Goal: Task Accomplishment & Management: Manage account settings

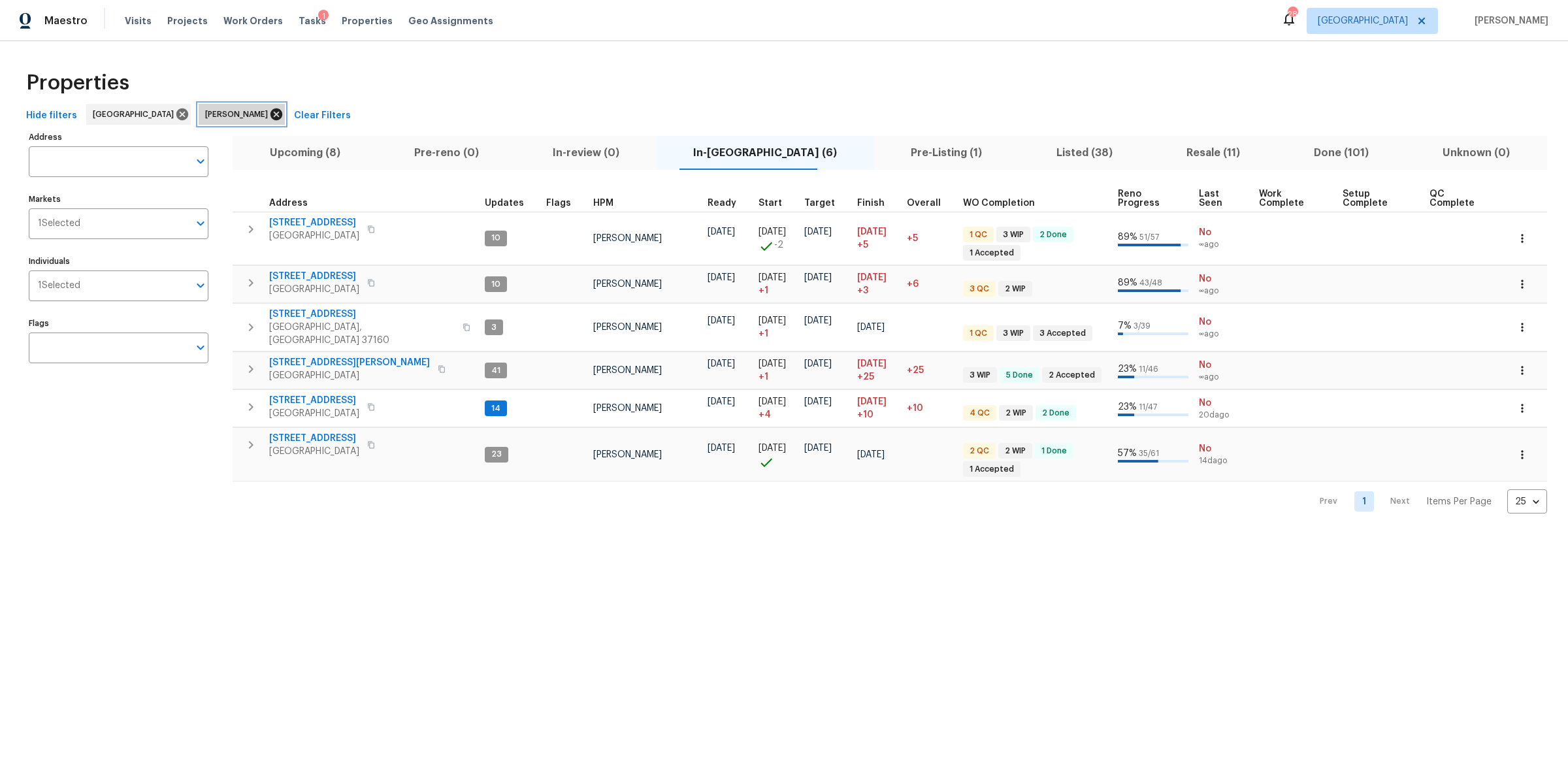
click at [270, 111] on icon at bounding box center [276, 114] width 11 height 11
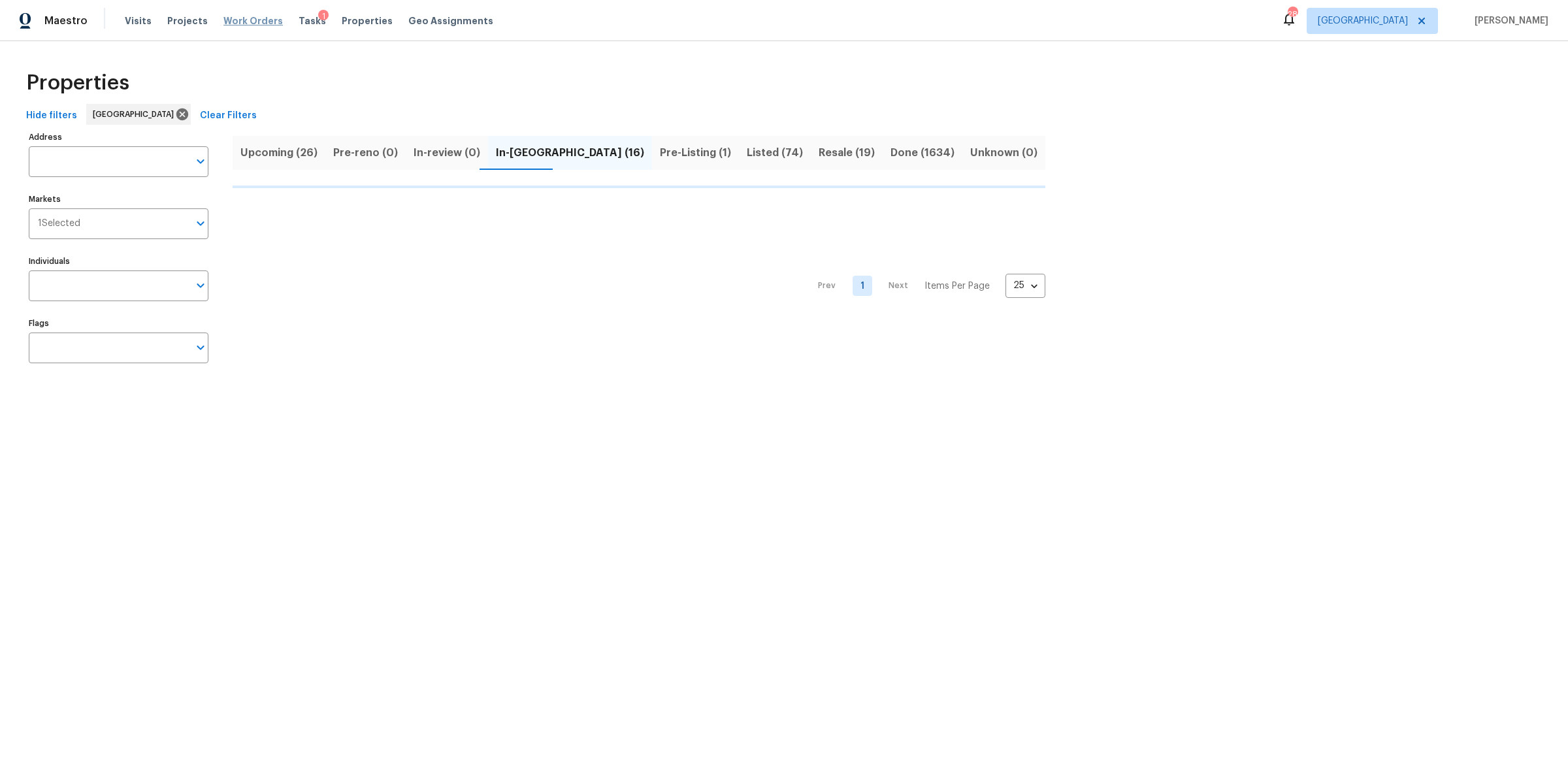
click at [246, 25] on span "Work Orders" at bounding box center [253, 20] width 59 height 13
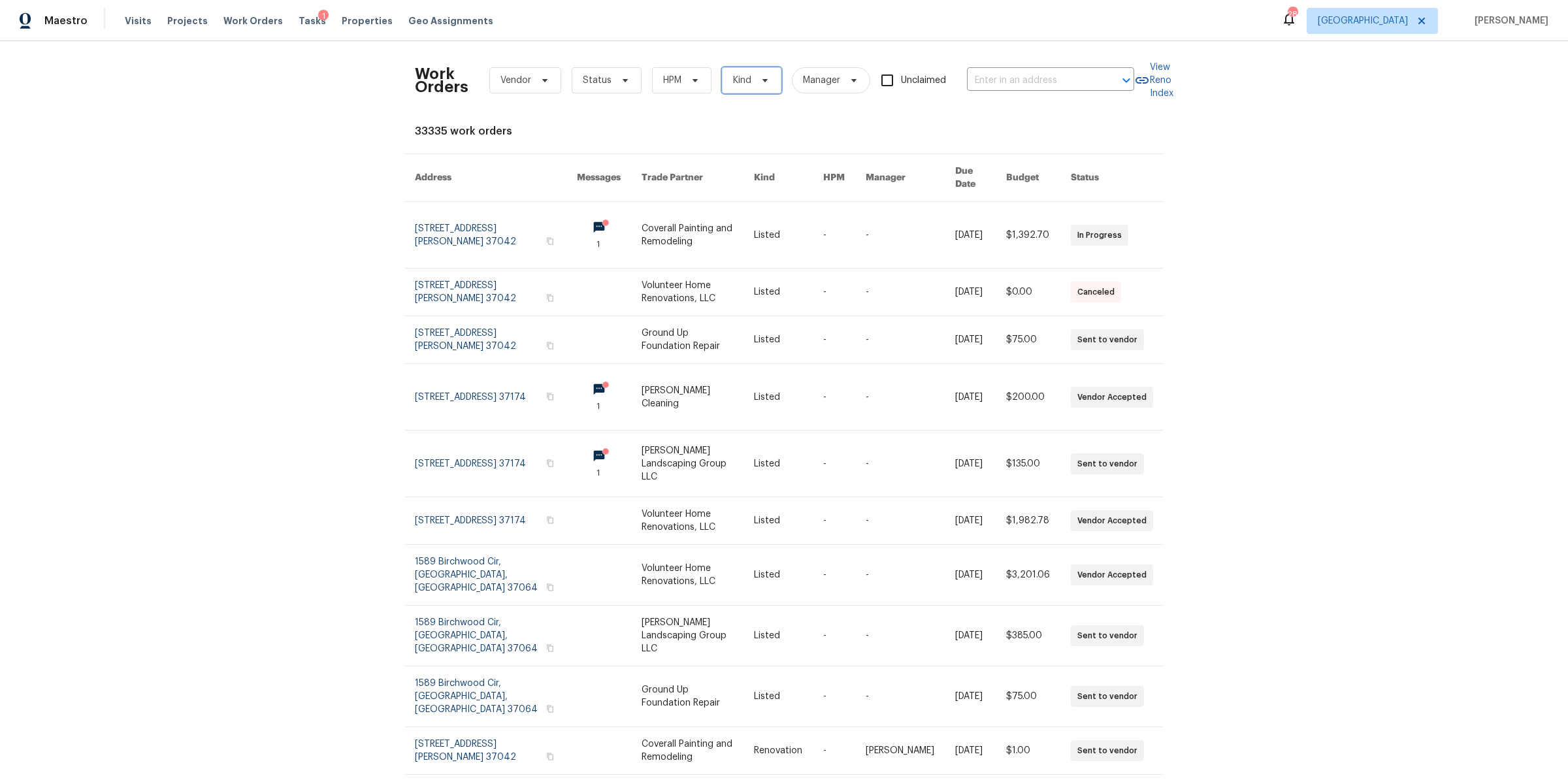
click at [760, 84] on icon at bounding box center [764, 80] width 10 height 10
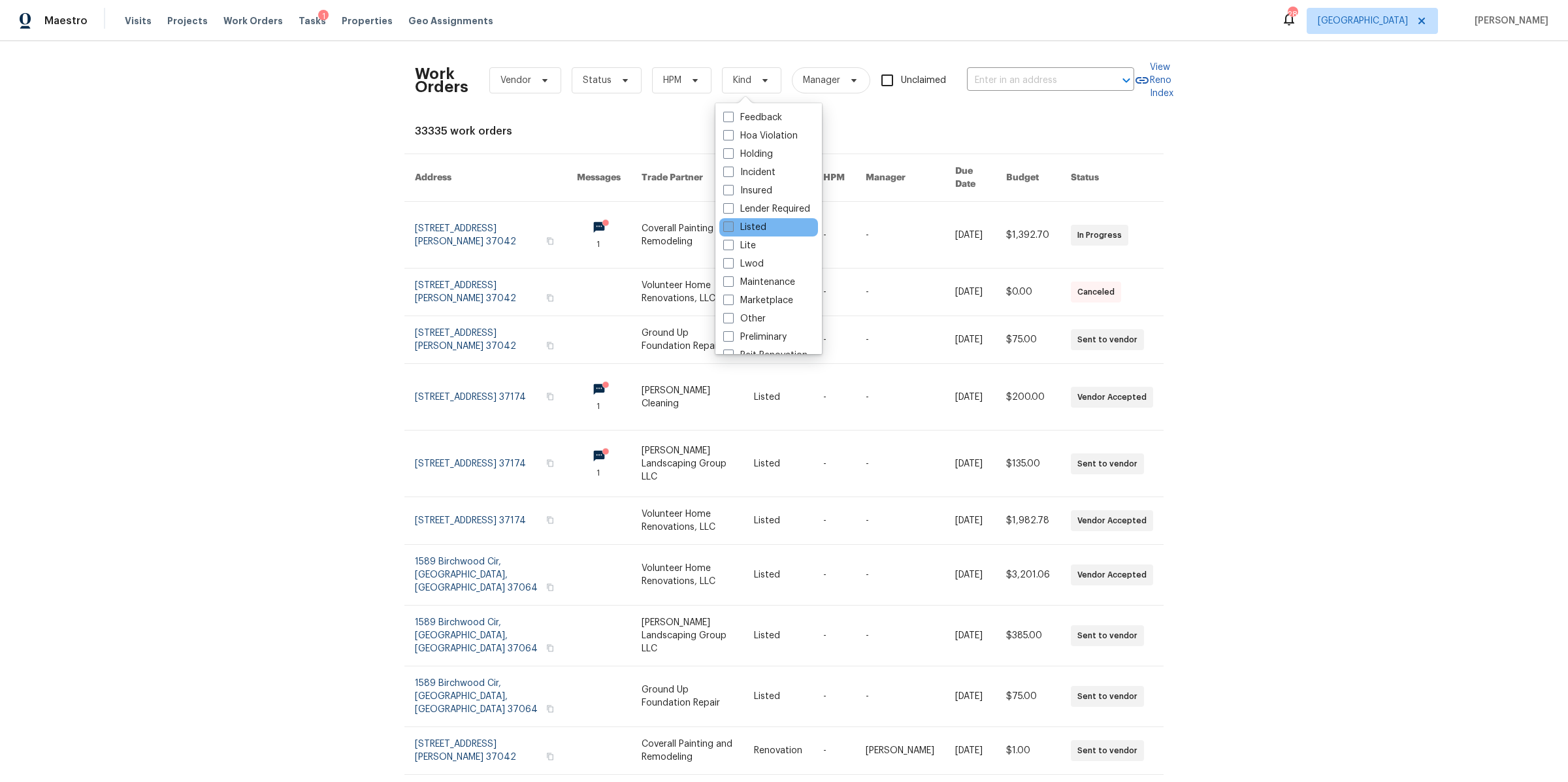
click at [754, 226] on label "Listed" at bounding box center [745, 227] width 43 height 13
click at [731, 226] on input "Listed" at bounding box center [727, 225] width 9 height 9
checkbox input "true"
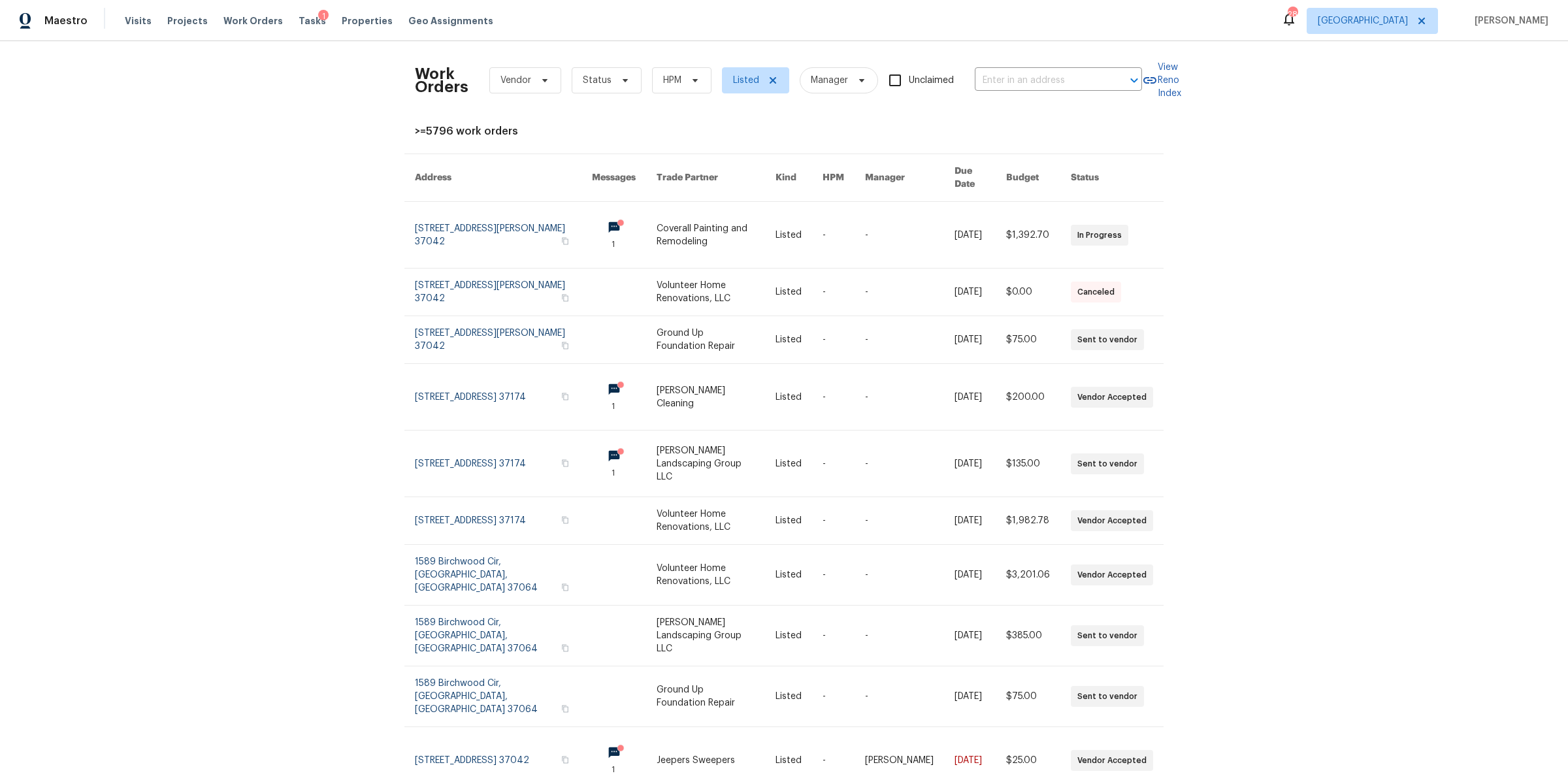
click at [302, 42] on div "Work Orders Vendor Status HPM Listed Manager Unclaimed ​ View Reno Index >=5796…" at bounding box center [784, 411] width 1568 height 741
click at [298, 19] on span "Tasks" at bounding box center [312, 21] width 28 height 9
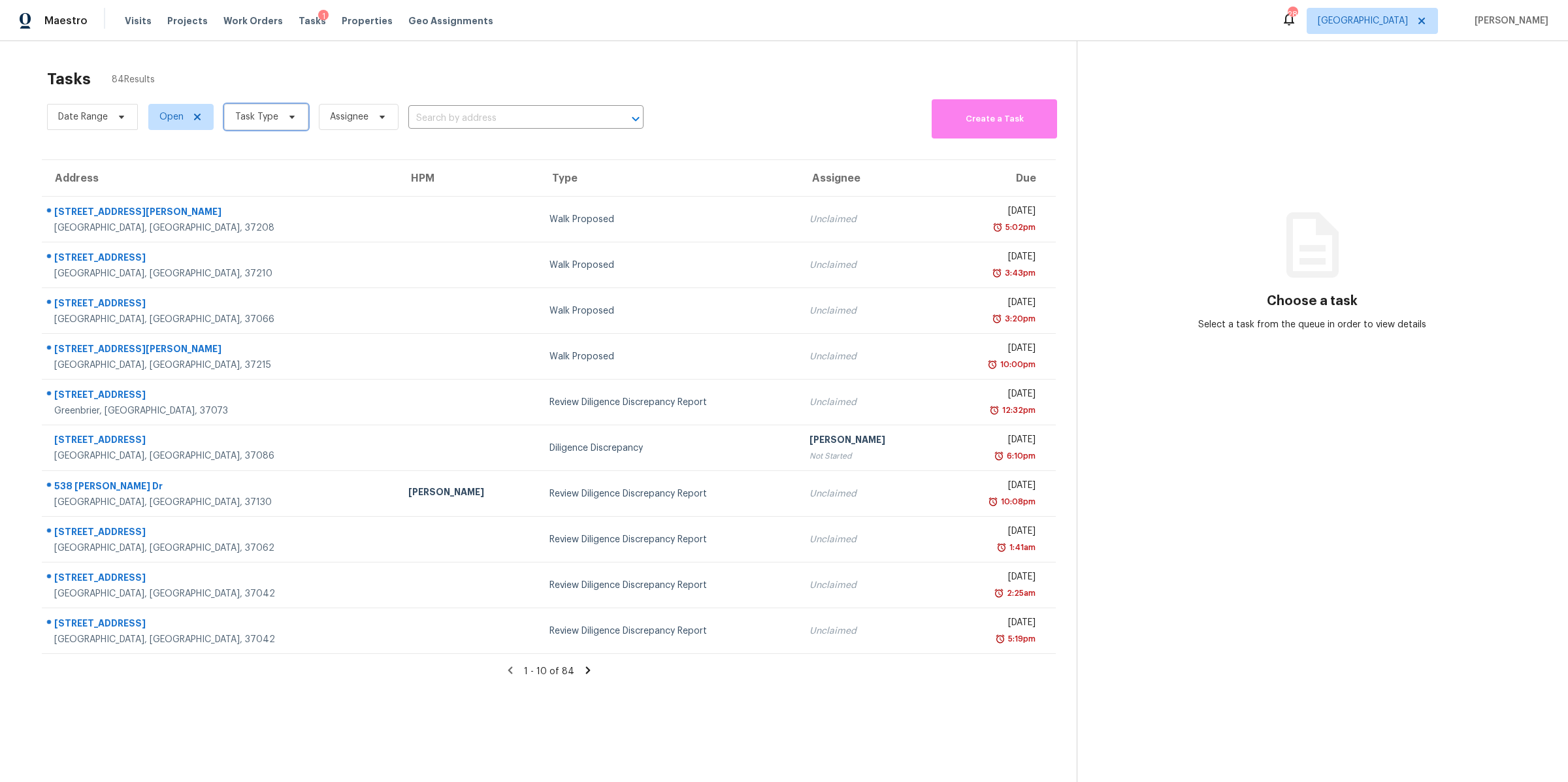
click at [271, 124] on span "Task Type" at bounding box center [266, 117] width 84 height 26
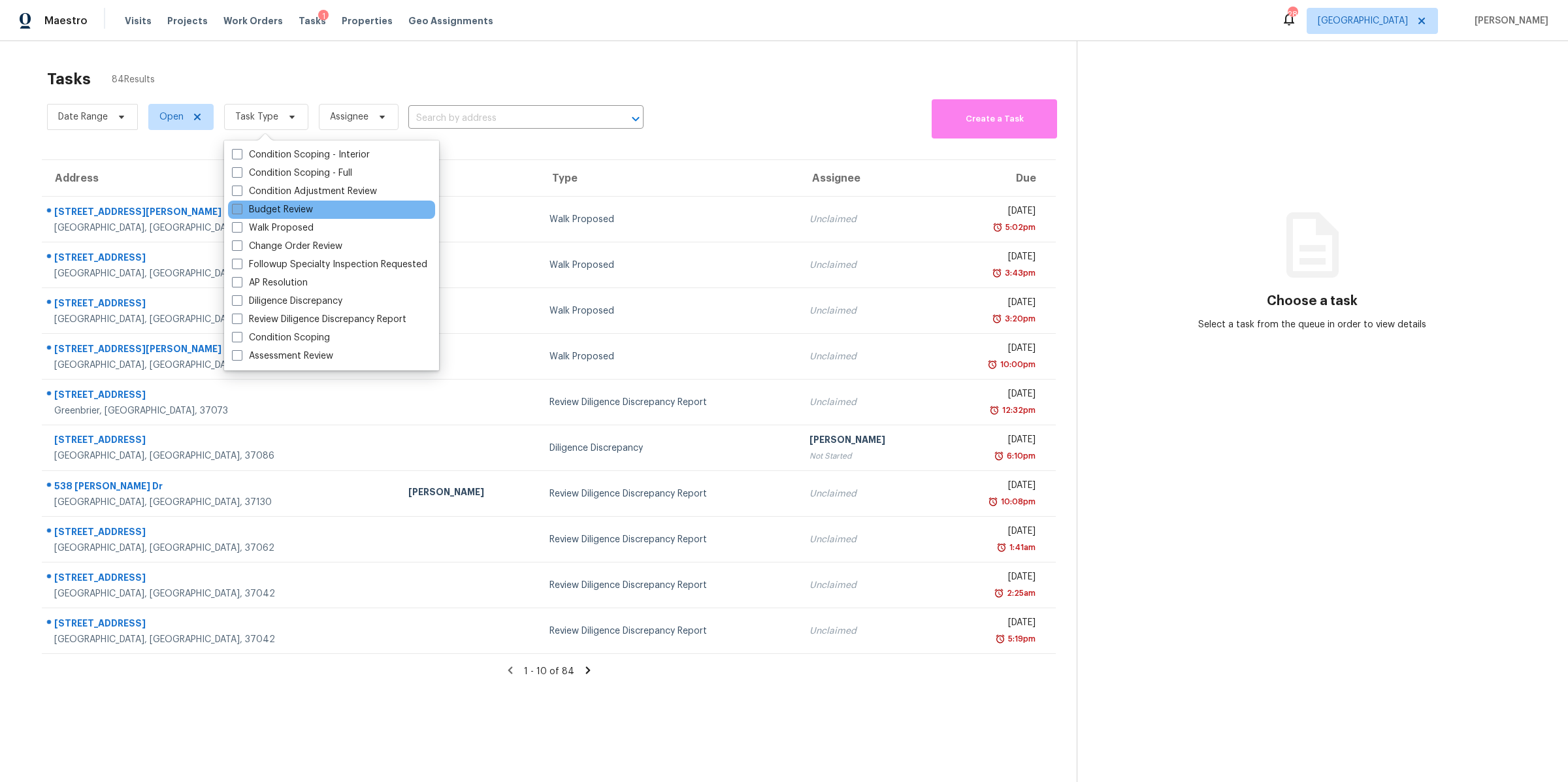
click at [276, 210] on label "Budget Review" at bounding box center [272, 209] width 81 height 13
click at [240, 210] on input "Budget Review" at bounding box center [236, 207] width 9 height 9
checkbox input "true"
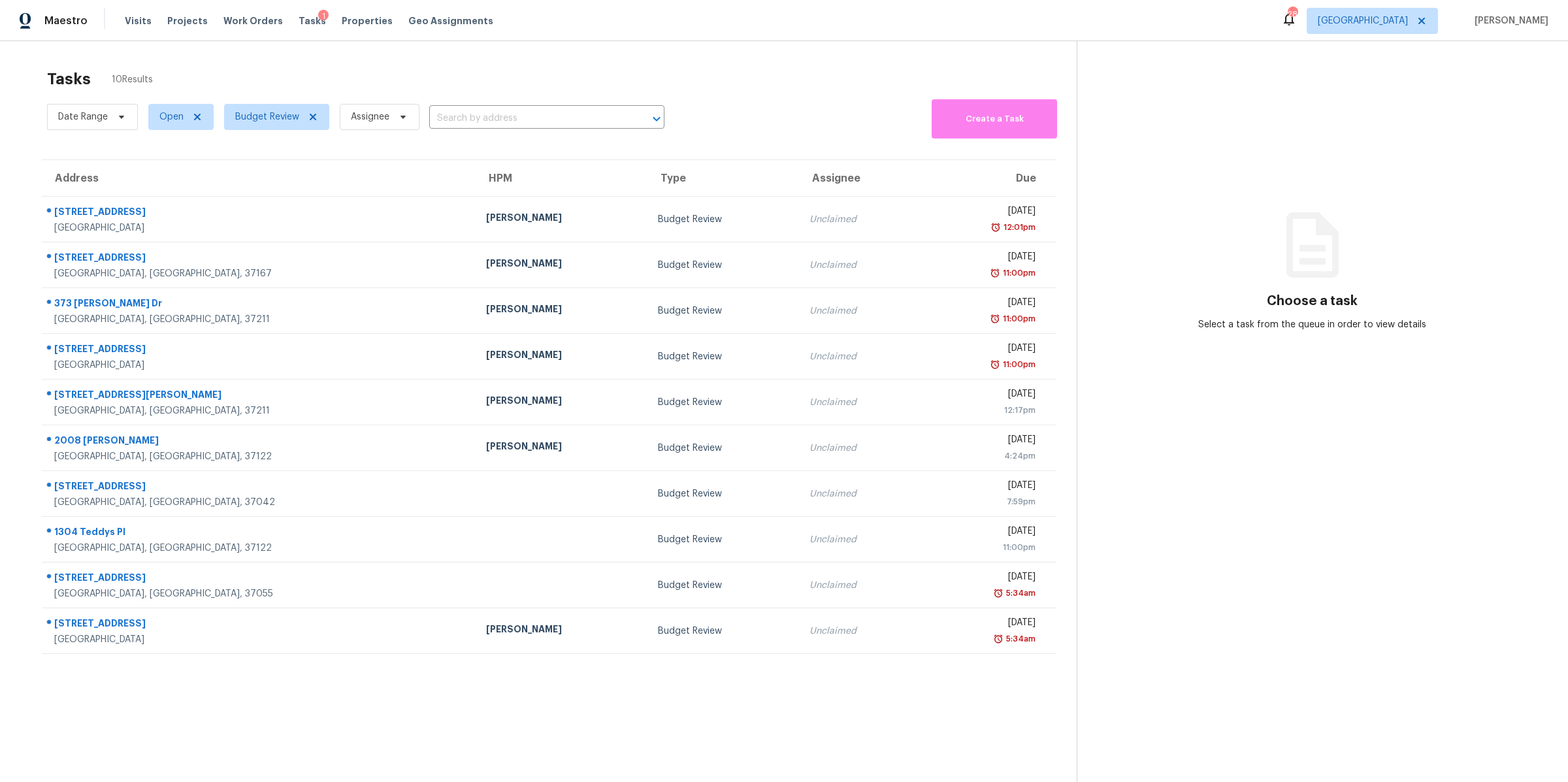
click at [234, 71] on div "Tasks 10 Results" at bounding box center [562, 79] width 1030 height 34
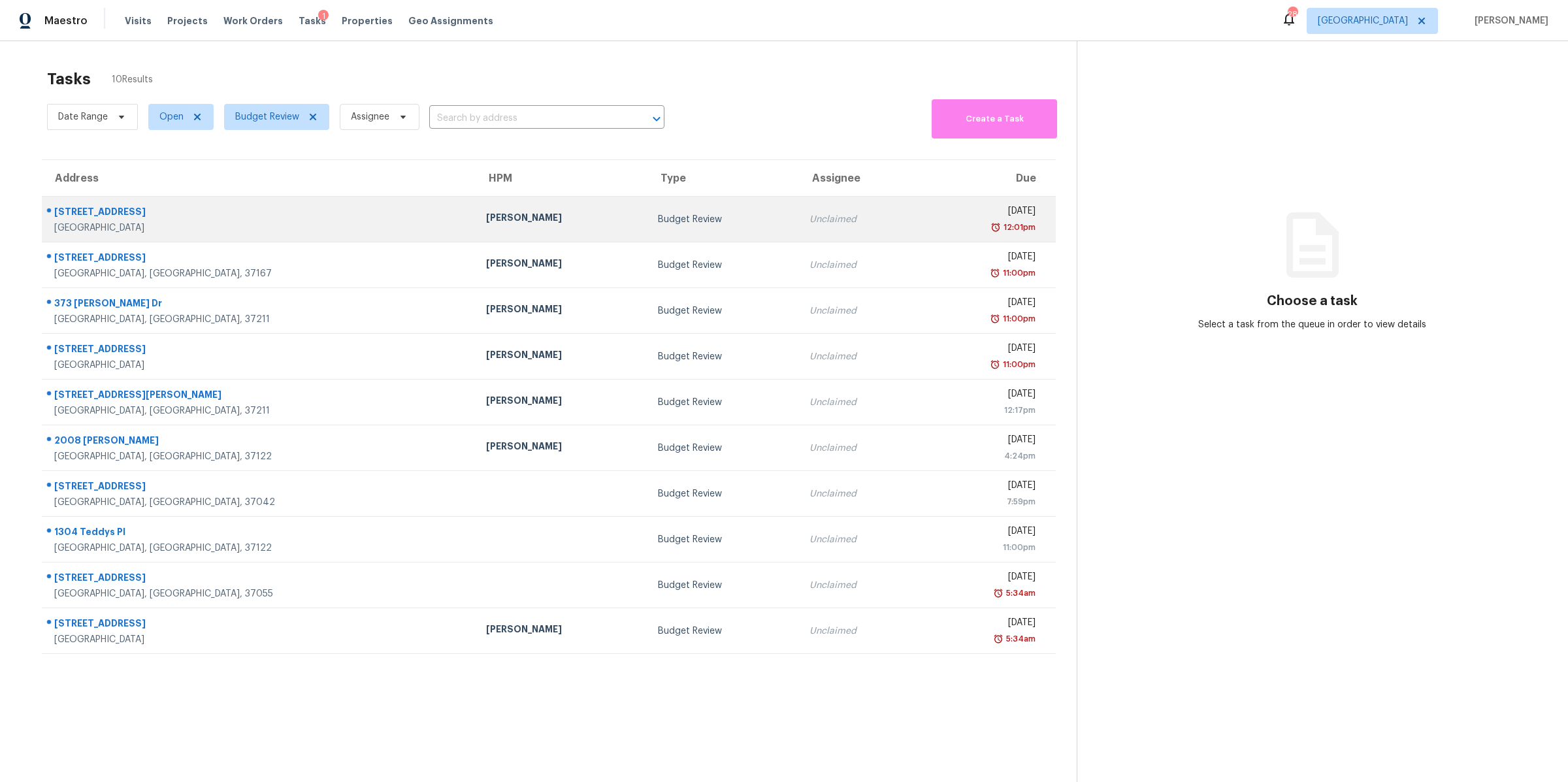
click at [107, 224] on div "Cross Plains, TN, 37049" at bounding box center [259, 228] width 411 height 13
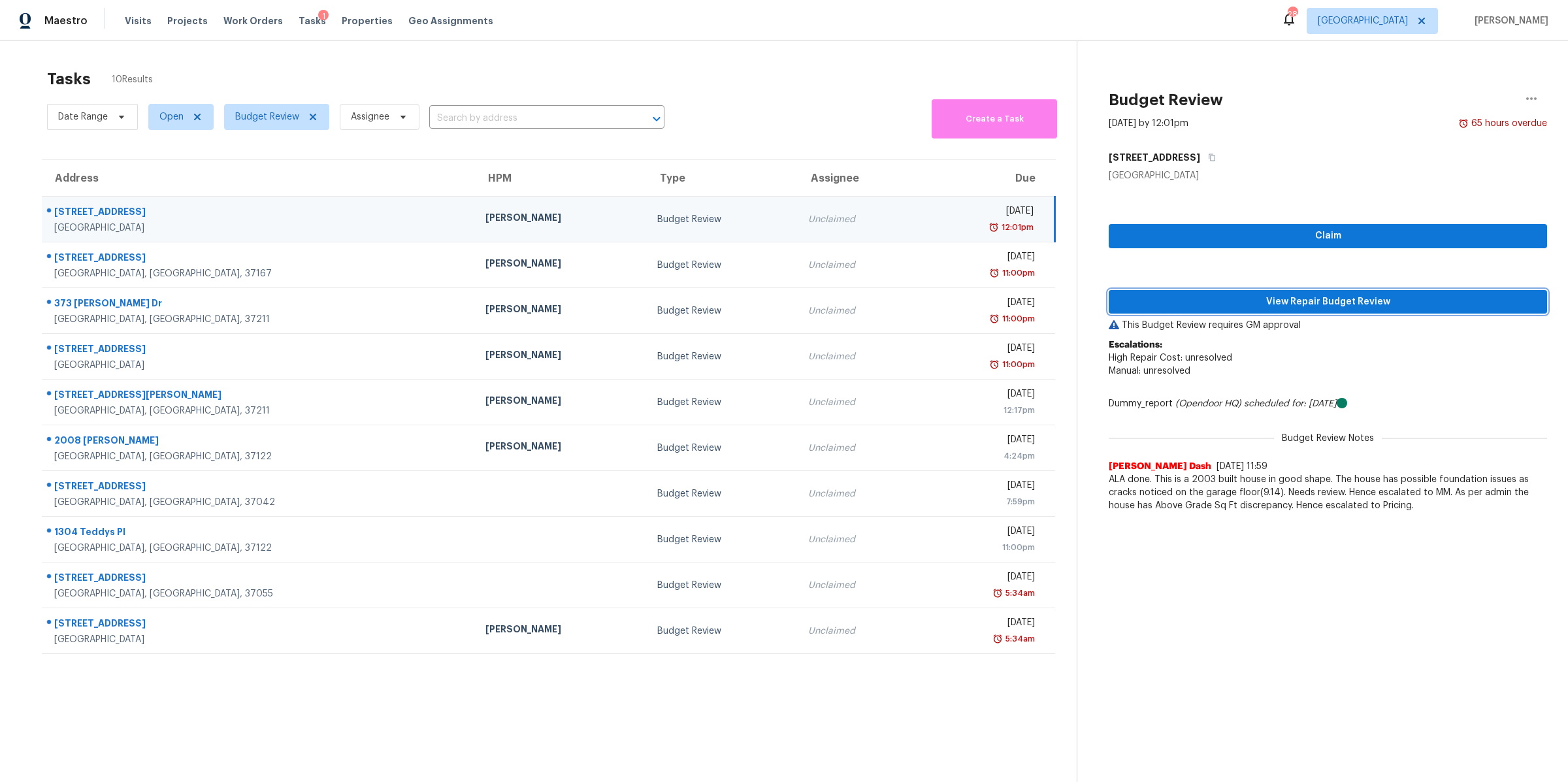
click at [1293, 298] on span "View Repair Budget Review" at bounding box center [1328, 302] width 417 height 16
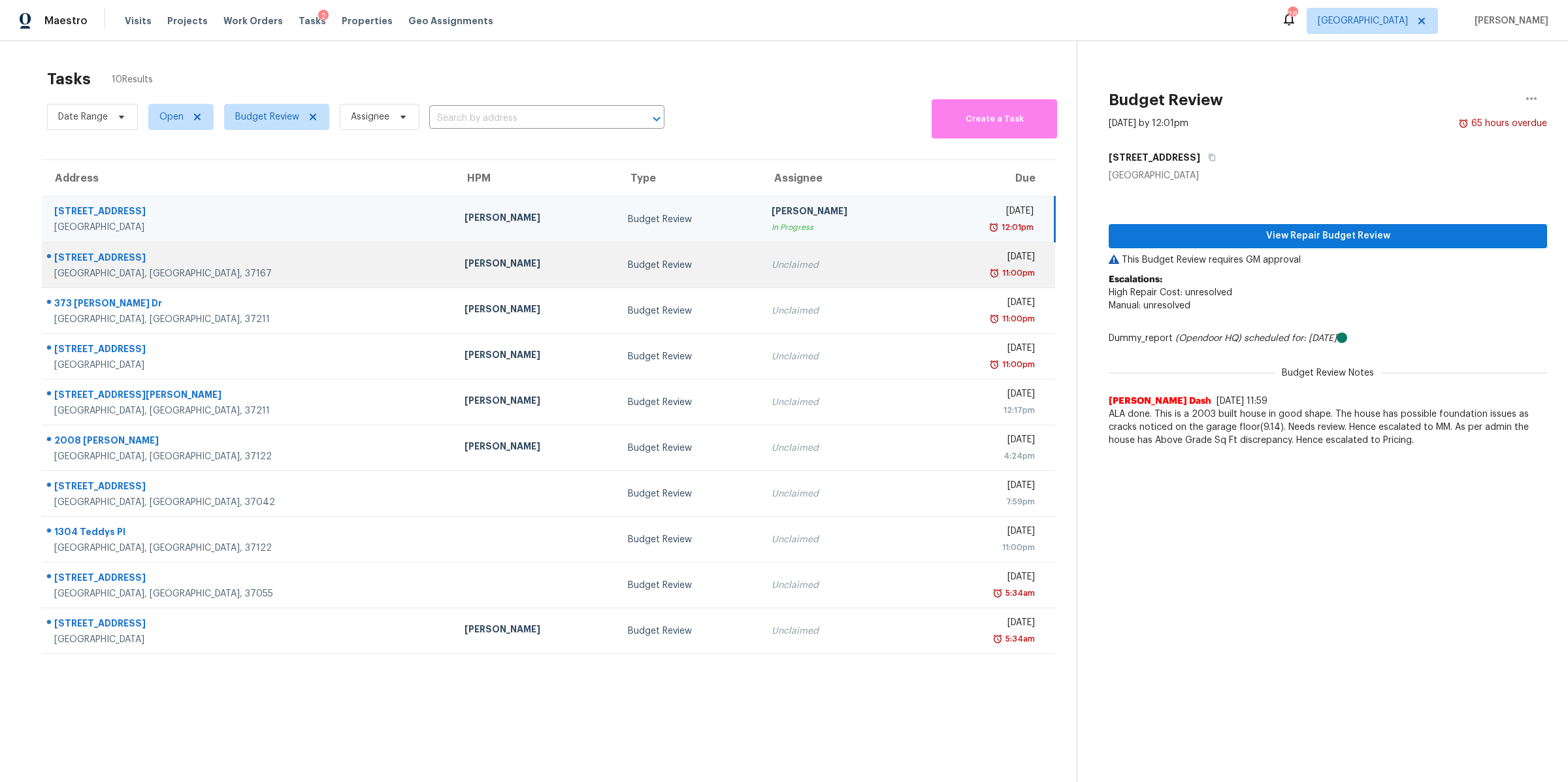
click at [151, 271] on div "Smyrna, TN, 37167" at bounding box center [249, 273] width 390 height 13
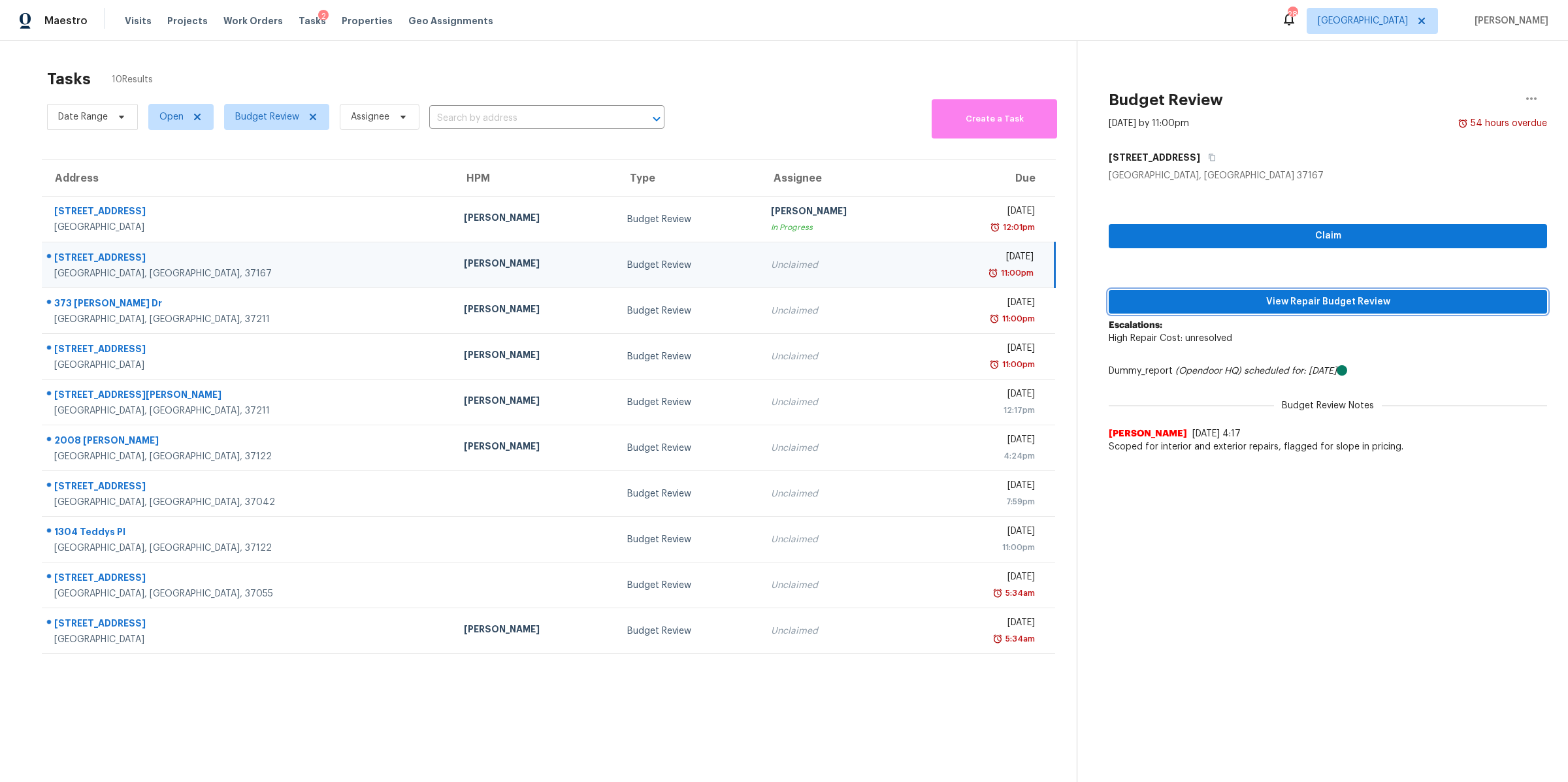
click at [1303, 300] on span "View Repair Budget Review" at bounding box center [1328, 302] width 417 height 16
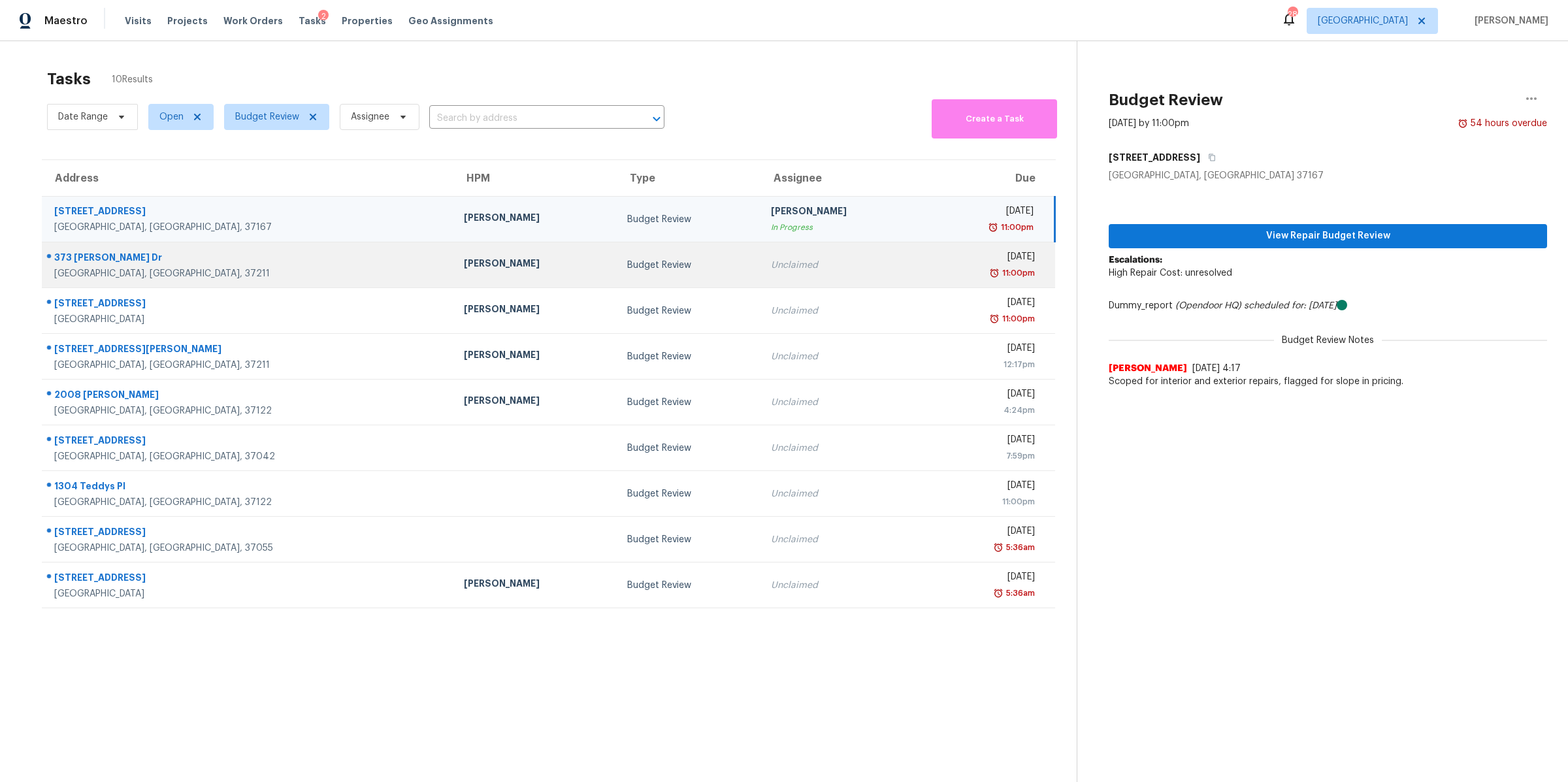
click at [93, 278] on div "Nashville, TN, 37211" at bounding box center [249, 273] width 389 height 13
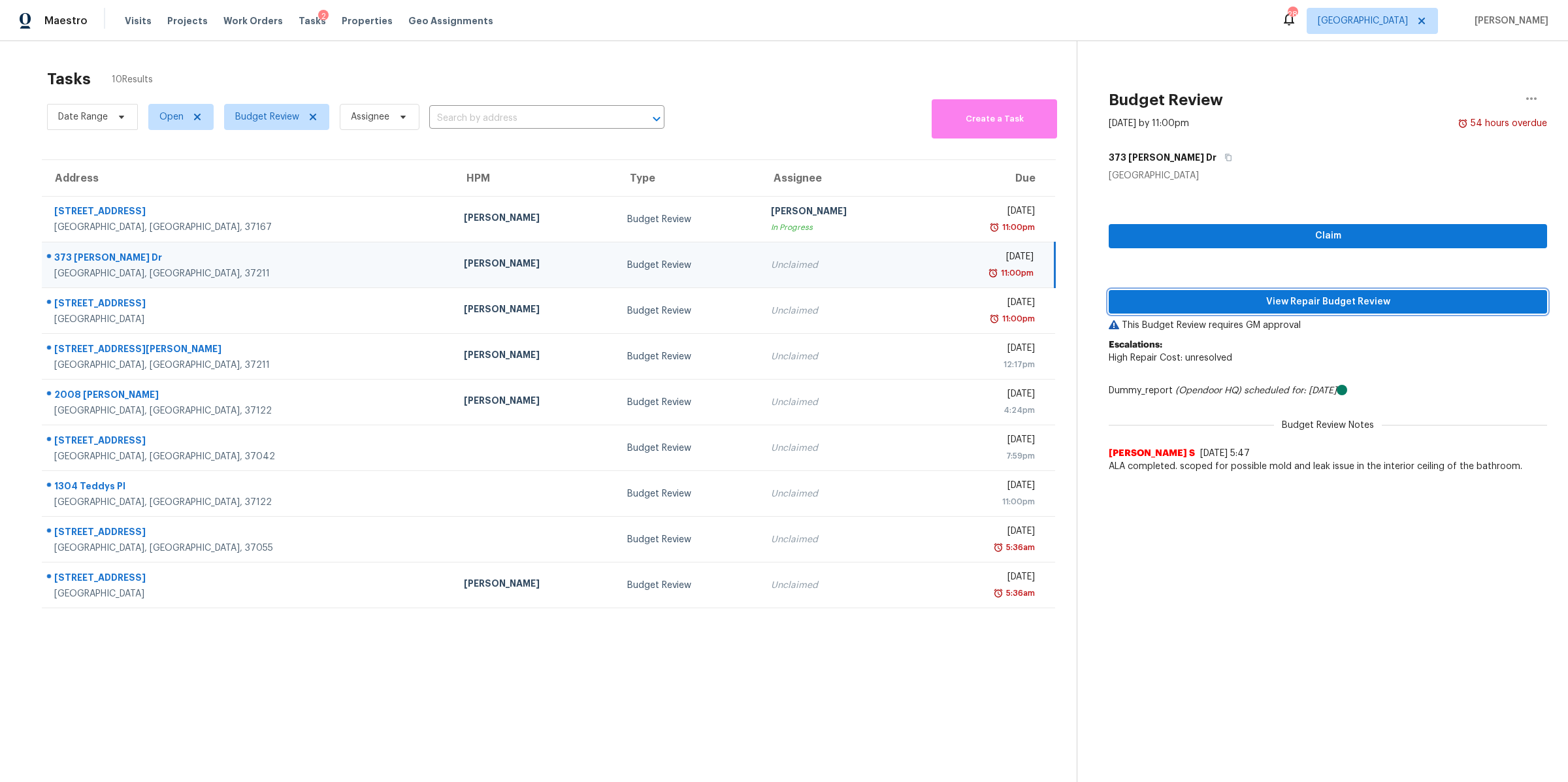
click at [1280, 304] on span "View Repair Budget Review" at bounding box center [1328, 302] width 417 height 16
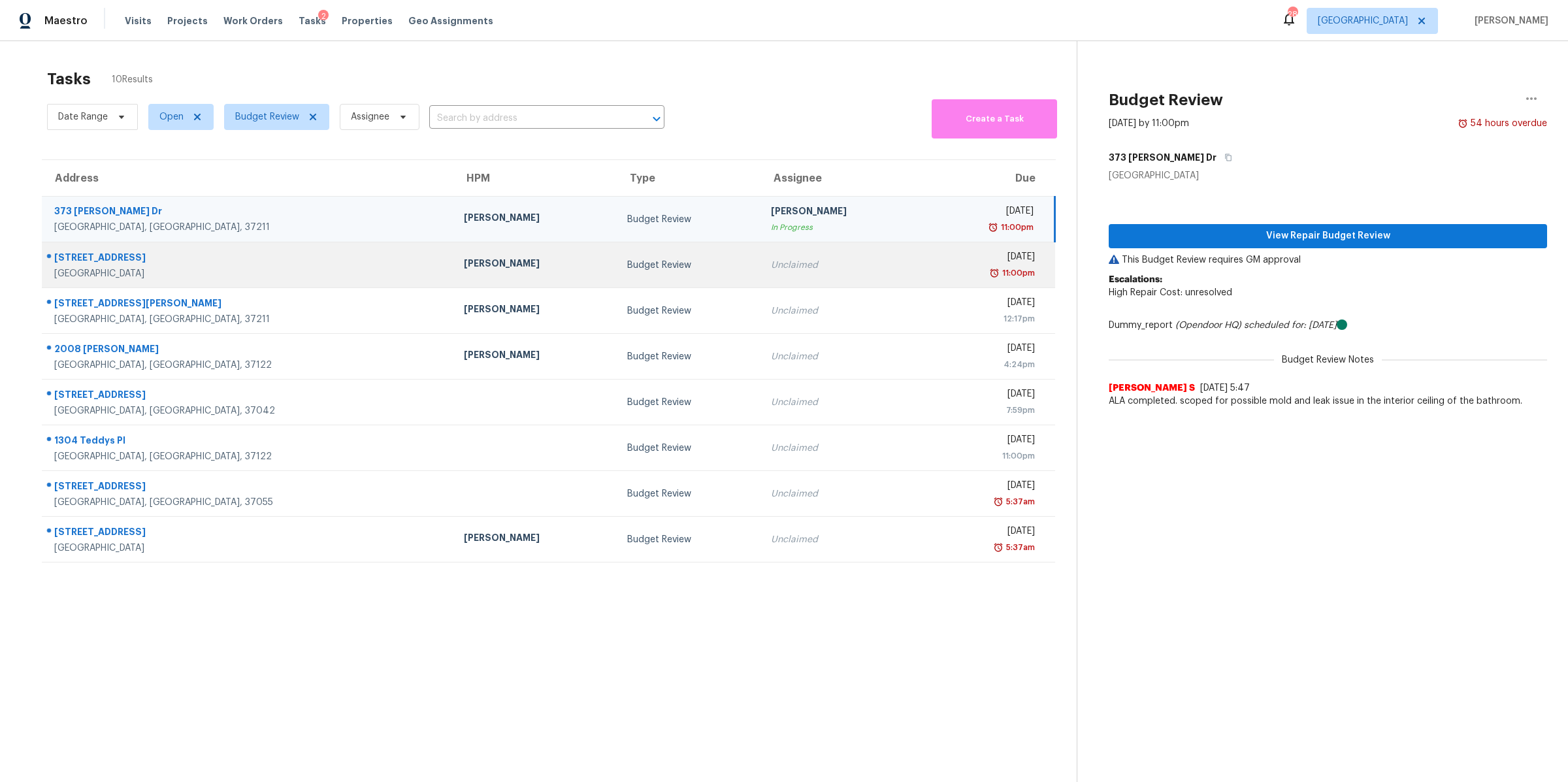
click at [75, 272] on div "Goodlettsville, TN, 37072" at bounding box center [249, 273] width 389 height 13
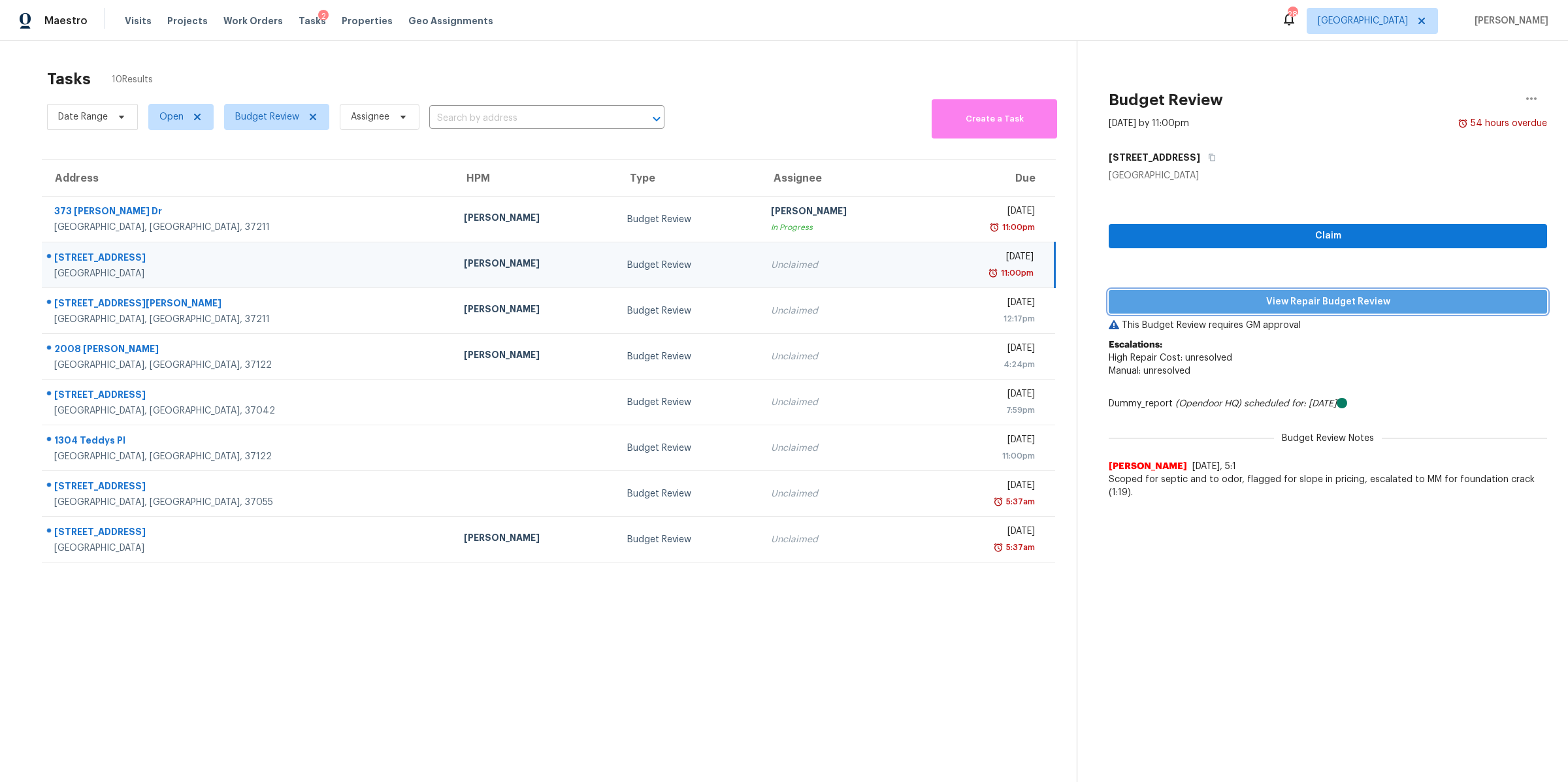
click at [1303, 300] on span "View Repair Budget Review" at bounding box center [1328, 302] width 417 height 16
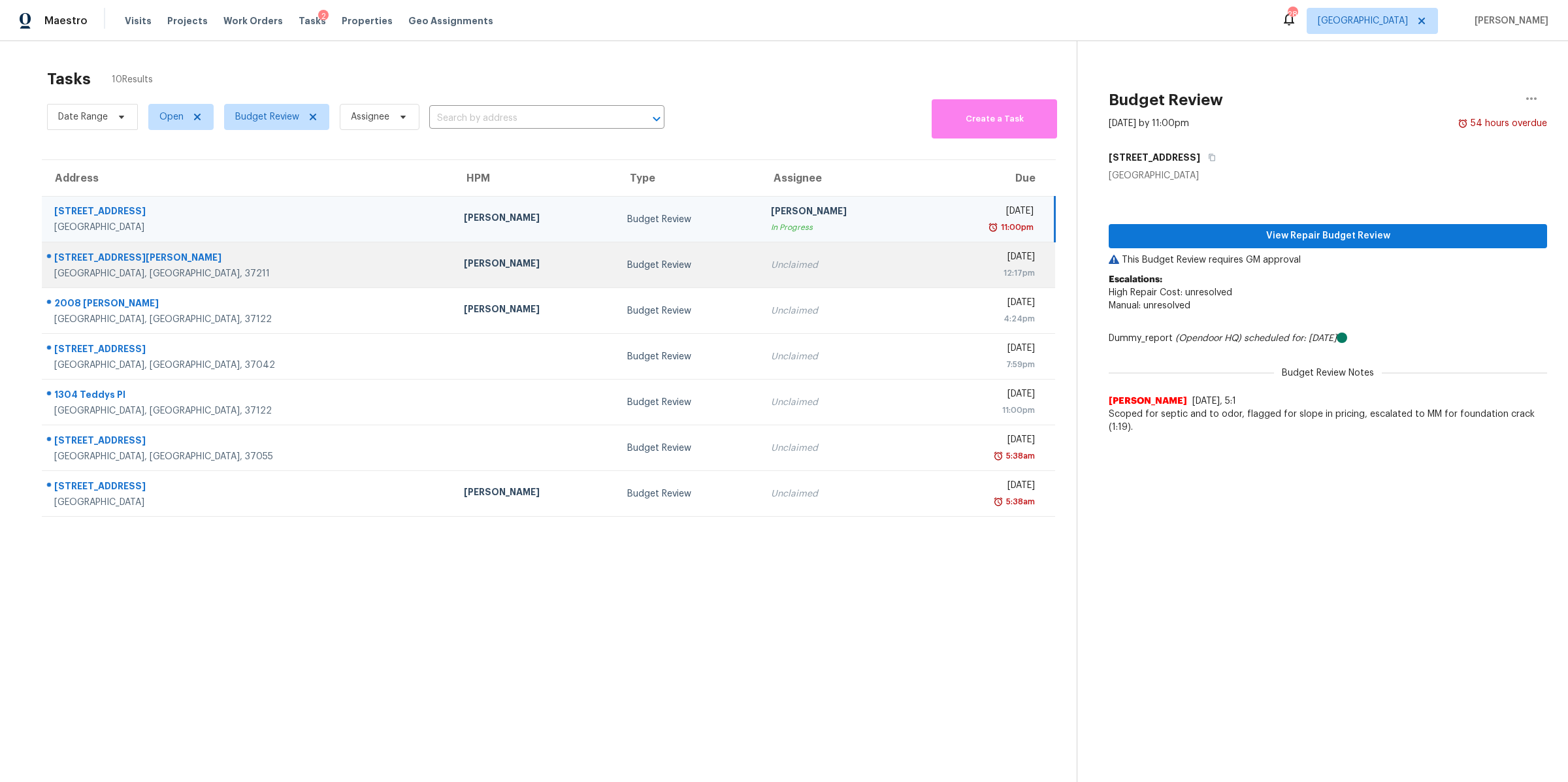
click at [105, 269] on div "Nashville, TN, 37211" at bounding box center [249, 273] width 389 height 13
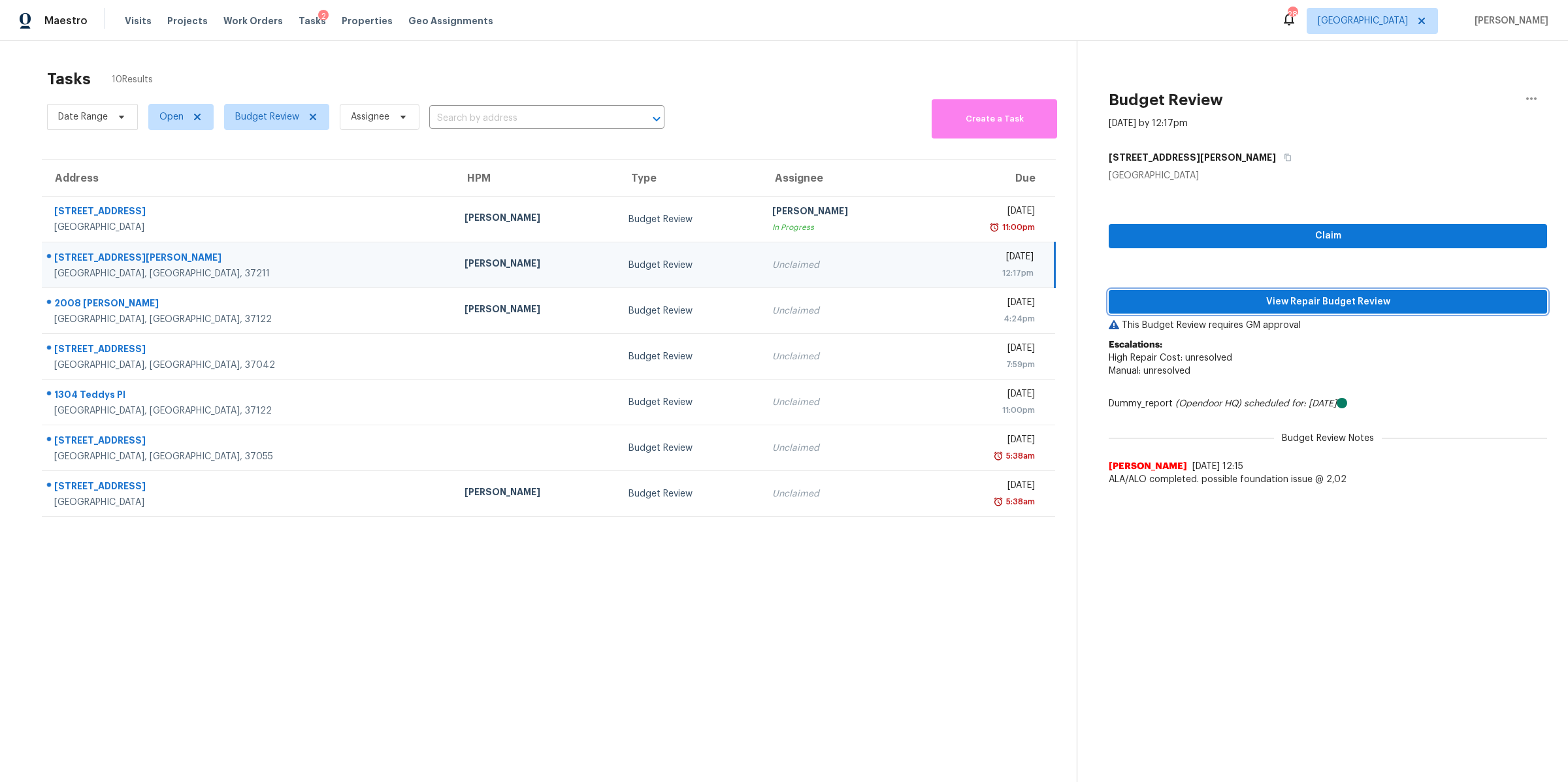
click at [1243, 296] on span "View Repair Budget Review" at bounding box center [1328, 302] width 417 height 16
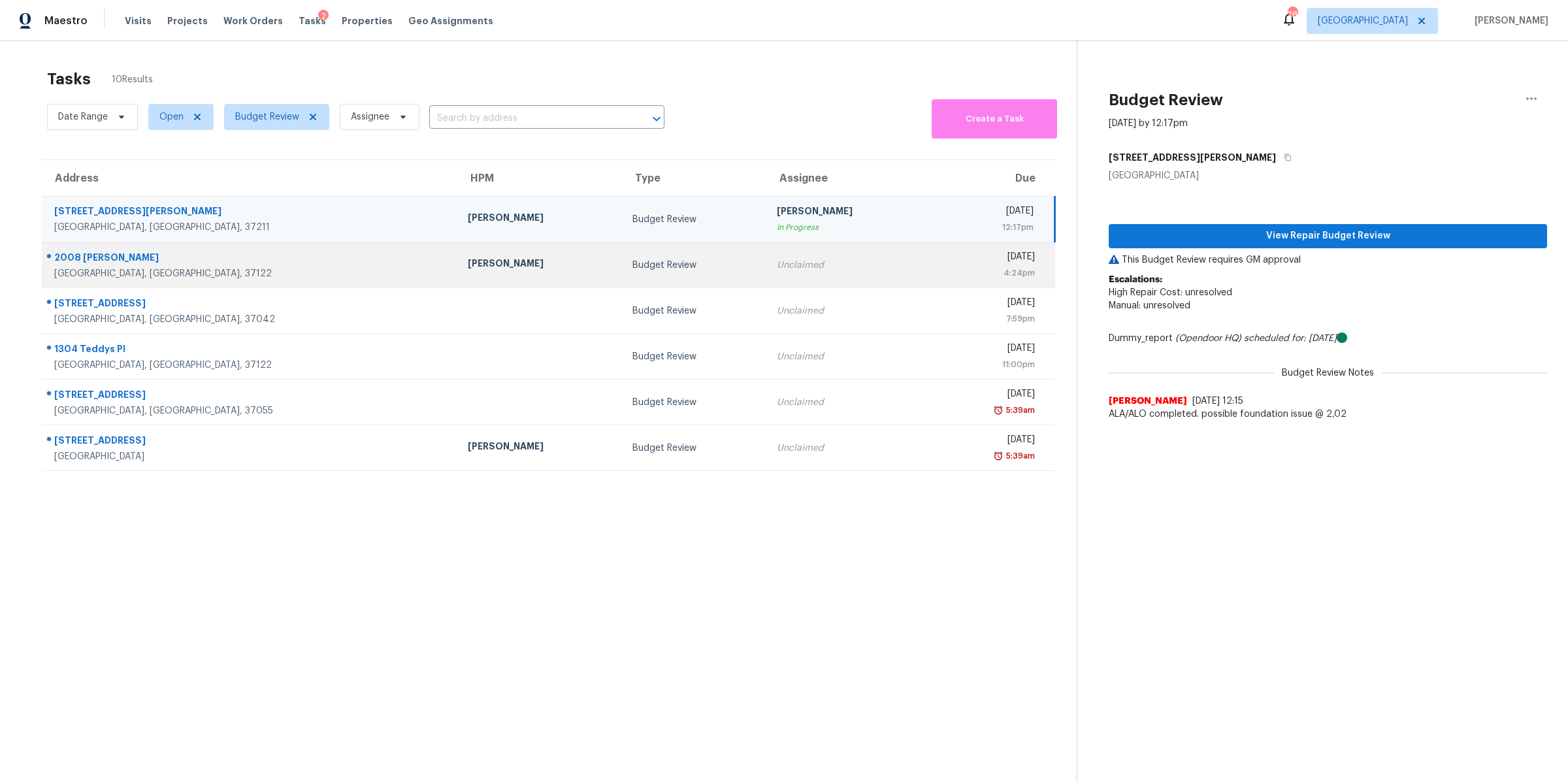
click at [93, 266] on div "2008 Caroline Ct" at bounding box center [250, 259] width 392 height 16
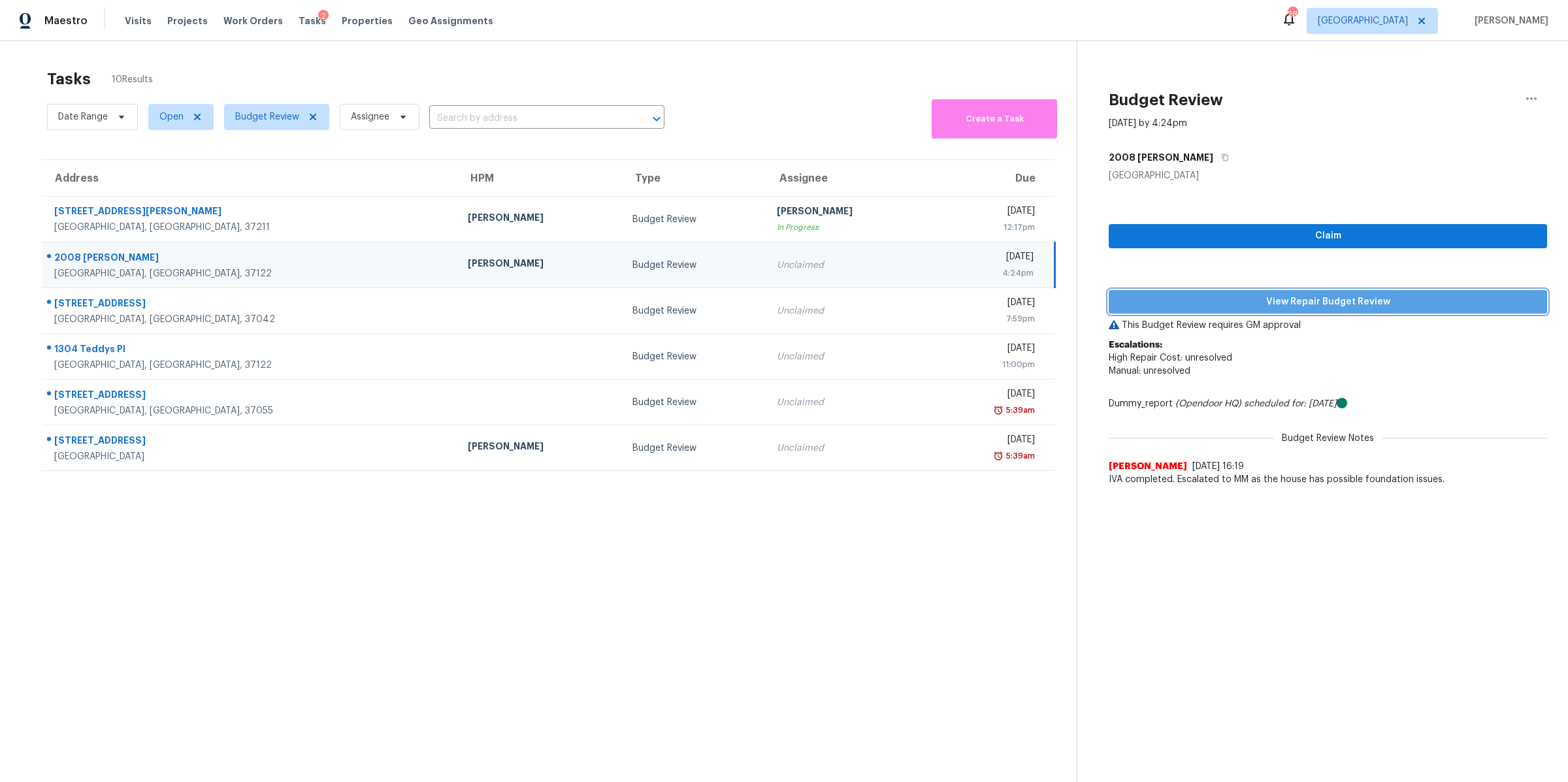
click at [1255, 298] on span "View Repair Budget Review" at bounding box center [1328, 302] width 417 height 16
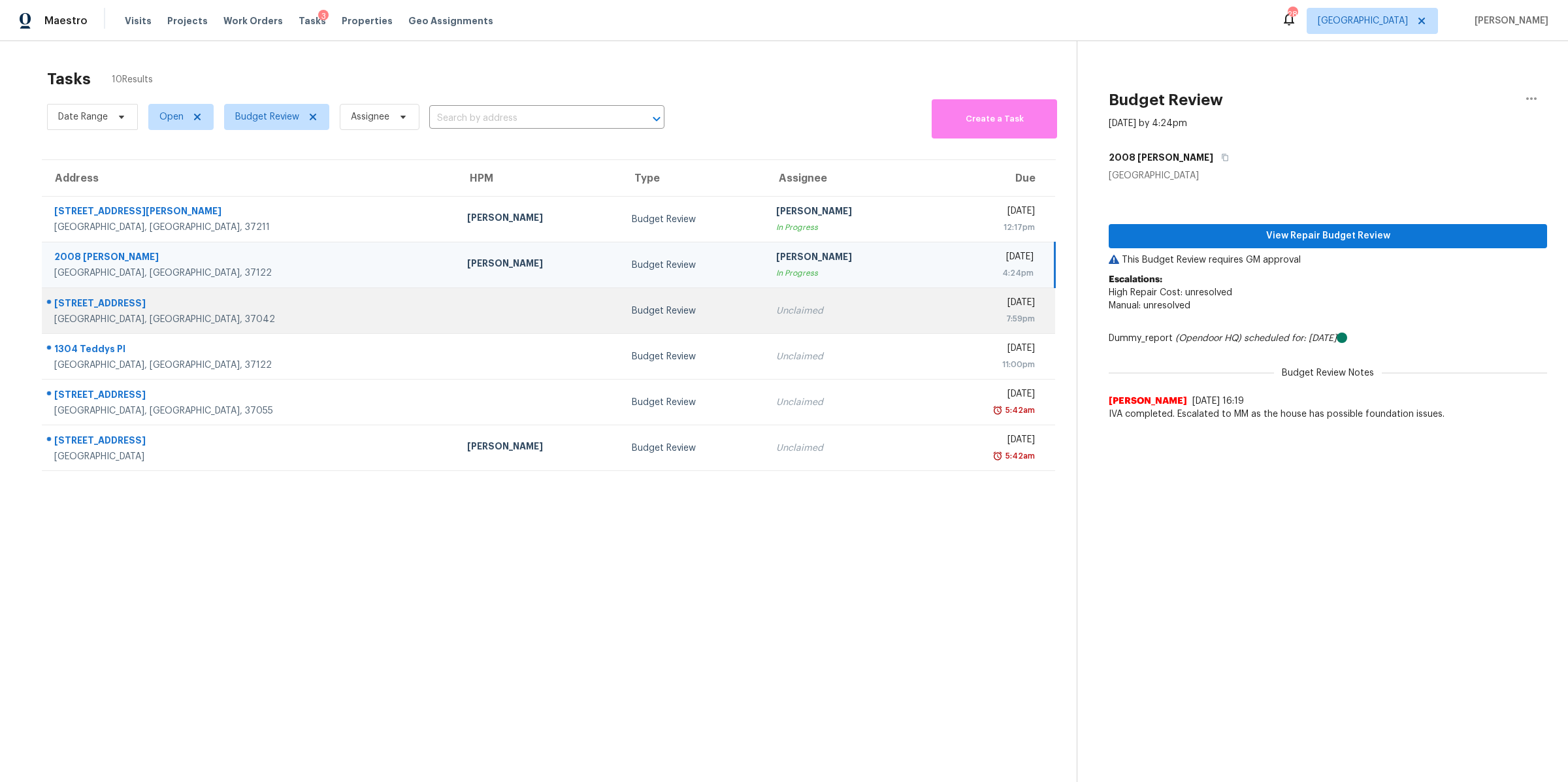
click at [74, 317] on div "Clarksville, TN, 37042" at bounding box center [250, 319] width 392 height 13
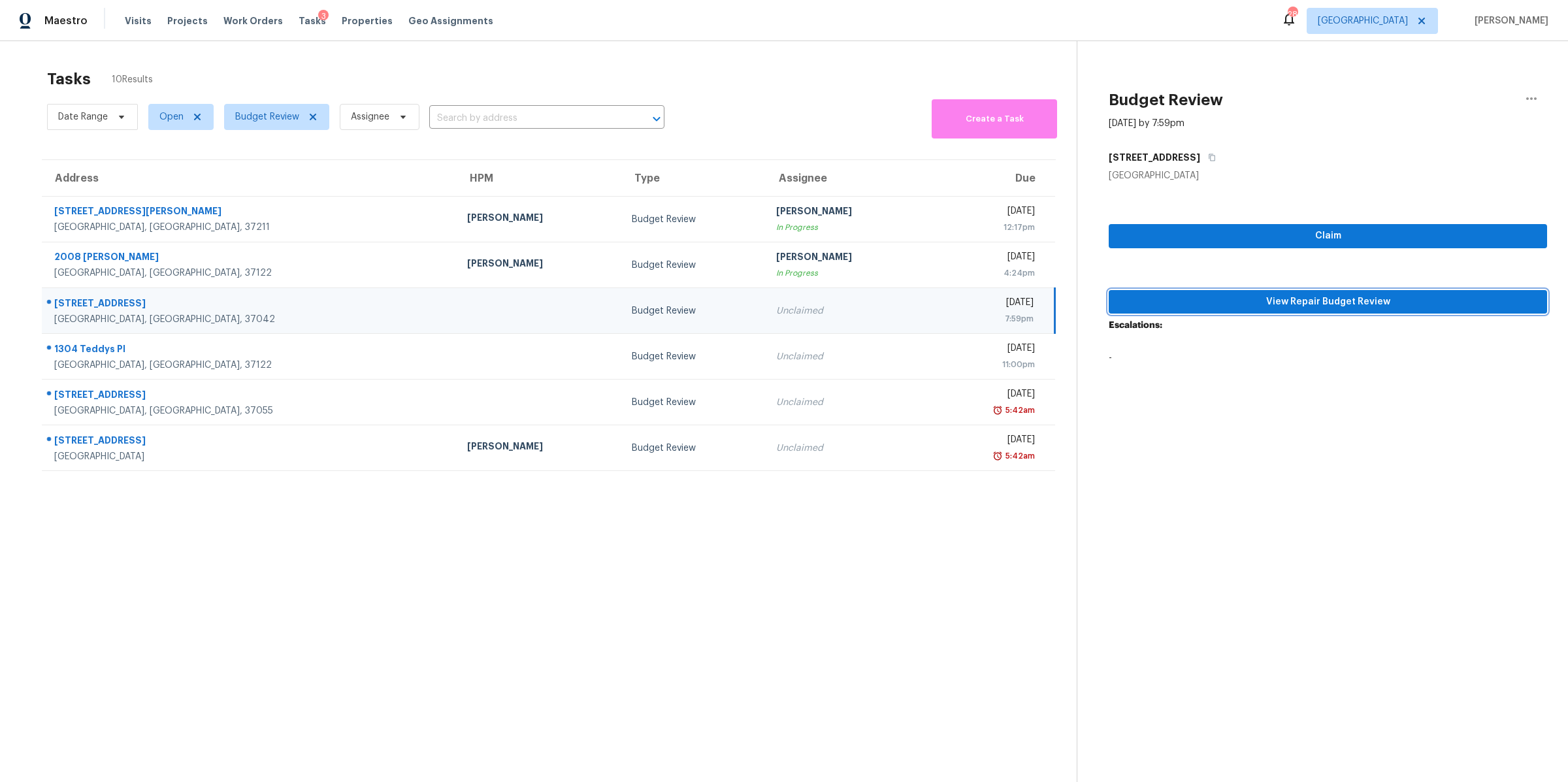
click at [1308, 304] on span "View Repair Budget Review" at bounding box center [1328, 302] width 417 height 16
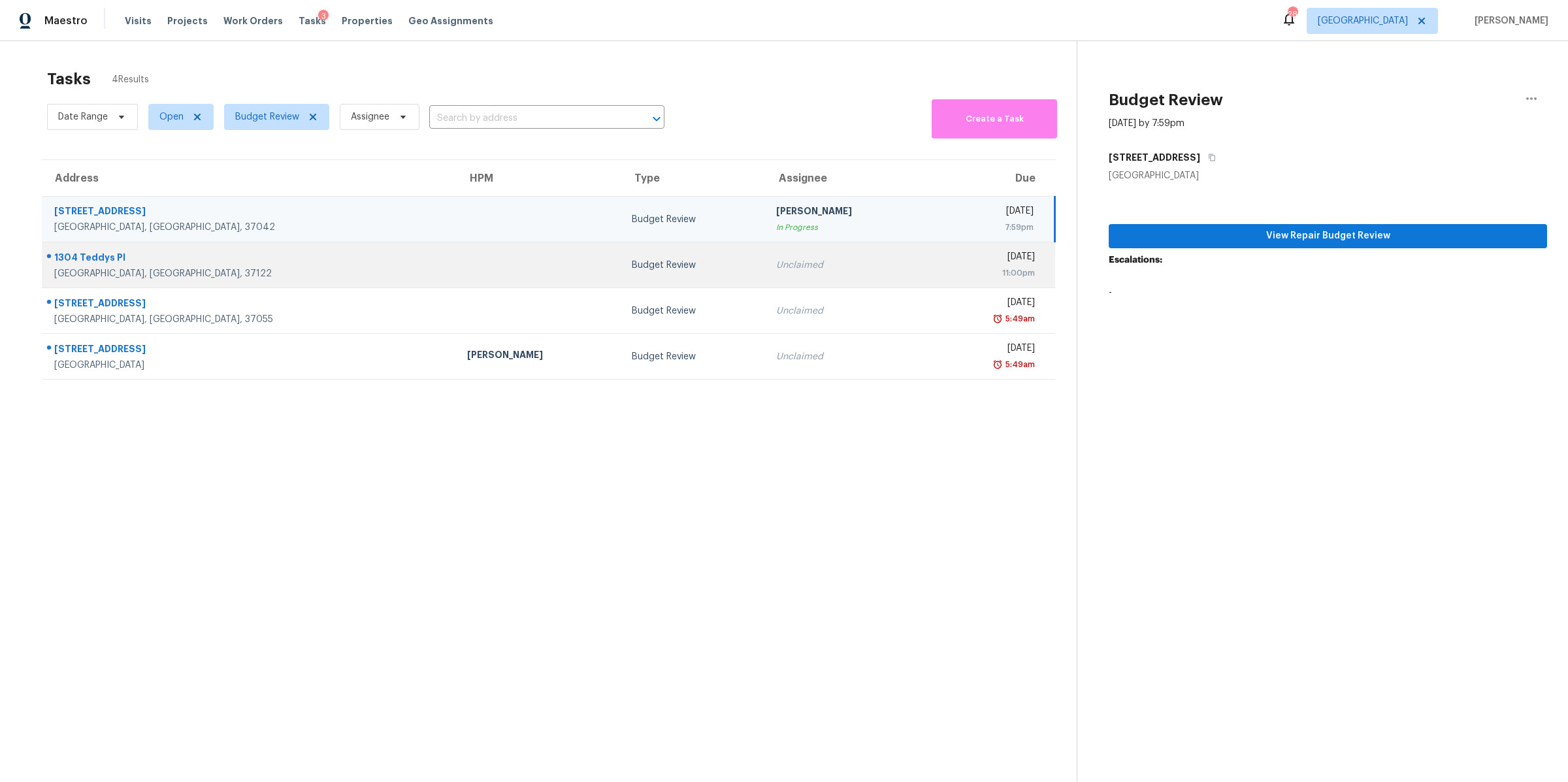
click at [127, 267] on div "1304 Teddys Pl" at bounding box center [250, 259] width 392 height 16
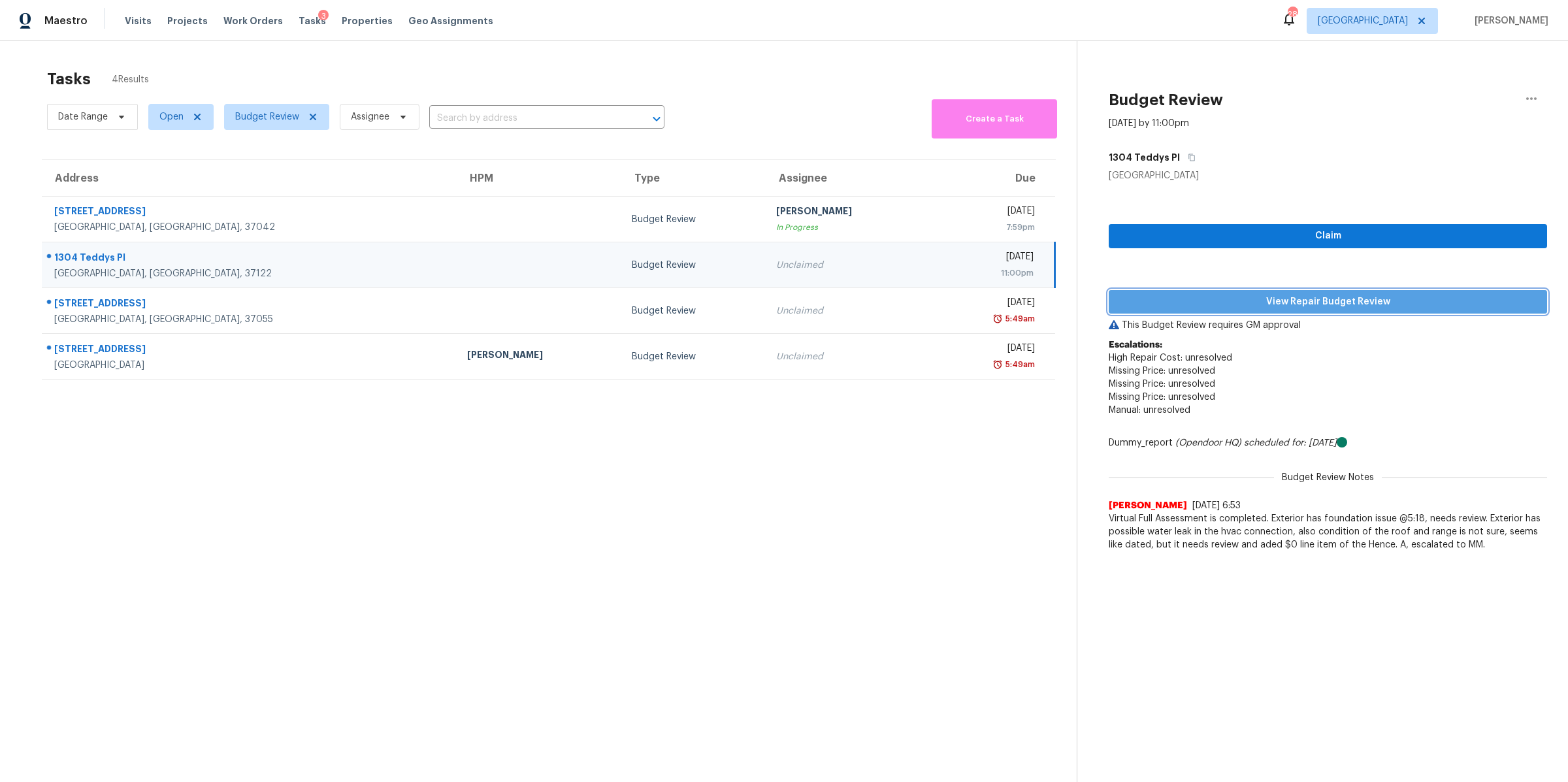
click at [1335, 301] on span "View Repair Budget Review" at bounding box center [1328, 302] width 417 height 16
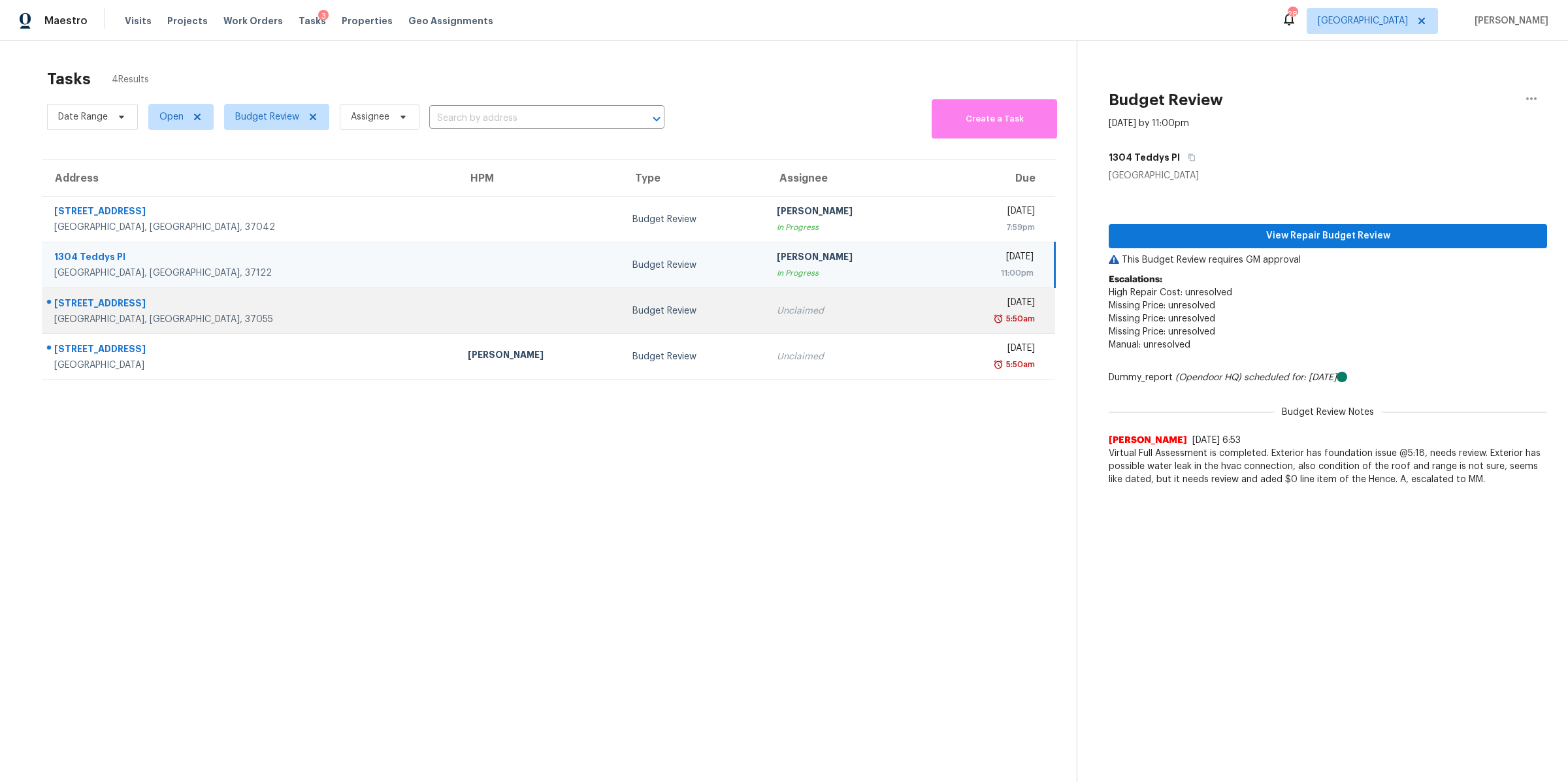
click at [90, 315] on div "Dickson, TN, 37055" at bounding box center [250, 319] width 392 height 13
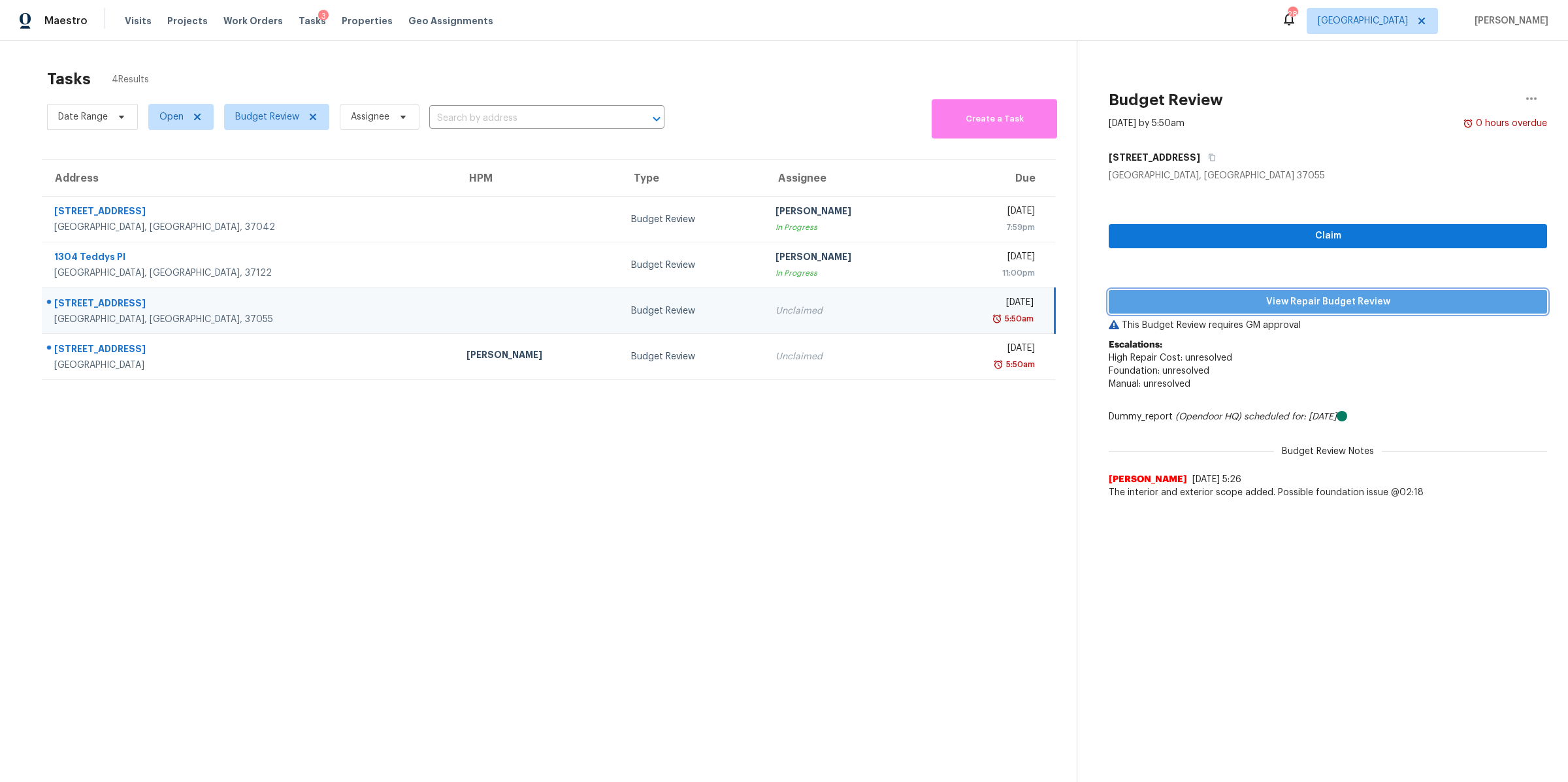
click at [1307, 299] on span "View Repair Budget Review" at bounding box center [1328, 302] width 417 height 16
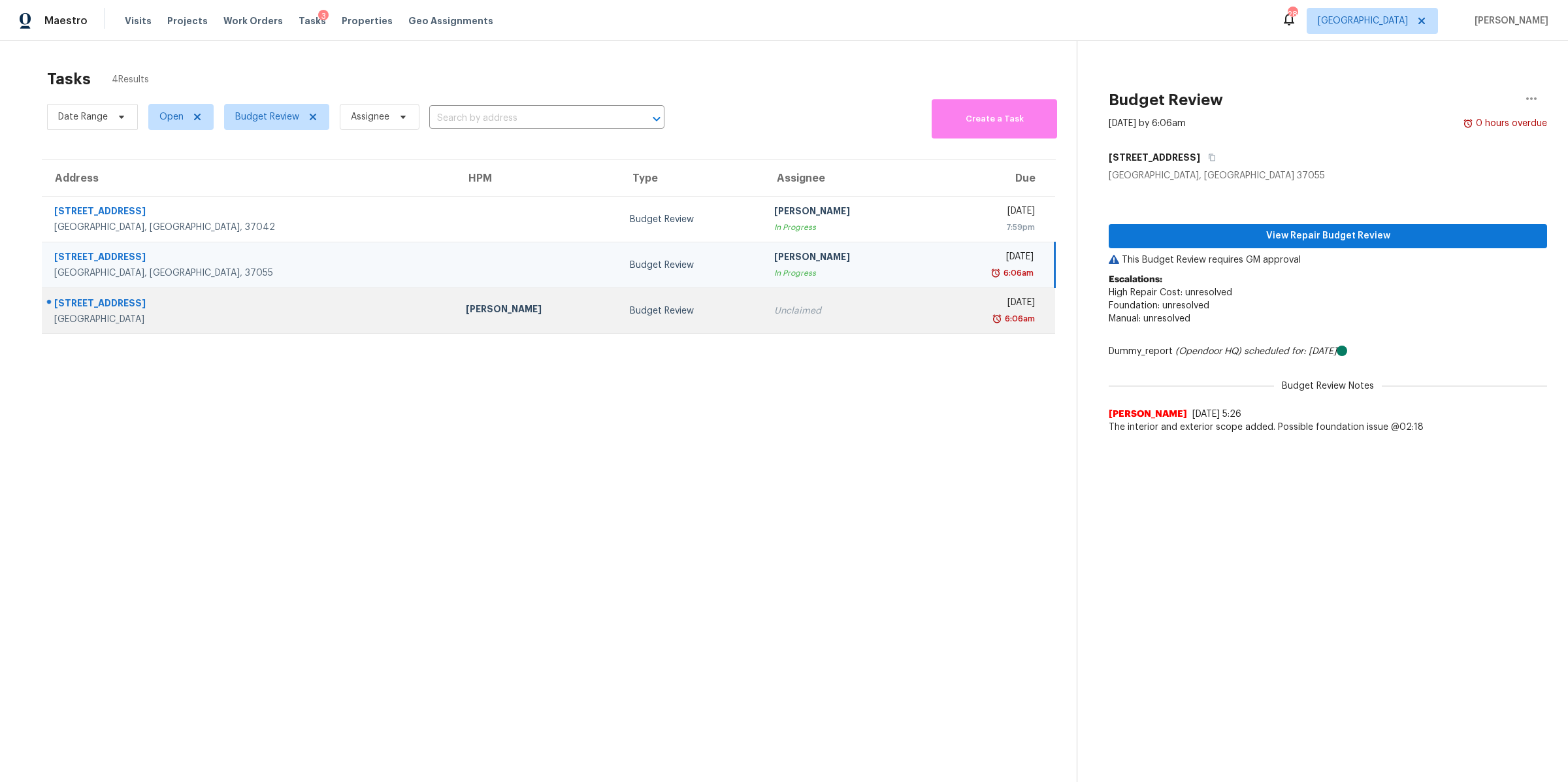
click at [104, 312] on div "310 Andes Dr" at bounding box center [249, 305] width 390 height 16
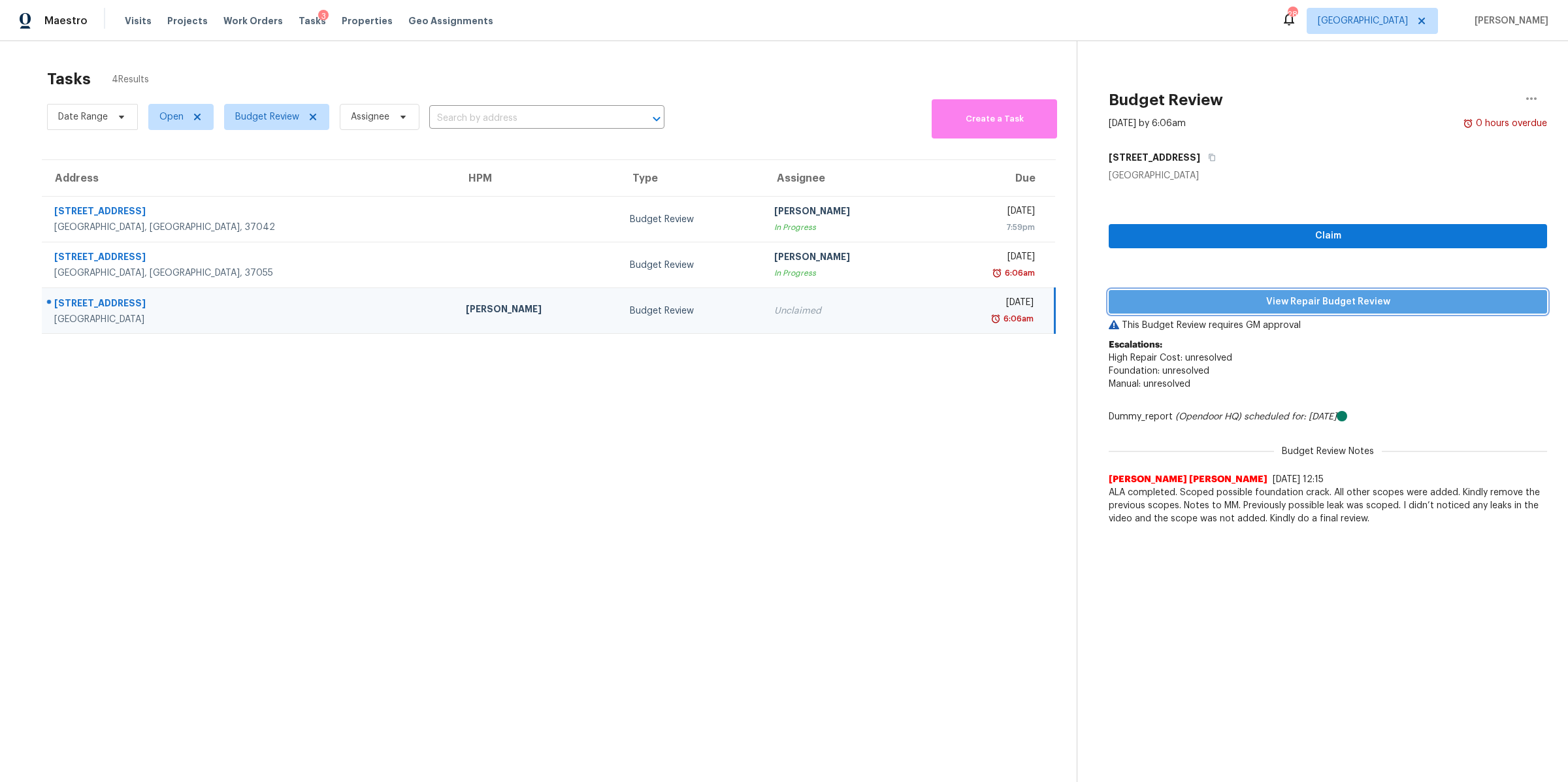
click at [1316, 301] on span "View Repair Budget Review" at bounding box center [1328, 302] width 417 height 16
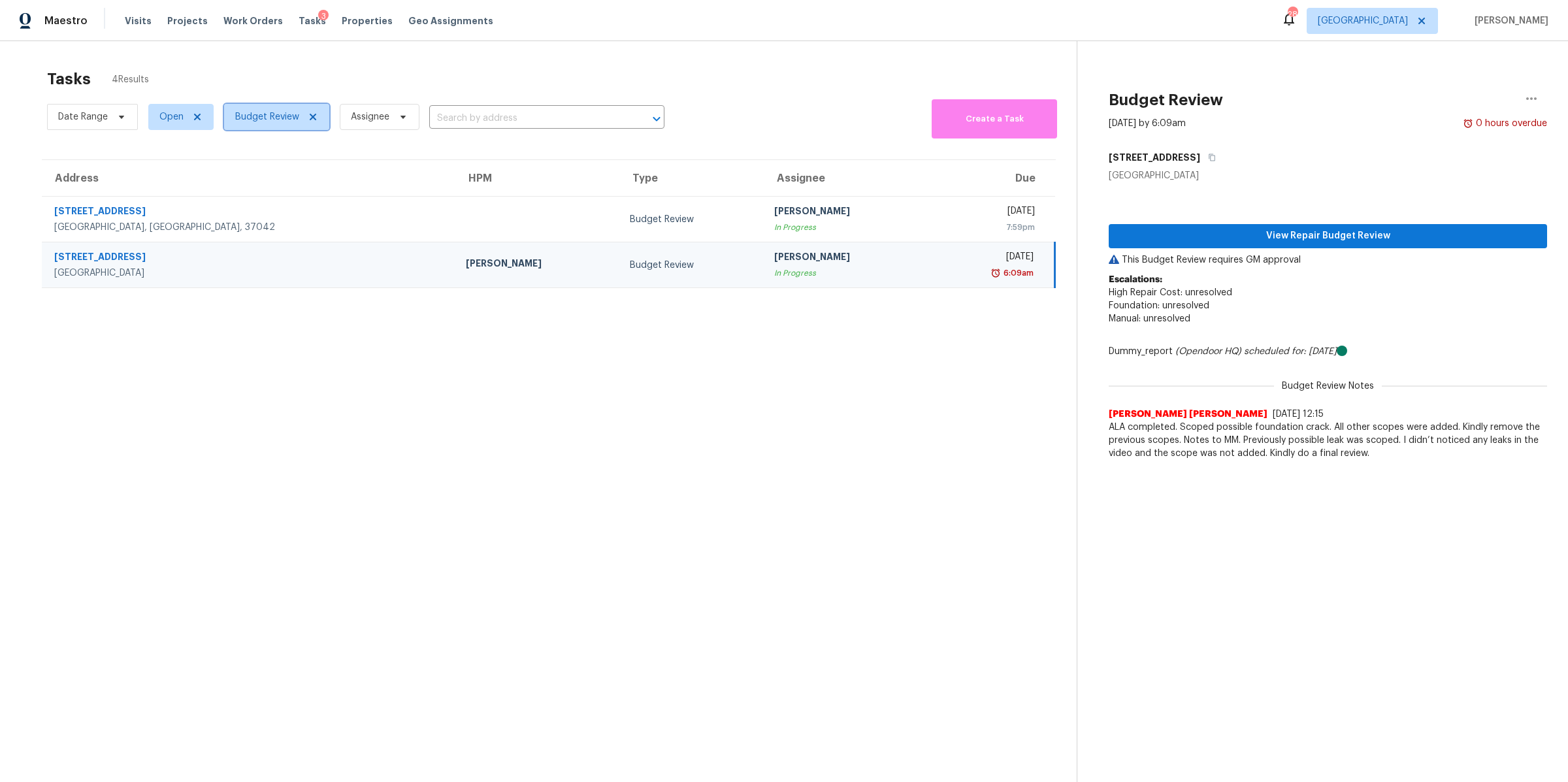
click at [296, 110] on span "Budget Review" at bounding box center [267, 116] width 64 height 13
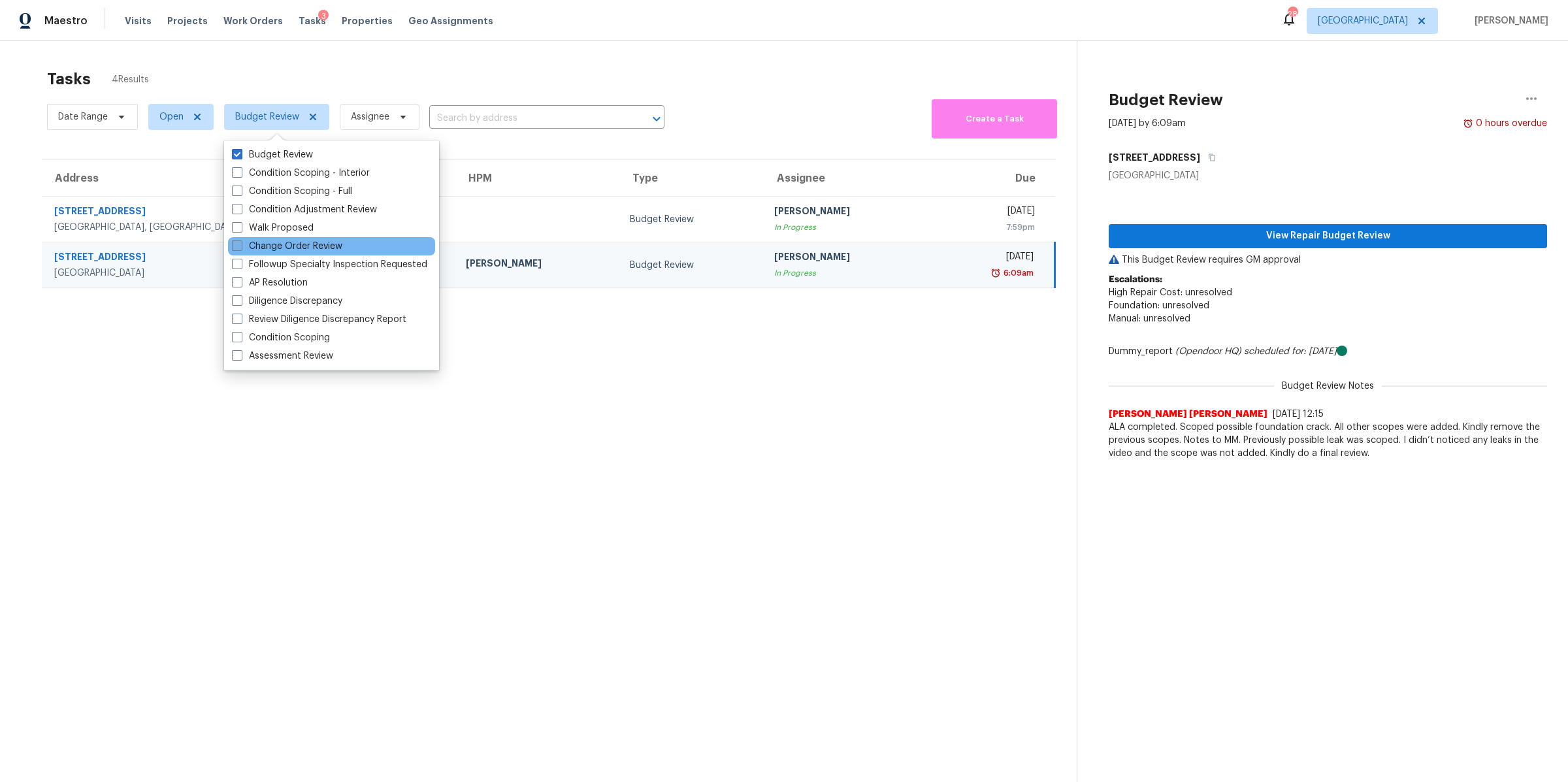
click at [284, 241] on label "Change Order Review" at bounding box center [286, 246] width 110 height 13
click at [240, 241] on input "Change Order Review" at bounding box center [236, 244] width 9 height 9
checkbox input "true"
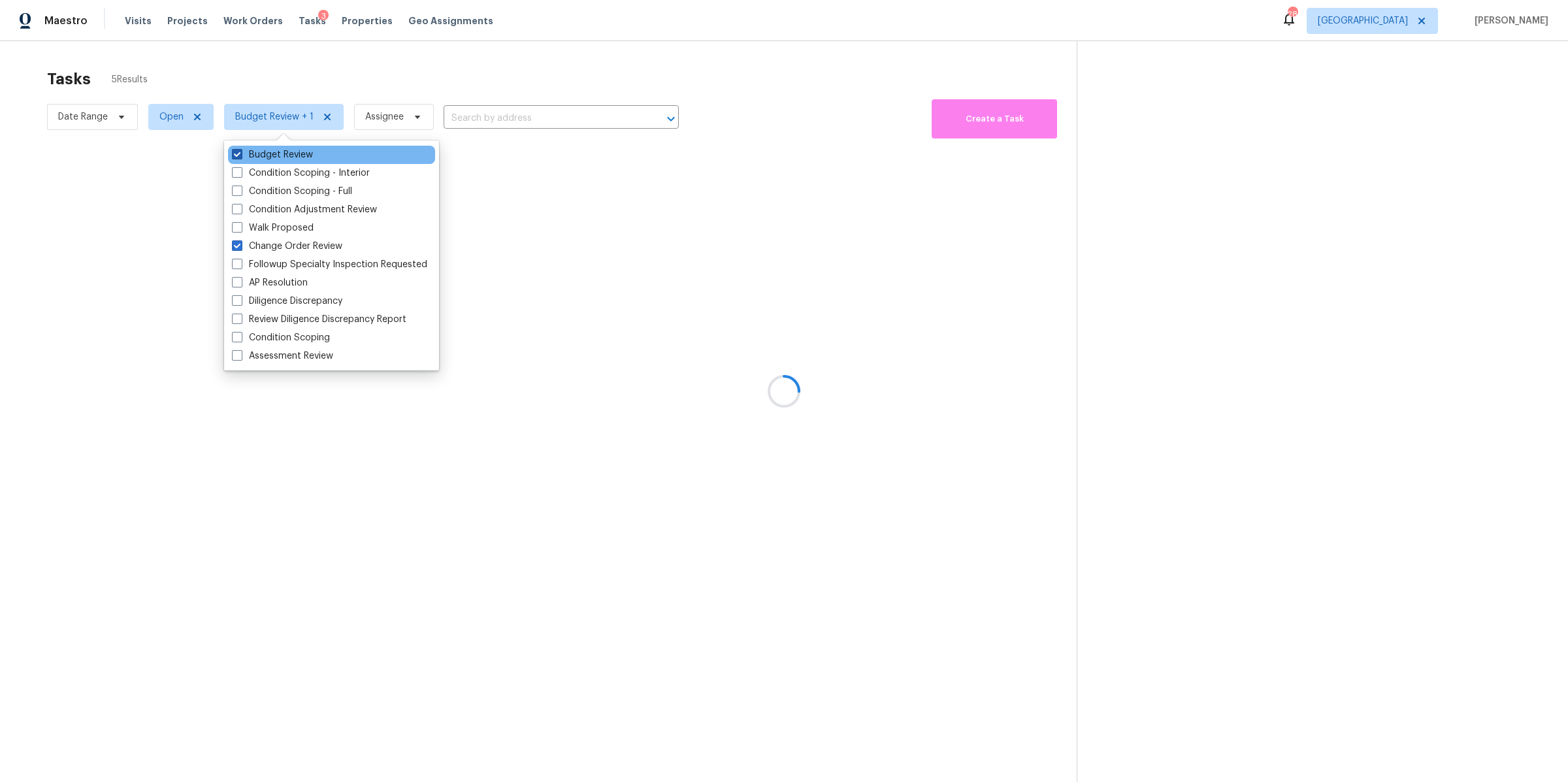
click at [273, 149] on label "Budget Review" at bounding box center [272, 155] width 81 height 13
click at [240, 149] on input "Budget Review" at bounding box center [236, 153] width 9 height 9
checkbox input "false"
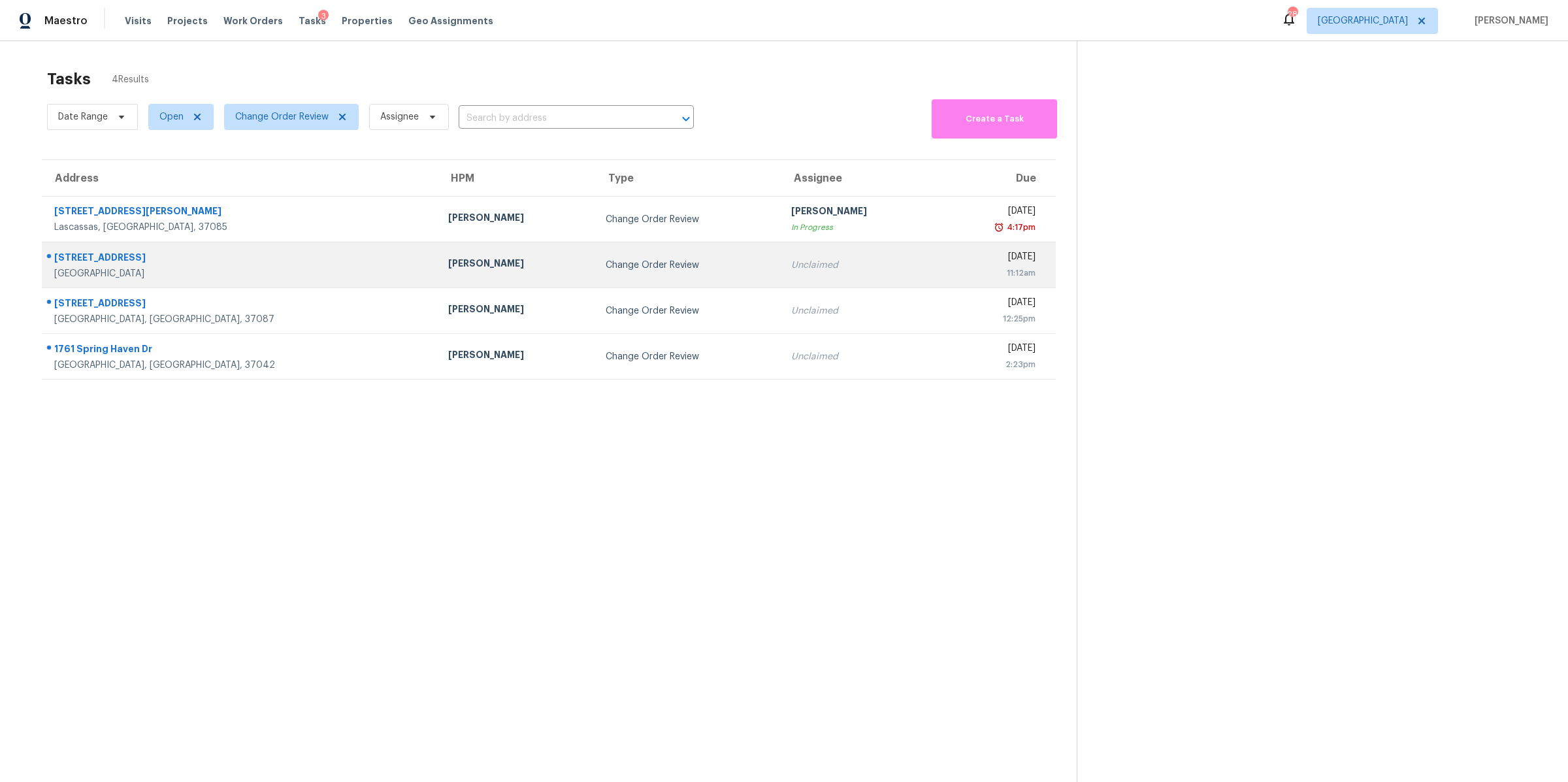
click at [86, 259] on div "2889 Sharpie Dr" at bounding box center [240, 259] width 373 height 16
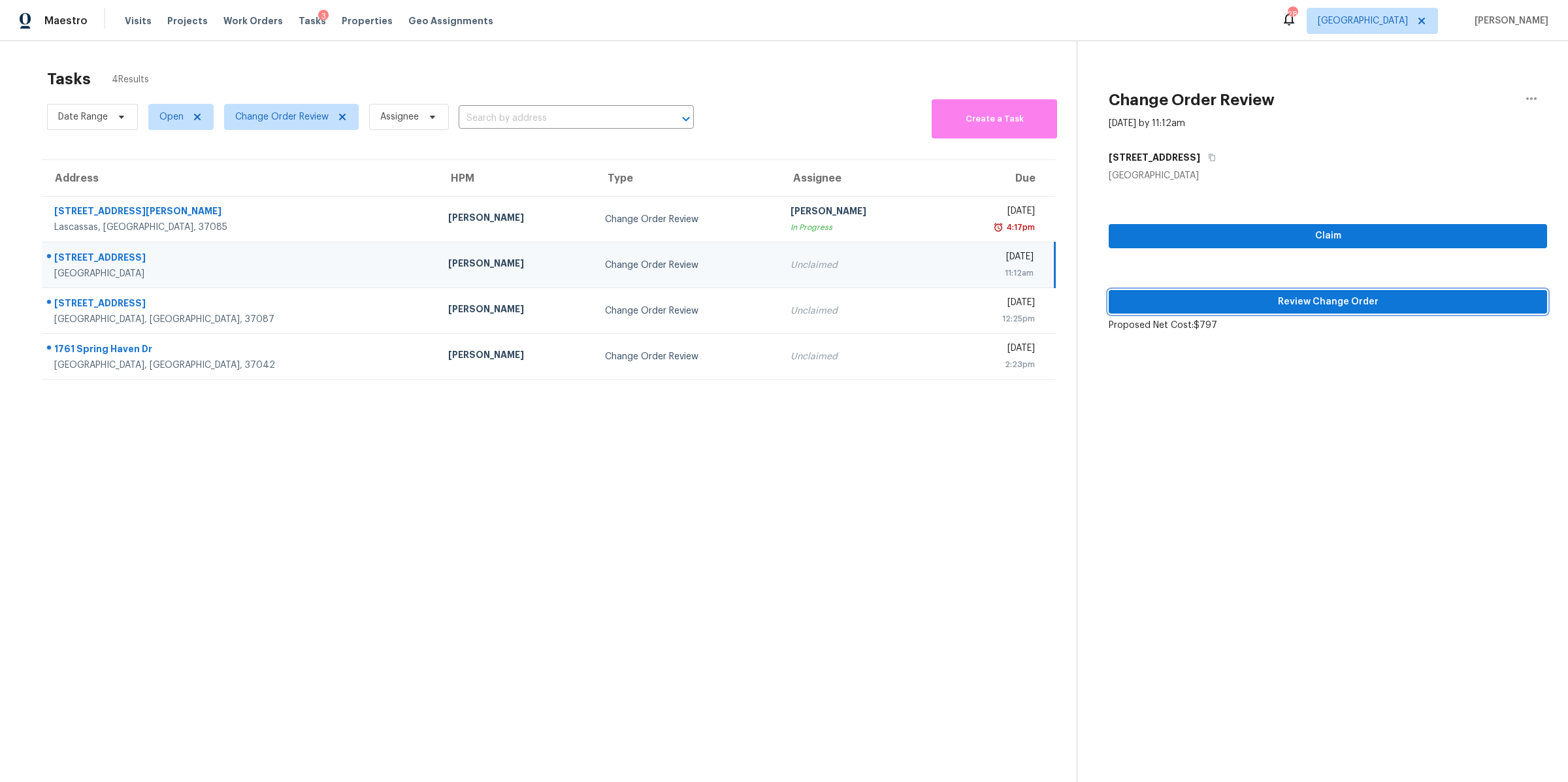
click at [1381, 308] on span "Review Change Order" at bounding box center [1328, 302] width 417 height 16
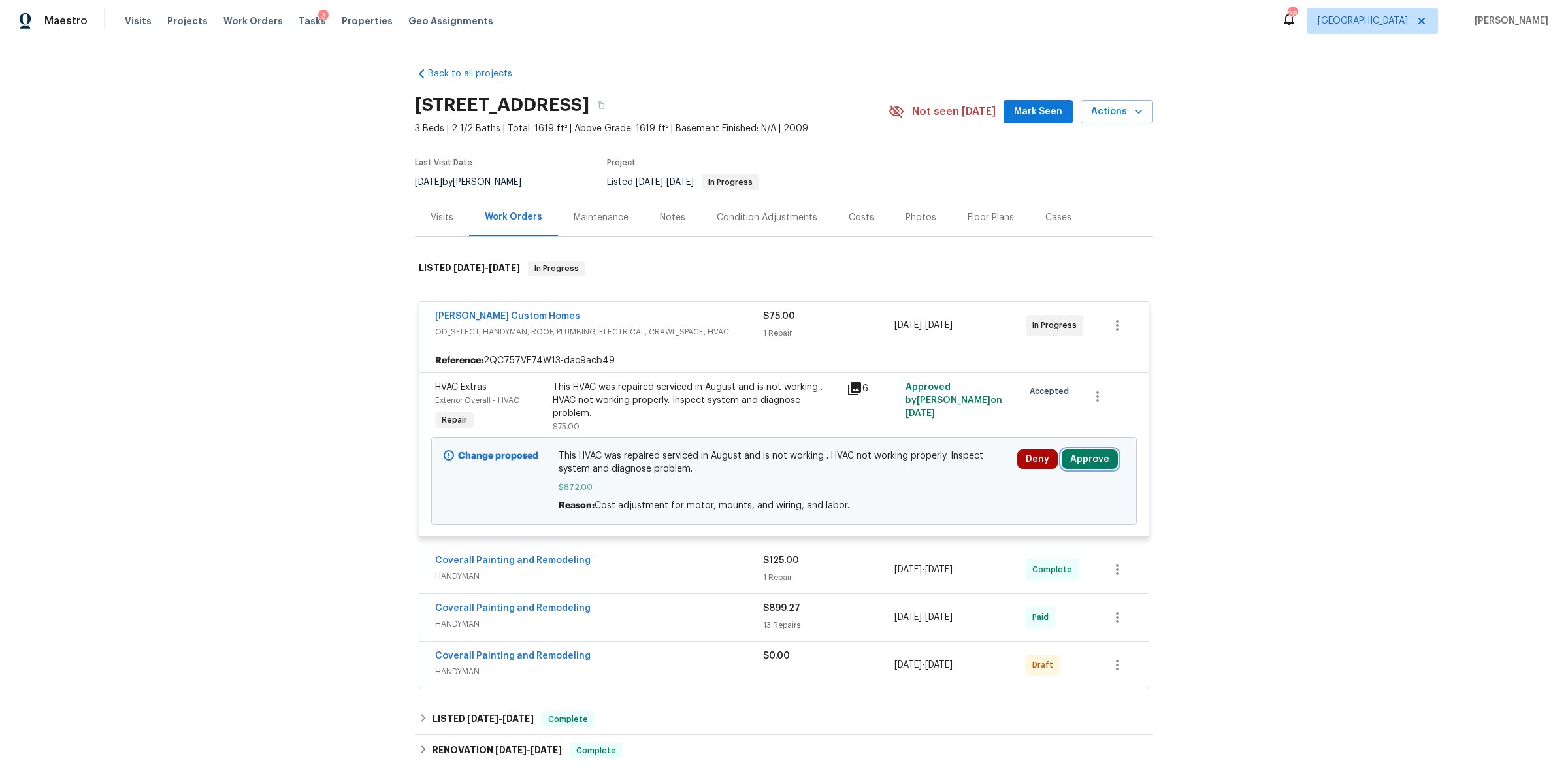
click at [1087, 463] on button "Approve" at bounding box center [1089, 459] width 56 height 20
click at [901, 468] on span "Approve" at bounding box center [896, 472] width 36 height 10
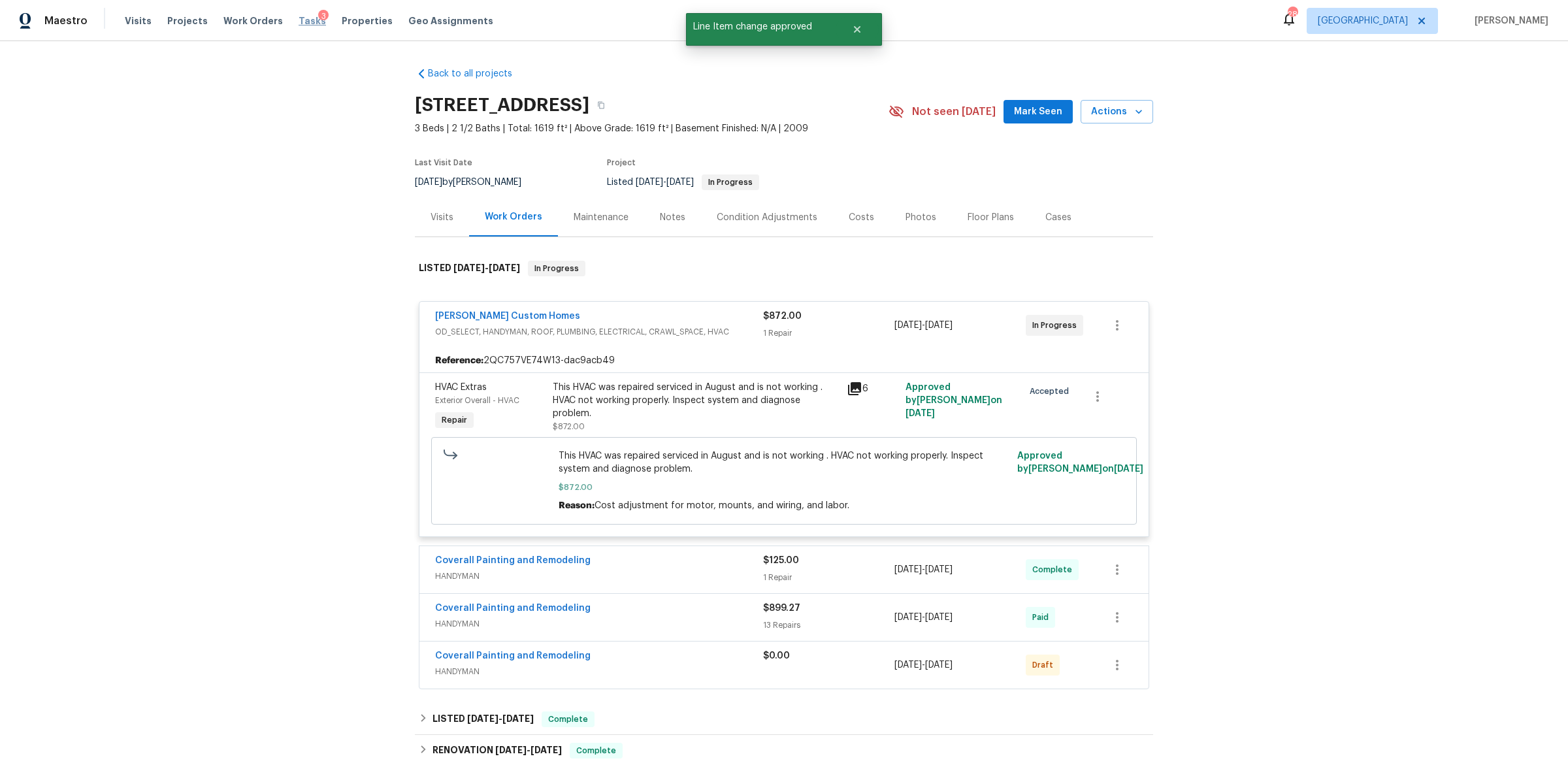
click at [298, 21] on span "Tasks" at bounding box center [312, 21] width 28 height 9
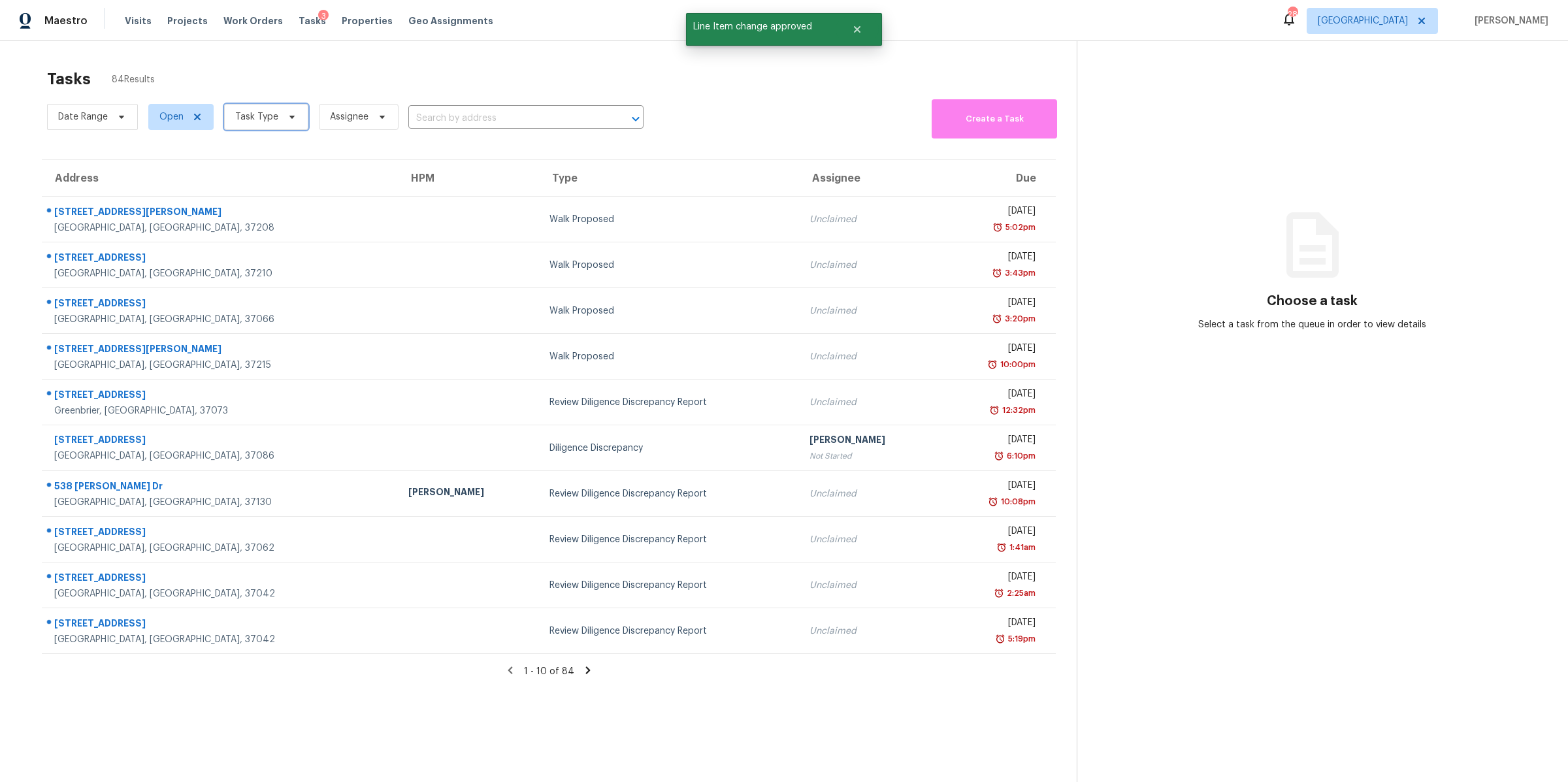
click at [273, 119] on span "Task Type" at bounding box center [257, 116] width 43 height 13
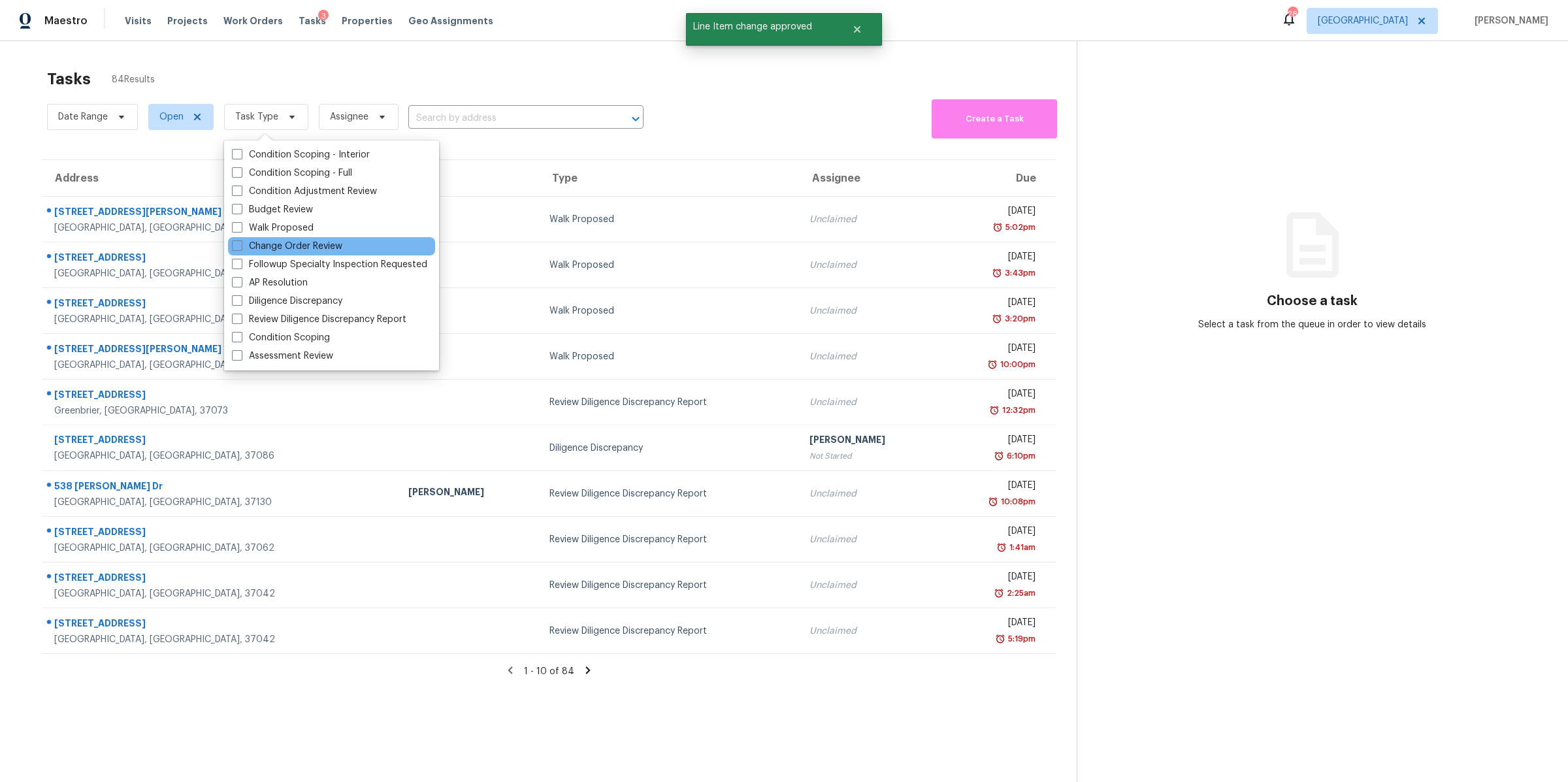
click at [284, 238] on div "Change Order Review" at bounding box center [332, 246] width 207 height 18
click at [307, 249] on label "Change Order Review" at bounding box center [286, 246] width 110 height 13
click at [240, 249] on input "Change Order Review" at bounding box center [236, 244] width 9 height 9
checkbox input "true"
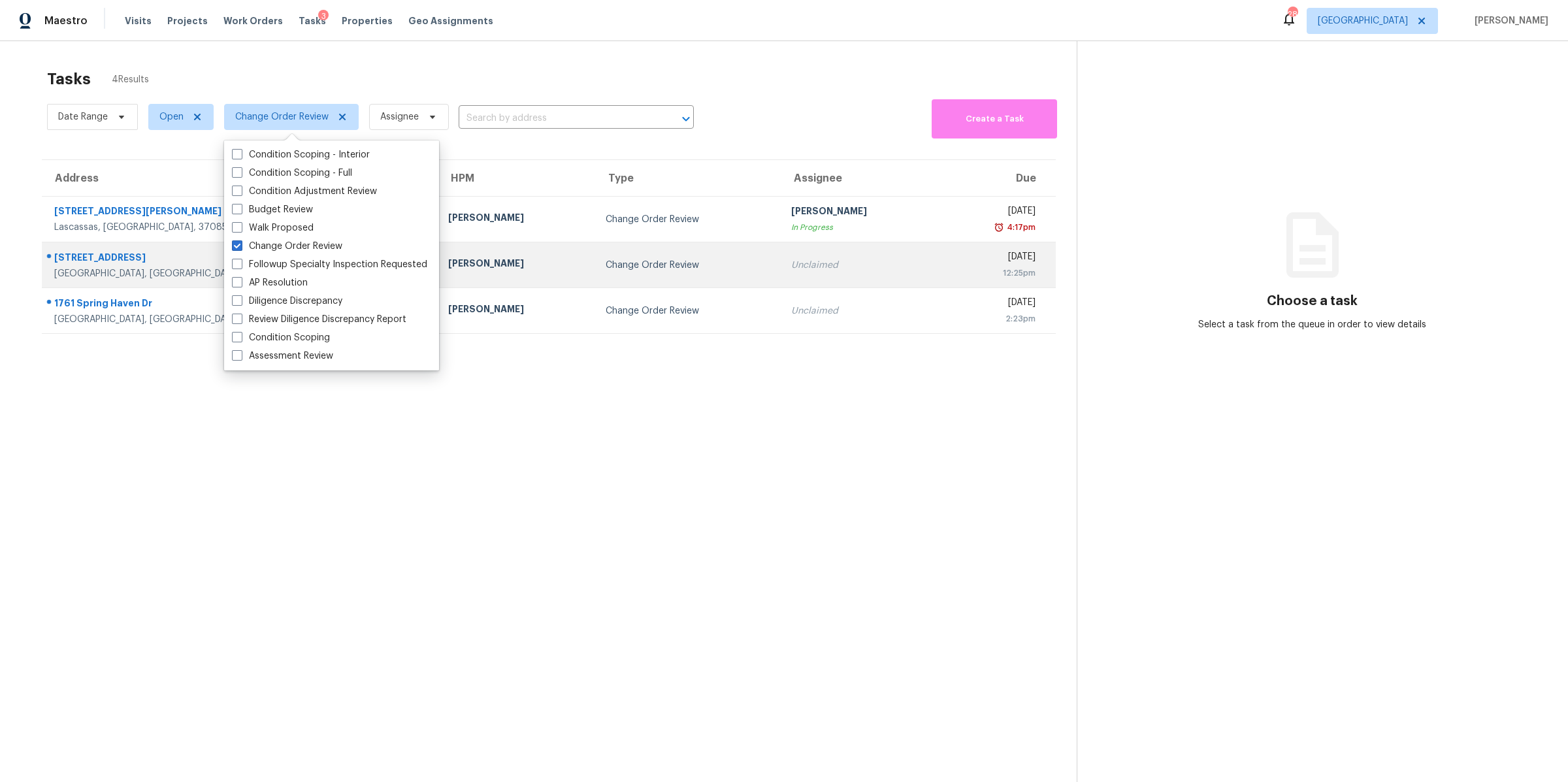
click at [97, 270] on div "Lebanon, TN, 37087" at bounding box center [240, 273] width 373 height 13
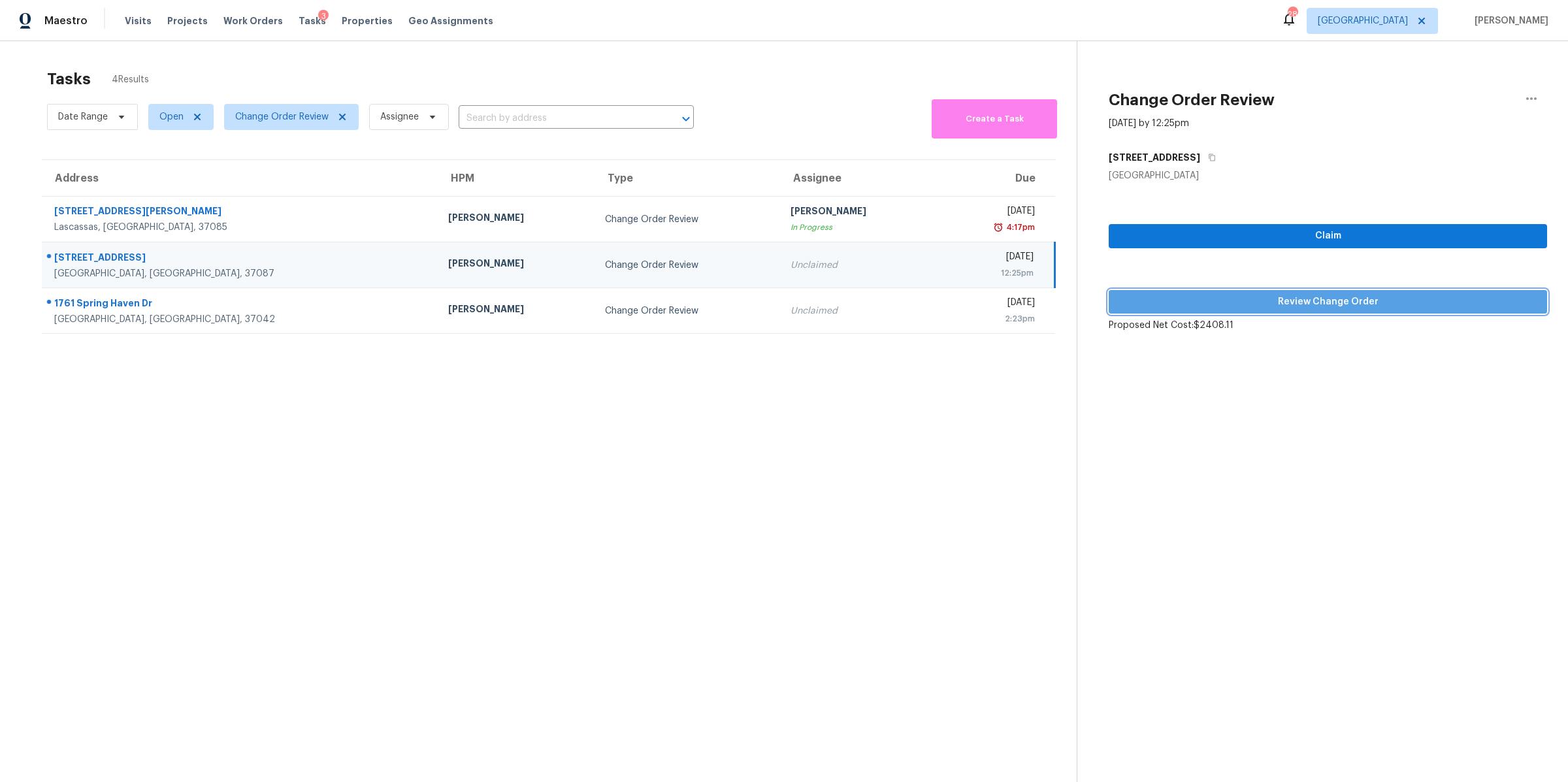
click at [1325, 302] on span "Review Change Order" at bounding box center [1328, 302] width 417 height 16
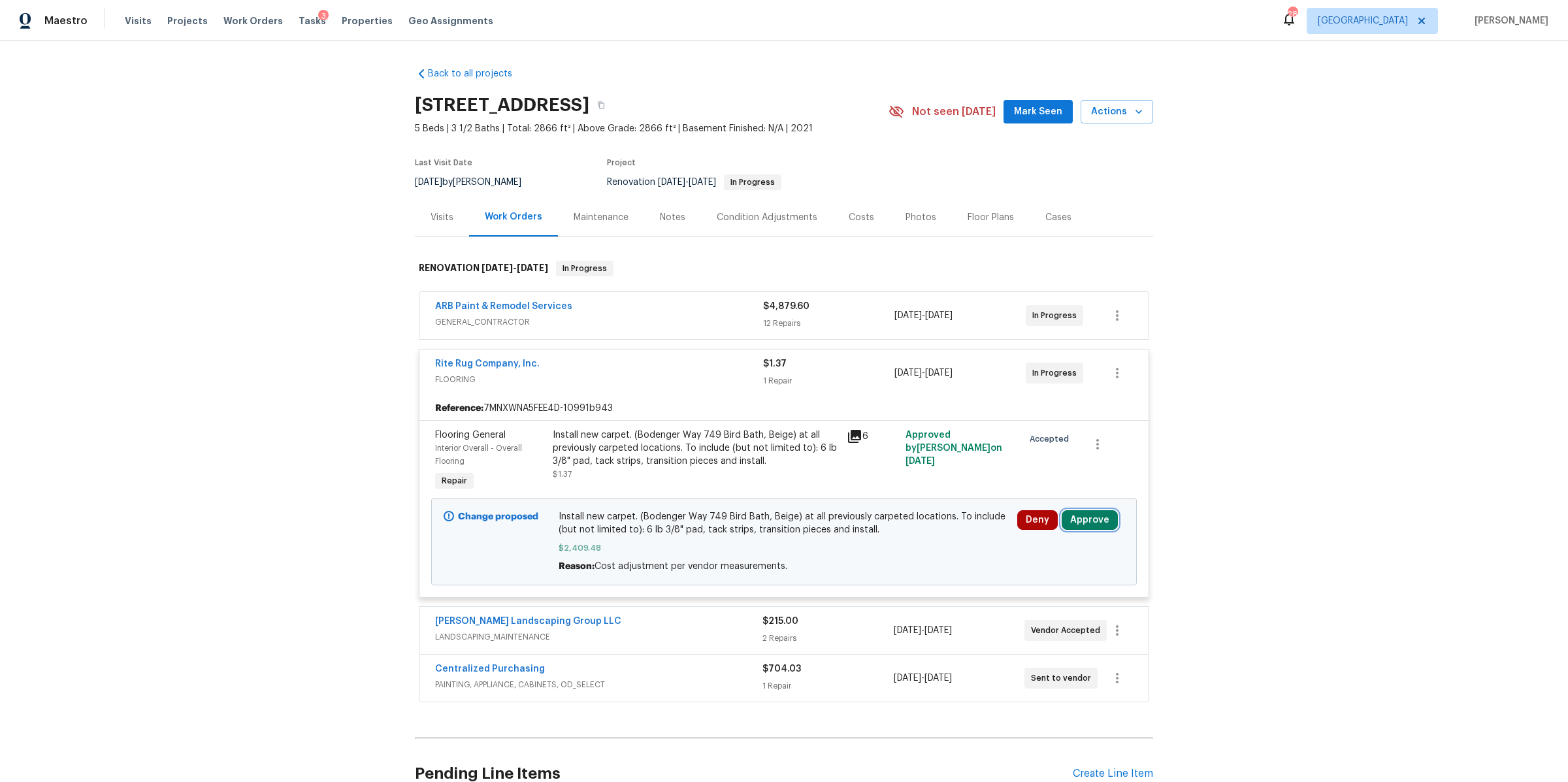
click at [1076, 520] on button "Approve" at bounding box center [1089, 519] width 56 height 20
click at [912, 530] on button "Approve" at bounding box center [896, 532] width 78 height 26
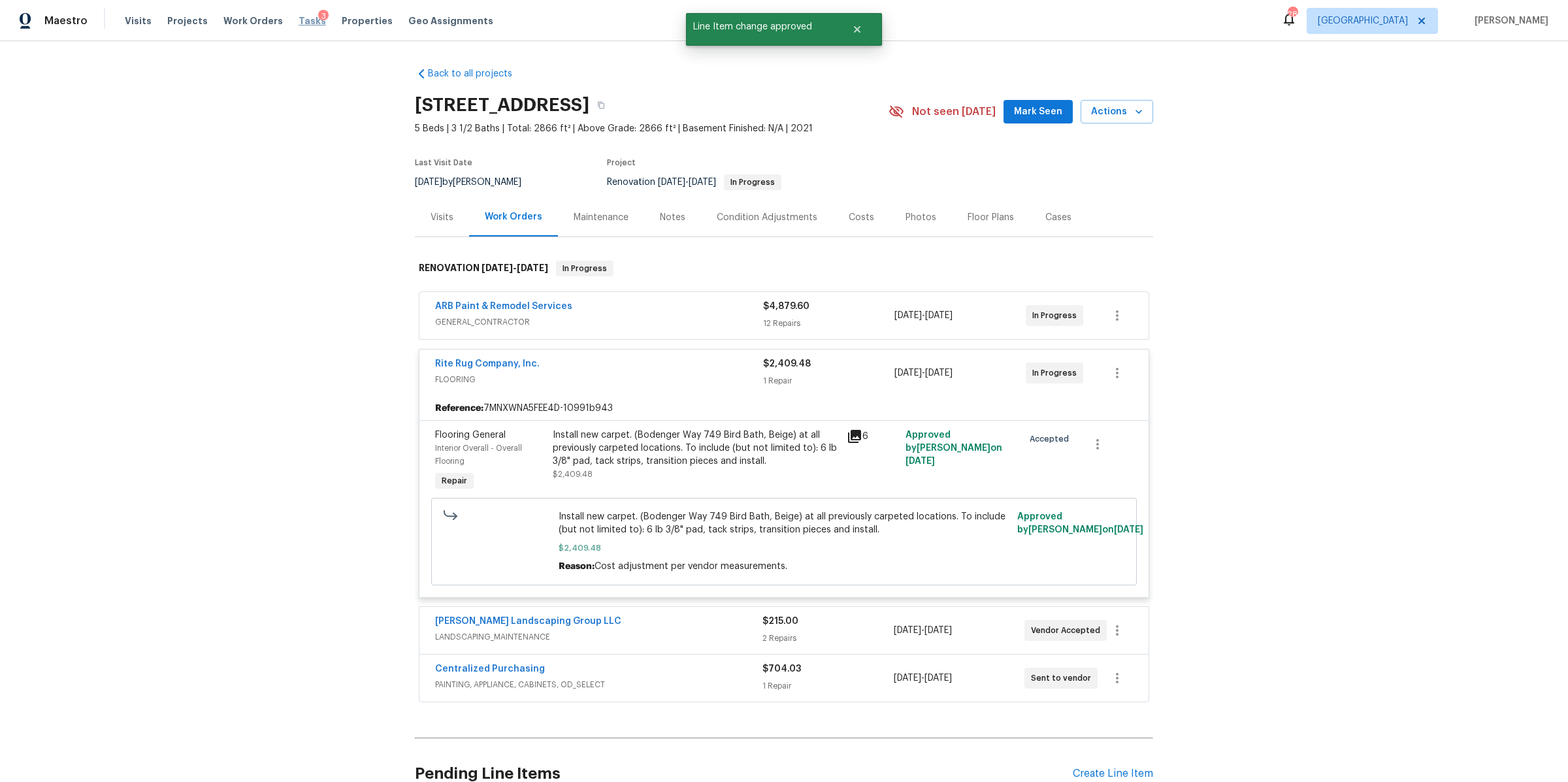
click at [298, 24] on span "Tasks" at bounding box center [312, 21] width 28 height 9
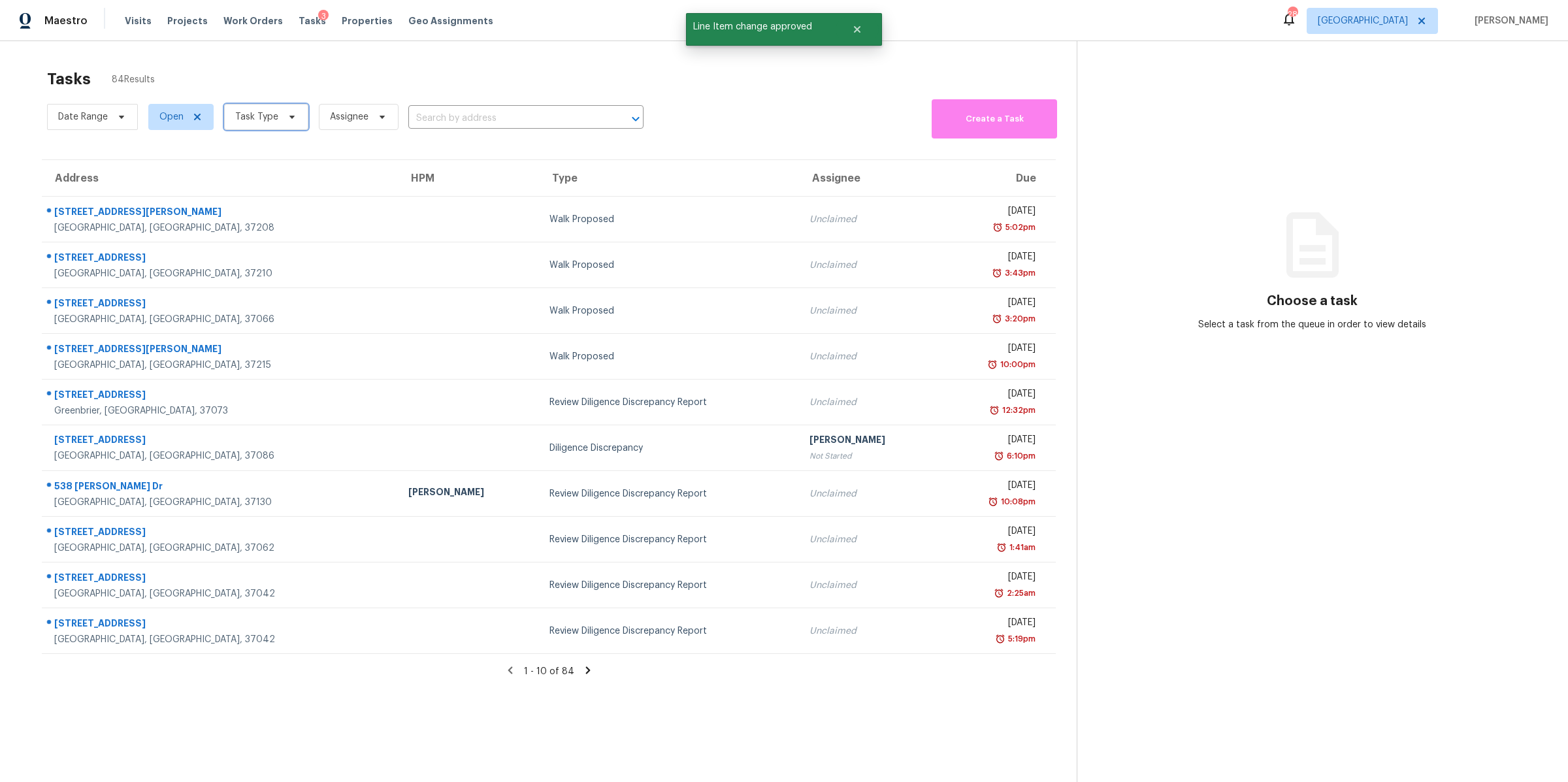
click at [284, 124] on span "Task Type" at bounding box center [266, 117] width 84 height 26
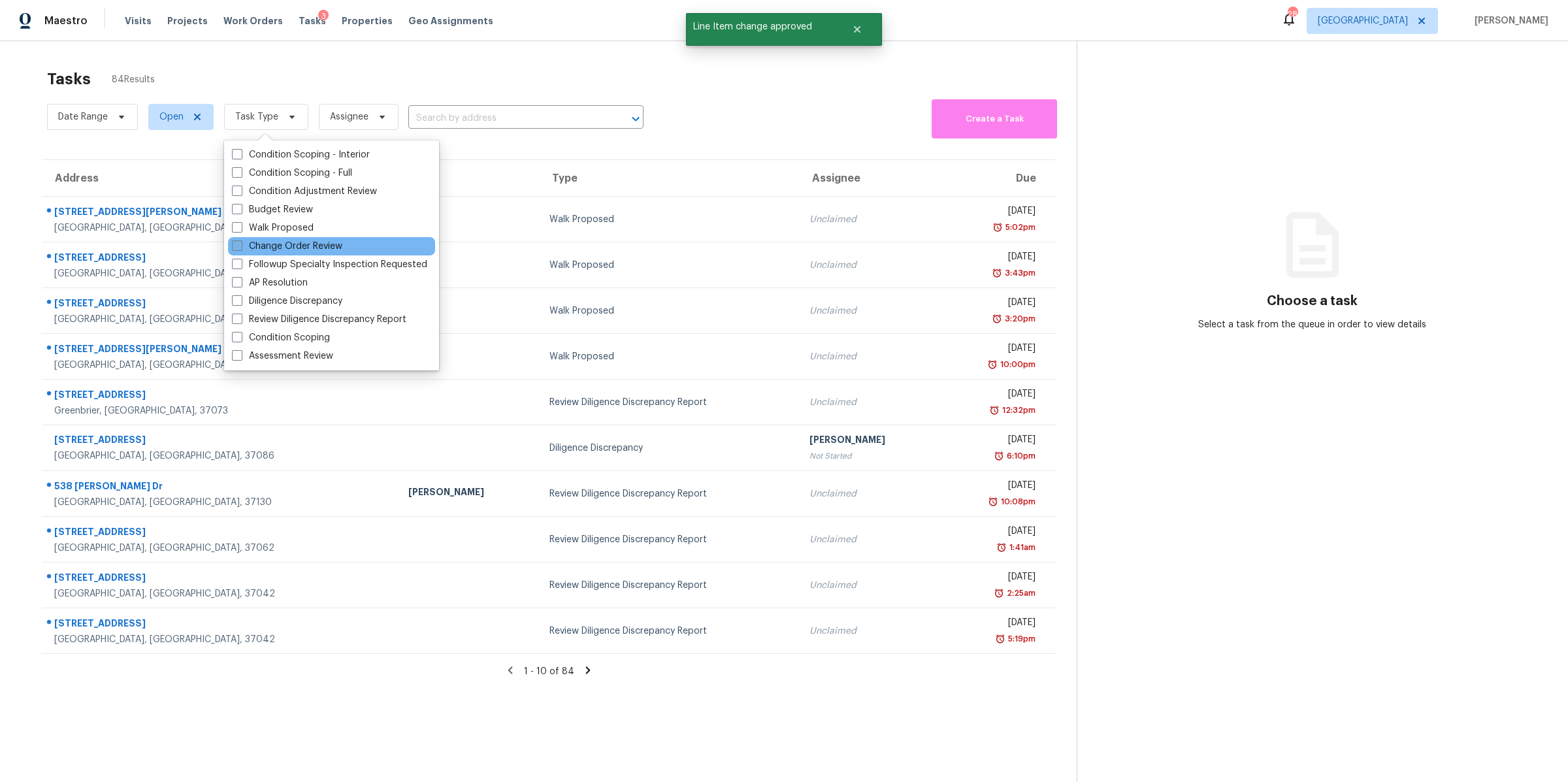
click at [305, 248] on label "Change Order Review" at bounding box center [286, 246] width 110 height 13
click at [240, 248] on input "Change Order Review" at bounding box center [236, 244] width 9 height 9
checkbox input "true"
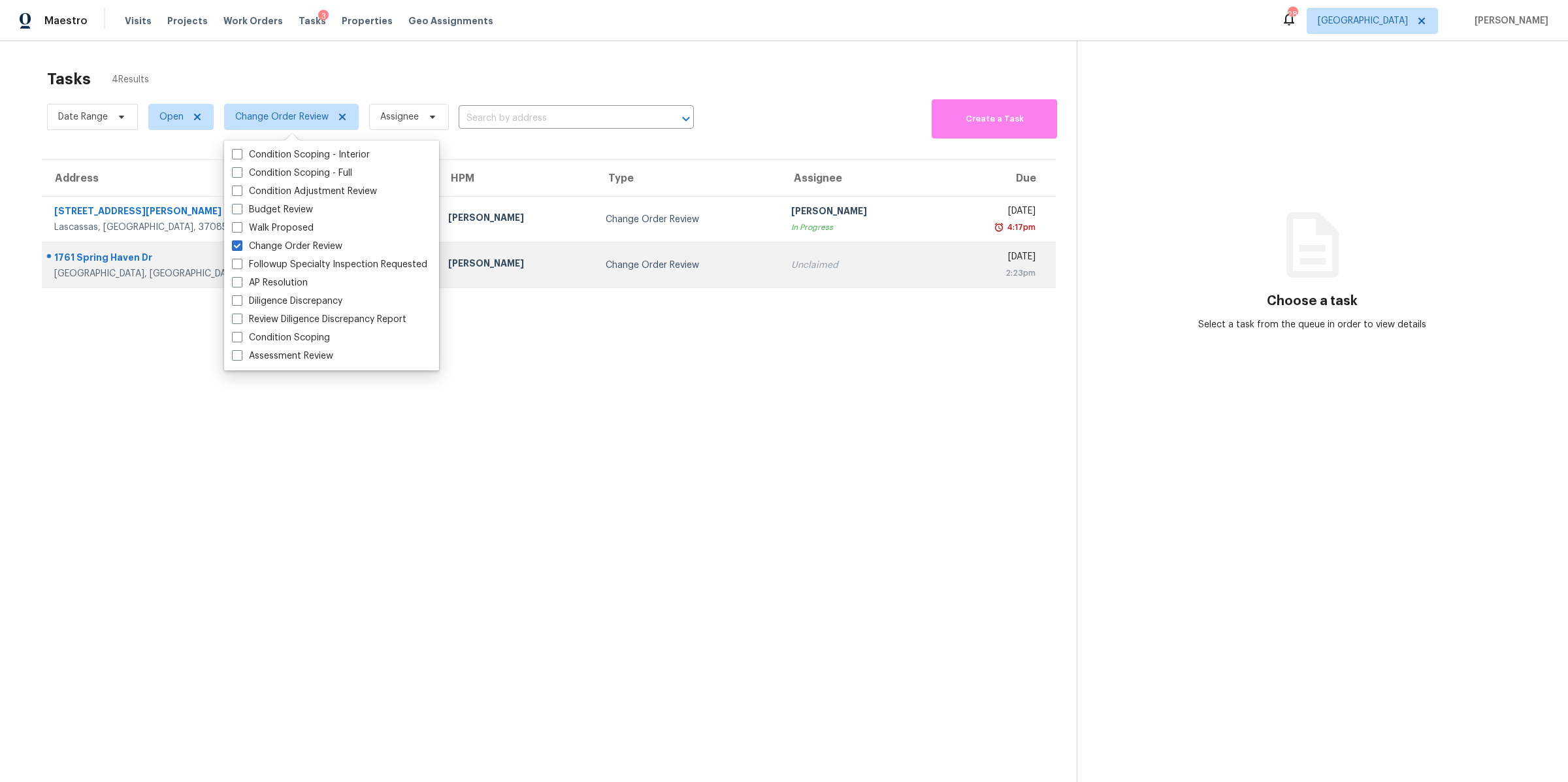
click at [101, 265] on div "1761 Spring Haven Dr" at bounding box center [240, 259] width 373 height 16
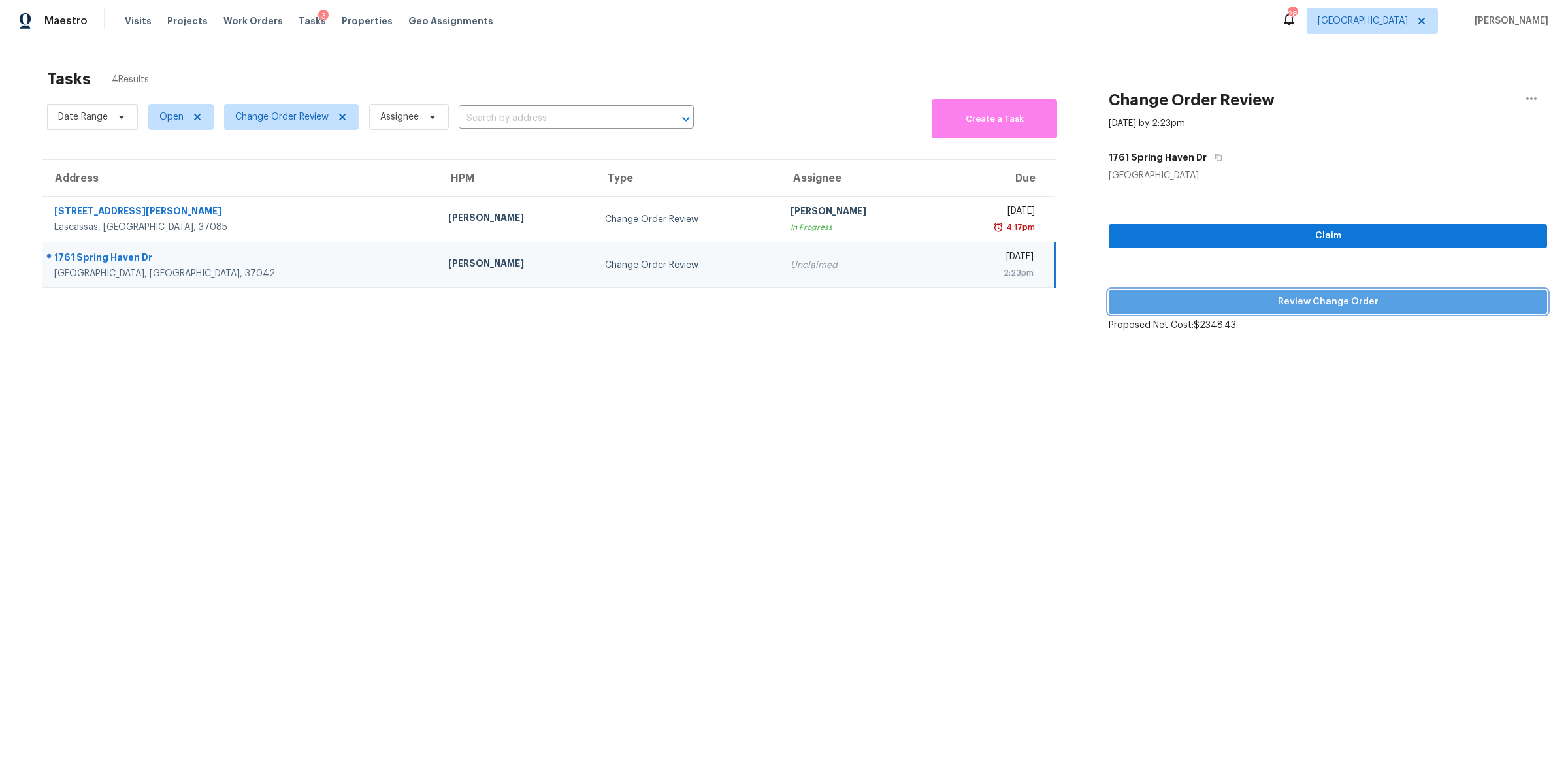
click at [1335, 306] on span "Review Change Order" at bounding box center [1328, 302] width 417 height 16
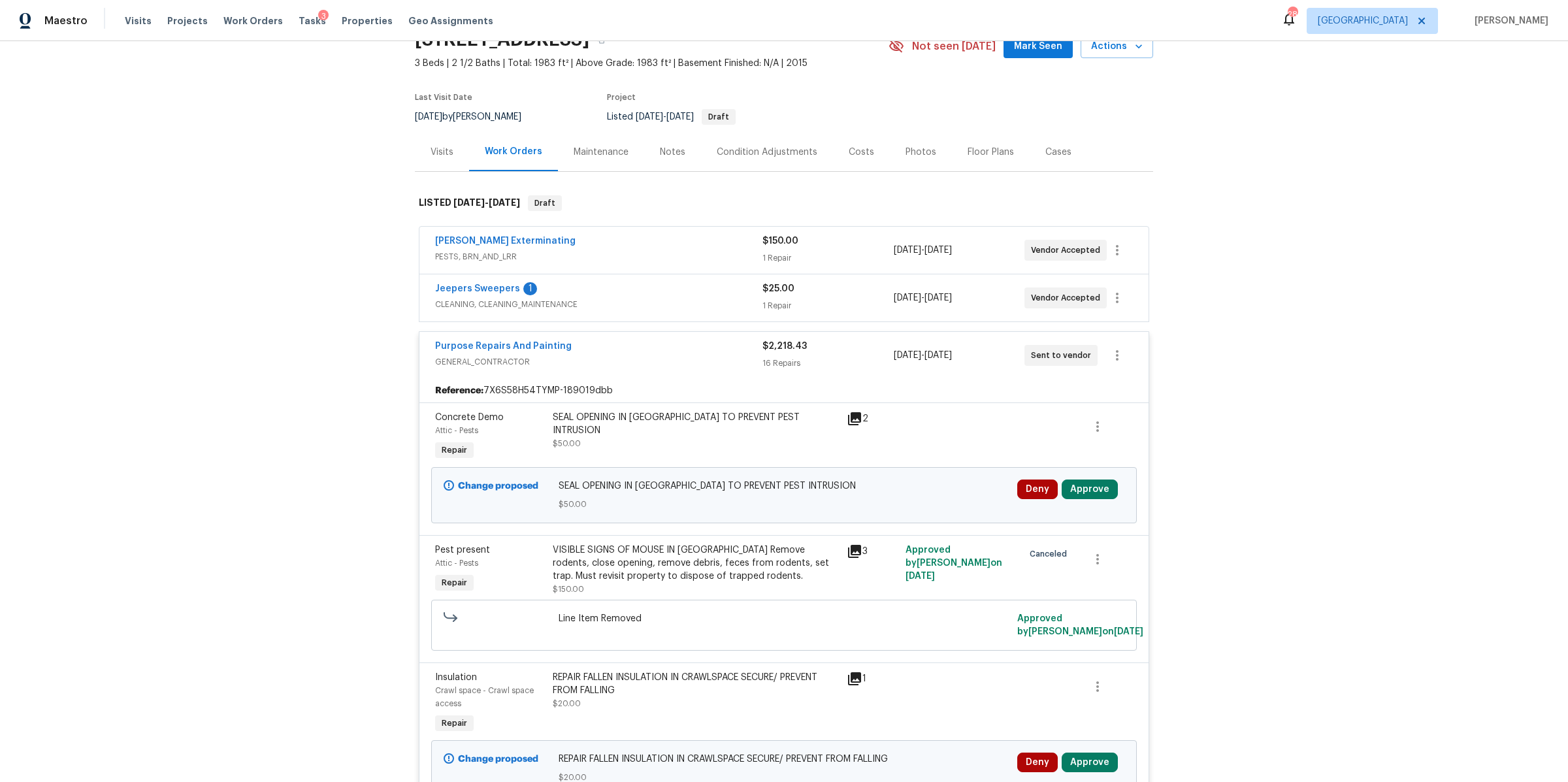
scroll to position [76, 0]
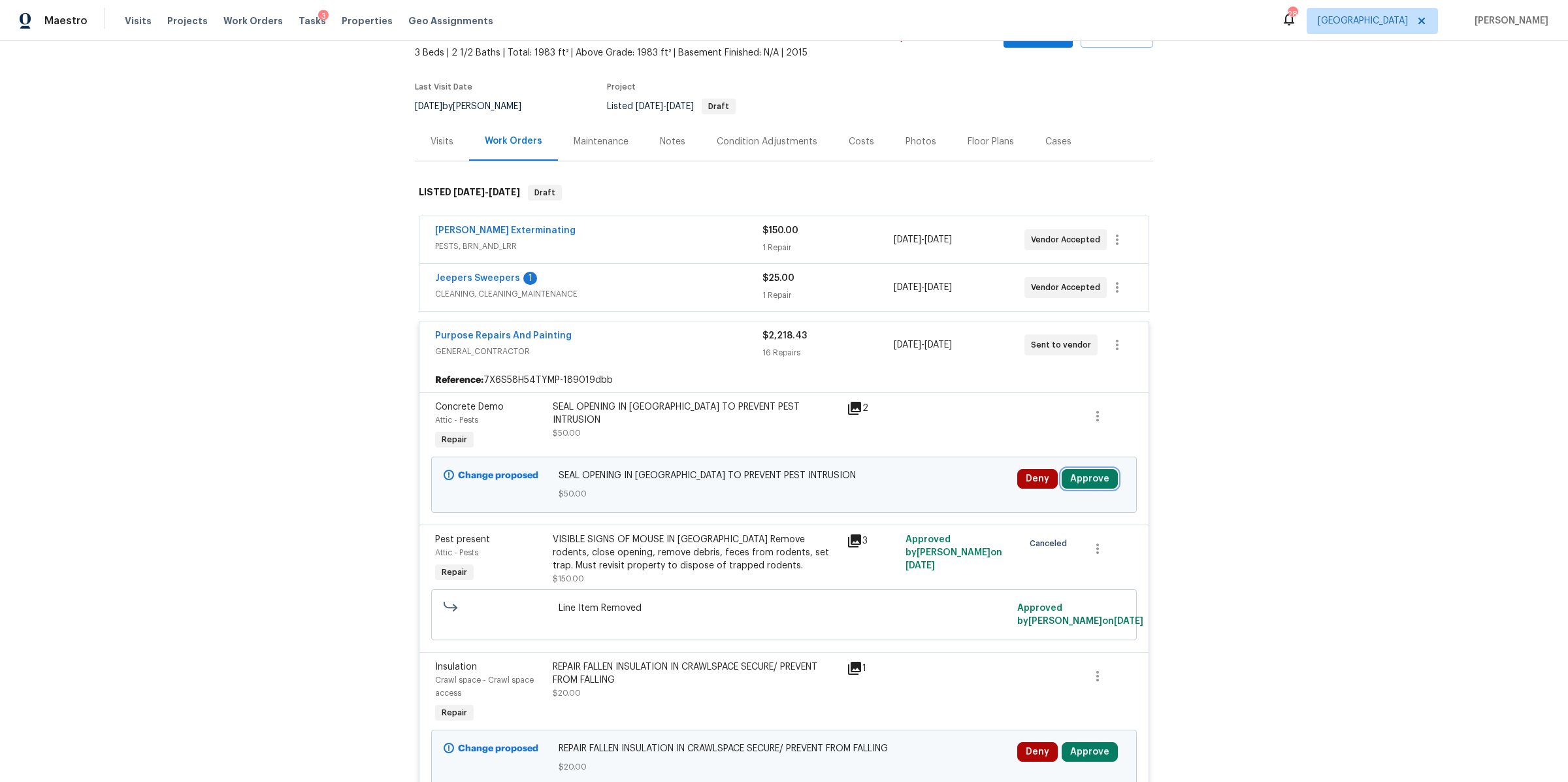
click at [1091, 476] on button "Approve" at bounding box center [1089, 479] width 56 height 20
click at [910, 491] on span "Approve" at bounding box center [896, 492] width 36 height 10
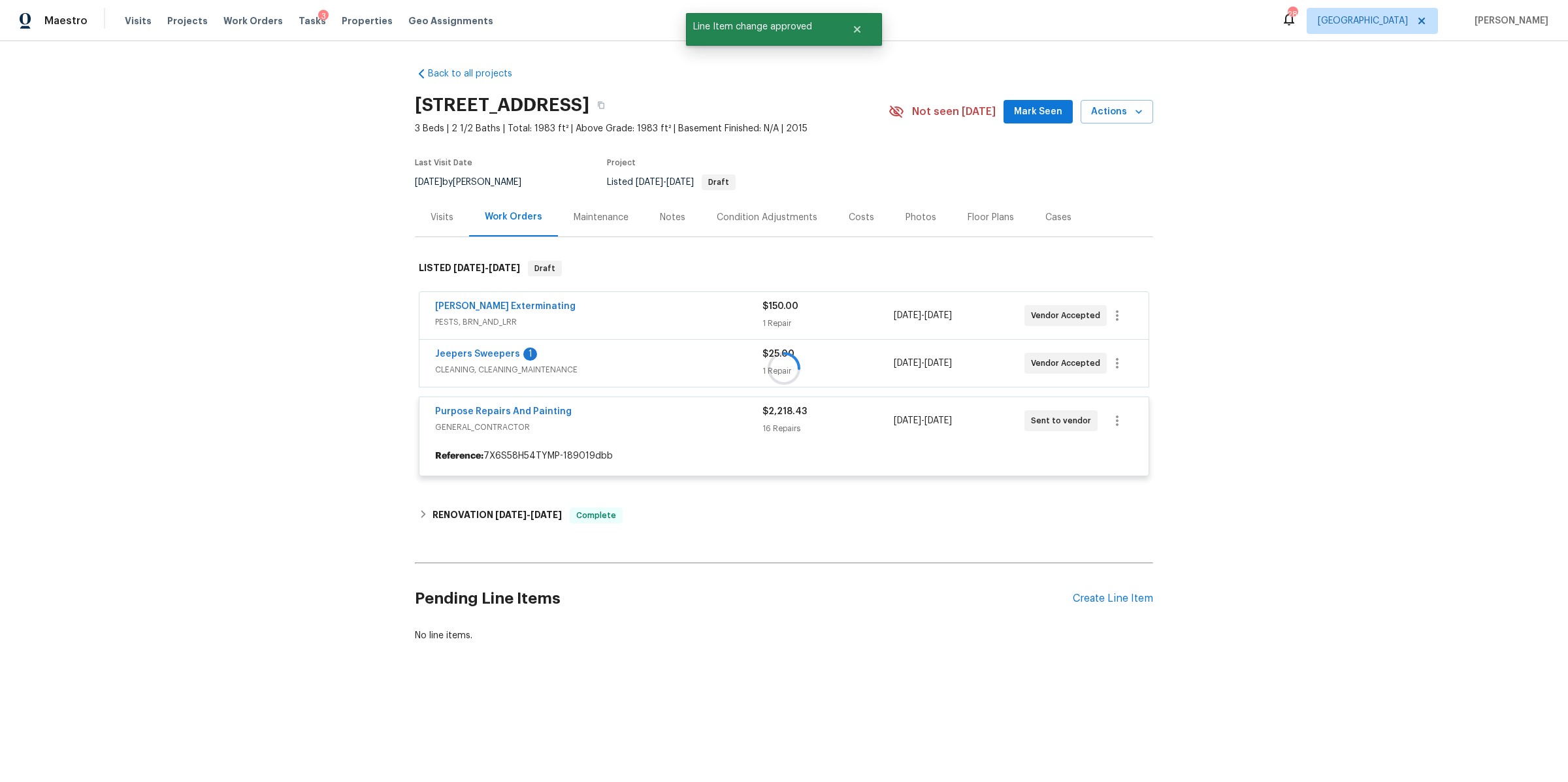
scroll to position [0, 0]
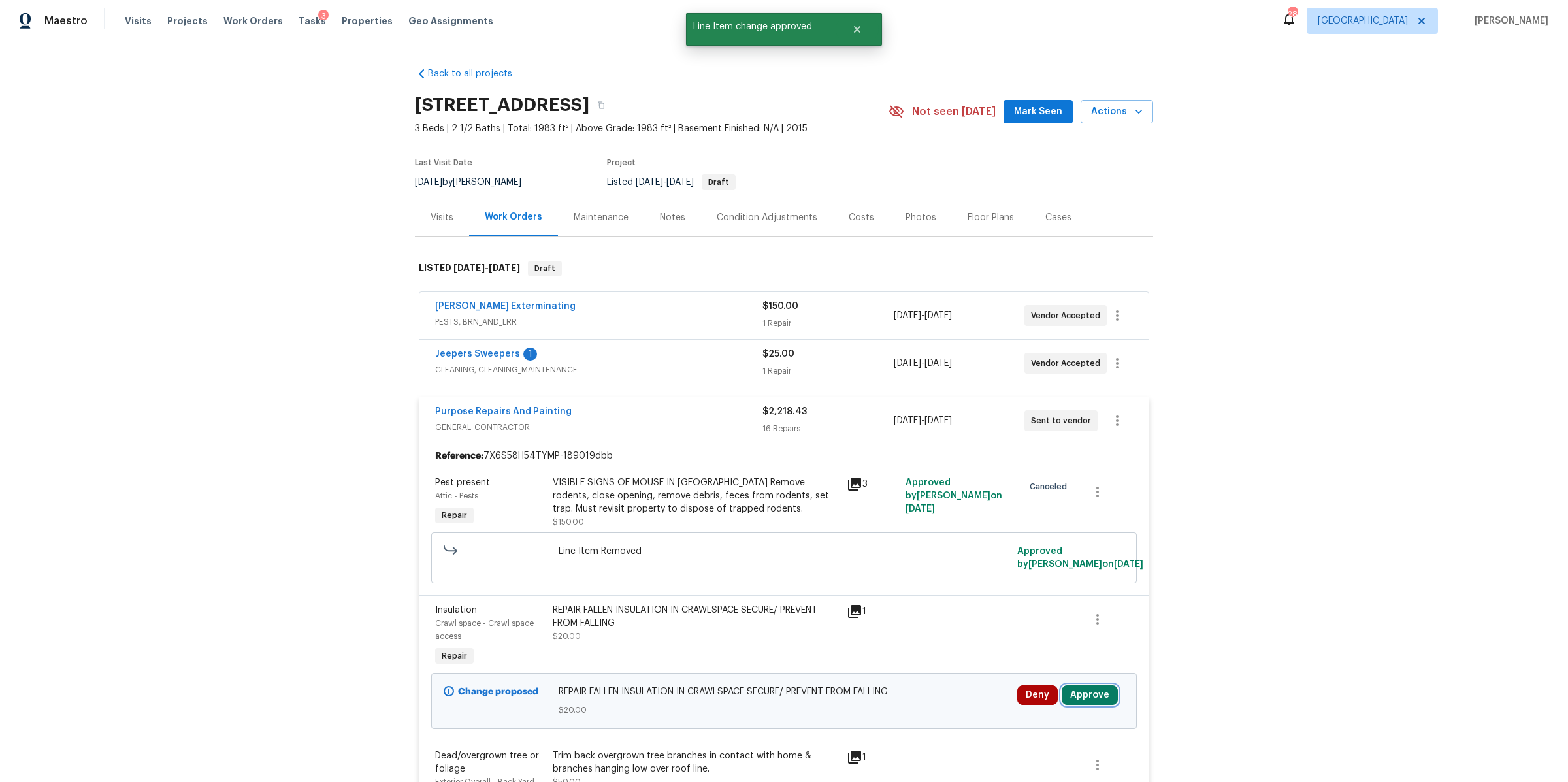
click at [1098, 694] on button "Approve" at bounding box center [1089, 695] width 56 height 20
click at [1043, 642] on button "Approve" at bounding box center [1046, 653] width 78 height 26
click at [1087, 696] on button "Approve" at bounding box center [1089, 695] width 56 height 20
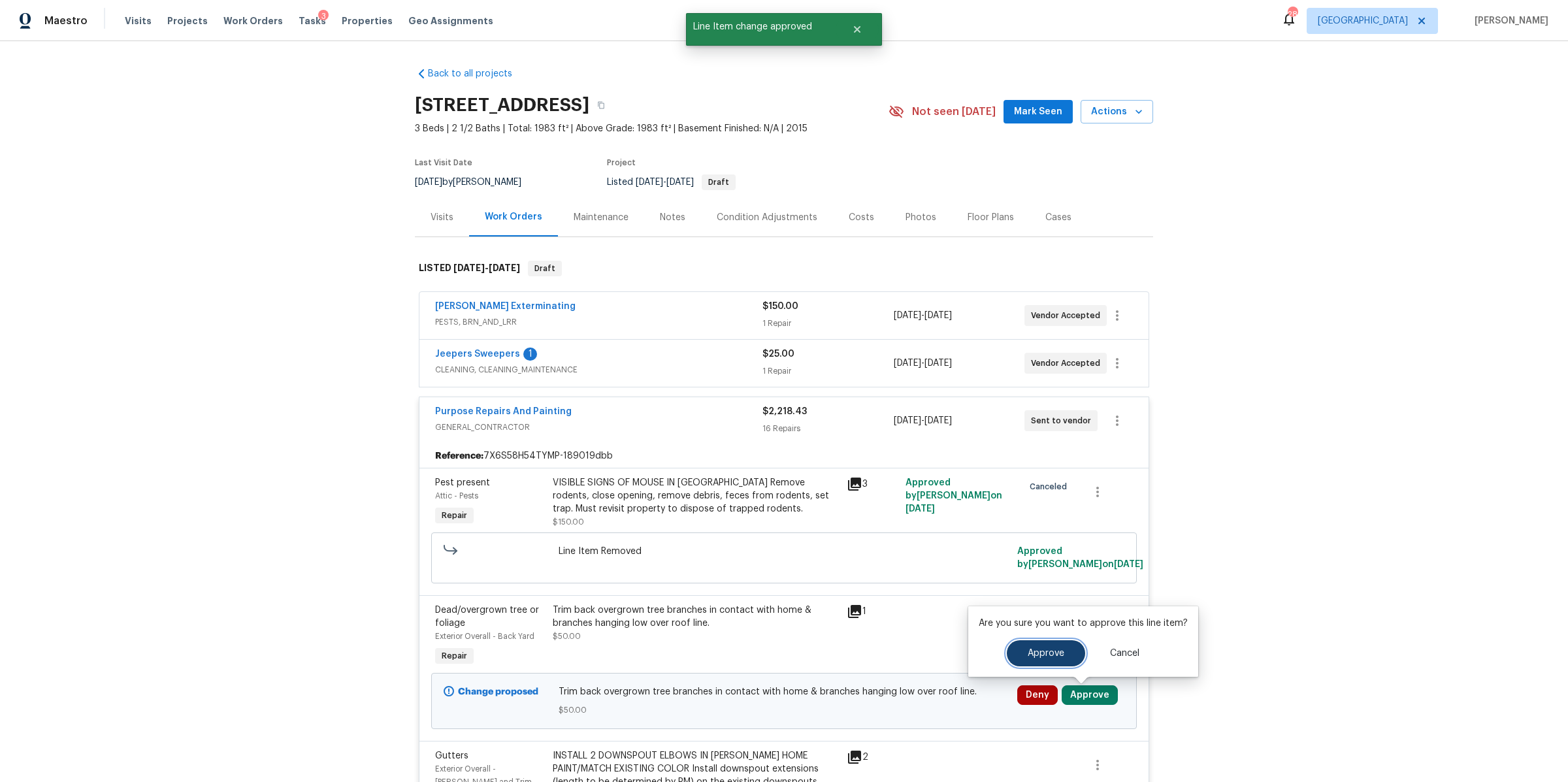
click at [1030, 661] on button "Approve" at bounding box center [1046, 653] width 78 height 26
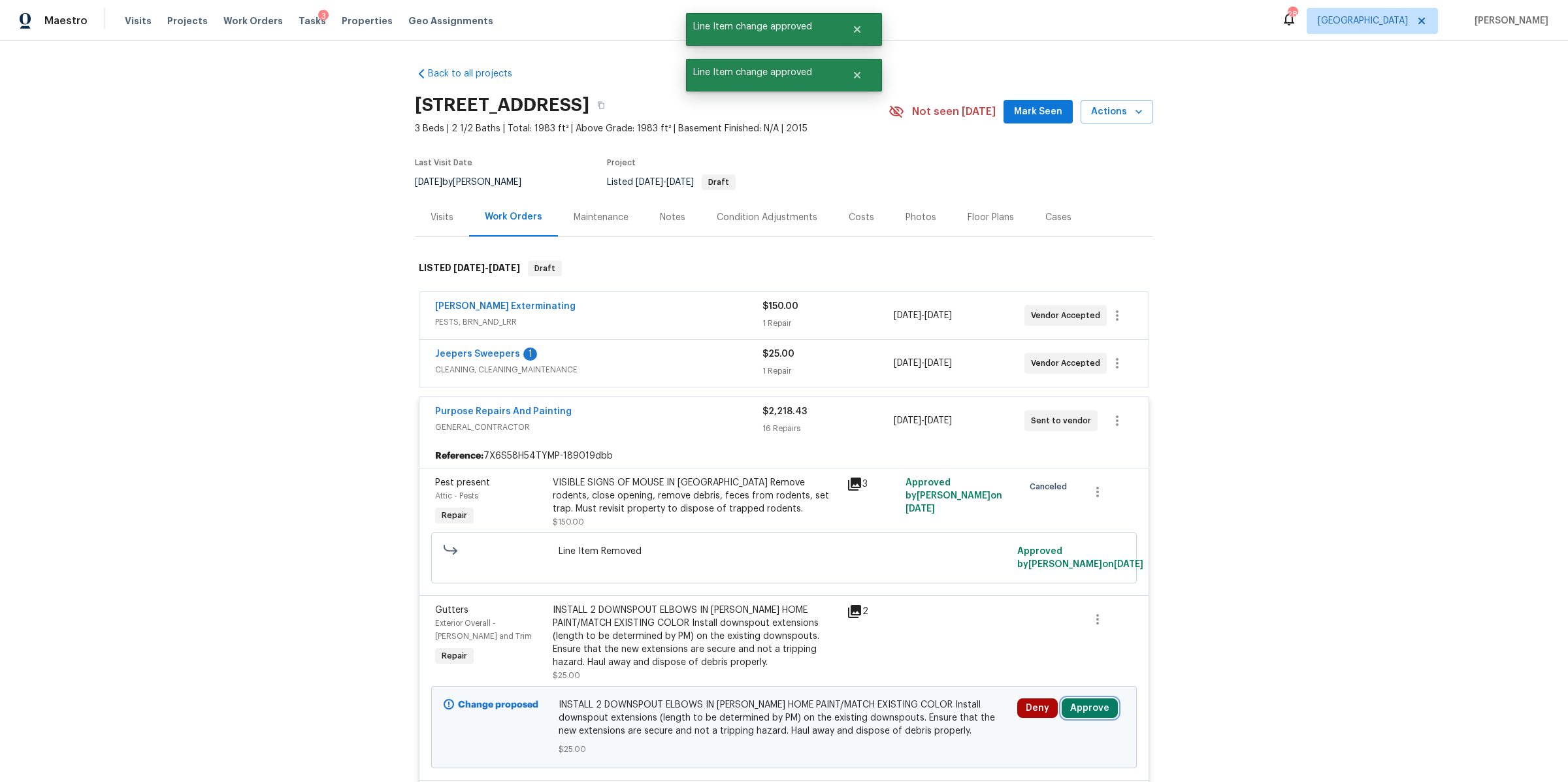
click at [1088, 709] on button "Approve" at bounding box center [1089, 708] width 56 height 20
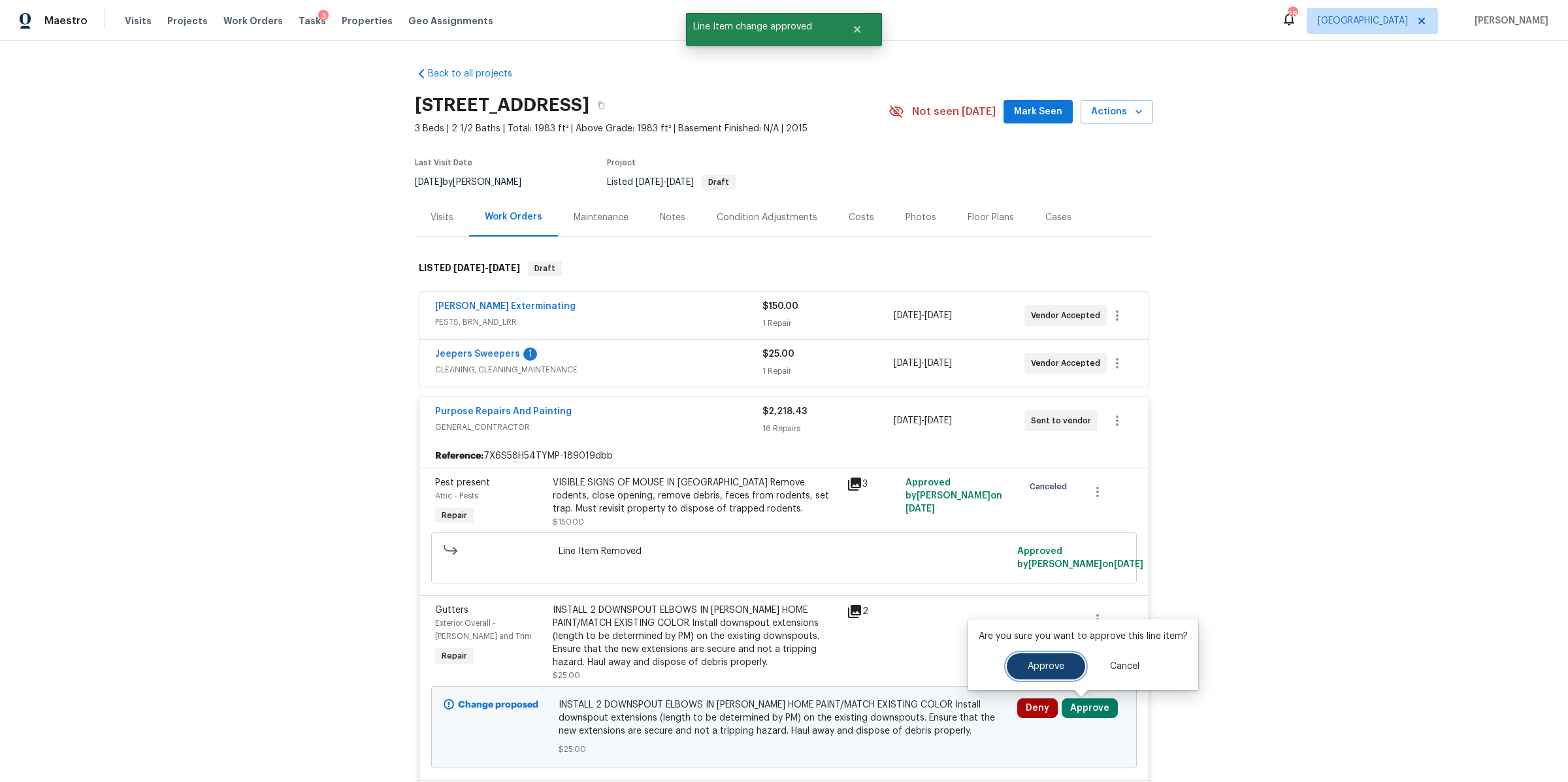
click at [1041, 662] on span "Approve" at bounding box center [1046, 667] width 36 height 10
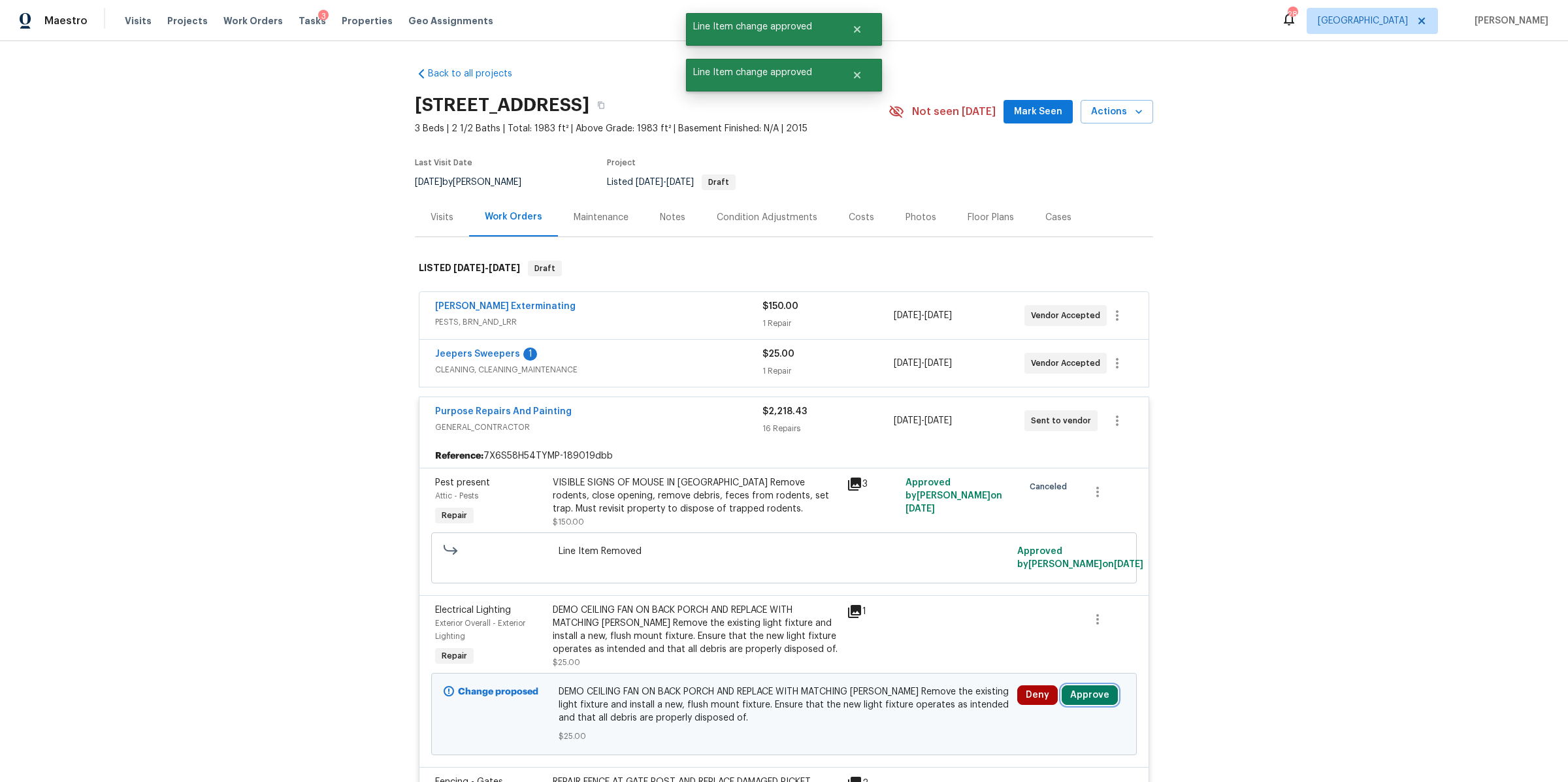
click at [1094, 696] on button "Approve" at bounding box center [1089, 695] width 56 height 20
click at [1038, 656] on span "Approve" at bounding box center [1046, 654] width 36 height 10
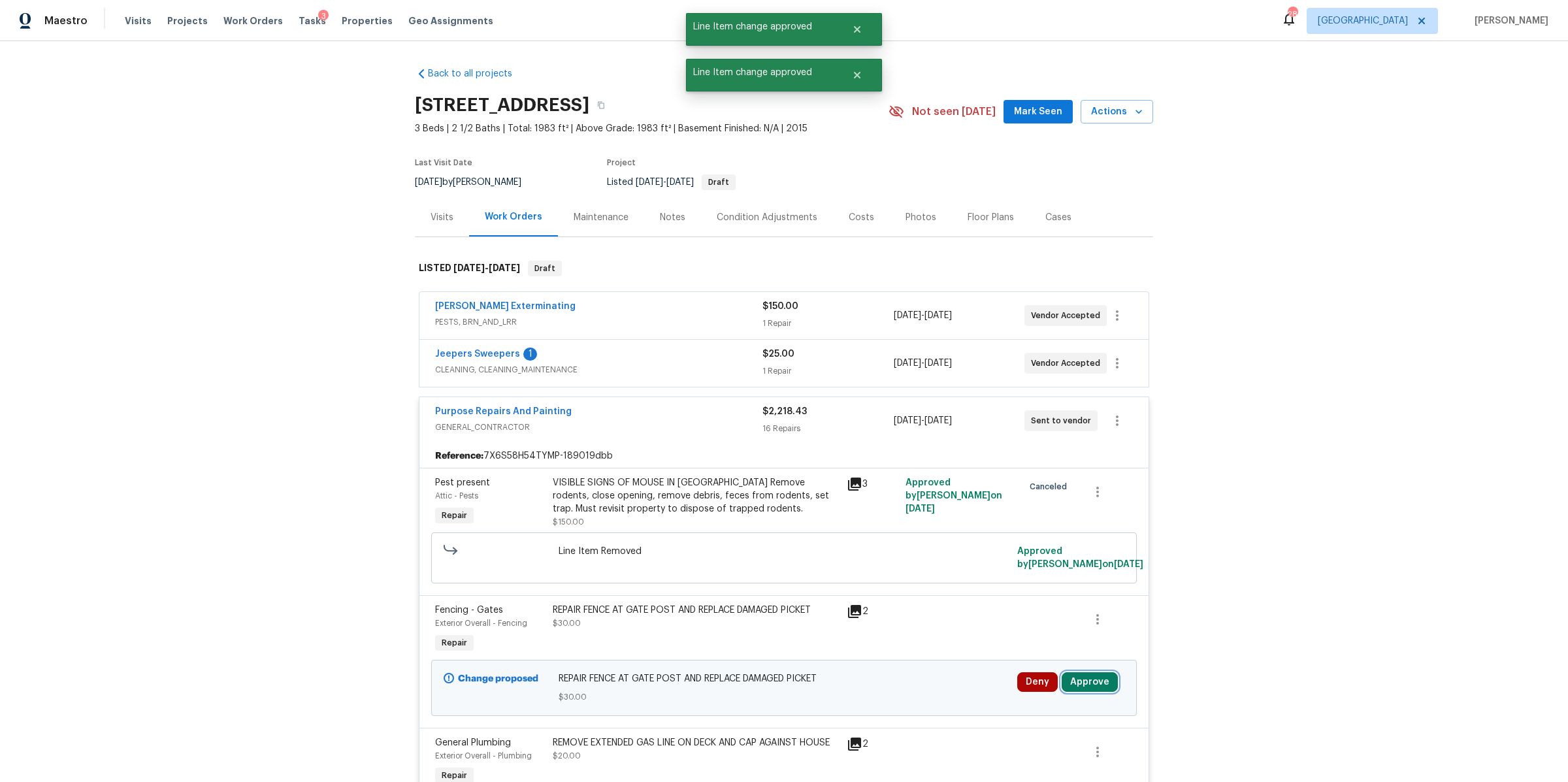
click at [1089, 677] on button "Approve" at bounding box center [1089, 681] width 56 height 20
click at [1040, 640] on span "Approve" at bounding box center [1046, 640] width 36 height 10
click at [1099, 688] on button "Approve" at bounding box center [1089, 681] width 56 height 20
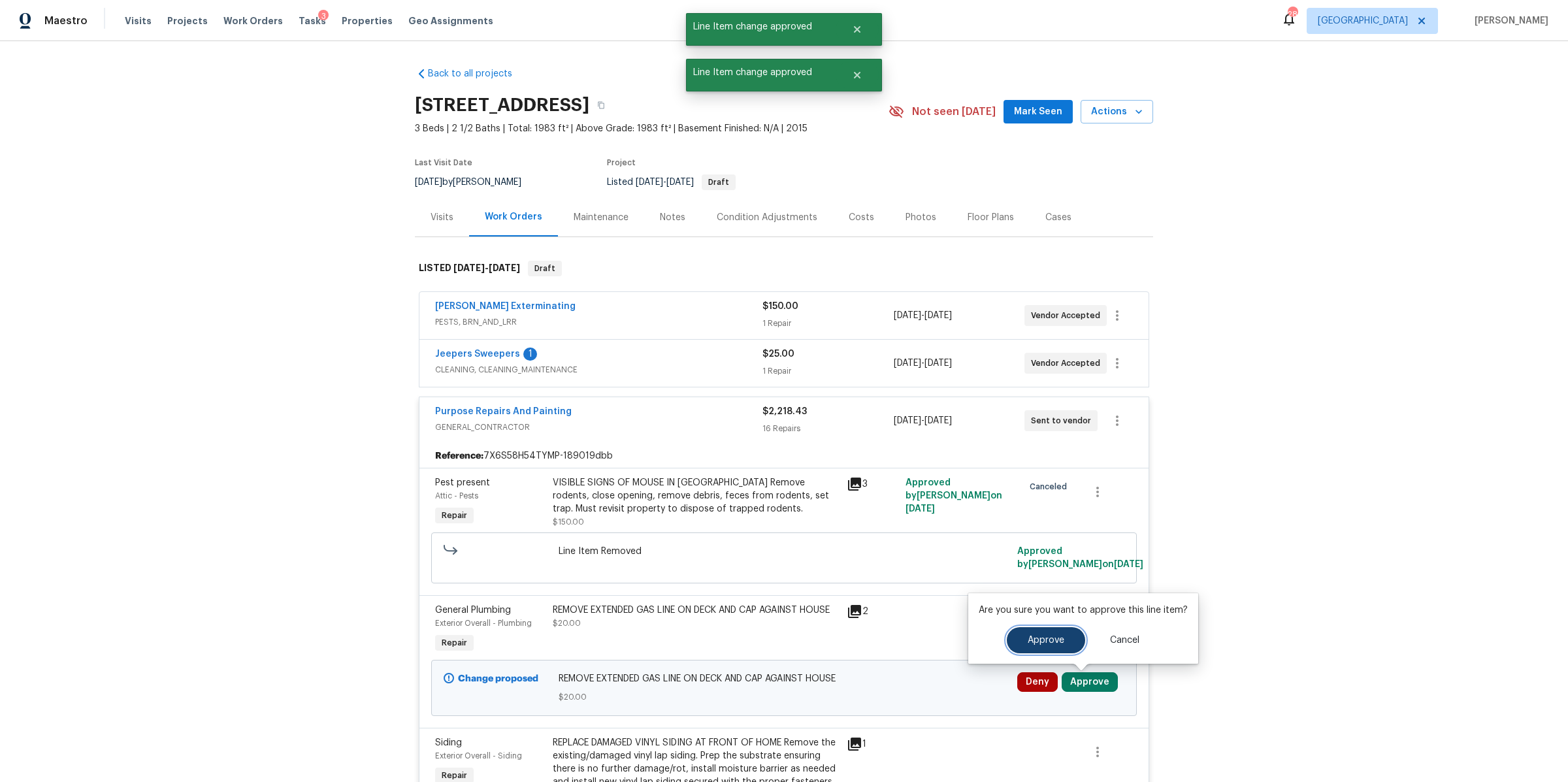
click at [1024, 635] on button "Approve" at bounding box center [1046, 640] width 78 height 26
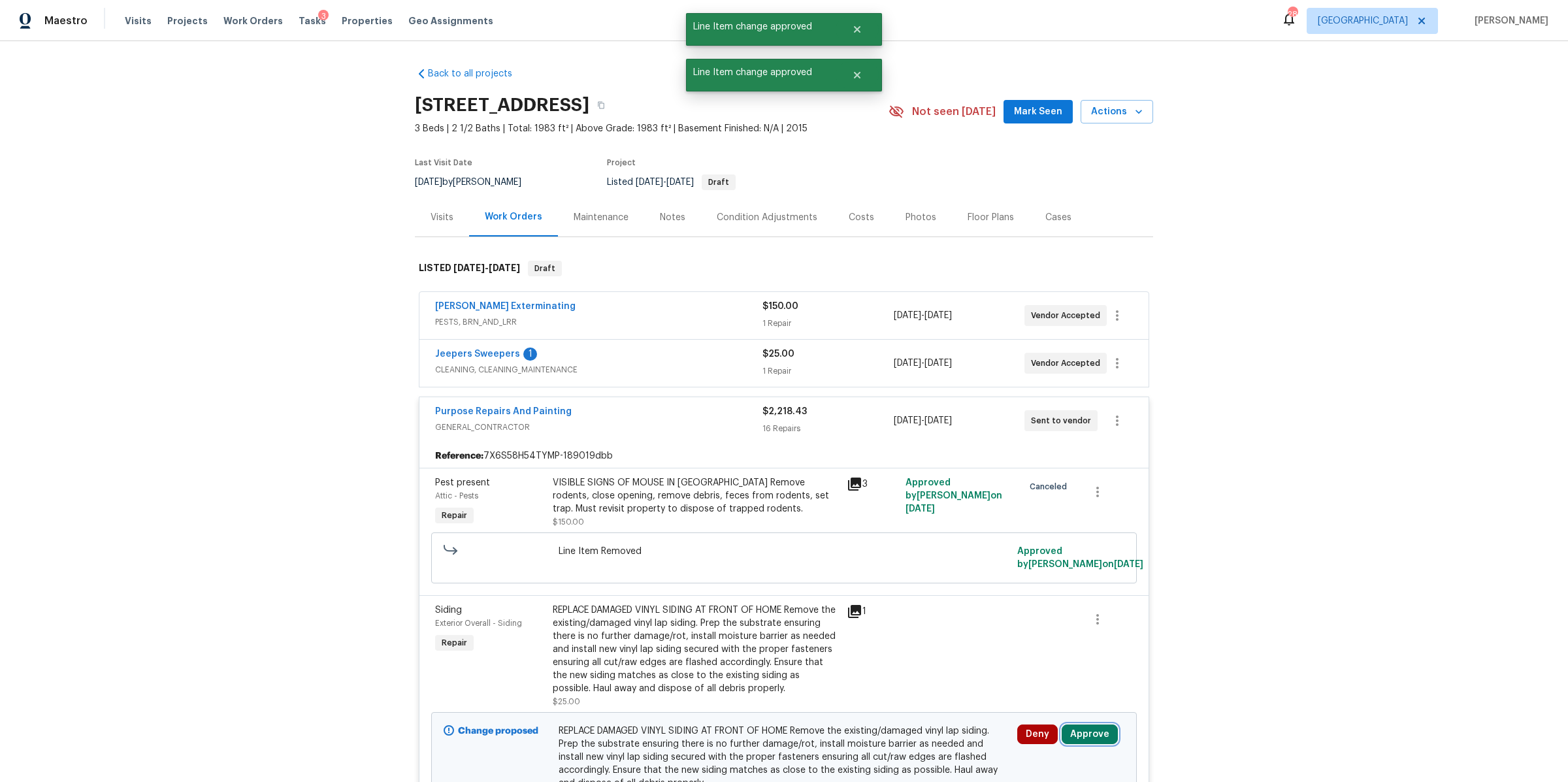
click at [1088, 734] on button "Approve" at bounding box center [1089, 734] width 56 height 20
click at [1050, 694] on span "Approve" at bounding box center [1046, 693] width 36 height 10
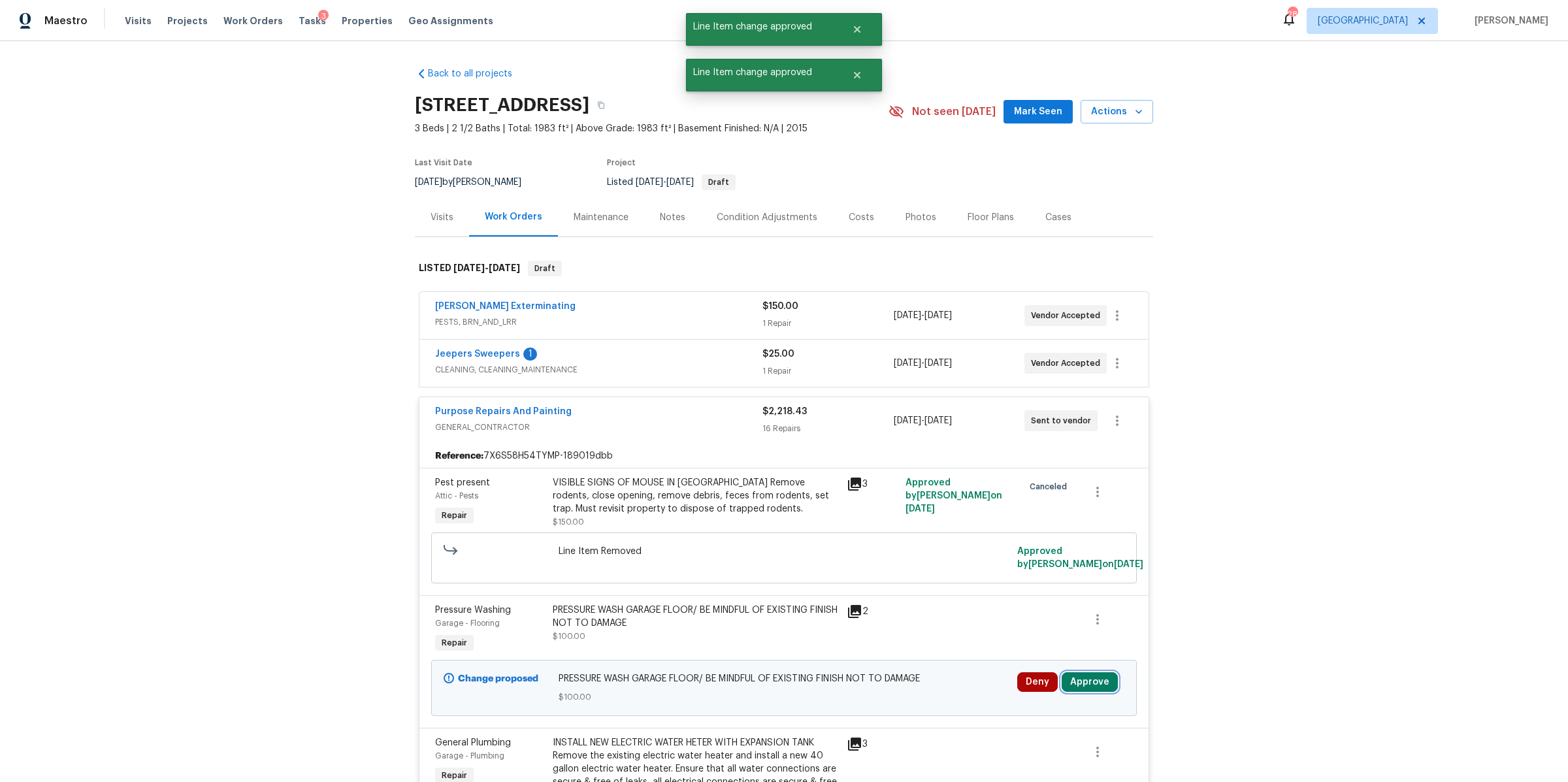
click at [1079, 682] on button "Approve" at bounding box center [1089, 681] width 56 height 20
click at [1033, 635] on span "Approve" at bounding box center [1046, 640] width 36 height 10
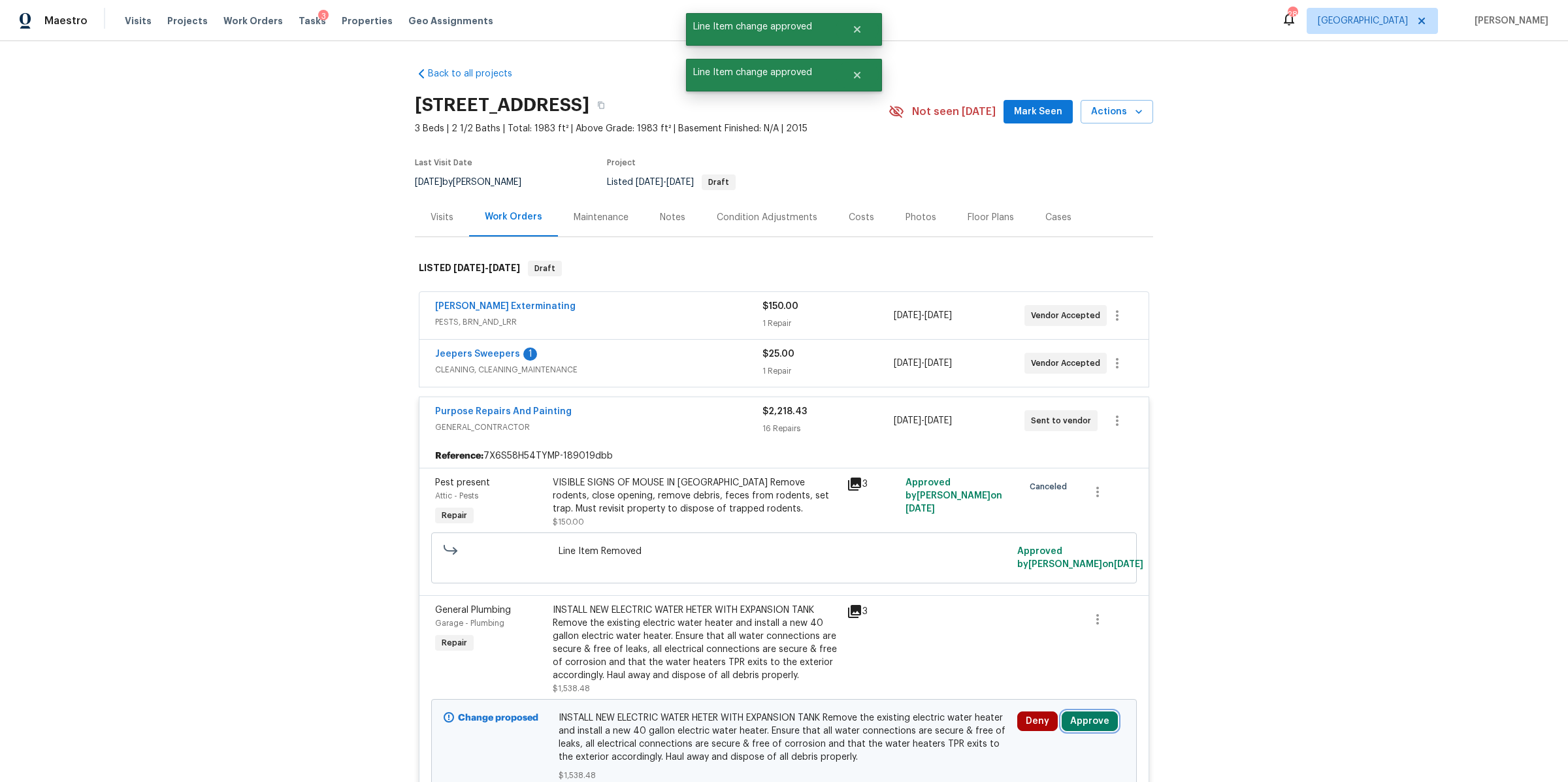
click at [1079, 722] on button "Approve" at bounding box center [1089, 721] width 56 height 20
click at [1028, 678] on span "Approve" at bounding box center [1046, 679] width 36 height 10
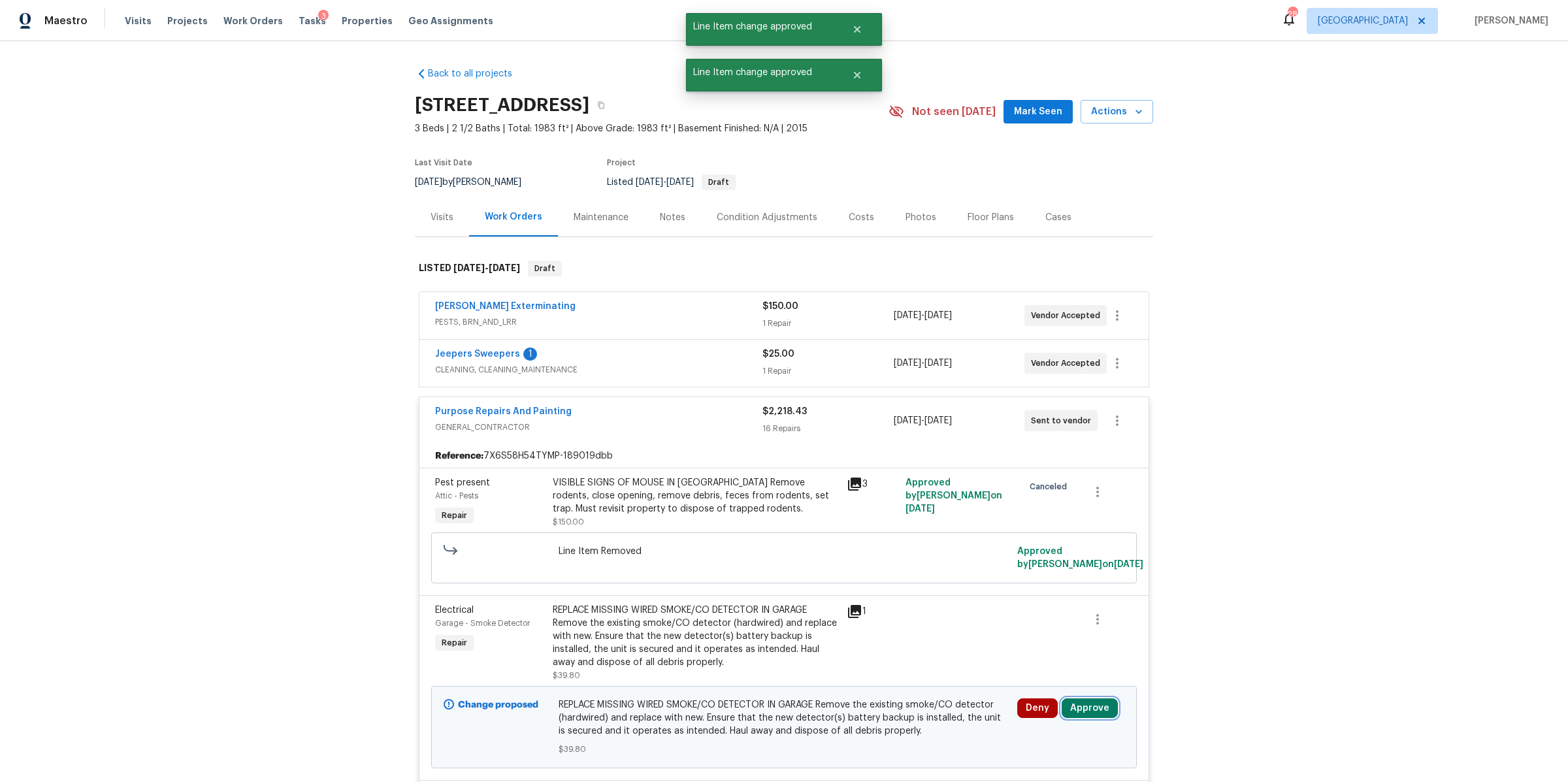
click at [1091, 716] on button "Approve" at bounding box center [1089, 708] width 56 height 20
click at [1012, 664] on button "Approve" at bounding box center [1046, 666] width 78 height 26
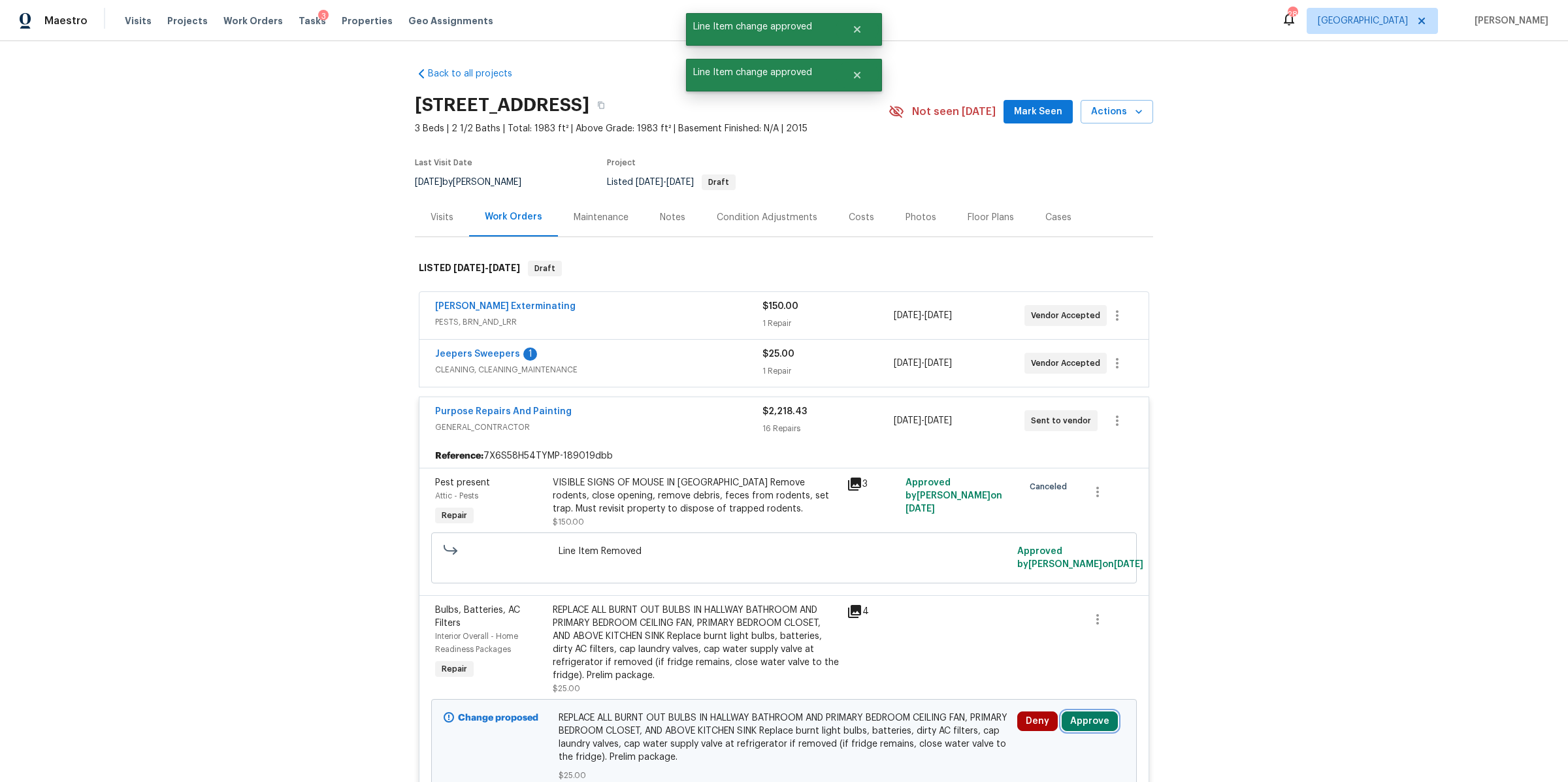
click at [1097, 715] on button "Approve" at bounding box center [1089, 721] width 56 height 20
click at [1043, 684] on span "Approve" at bounding box center [1046, 679] width 36 height 10
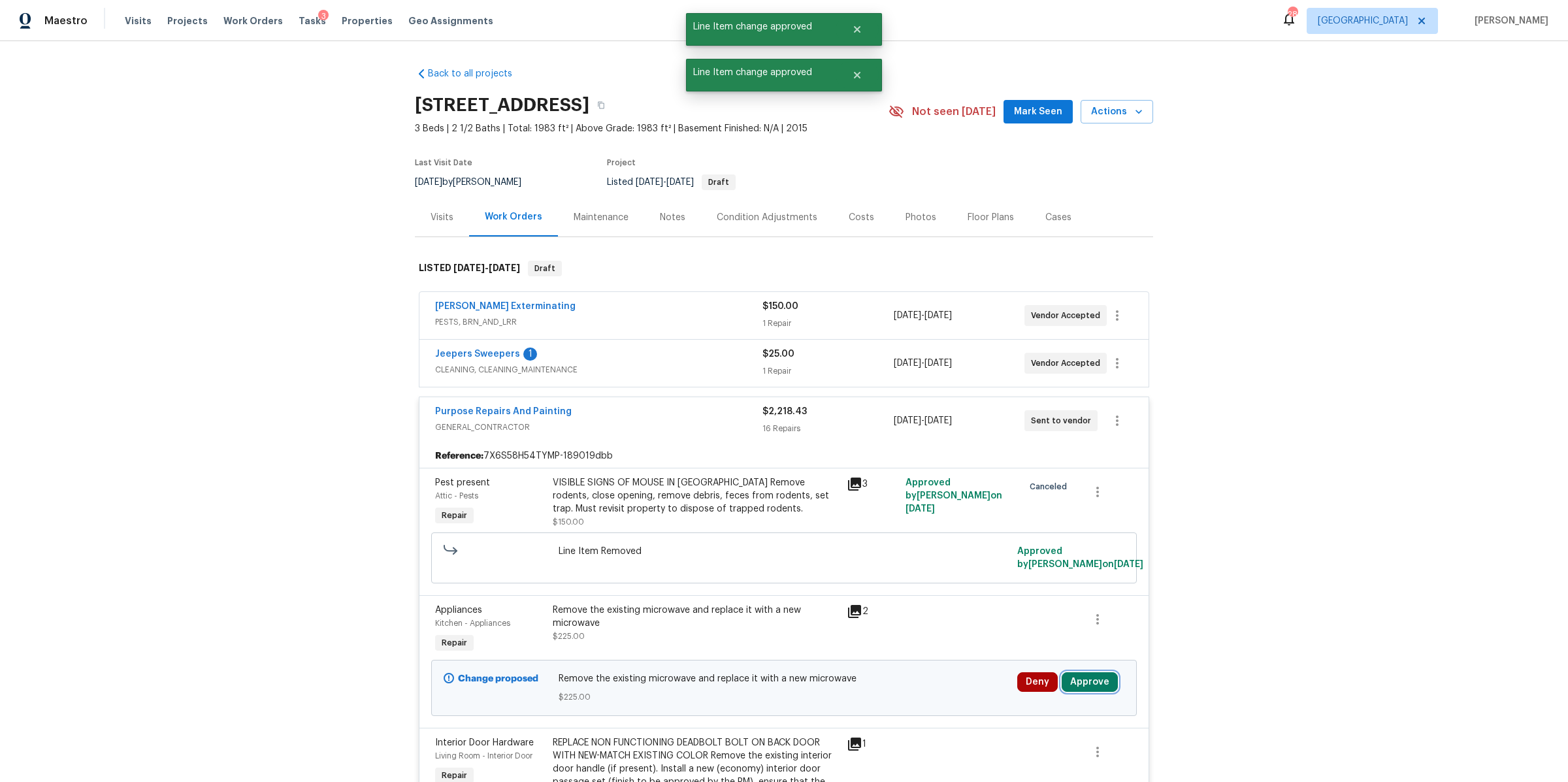
click at [1091, 681] on button "Approve" at bounding box center [1089, 681] width 56 height 20
click at [1024, 637] on button "Approve" at bounding box center [1046, 640] width 78 height 26
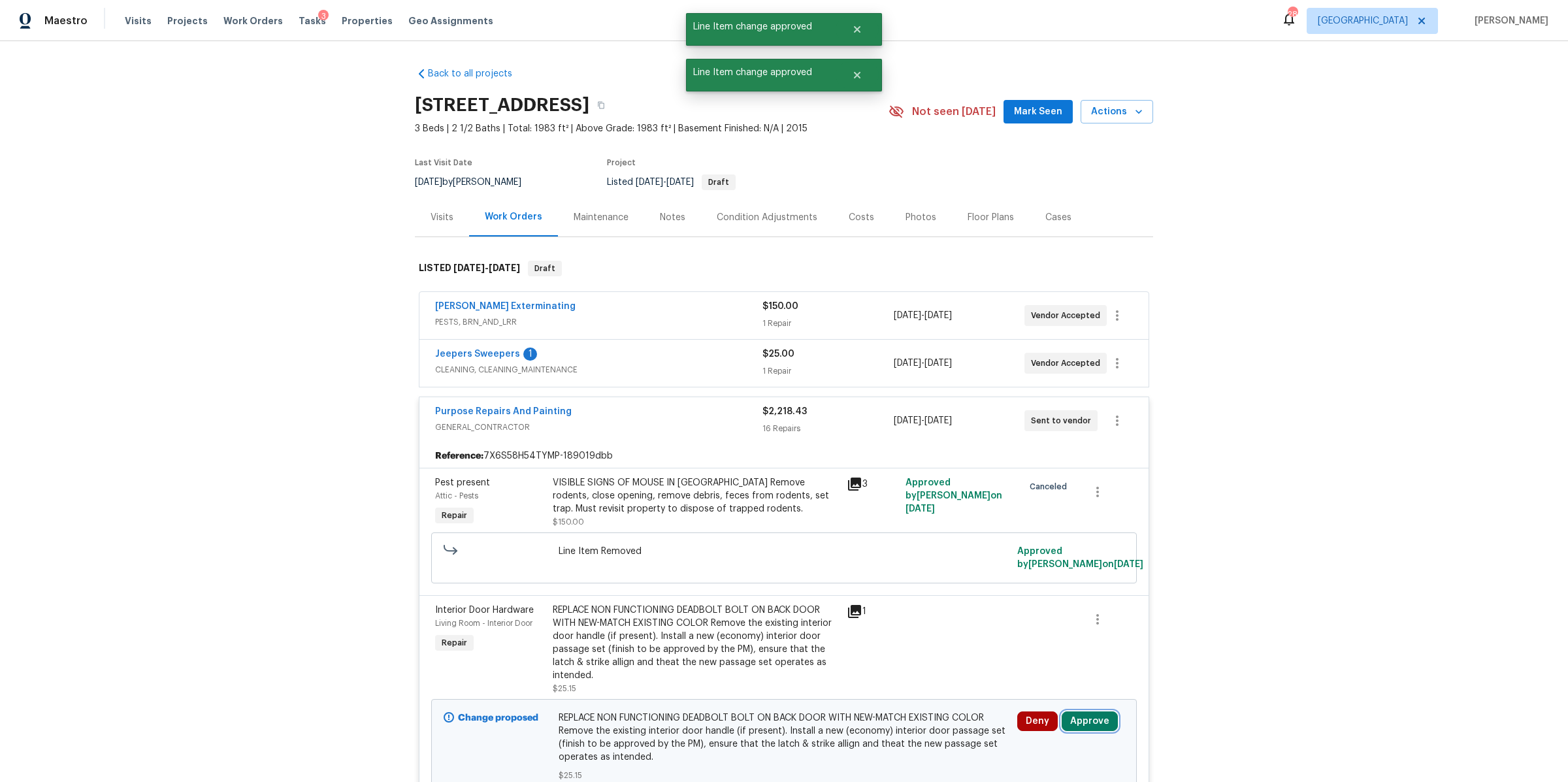
click at [1095, 716] on button "Approve" at bounding box center [1089, 721] width 56 height 20
click at [1028, 660] on div "Are you sure you want to approve this line item? Approve Cancel" at bounding box center [1083, 667] width 230 height 70
click at [1036, 671] on button "Approve" at bounding box center [1046, 679] width 78 height 26
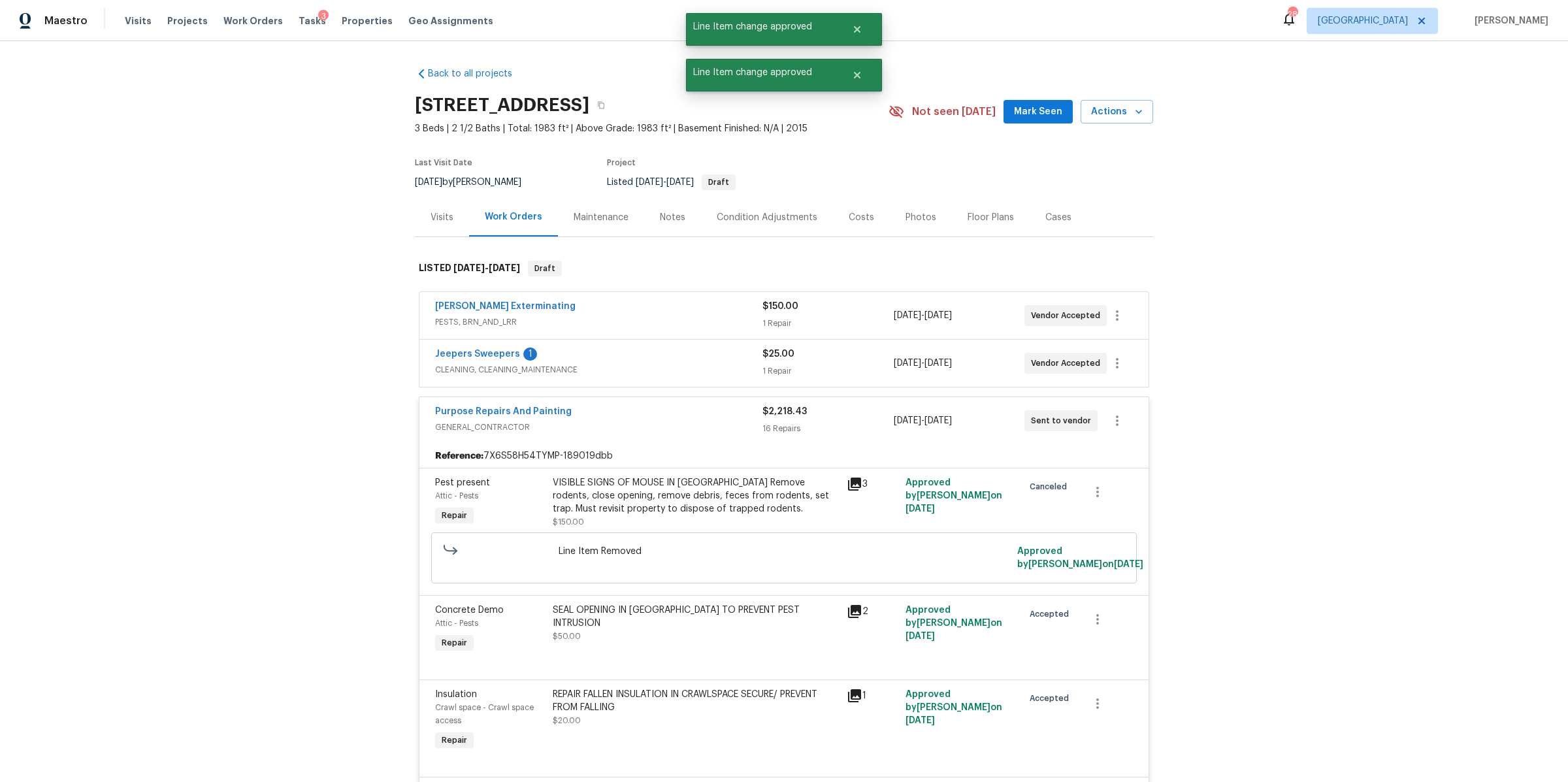
click at [629, 361] on div "Jeepers Sweepers 1" at bounding box center [598, 355] width 328 height 16
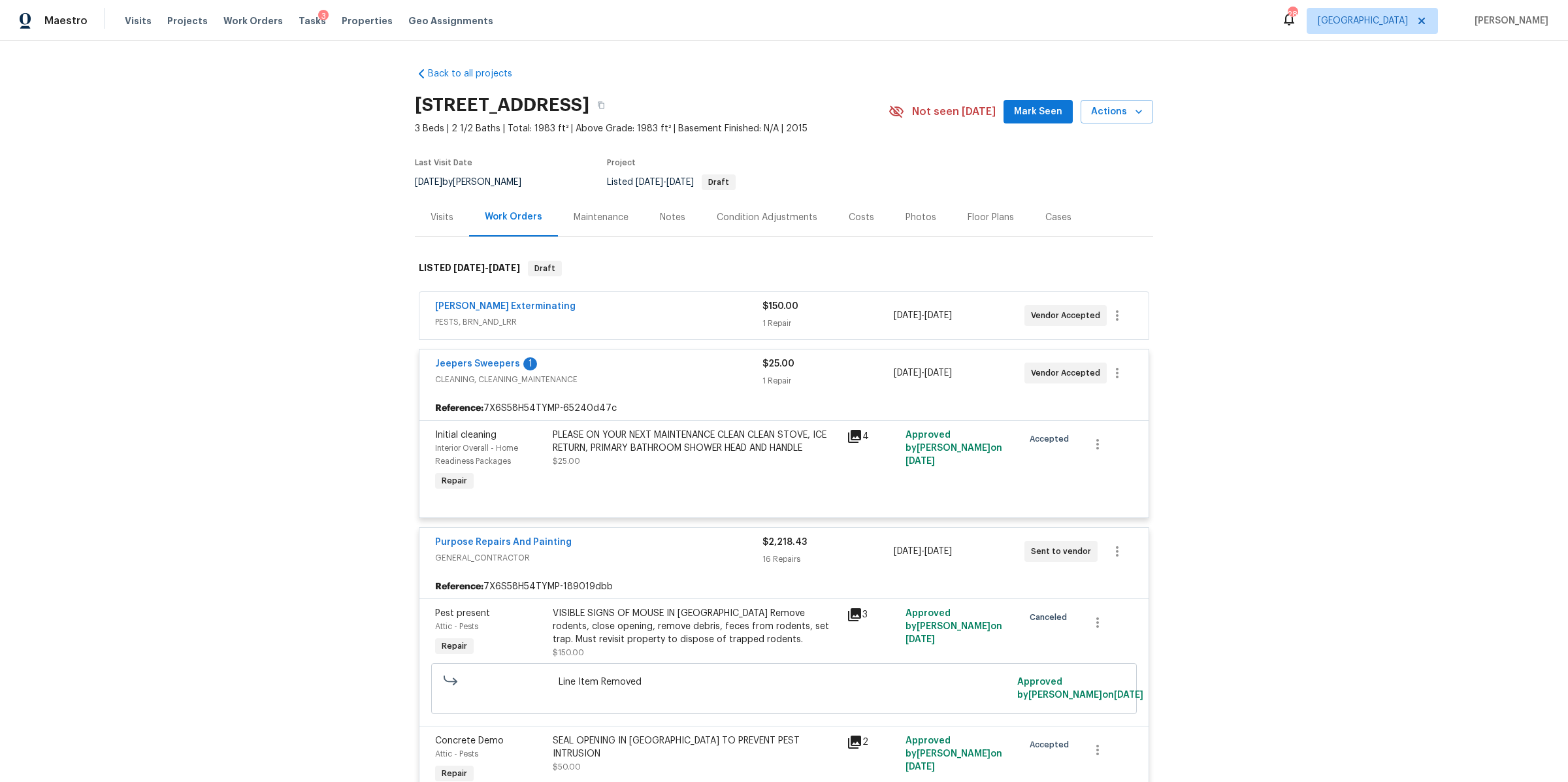
click at [652, 302] on div "[PERSON_NAME] Exterminating" at bounding box center [598, 307] width 328 height 16
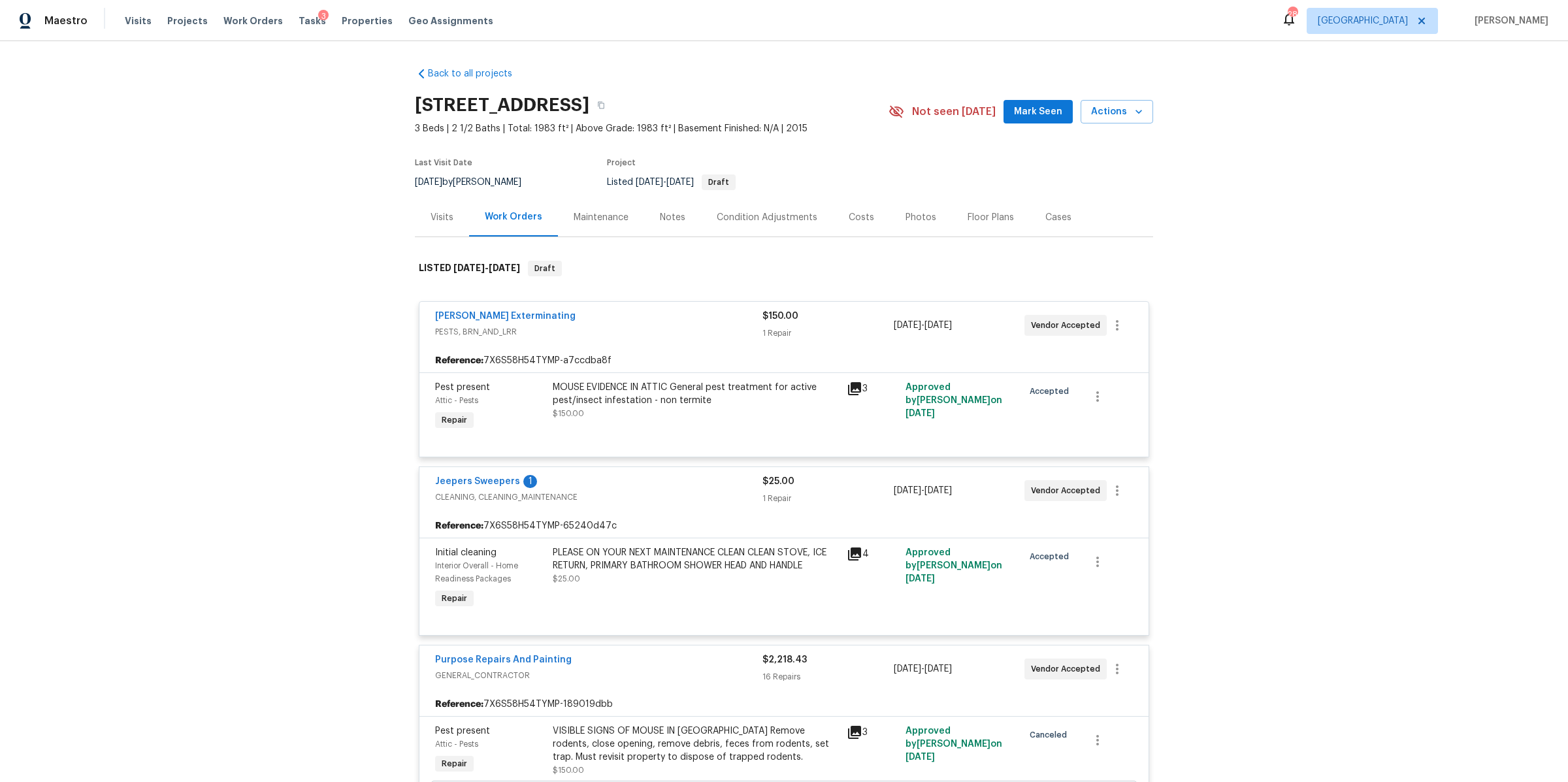
click at [673, 211] on div "Notes" at bounding box center [673, 217] width 26 height 13
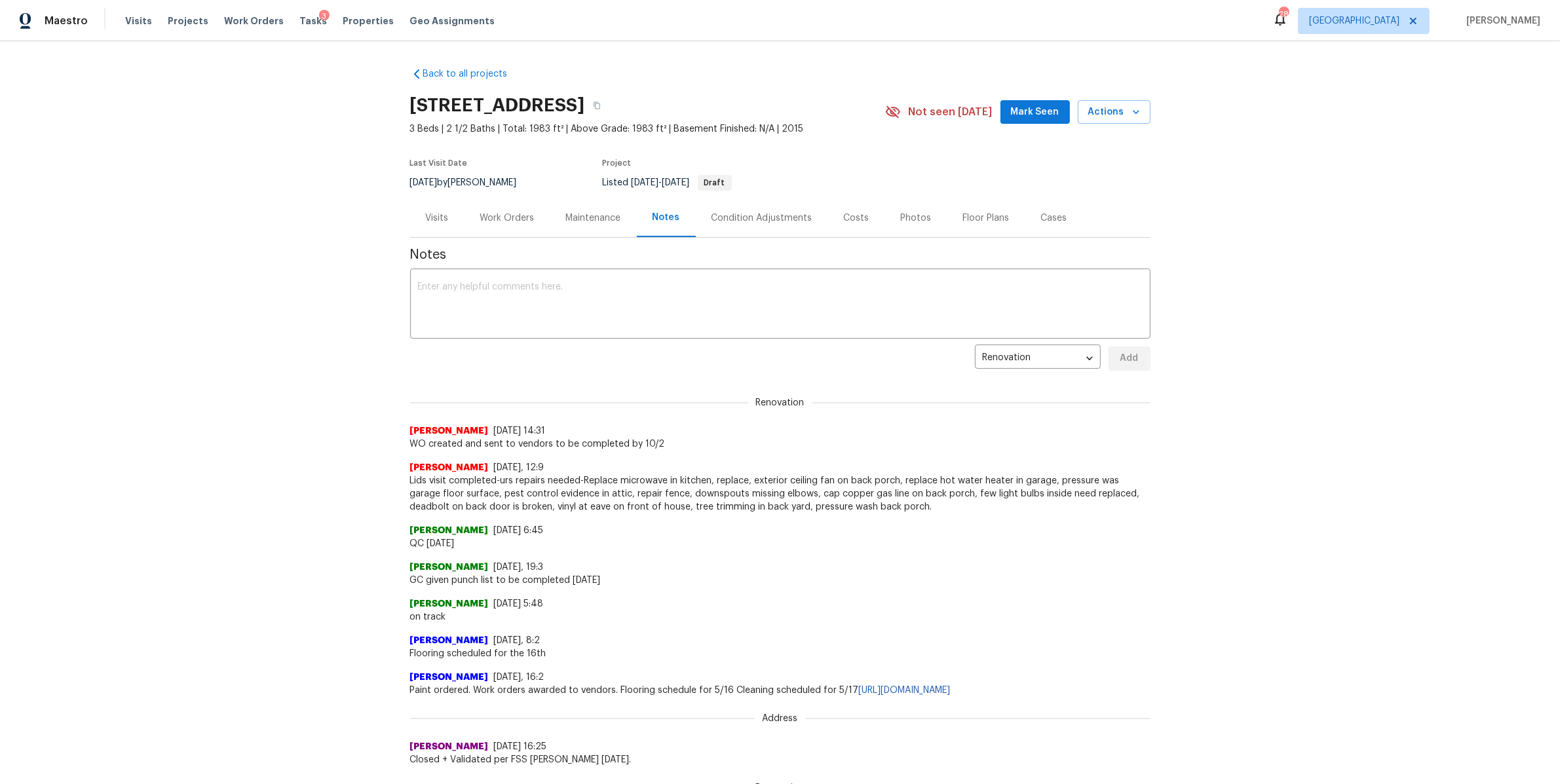
click at [434, 215] on div "Visits" at bounding box center [438, 217] width 23 height 13
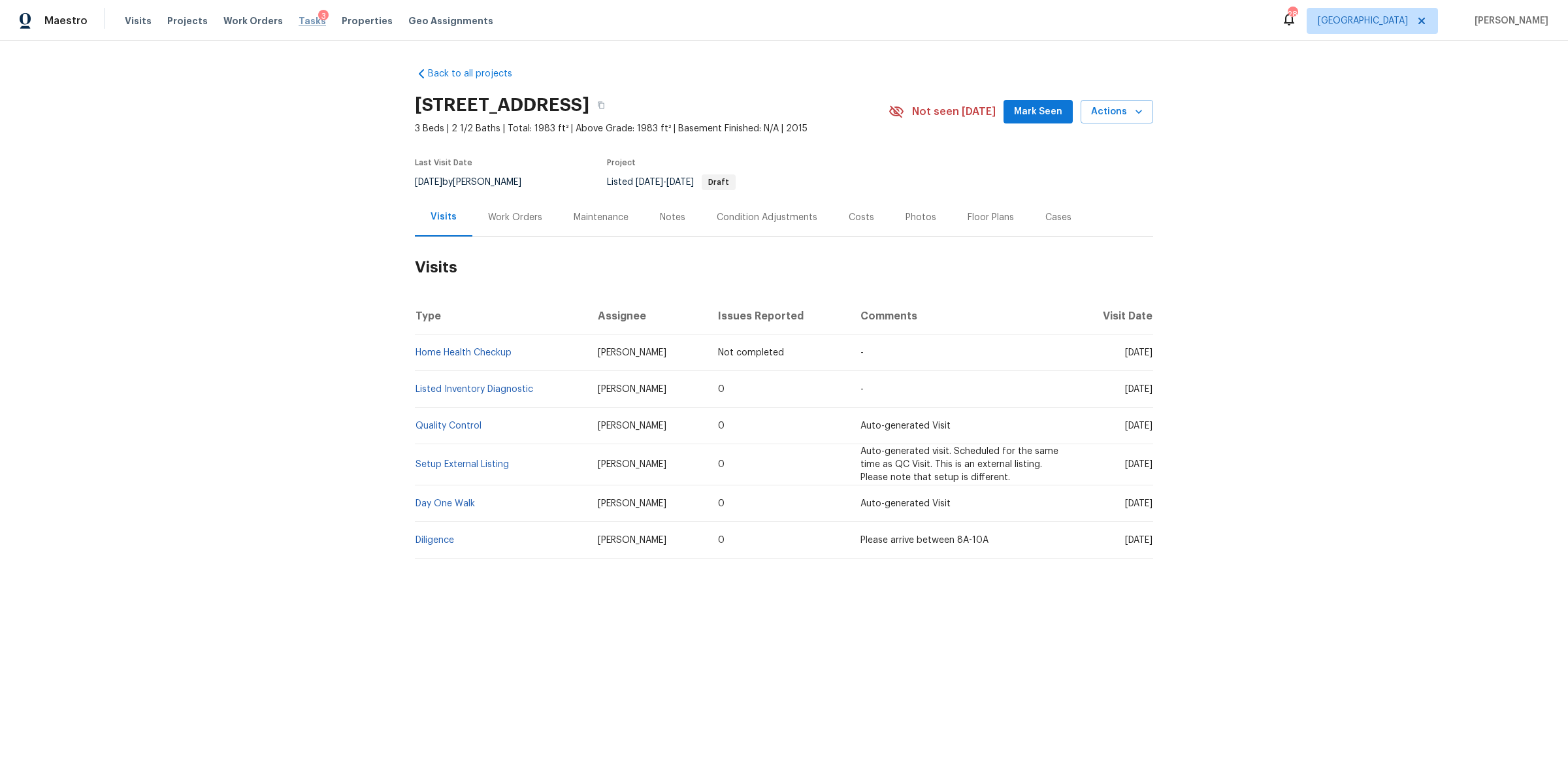
click at [298, 20] on span "Tasks" at bounding box center [312, 21] width 28 height 9
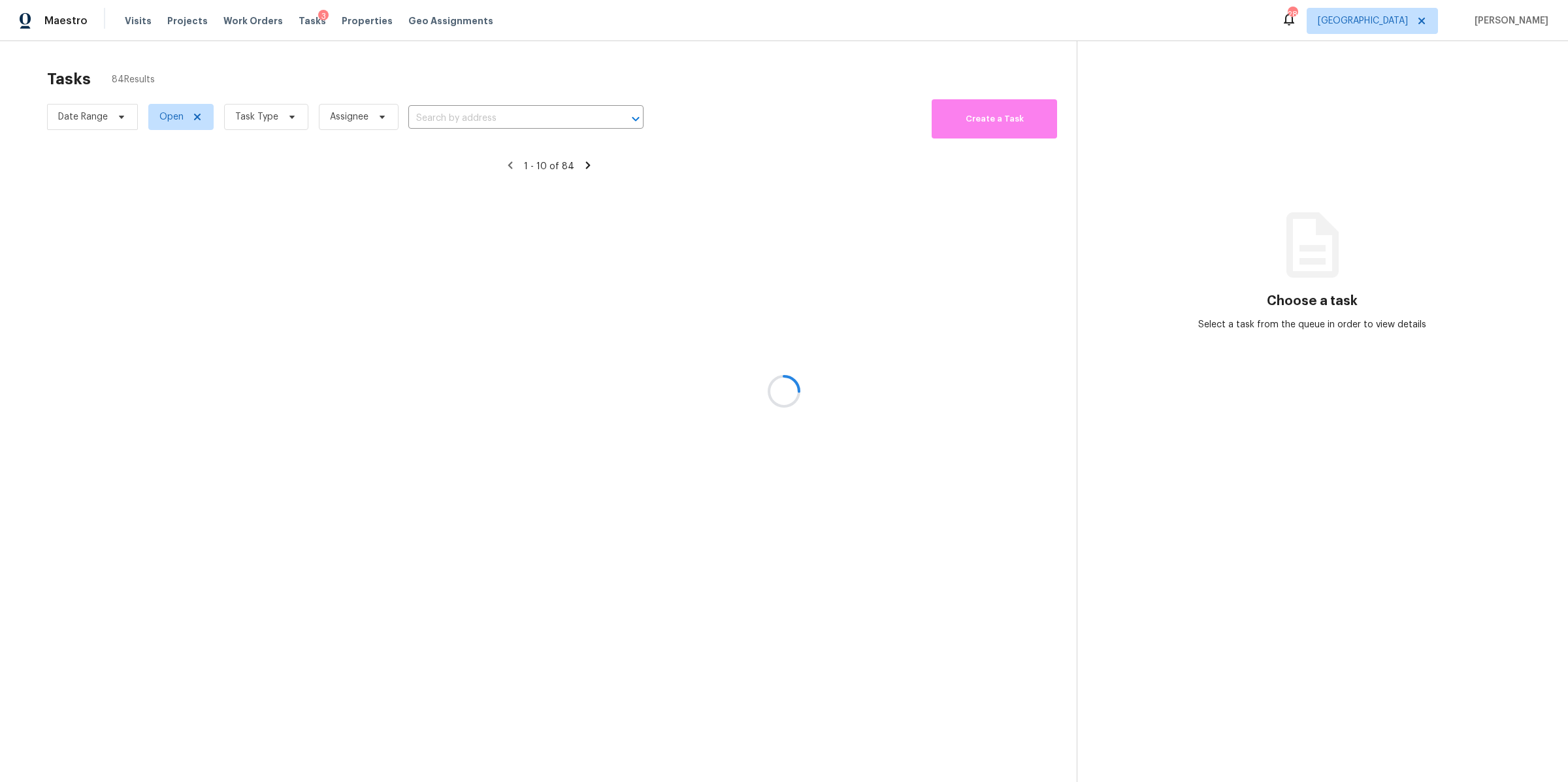
click at [268, 125] on div at bounding box center [784, 391] width 1568 height 782
click at [269, 116] on div at bounding box center [784, 391] width 1568 height 782
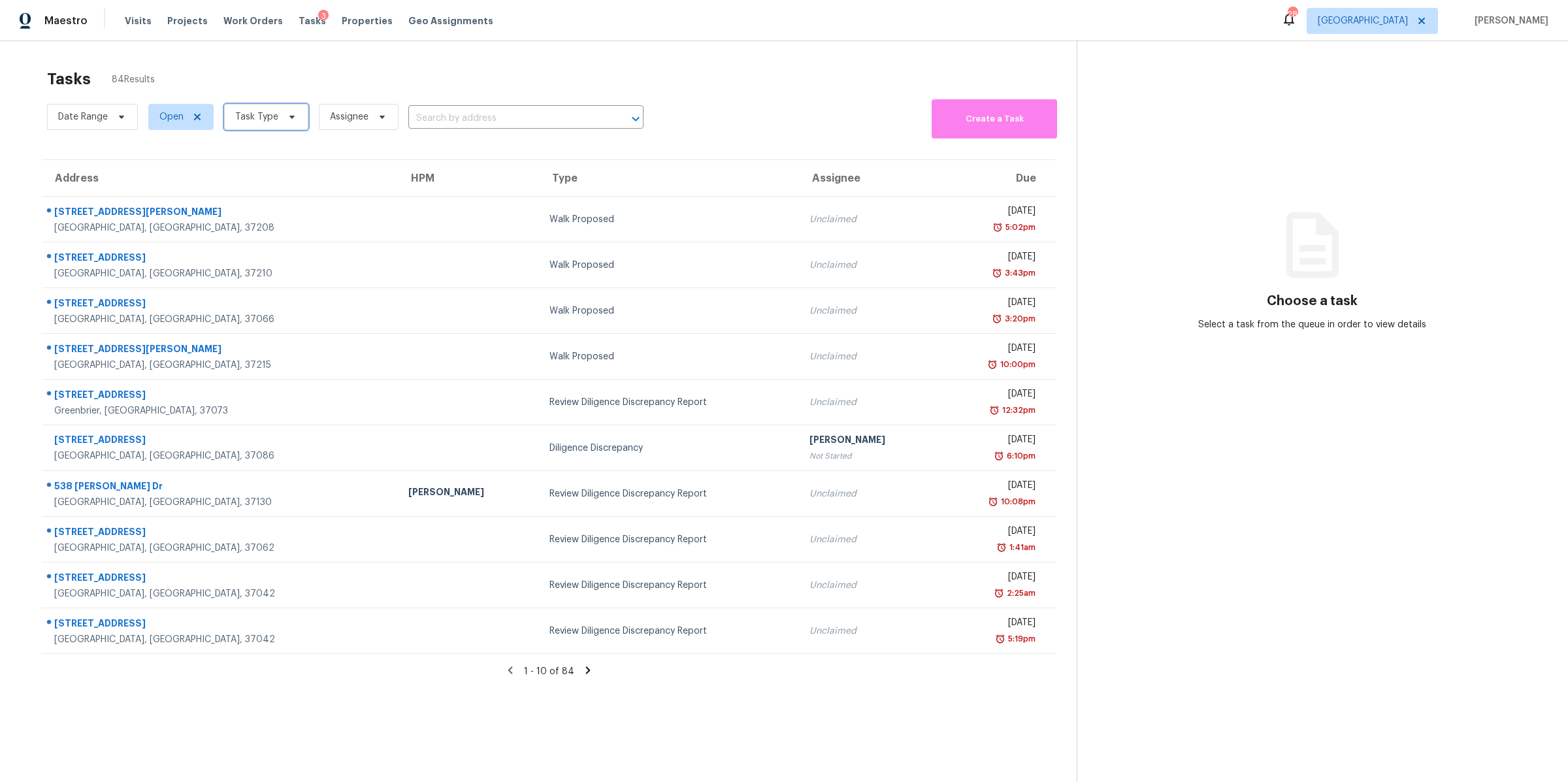
click at [257, 130] on span "Task Type" at bounding box center [266, 117] width 84 height 26
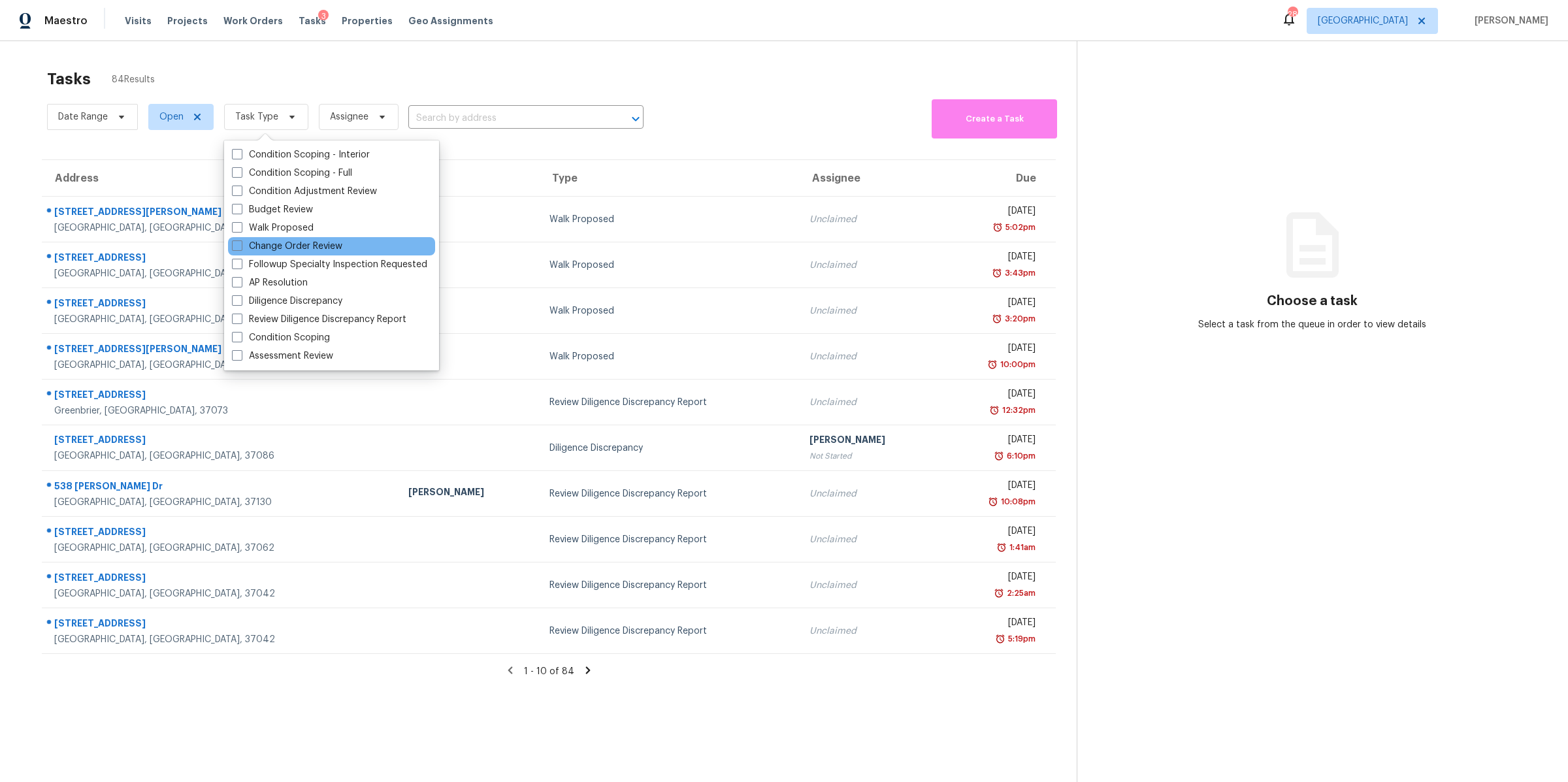
click at [286, 238] on div "Change Order Review" at bounding box center [332, 246] width 207 height 18
click at [284, 244] on label "Change Order Review" at bounding box center [286, 246] width 110 height 13
click at [240, 244] on input "Change Order Review" at bounding box center [236, 244] width 9 height 9
checkbox input "true"
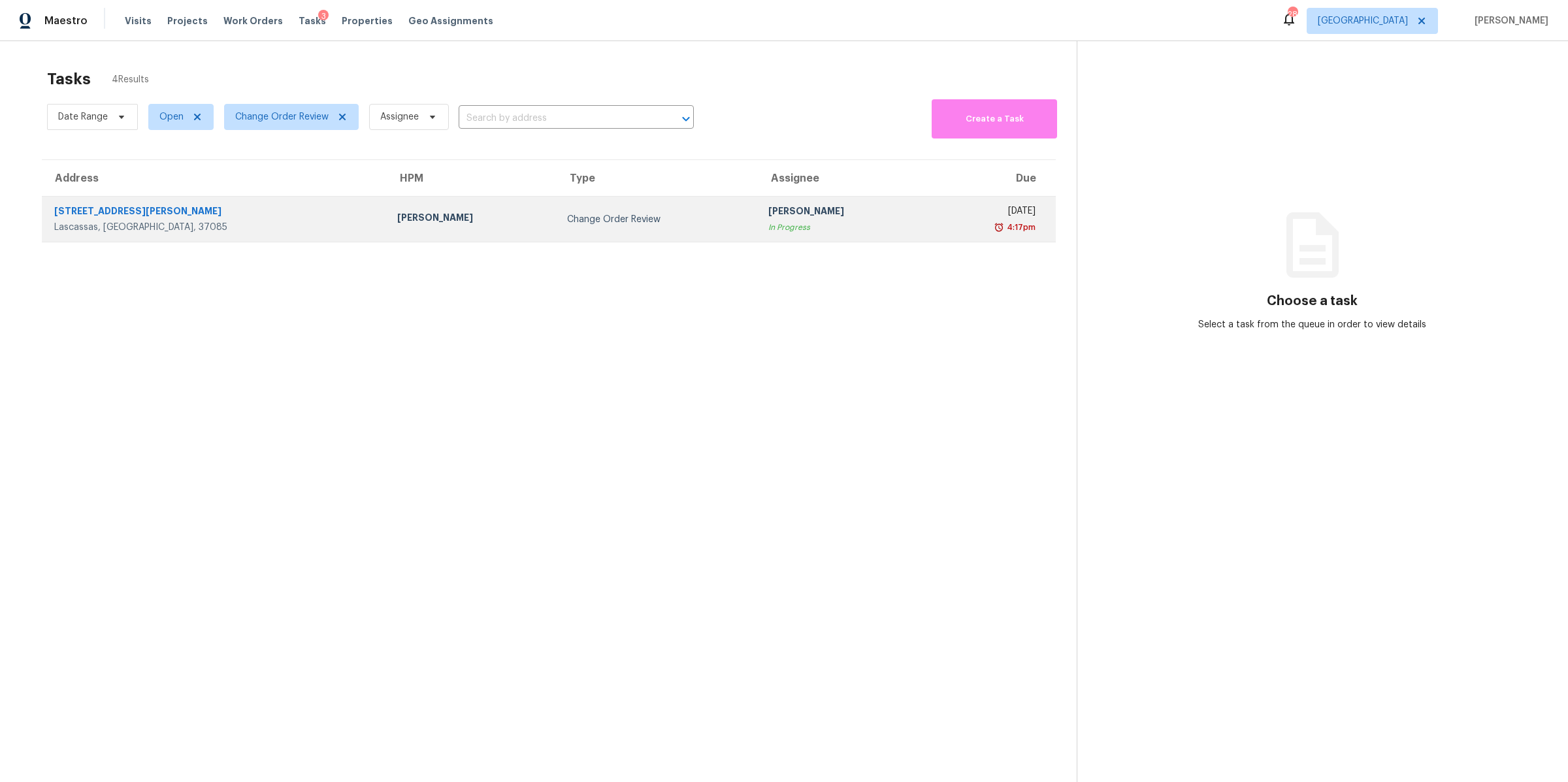
click at [70, 217] on div "[STREET_ADDRESS][PERSON_NAME]" at bounding box center [215, 213] width 322 height 16
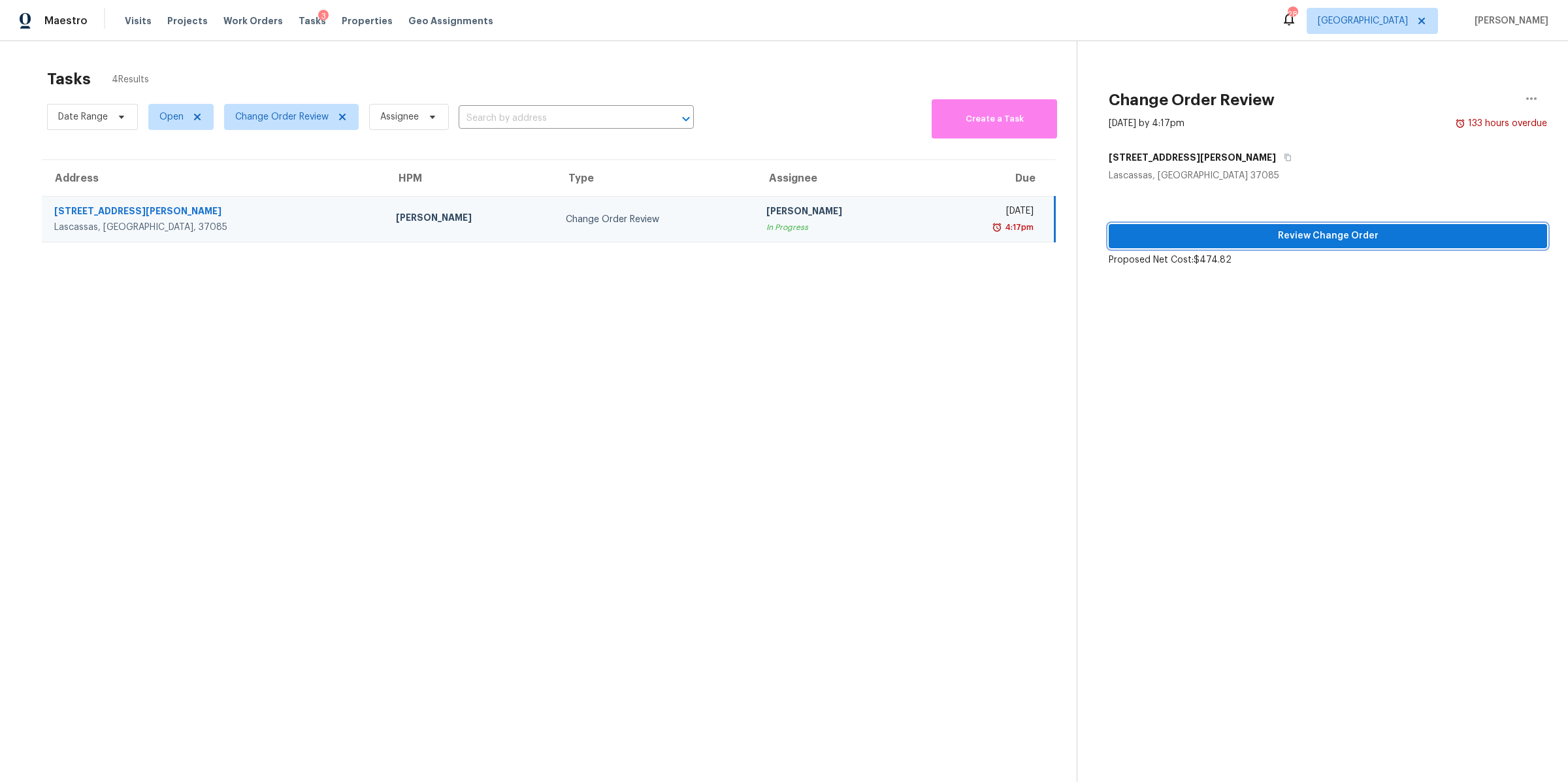
click at [1241, 239] on span "Review Change Order" at bounding box center [1328, 236] width 417 height 16
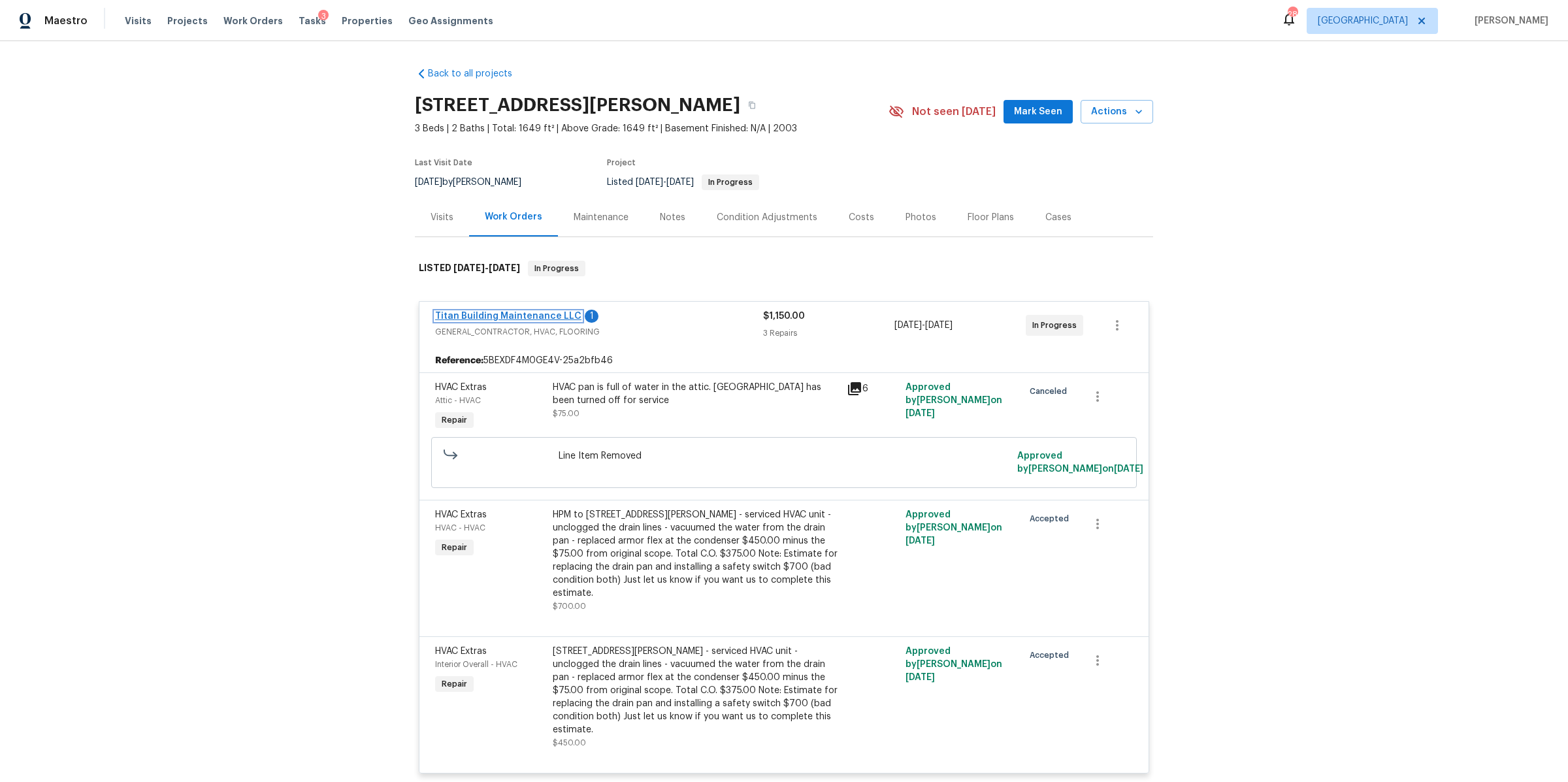
click at [527, 313] on link "Titan Building Maintenance LLC" at bounding box center [508, 316] width 147 height 9
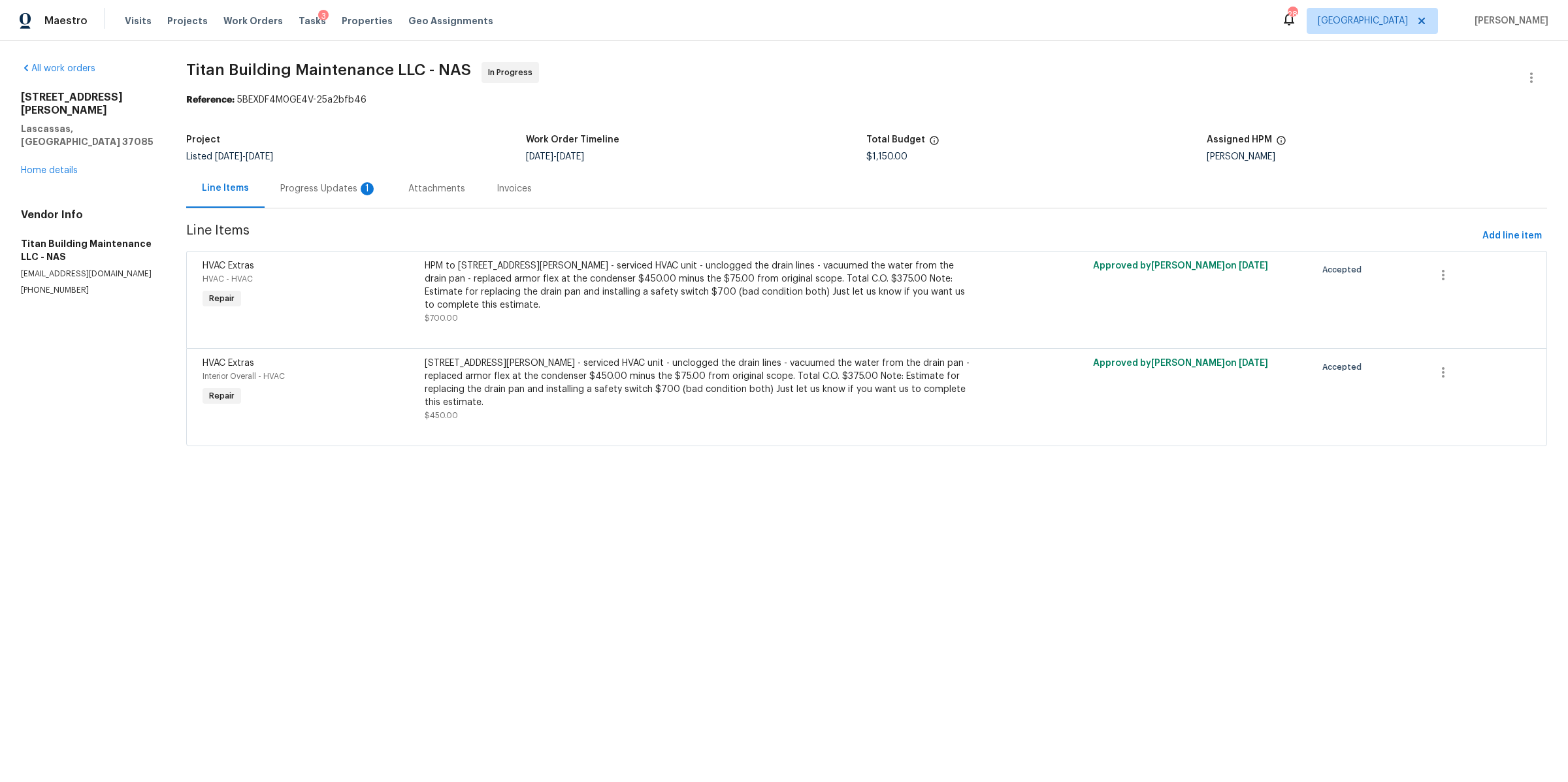
click at [319, 188] on div "Progress Updates 1" at bounding box center [328, 188] width 97 height 13
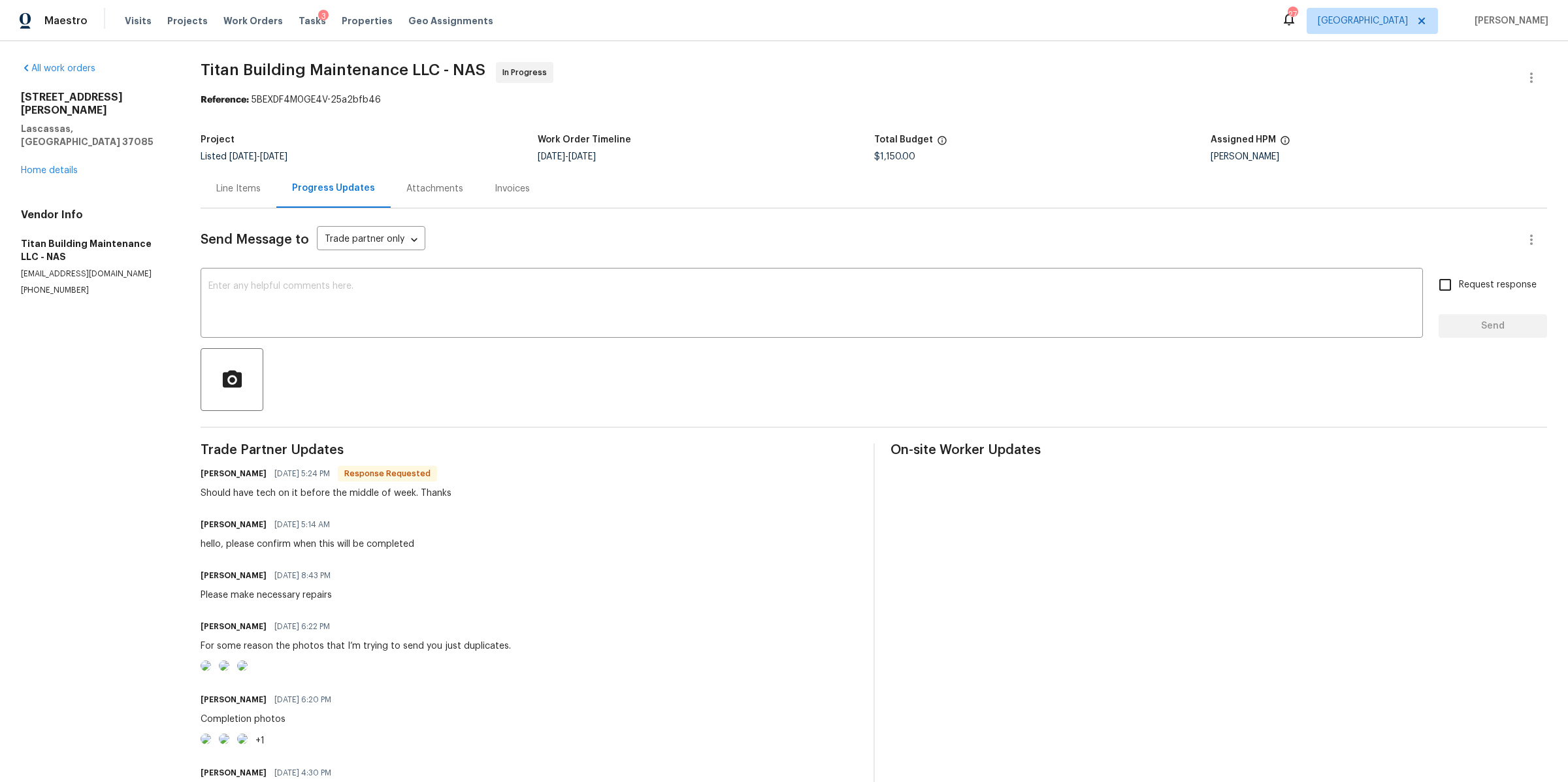
click at [245, 199] on div "Line Items" at bounding box center [238, 188] width 76 height 38
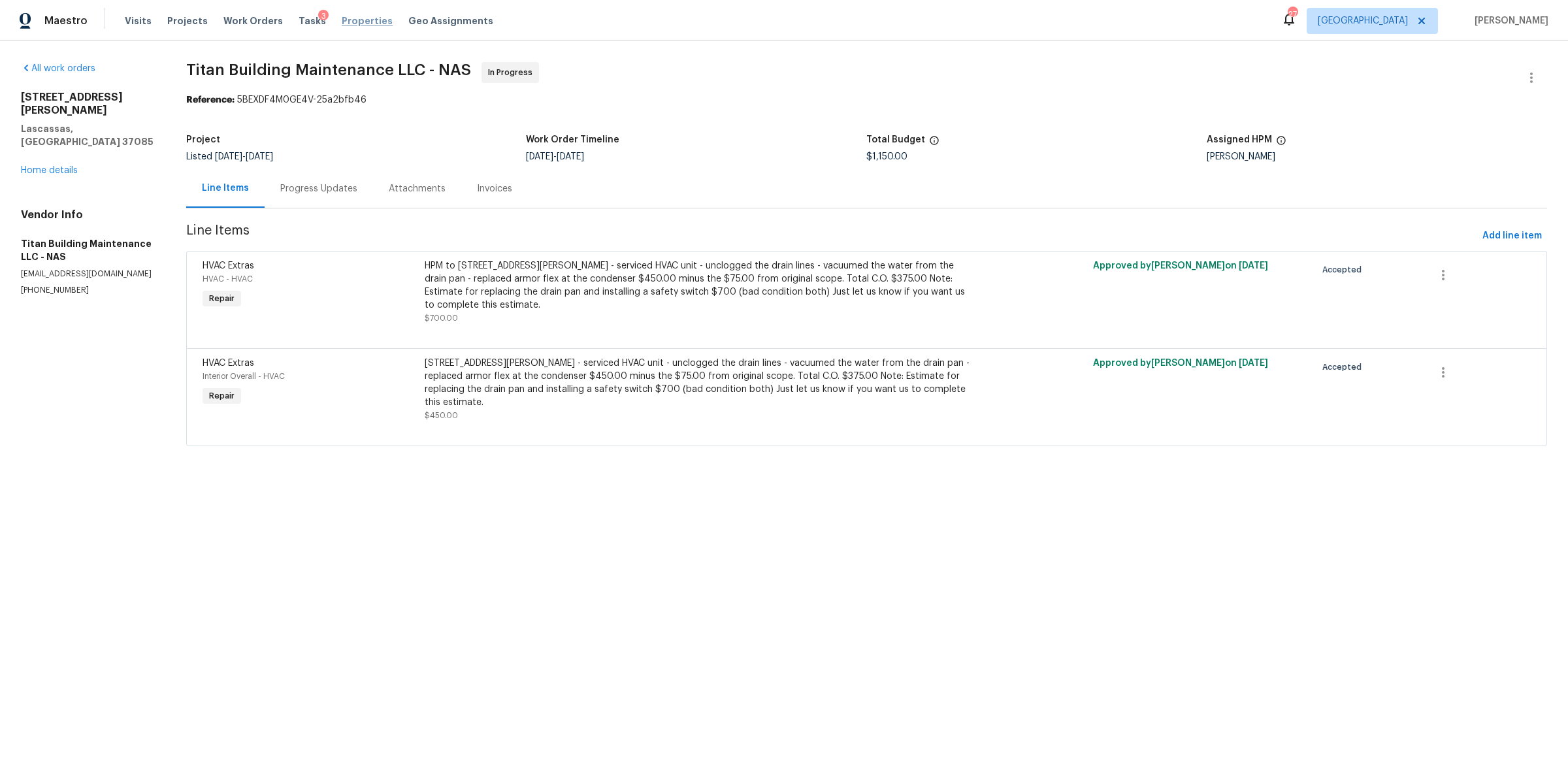
click at [359, 22] on span "Properties" at bounding box center [367, 20] width 51 height 13
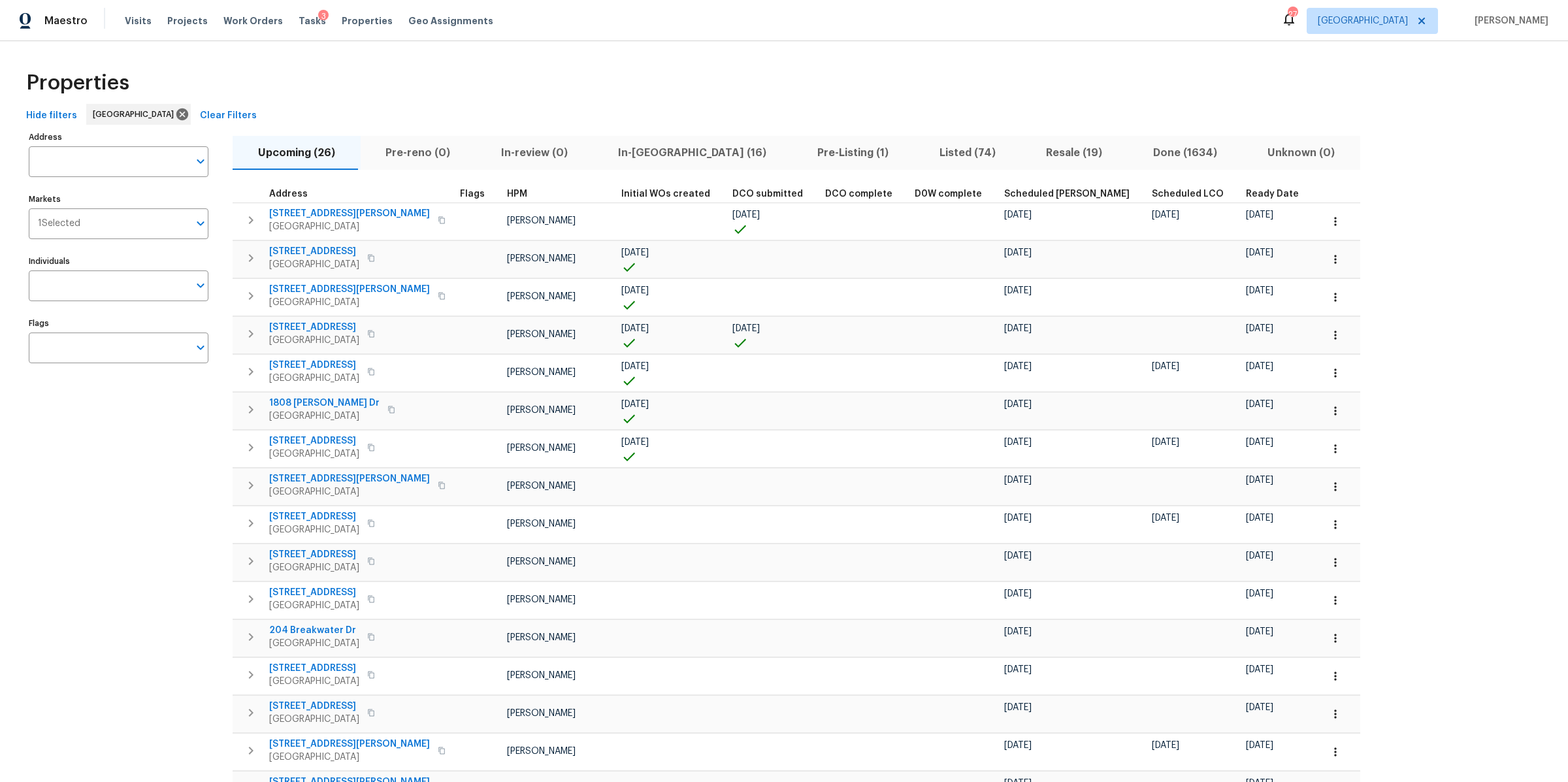
click at [1246, 192] on span "Ready Date" at bounding box center [1272, 194] width 53 height 9
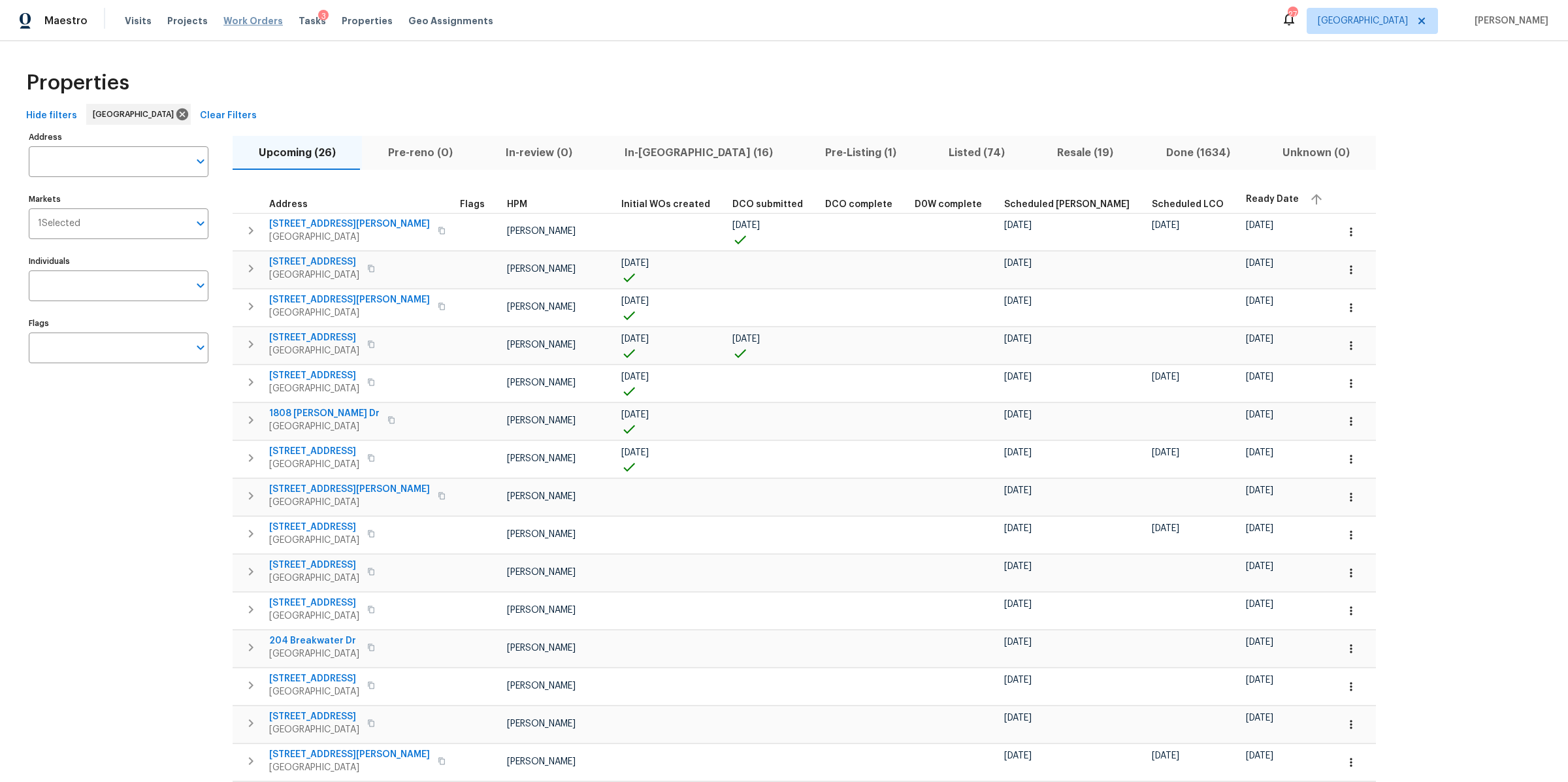
click at [249, 19] on span "Work Orders" at bounding box center [253, 20] width 59 height 13
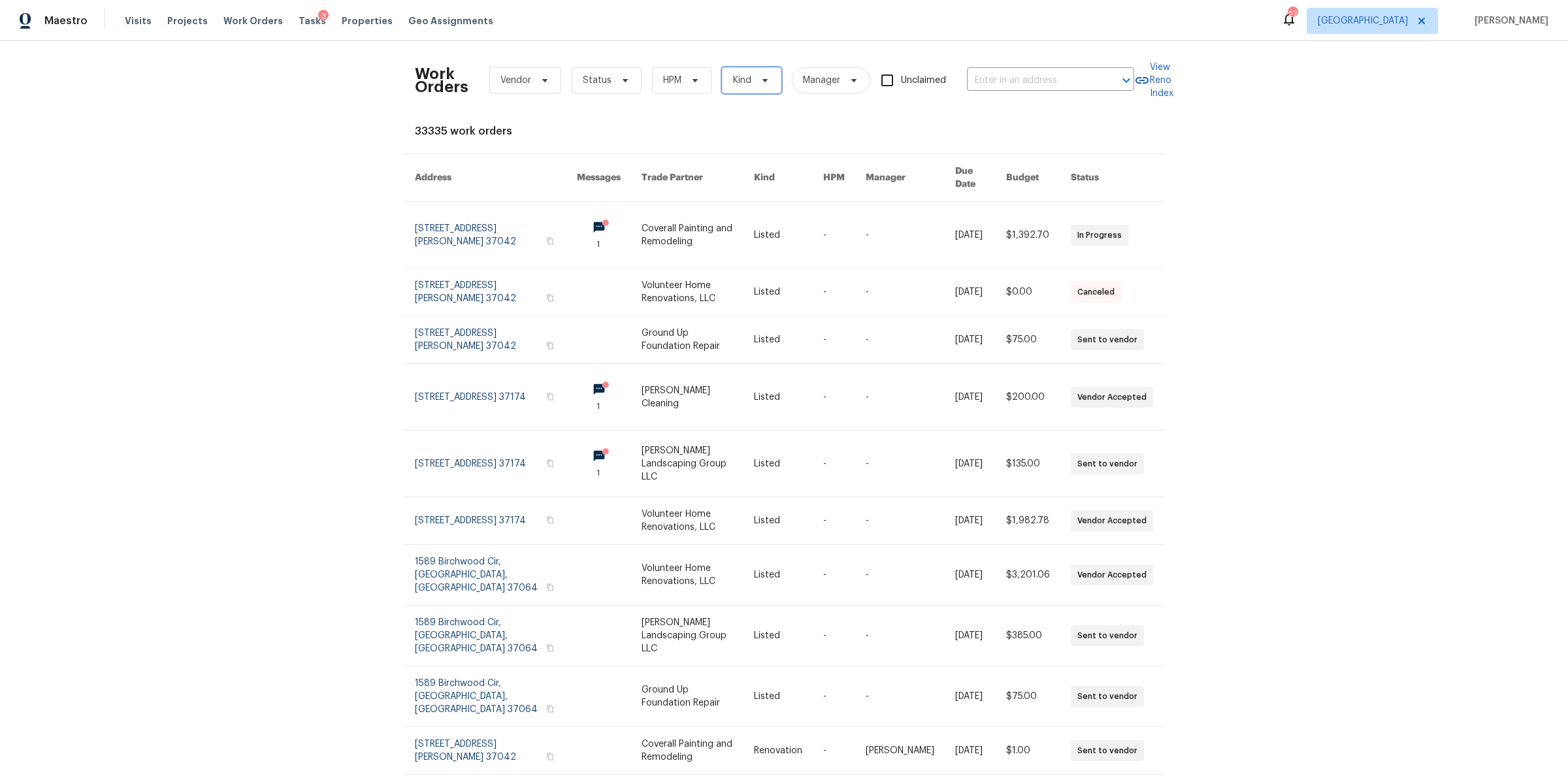
click at [756, 80] on span at bounding box center [762, 80] width 14 height 10
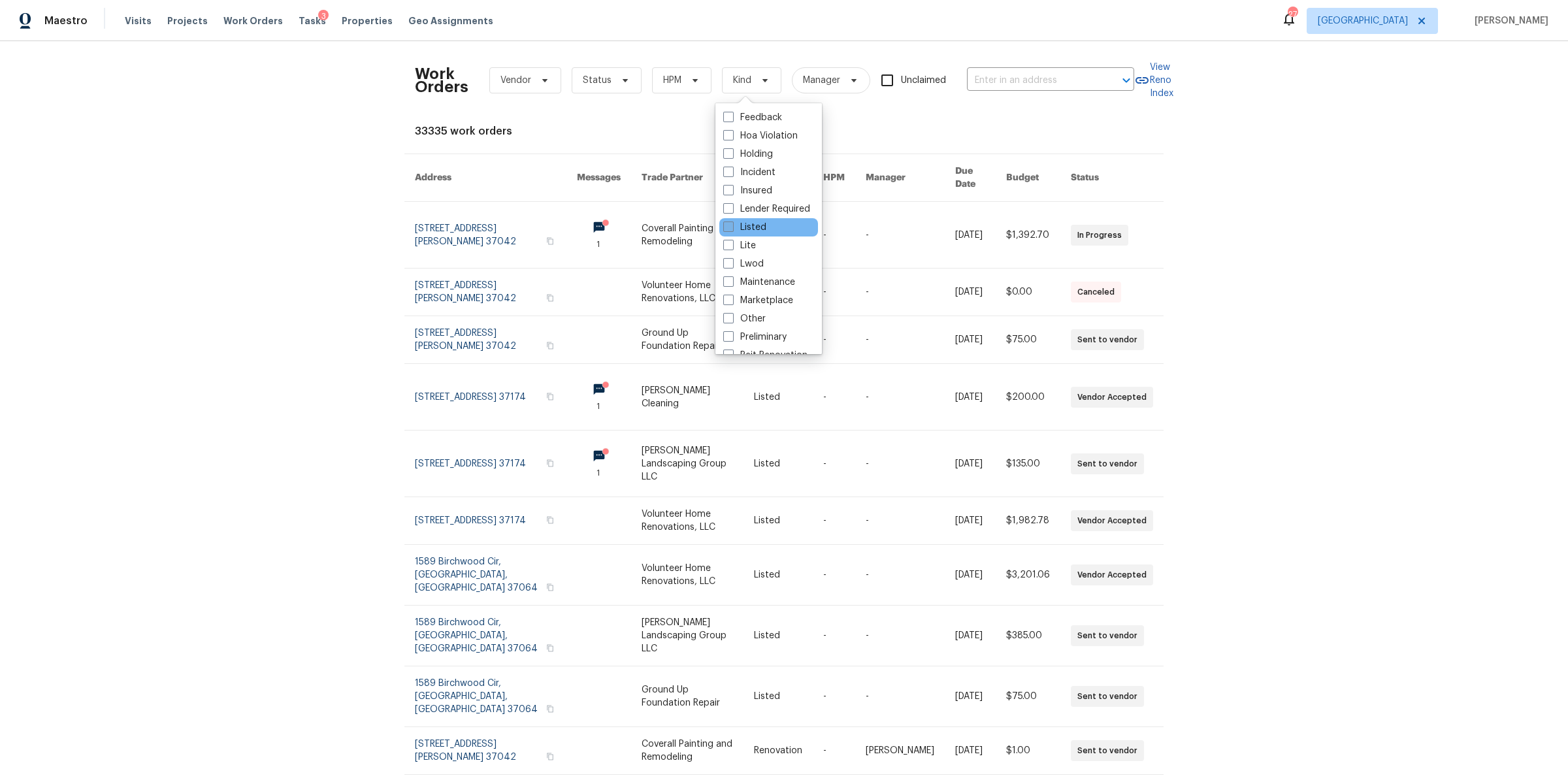
click at [755, 232] on label "Listed" at bounding box center [745, 227] width 43 height 13
click at [731, 230] on input "Listed" at bounding box center [727, 225] width 9 height 9
checkbox input "true"
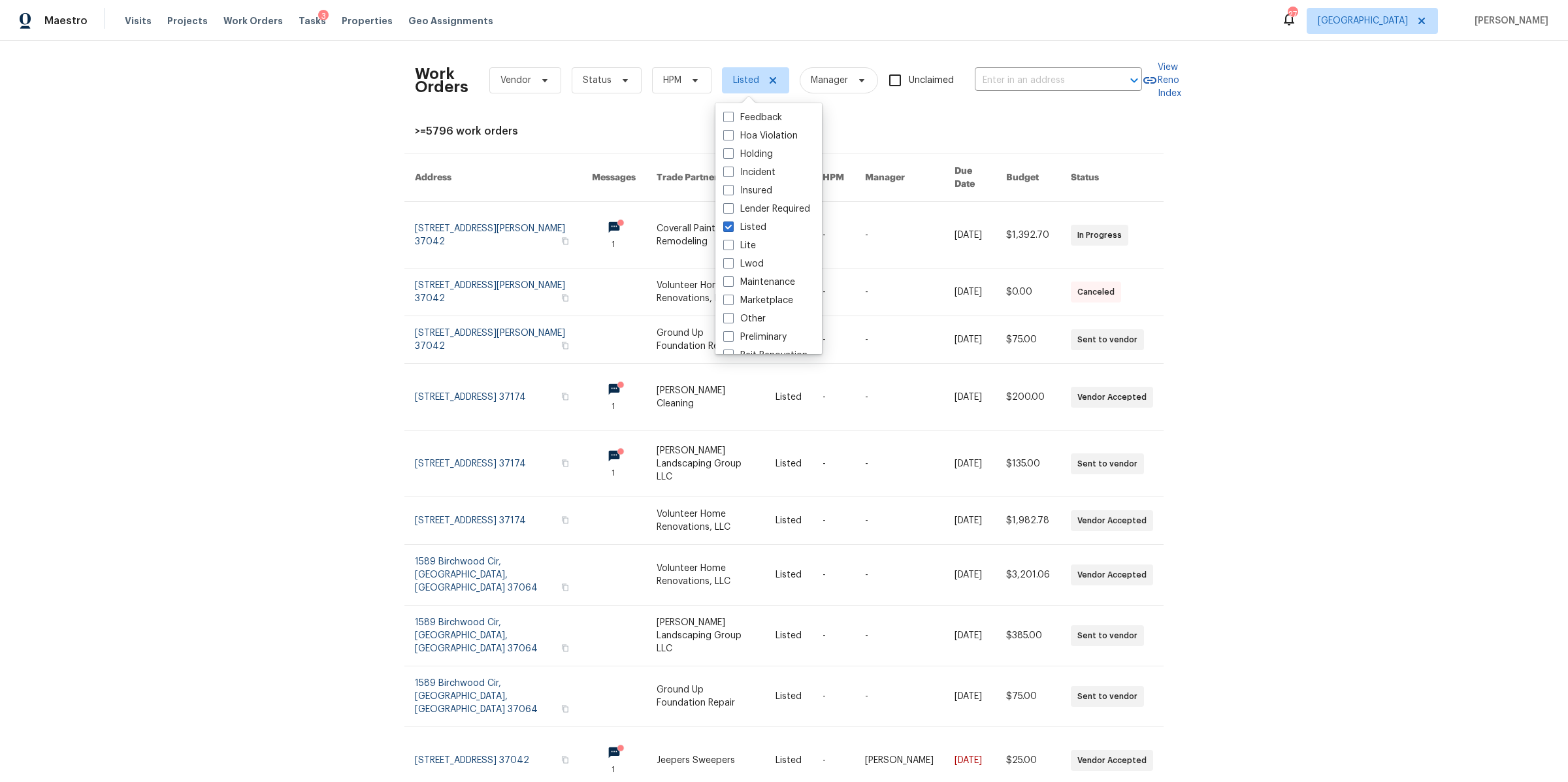
click at [324, 213] on div "Work Orders Vendor Status HPM Listed Manager Unclaimed ​ View Reno Index >=5796…" at bounding box center [784, 411] width 1568 height 741
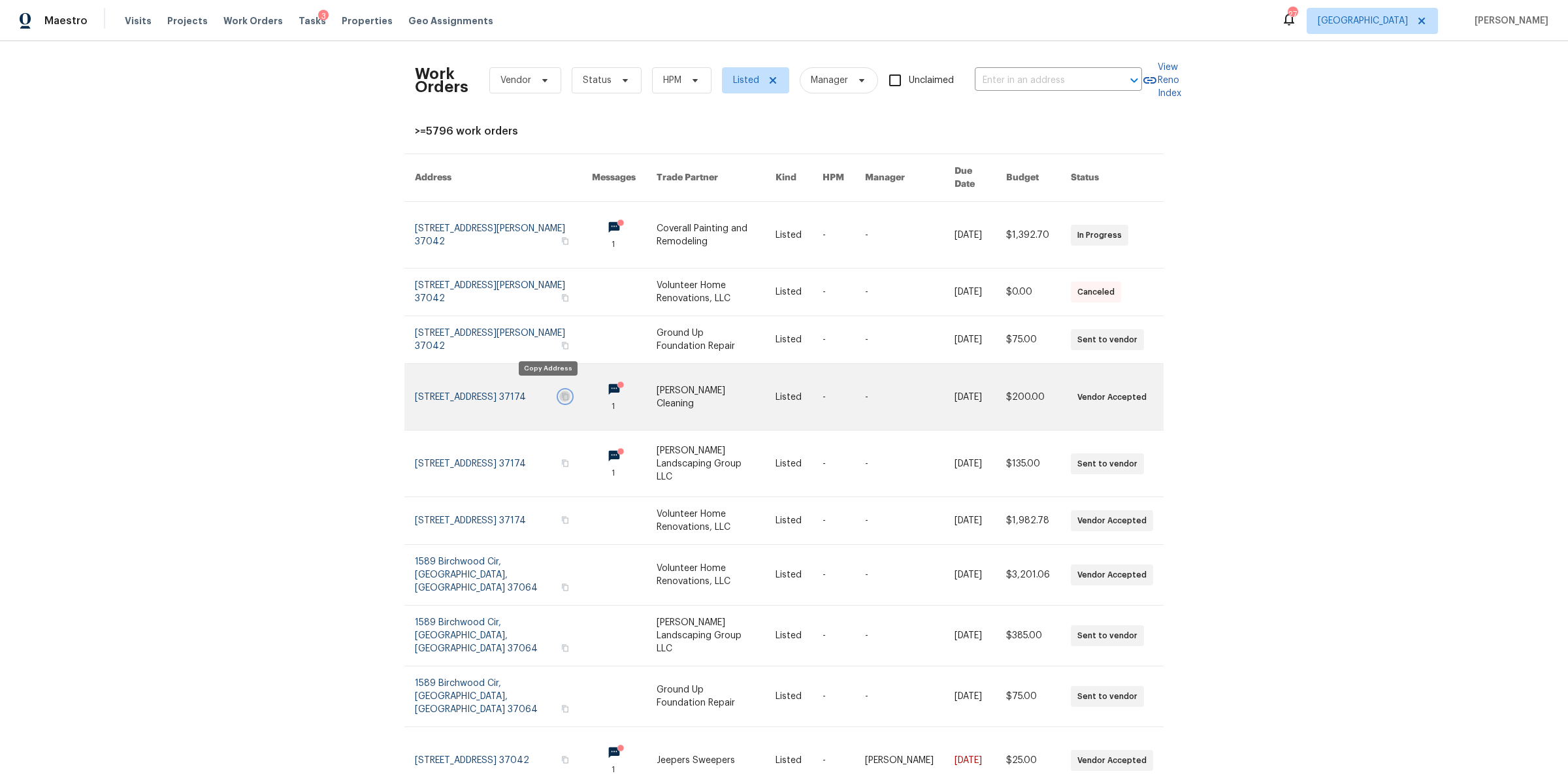
click at [561, 392] on icon "button" at bounding box center [565, 396] width 8 height 8
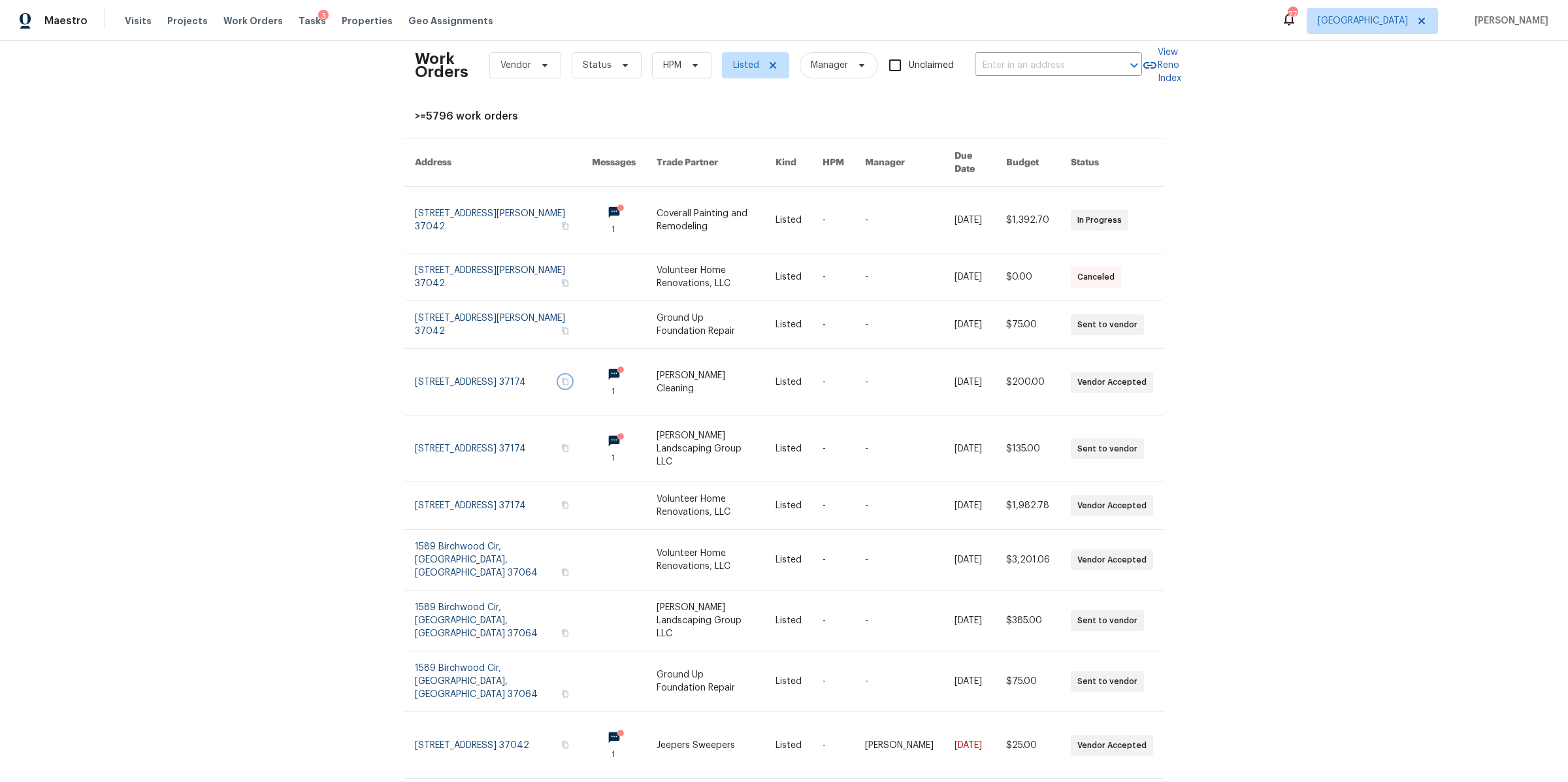
scroll to position [18, 0]
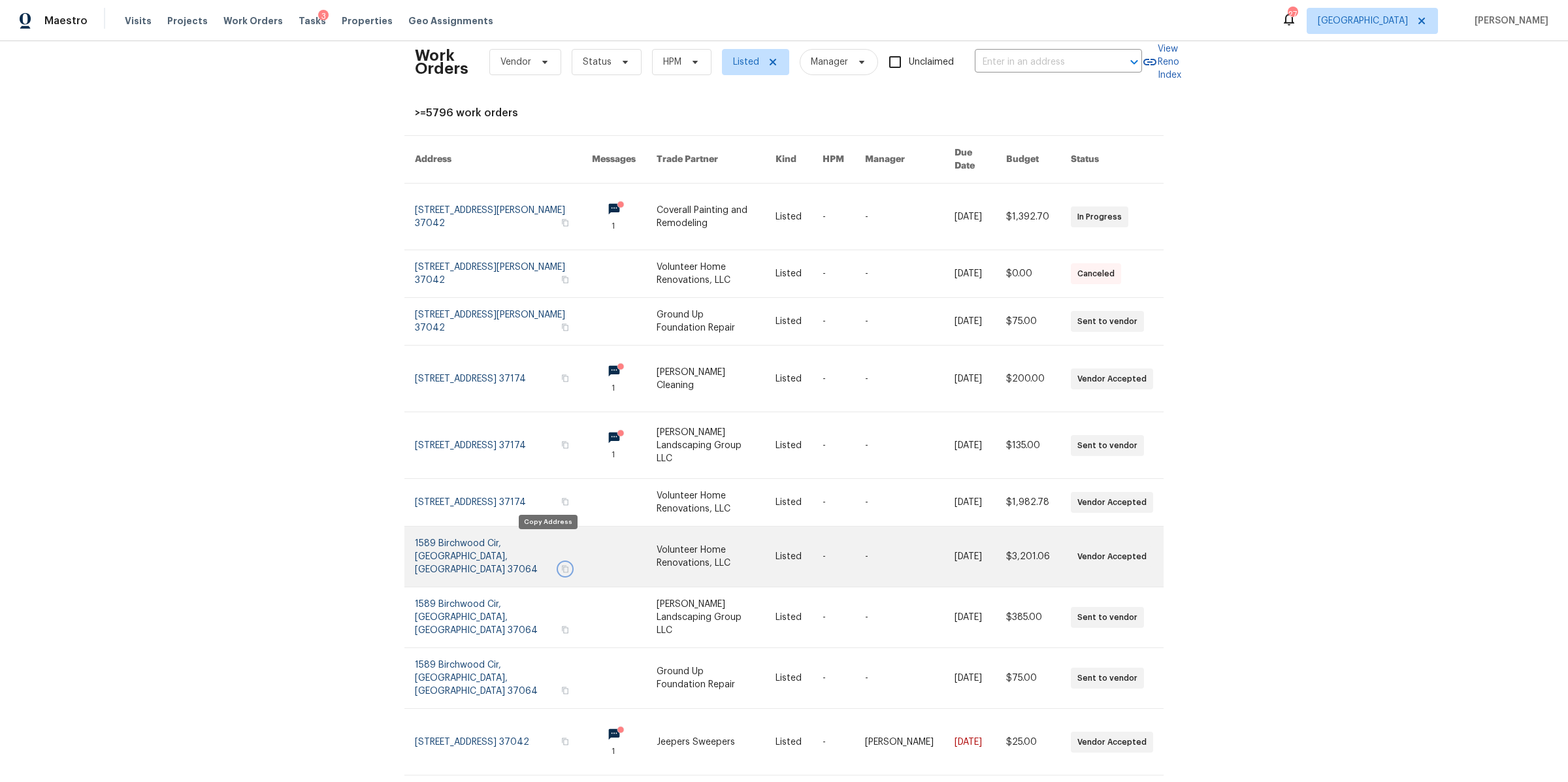
click at [561, 565] on icon "button" at bounding box center [565, 569] width 8 height 8
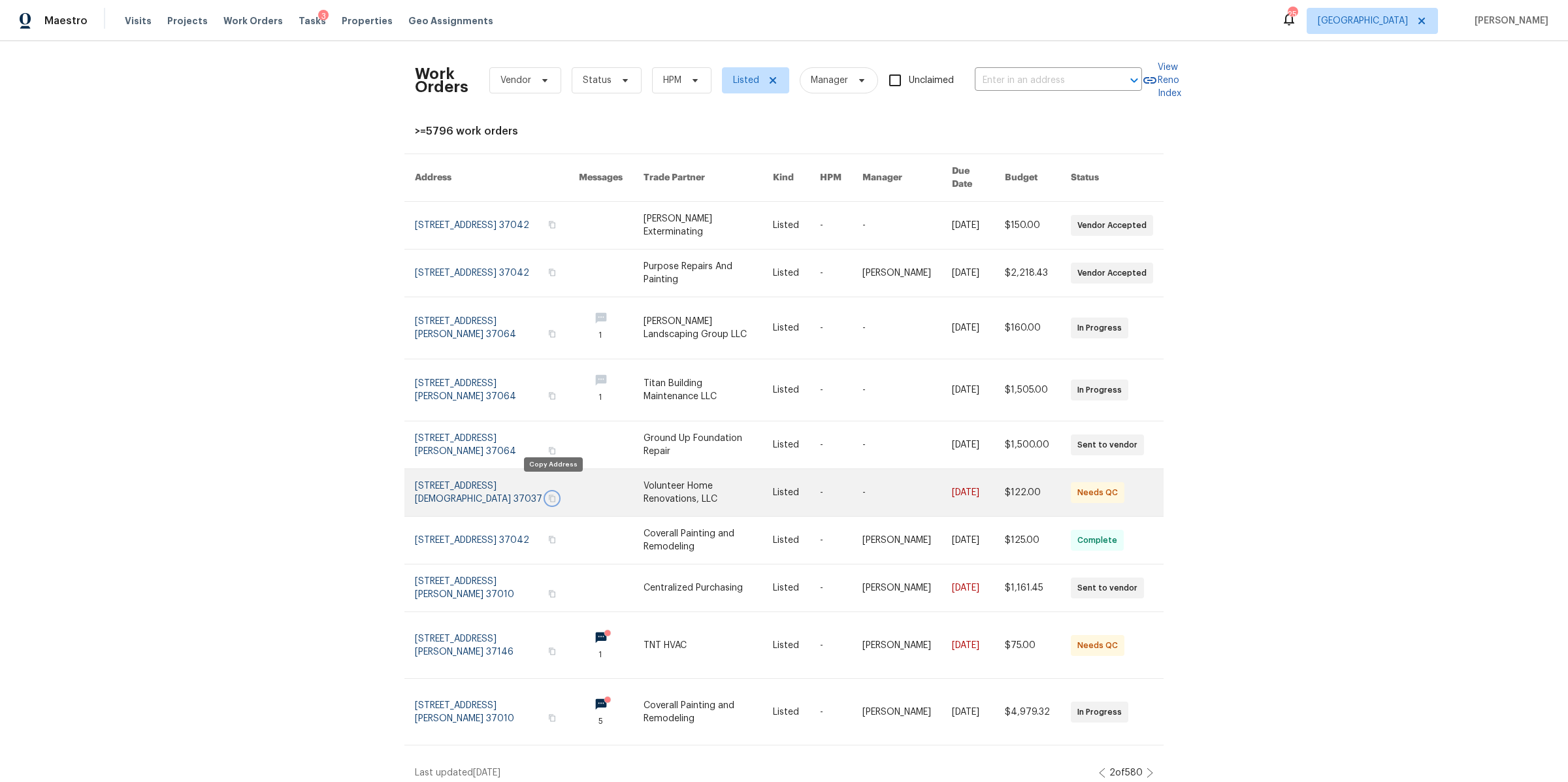
click at [546, 492] on button "button" at bounding box center [552, 498] width 11 height 11
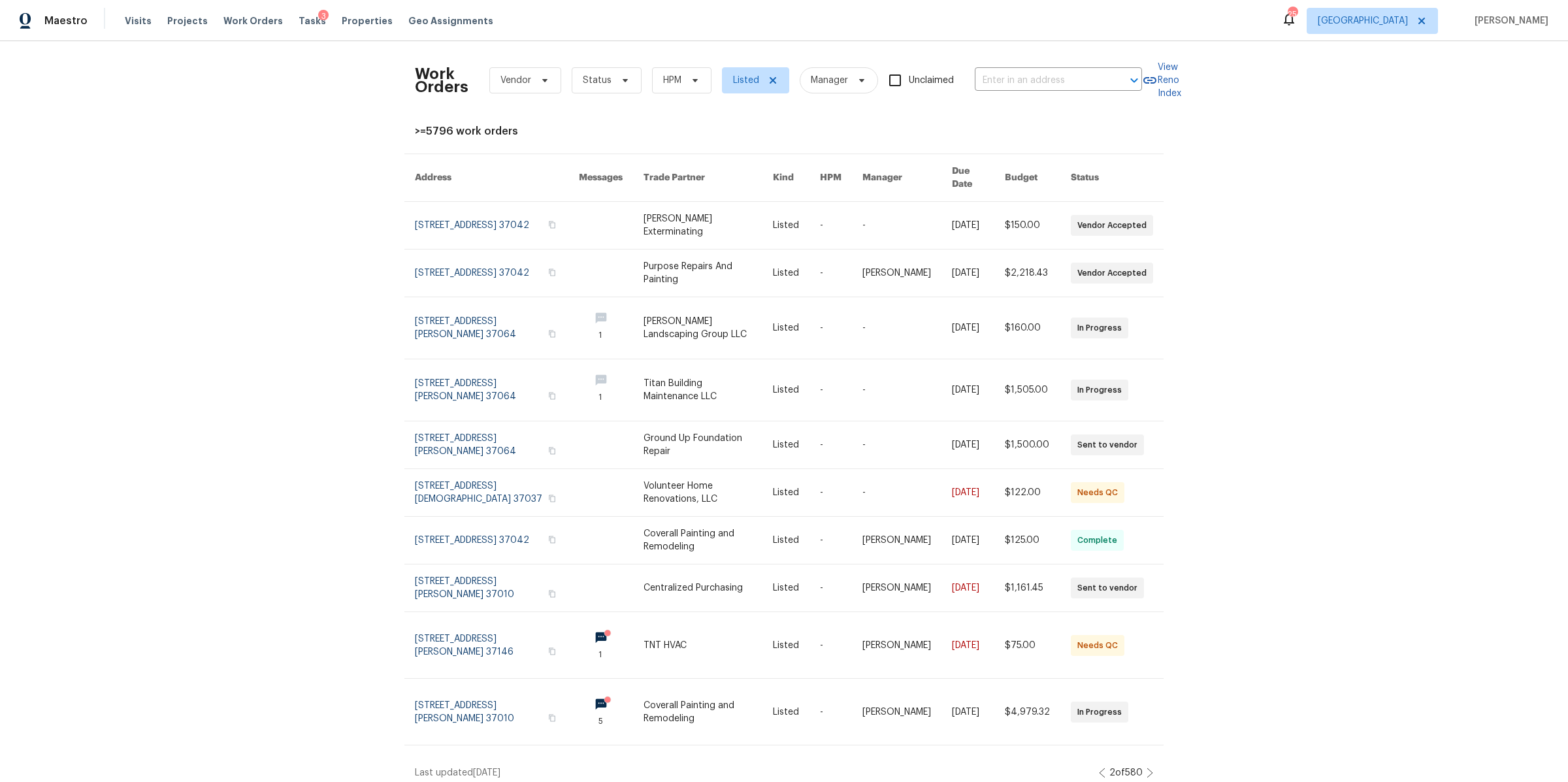
click at [1147, 768] on icon at bounding box center [1150, 773] width 7 height 10
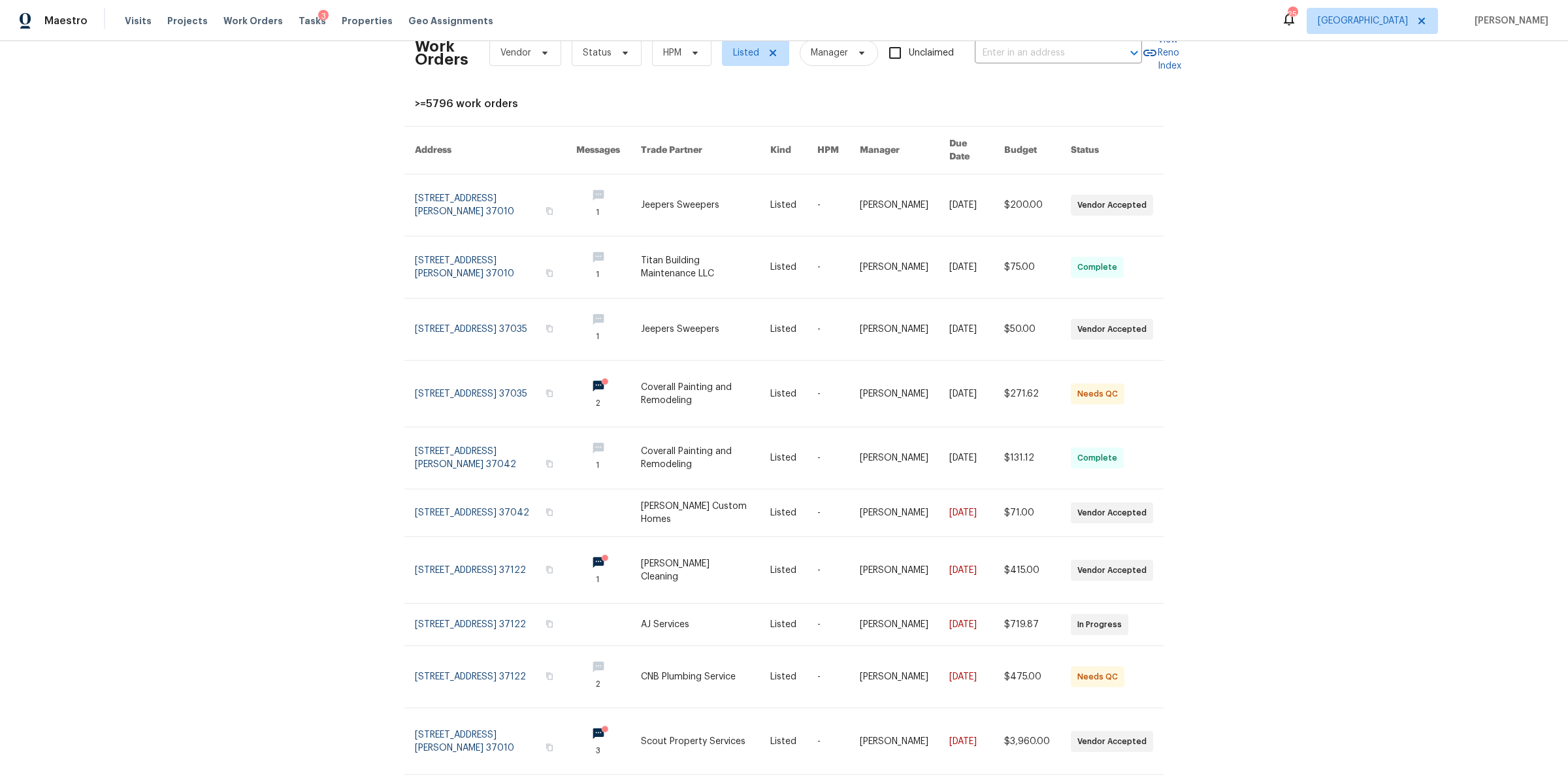
scroll to position [72, 0]
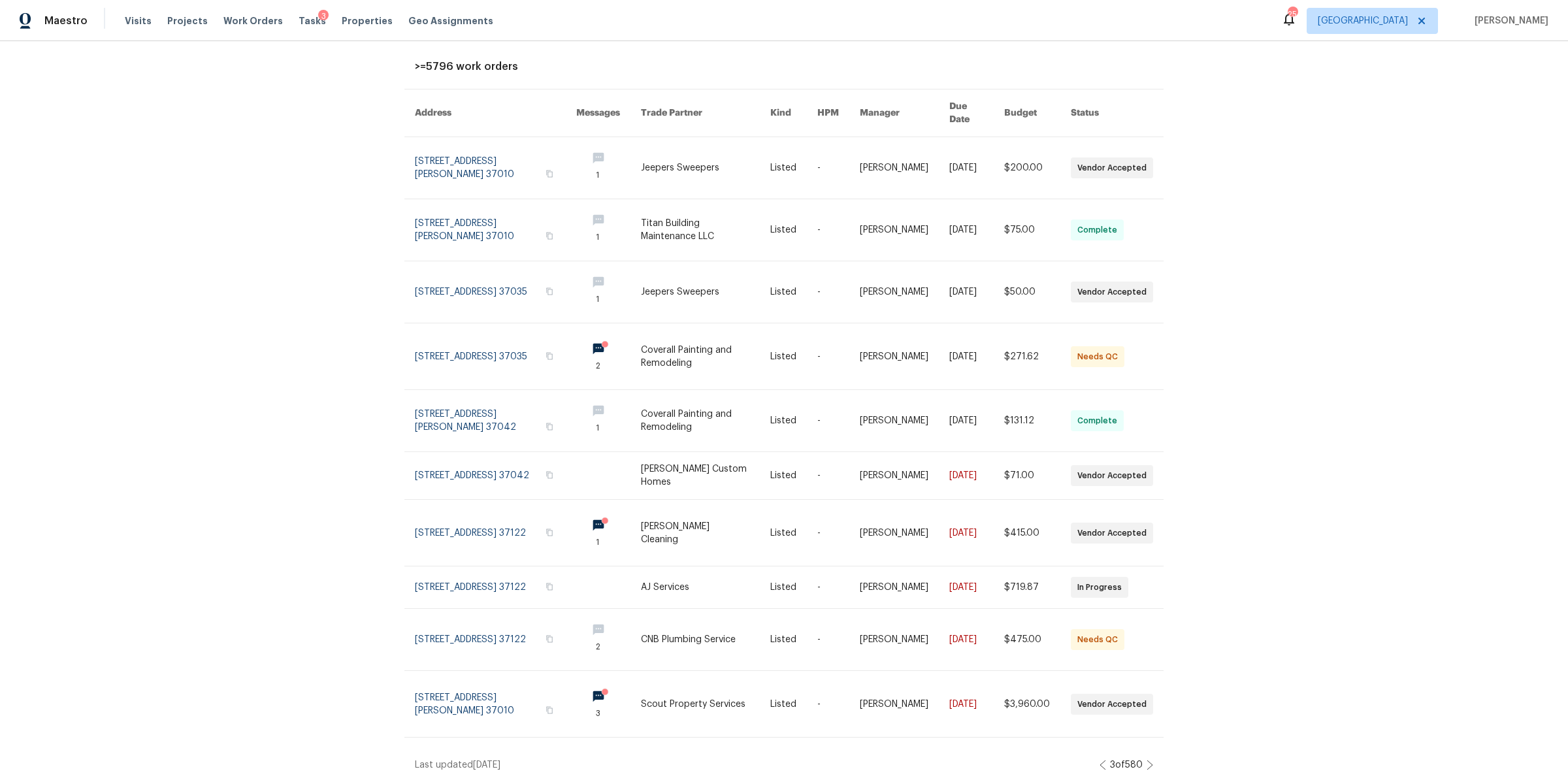
click at [1147, 760] on icon at bounding box center [1150, 765] width 5 height 9
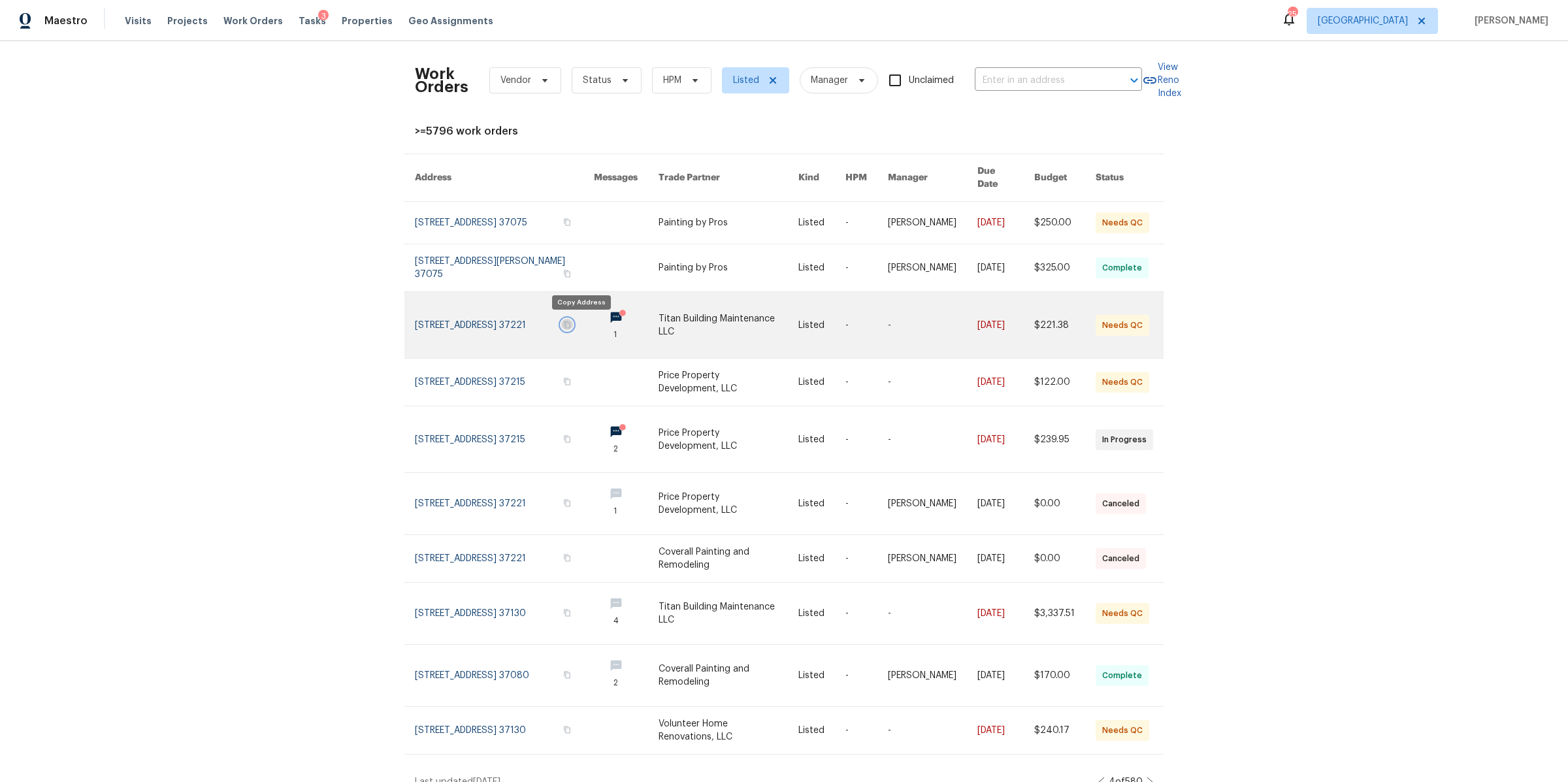
click at [571, 321] on icon "button" at bounding box center [567, 325] width 8 height 8
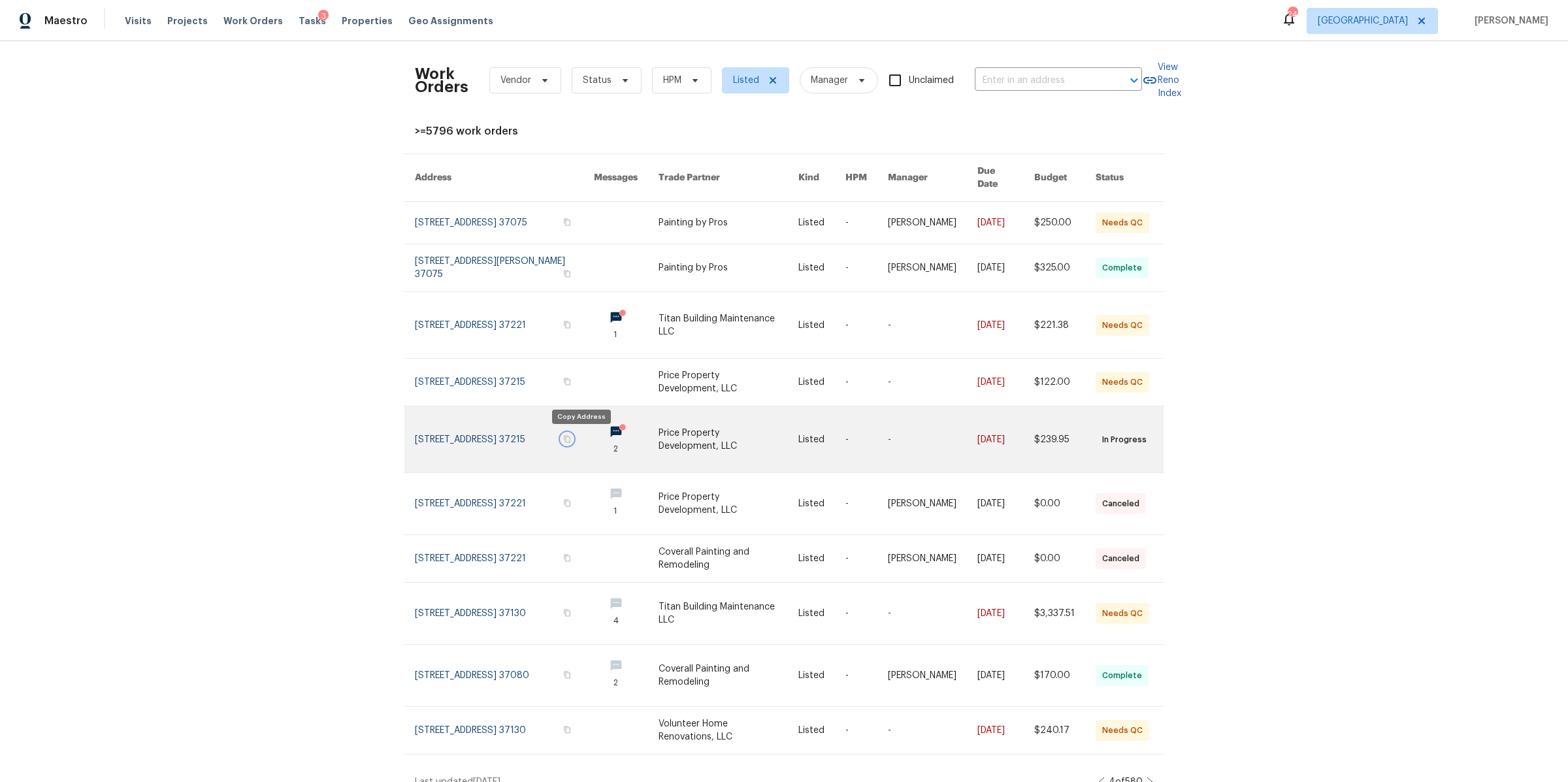
click at [571, 439] on icon "button" at bounding box center [567, 439] width 8 height 8
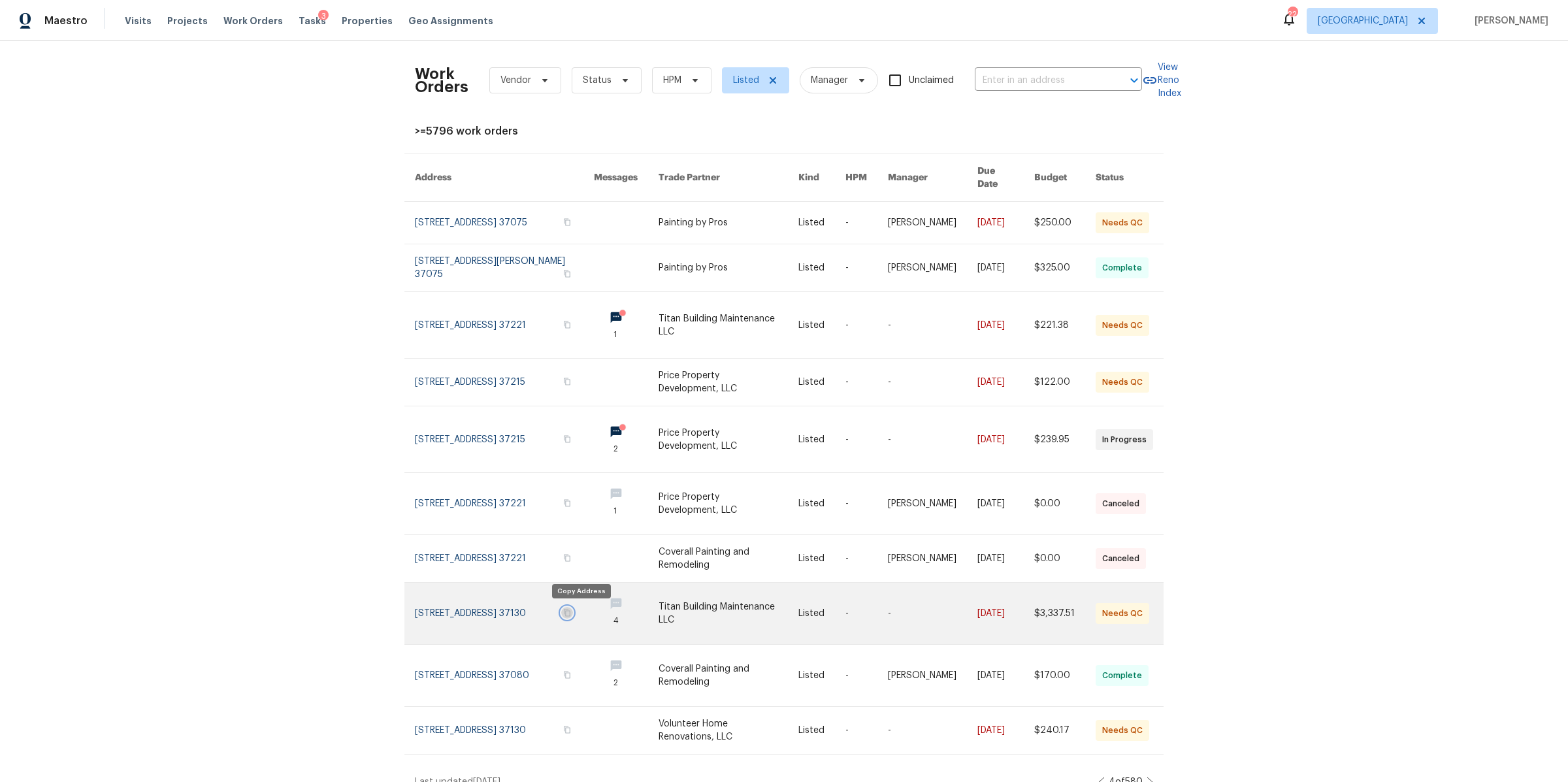
click at [571, 610] on icon "button" at bounding box center [567, 613] width 8 height 8
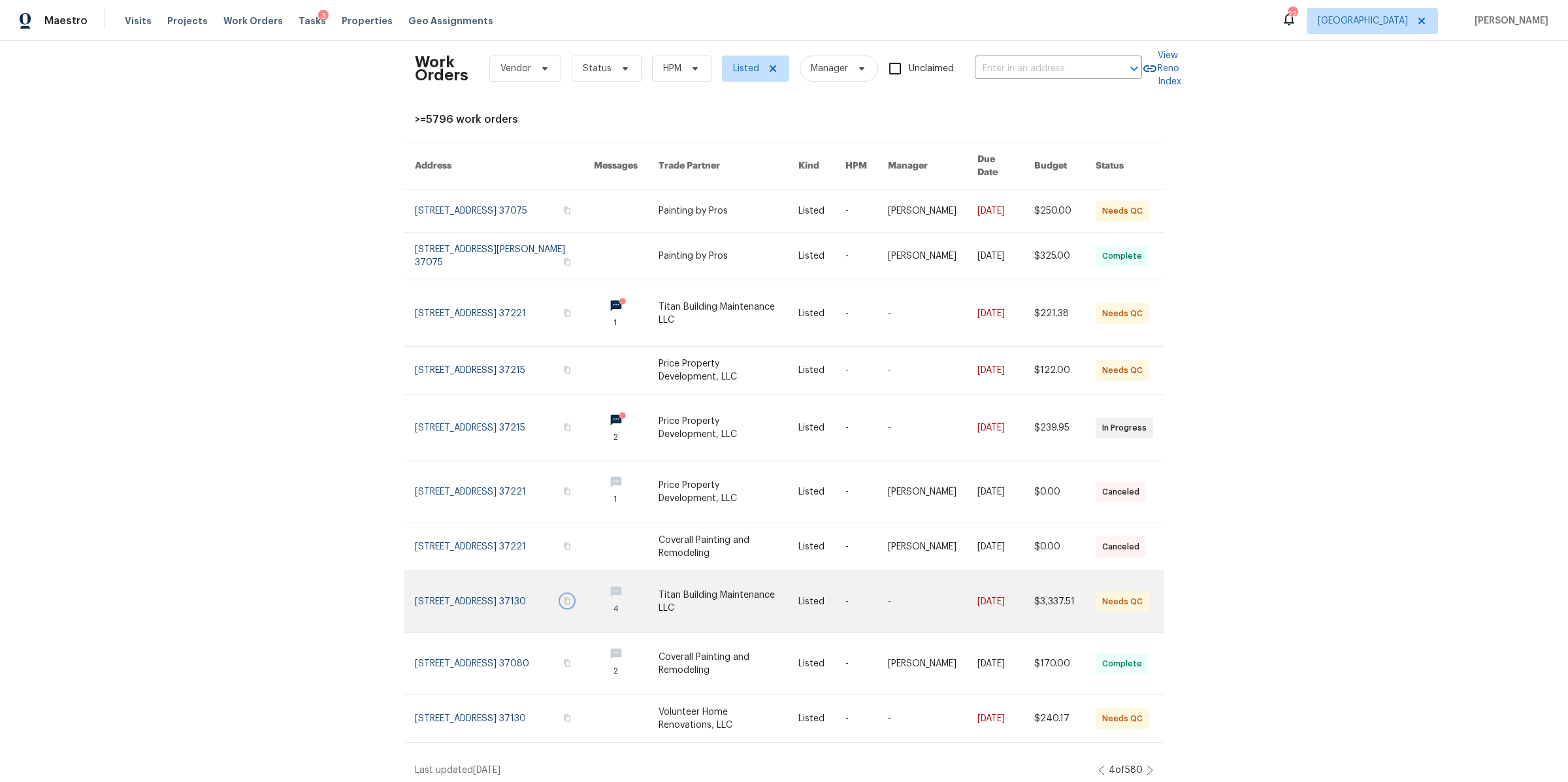
scroll to position [24, 0]
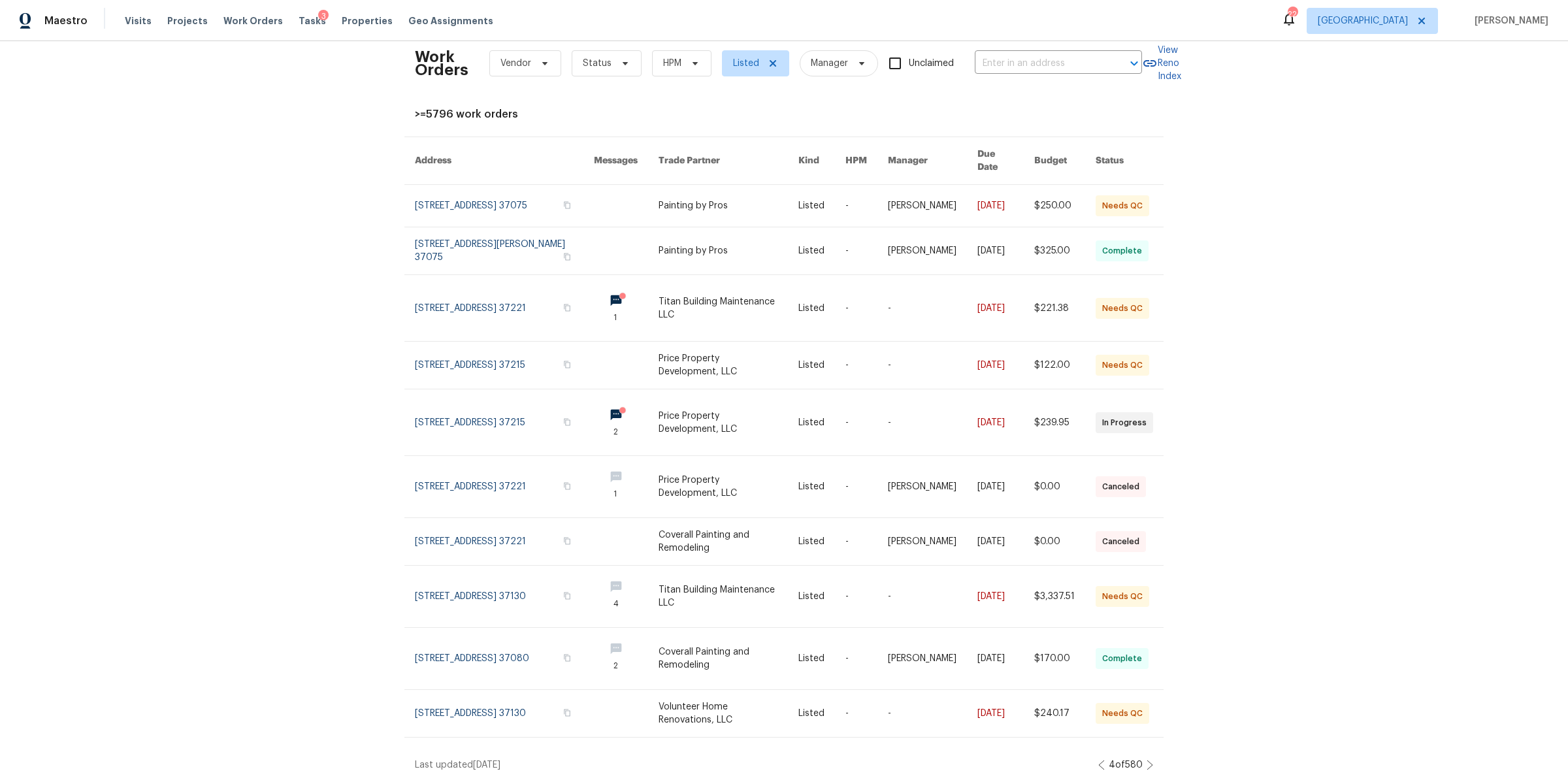
click at [1147, 760] on icon at bounding box center [1150, 764] width 7 height 10
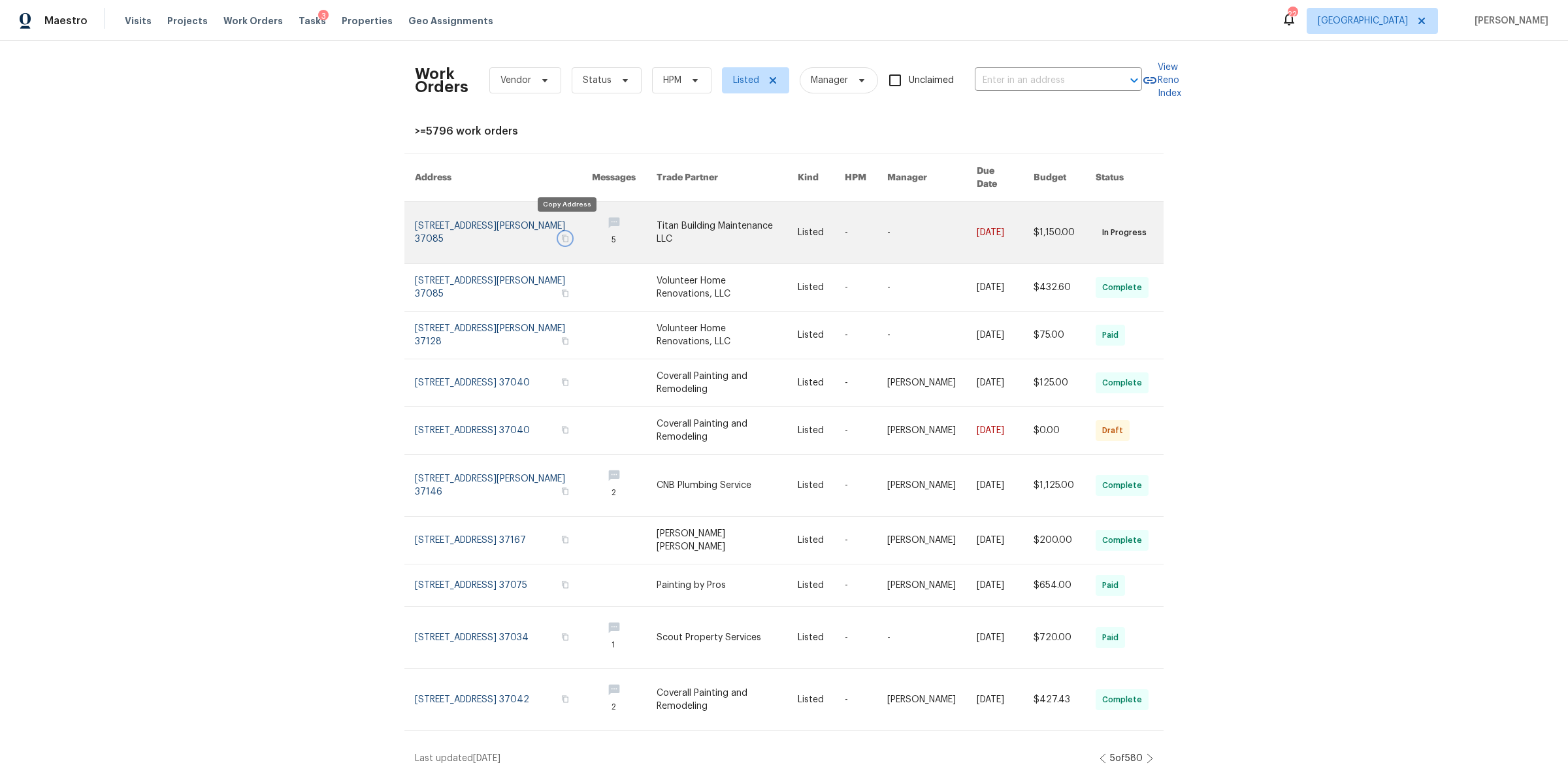
click at [567, 234] on icon "button" at bounding box center [565, 238] width 8 height 8
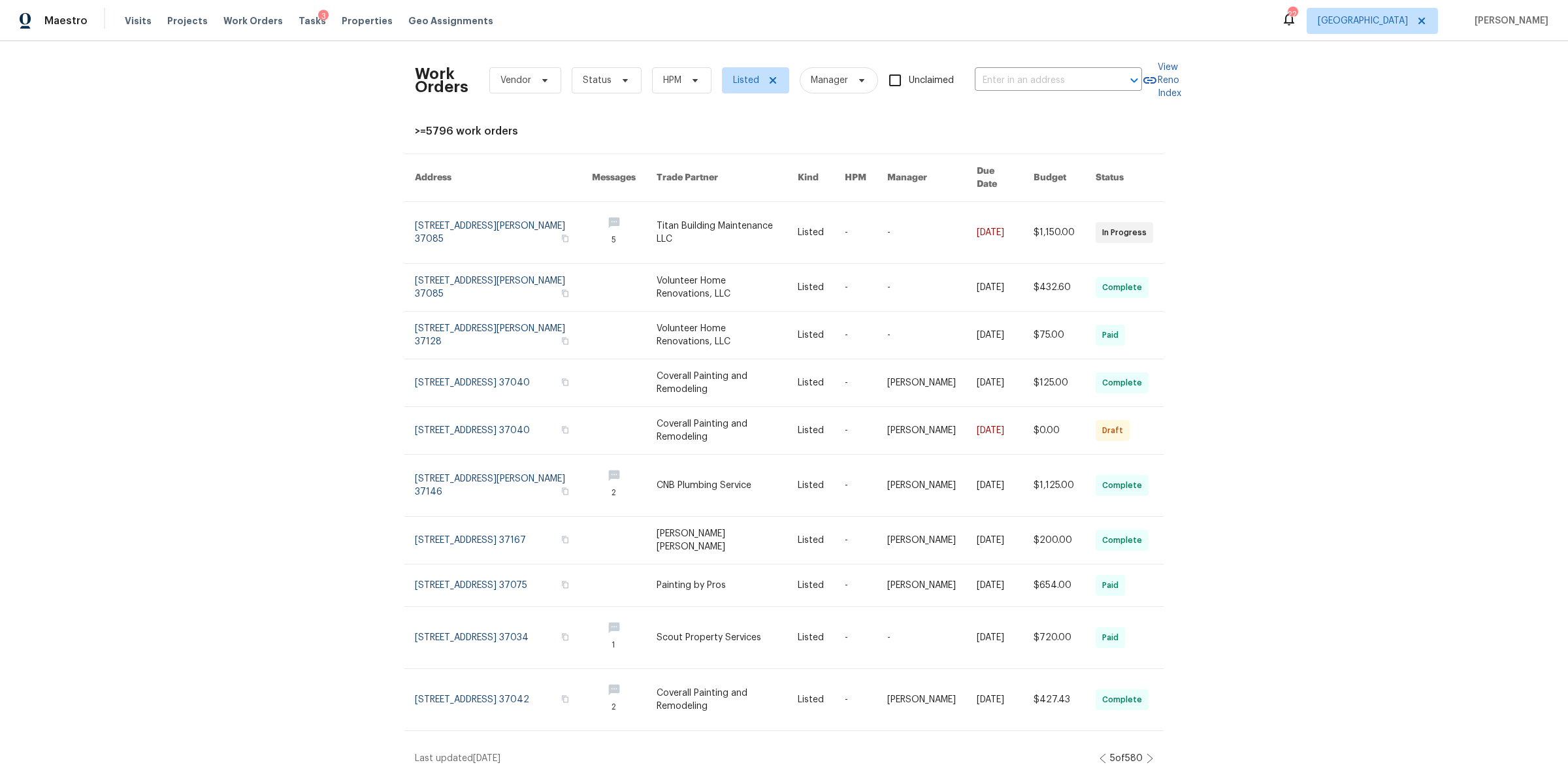
click at [1147, 755] on div "Work Orders Vendor Status HPM Listed Manager Unclaimed ​ View Reno Index >=5796…" at bounding box center [784, 408] width 1568 height 734
click at [1147, 753] on icon at bounding box center [1150, 758] width 7 height 10
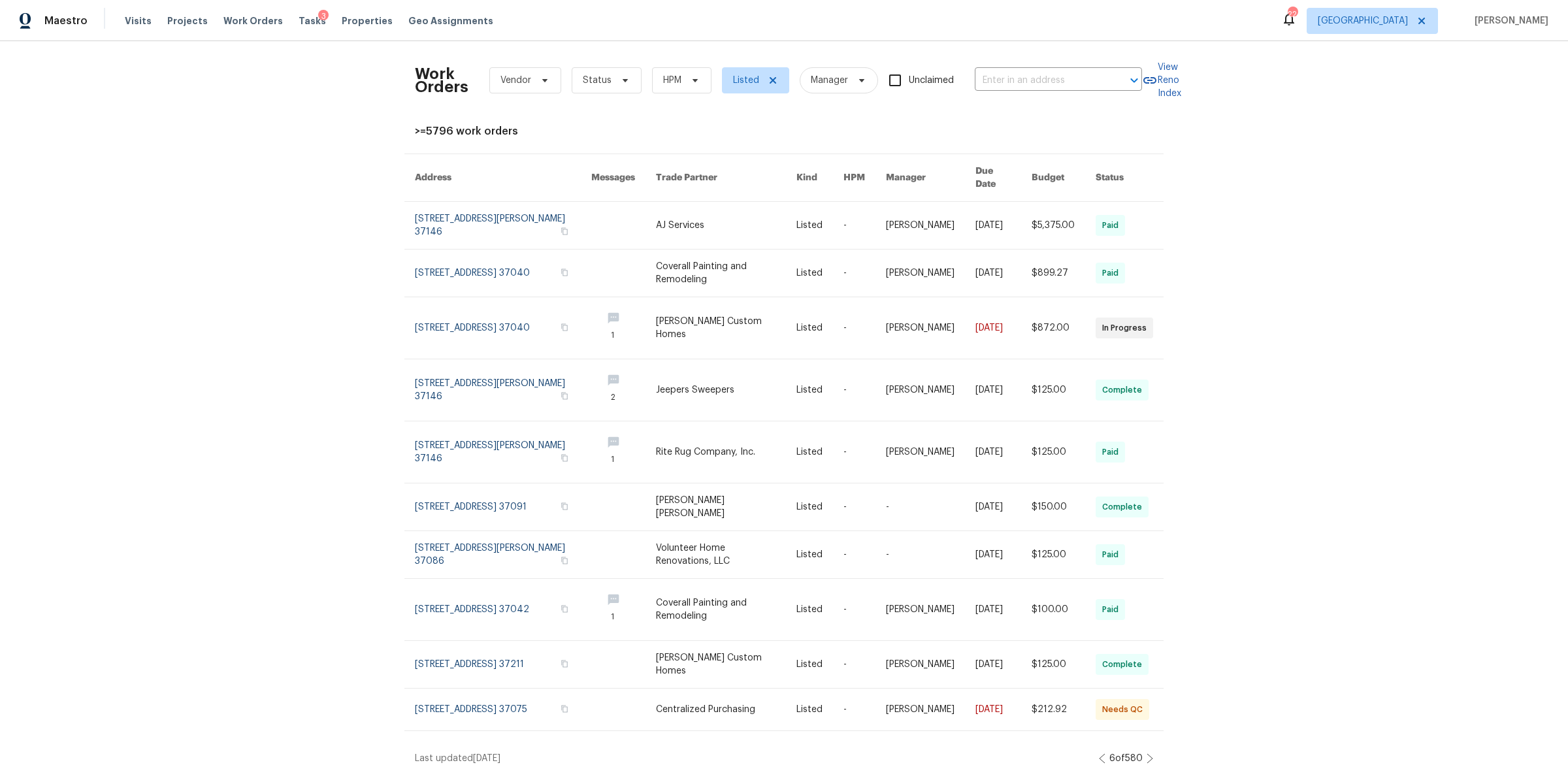
click at [1147, 753] on icon at bounding box center [1150, 758] width 7 height 10
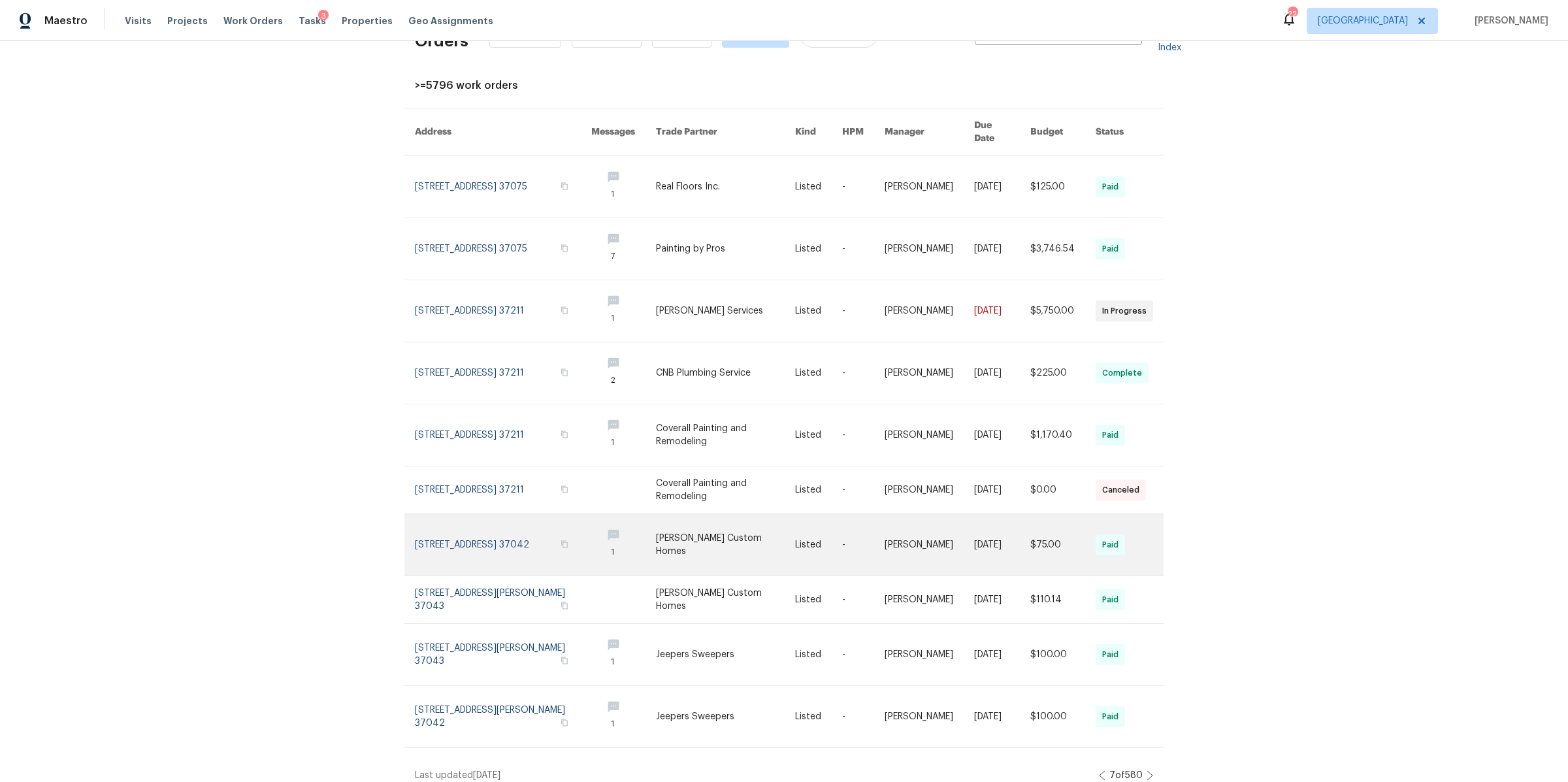
scroll to position [57, 0]
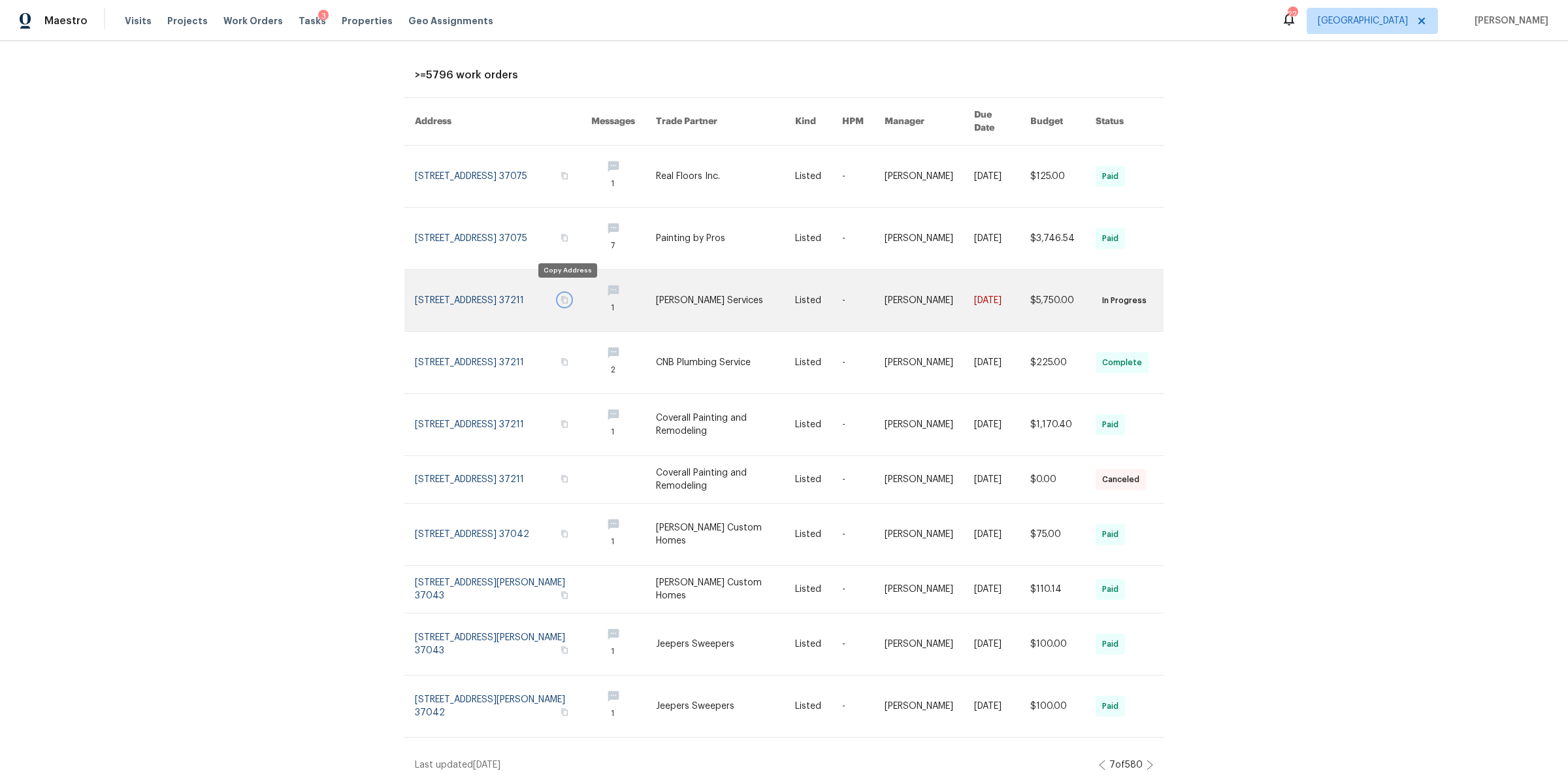
click at [567, 296] on icon "button" at bounding box center [565, 300] width 8 height 8
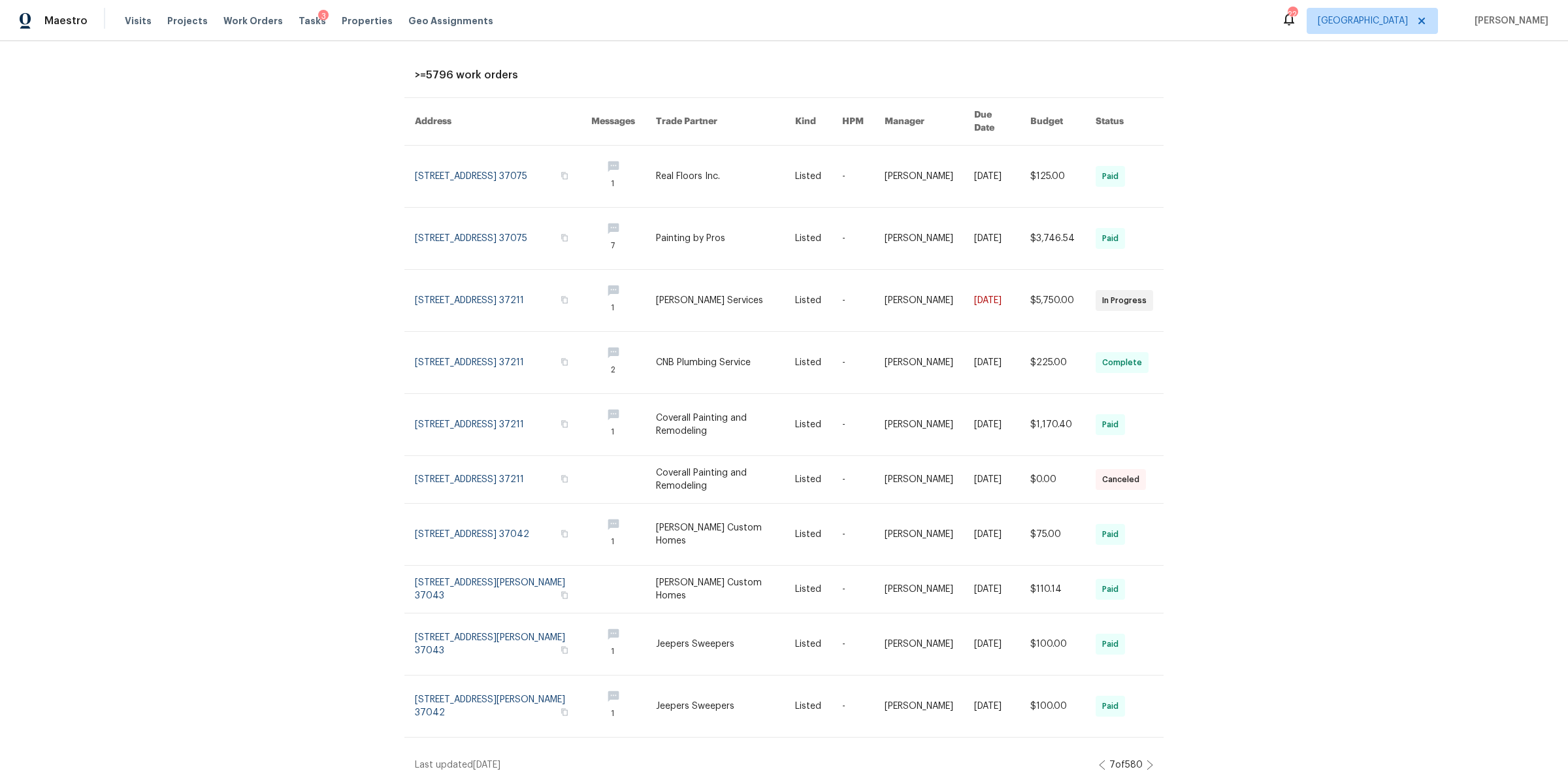
click at [1147, 760] on icon at bounding box center [1150, 764] width 7 height 10
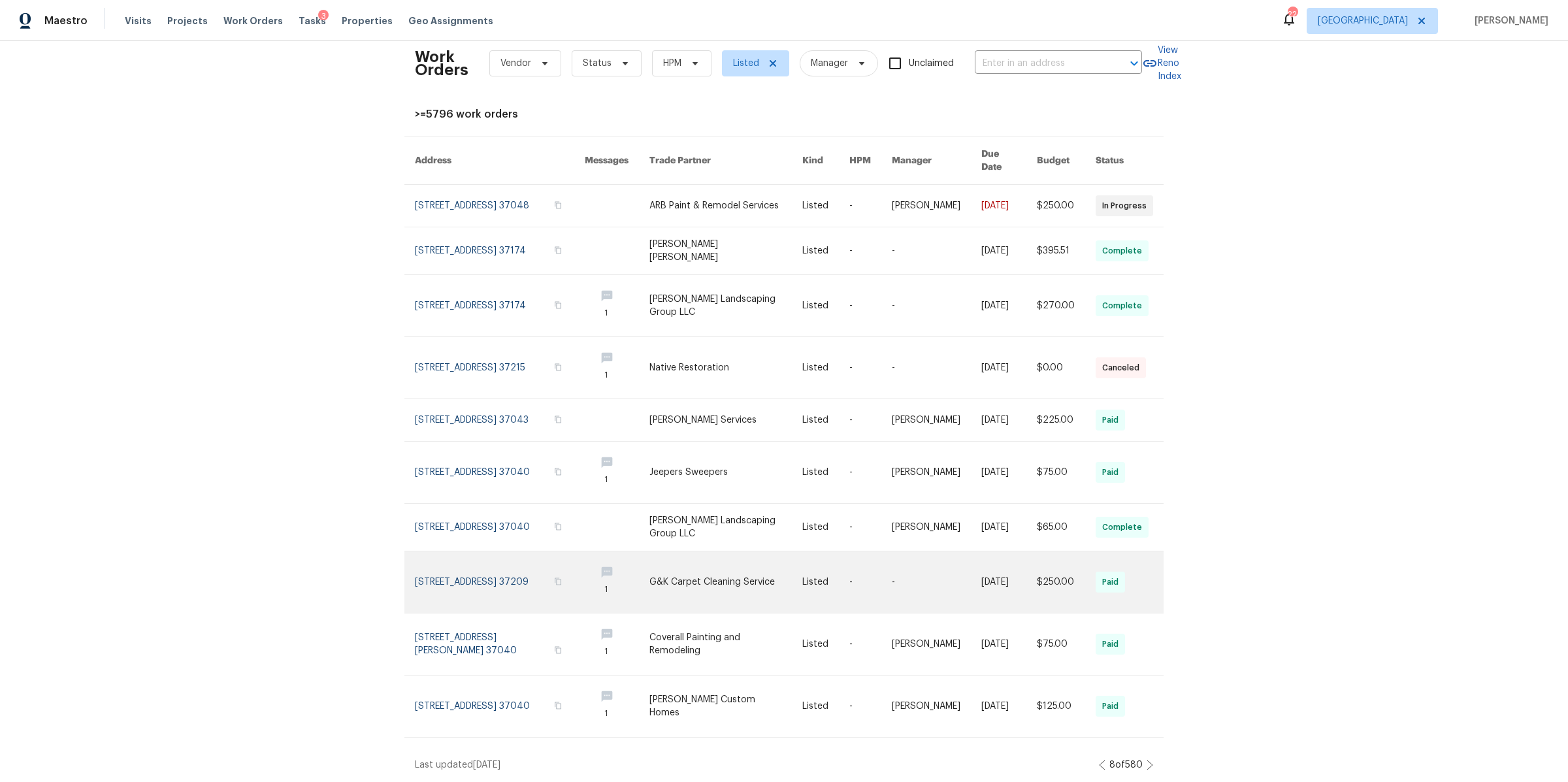
scroll to position [30, 0]
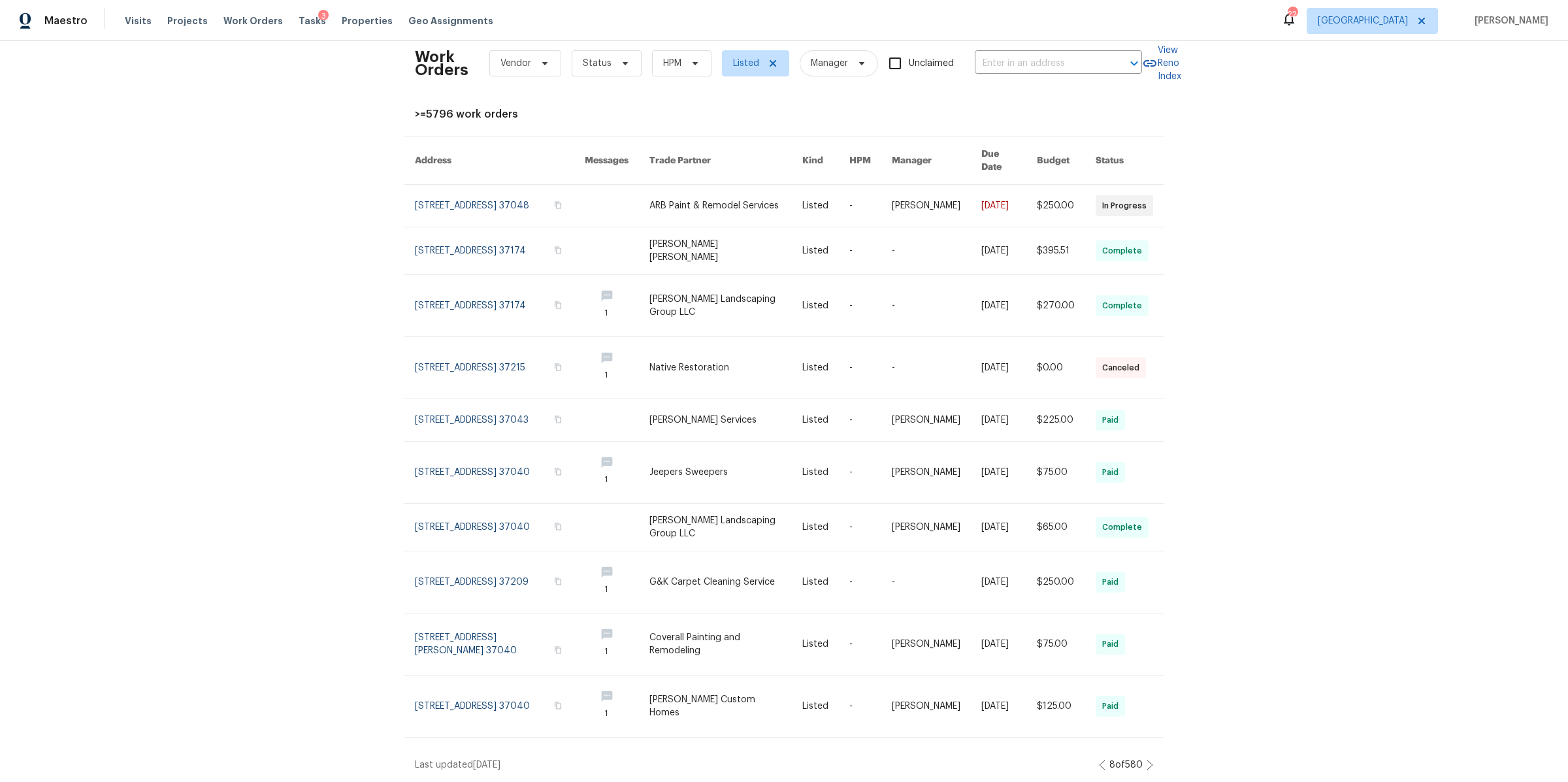
click at [1147, 760] on icon at bounding box center [1150, 764] width 7 height 10
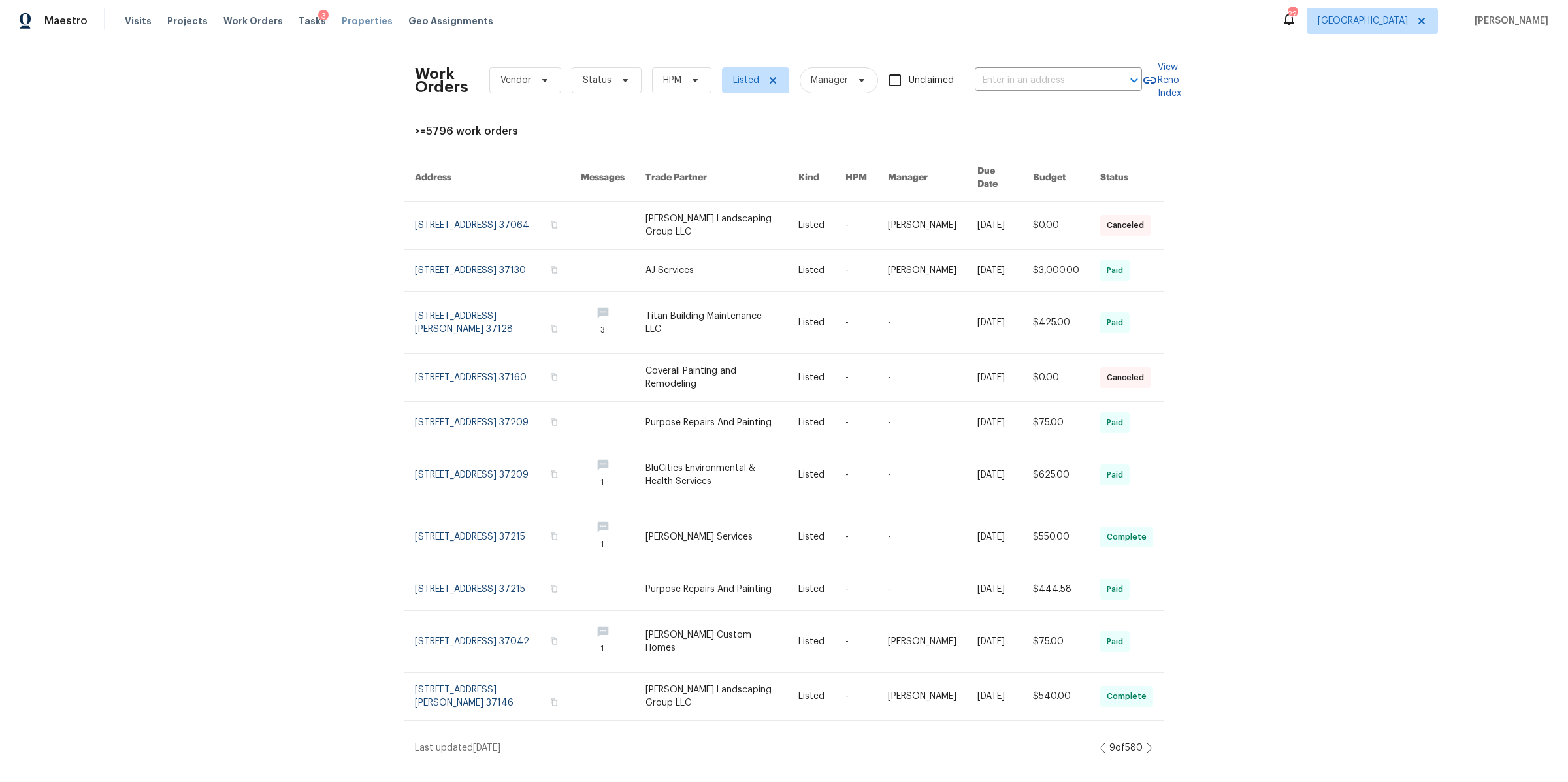
click at [349, 21] on span "Properties" at bounding box center [367, 20] width 51 height 13
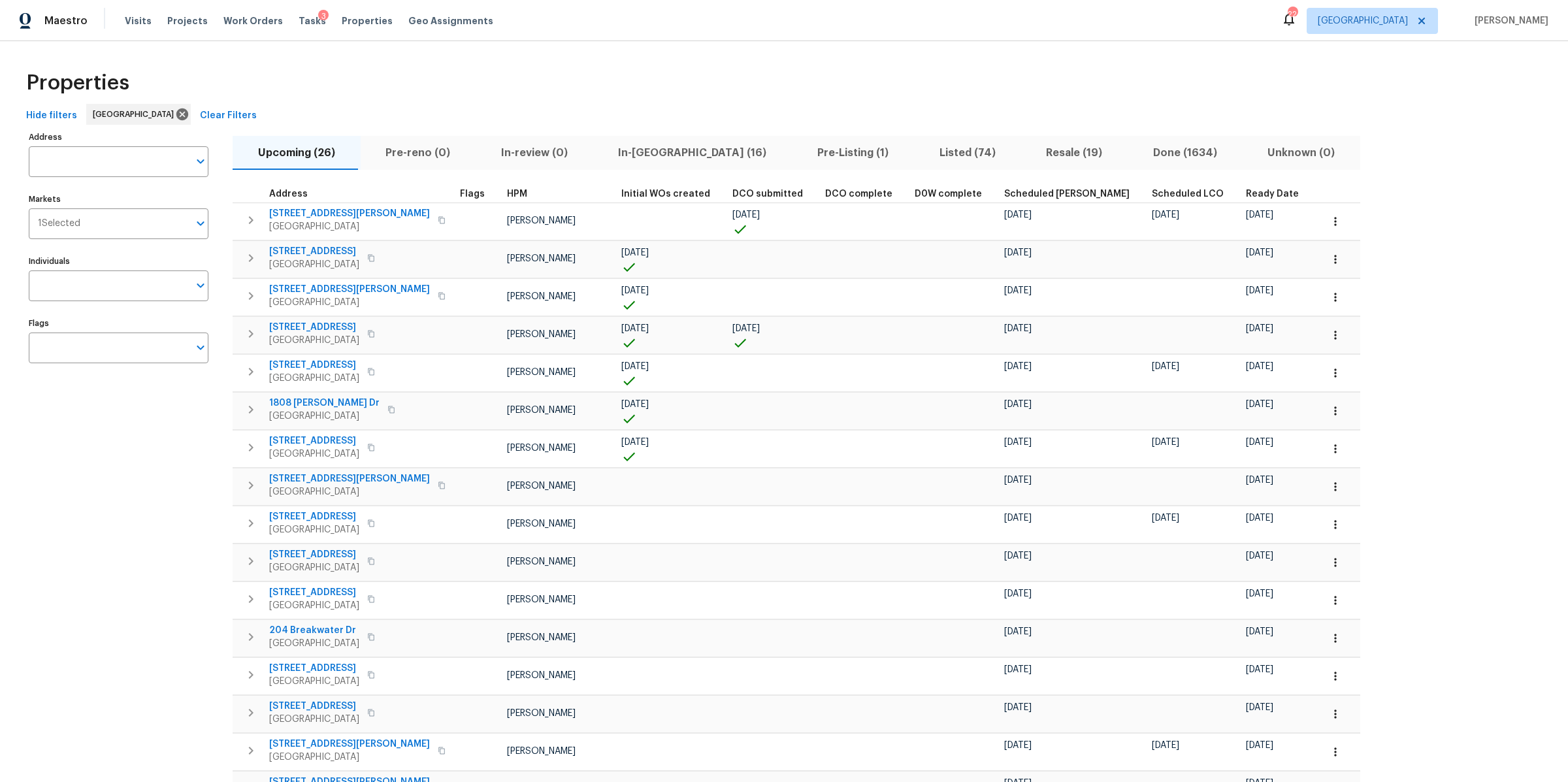
click at [800, 152] on span "Pre-Listing (1)" at bounding box center [853, 153] width 107 height 18
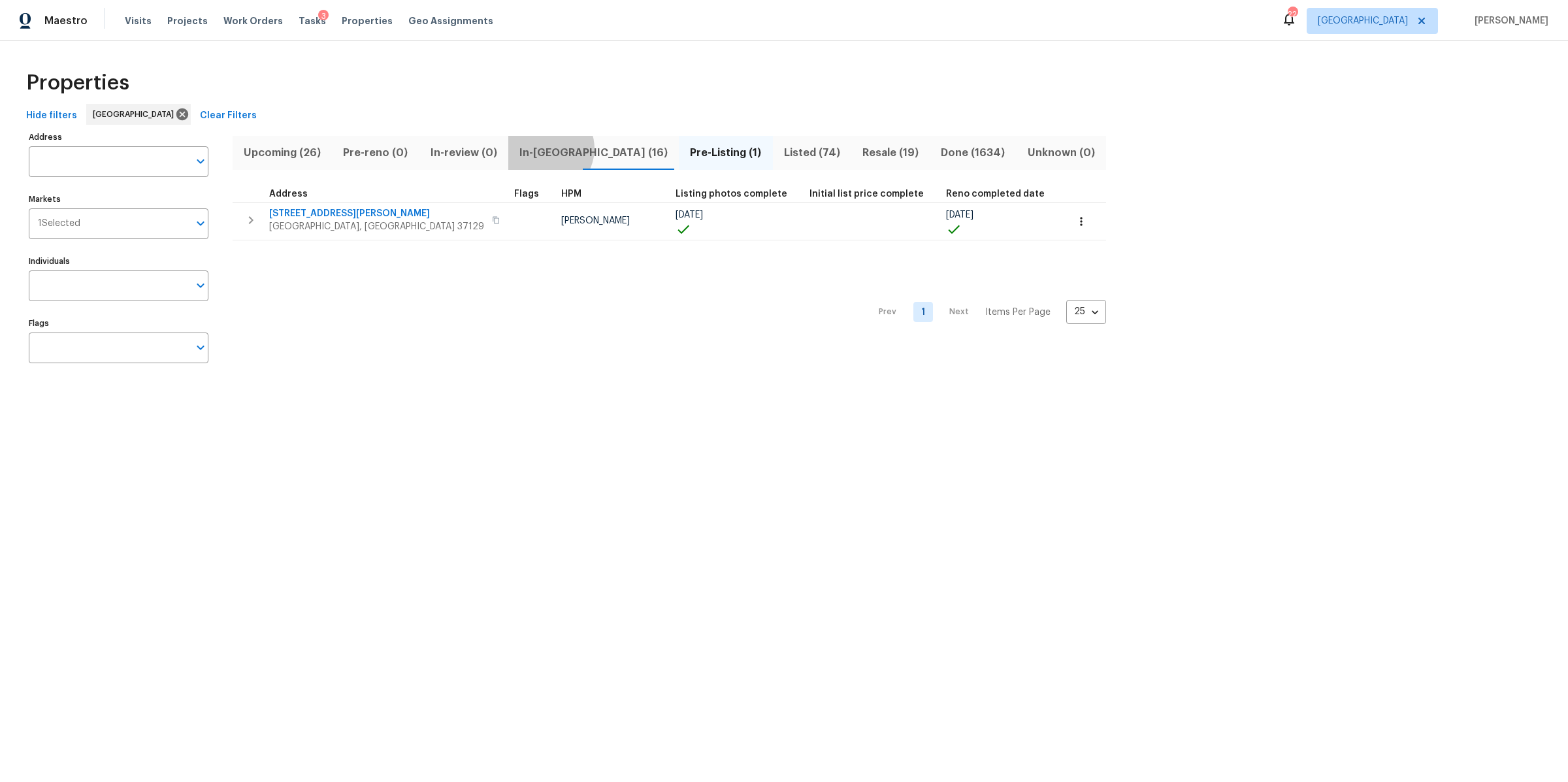
click at [540, 149] on span "In-reno (16)" at bounding box center [593, 153] width 155 height 18
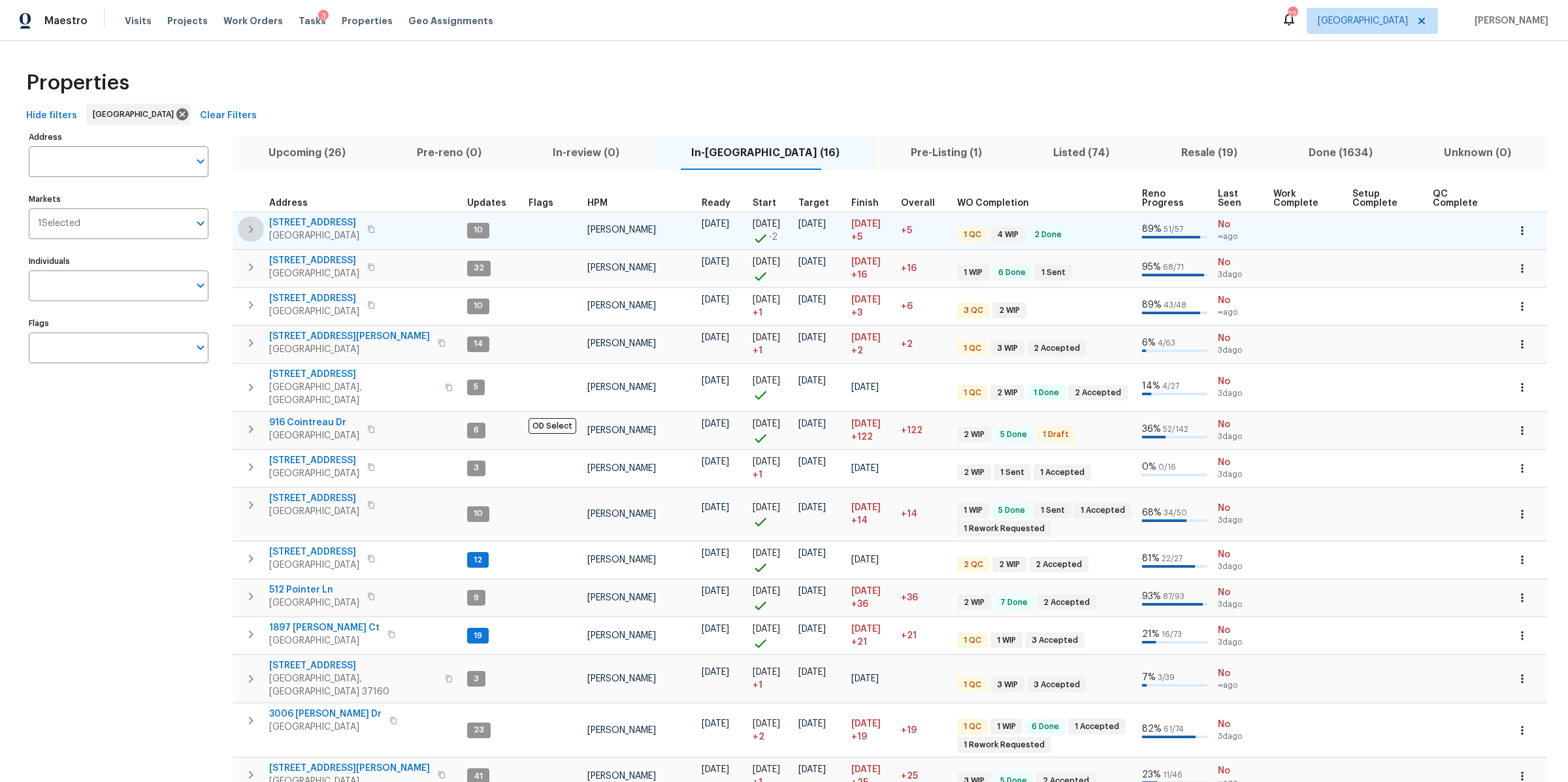
click at [247, 230] on icon "button" at bounding box center [251, 229] width 16 height 16
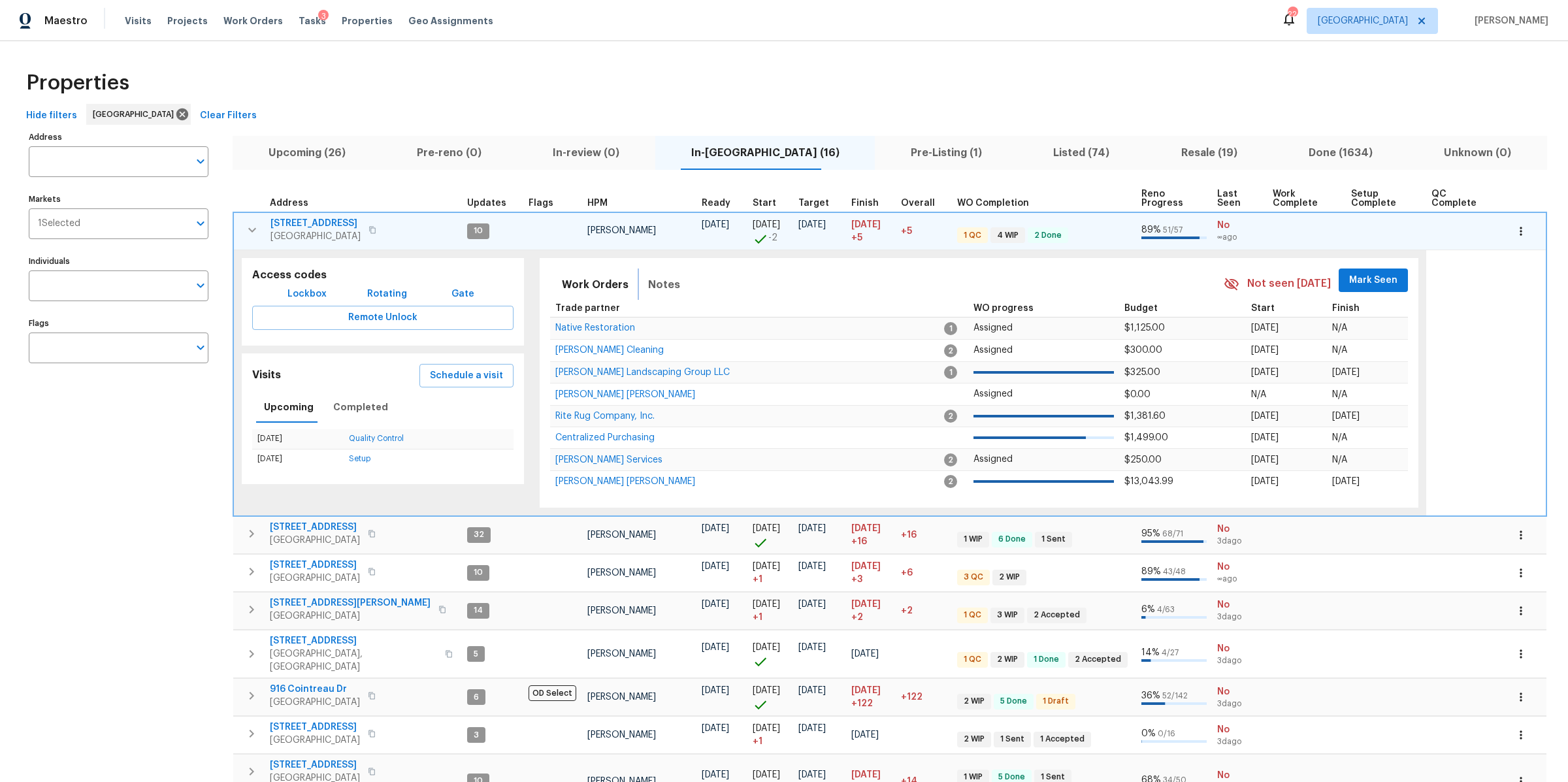
click at [648, 288] on span "Notes" at bounding box center [664, 284] width 32 height 18
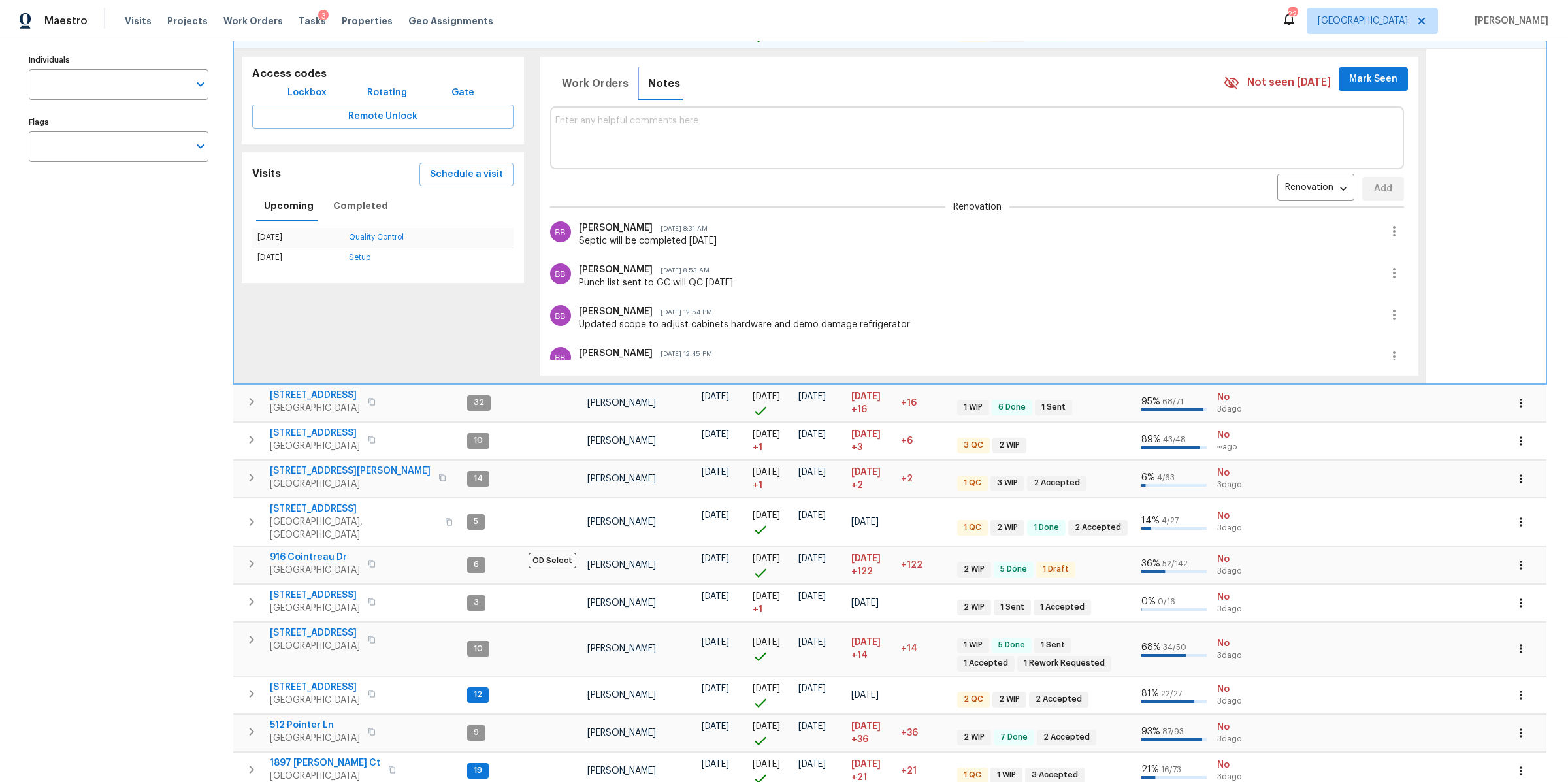
scroll to position [253, 0]
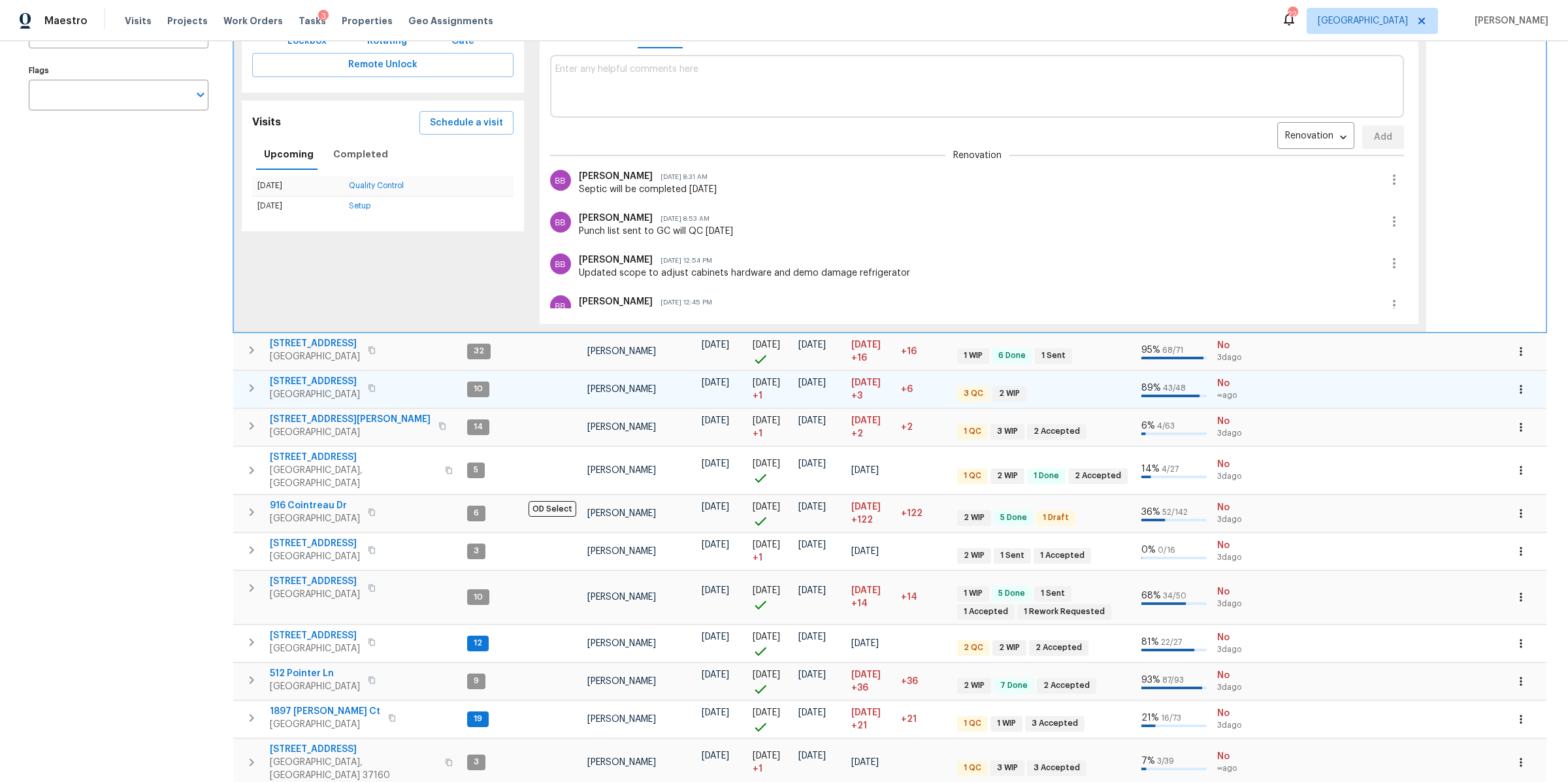
click at [247, 385] on icon "button" at bounding box center [251, 388] width 16 height 16
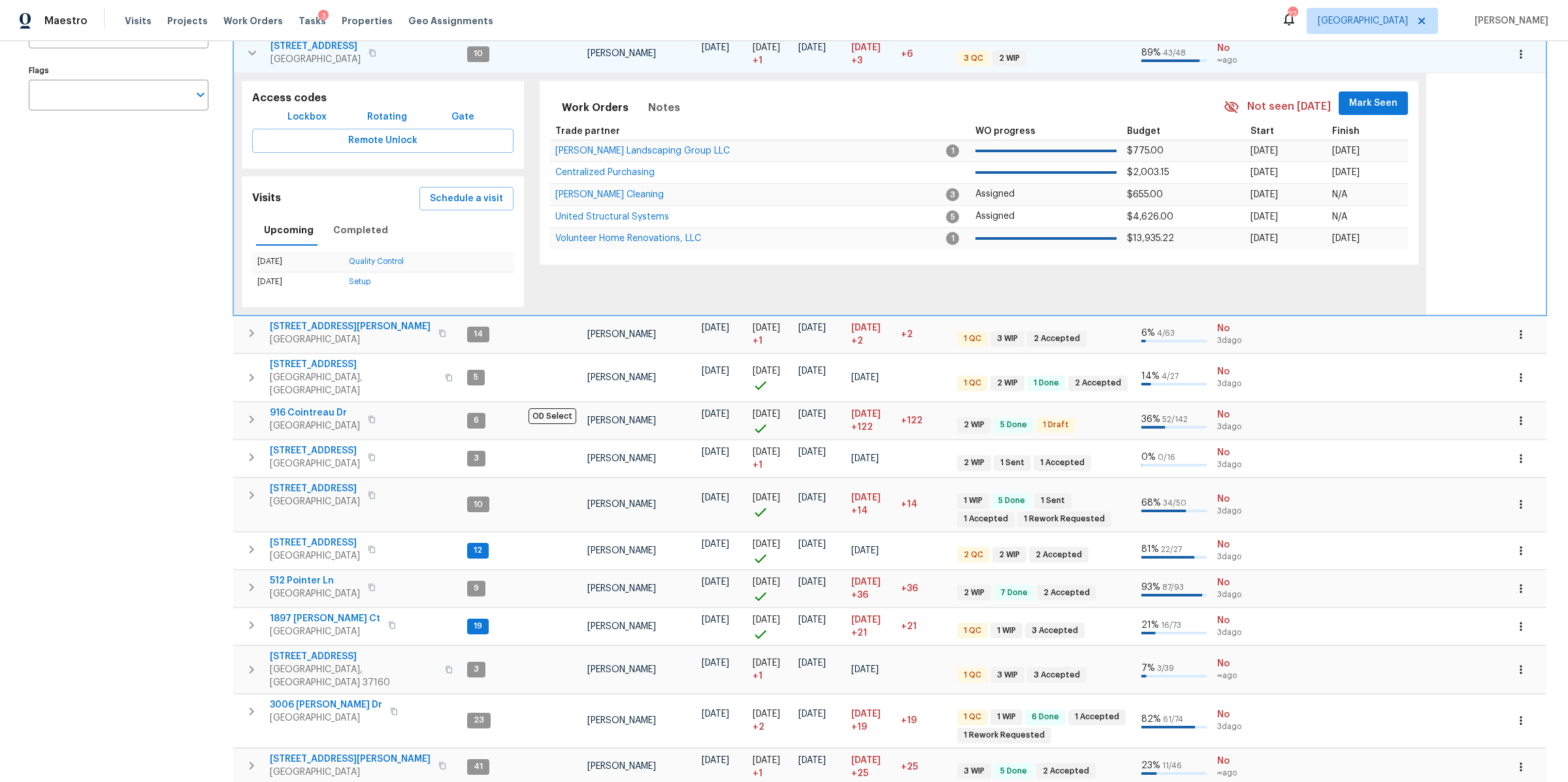
scroll to position [246, 0]
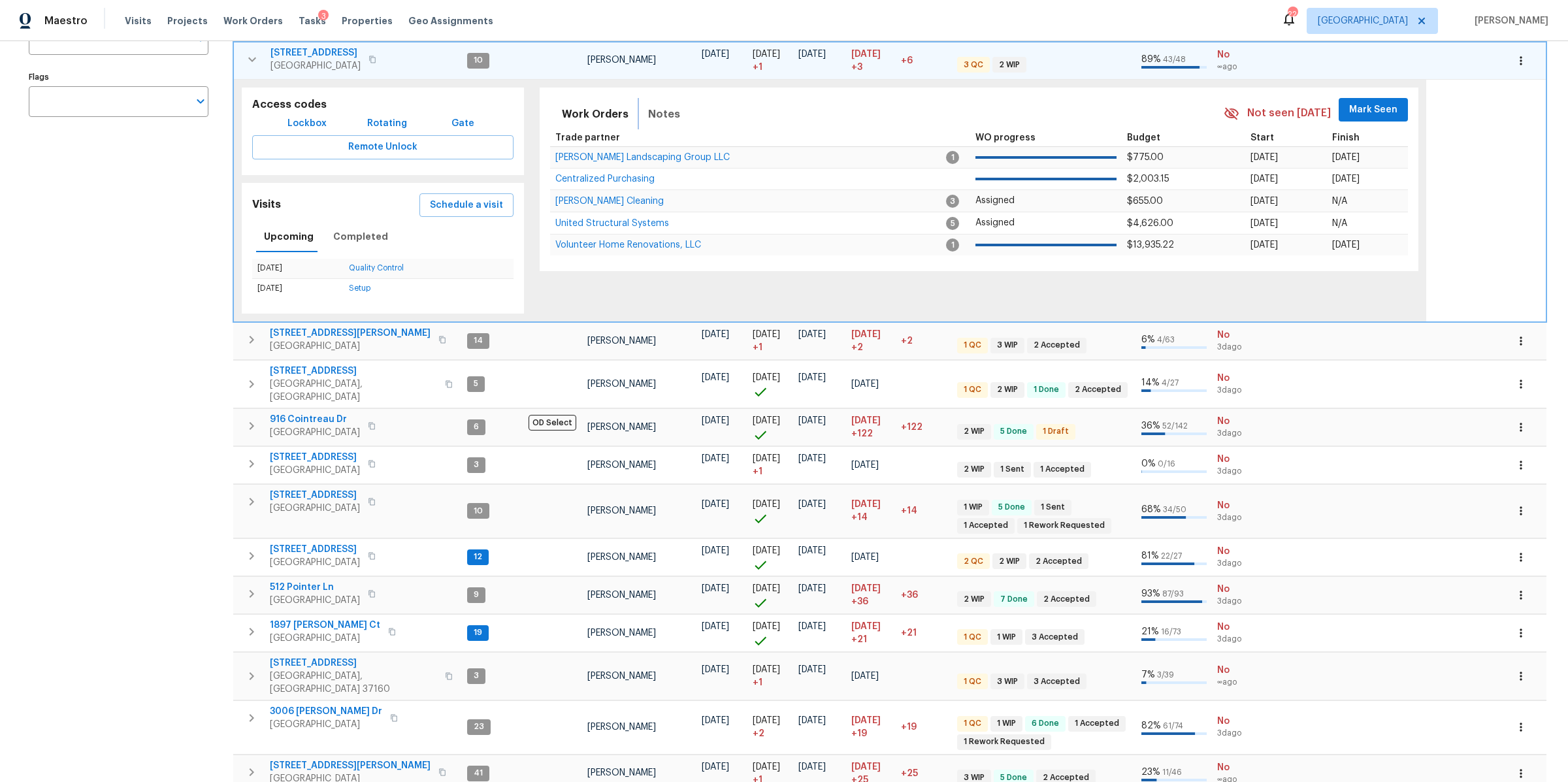
click at [668, 115] on span "Notes" at bounding box center [664, 114] width 32 height 18
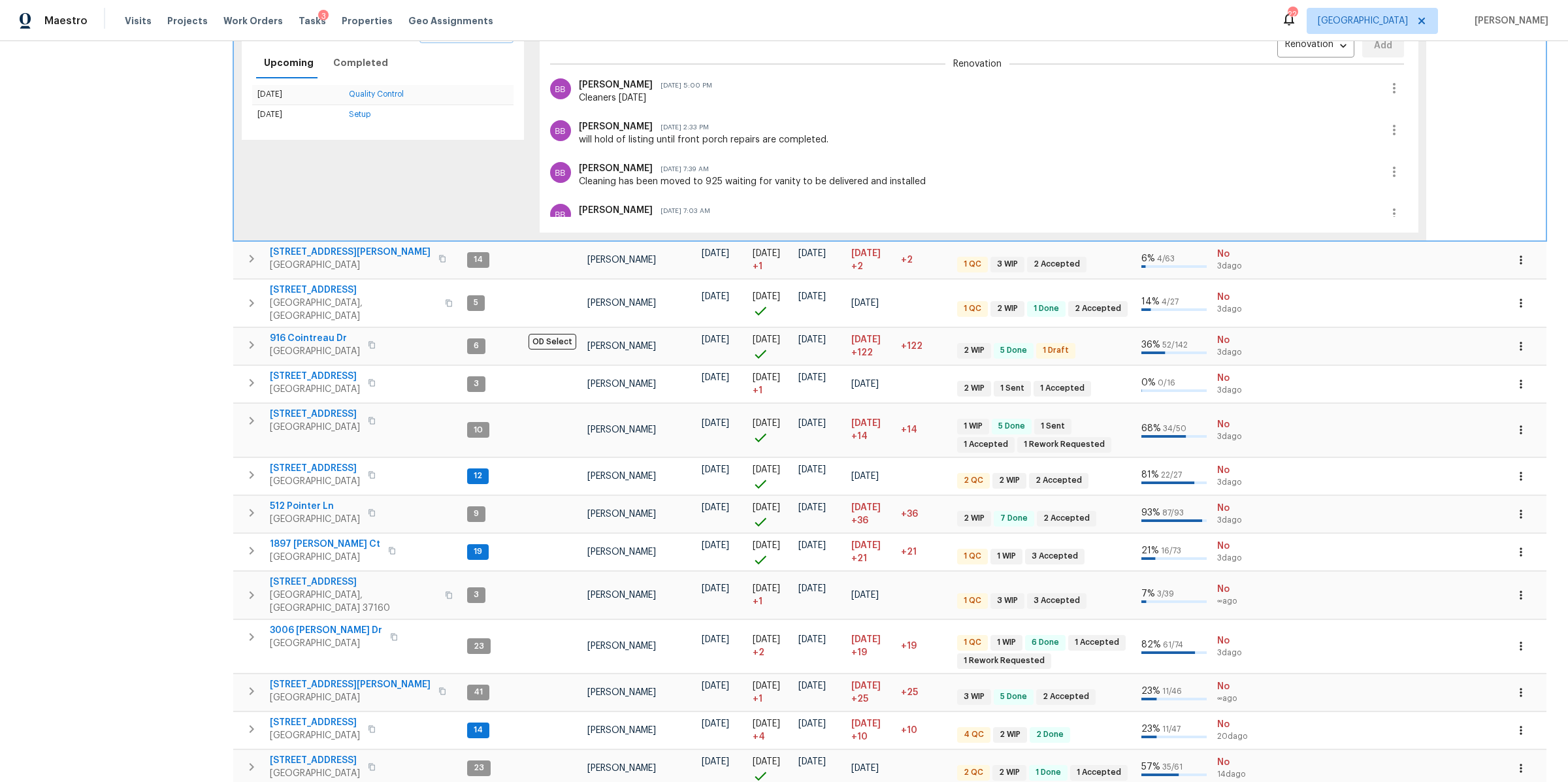
scroll to position [472, 0]
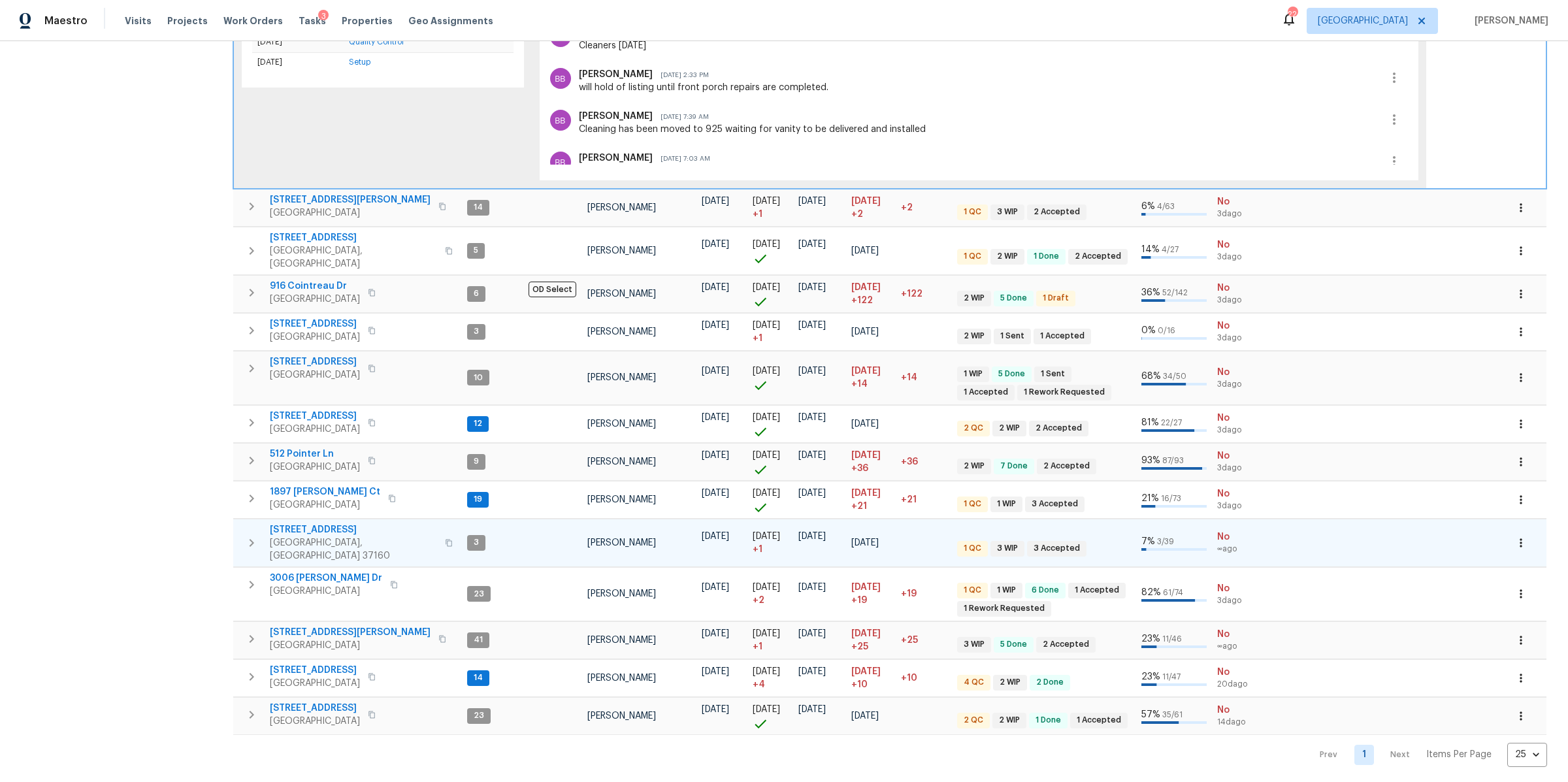
click at [255, 535] on icon "button" at bounding box center [251, 542] width 16 height 16
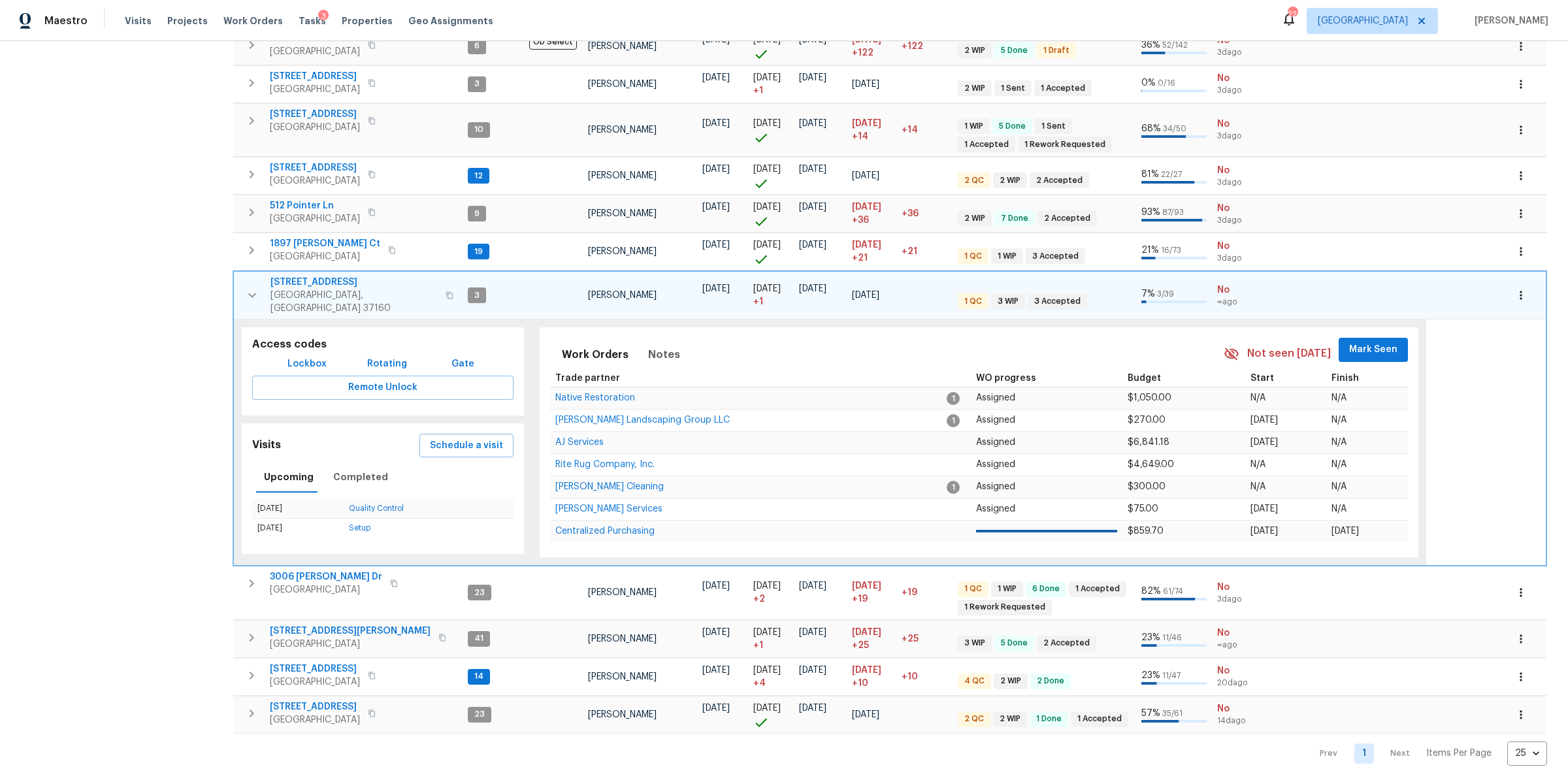
scroll to position [384, 0]
click at [660, 346] on span "Notes" at bounding box center [664, 355] width 32 height 18
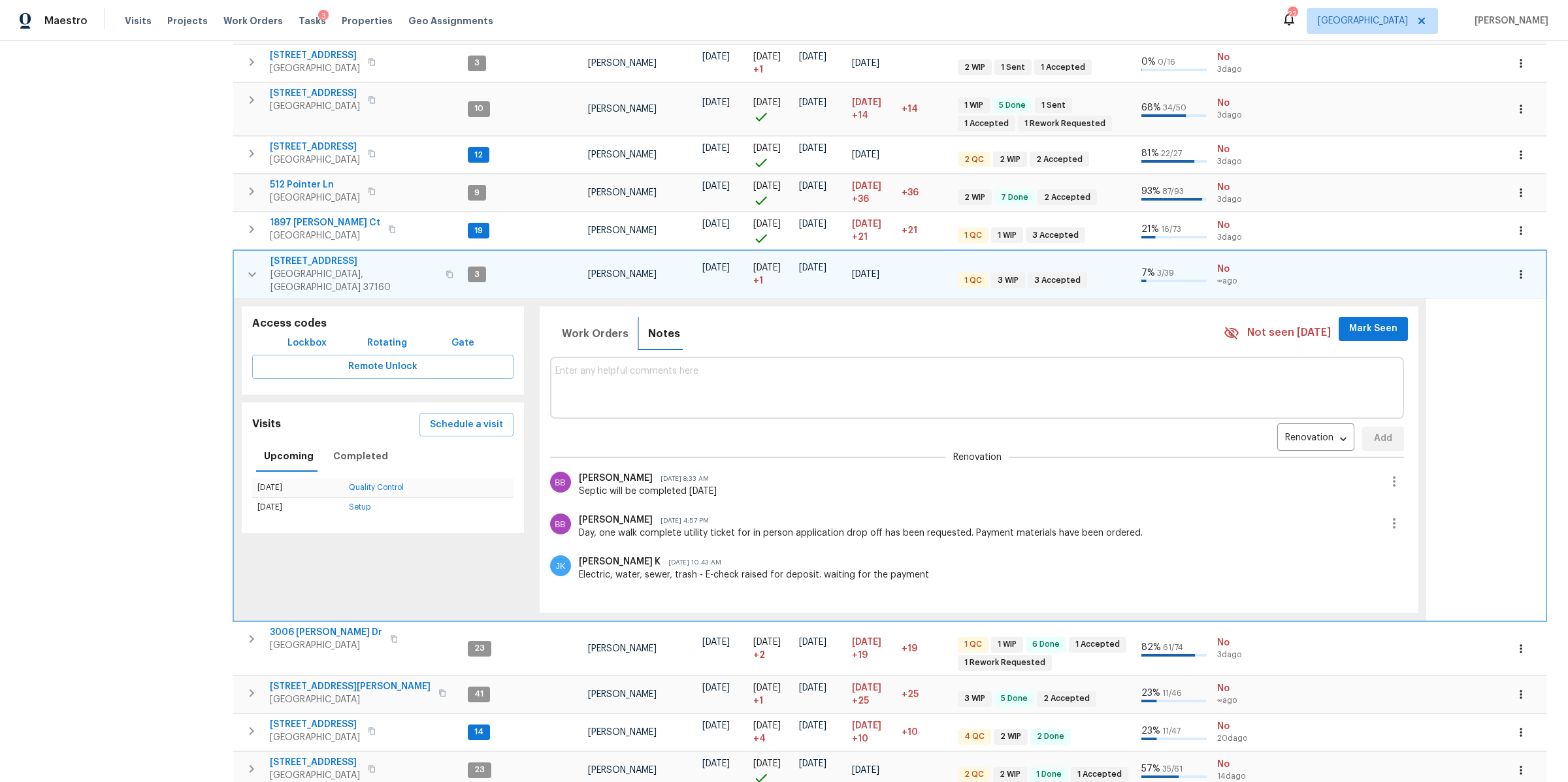
scroll to position [459, 0]
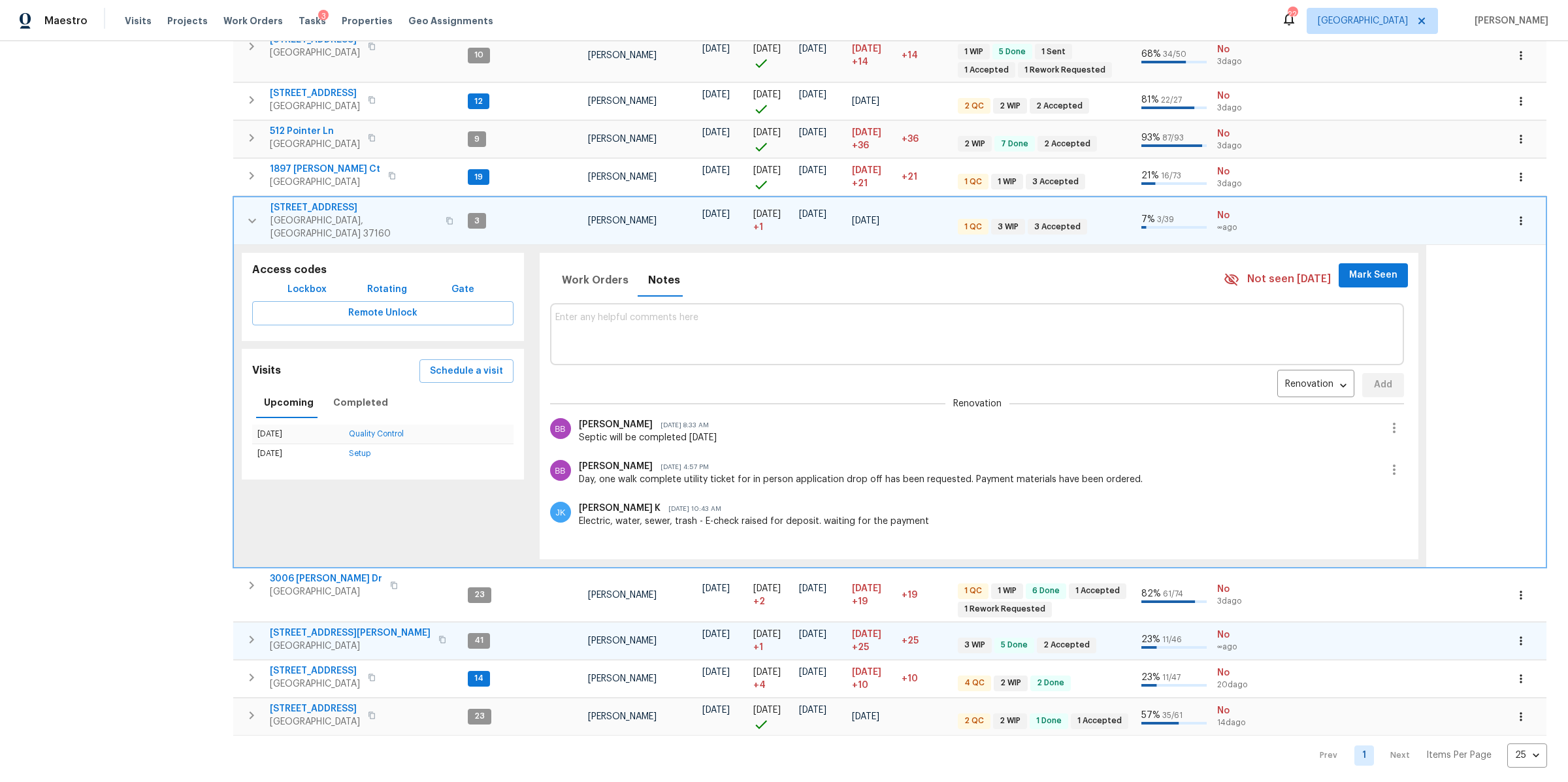
click at [247, 631] on icon "button" at bounding box center [251, 639] width 16 height 16
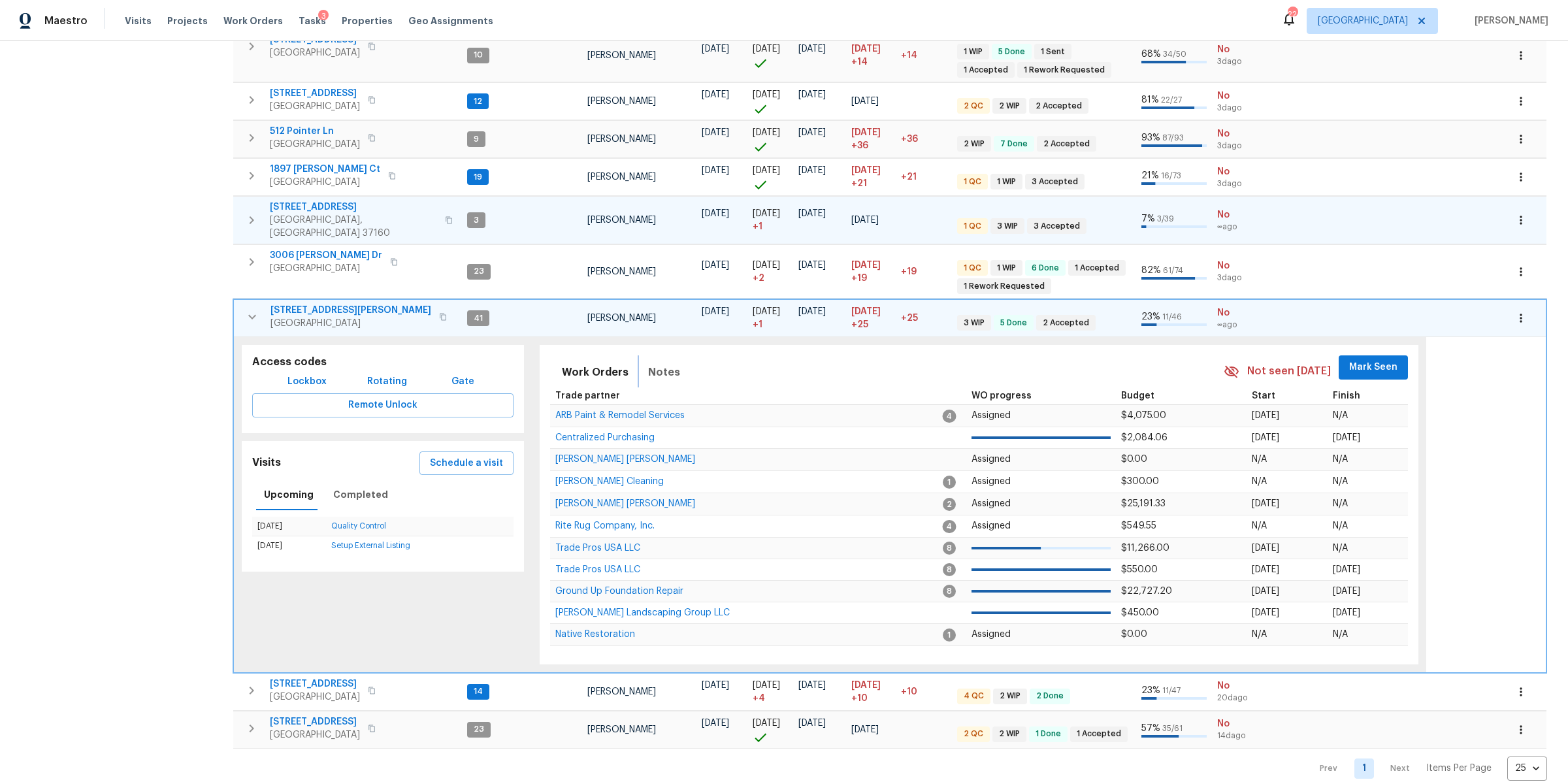
click at [648, 363] on span "Notes" at bounding box center [664, 372] width 32 height 18
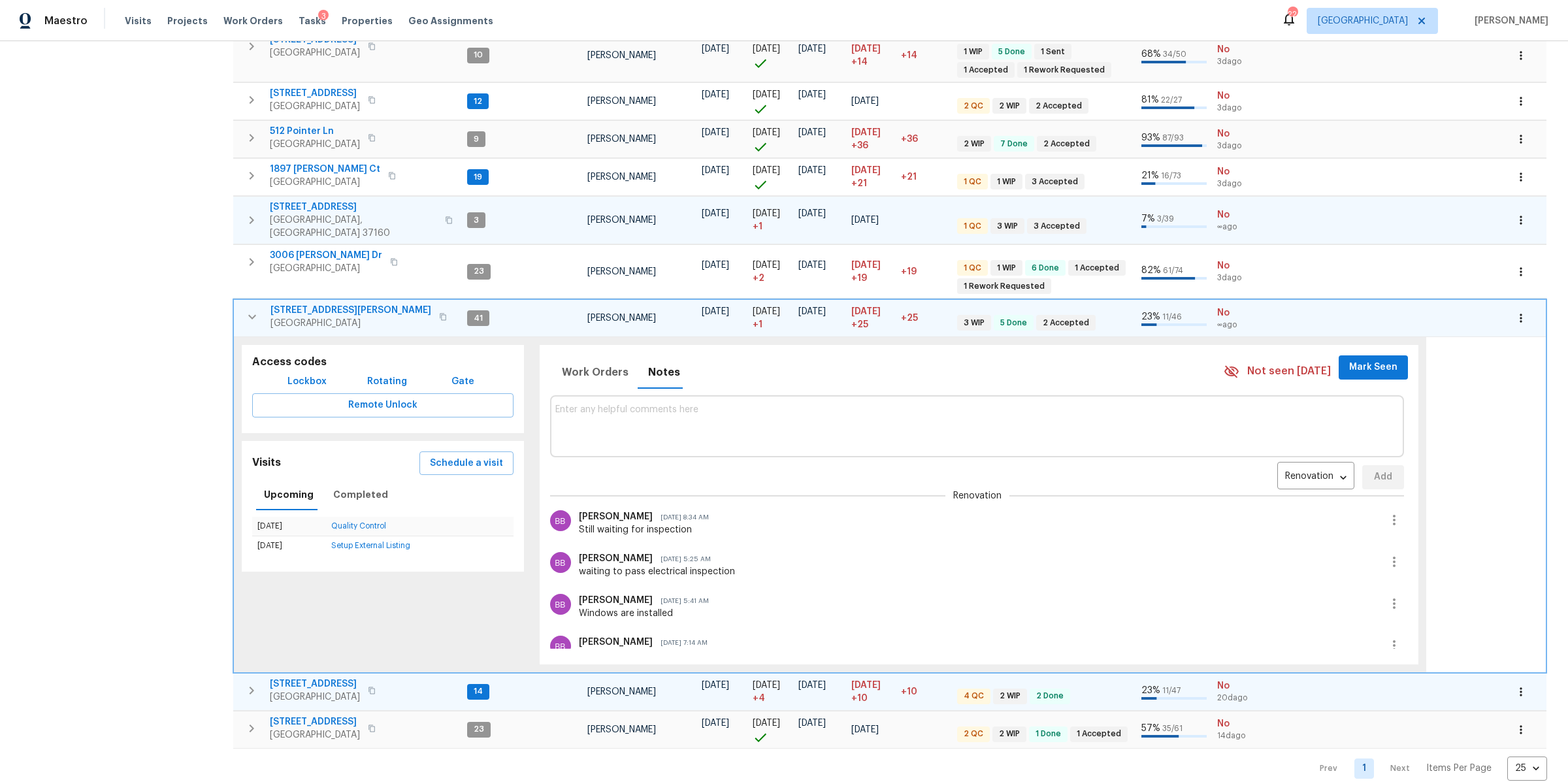
click at [247, 683] on icon "button" at bounding box center [251, 690] width 16 height 16
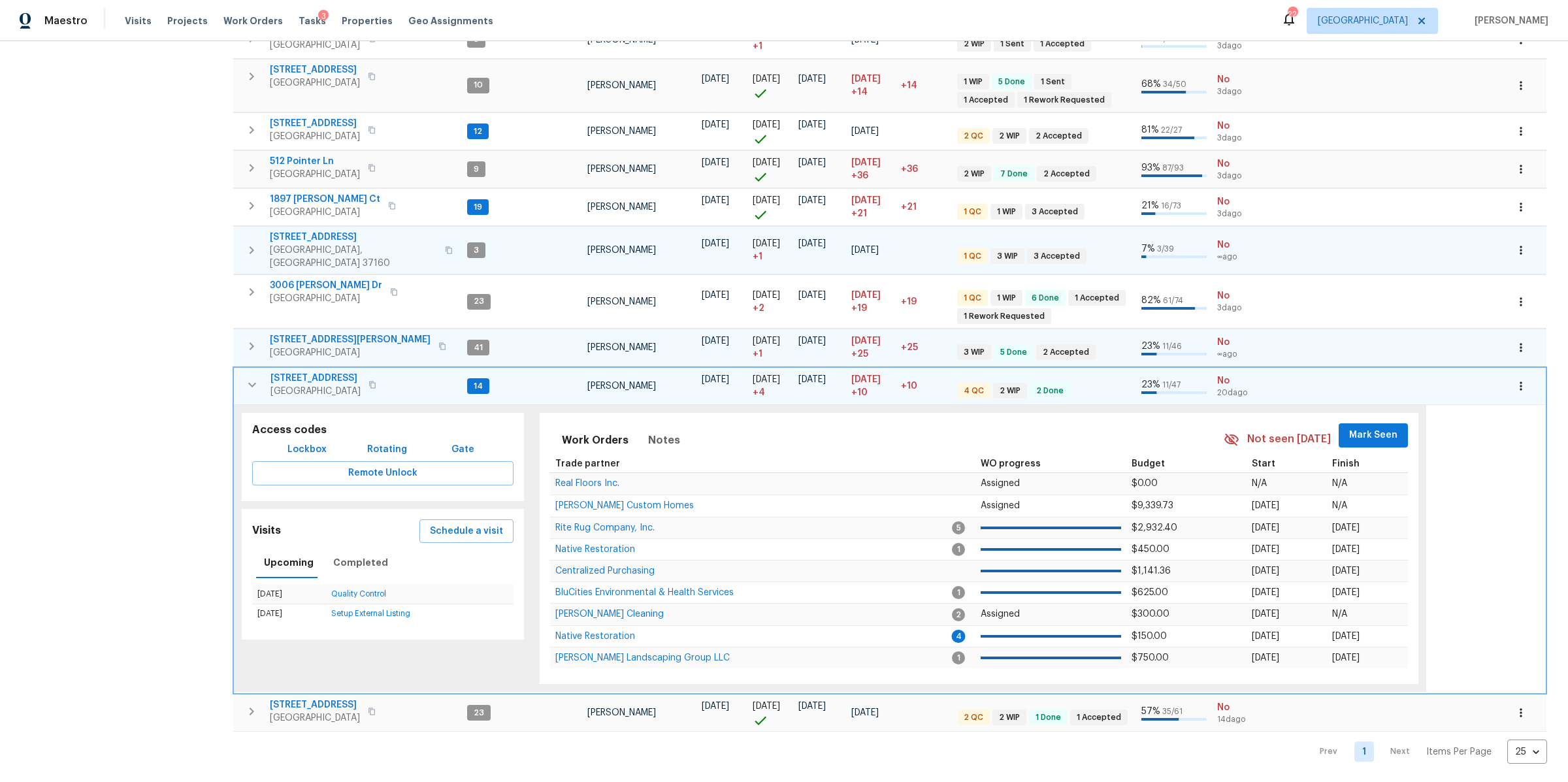
scroll to position [426, 0]
click at [667, 434] on span "Notes" at bounding box center [664, 442] width 32 height 18
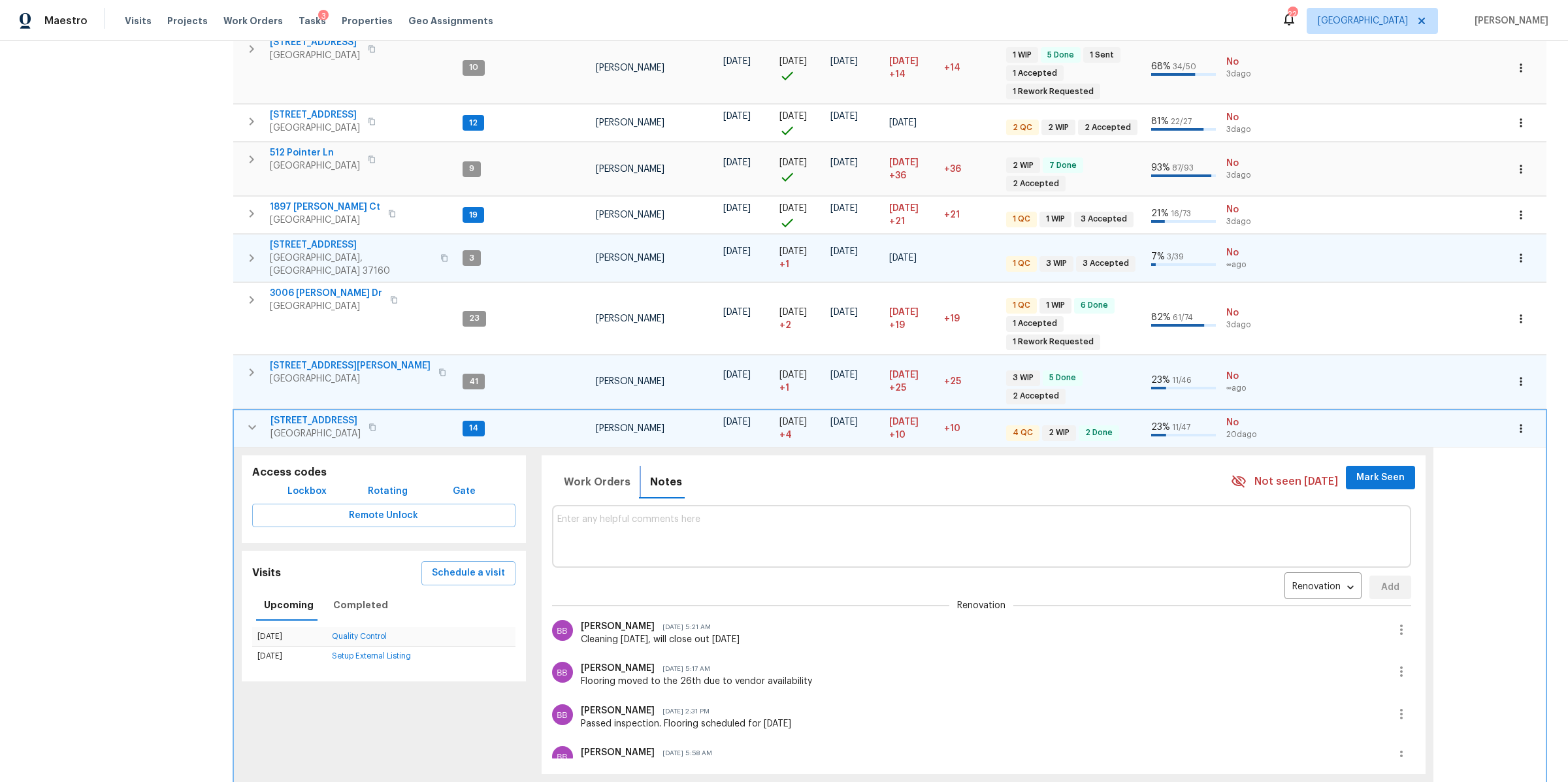
scroll to position [541, 0]
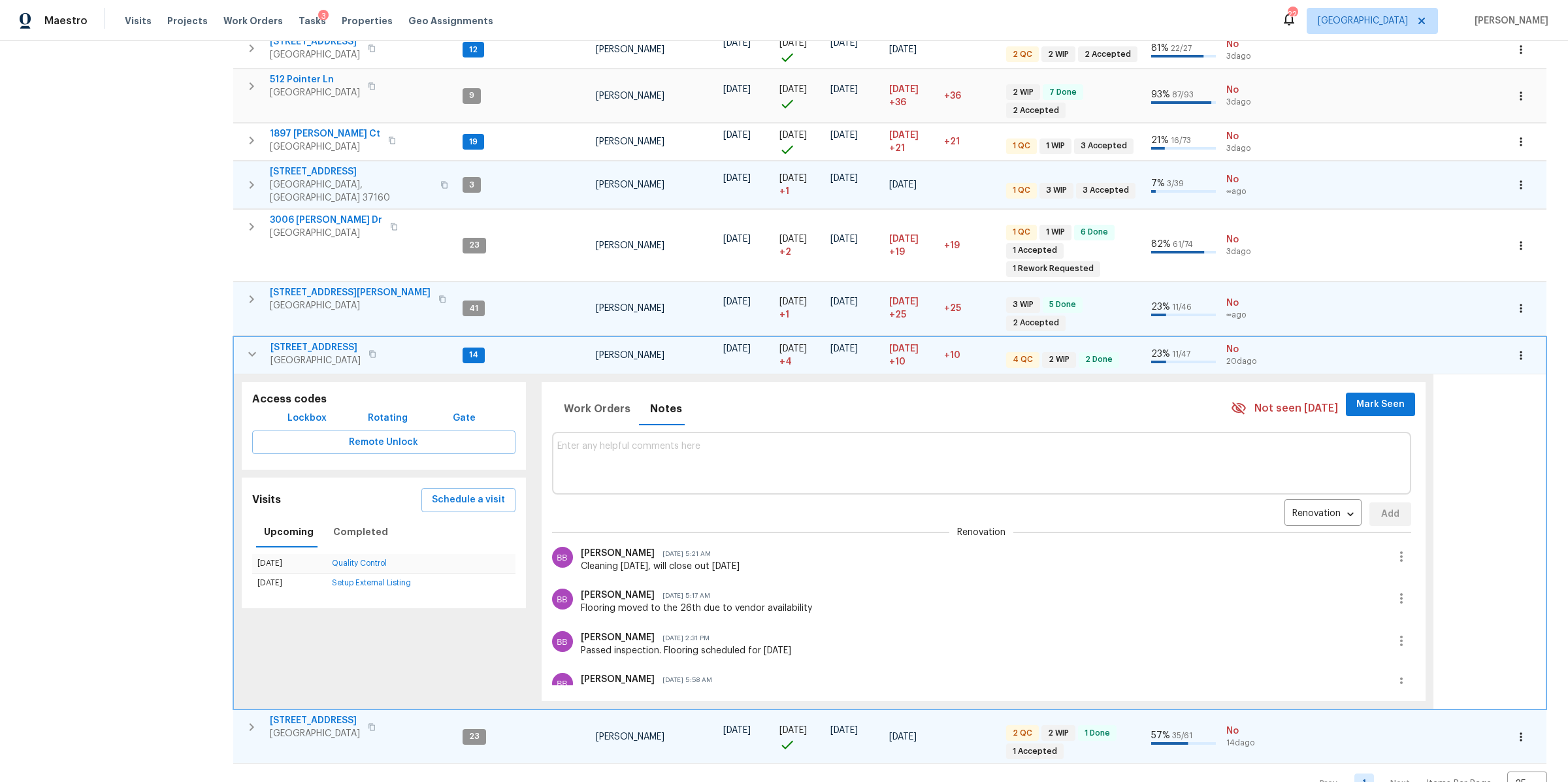
click at [286, 714] on span "[STREET_ADDRESS]" at bounding box center [315, 720] width 90 height 13
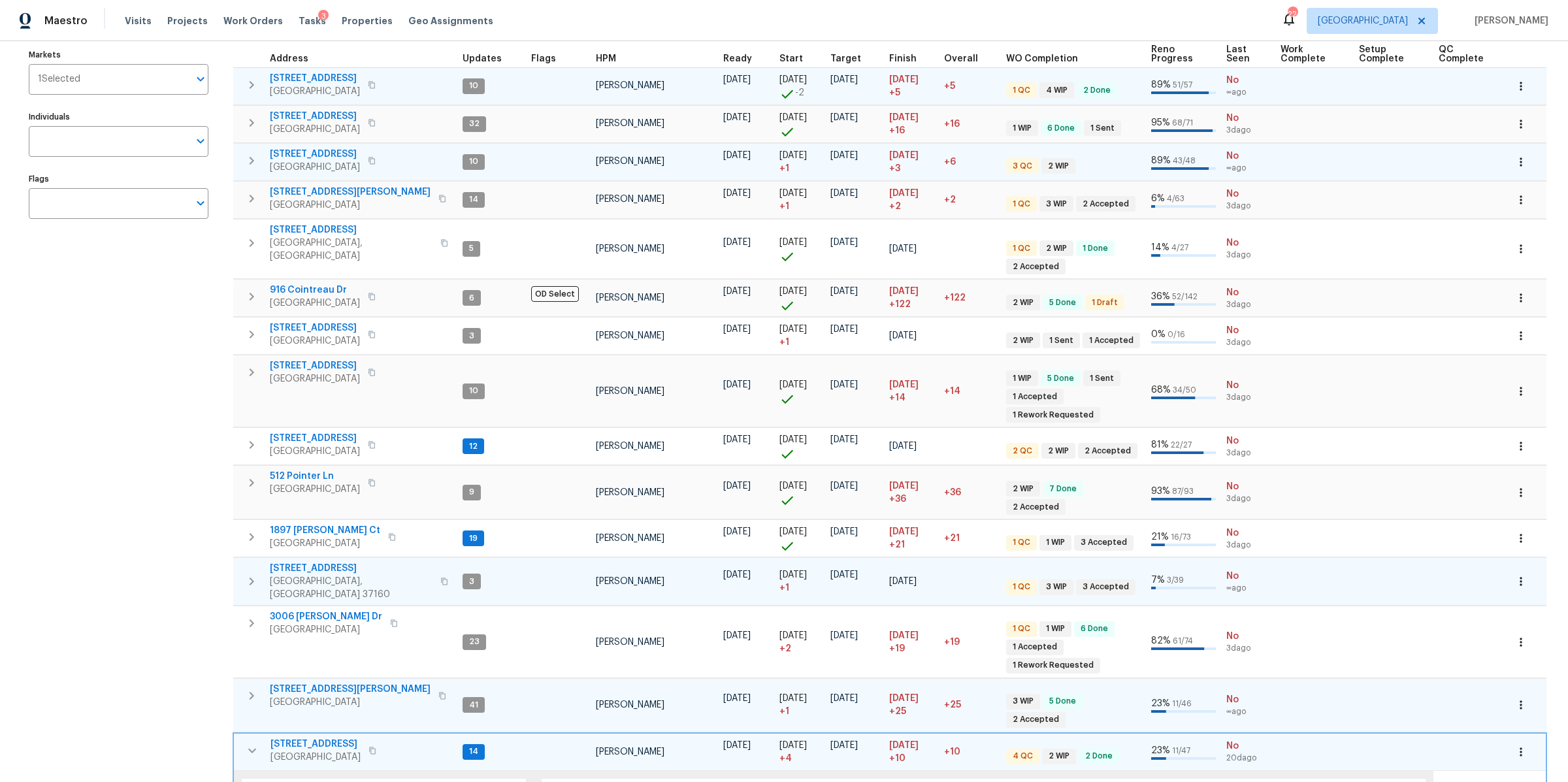
scroll to position [144, 0]
click at [253, 574] on icon "button" at bounding box center [251, 581] width 16 height 16
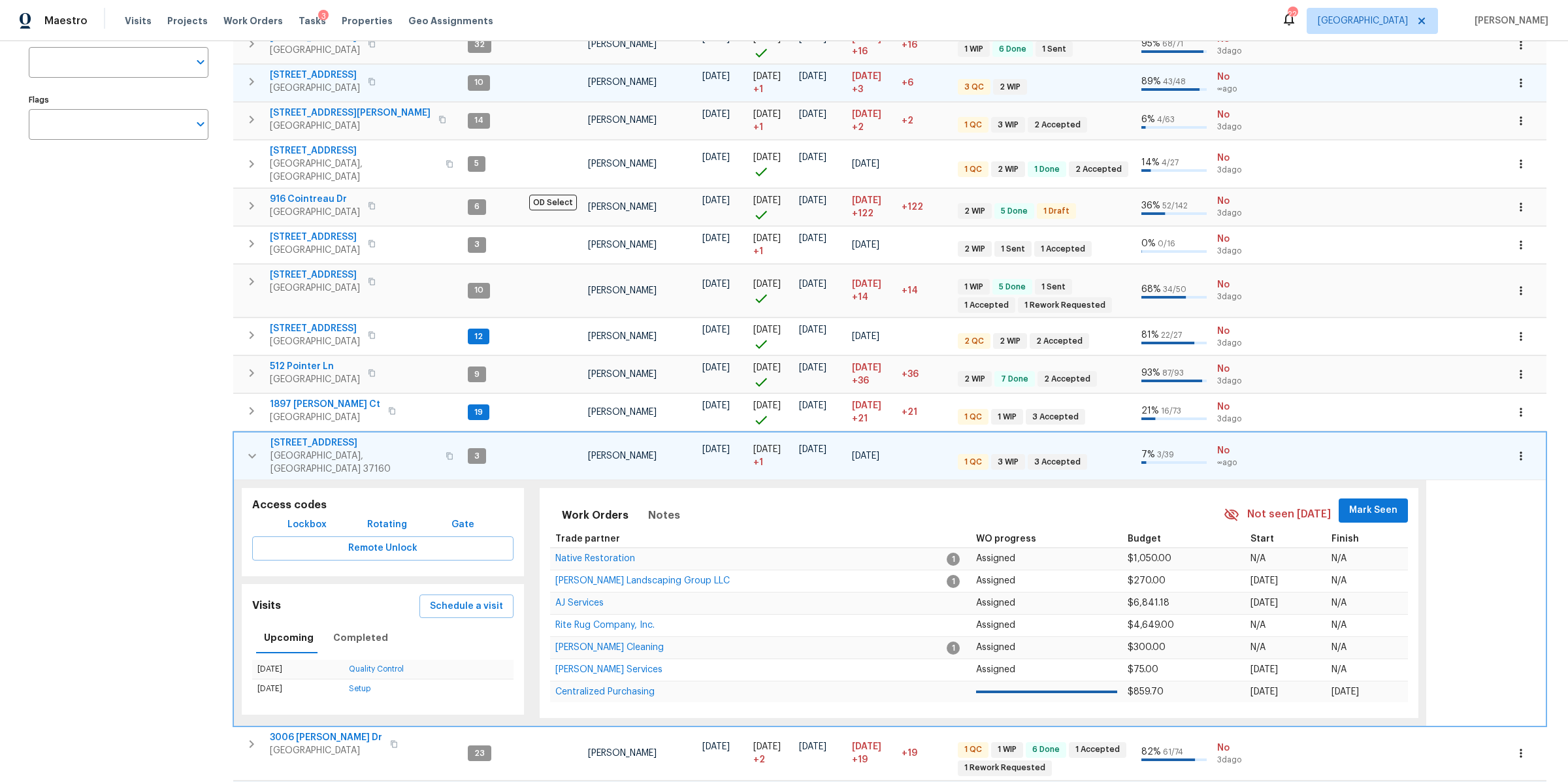
scroll to position [271, 0]
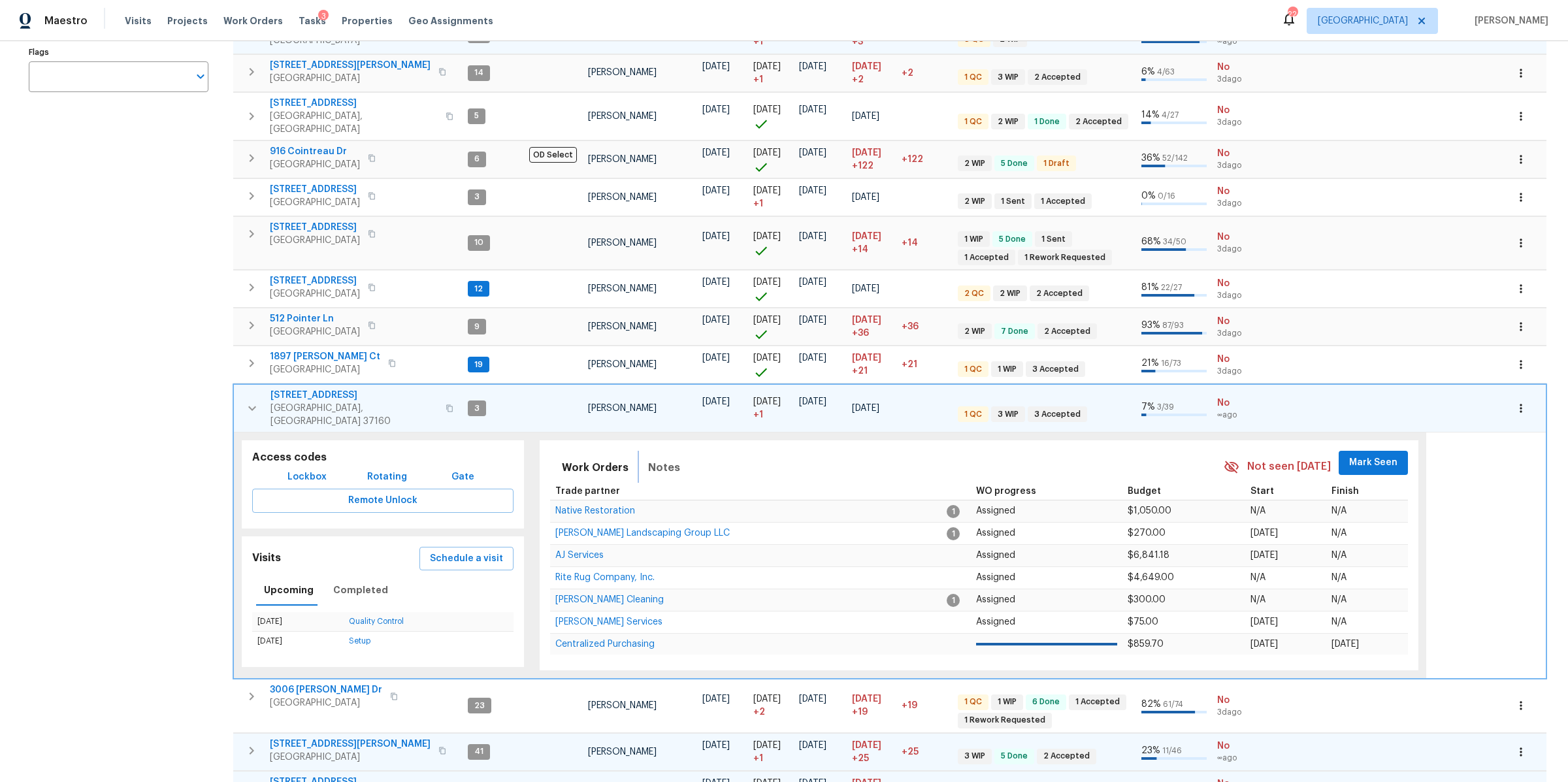
click at [657, 459] on span "Notes" at bounding box center [664, 467] width 32 height 18
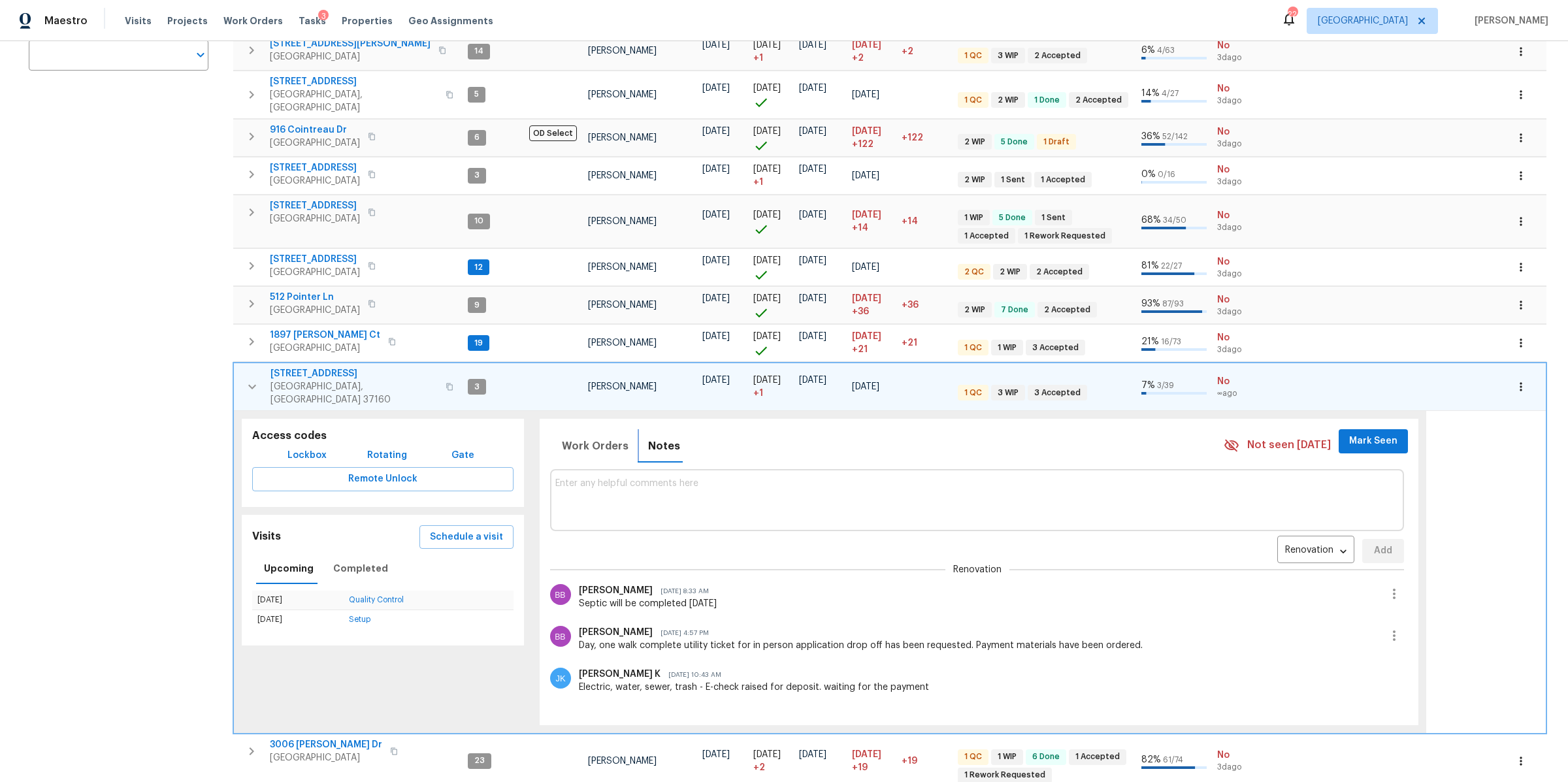
scroll to position [431, 0]
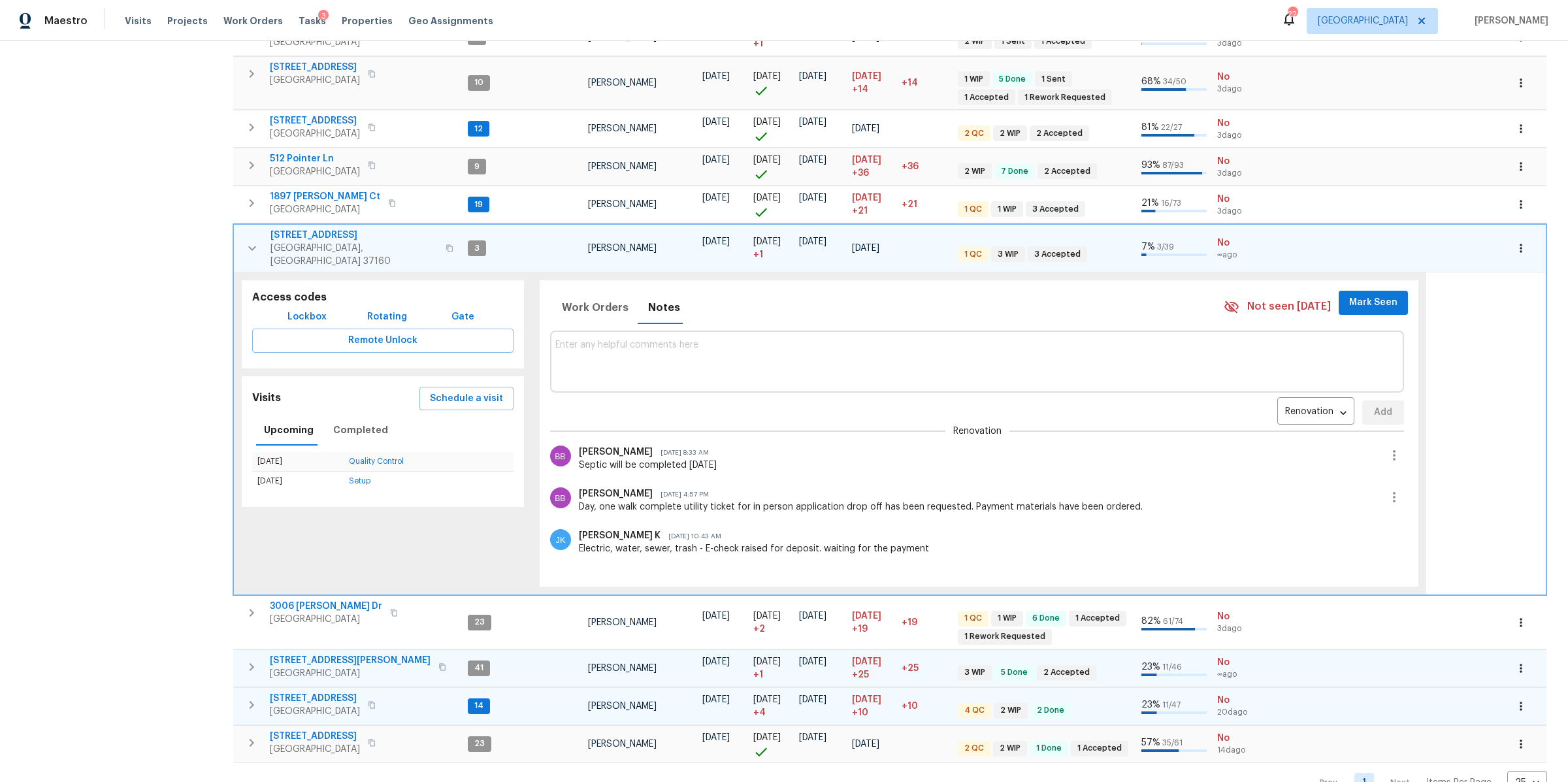
click at [446, 244] on icon "button" at bounding box center [450, 249] width 8 height 8
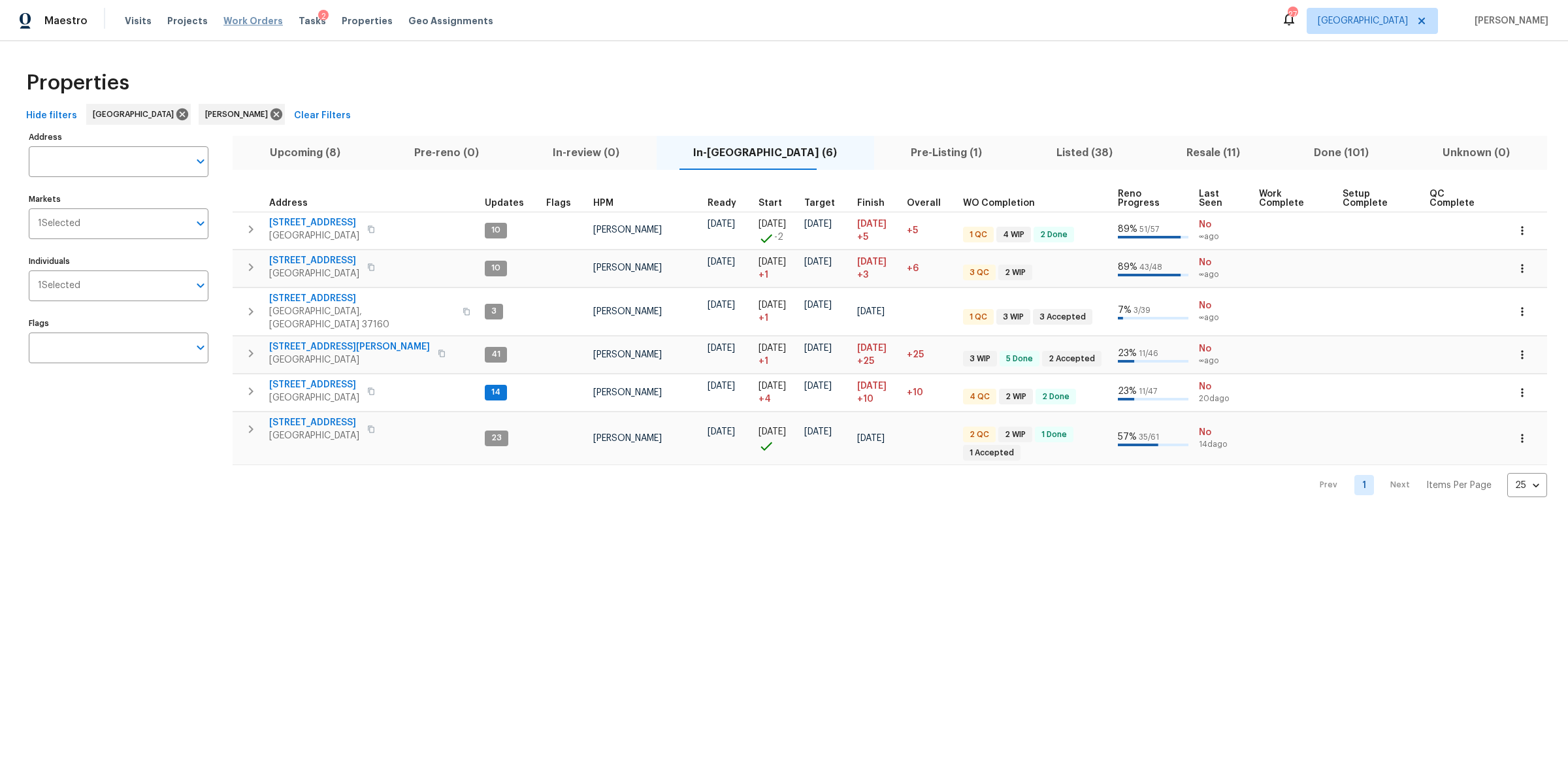
click at [258, 20] on span "Work Orders" at bounding box center [253, 20] width 59 height 13
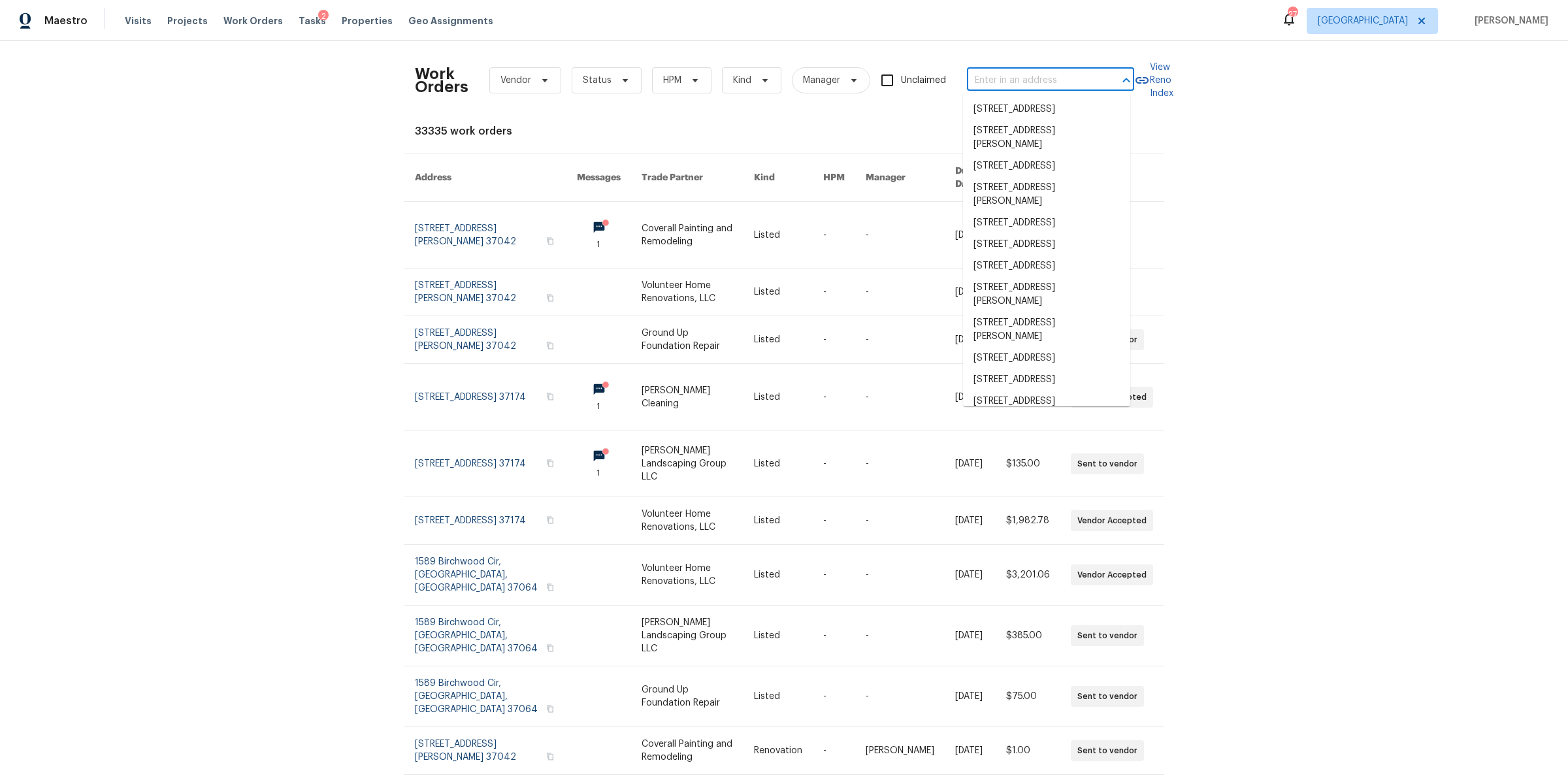
click at [985, 88] on input "text" at bounding box center [1032, 80] width 130 height 20
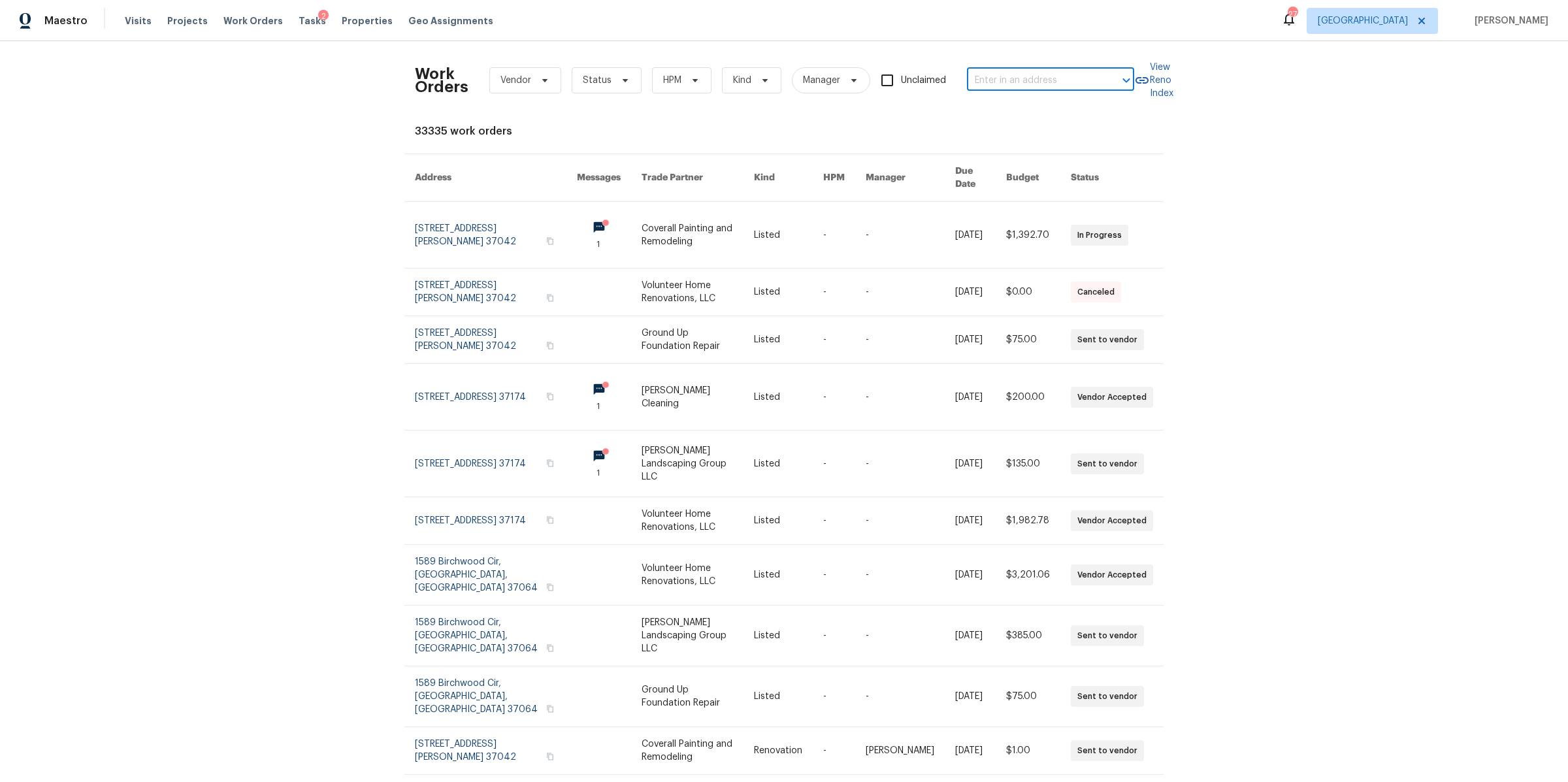
paste input "[STREET_ADDRESS]"
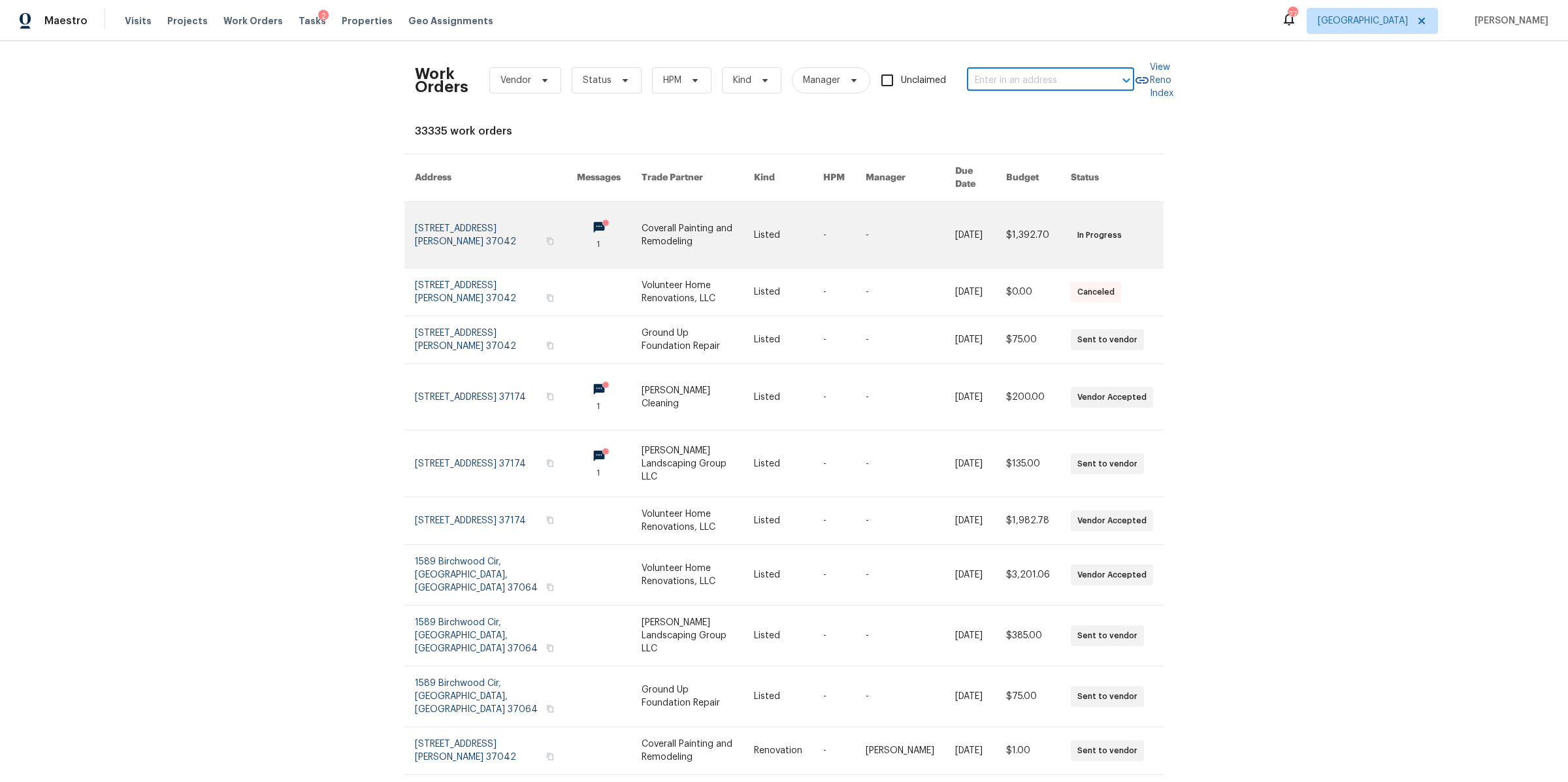
type input "[STREET_ADDRESS]"
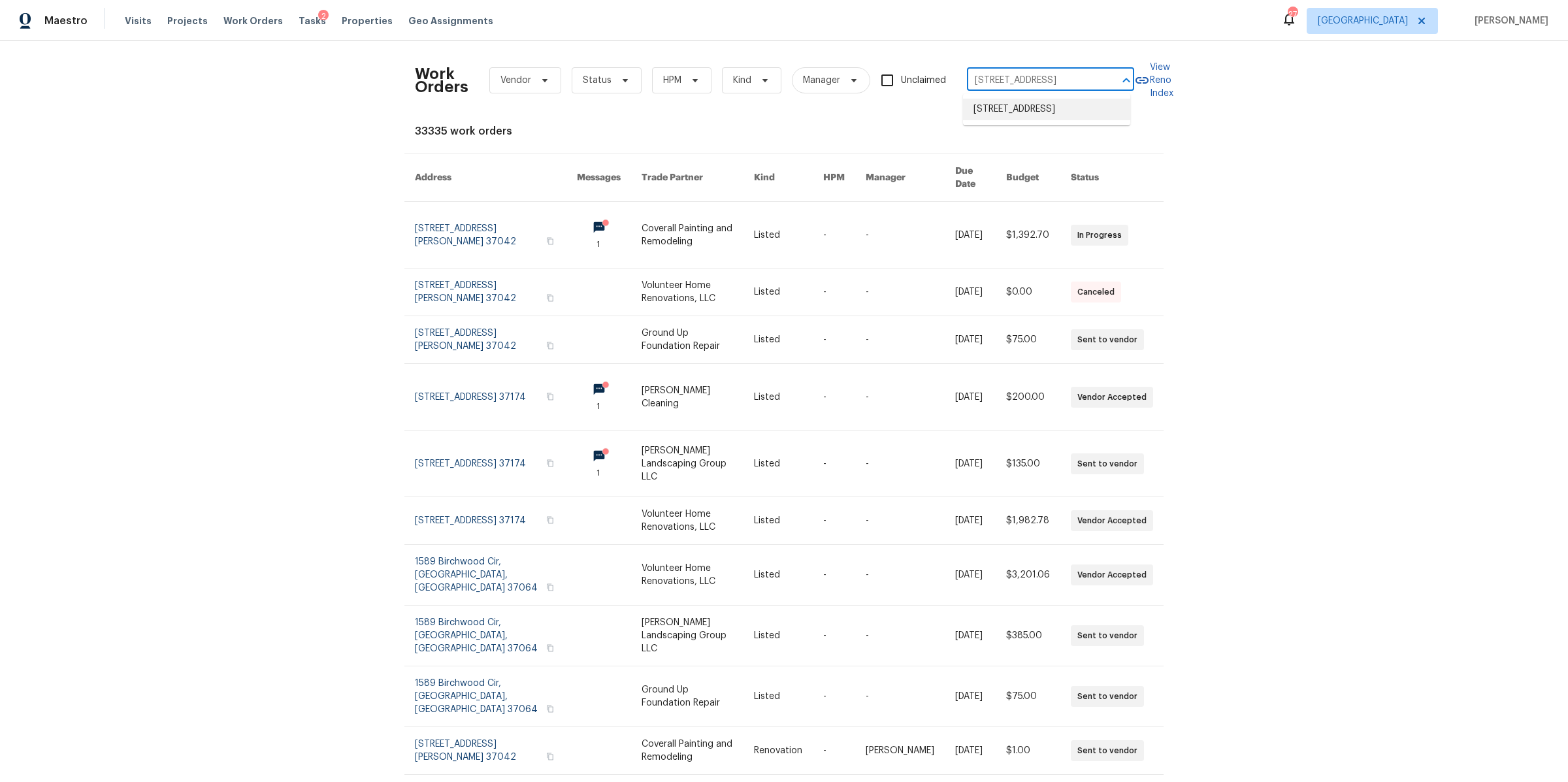
click at [1016, 113] on li "[STREET_ADDRESS]" at bounding box center [1047, 109] width 167 height 22
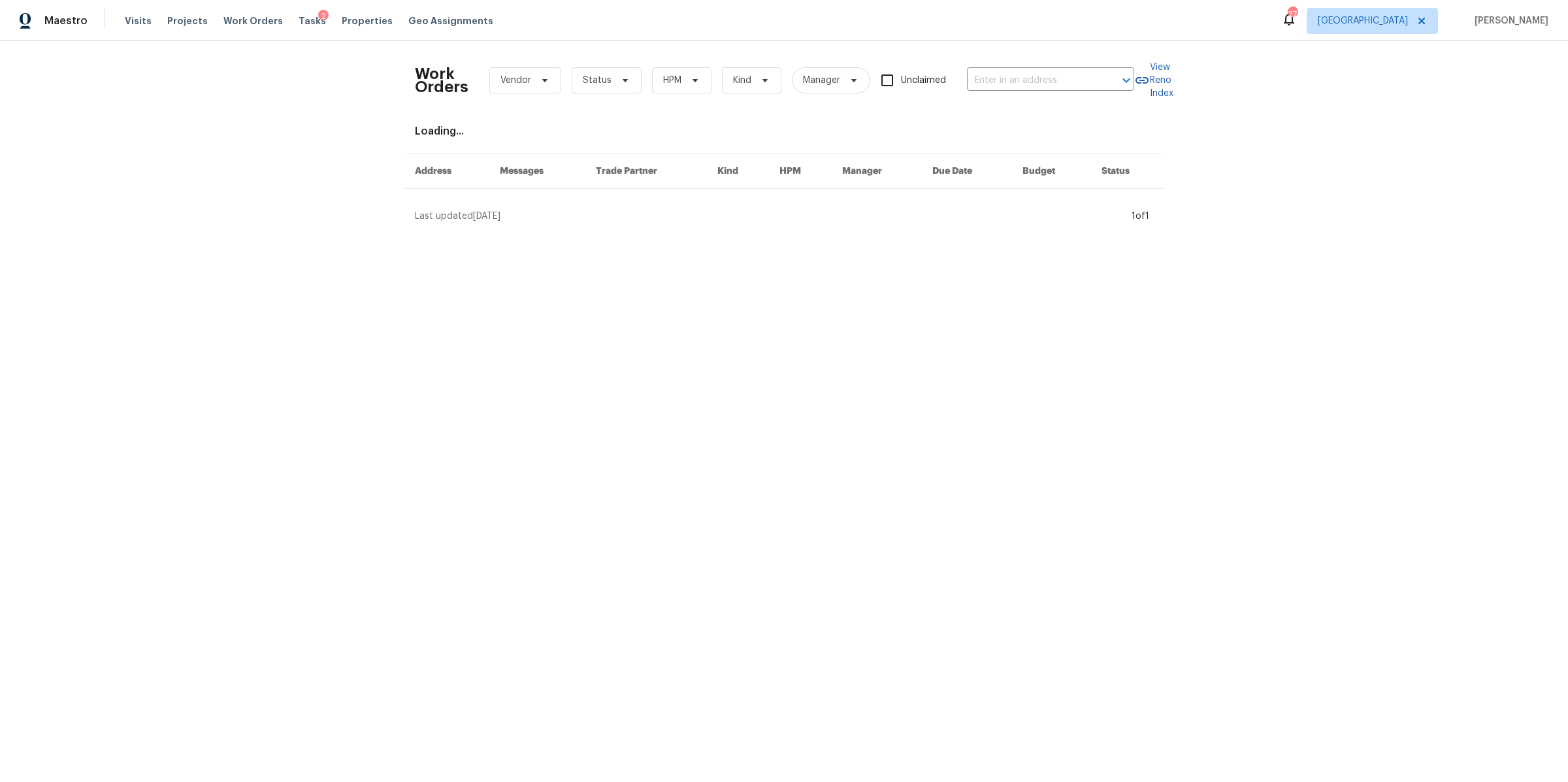
type input "[STREET_ADDRESS]"
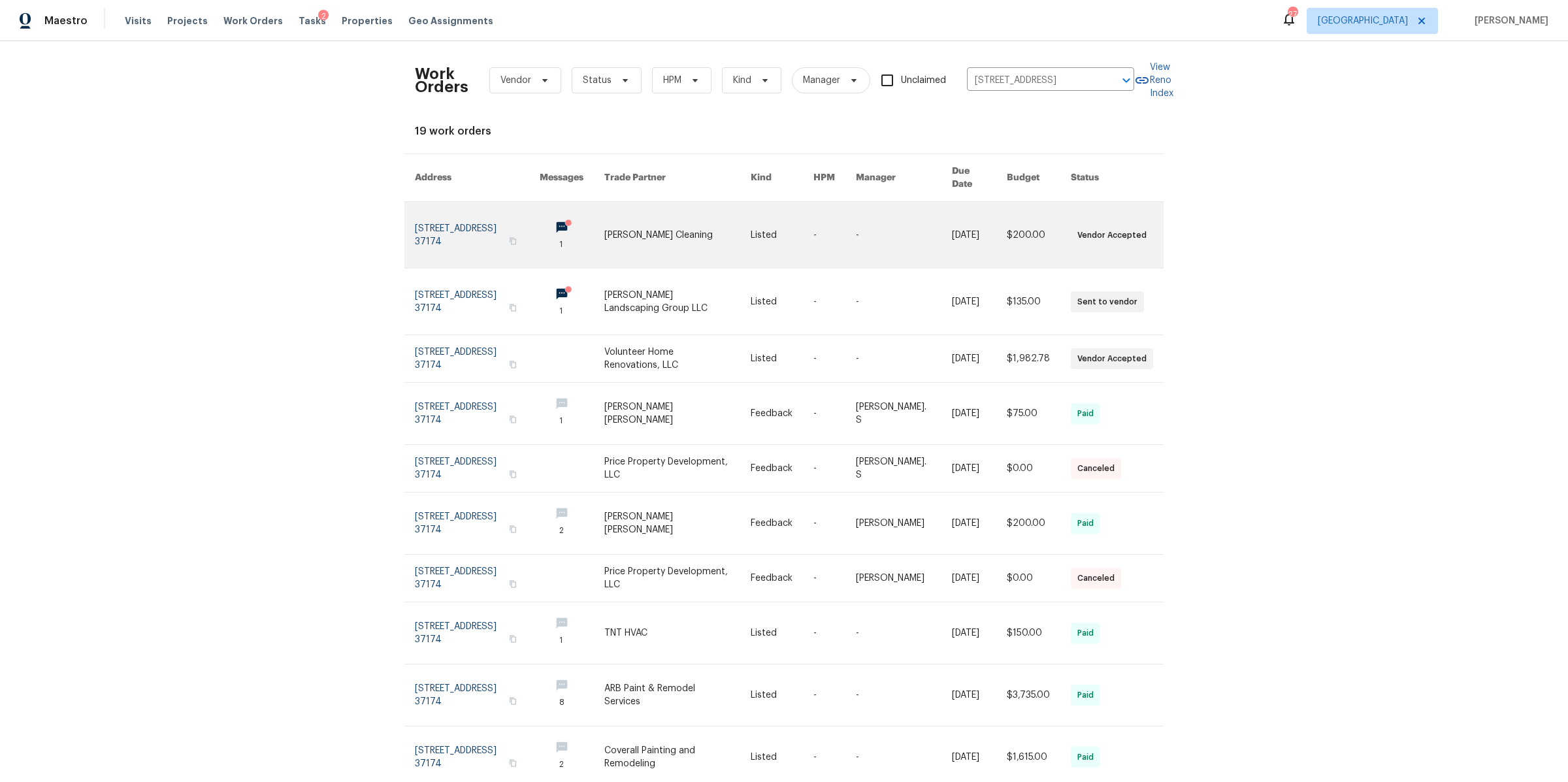
click at [496, 216] on link at bounding box center [477, 235] width 125 height 66
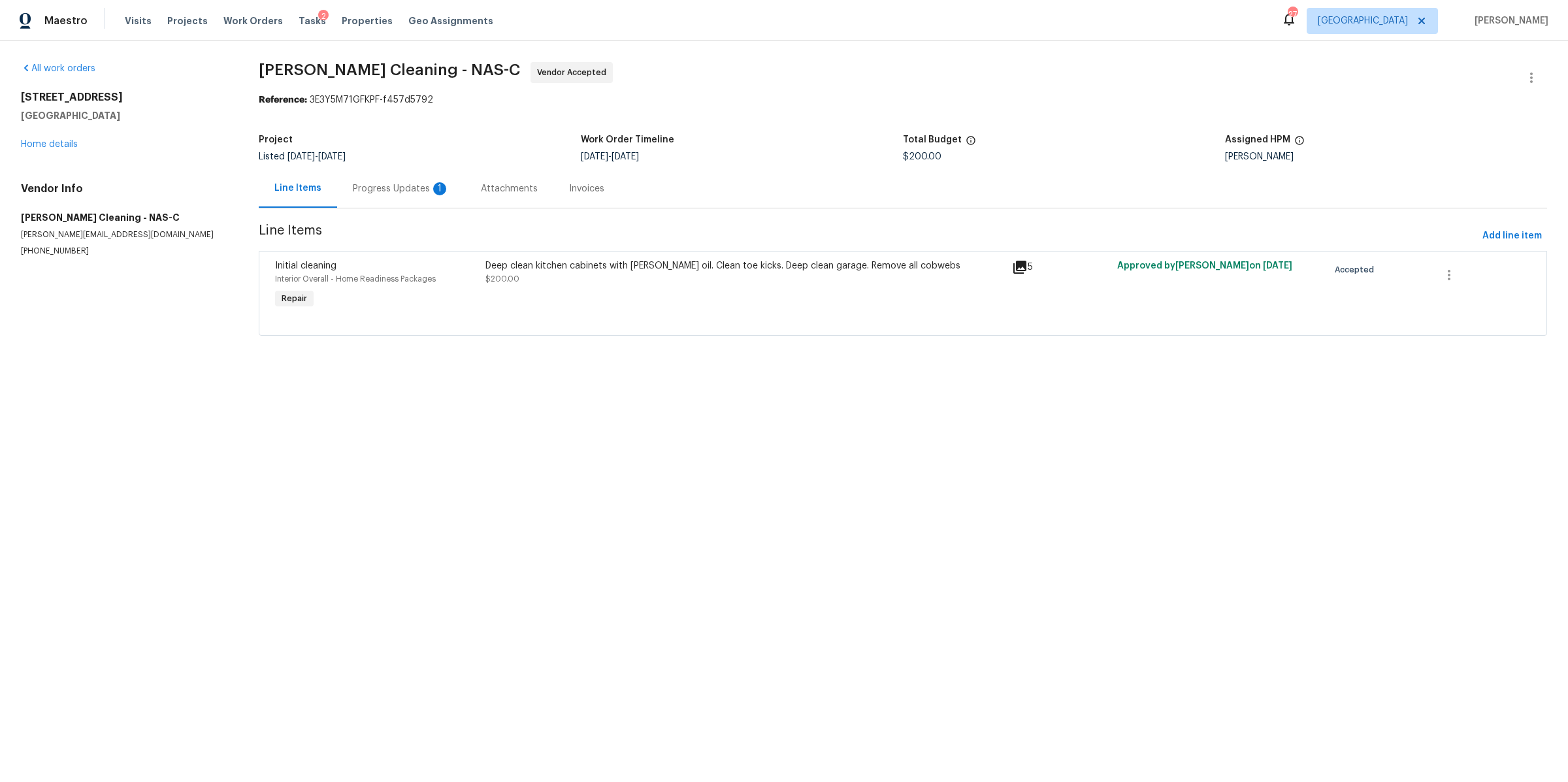
click at [390, 186] on div "Progress Updates 1" at bounding box center [400, 188] width 97 height 13
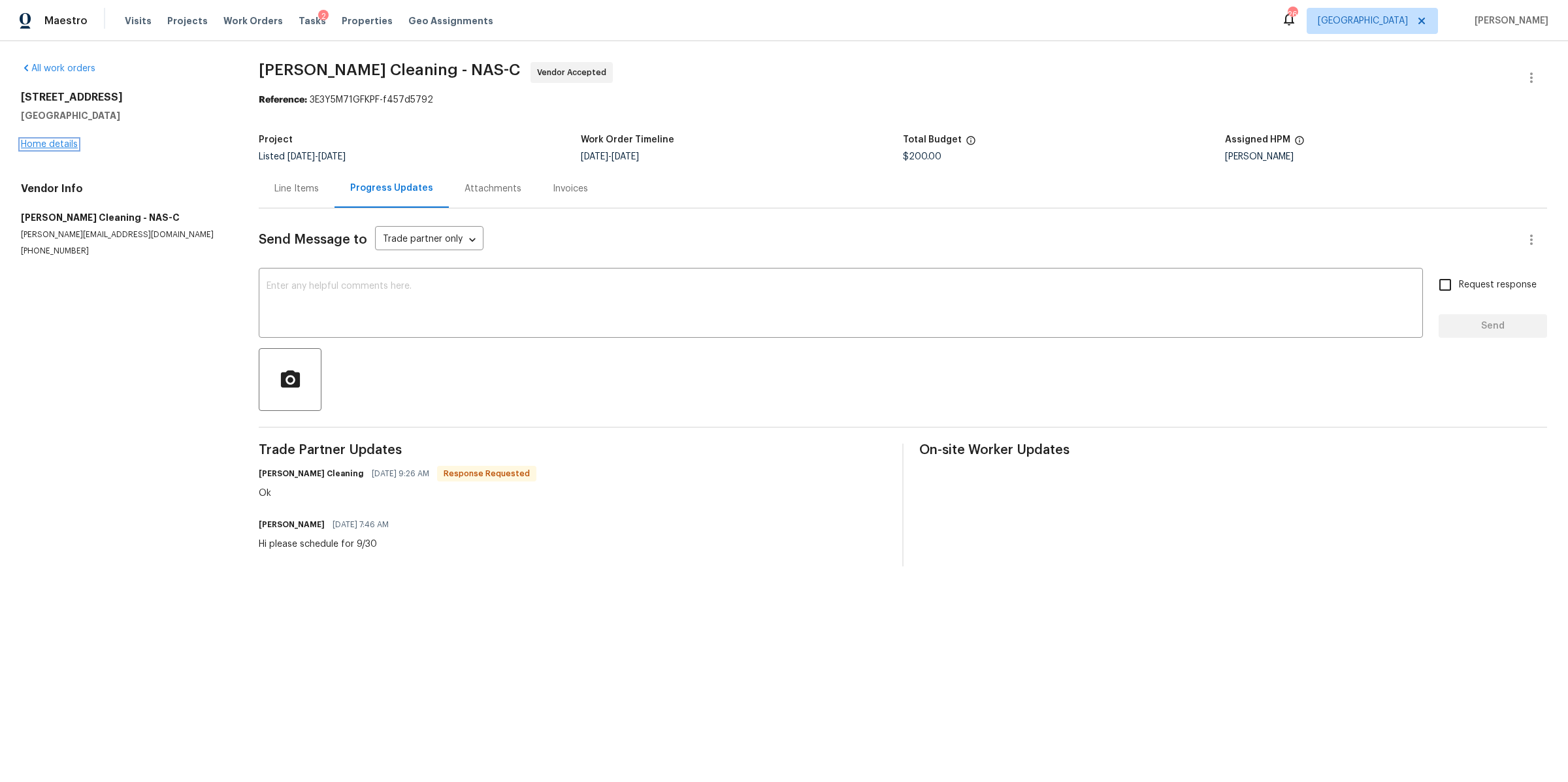
click at [49, 146] on link "Home details" at bounding box center [49, 145] width 57 height 9
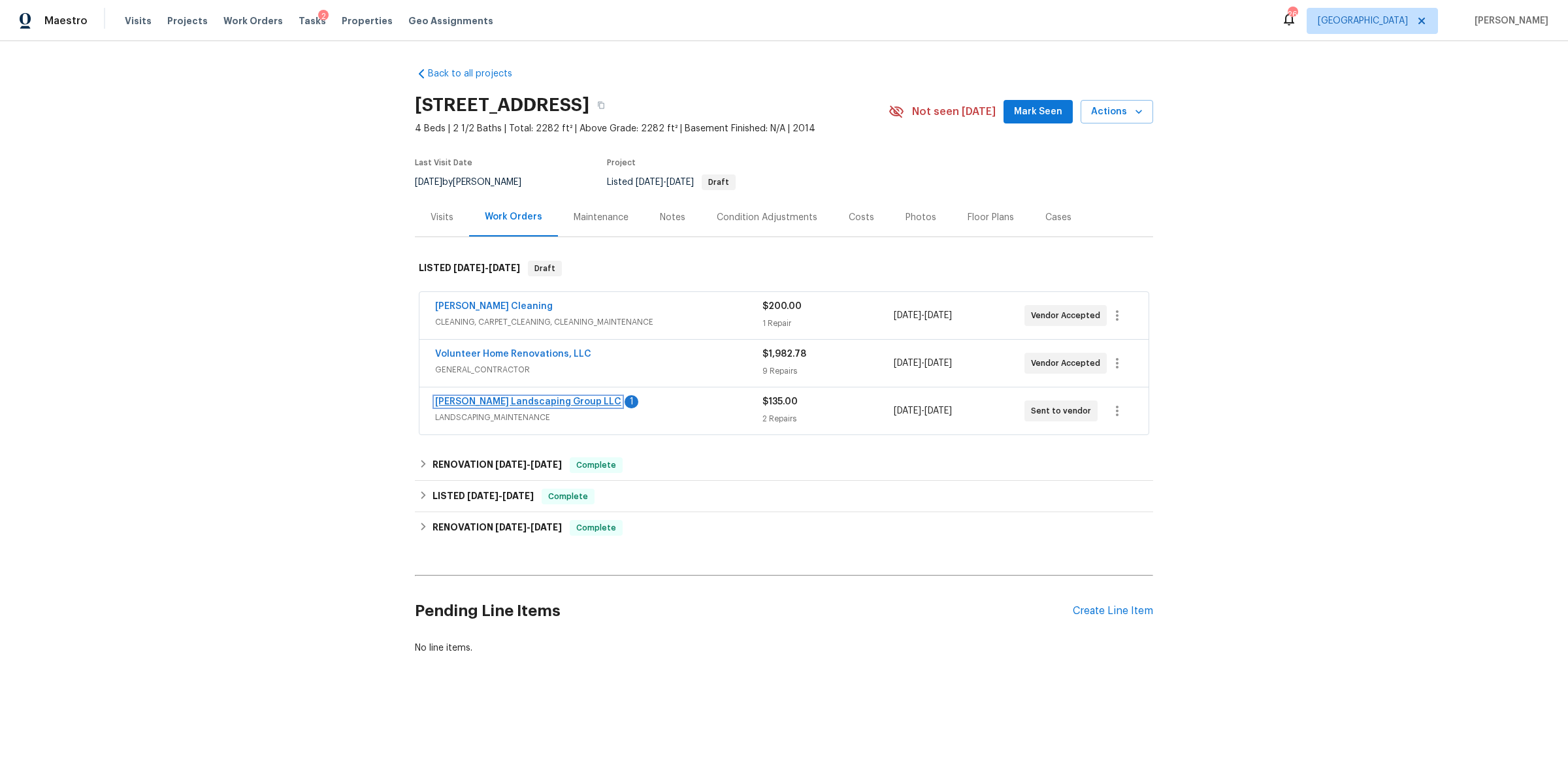
click at [517, 405] on link "[PERSON_NAME] Landscaping Group LLC" at bounding box center [528, 402] width 186 height 9
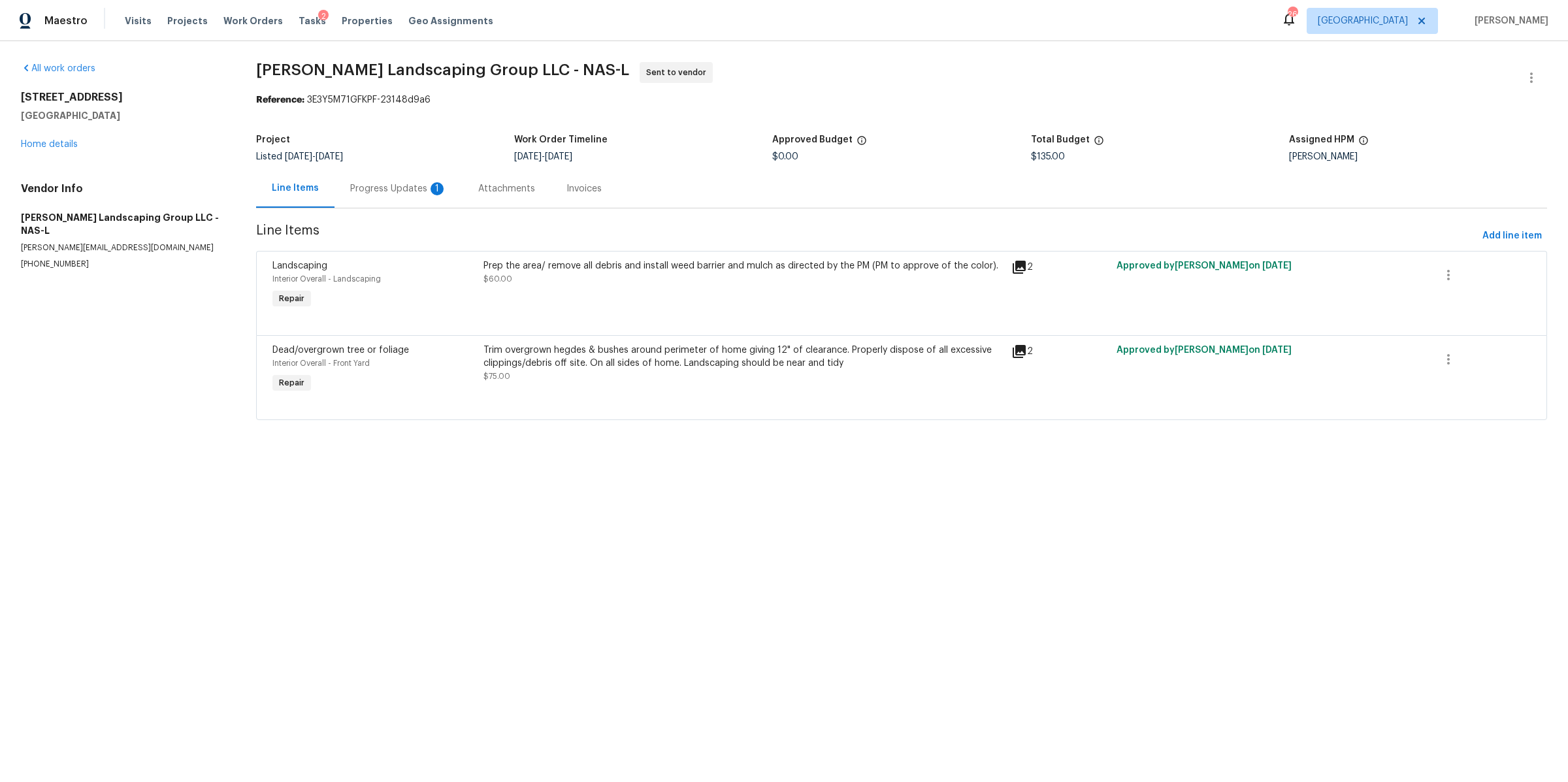
click at [394, 194] on div "Progress Updates 1" at bounding box center [398, 188] width 97 height 13
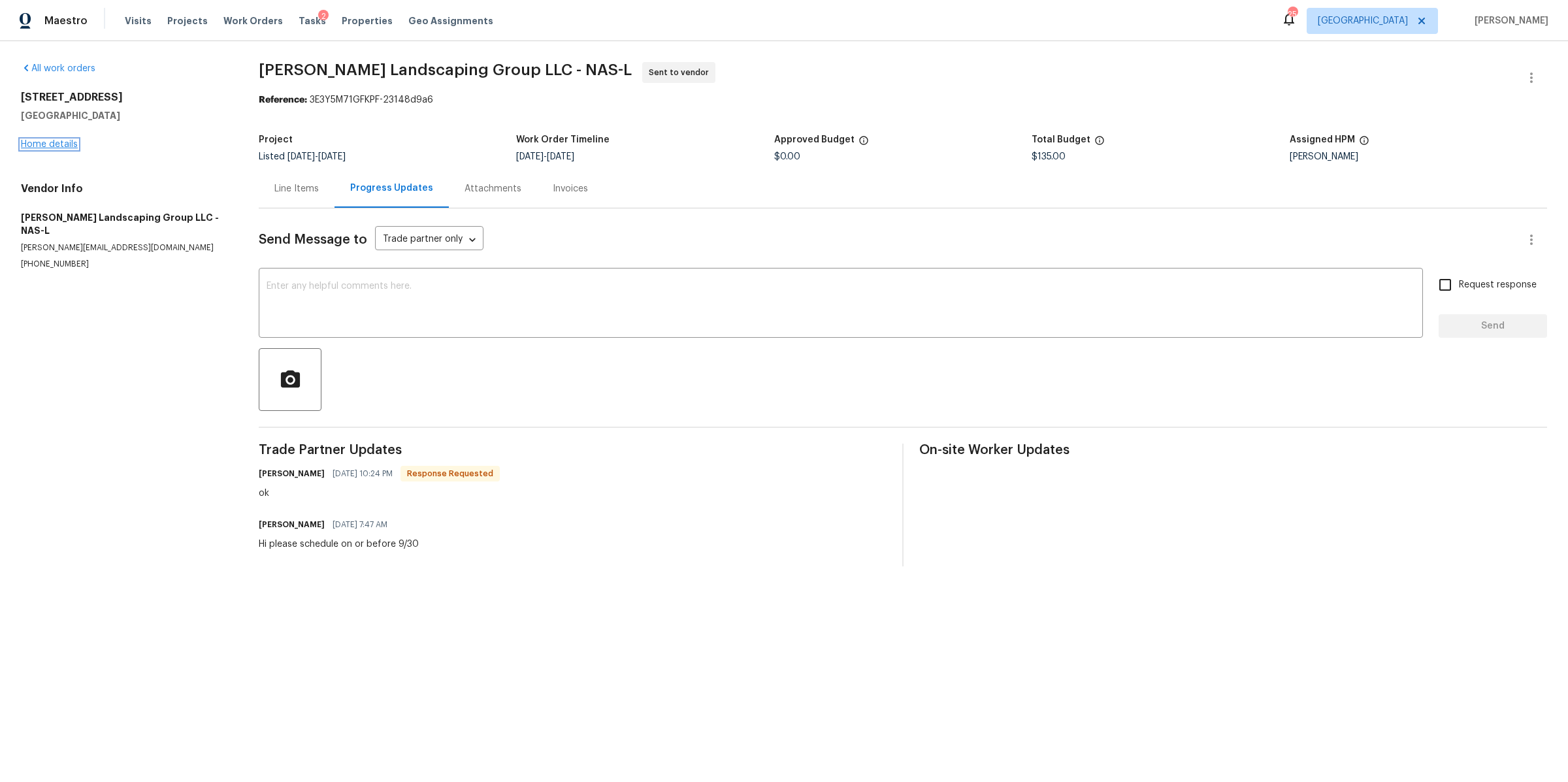
click at [32, 141] on link "Home details" at bounding box center [49, 145] width 57 height 9
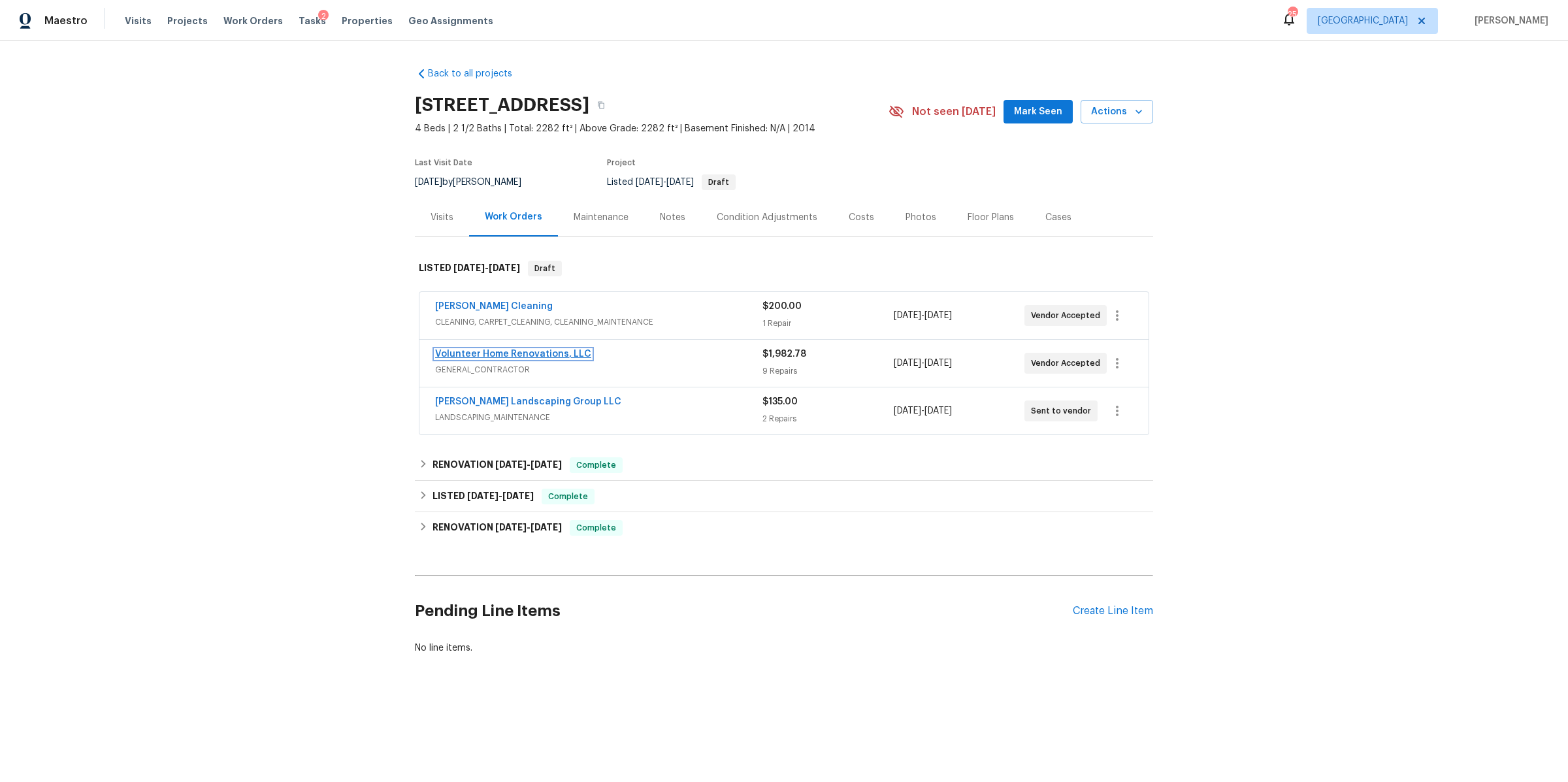
click at [482, 357] on link "Volunteer Home Renovations, LLC" at bounding box center [513, 355] width 156 height 9
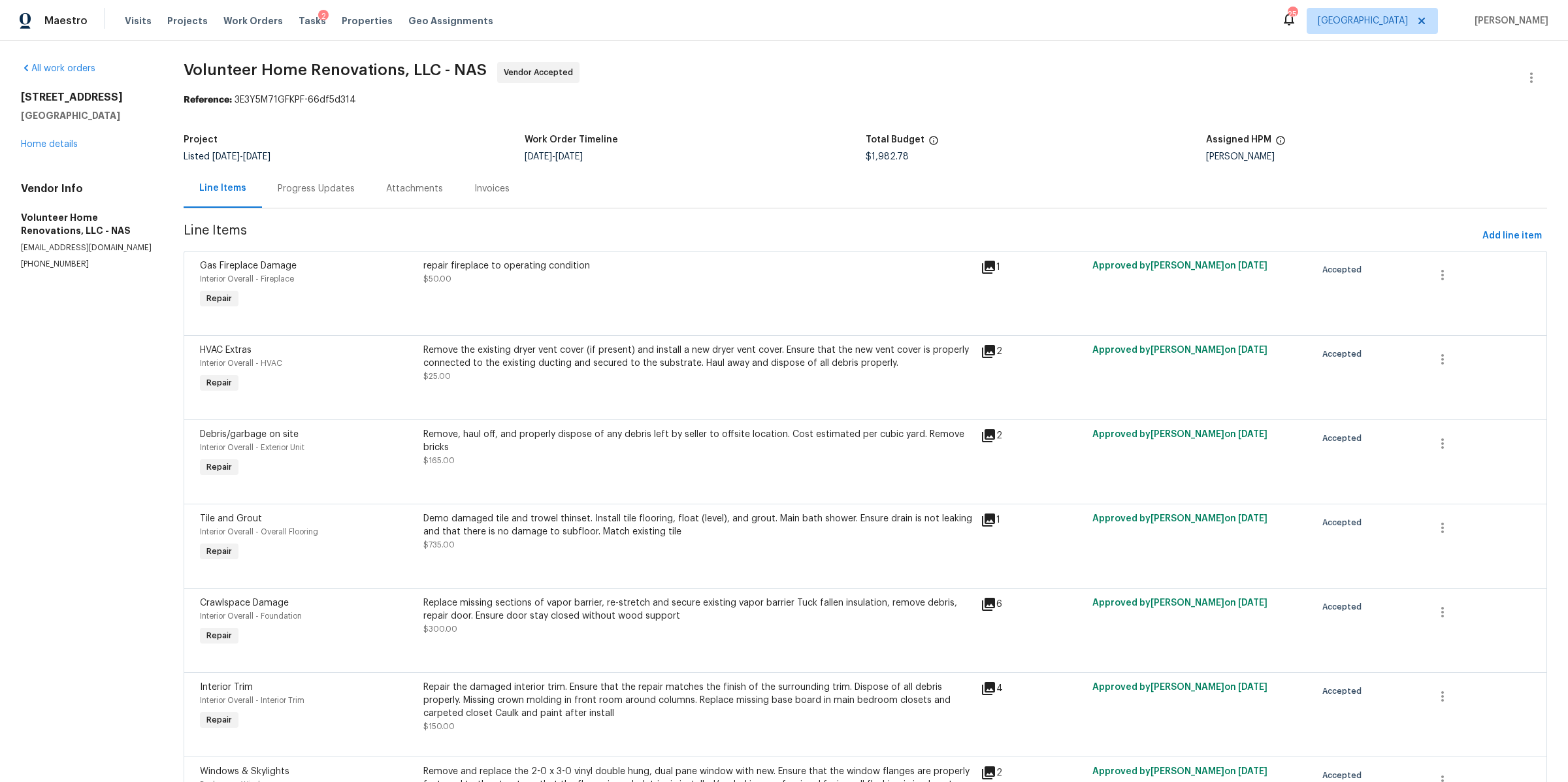
click at [329, 199] on div "Progress Updates" at bounding box center [316, 188] width 109 height 38
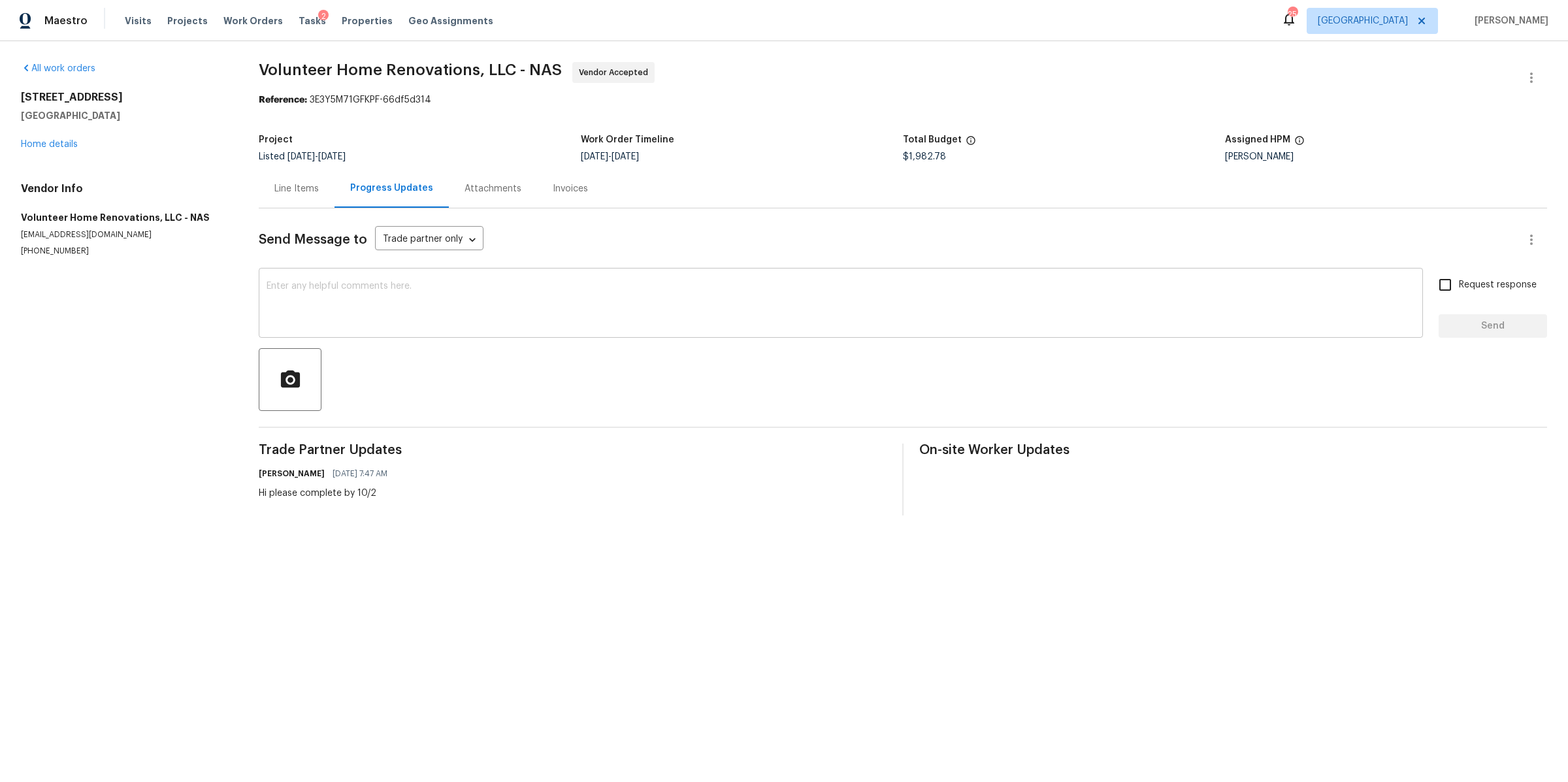
click at [430, 327] on textarea at bounding box center [841, 305] width 1149 height 46
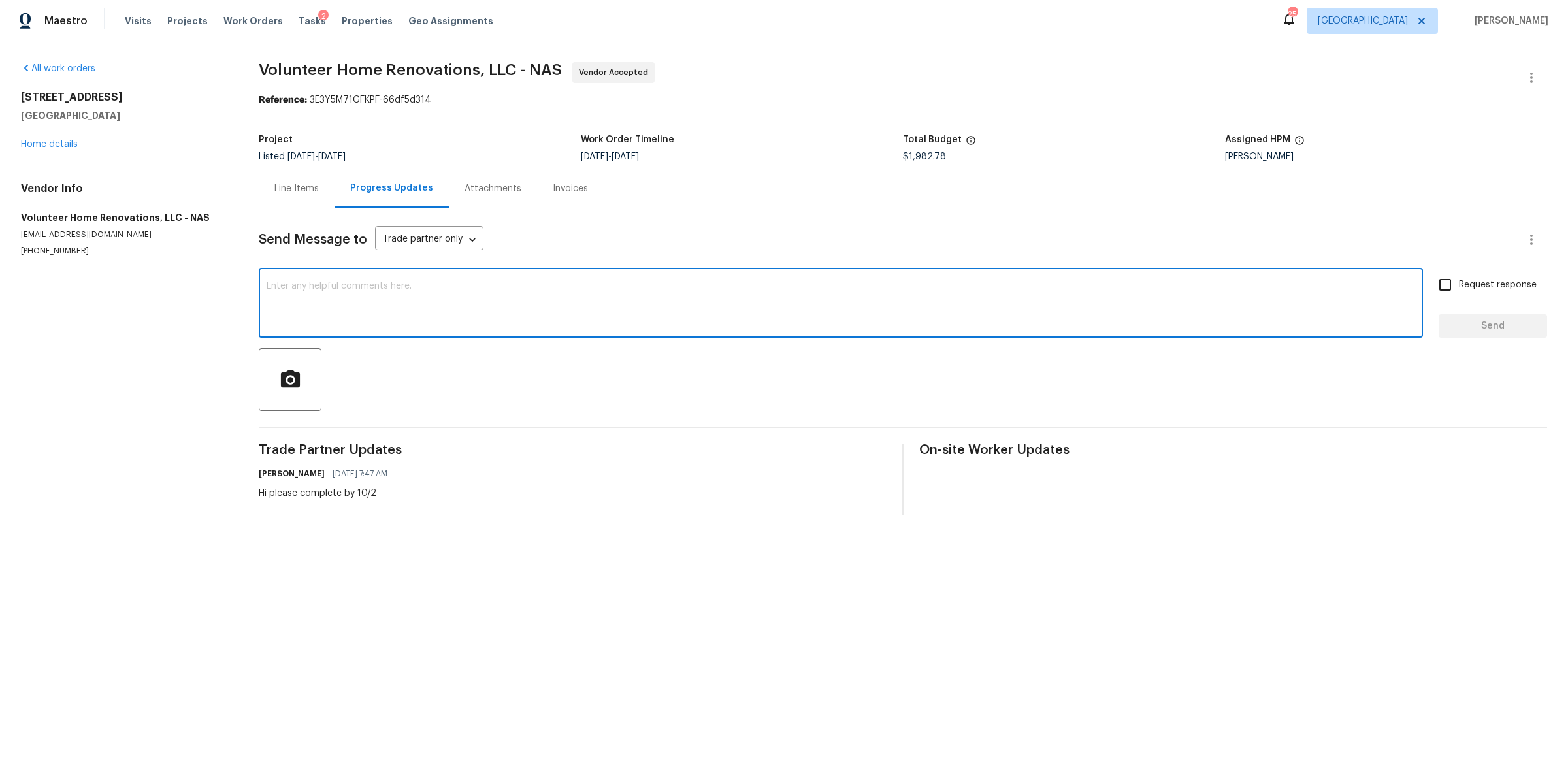
click at [59, 151] on div "All work orders [STREET_ADDRESS] Home details Vendor Info Volunteer Home Renova…" at bounding box center [124, 159] width 207 height 194
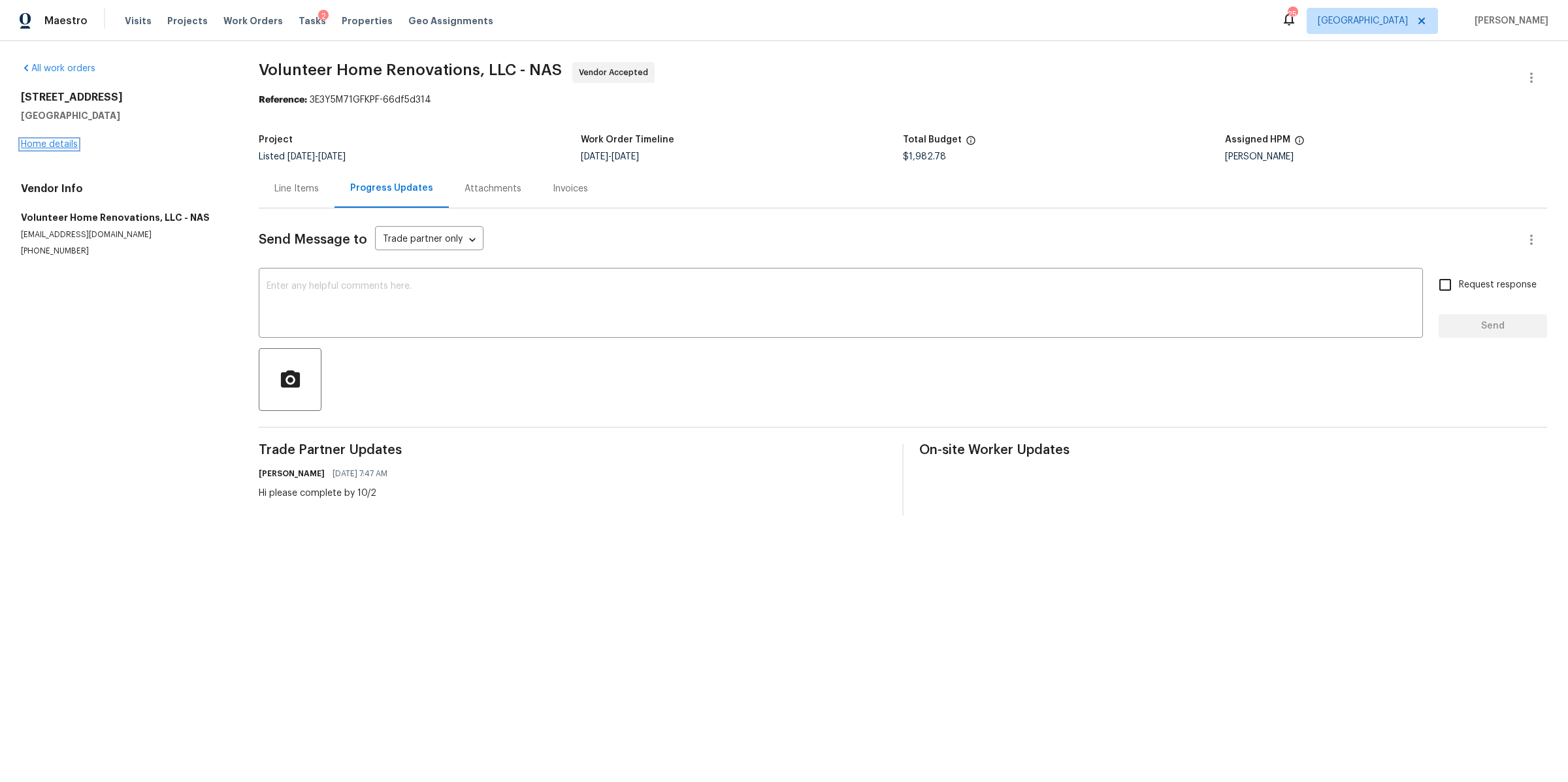
click at [57, 144] on link "Home details" at bounding box center [49, 145] width 57 height 9
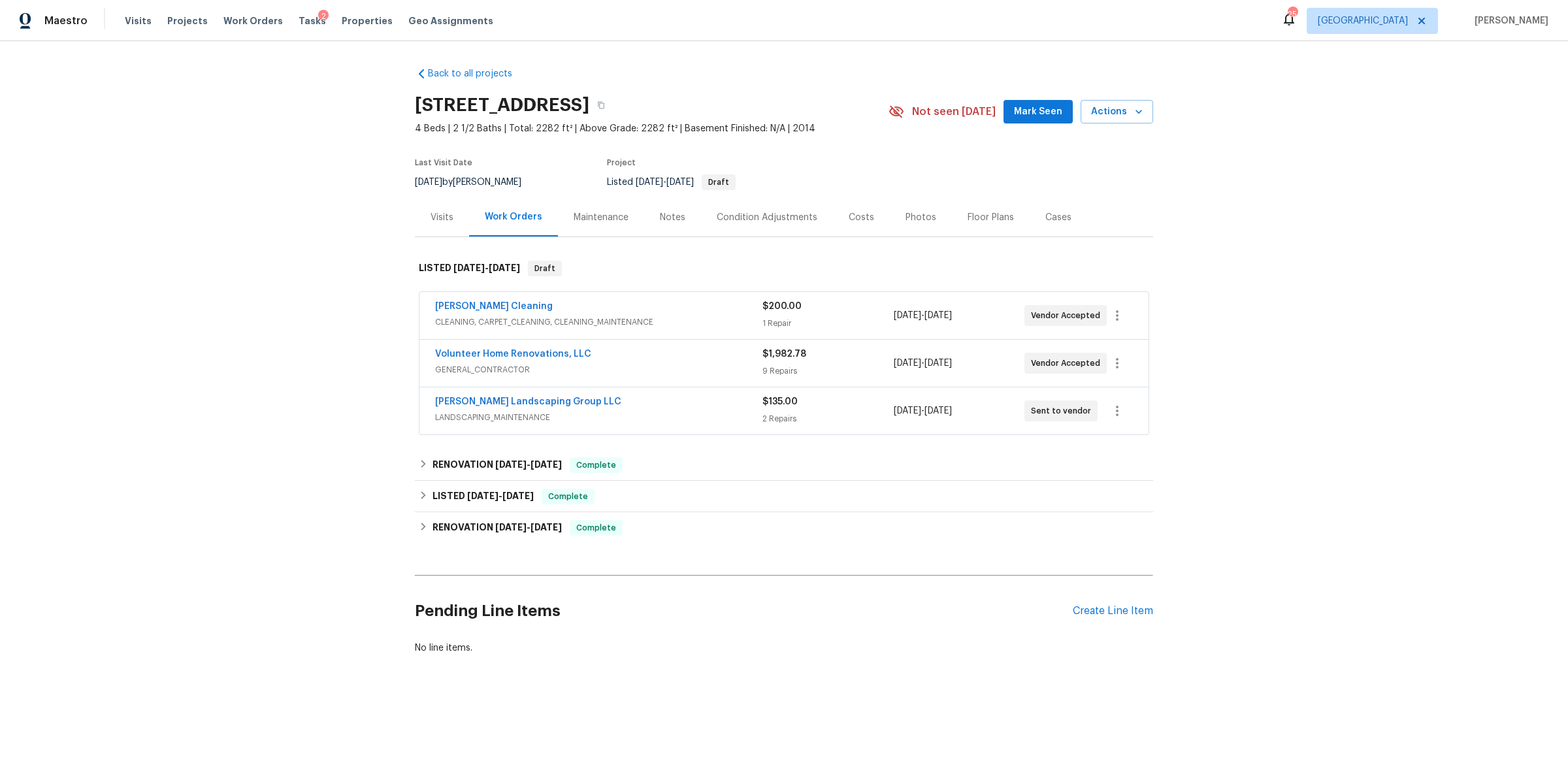
click at [690, 217] on div "Visits Work Orders Maintenance Notes Condition Adjustments Costs Photos Floor P…" at bounding box center [783, 217] width 738 height 39
click at [681, 217] on div "Notes" at bounding box center [673, 217] width 57 height 38
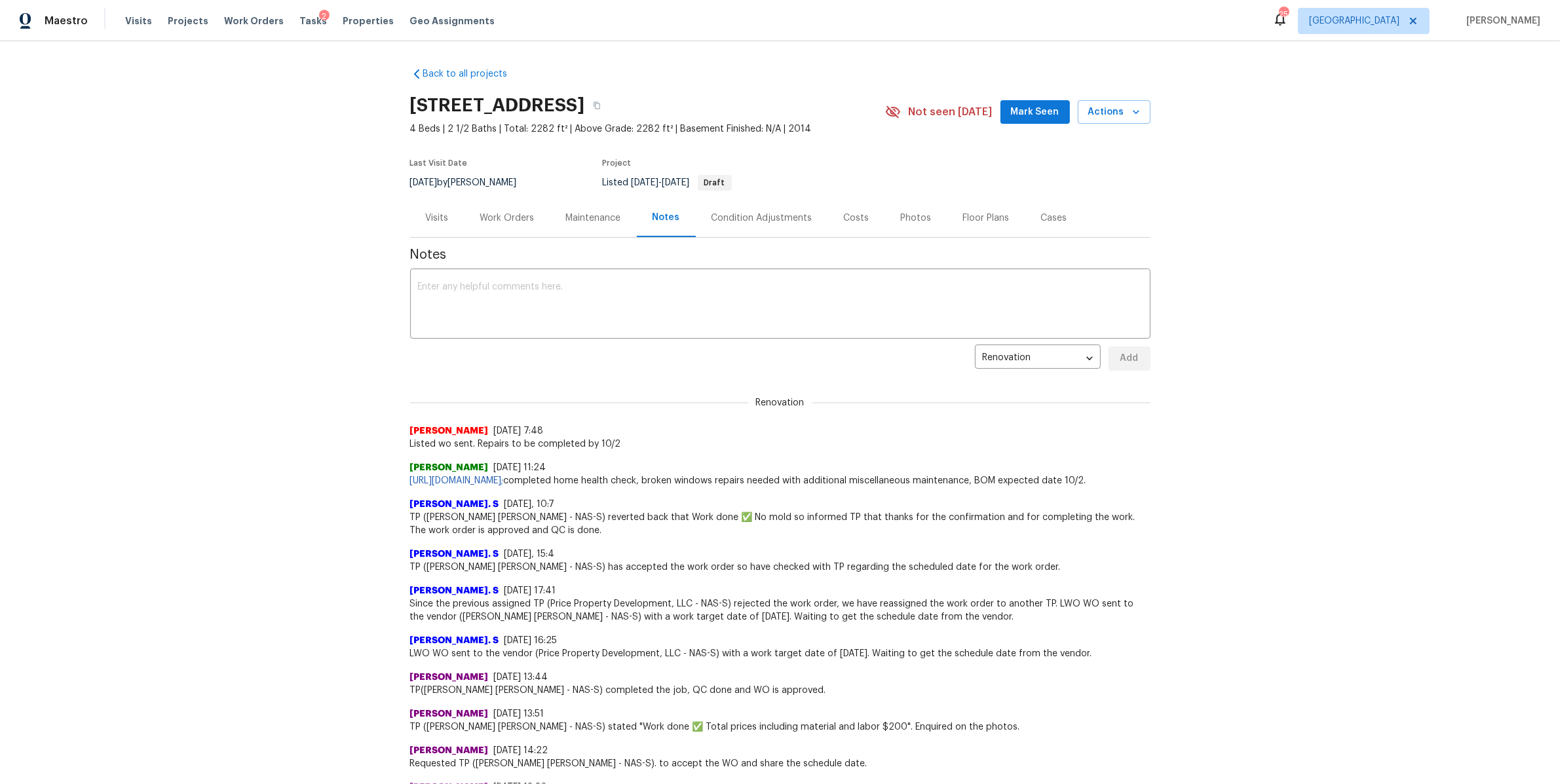
click at [485, 223] on div "Work Orders" at bounding box center [507, 217] width 54 height 13
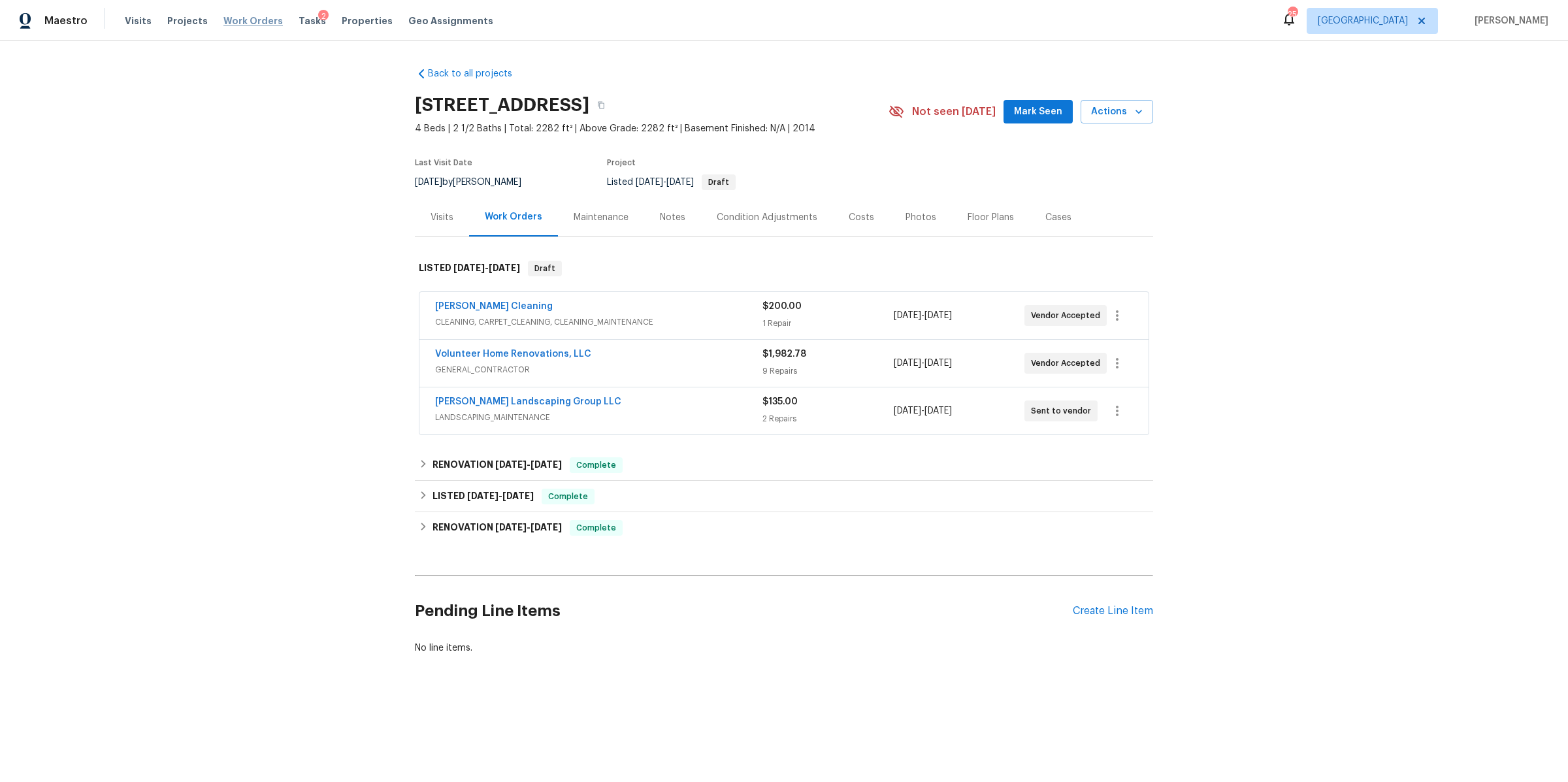
click at [242, 20] on span "Work Orders" at bounding box center [253, 20] width 59 height 13
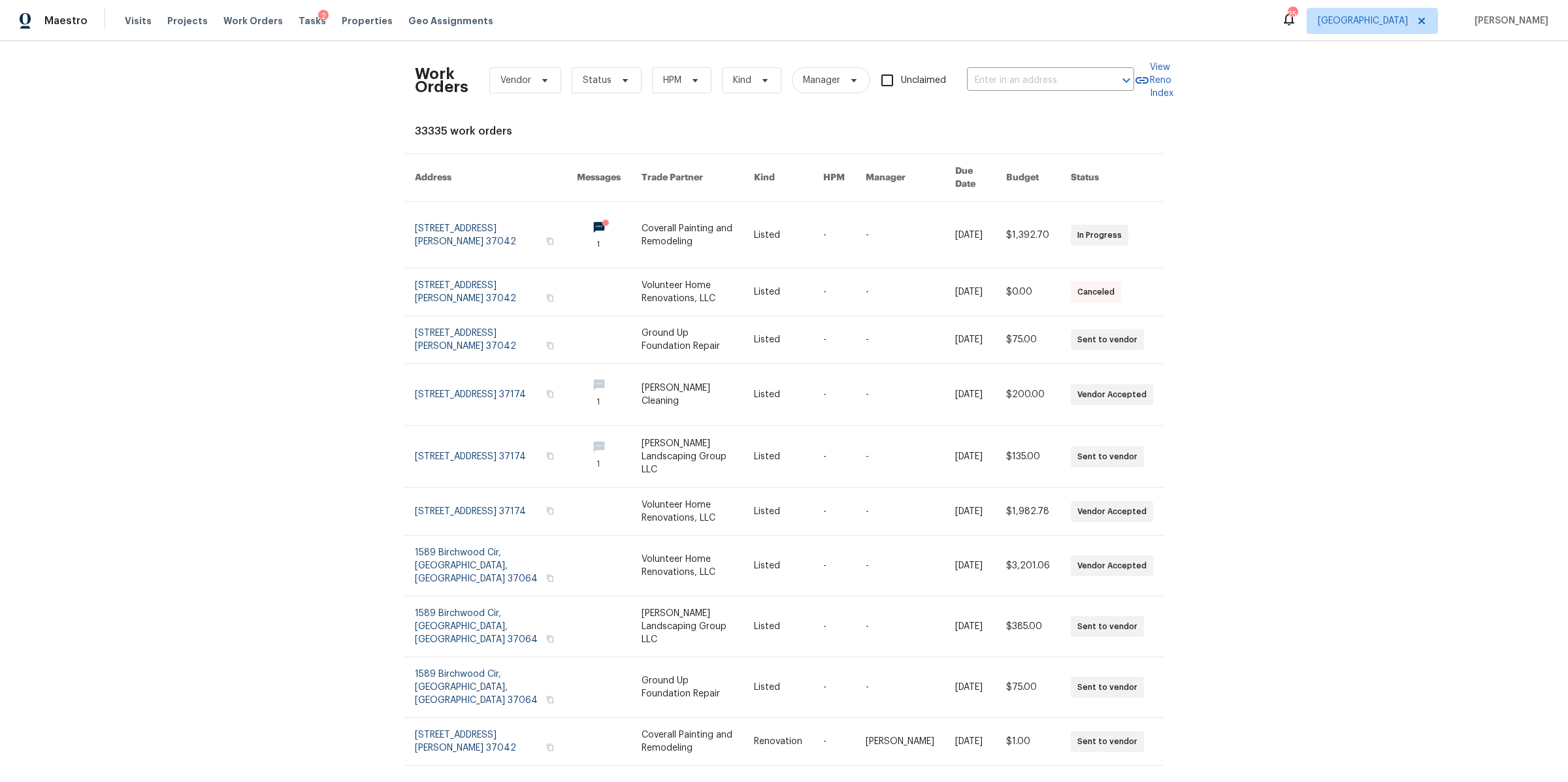
click at [964, 68] on div "Work Orders Vendor Status HPM Kind Manager Unclaimed ​" at bounding box center [774, 80] width 719 height 57
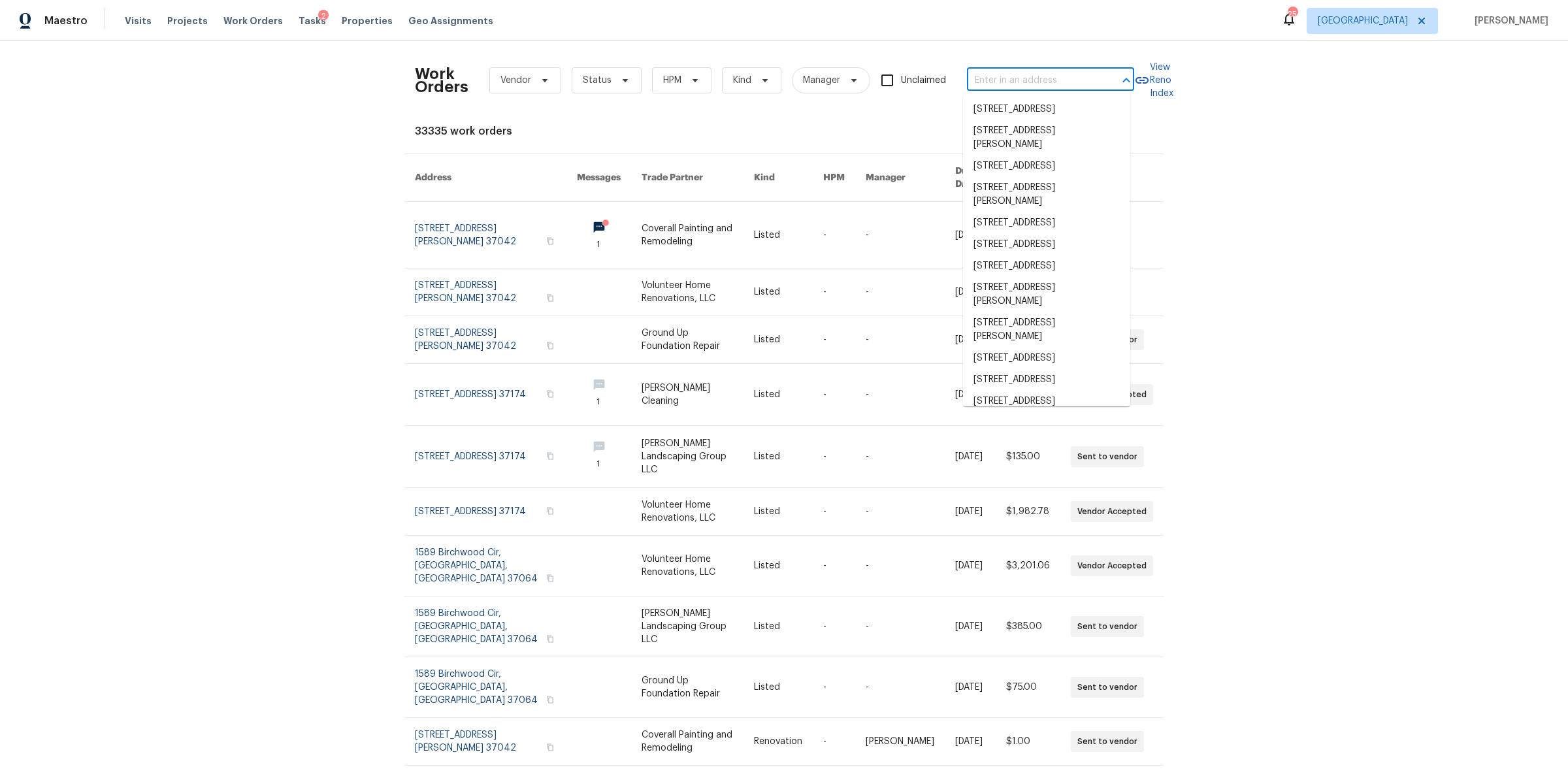
click at [990, 85] on input "text" at bounding box center [1032, 80] width 130 height 20
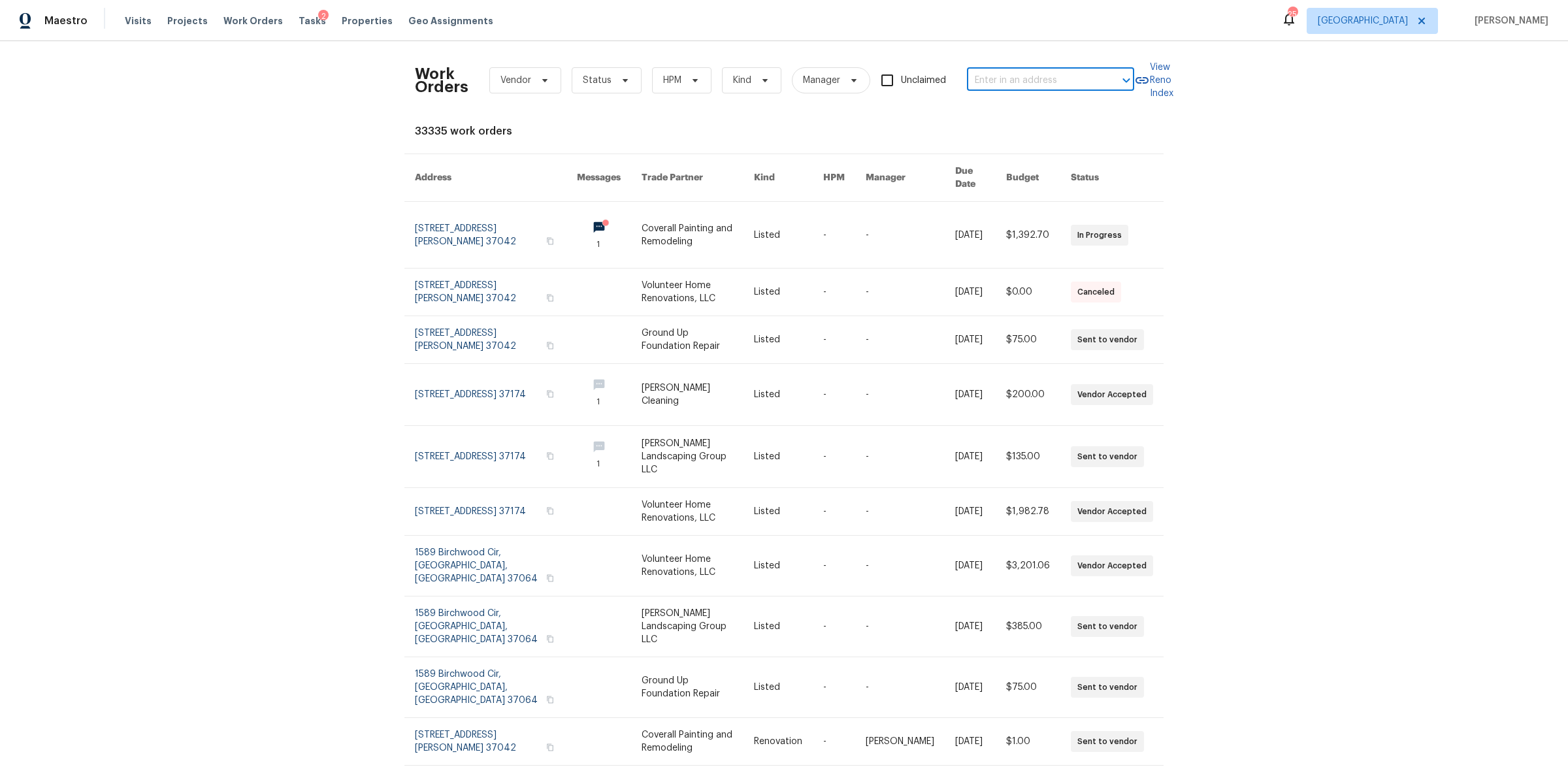
paste input "[STREET_ADDRESS]"
type input "[STREET_ADDRESS]"
click at [1010, 115] on li "[STREET_ADDRESS]" at bounding box center [1047, 109] width 167 height 22
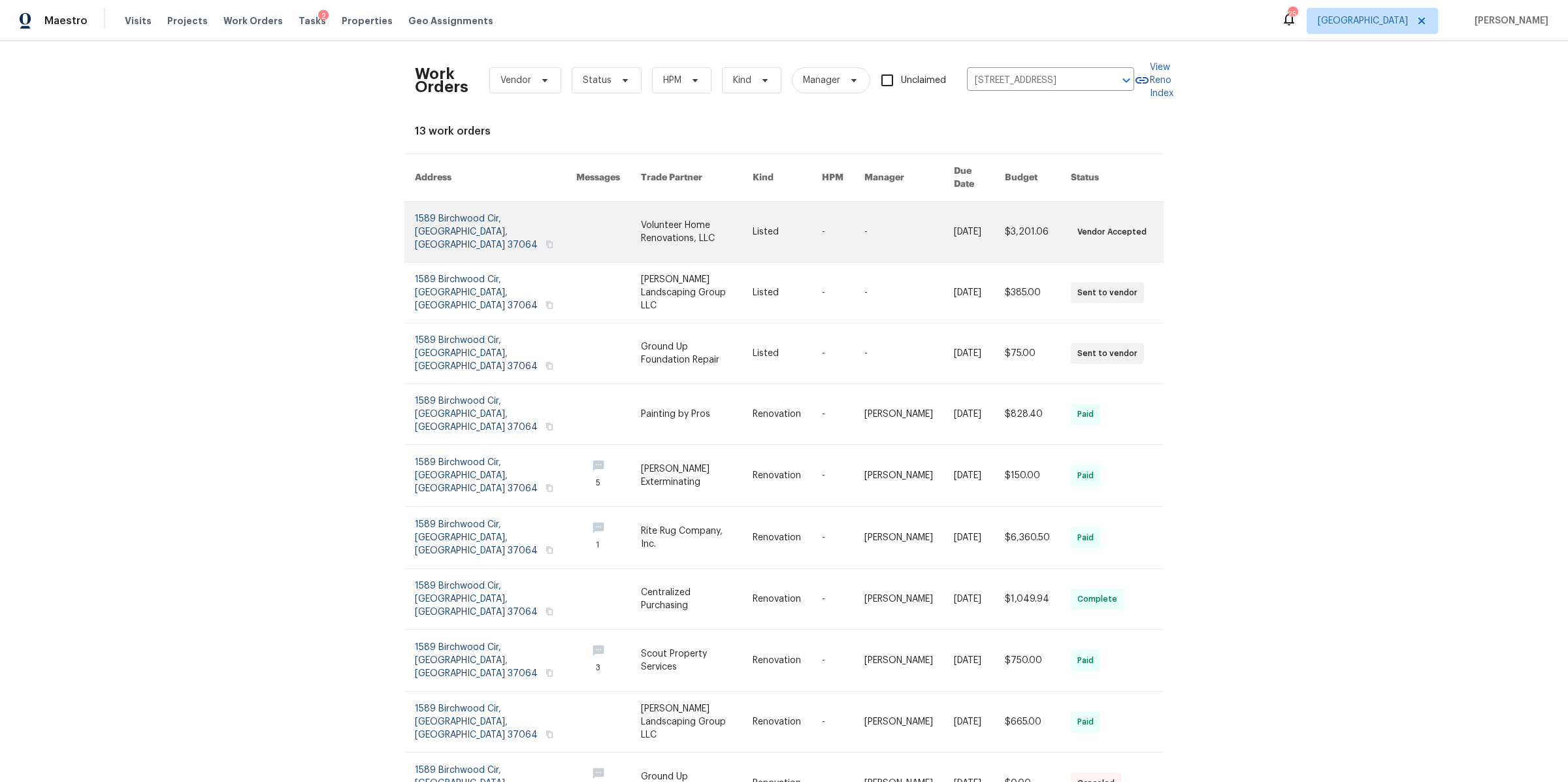
click at [460, 209] on link at bounding box center [495, 232] width 161 height 60
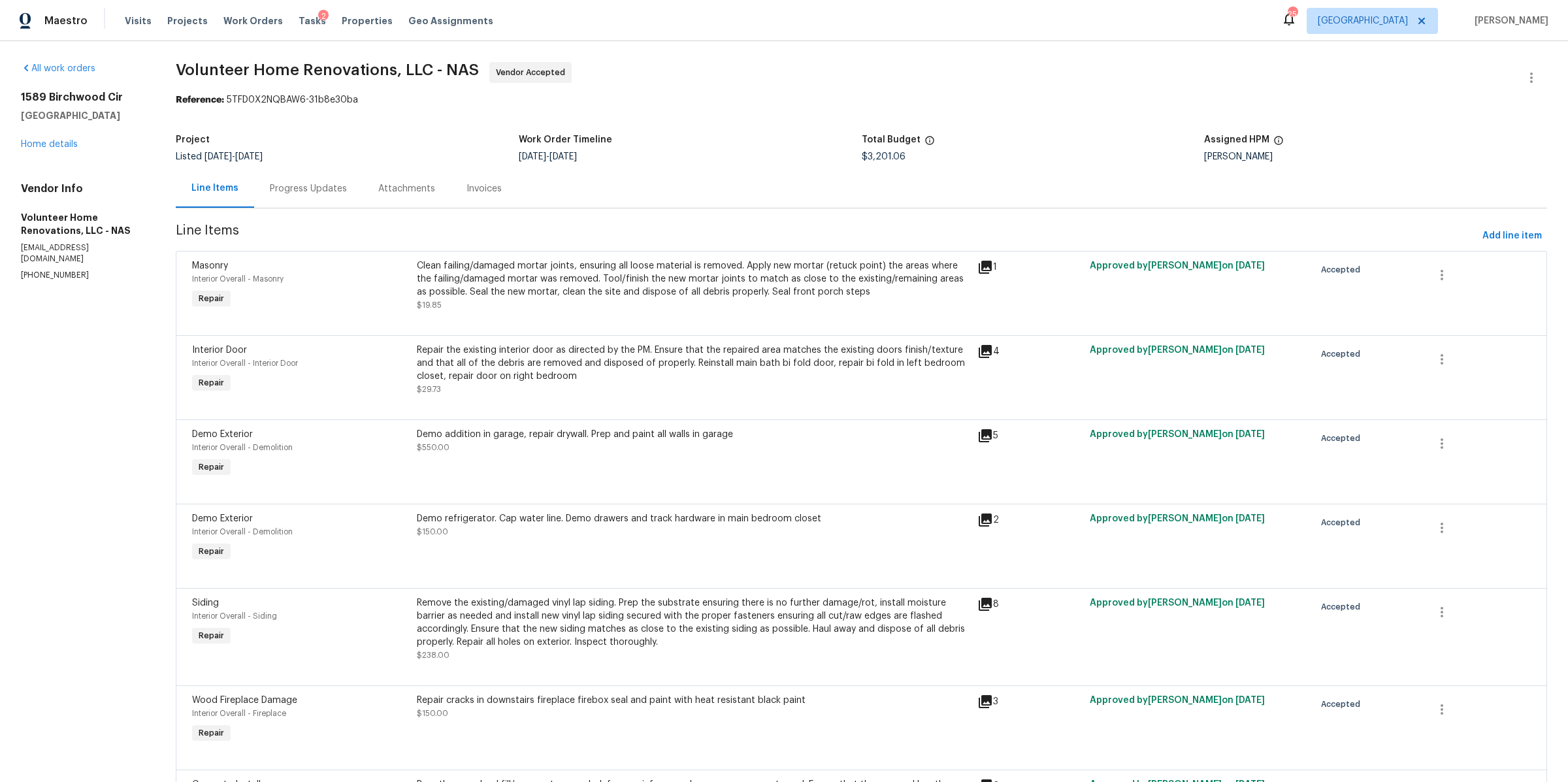
click at [319, 195] on div "Progress Updates" at bounding box center [308, 188] width 109 height 38
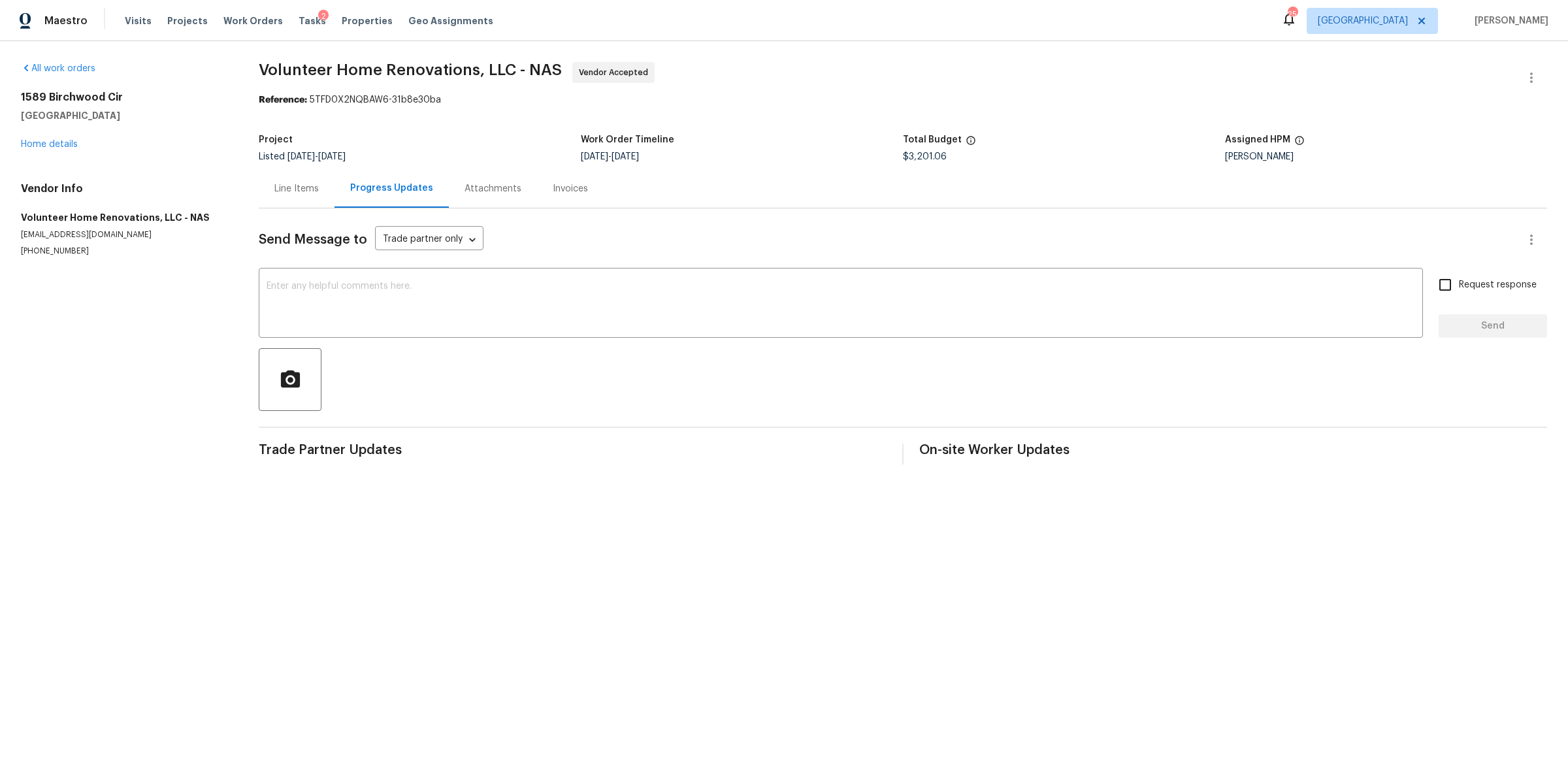
click at [282, 199] on div "Line Items" at bounding box center [296, 188] width 76 height 38
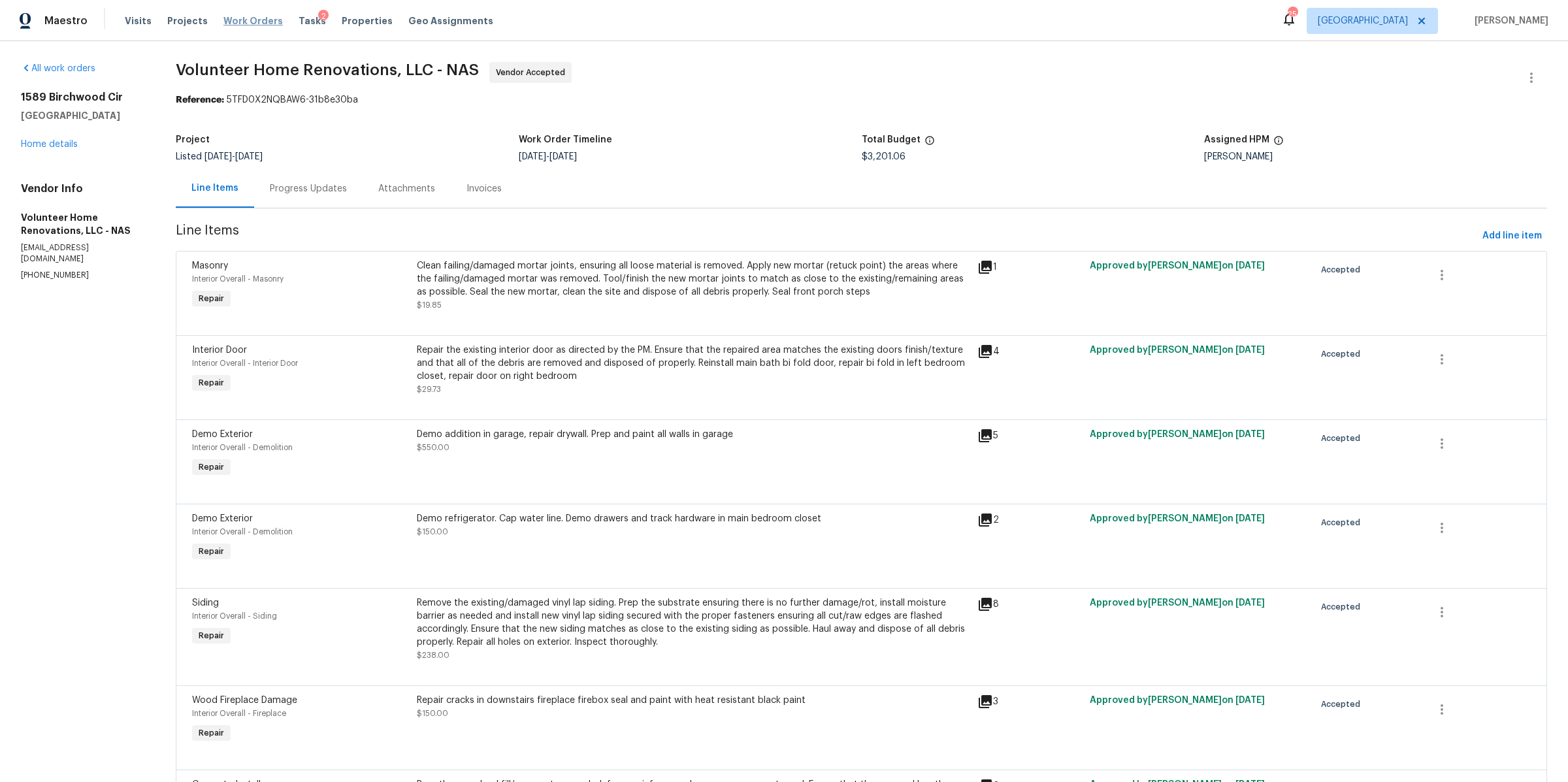
click at [232, 21] on span "Work Orders" at bounding box center [253, 20] width 59 height 13
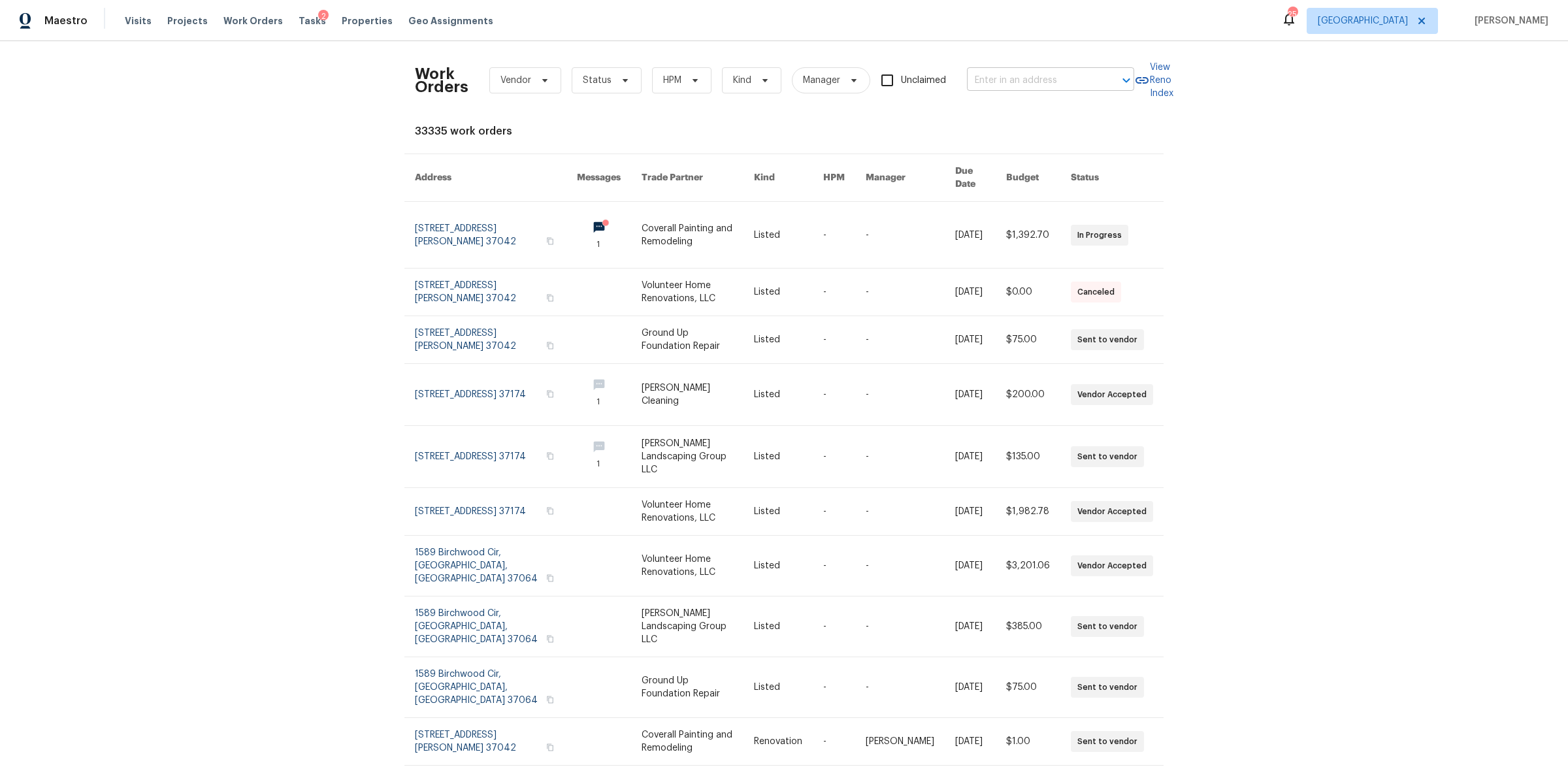
click at [992, 78] on input "text" at bounding box center [1032, 80] width 130 height 20
paste input "[STREET_ADDRESS]"
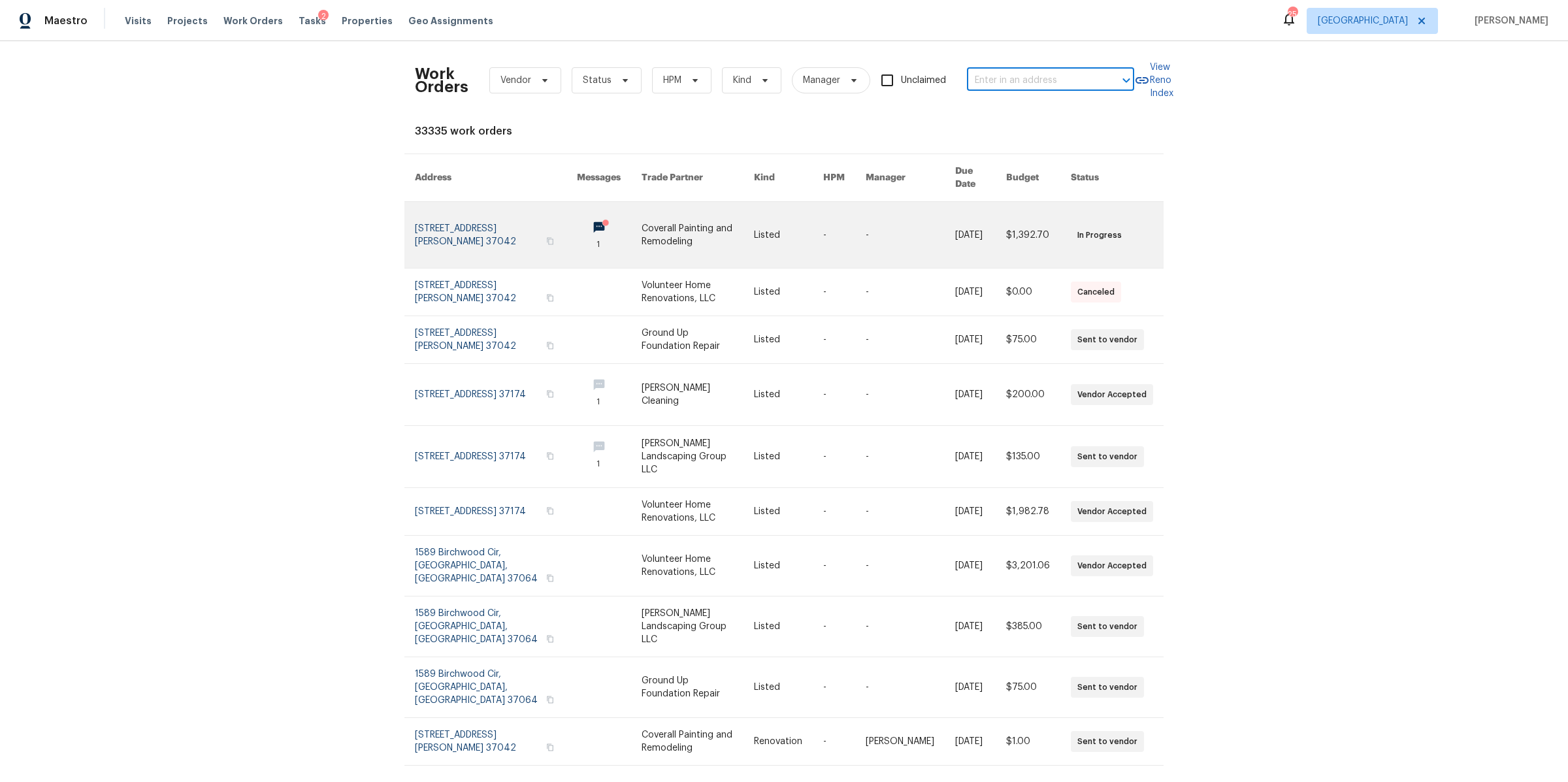
type input "[STREET_ADDRESS]"
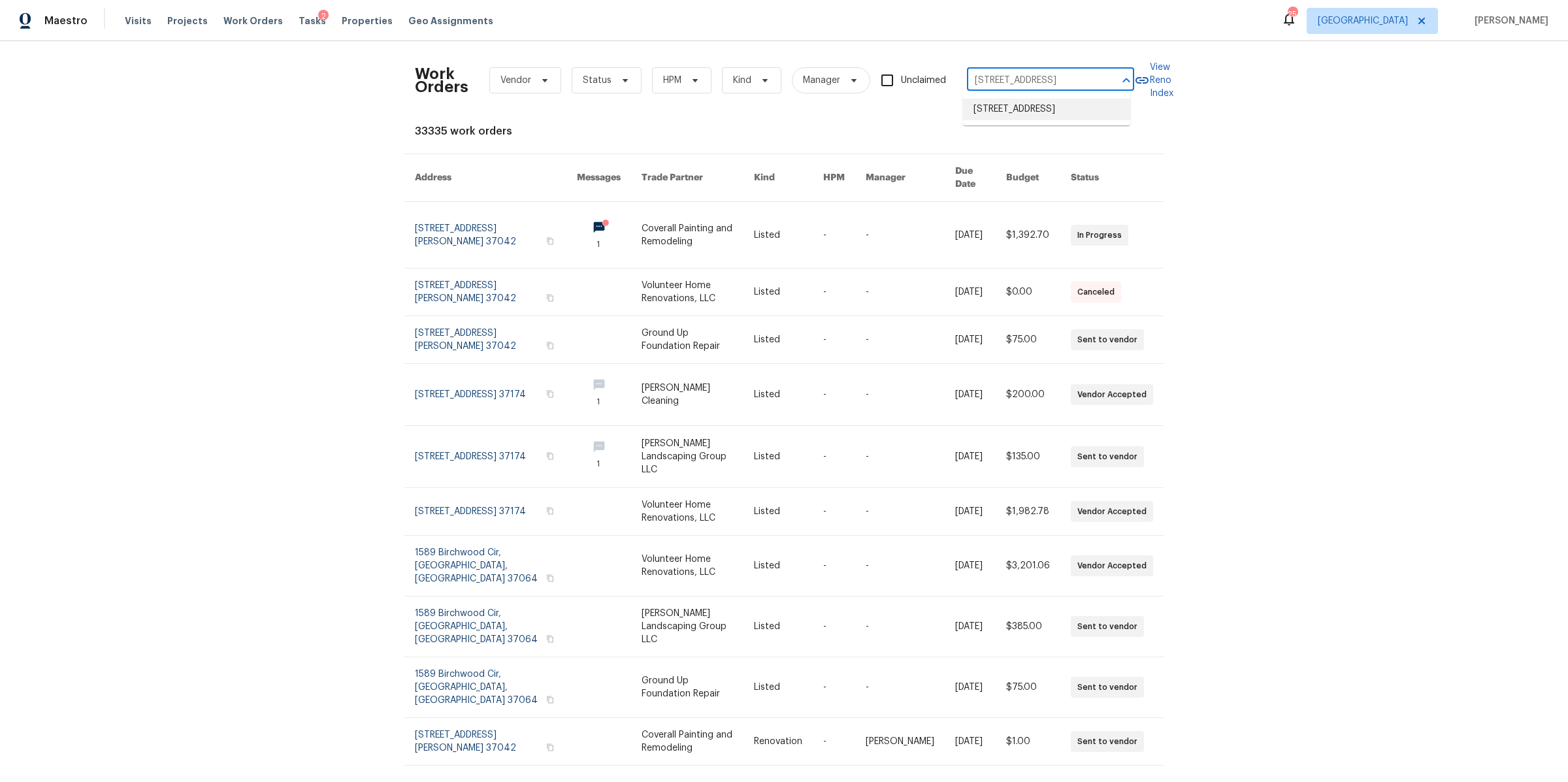
click at [1014, 120] on li "[STREET_ADDRESS]" at bounding box center [1047, 109] width 167 height 22
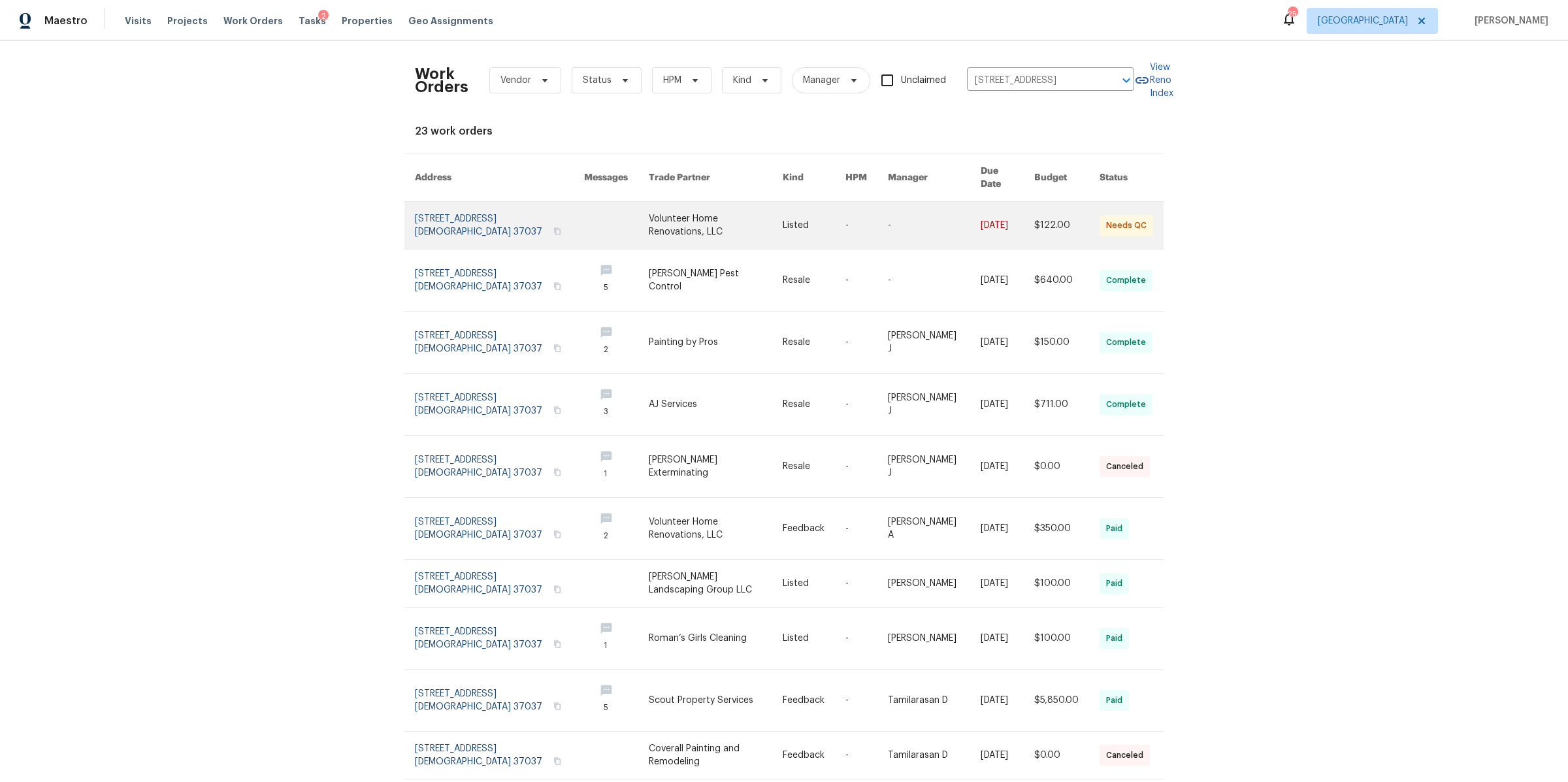
click at [501, 222] on link at bounding box center [499, 226] width 169 height 47
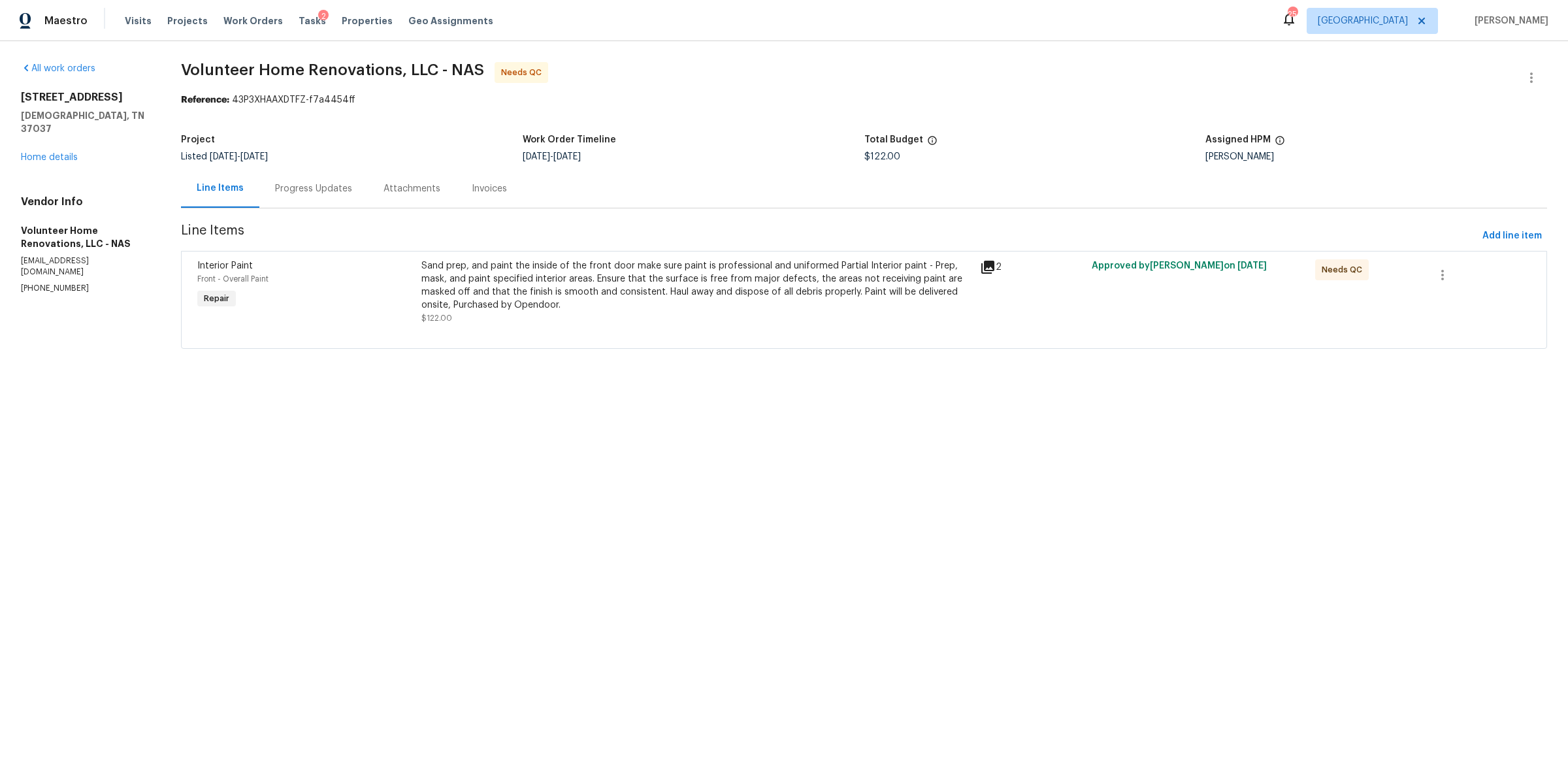
click at [320, 194] on div "Progress Updates" at bounding box center [313, 188] width 77 height 13
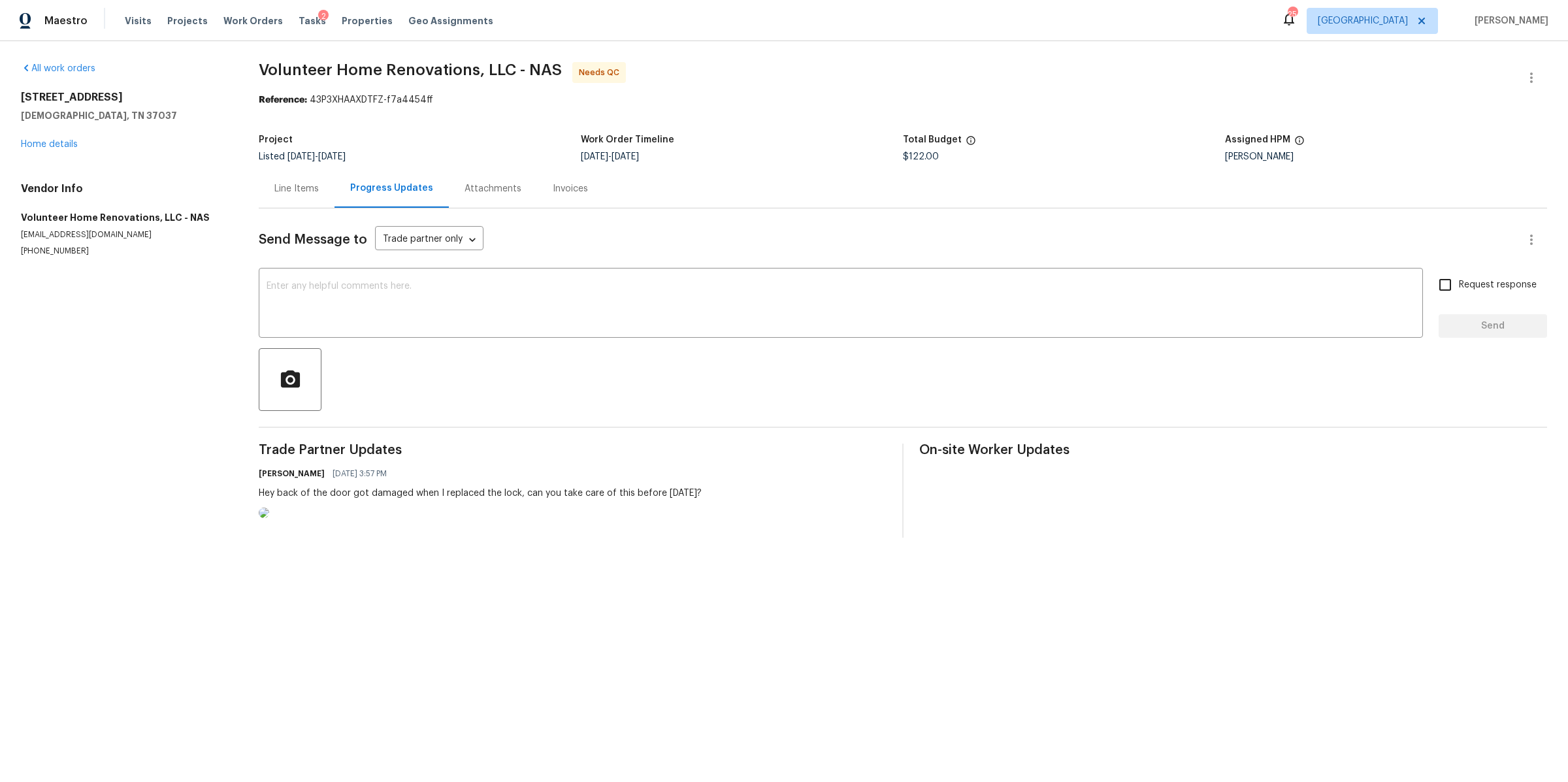
drag, startPoint x: 271, startPoint y: 191, endPoint x: 290, endPoint y: 206, distance: 24.2
click at [271, 191] on div "Line Items" at bounding box center [296, 188] width 76 height 38
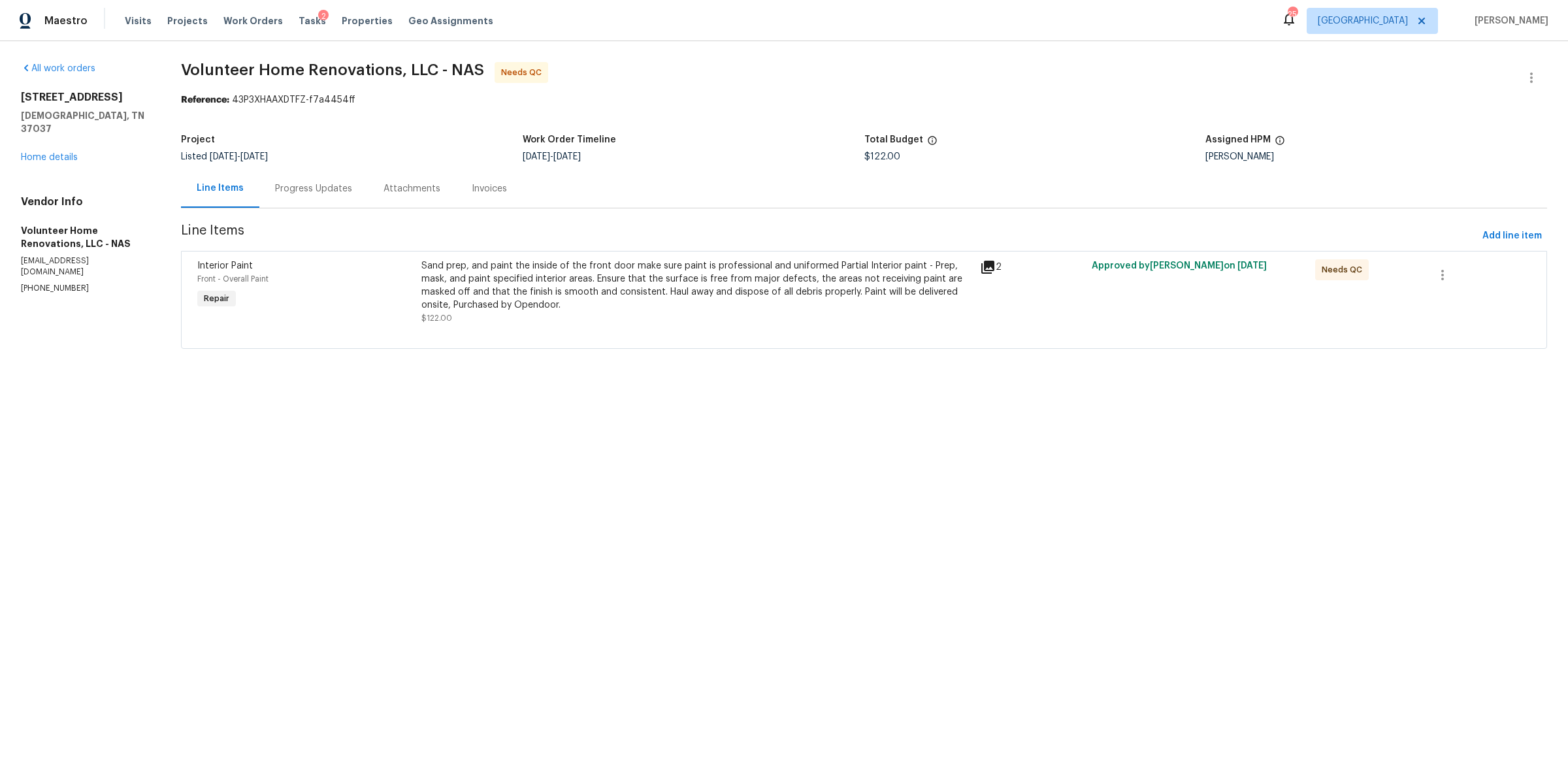
click at [558, 292] on div "Sand prep, and paint the inside of the front door make sure paint is profession…" at bounding box center [696, 285] width 550 height 52
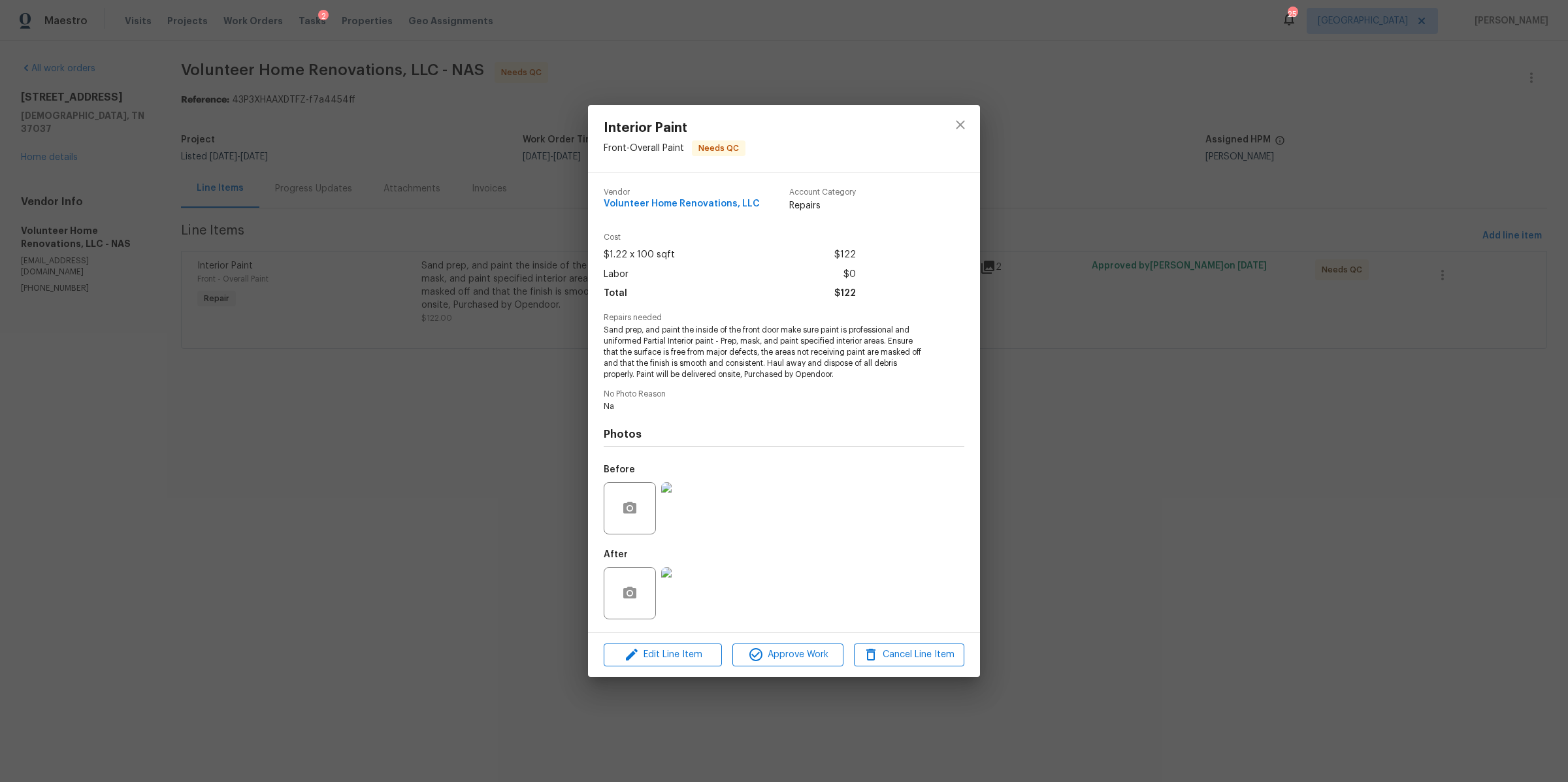
click at [672, 578] on img at bounding box center [687, 593] width 52 height 52
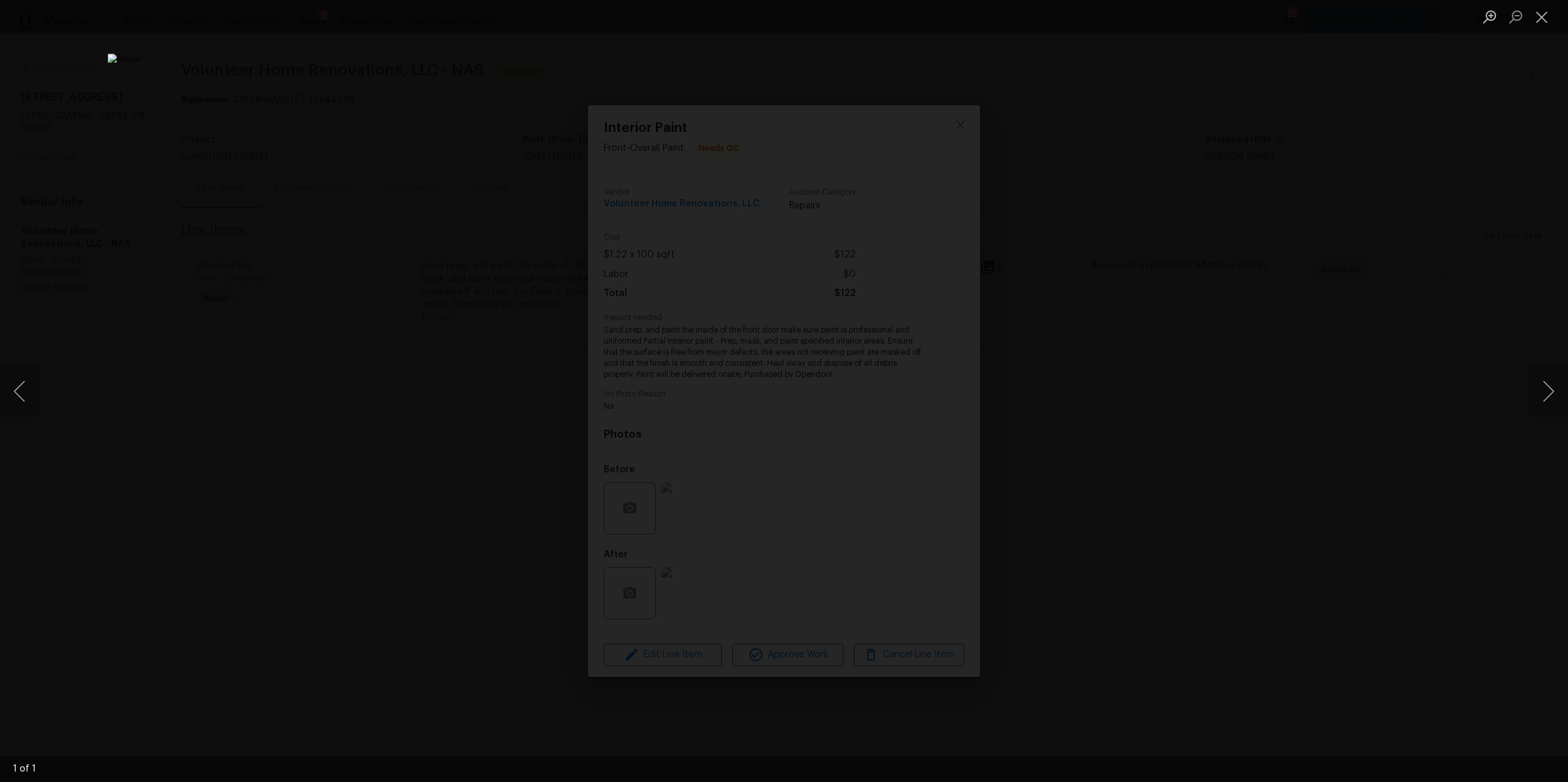
click at [1199, 542] on div "Lightbox" at bounding box center [784, 391] width 1568 height 782
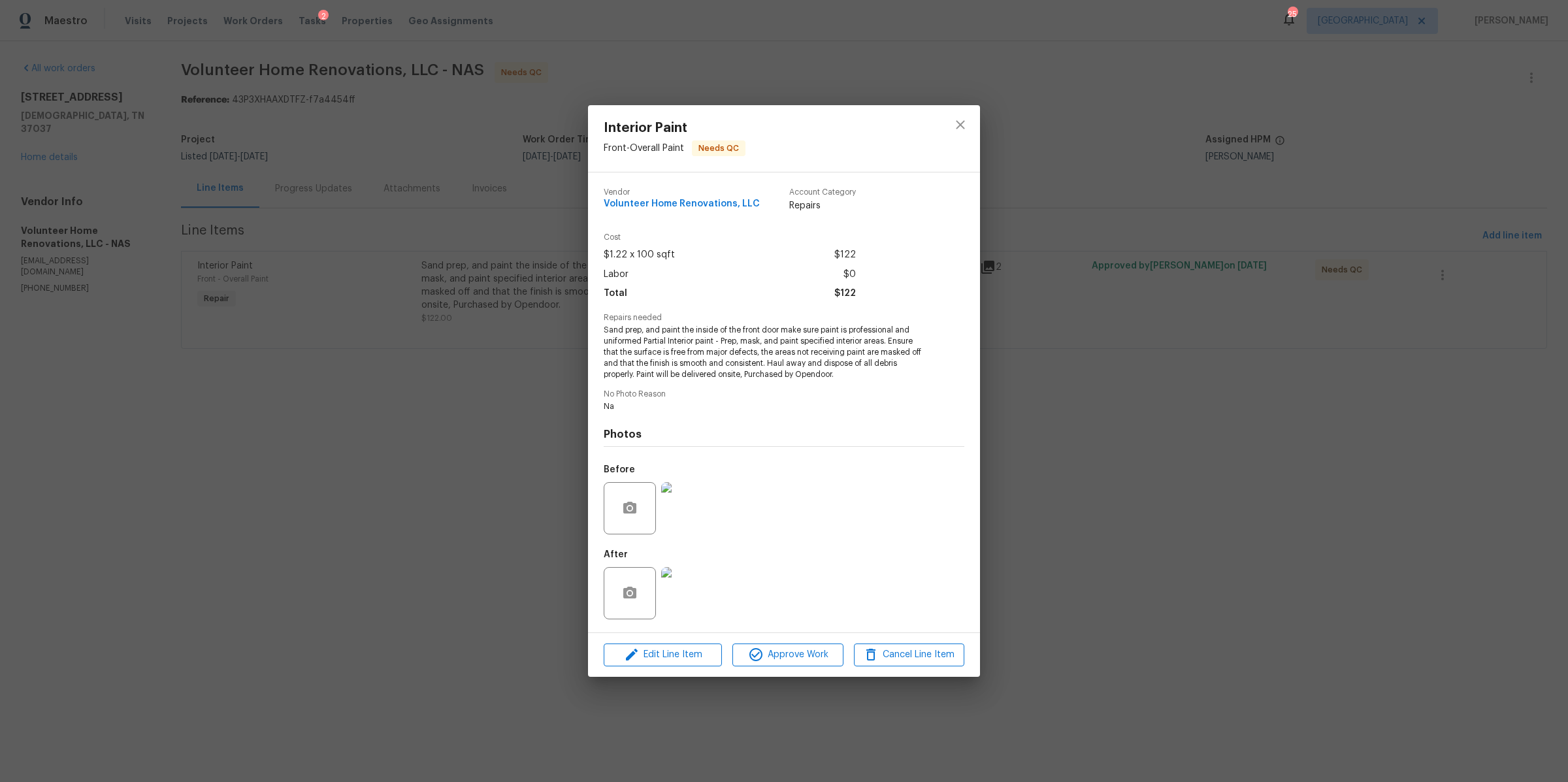
click at [696, 506] on img at bounding box center [687, 508] width 52 height 52
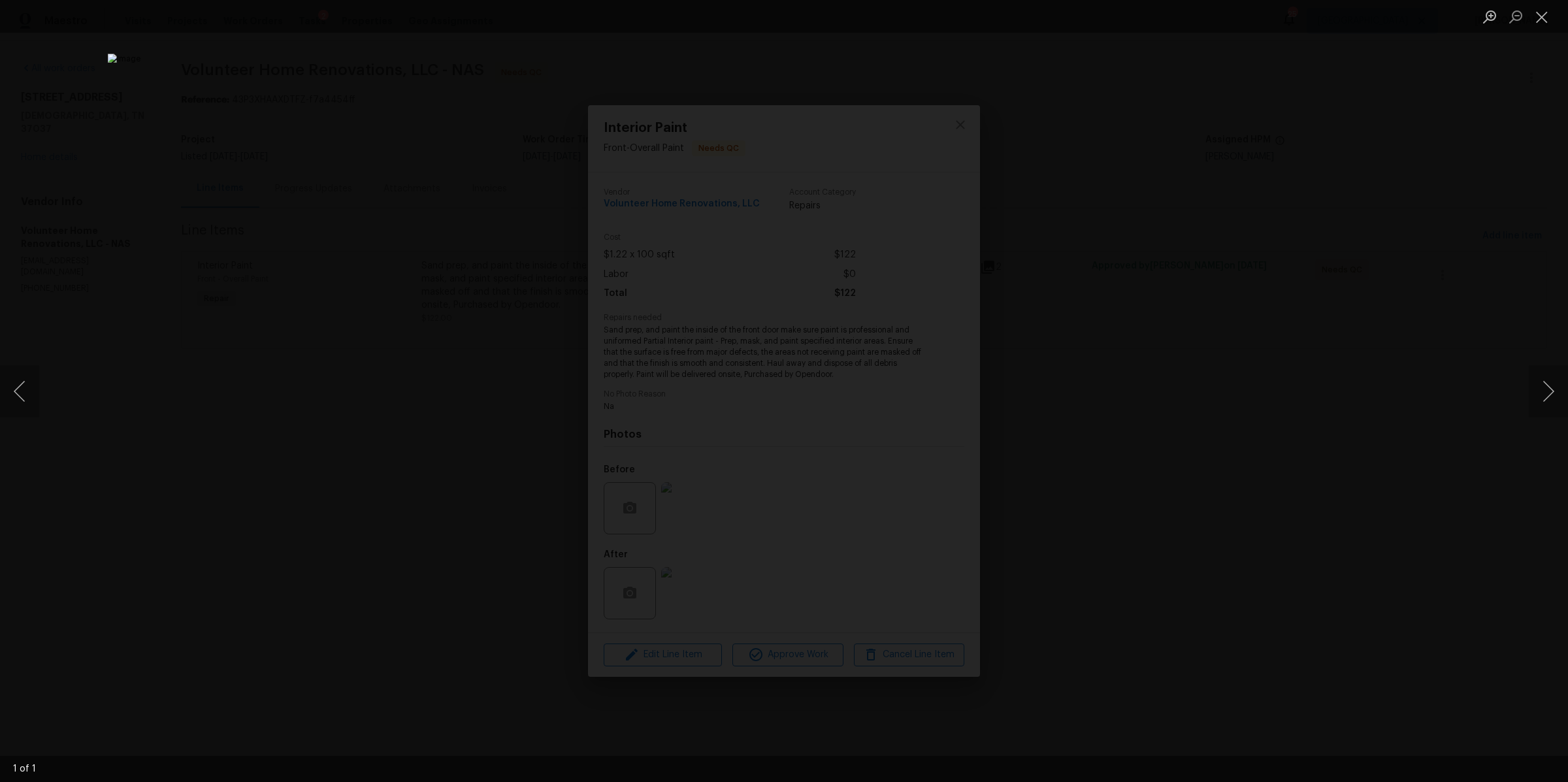
click at [1139, 515] on div "Lightbox" at bounding box center [784, 391] width 1568 height 782
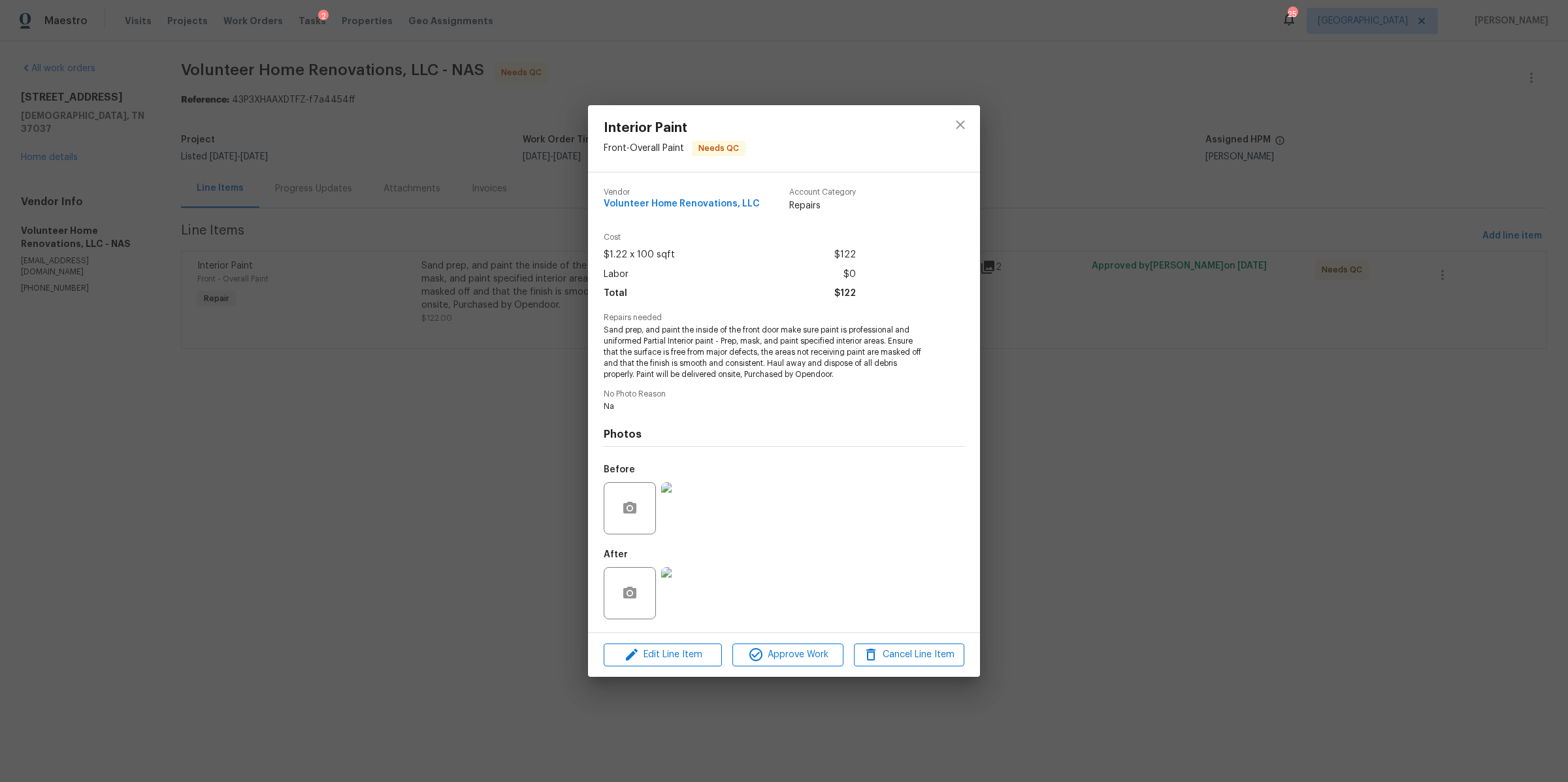
click at [675, 588] on img at bounding box center [687, 593] width 52 height 52
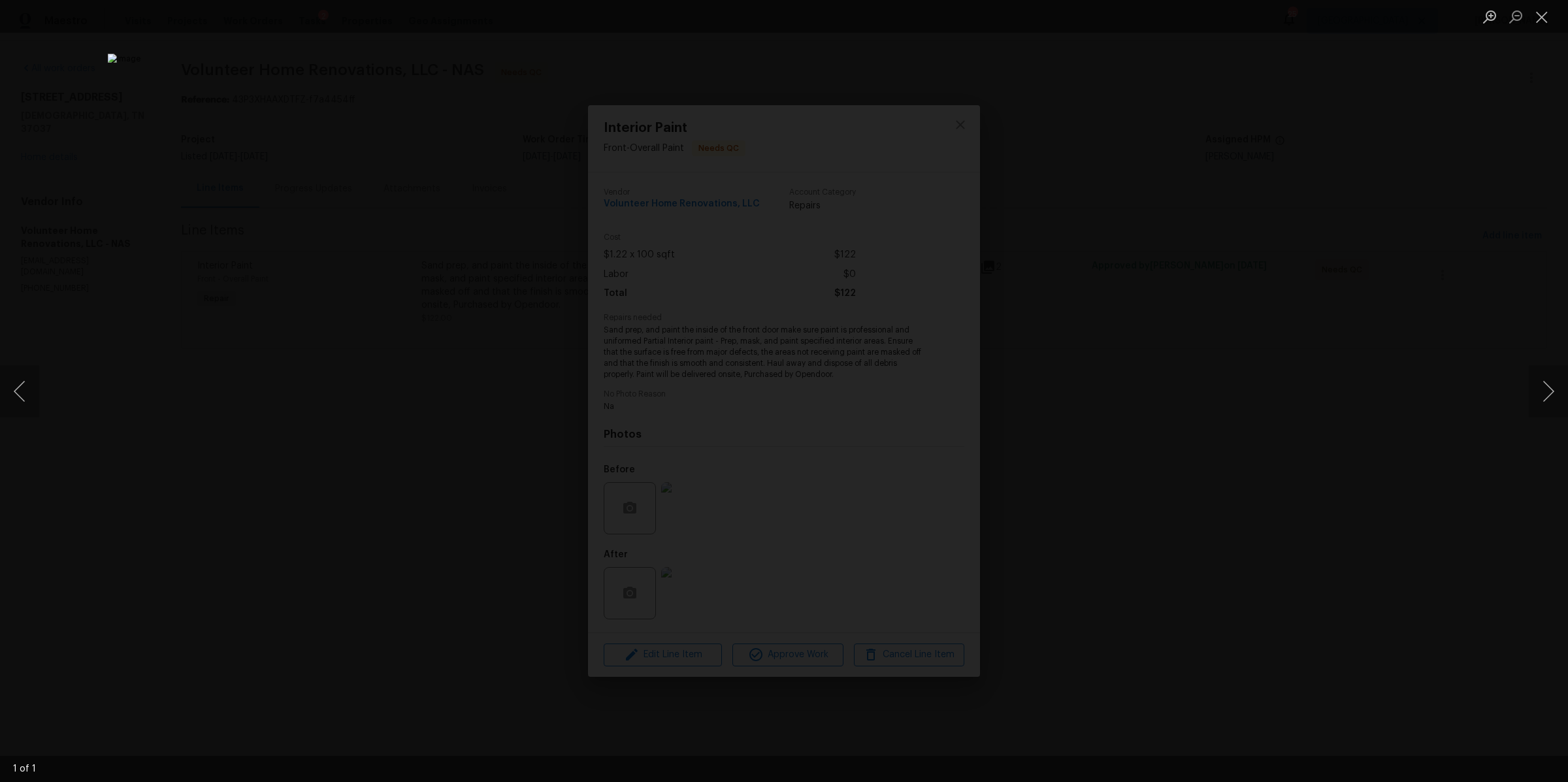
click at [1204, 531] on div "Lightbox" at bounding box center [784, 391] width 1568 height 782
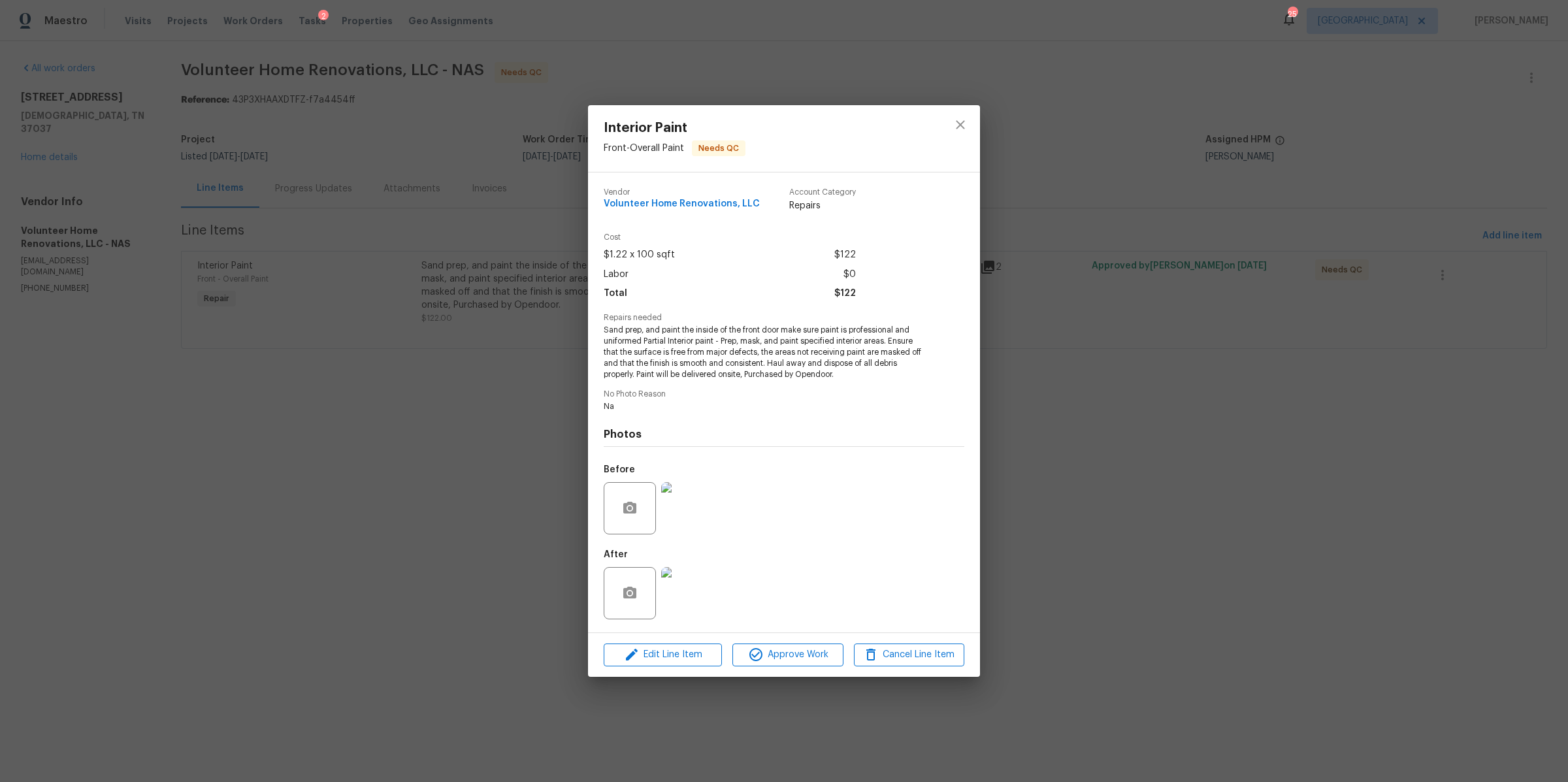
click at [1204, 531] on div "Interior Paint Front - Overall Paint Needs QC Vendor Volunteer Home Renovations…" at bounding box center [784, 391] width 1568 height 782
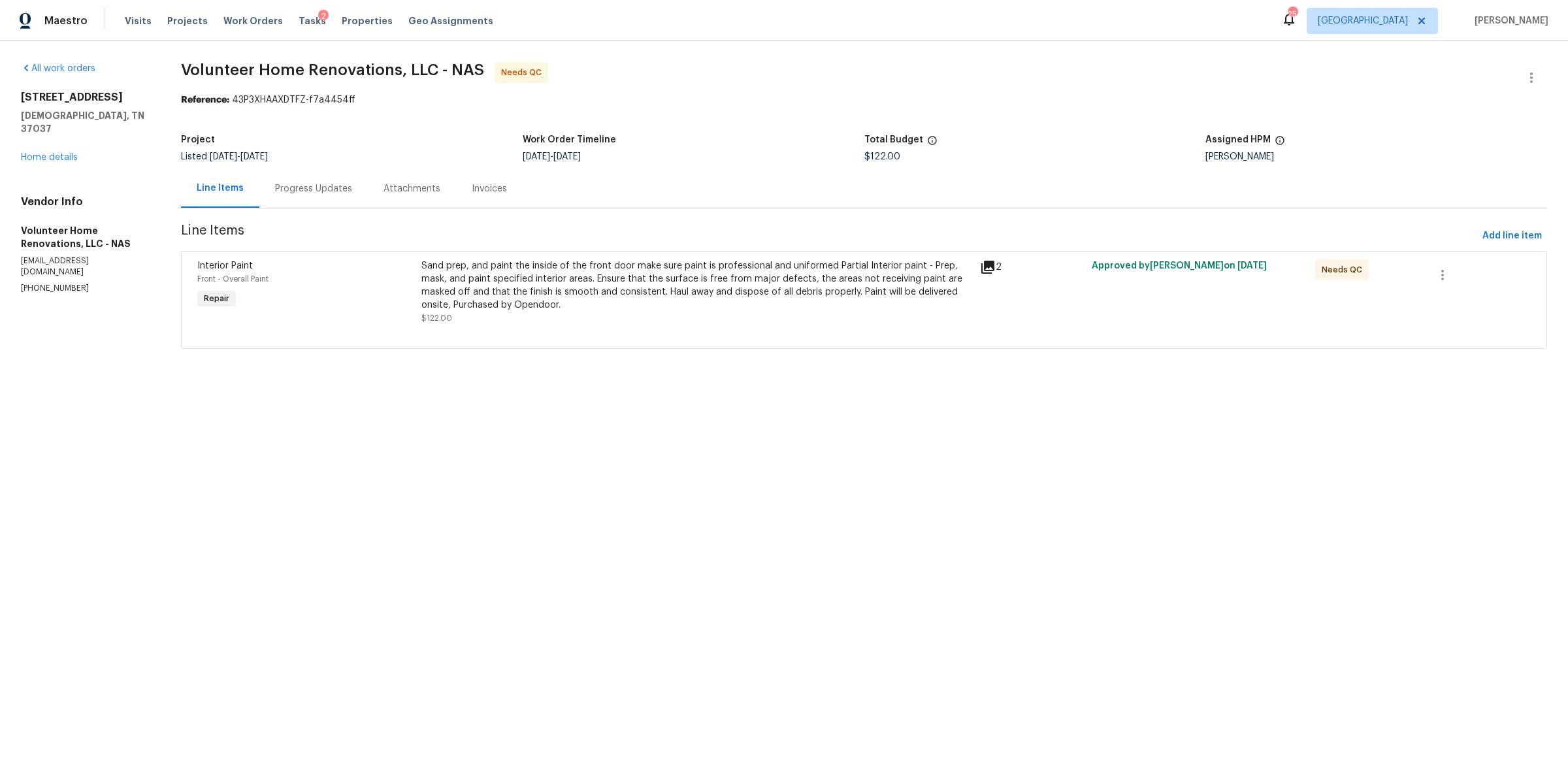
click at [818, 302] on div "Sand prep, and paint the inside of the front door make sure paint is profession…" at bounding box center [696, 285] width 550 height 52
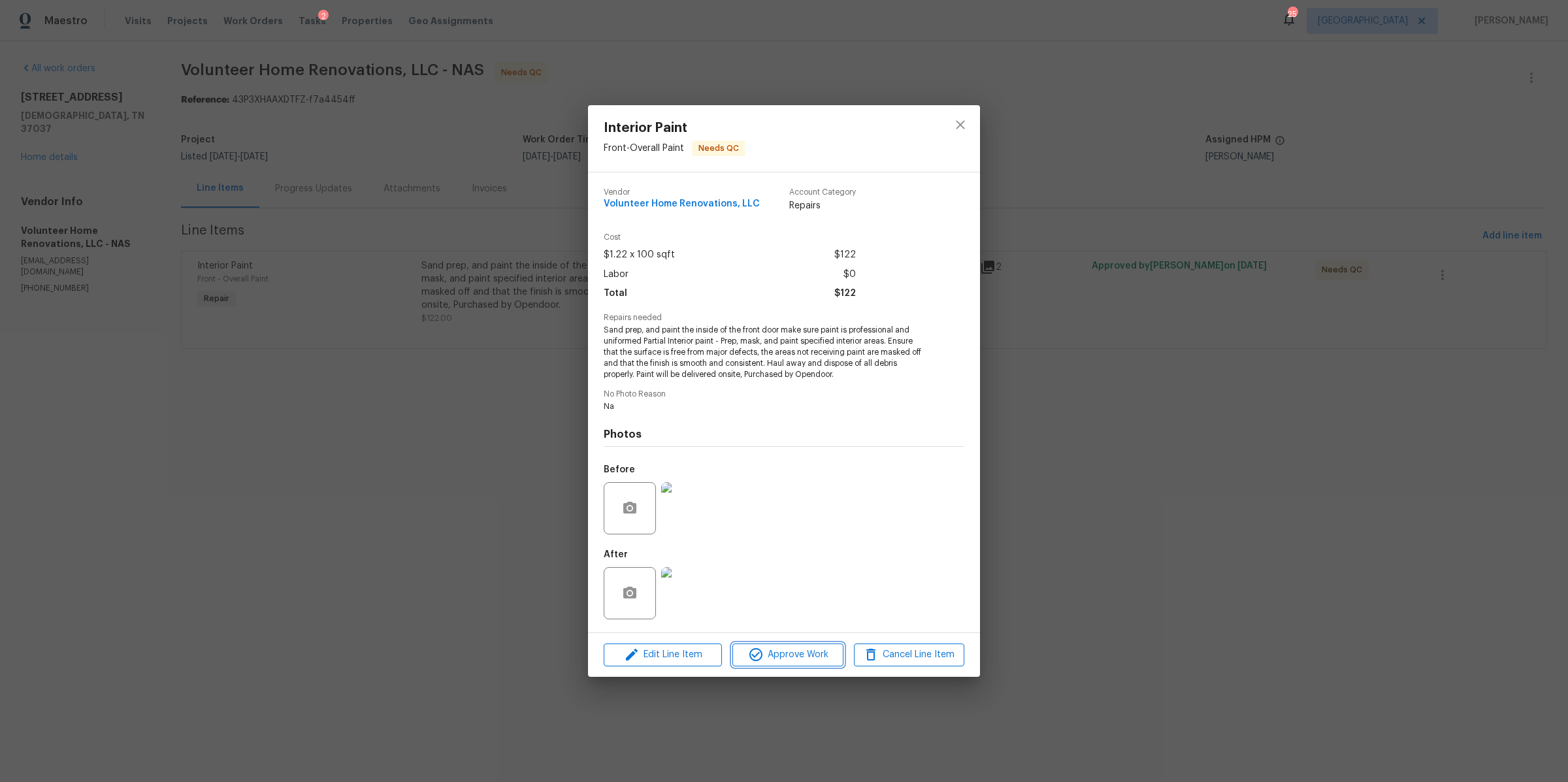
click at [798, 654] on span "Approve Work" at bounding box center [787, 655] width 103 height 16
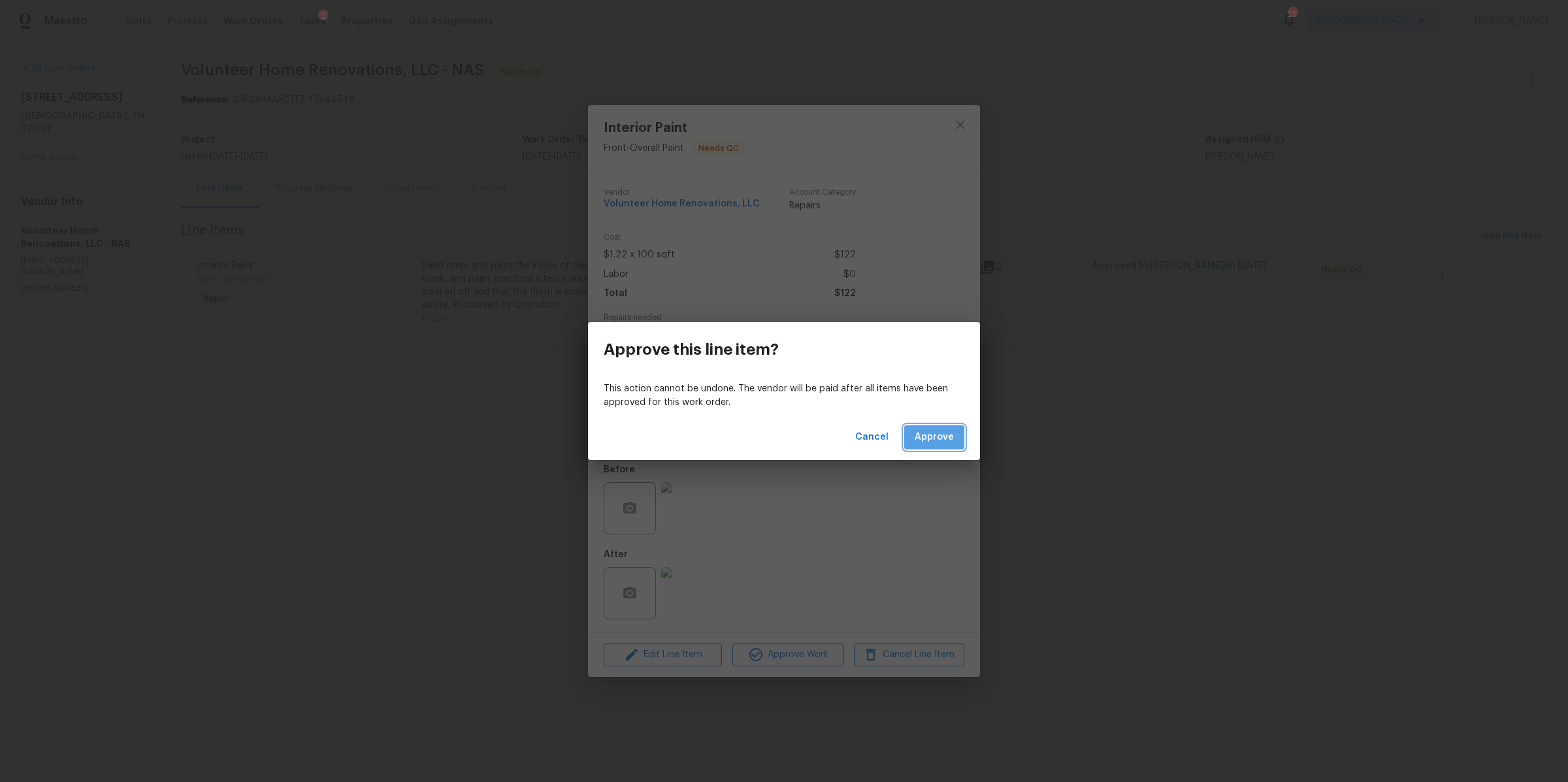
click at [934, 438] on span "Approve" at bounding box center [934, 438] width 39 height 16
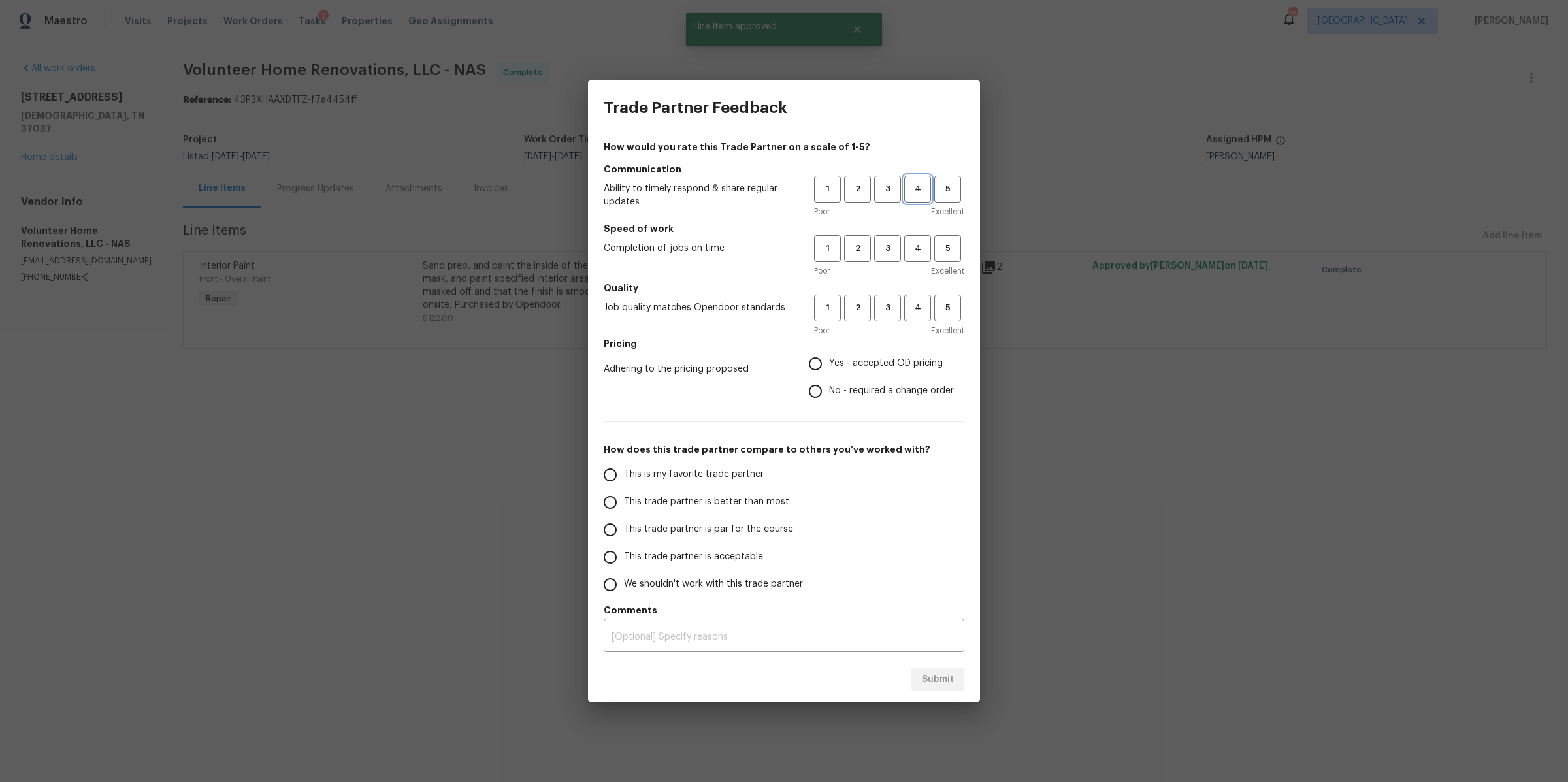
drag, startPoint x: 921, startPoint y: 182, endPoint x: 916, endPoint y: 193, distance: 12.1
click at [921, 182] on span "4" at bounding box center [918, 189] width 24 height 15
drag, startPoint x: 914, startPoint y: 230, endPoint x: 914, endPoint y: 244, distance: 14.0
click at [914, 230] on h5 "Speed of work" at bounding box center [784, 228] width 361 height 13
click at [914, 245] on span "4" at bounding box center [918, 249] width 24 height 15
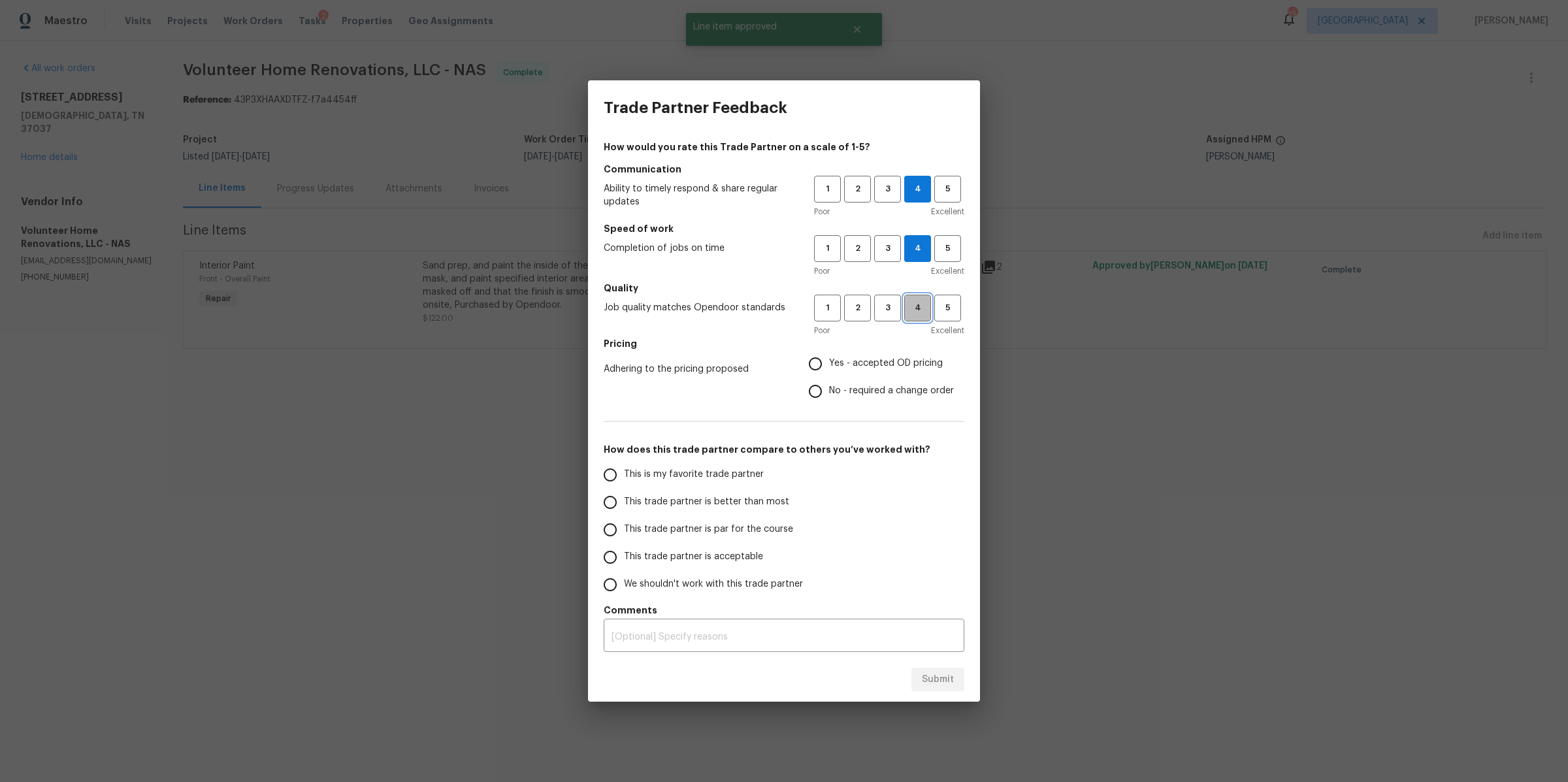
click at [911, 318] on button "4" at bounding box center [918, 308] width 27 height 27
click at [895, 365] on span "Yes - accepted OD pricing" at bounding box center [886, 363] width 113 height 14
click at [829, 365] on input "Yes - accepted OD pricing" at bounding box center [815, 363] width 28 height 28
radio input "true"
click at [754, 499] on span "This trade partner is better than most" at bounding box center [706, 502] width 165 height 14
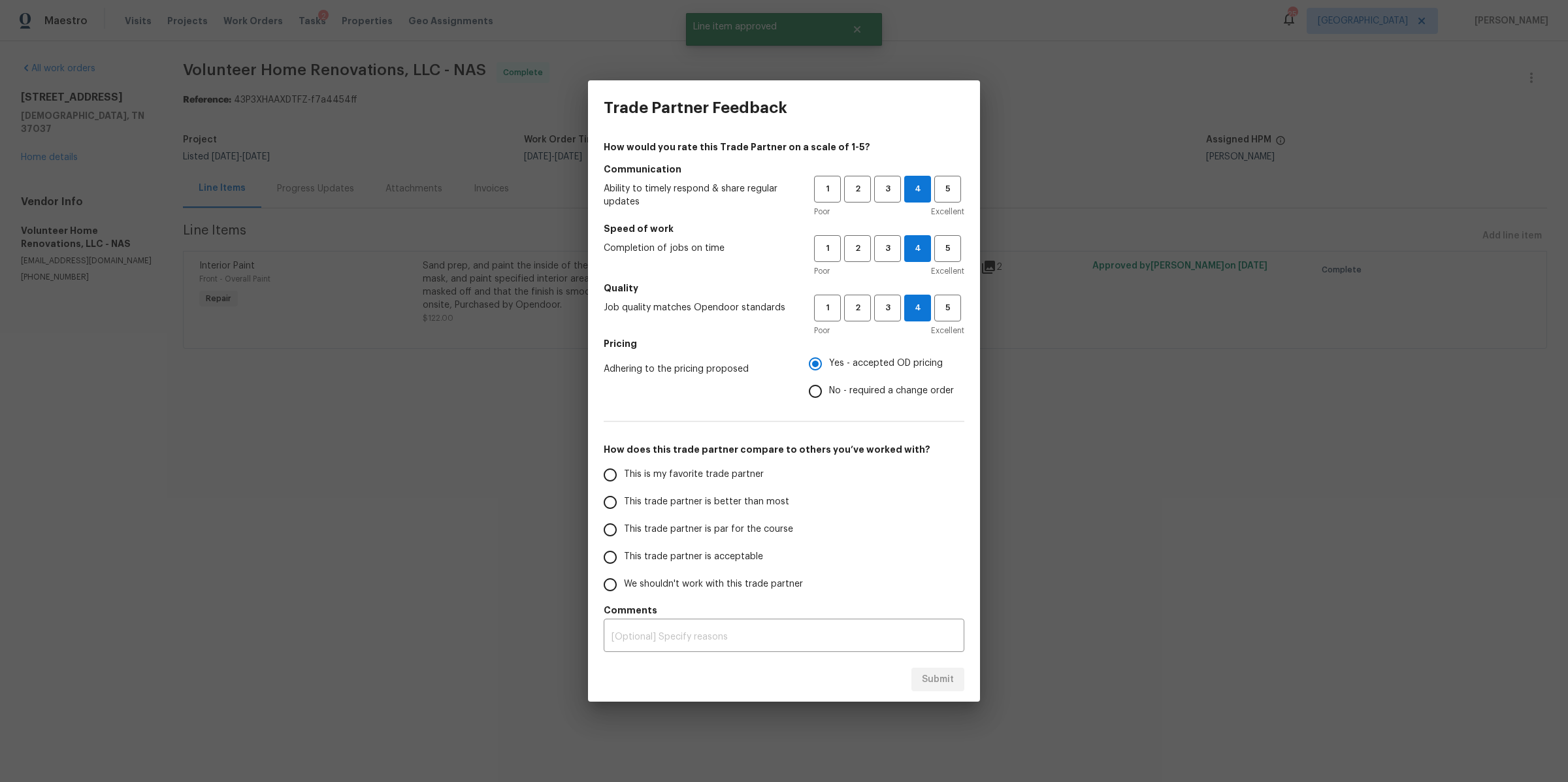
click at [624, 499] on input "This trade partner is better than most" at bounding box center [610, 502] width 28 height 28
drag, startPoint x: 935, startPoint y: 685, endPoint x: 935, endPoint y: 638, distance: 47.0
click at [935, 685] on span "Submit" at bounding box center [937, 679] width 32 height 16
radio input "true"
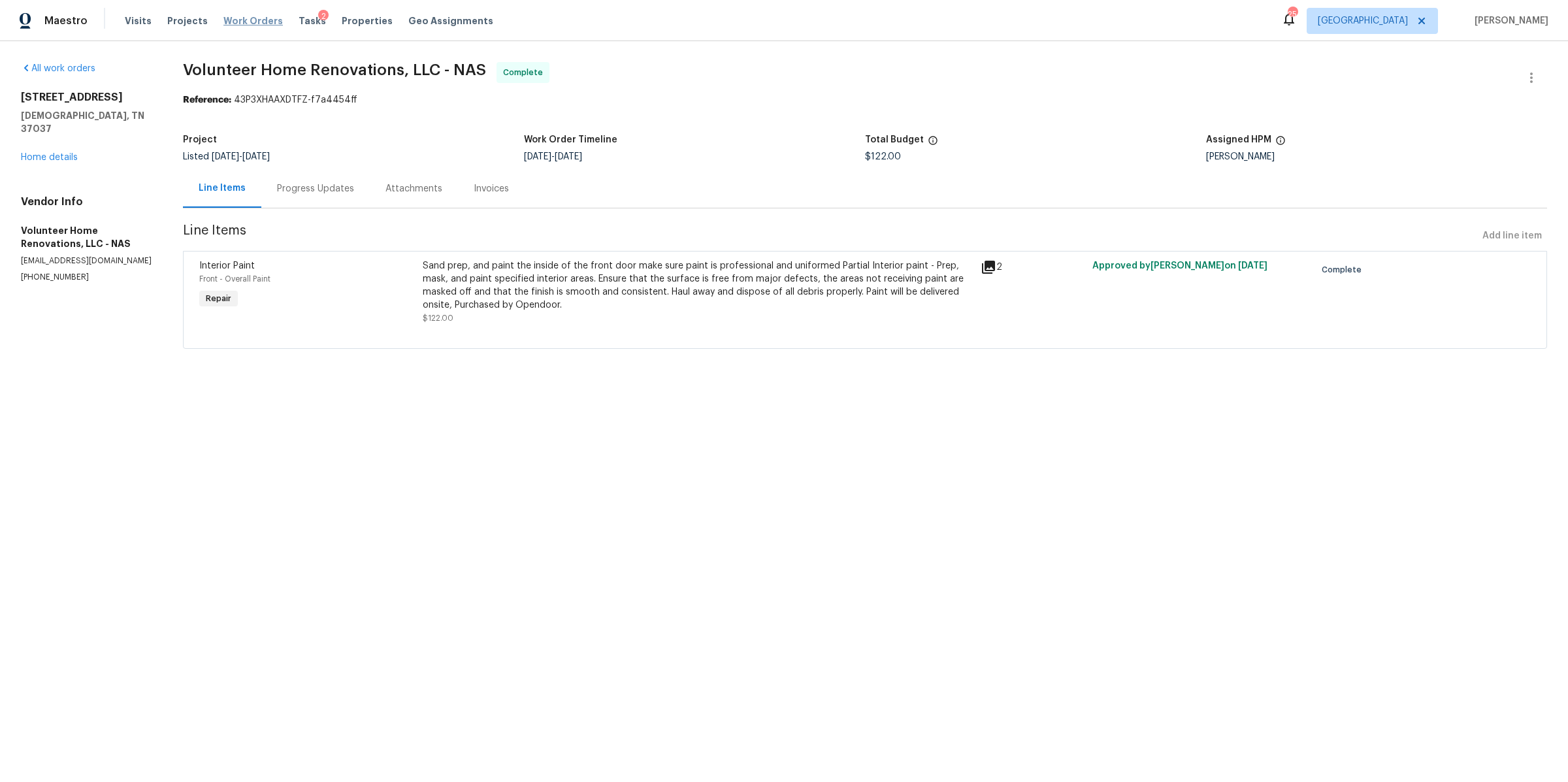
click at [240, 16] on span "Work Orders" at bounding box center [253, 20] width 59 height 13
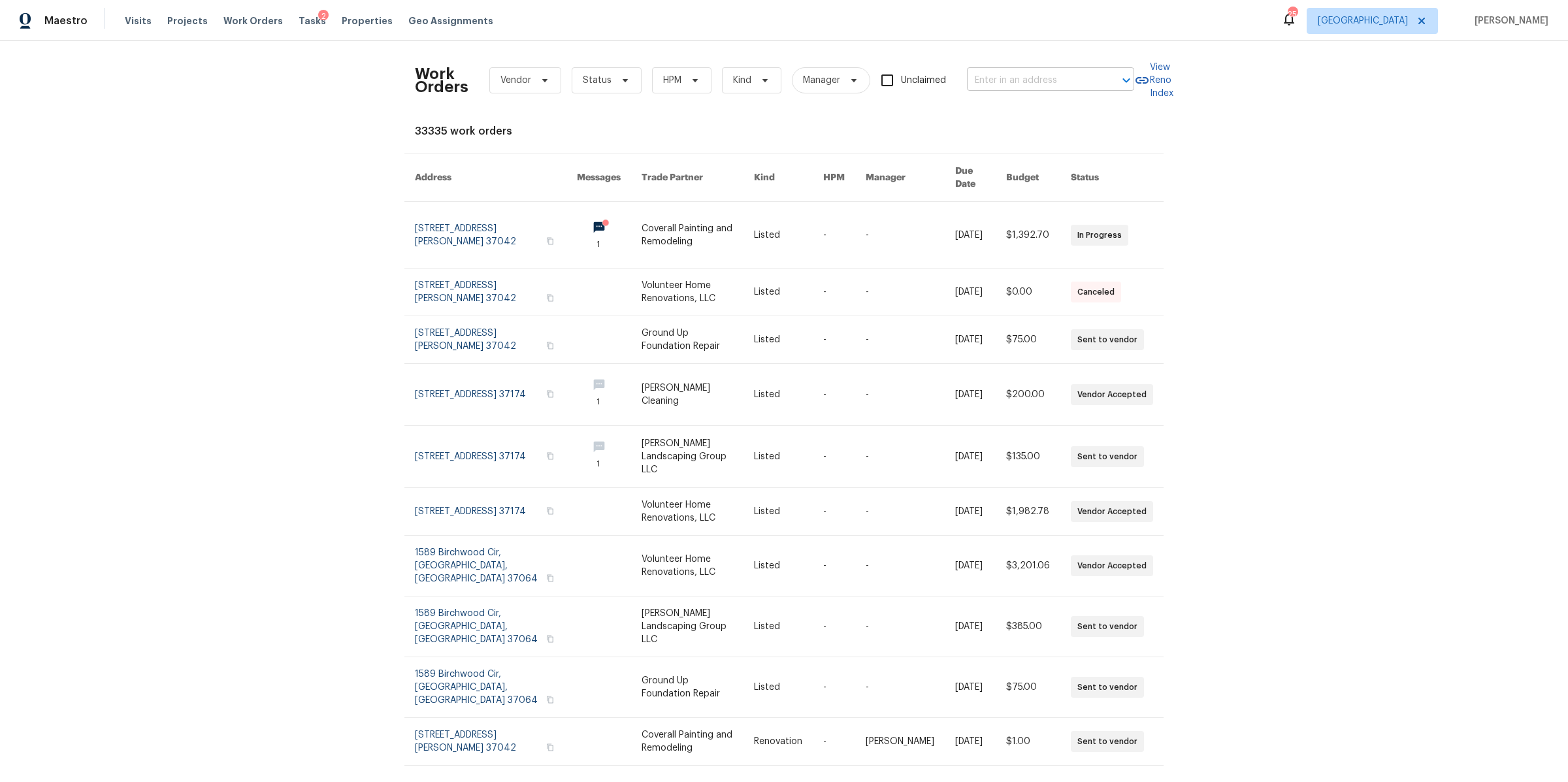
click at [999, 83] on input "text" at bounding box center [1032, 80] width 130 height 20
paste input "[STREET_ADDRESS]"
type input "[STREET_ADDRESS]"
click at [998, 111] on li "[STREET_ADDRESS]" at bounding box center [1047, 109] width 167 height 22
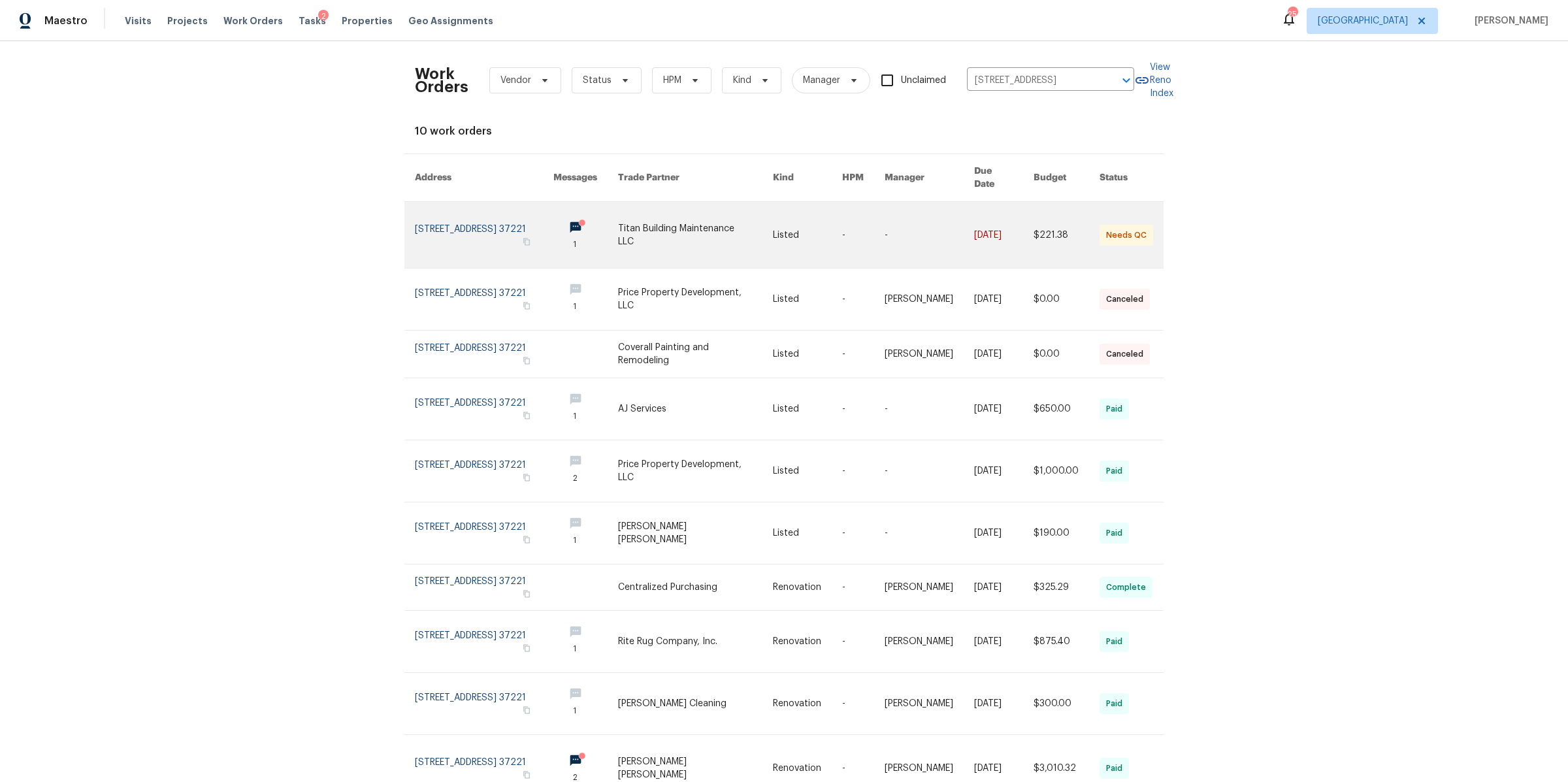
click at [470, 209] on link at bounding box center [484, 235] width 138 height 66
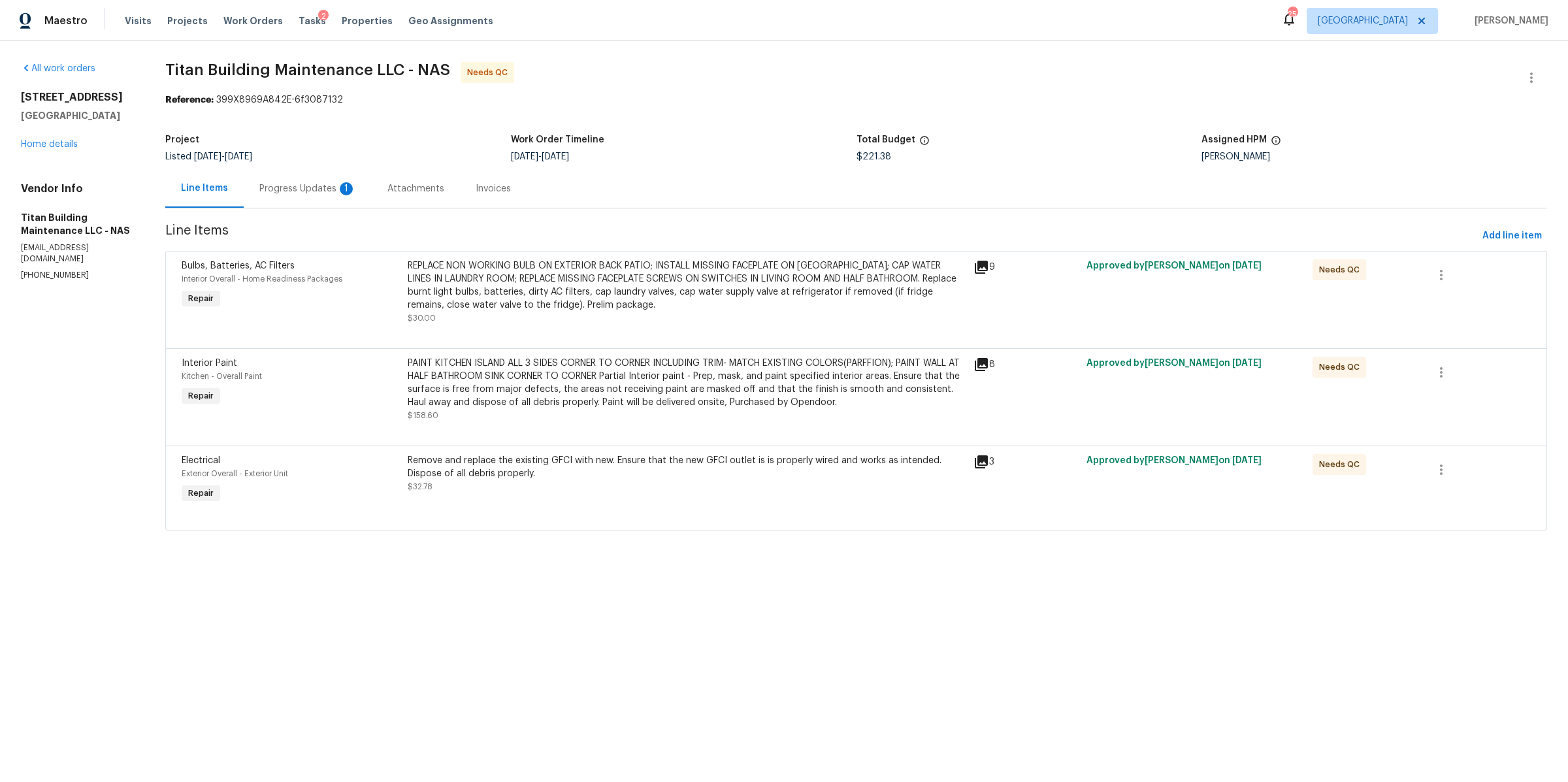
click at [307, 192] on div "Progress Updates 1" at bounding box center [307, 188] width 97 height 13
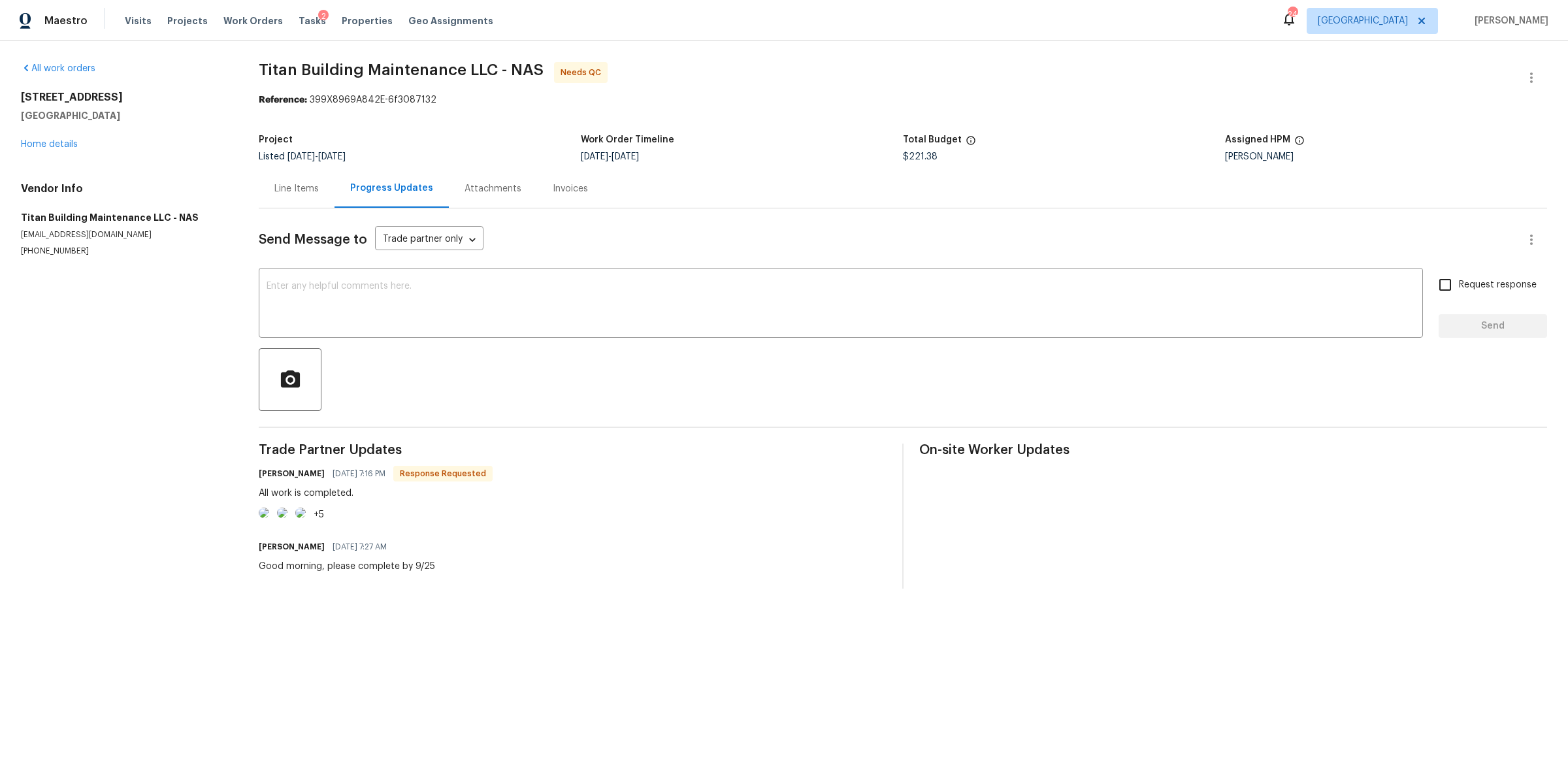
click at [269, 518] on img at bounding box center [263, 513] width 10 height 10
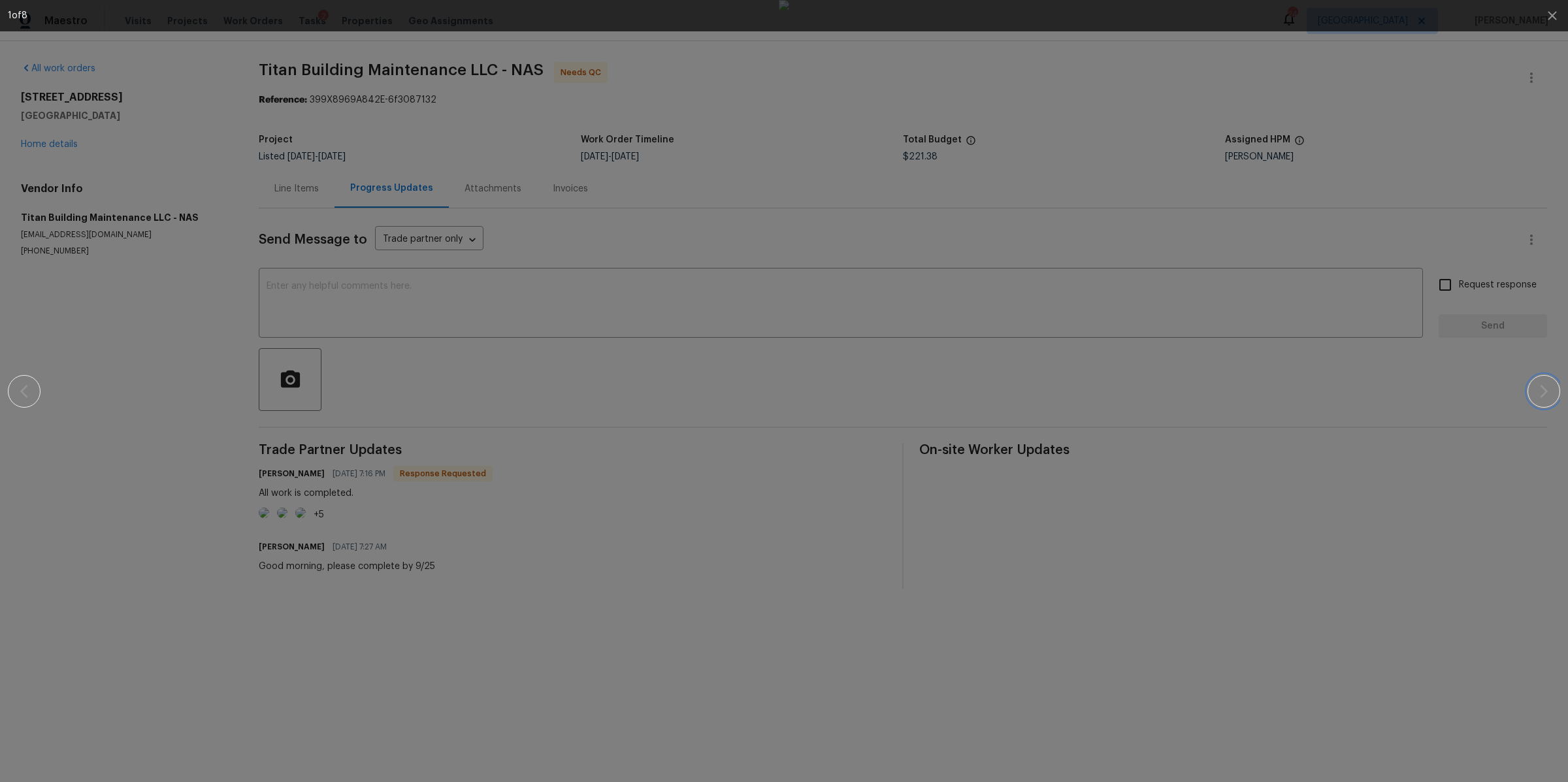
click at [1536, 393] on icon "button" at bounding box center [1543, 391] width 16 height 16
click at [1534, 392] on button "button" at bounding box center [1544, 391] width 32 height 32
click at [1356, 445] on div at bounding box center [783, 391] width 1455 height 782
click at [1313, 446] on div at bounding box center [783, 391] width 1455 height 782
click at [1547, 11] on icon "button" at bounding box center [1552, 16] width 16 height 16
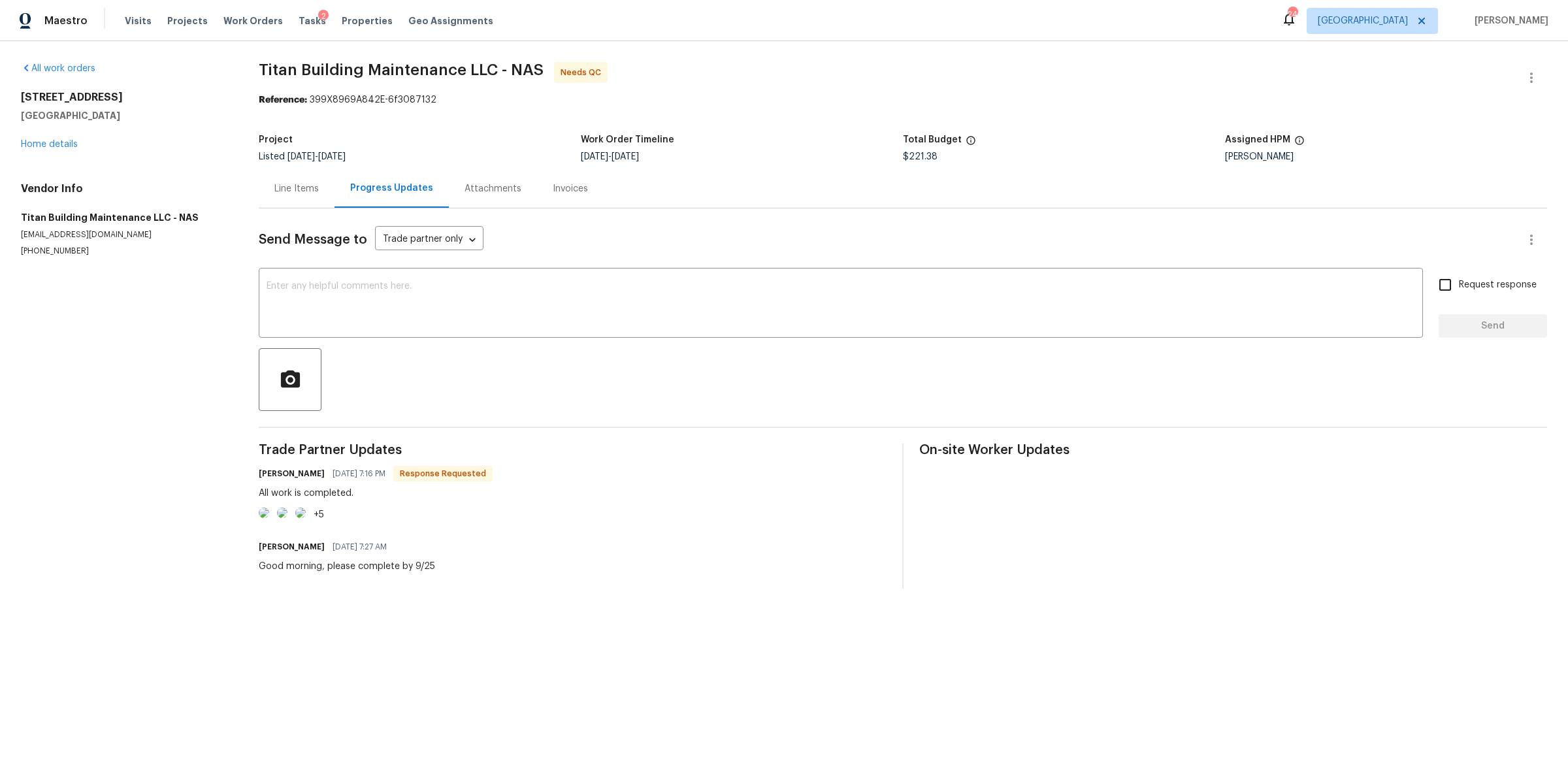
click at [292, 199] on div "Line Items" at bounding box center [296, 188] width 76 height 38
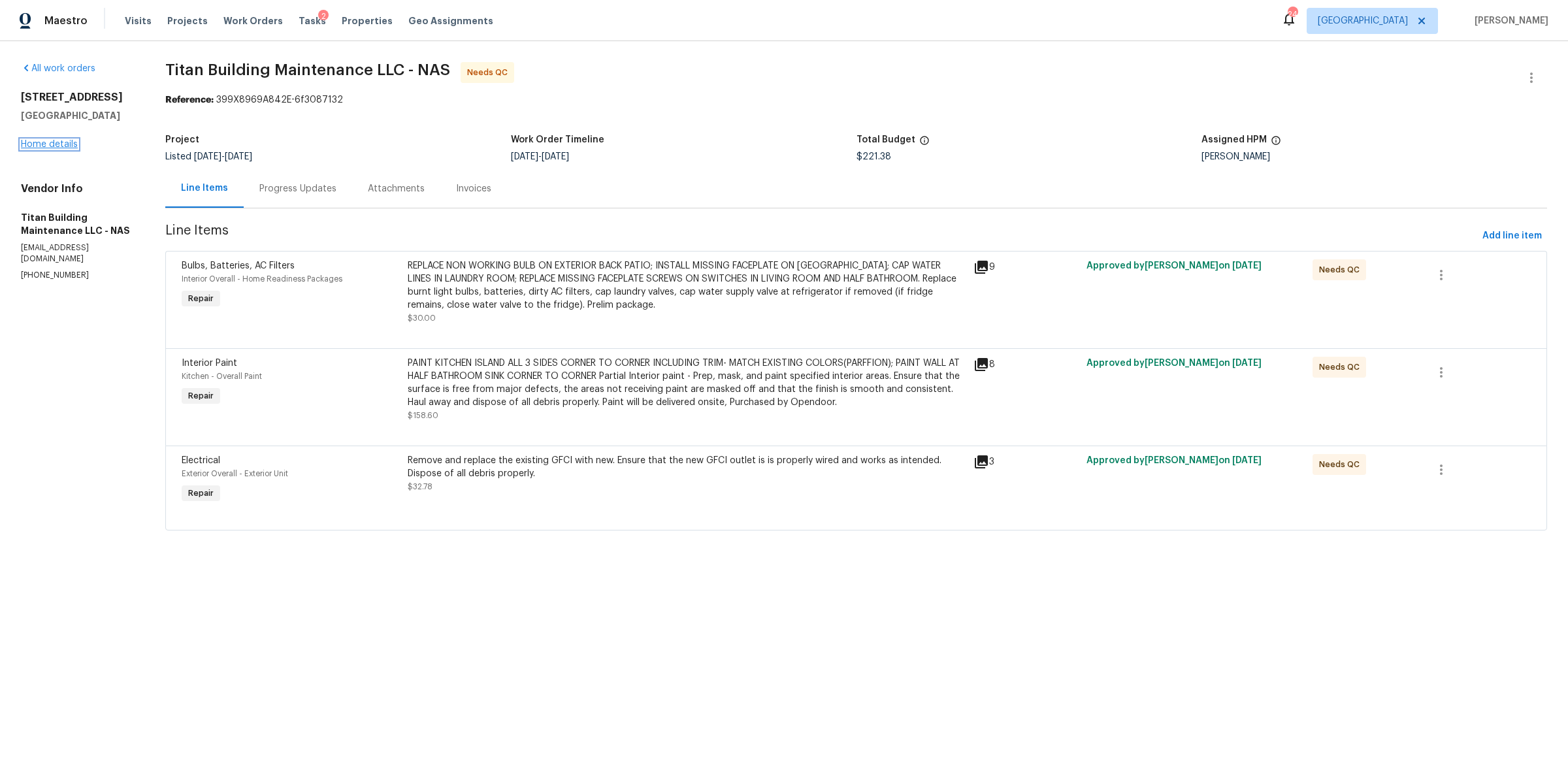
click at [53, 143] on link "Home details" at bounding box center [49, 145] width 57 height 9
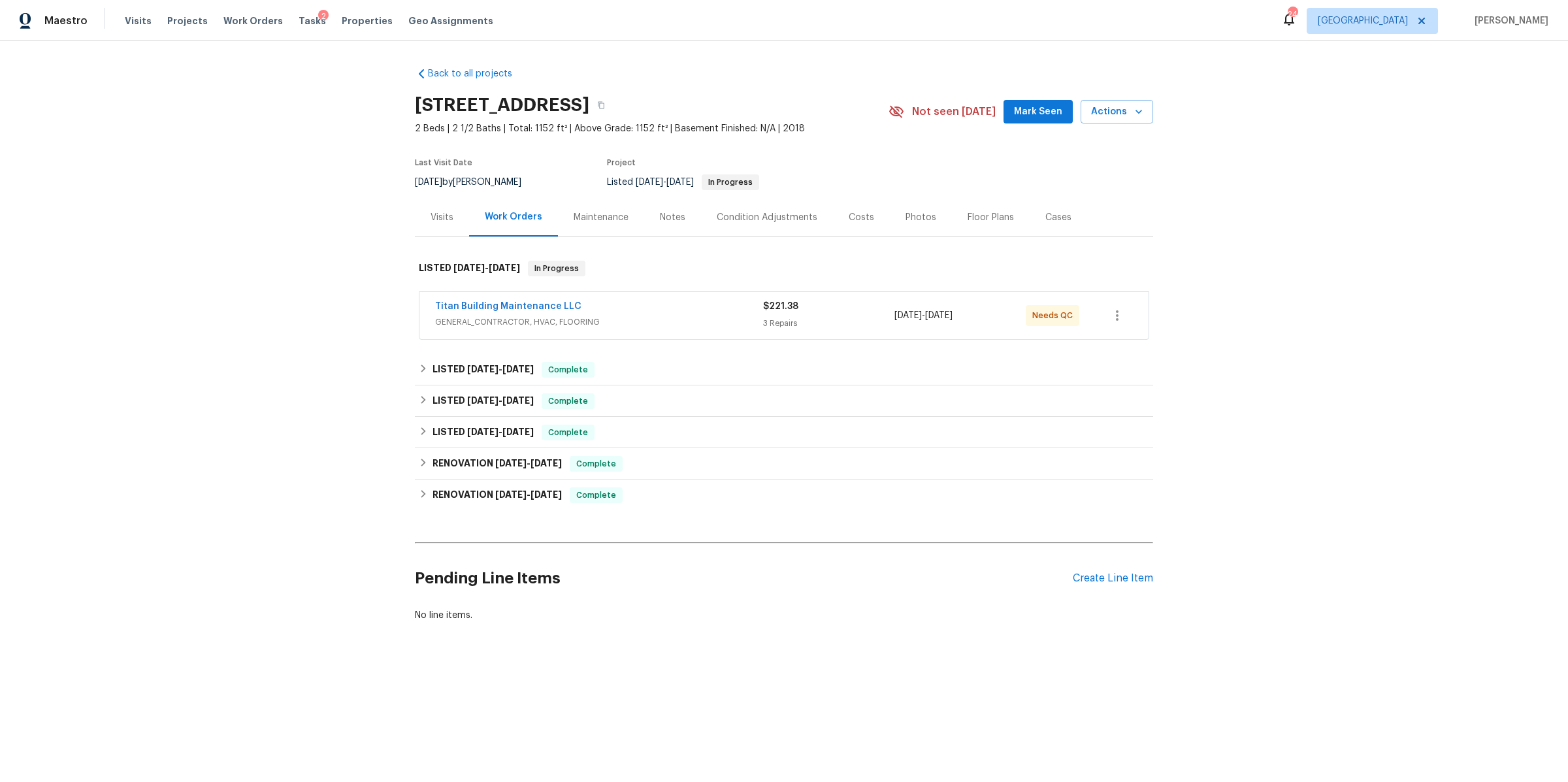
click at [431, 216] on div "Visits" at bounding box center [442, 217] width 23 height 13
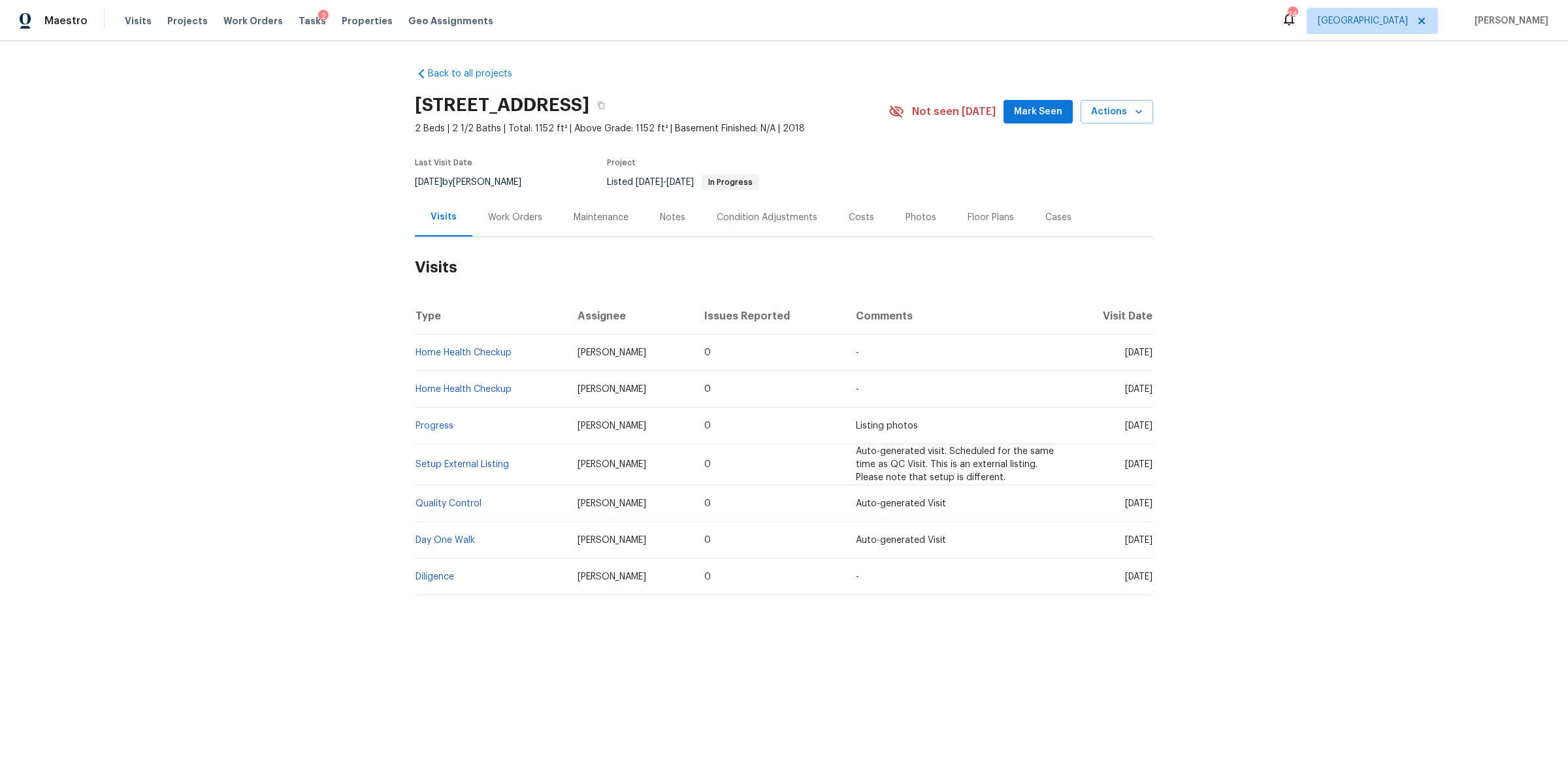
click at [675, 223] on div "Notes" at bounding box center [673, 217] width 26 height 13
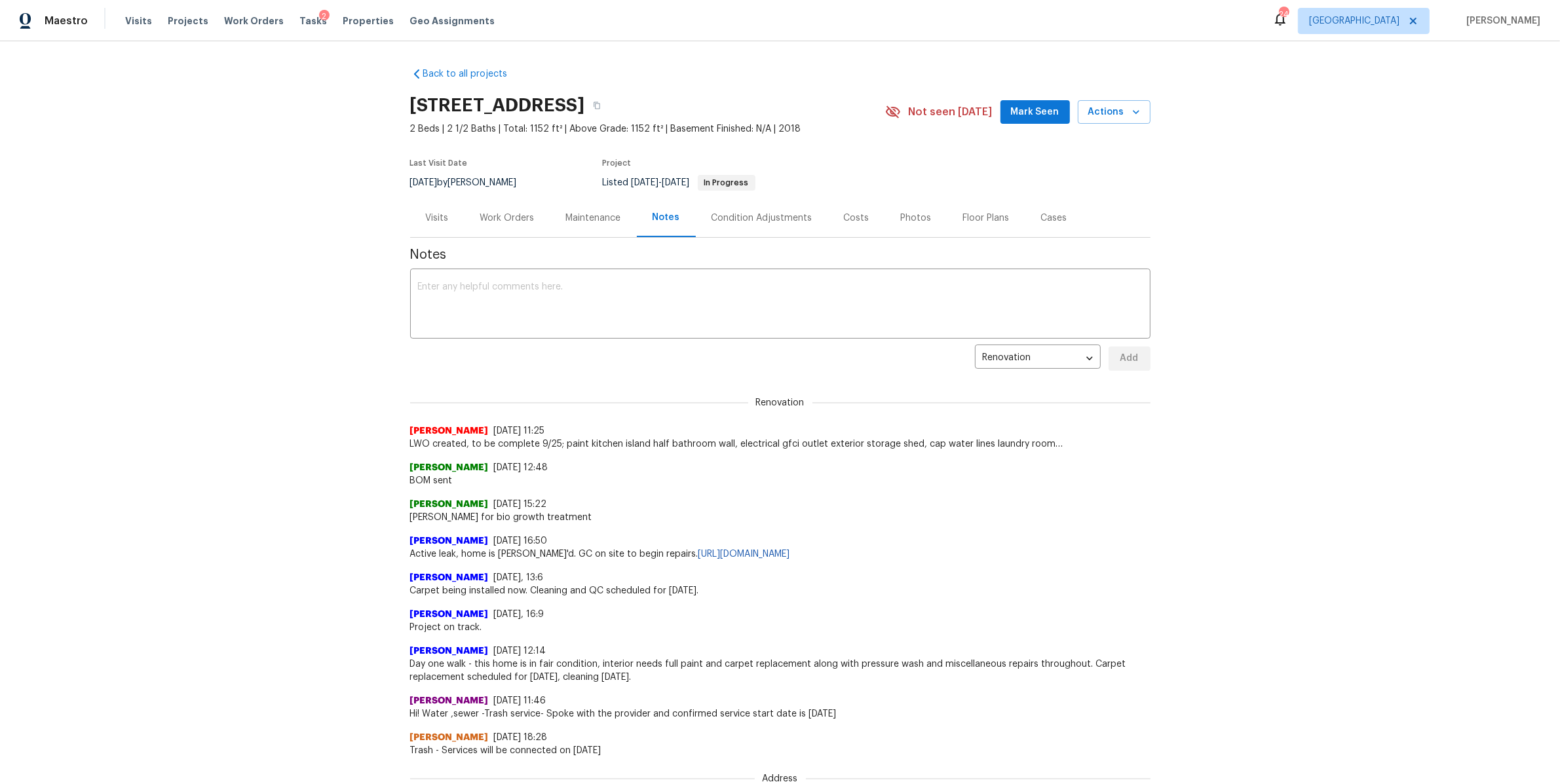
click at [499, 220] on div "Work Orders" at bounding box center [507, 217] width 54 height 13
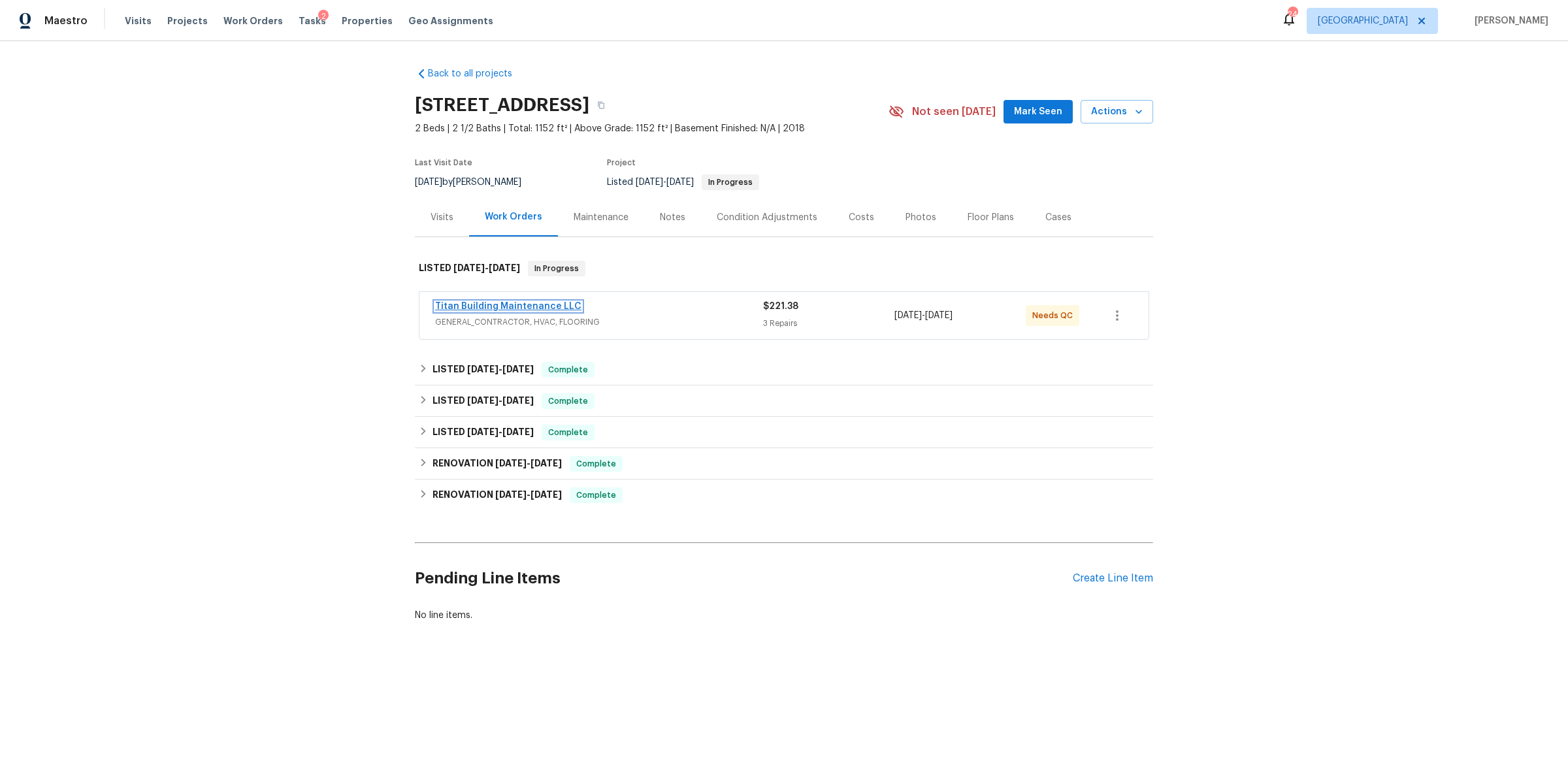
click at [534, 310] on link "Titan Building Maintenance LLC" at bounding box center [508, 307] width 147 height 9
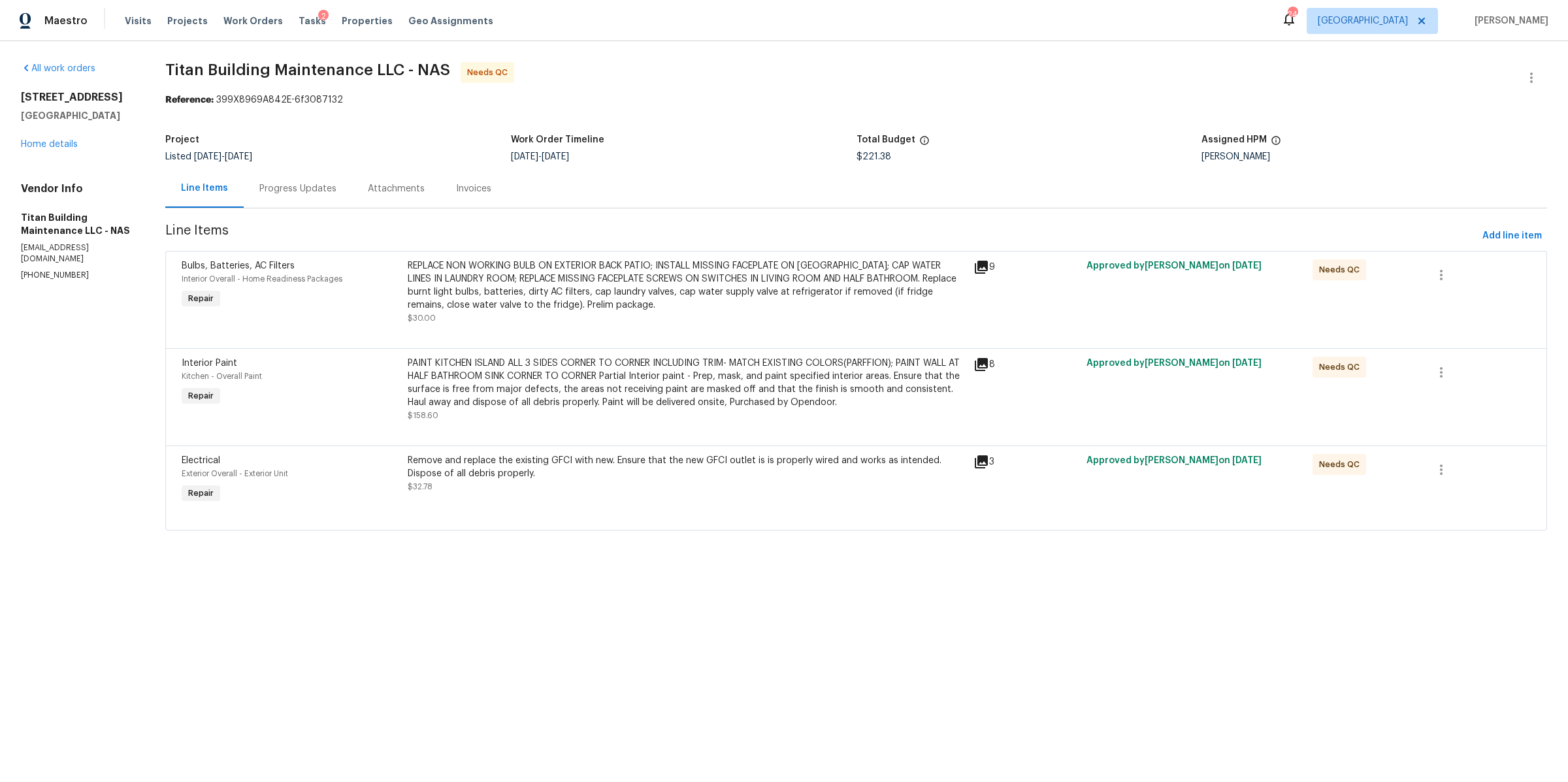
click at [510, 288] on div "REPLACE NON WORKING BULB ON EXTERIOR BACK PATIO; INSTALL MISSING FACEPLATE ON […" at bounding box center [686, 285] width 557 height 52
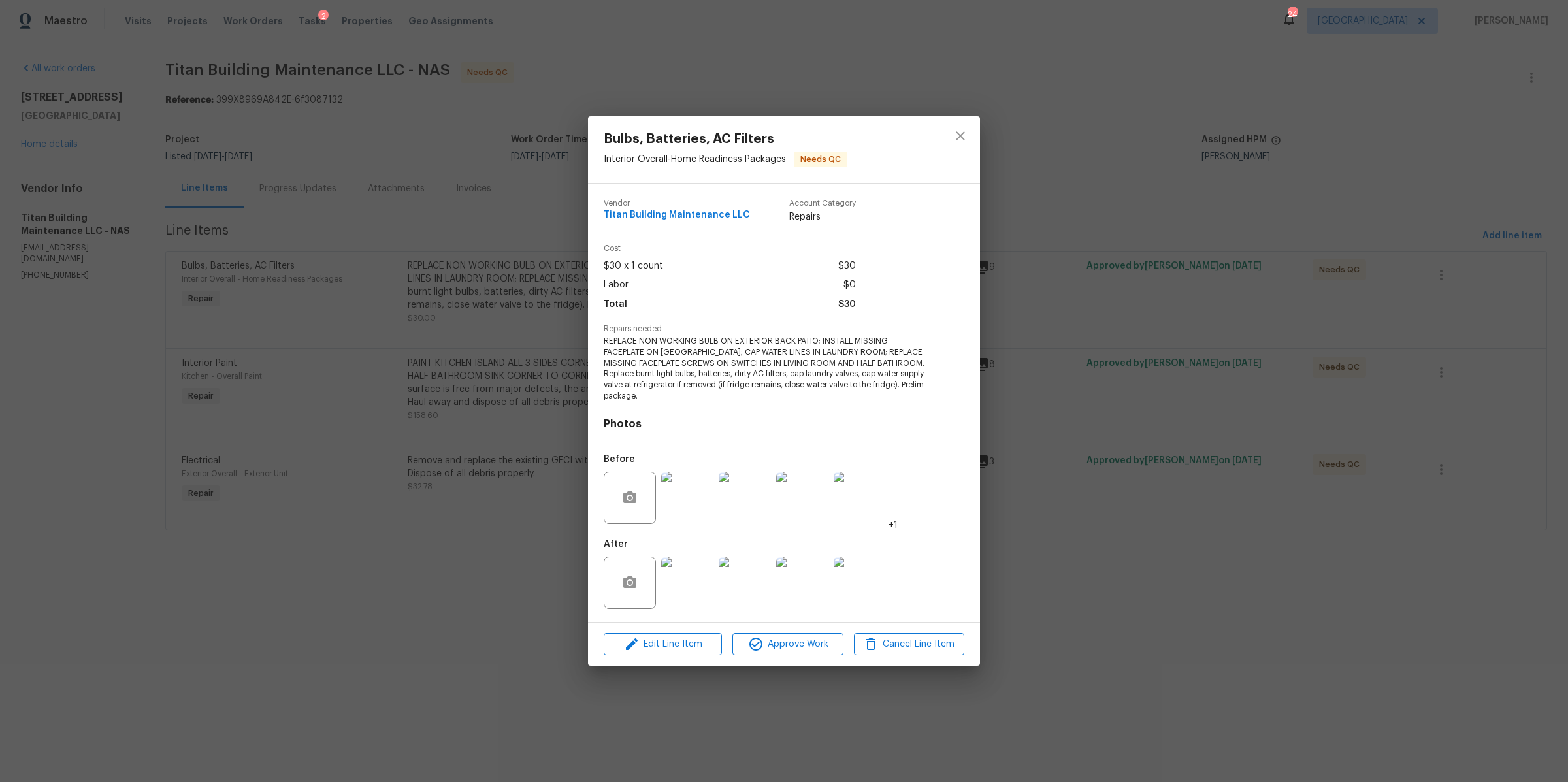
click at [510, 517] on div "Bulbs, Batteries, AC Filters Interior Overall - Home Readiness Packages Needs Q…" at bounding box center [784, 391] width 1568 height 782
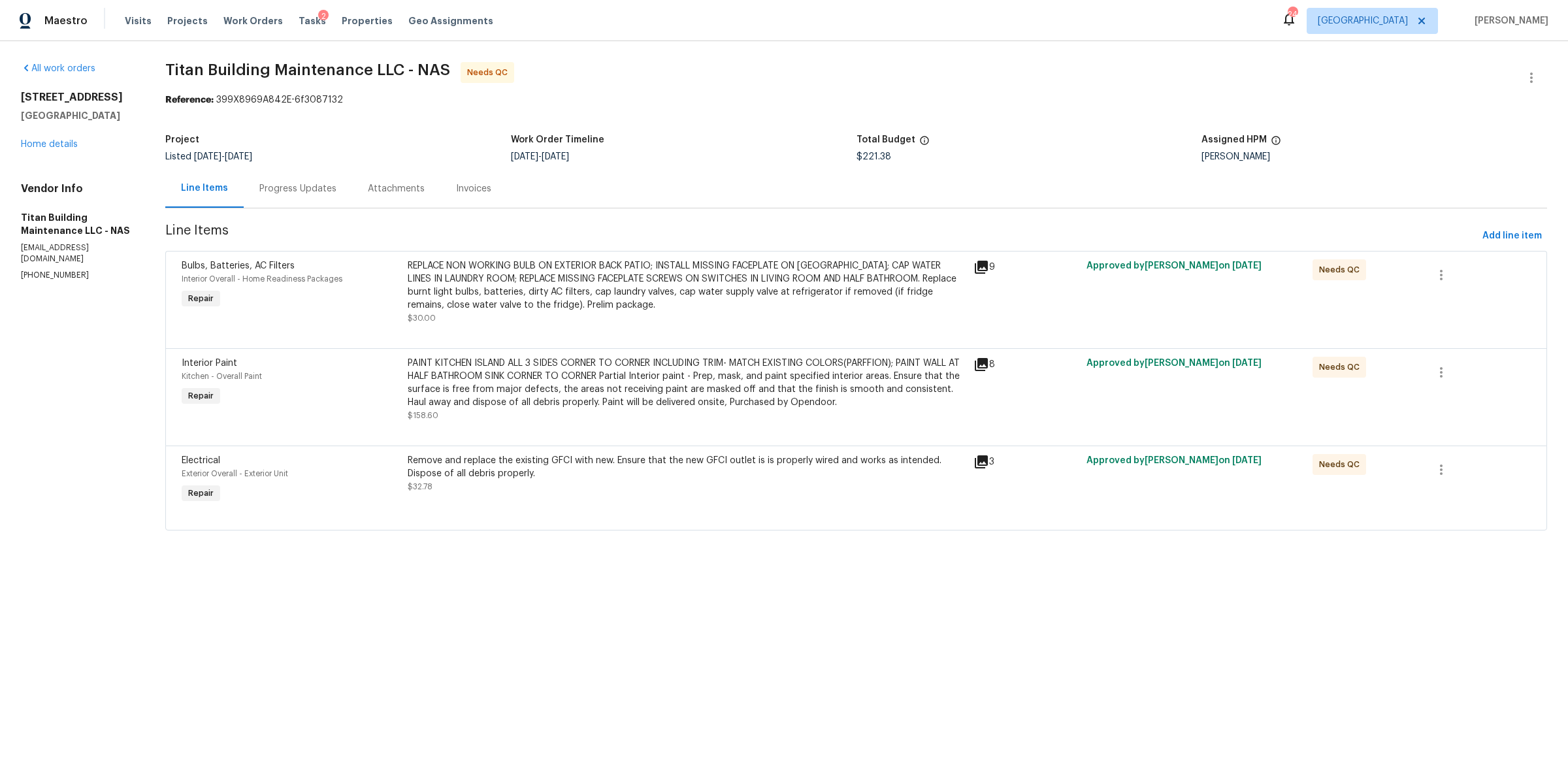
click at [498, 411] on div "PAINT KITCHEN ISLAND ALL 3 SIDES CORNER TO CORNER INCLUDING TRIM- MATCH EXISTIN…" at bounding box center [686, 389] width 557 height 66
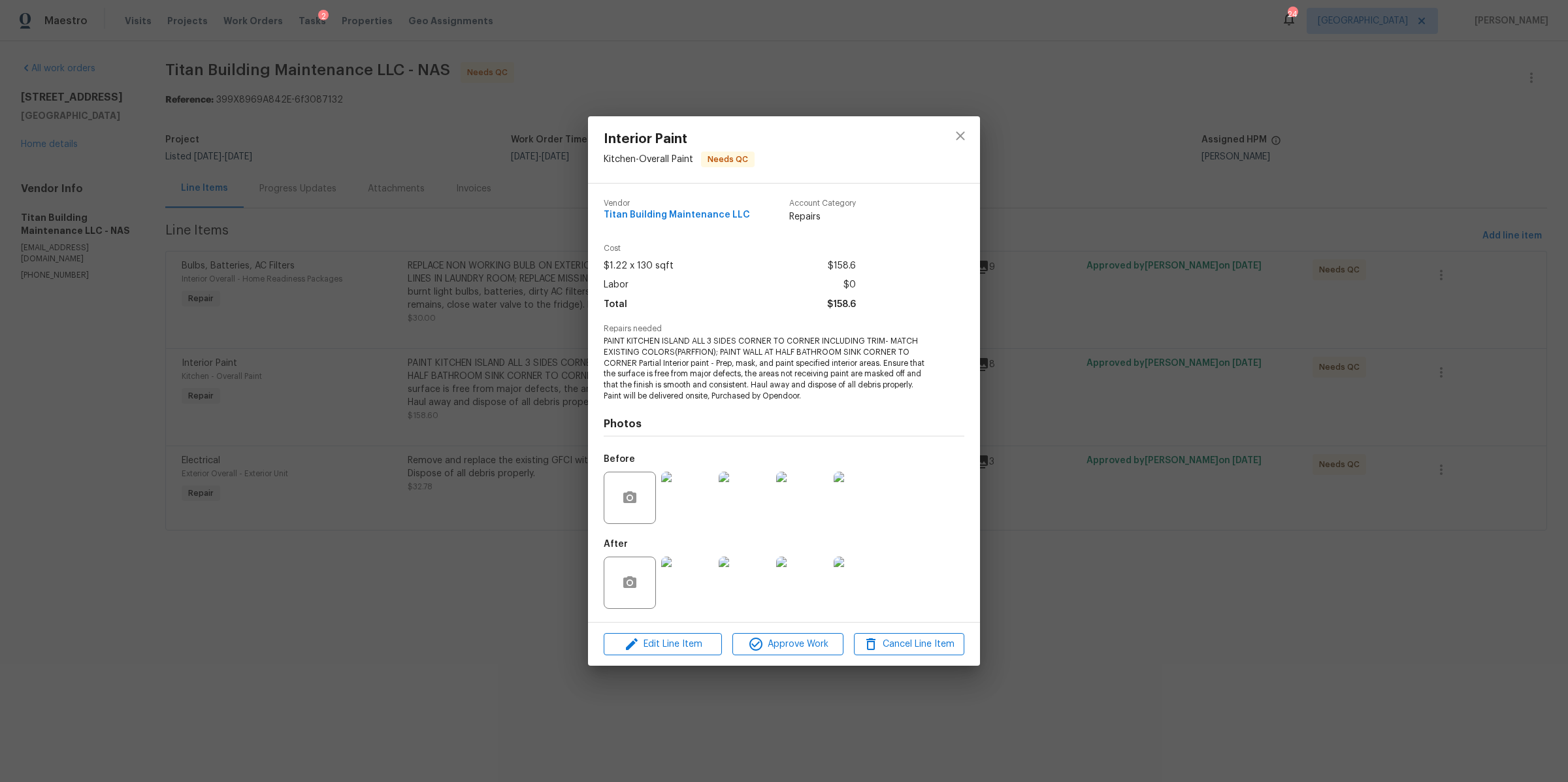
click at [702, 594] on img at bounding box center [687, 582] width 52 height 52
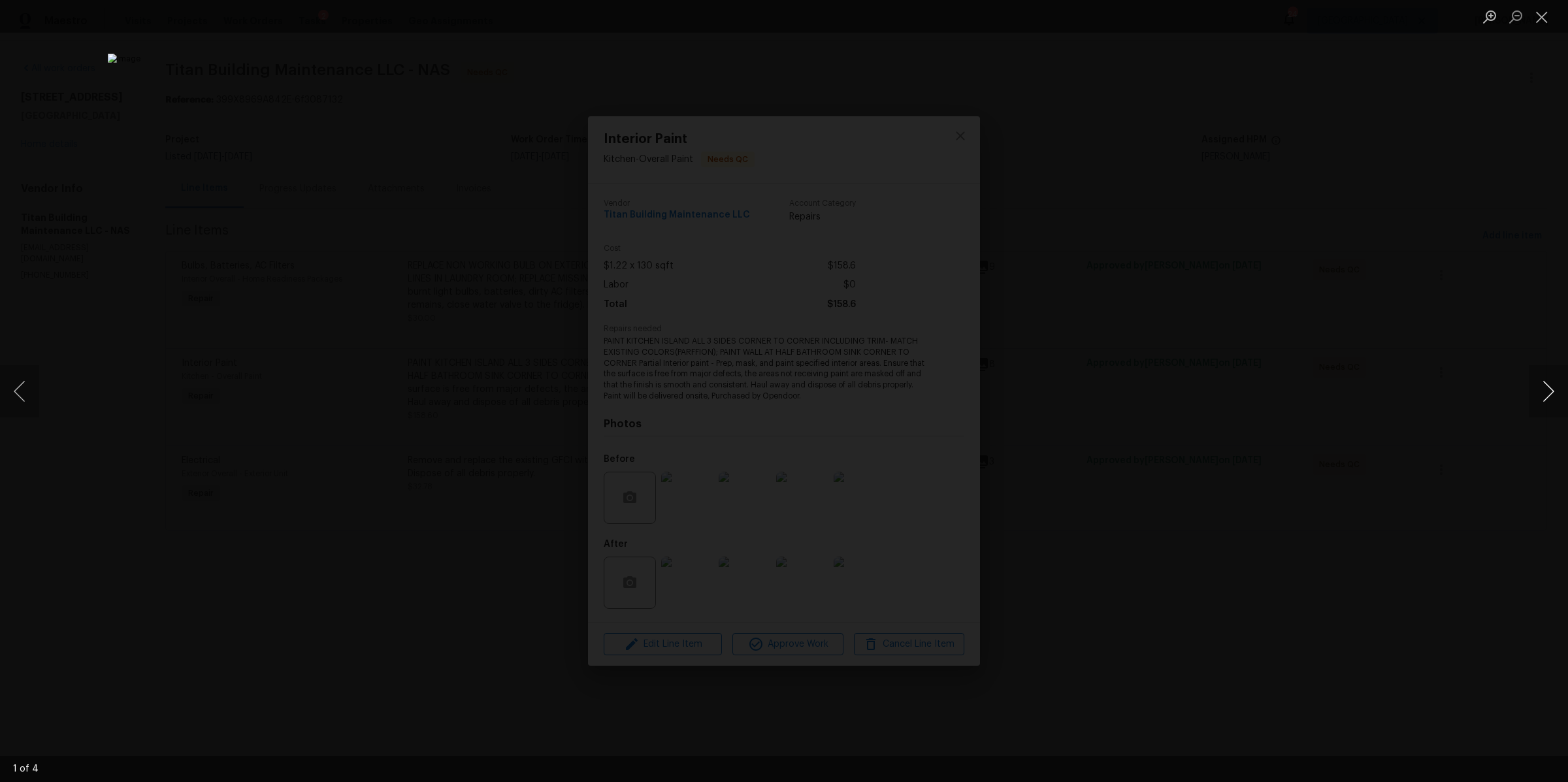
click at [1554, 393] on button "Next image" at bounding box center [1548, 391] width 39 height 52
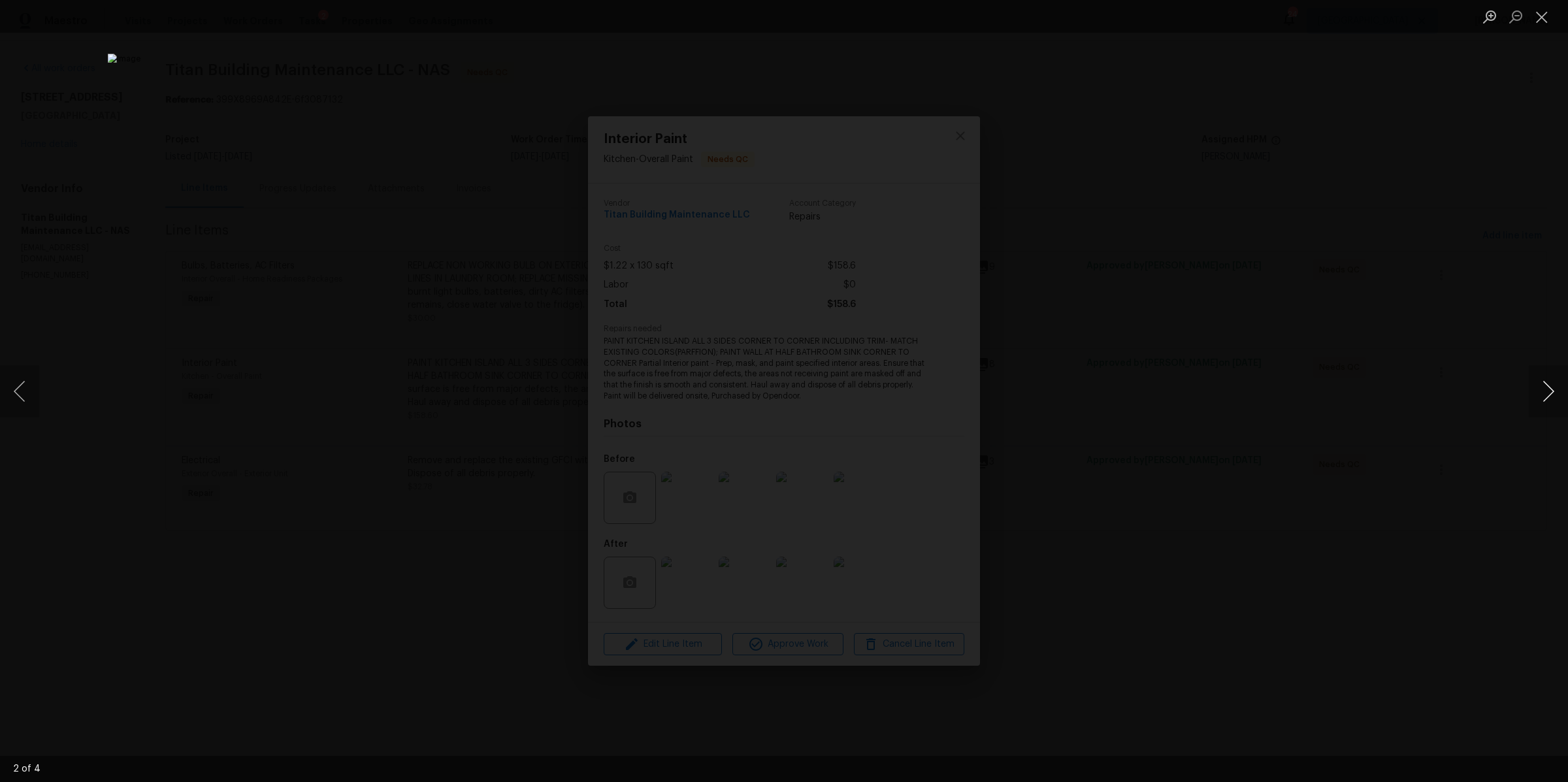
click at [1553, 393] on button "Next image" at bounding box center [1548, 391] width 39 height 52
click at [1389, 450] on div "Lightbox" at bounding box center [784, 391] width 1568 height 782
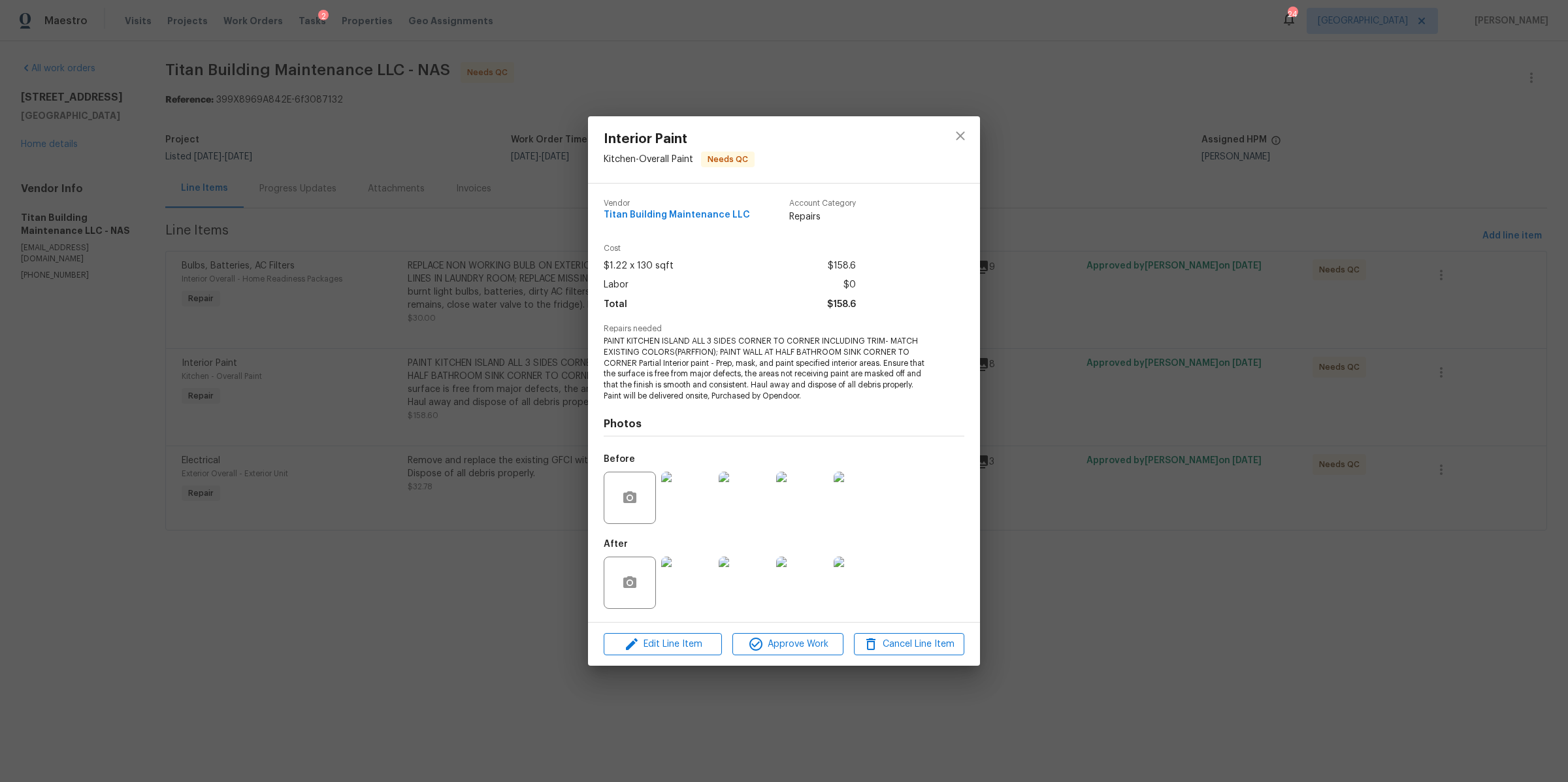
click at [1378, 452] on div "Interior Paint Kitchen - Overall Paint Needs QC Vendor Titan Building Maintenan…" at bounding box center [784, 391] width 1568 height 782
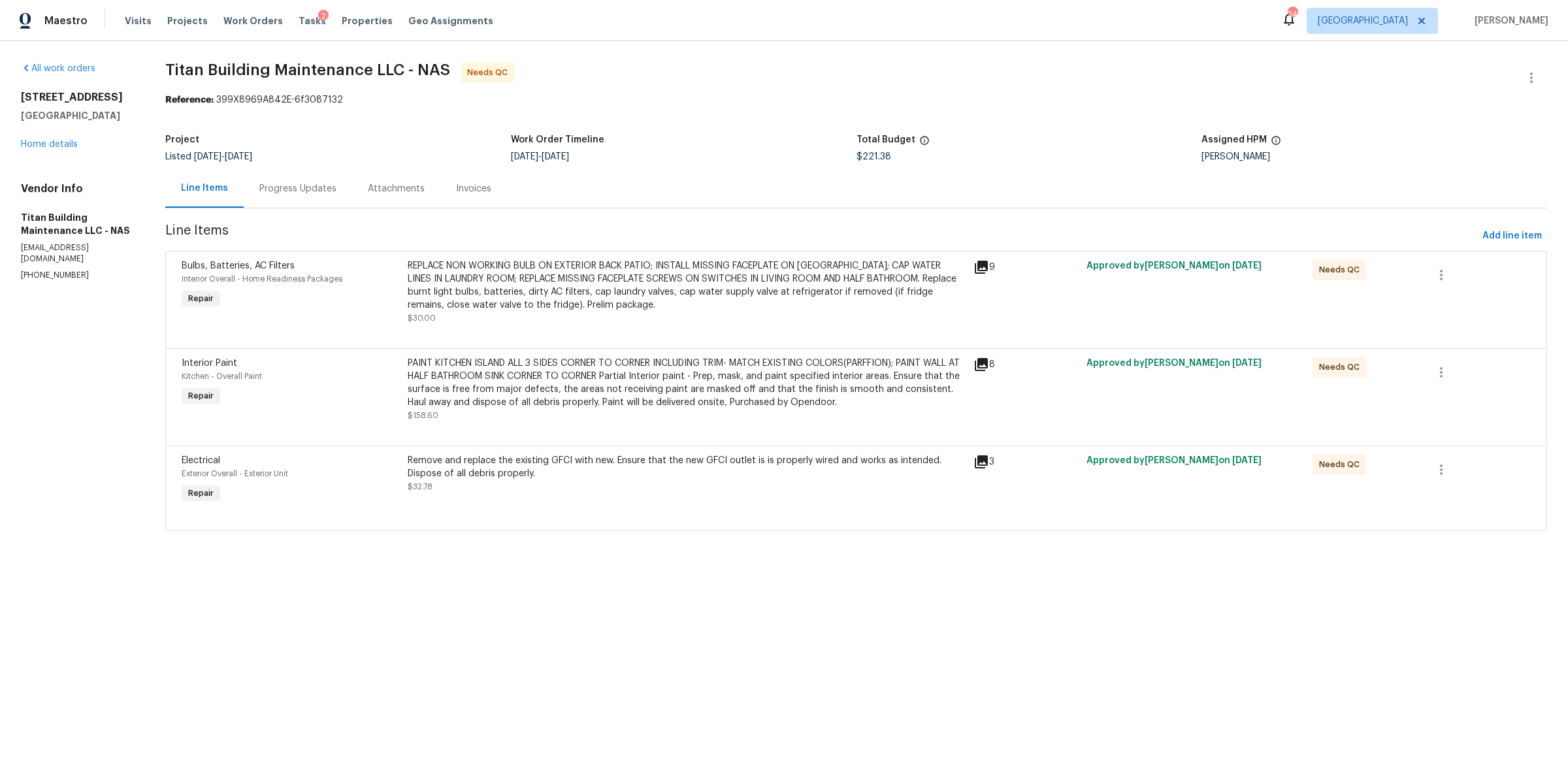
click at [625, 319] on div "REPLACE NON WORKING BULB ON EXTERIOR BACK PATIO; INSTALL MISSING FACEPLATE ON […" at bounding box center [686, 292] width 557 height 66
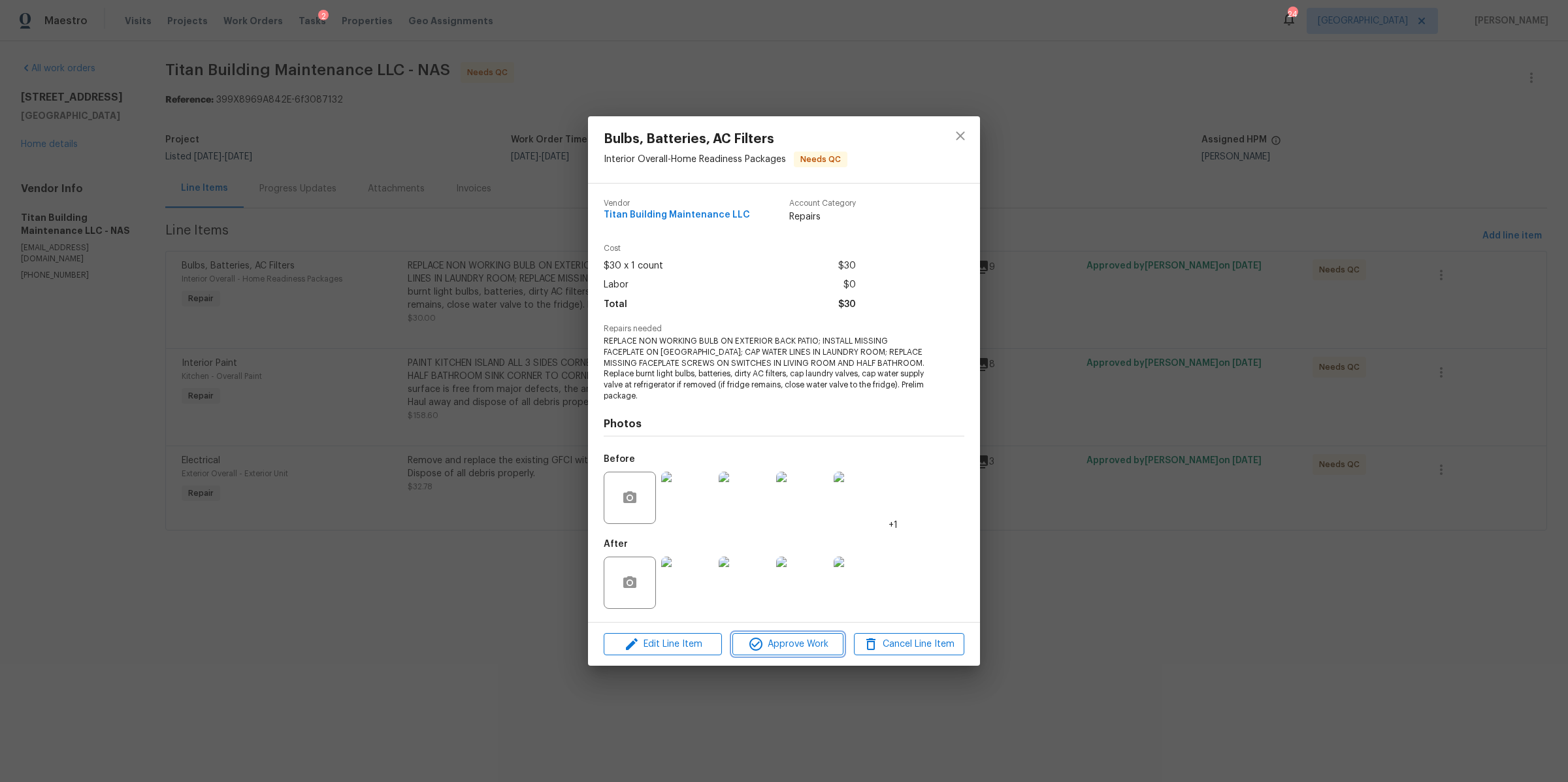
click at [801, 637] on span "Approve Work" at bounding box center [787, 644] width 103 height 16
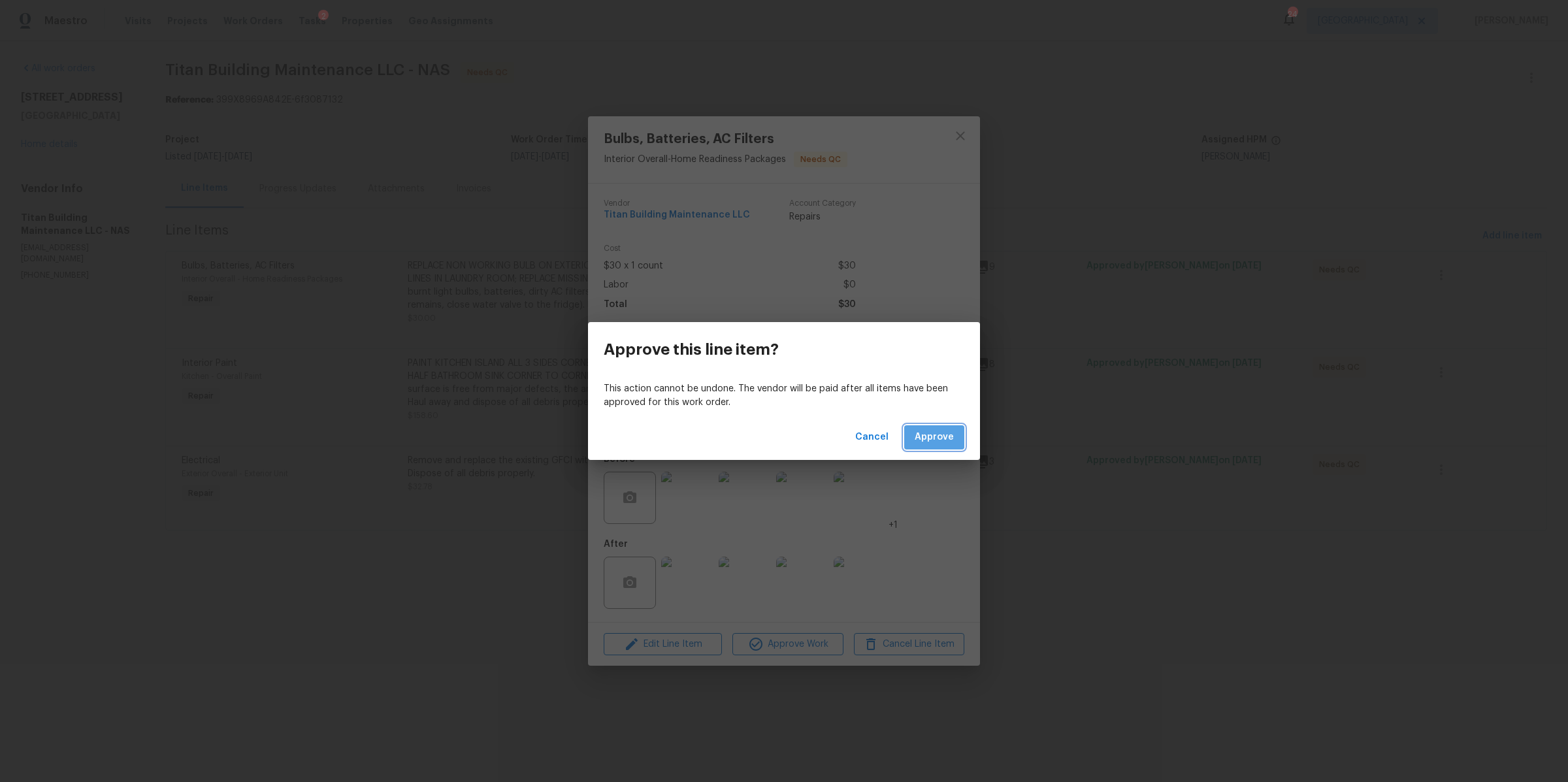
click at [937, 428] on button "Approve" at bounding box center [934, 438] width 60 height 24
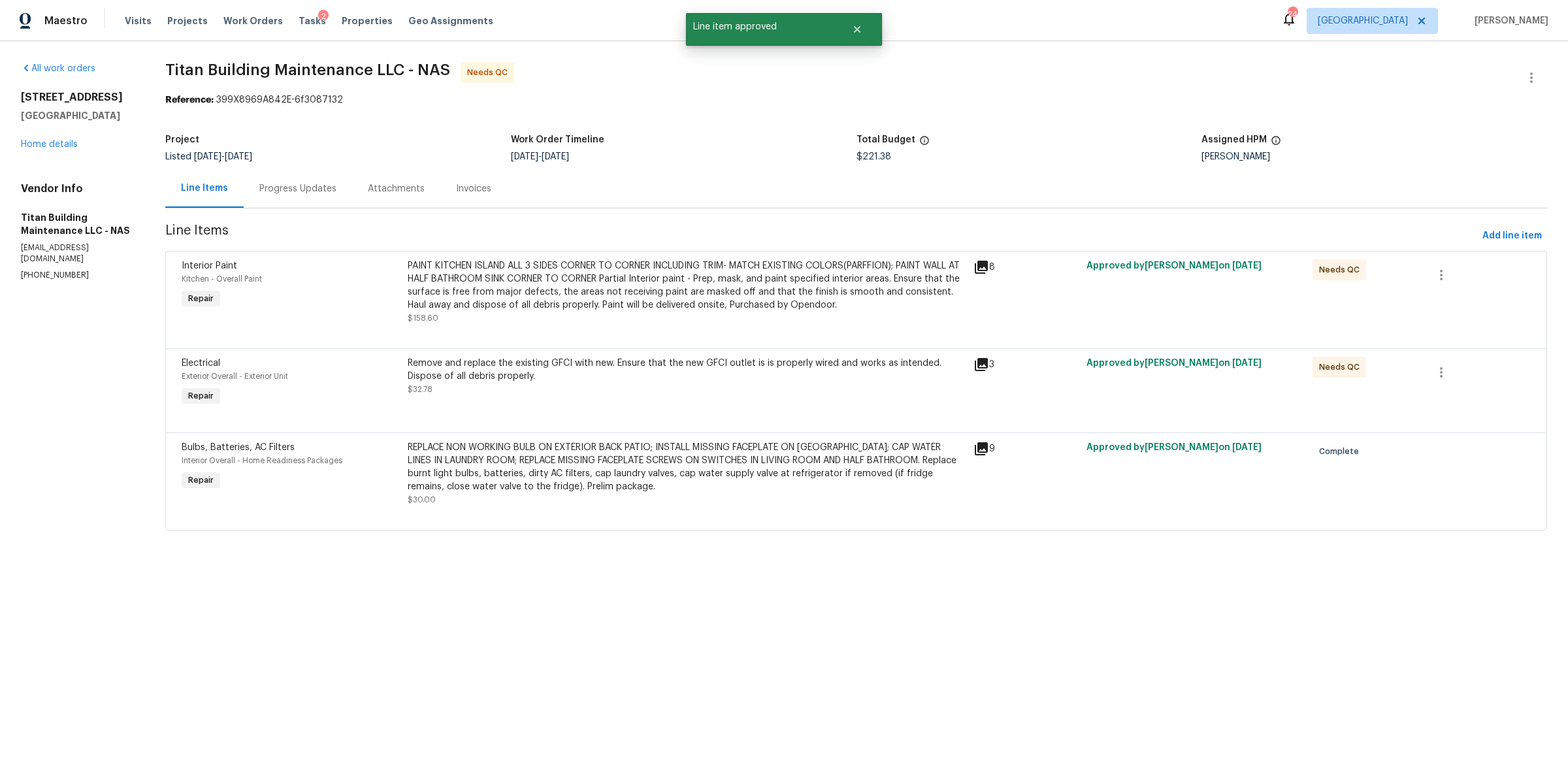
click at [613, 315] on div "PAINT KITCHEN ISLAND ALL 3 SIDES CORNER TO CORNER INCLUDING TRIM- MATCH EXISTIN…" at bounding box center [686, 292] width 557 height 66
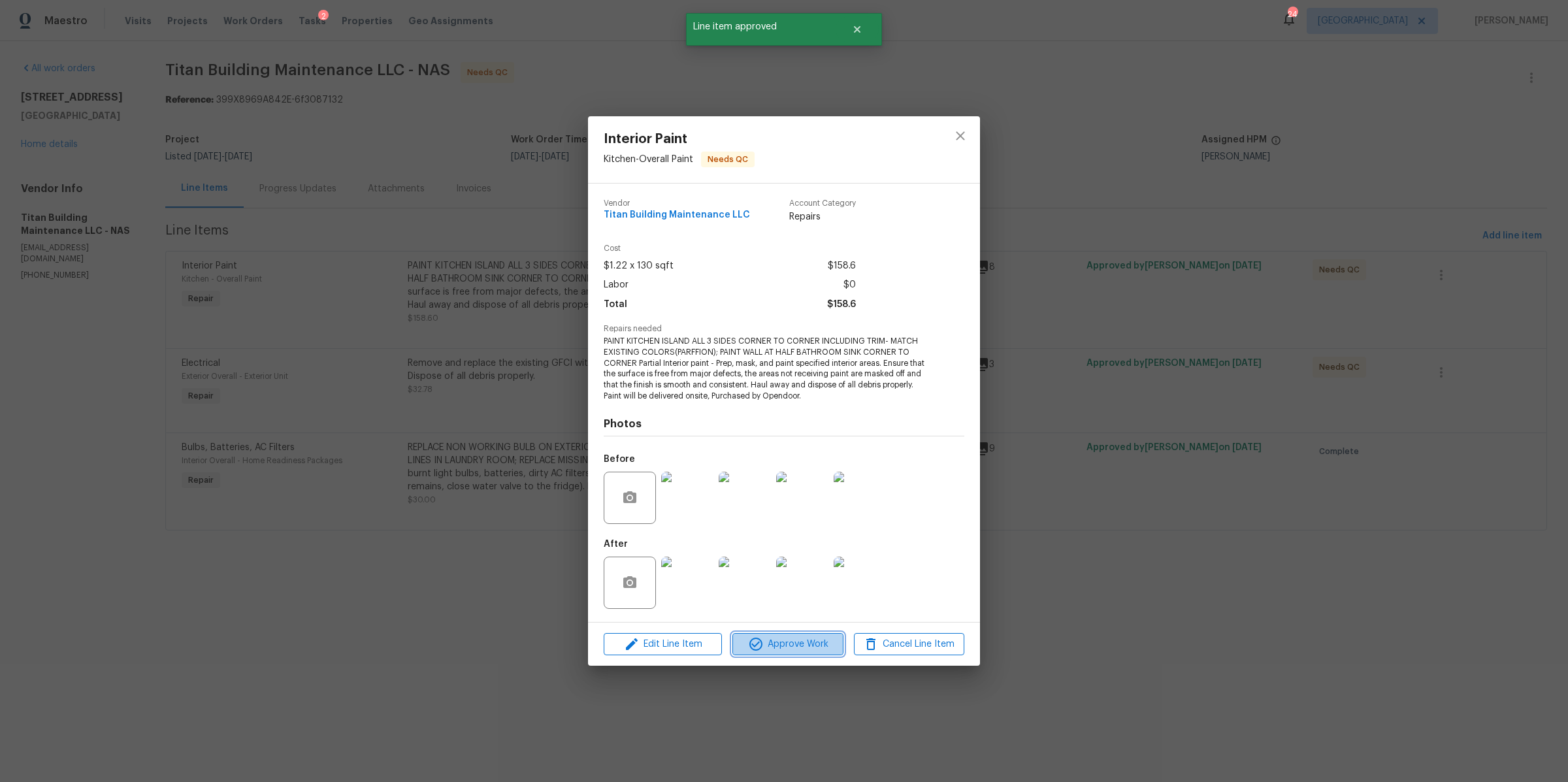
click at [800, 643] on span "Approve Work" at bounding box center [787, 644] width 103 height 16
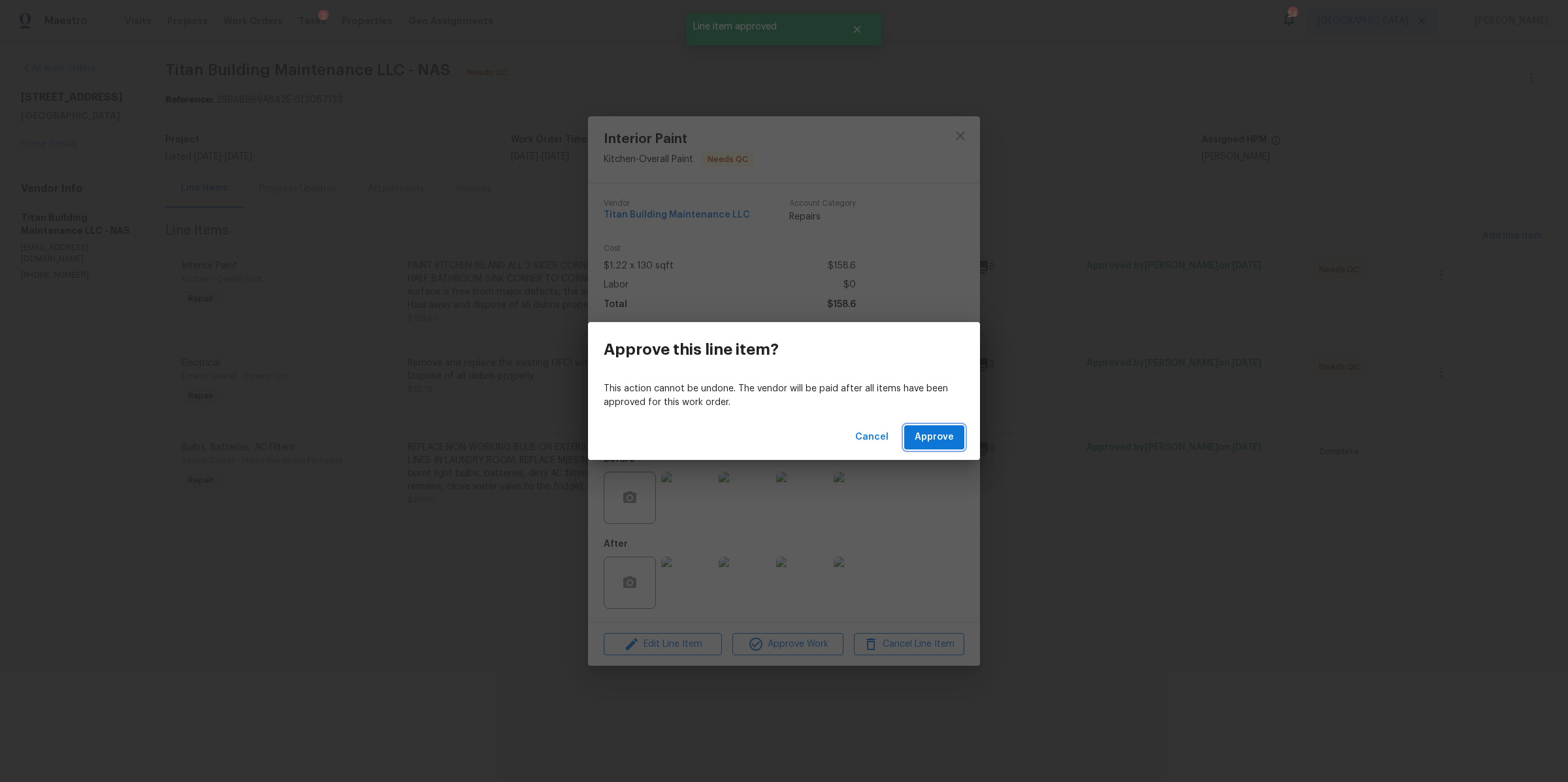
click at [930, 434] on span "Approve" at bounding box center [934, 438] width 39 height 16
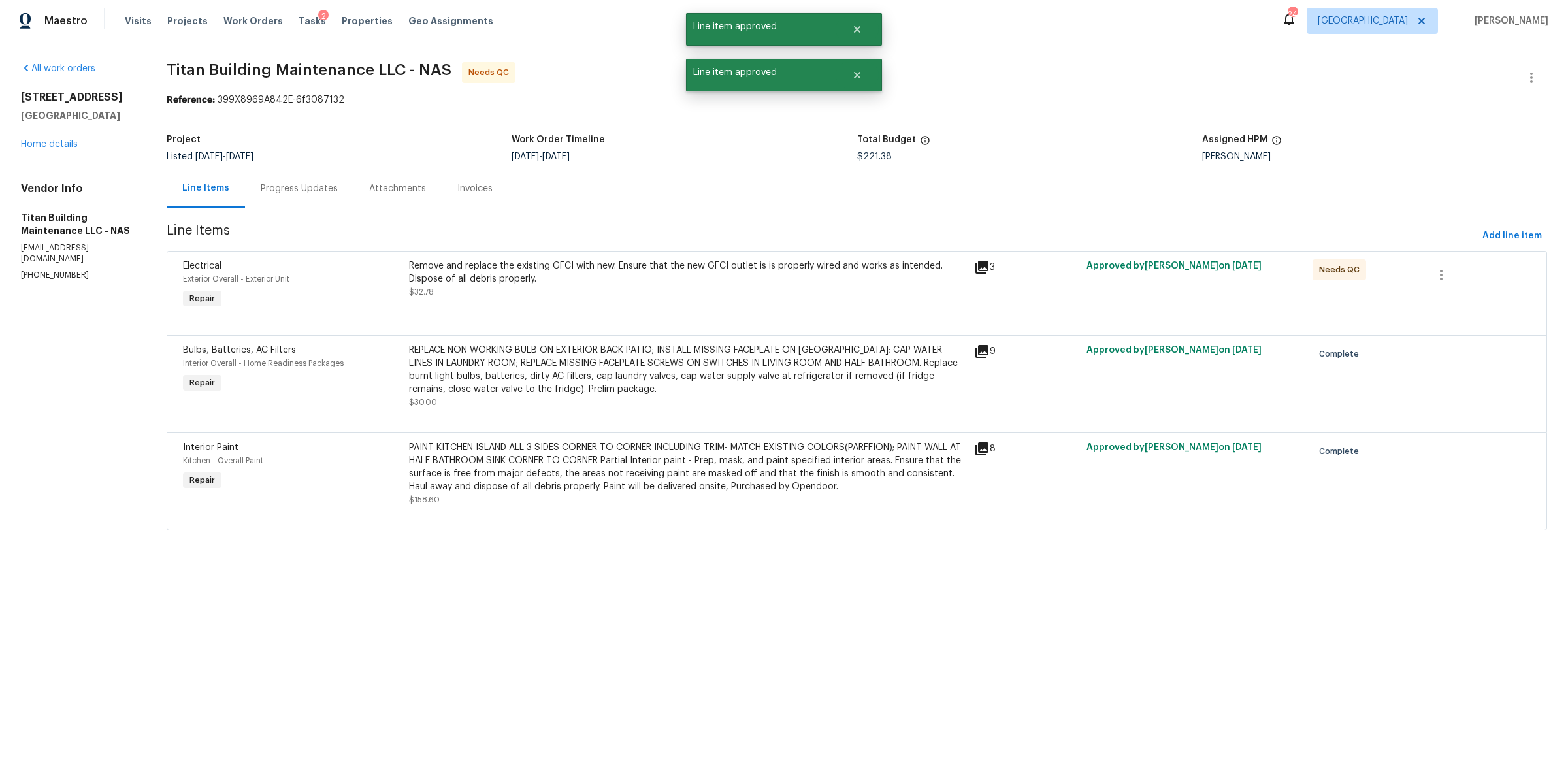
click at [581, 303] on div "Remove and replace the existing GFCI with new. Ensure that the new GFCI outlet …" at bounding box center [687, 285] width 565 height 60
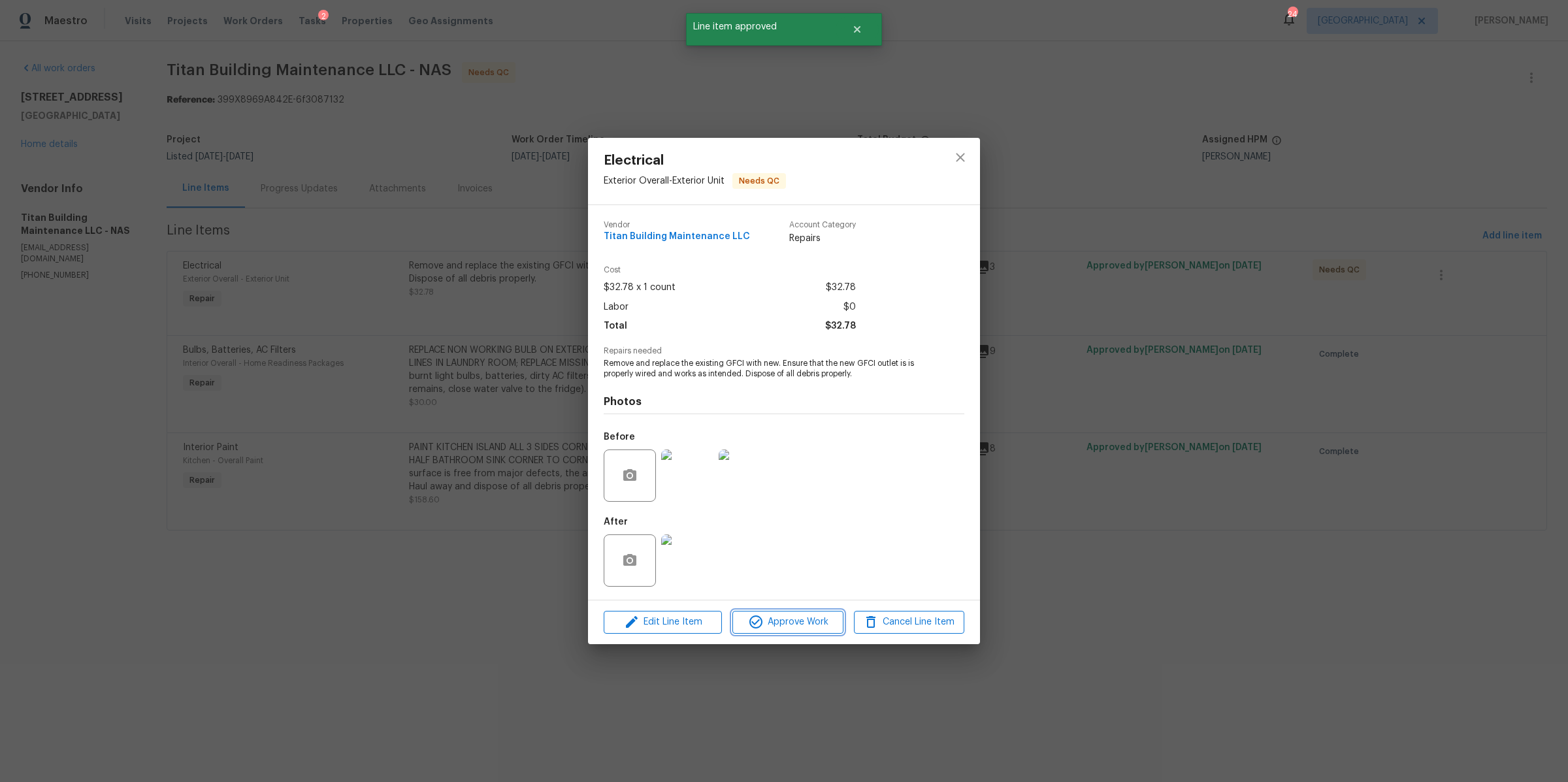
click at [795, 629] on span "Approve Work" at bounding box center [787, 622] width 103 height 16
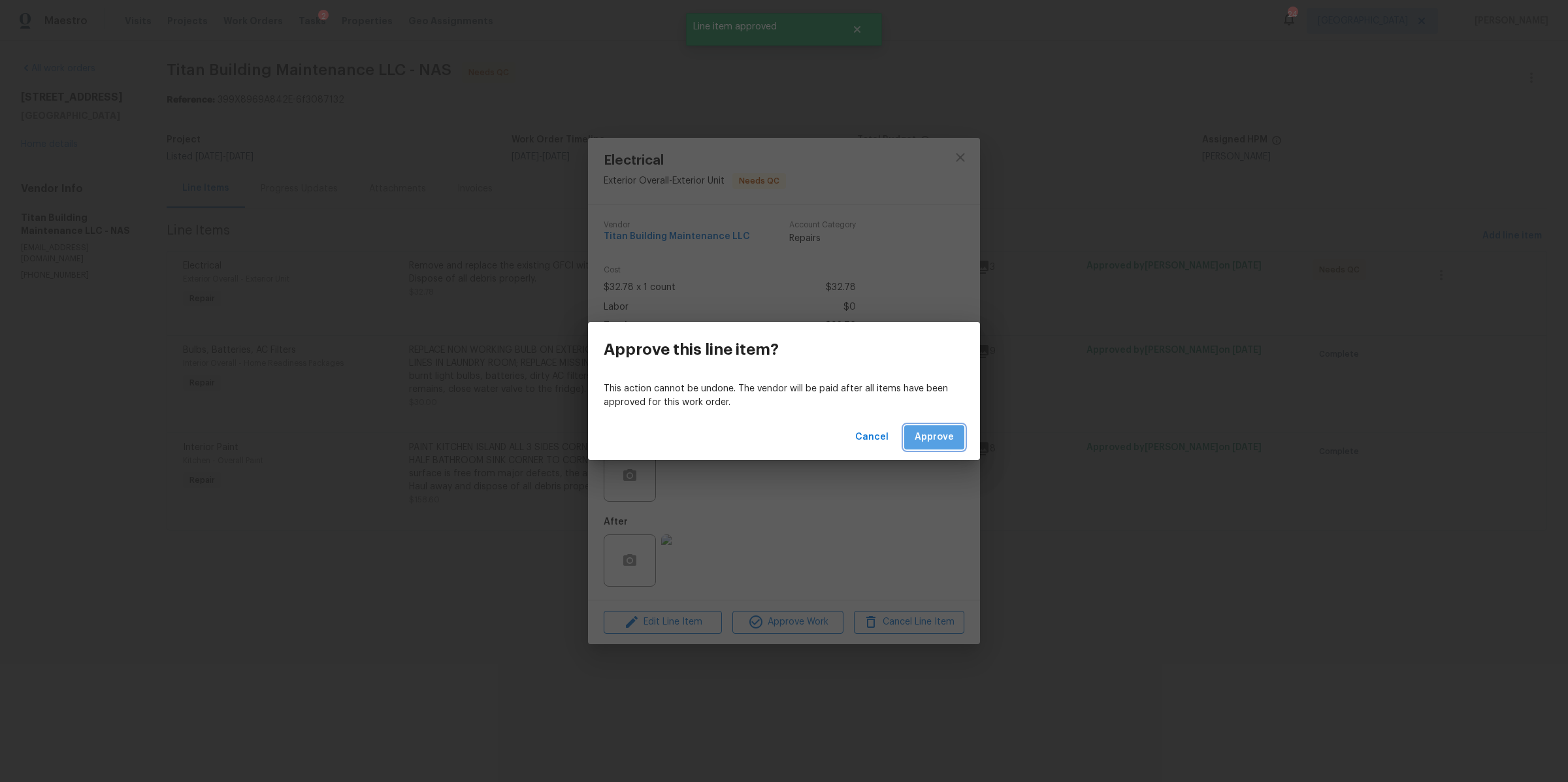
click at [945, 443] on span "Approve" at bounding box center [934, 438] width 39 height 16
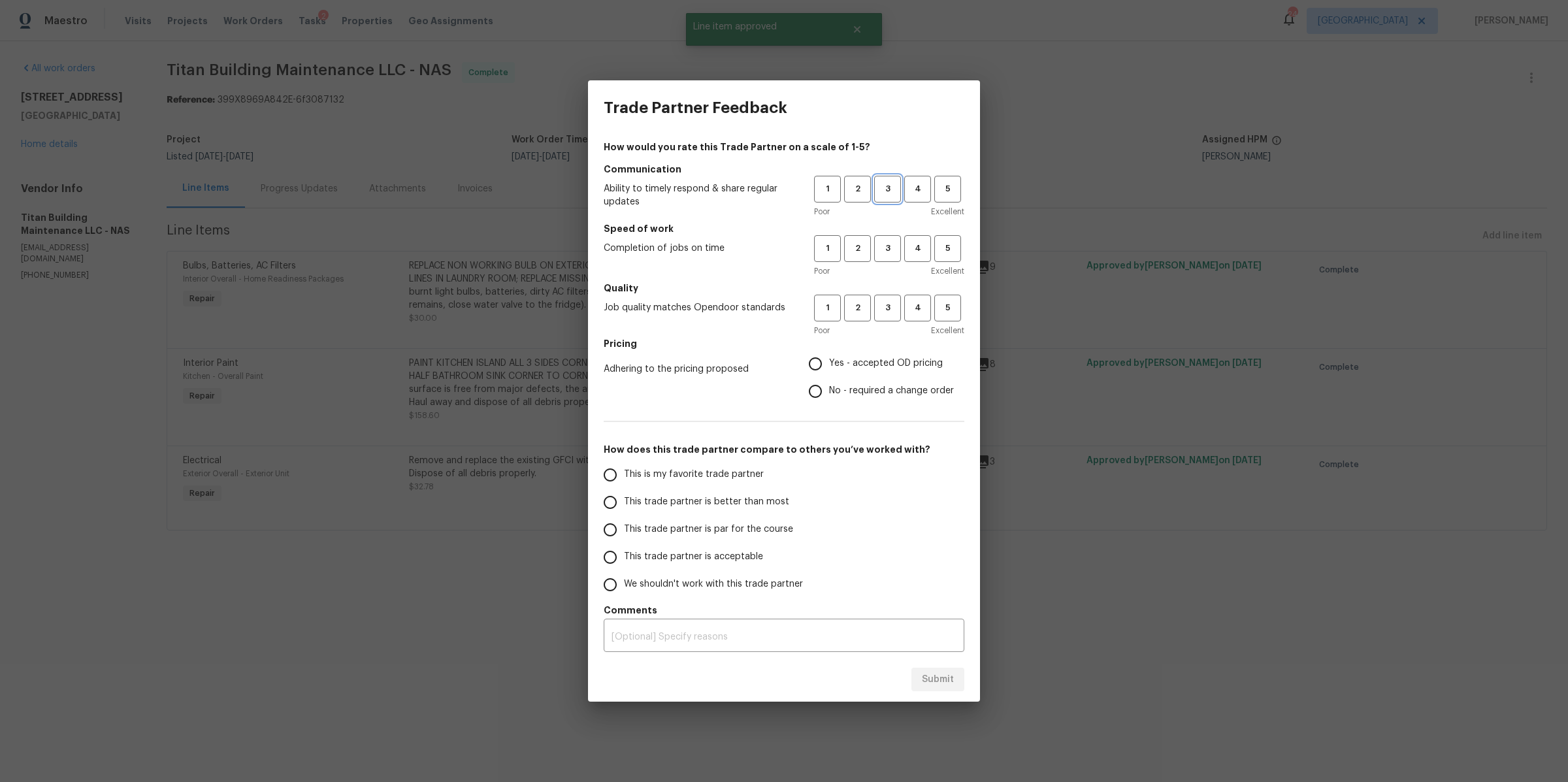
click at [893, 186] on span "3" at bounding box center [887, 189] width 24 height 15
click at [897, 255] on span "3" at bounding box center [887, 249] width 24 height 15
click at [884, 317] on button "3" at bounding box center [887, 308] width 27 height 27
click at [877, 365] on span "Yes - accepted OD pricing" at bounding box center [886, 363] width 113 height 14
click at [829, 365] on input "Yes - accepted OD pricing" at bounding box center [815, 363] width 28 height 28
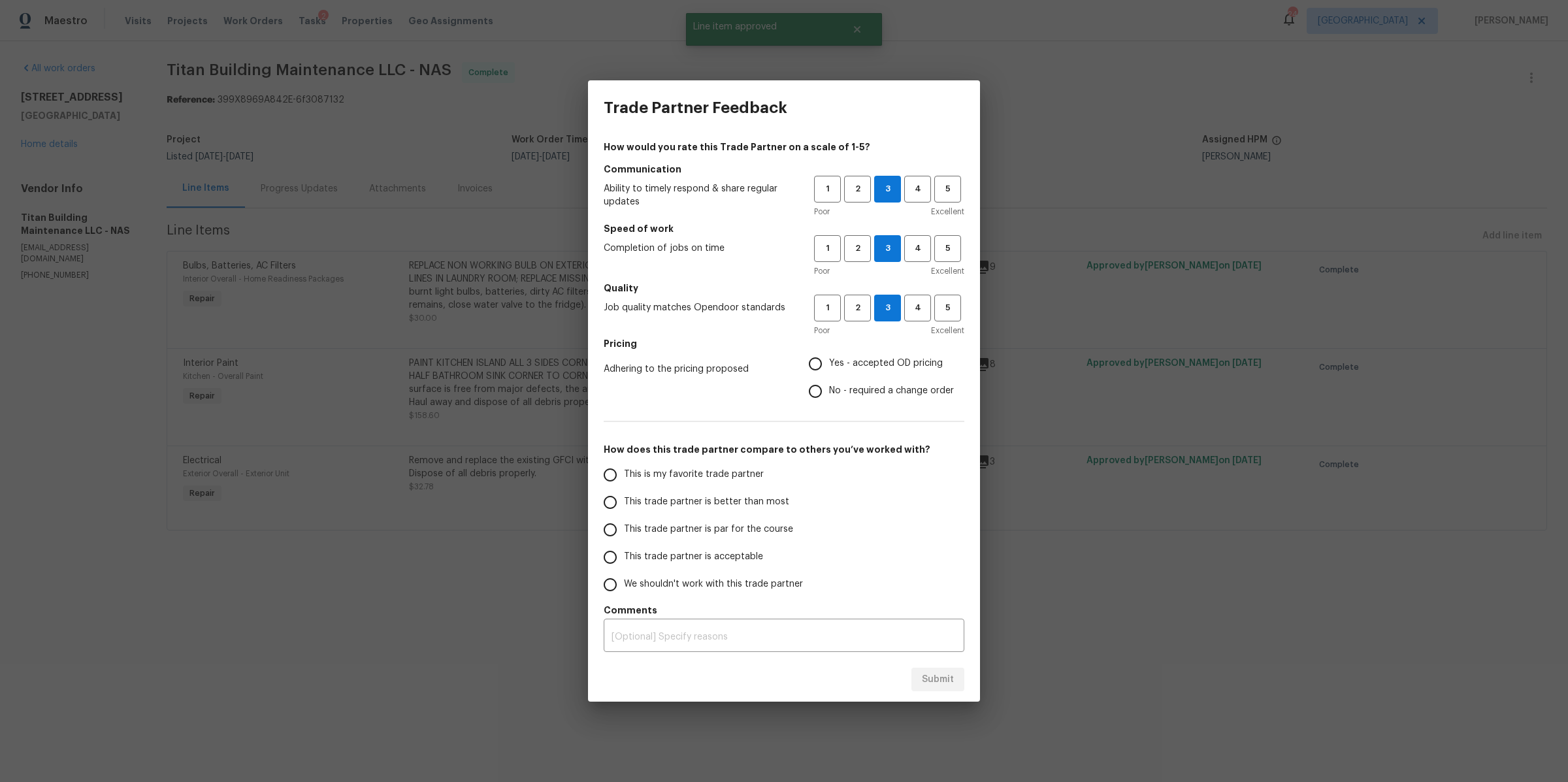
radio input "true"
click at [749, 496] on span "This trade partner is better than most" at bounding box center [706, 502] width 165 height 14
click at [624, 496] on input "This trade partner is better than most" at bounding box center [610, 502] width 28 height 28
click at [930, 679] on span "Submit" at bounding box center [937, 679] width 32 height 16
radio input "true"
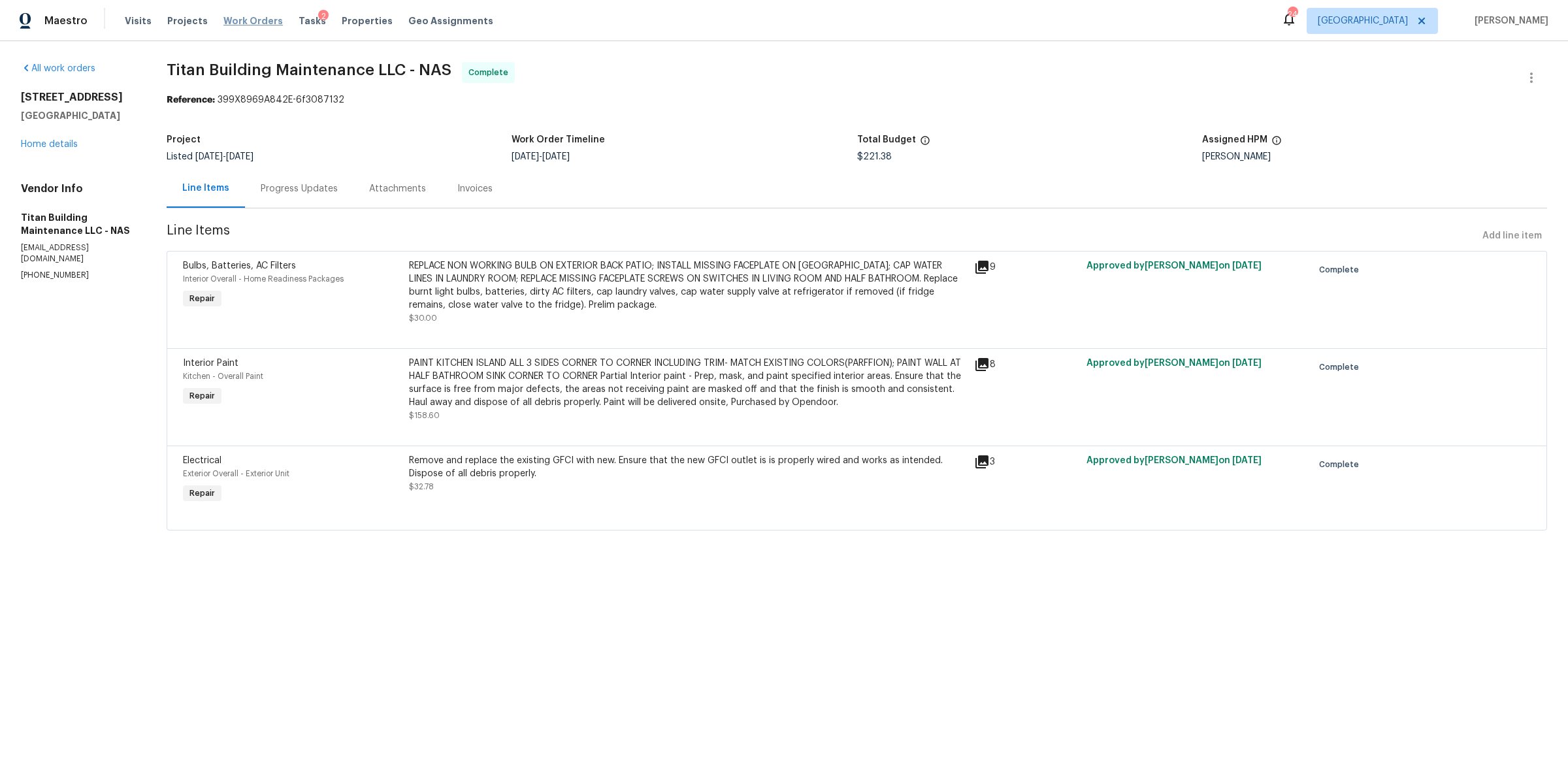
click at [236, 24] on span "Work Orders" at bounding box center [253, 20] width 59 height 13
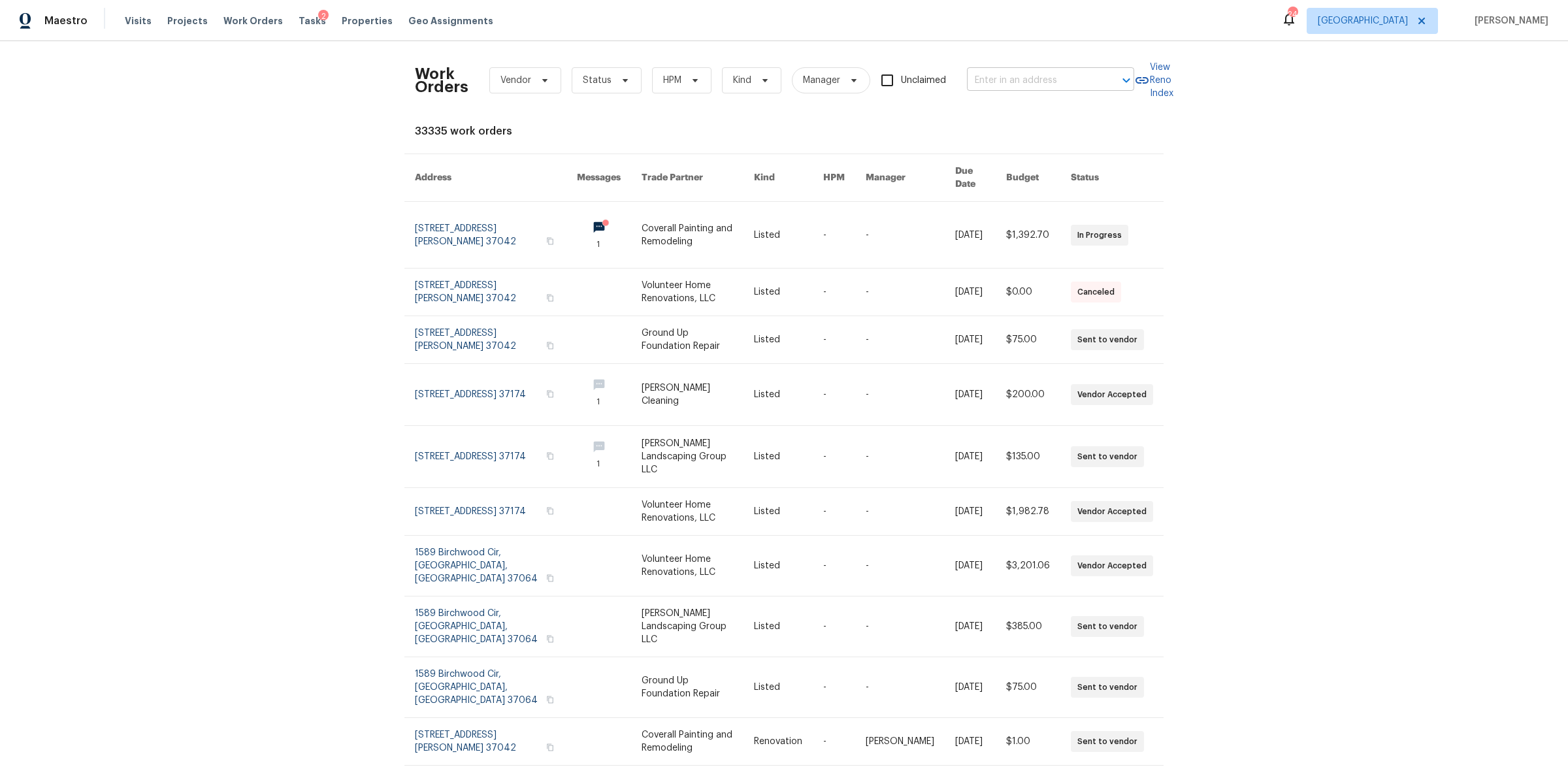
click at [993, 88] on input "text" at bounding box center [1032, 80] width 130 height 20
paste input "[STREET_ADDRESS]"
type input "[STREET_ADDRESS]"
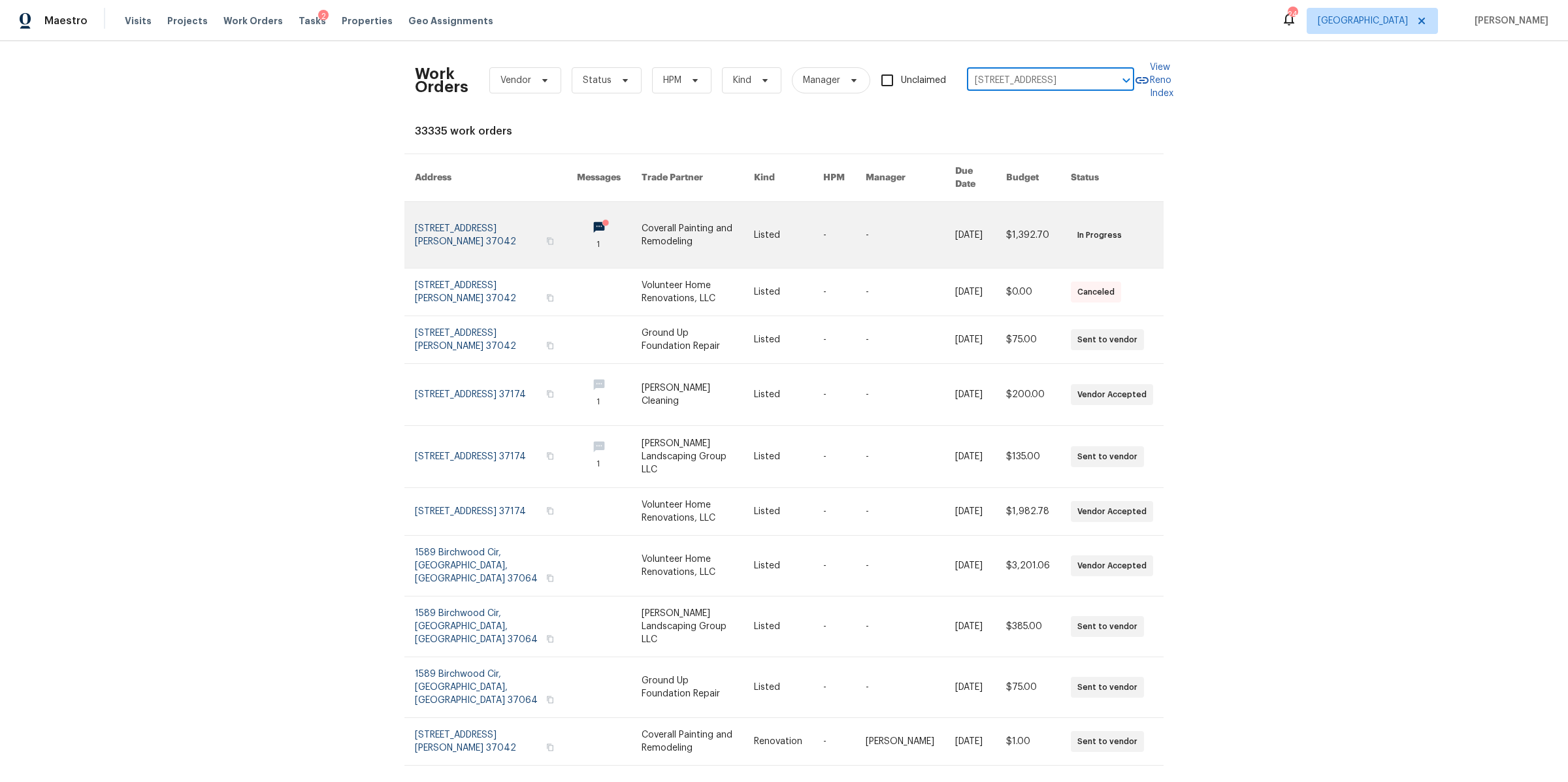
scroll to position [0, 46]
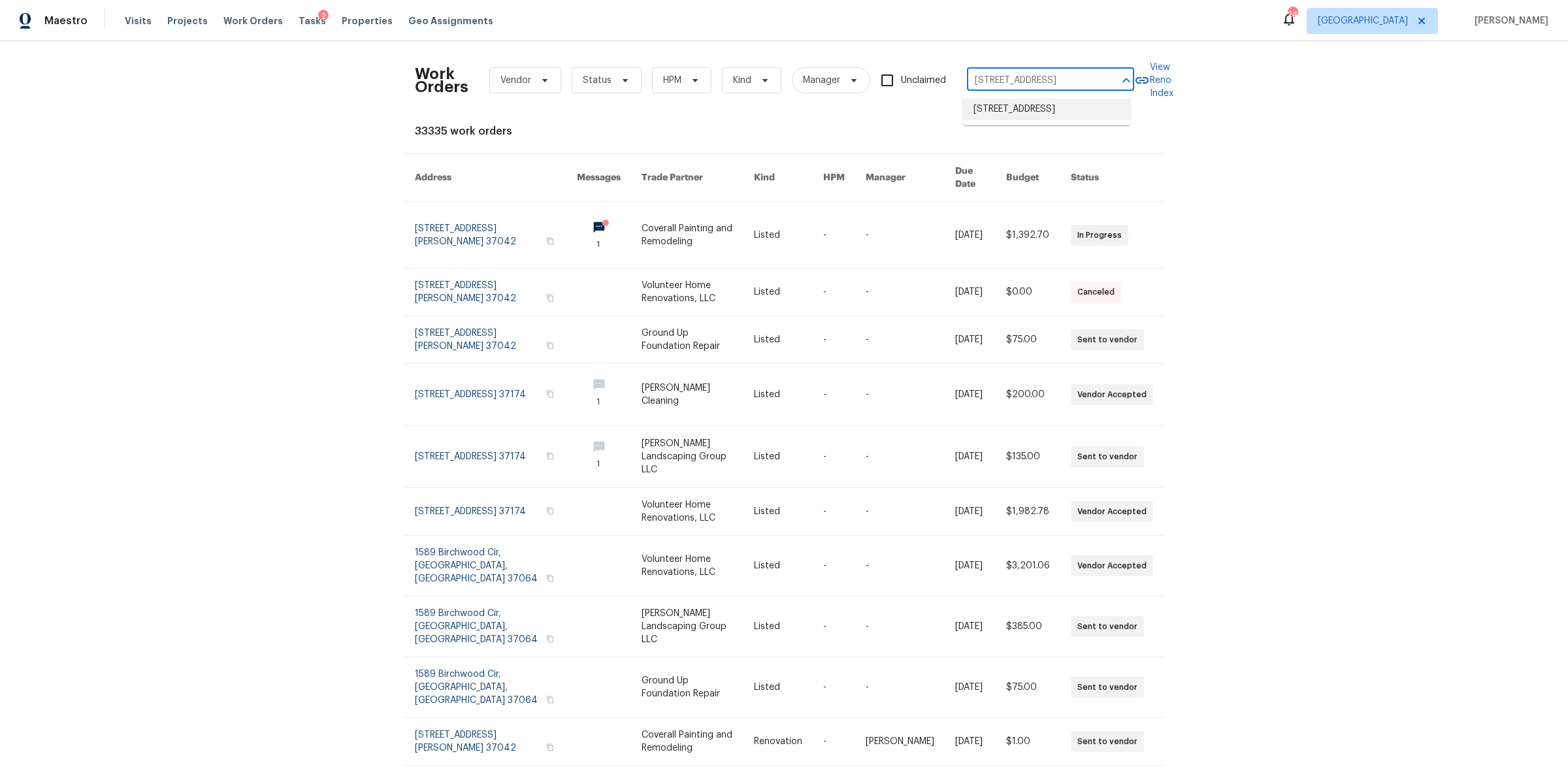
click at [1015, 116] on li "[STREET_ADDRESS]" at bounding box center [1047, 109] width 167 height 22
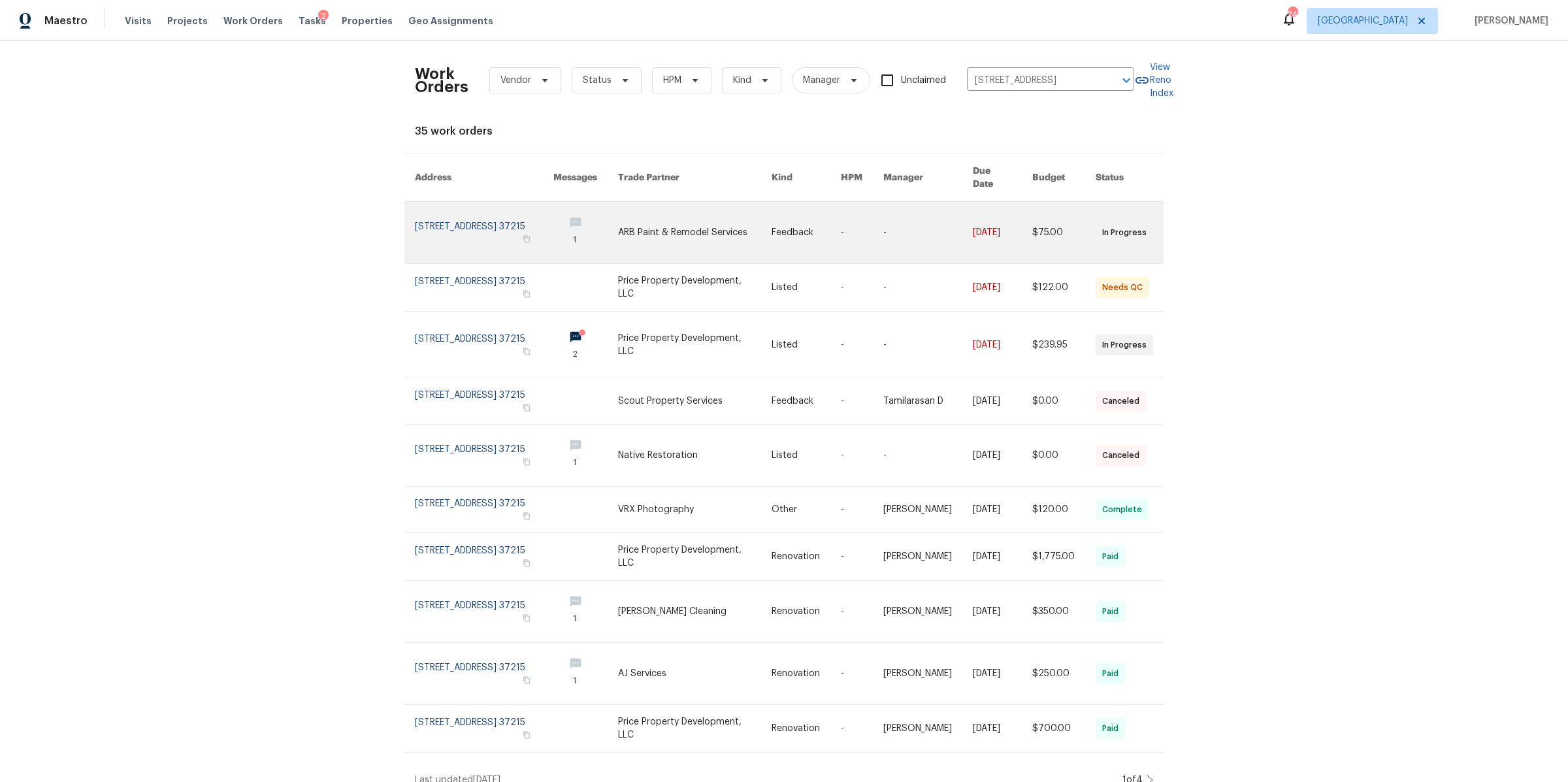
click at [450, 224] on link at bounding box center [484, 232] width 138 height 61
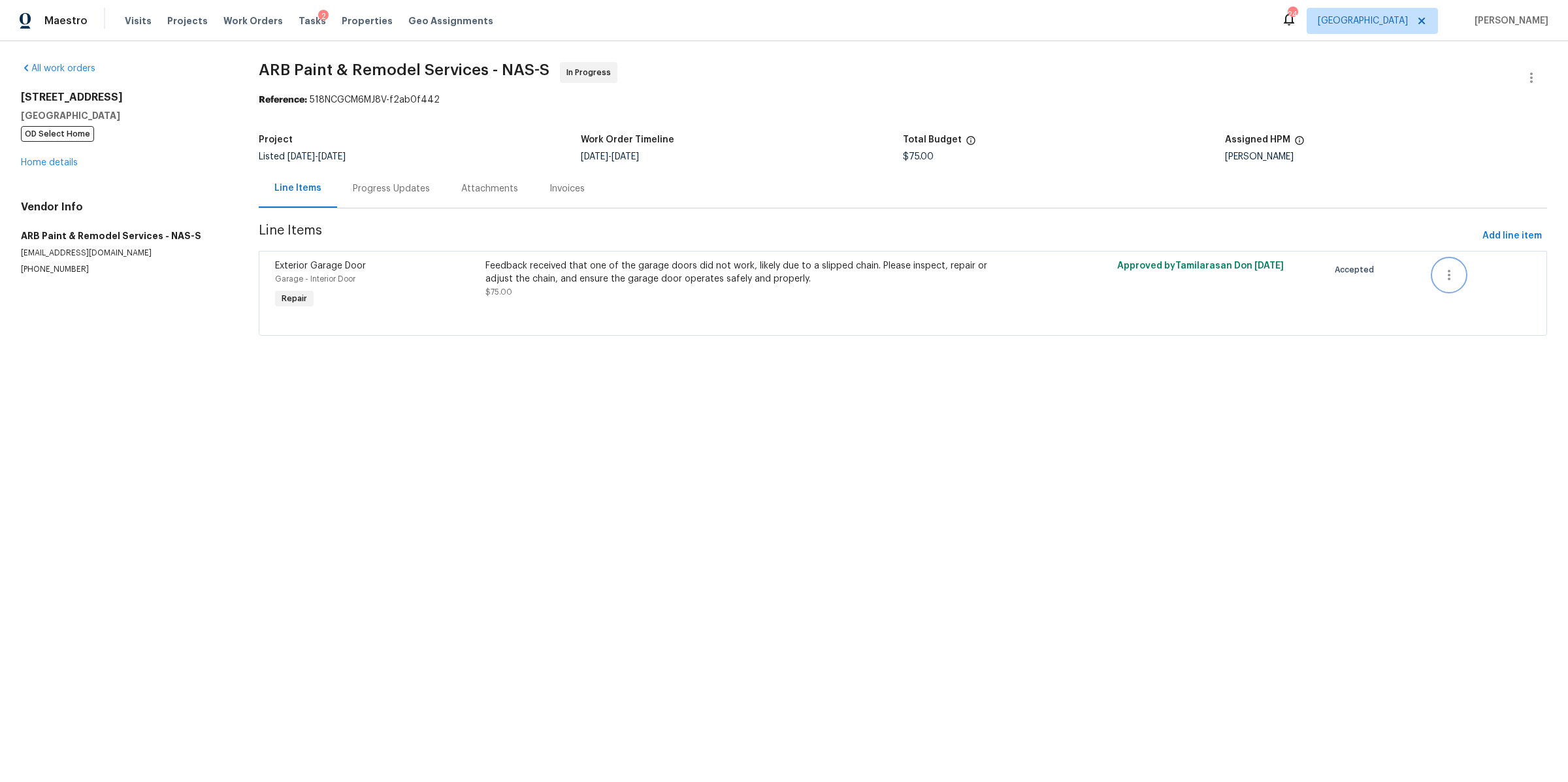
click at [1441, 276] on icon "button" at bounding box center [1448, 275] width 16 height 16
click at [1441, 280] on li "Cancel" at bounding box center [1446, 276] width 50 height 22
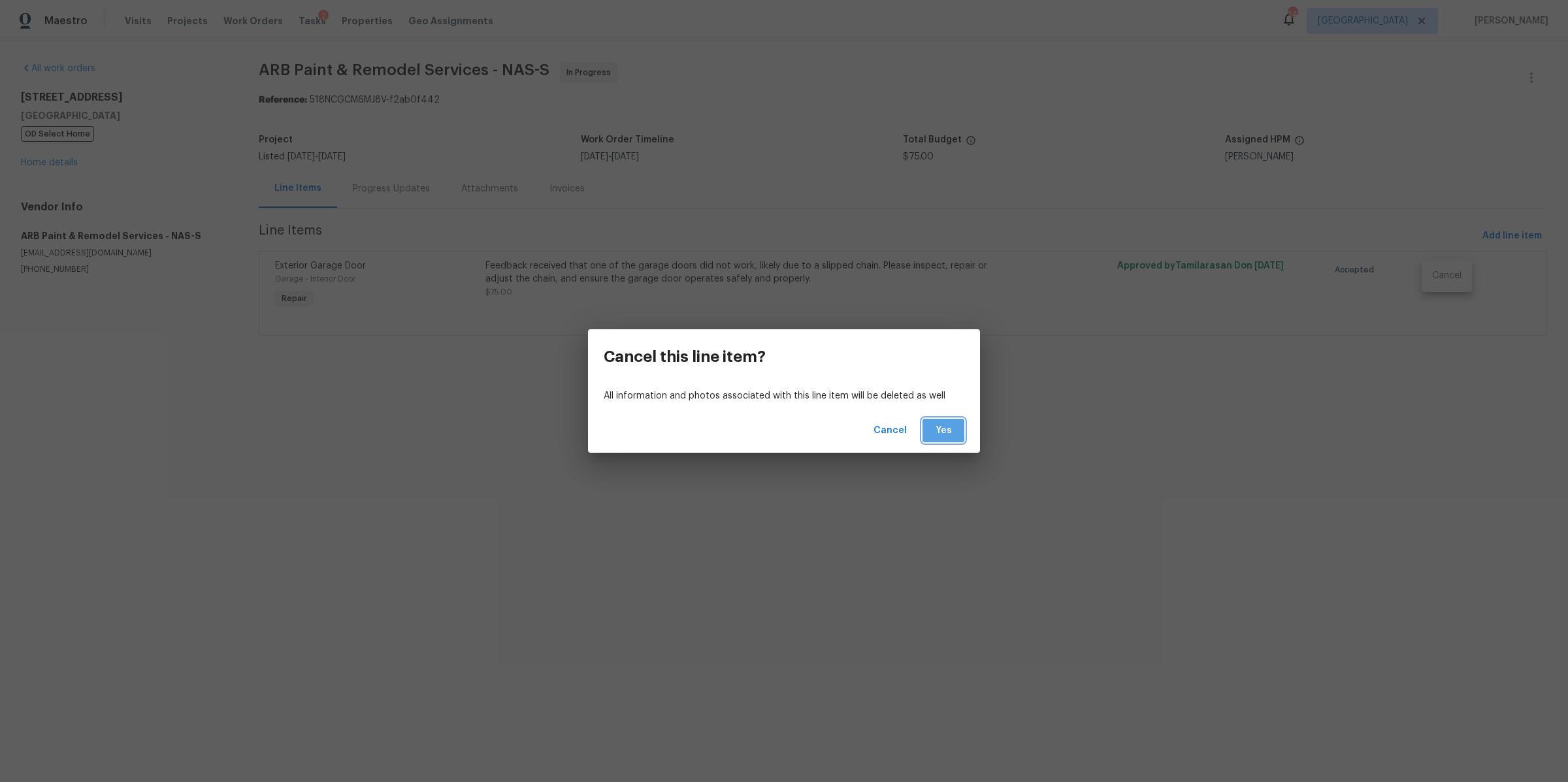
click at [930, 432] on button "Yes" at bounding box center [943, 431] width 42 height 24
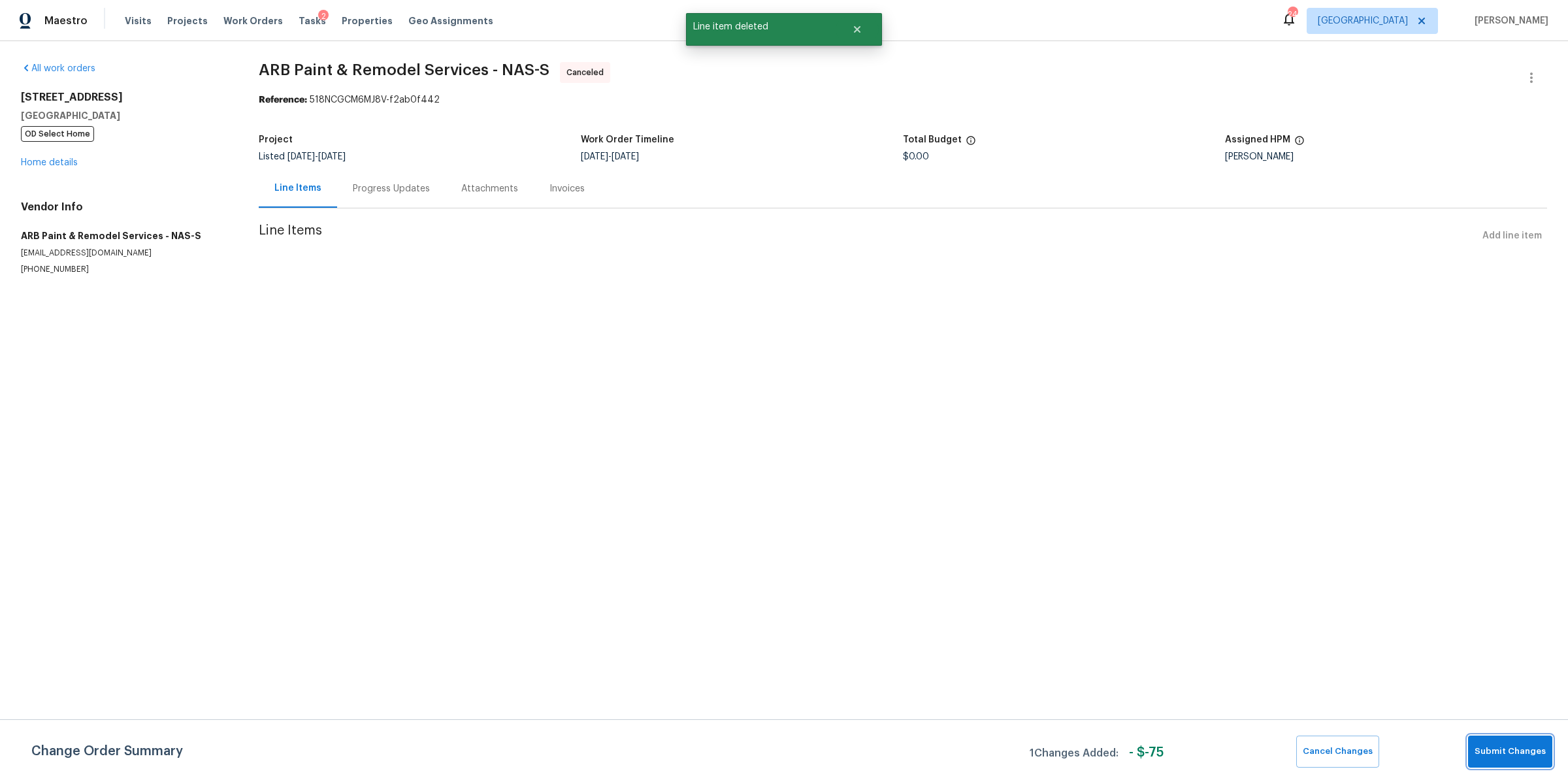
click at [1500, 766] on button "Submit Changes" at bounding box center [1510, 751] width 84 height 32
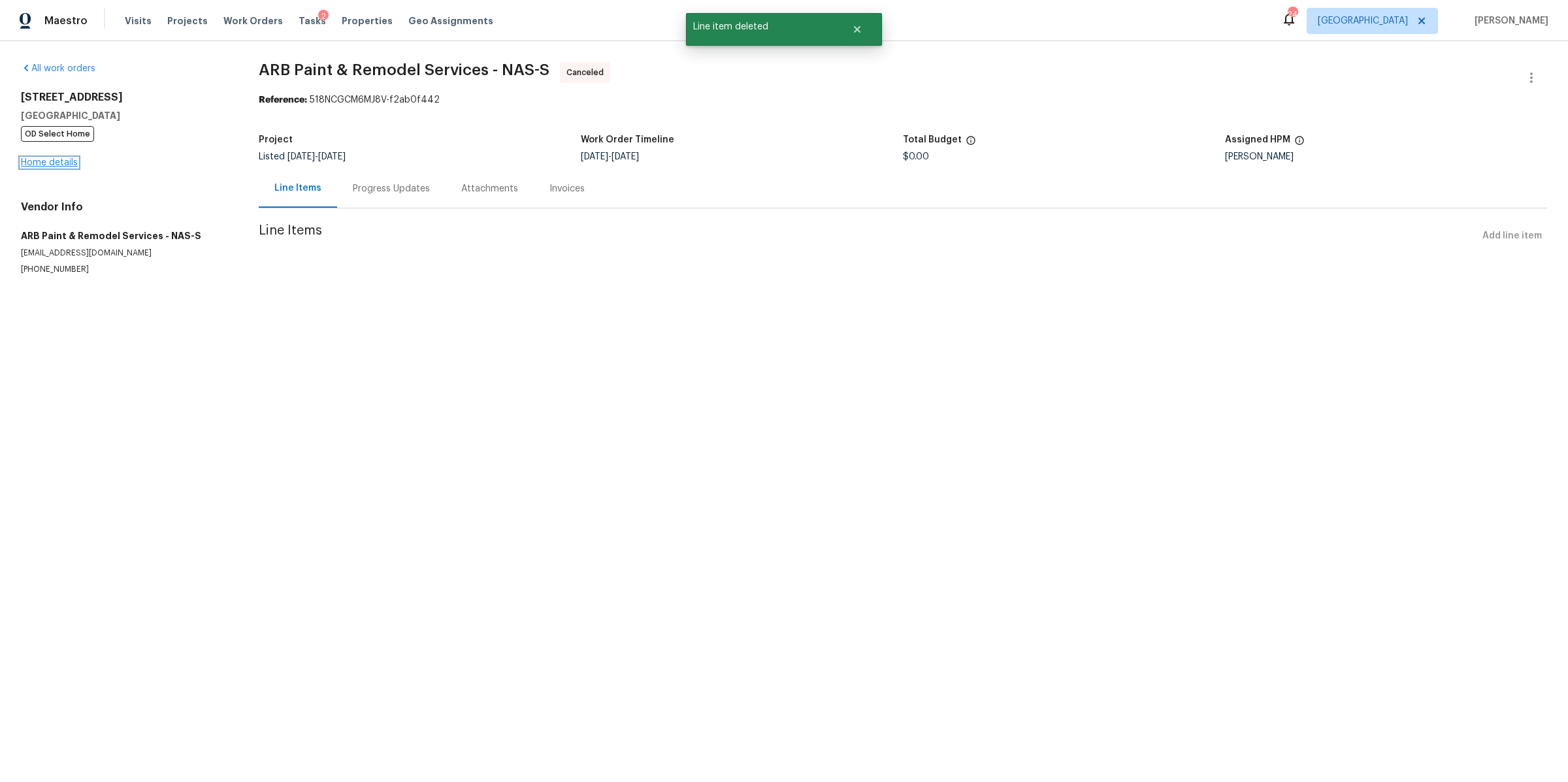
click at [36, 163] on link "Home details" at bounding box center [49, 163] width 57 height 9
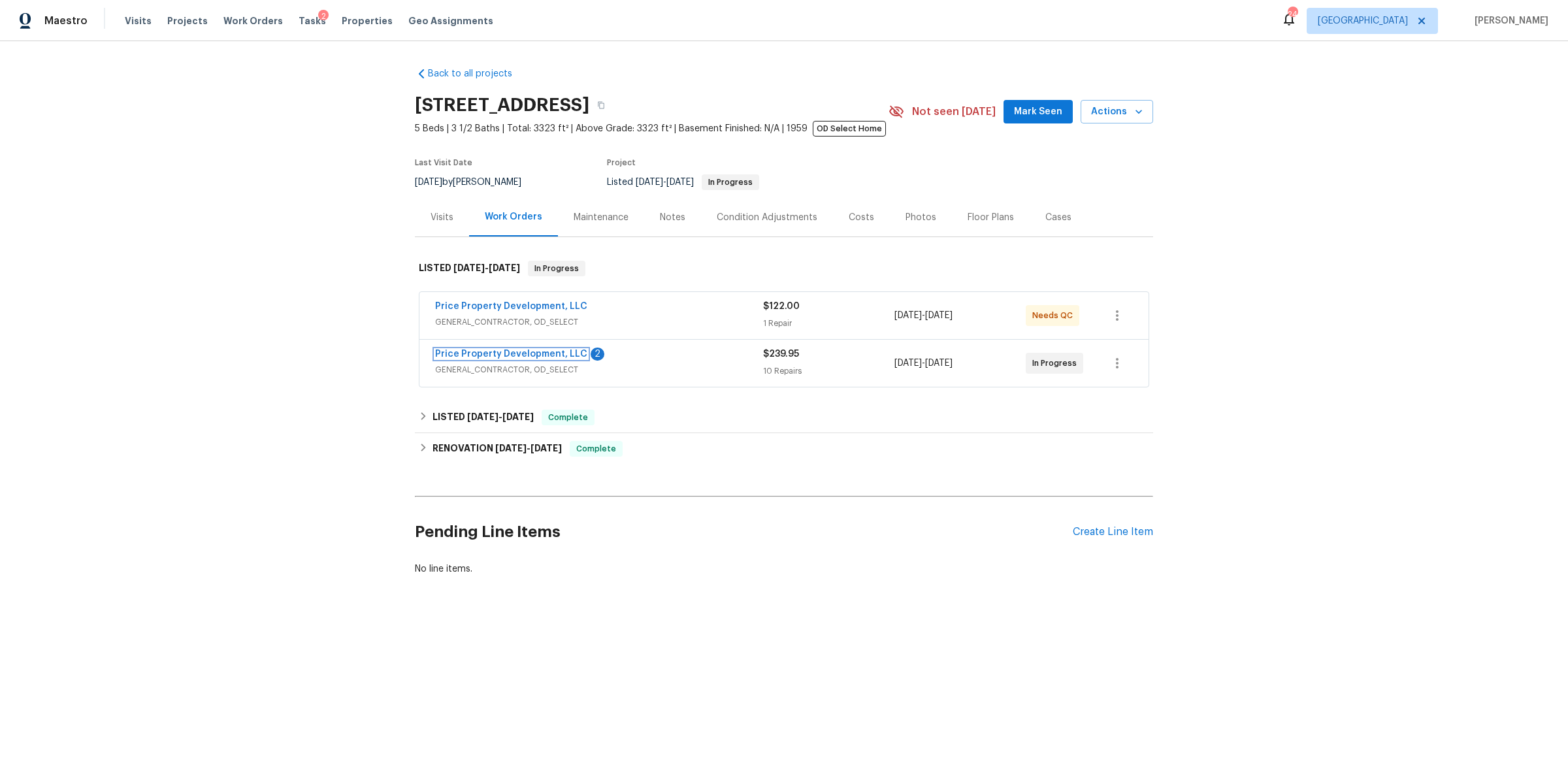
click at [531, 355] on link "Price Property Development, LLC" at bounding box center [511, 355] width 152 height 9
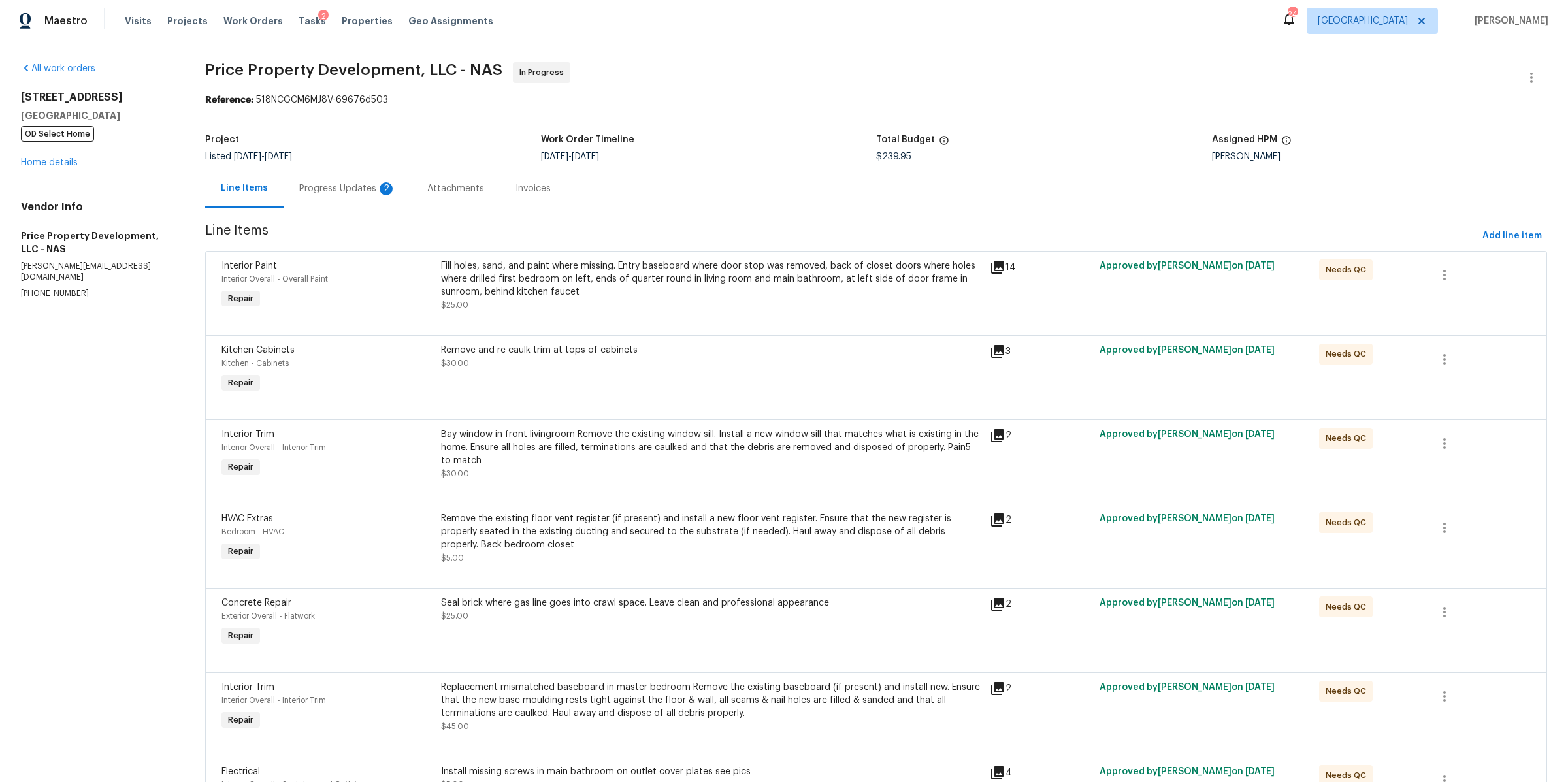
click at [326, 178] on div "Progress Updates 2" at bounding box center [348, 188] width 128 height 38
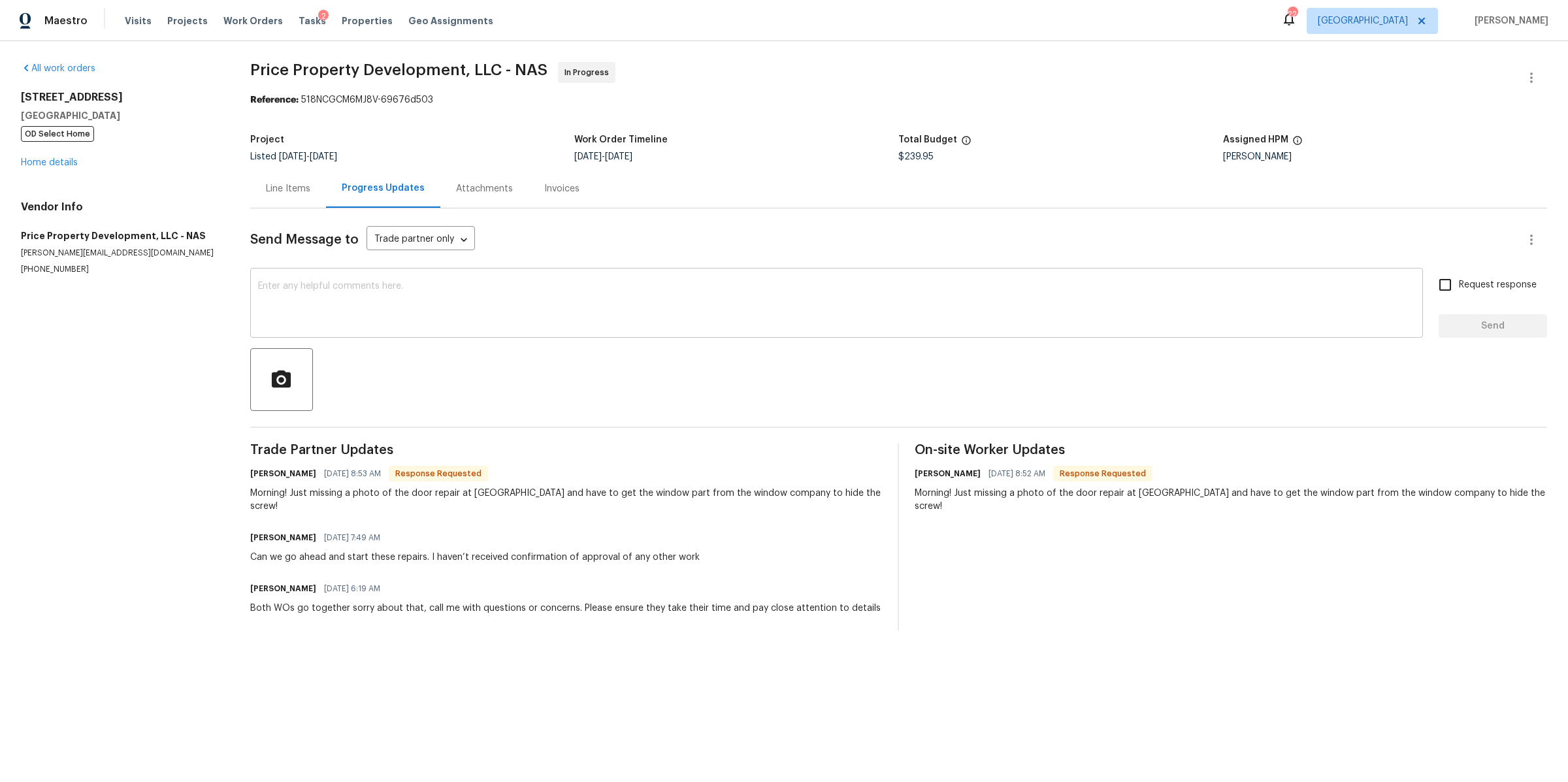
click at [367, 325] on textarea at bounding box center [836, 305] width 1157 height 46
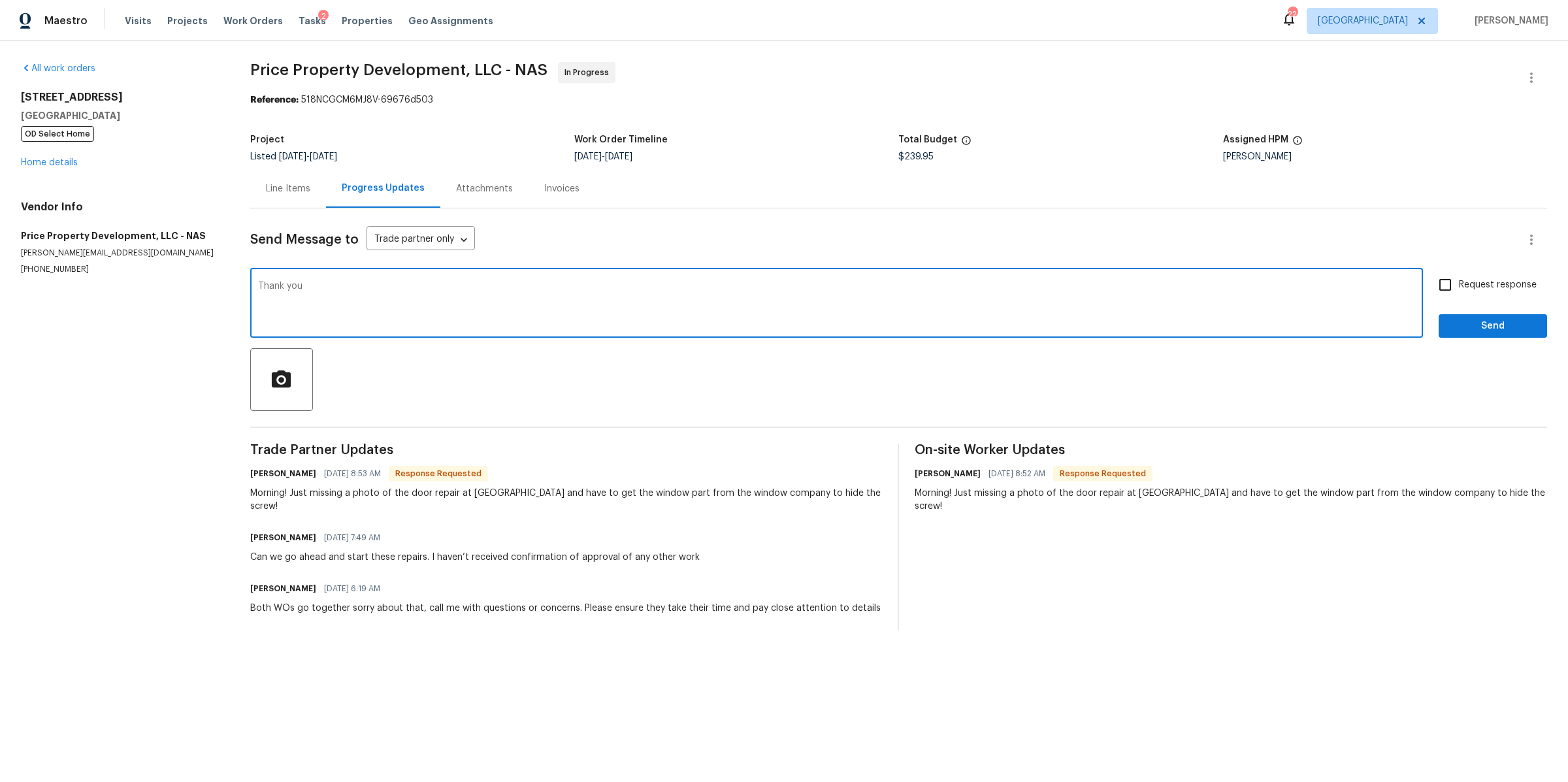
type textarea "Thank you"
click at [1437, 280] on input "Request response" at bounding box center [1444, 284] width 28 height 28
checkbox input "true"
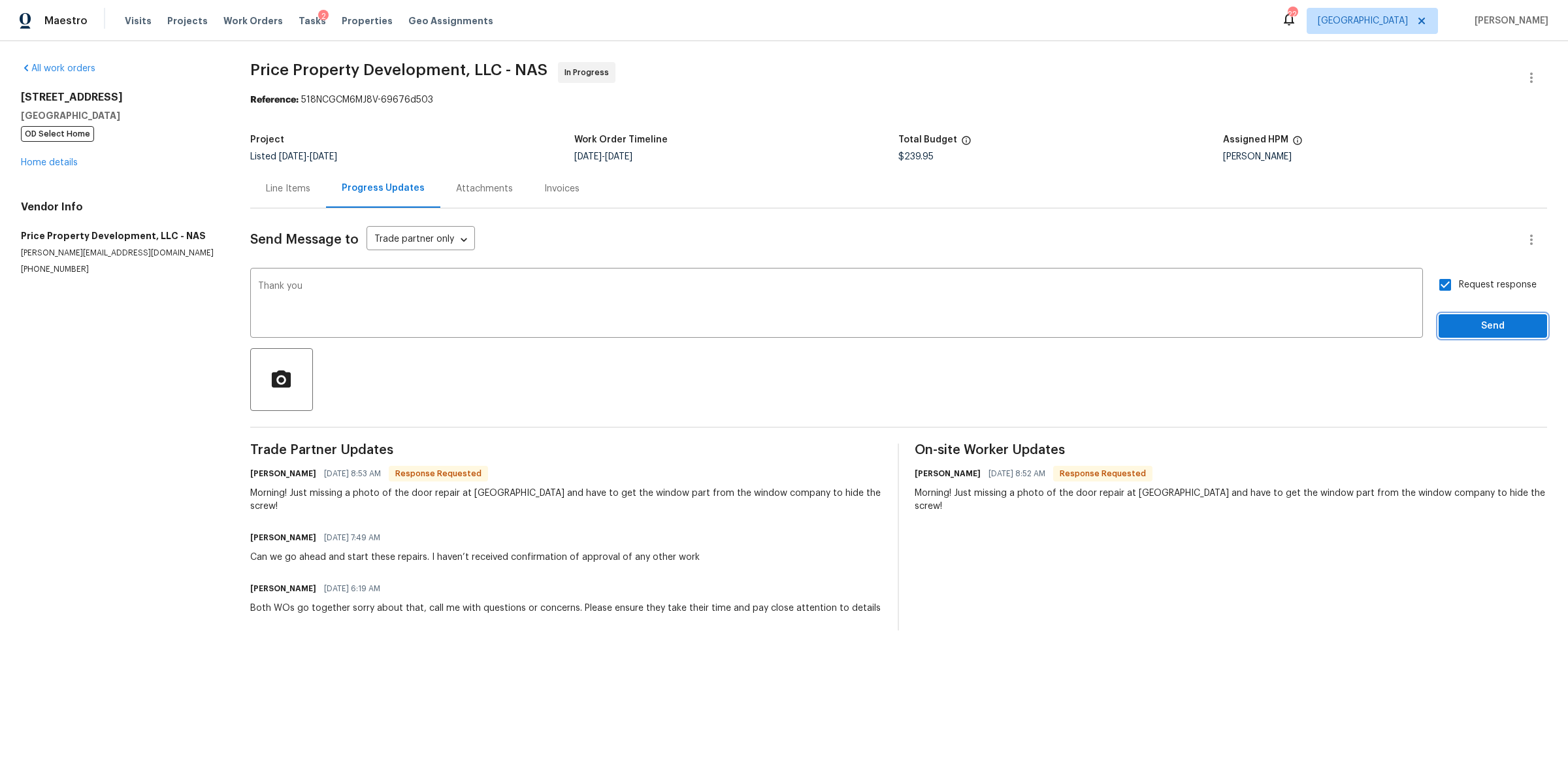
click at [1449, 330] on span "Send" at bounding box center [1493, 326] width 88 height 16
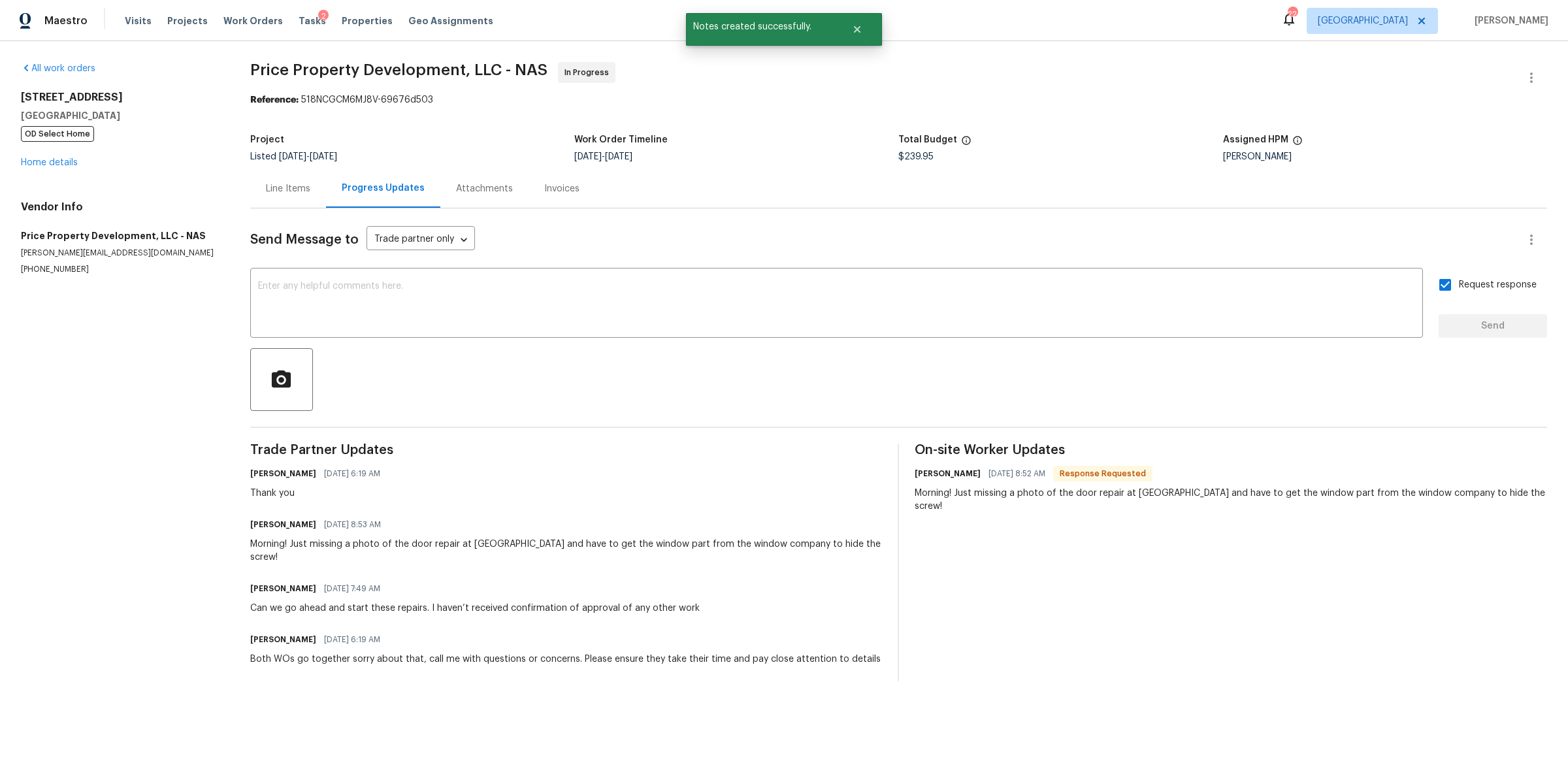
click at [294, 198] on div "Line Items" at bounding box center [288, 188] width 76 height 38
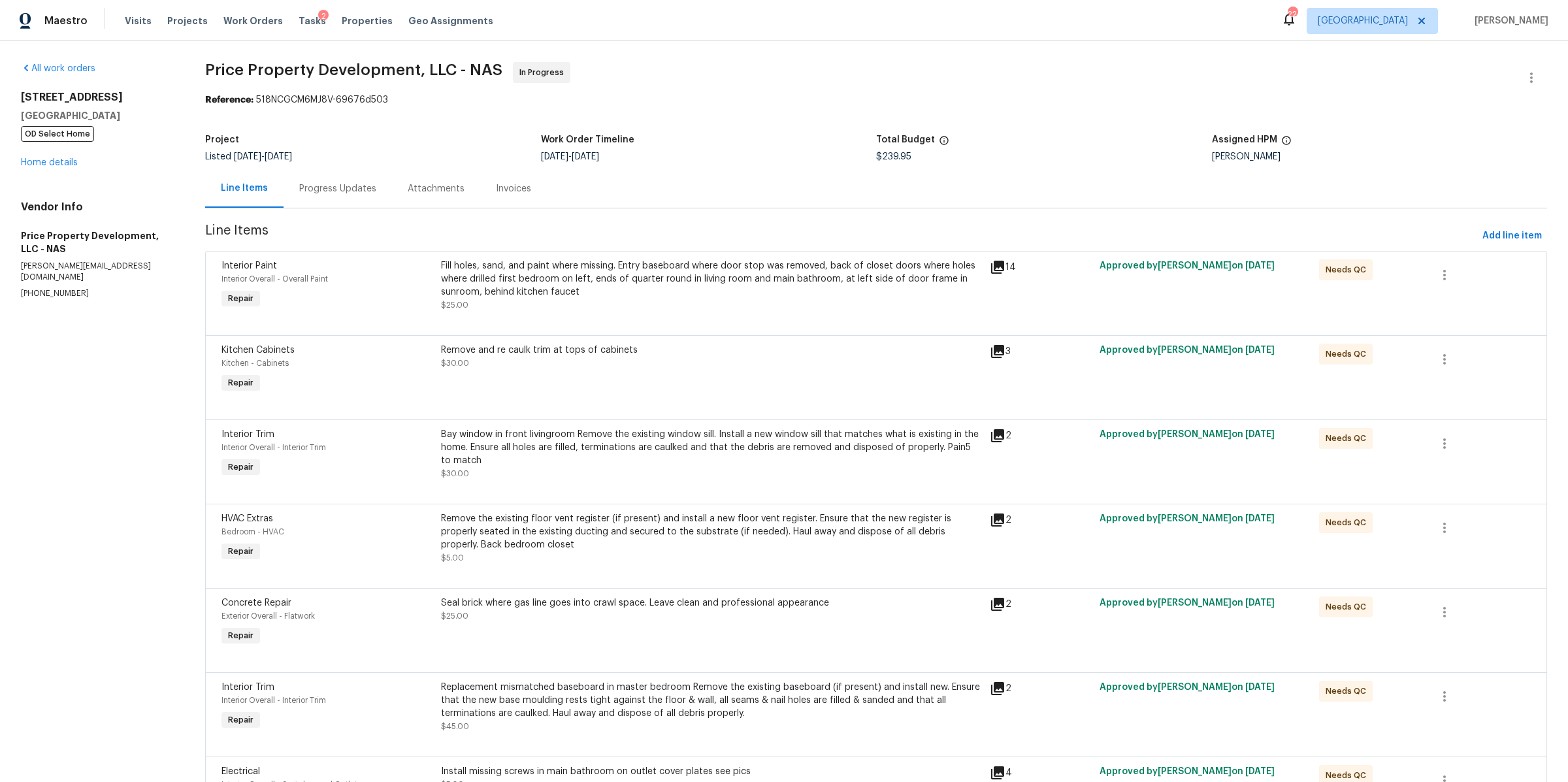
click at [656, 282] on div "Fill holes, sand, and paint where missing. Entry baseboard where door stop was …" at bounding box center [711, 279] width 541 height 39
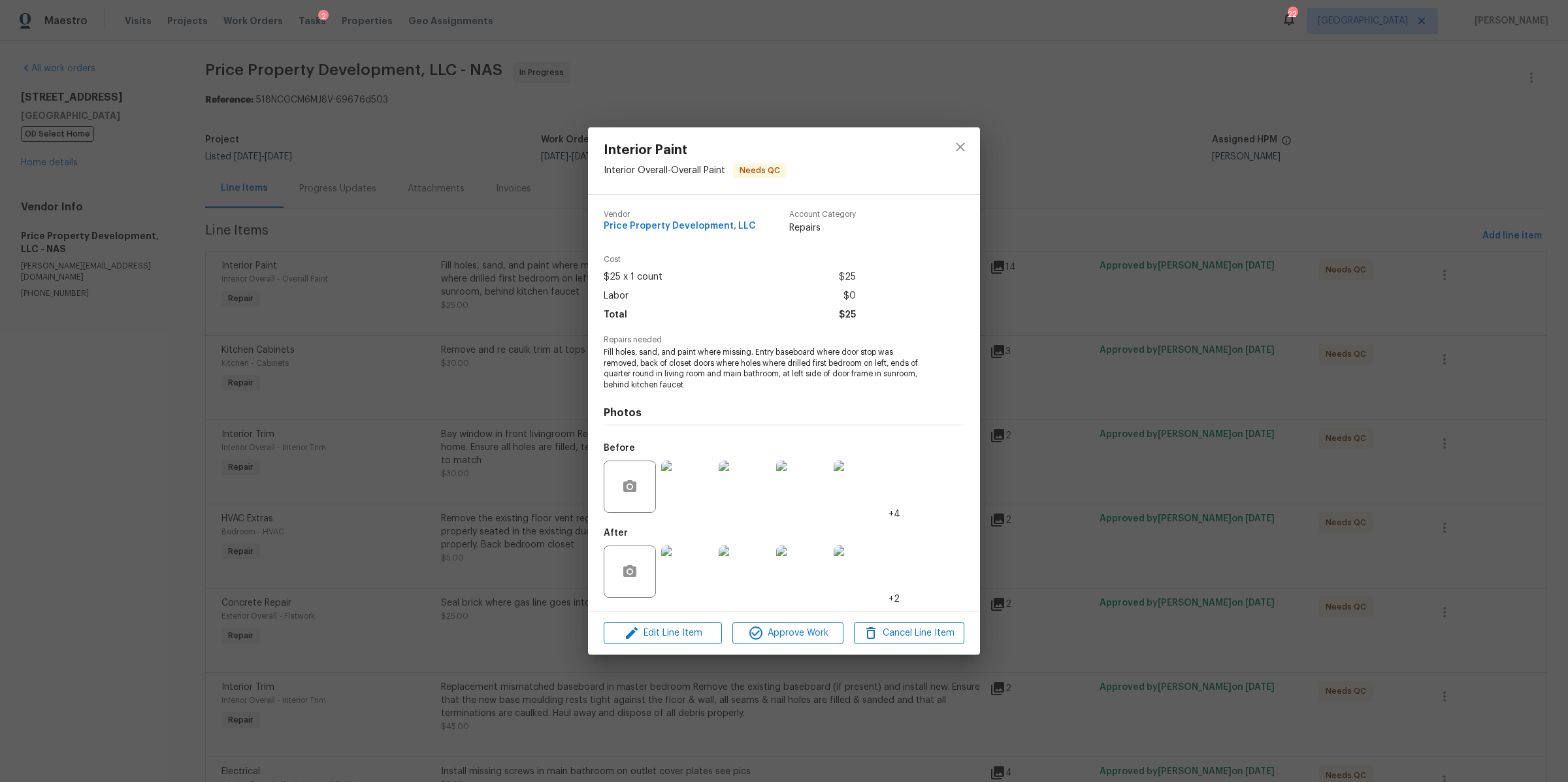
click at [704, 568] on img at bounding box center [687, 571] width 52 height 52
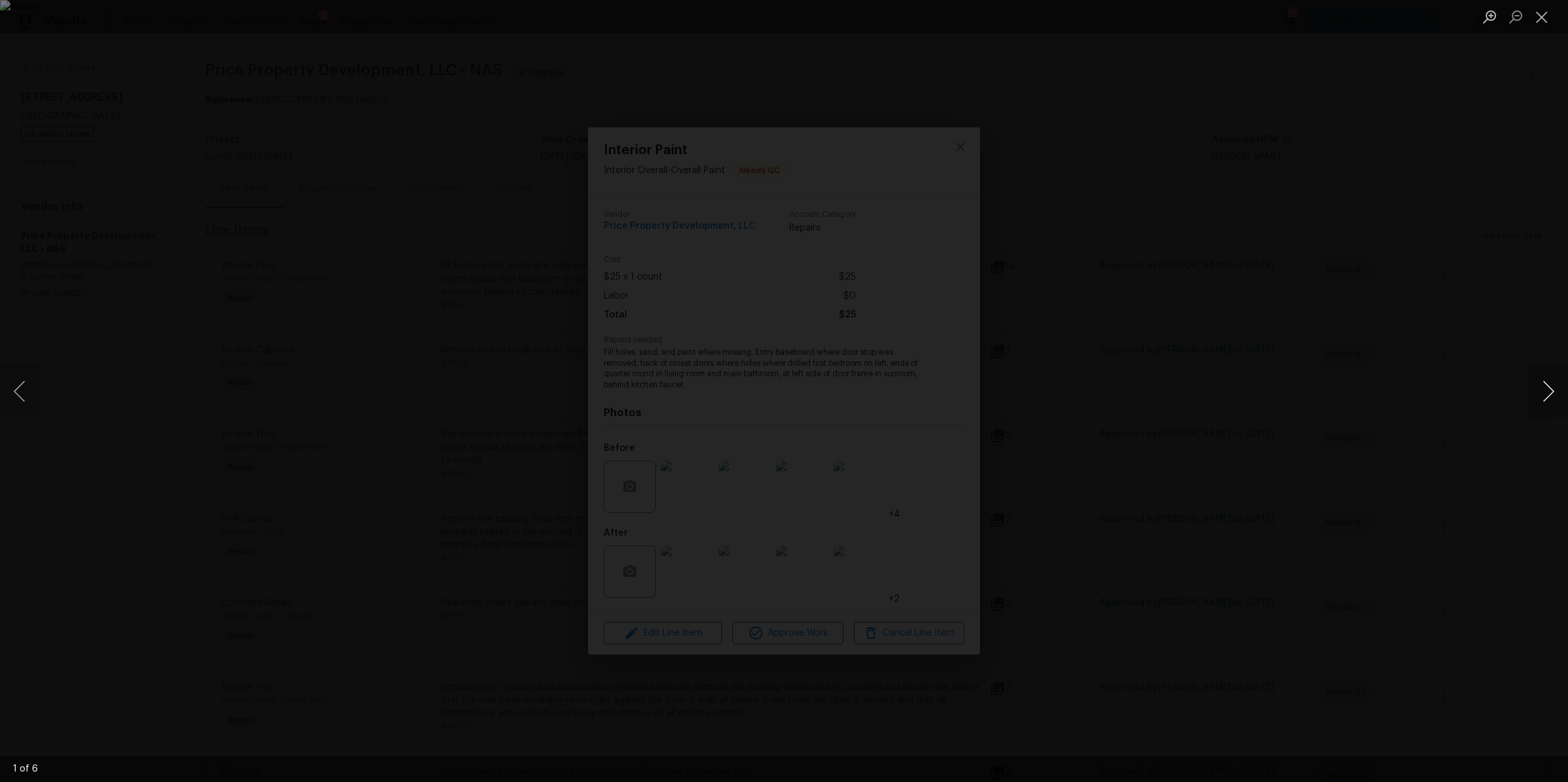
click at [1541, 390] on button "Next image" at bounding box center [1548, 391] width 39 height 52
click at [1540, 390] on button "Next image" at bounding box center [1548, 391] width 39 height 52
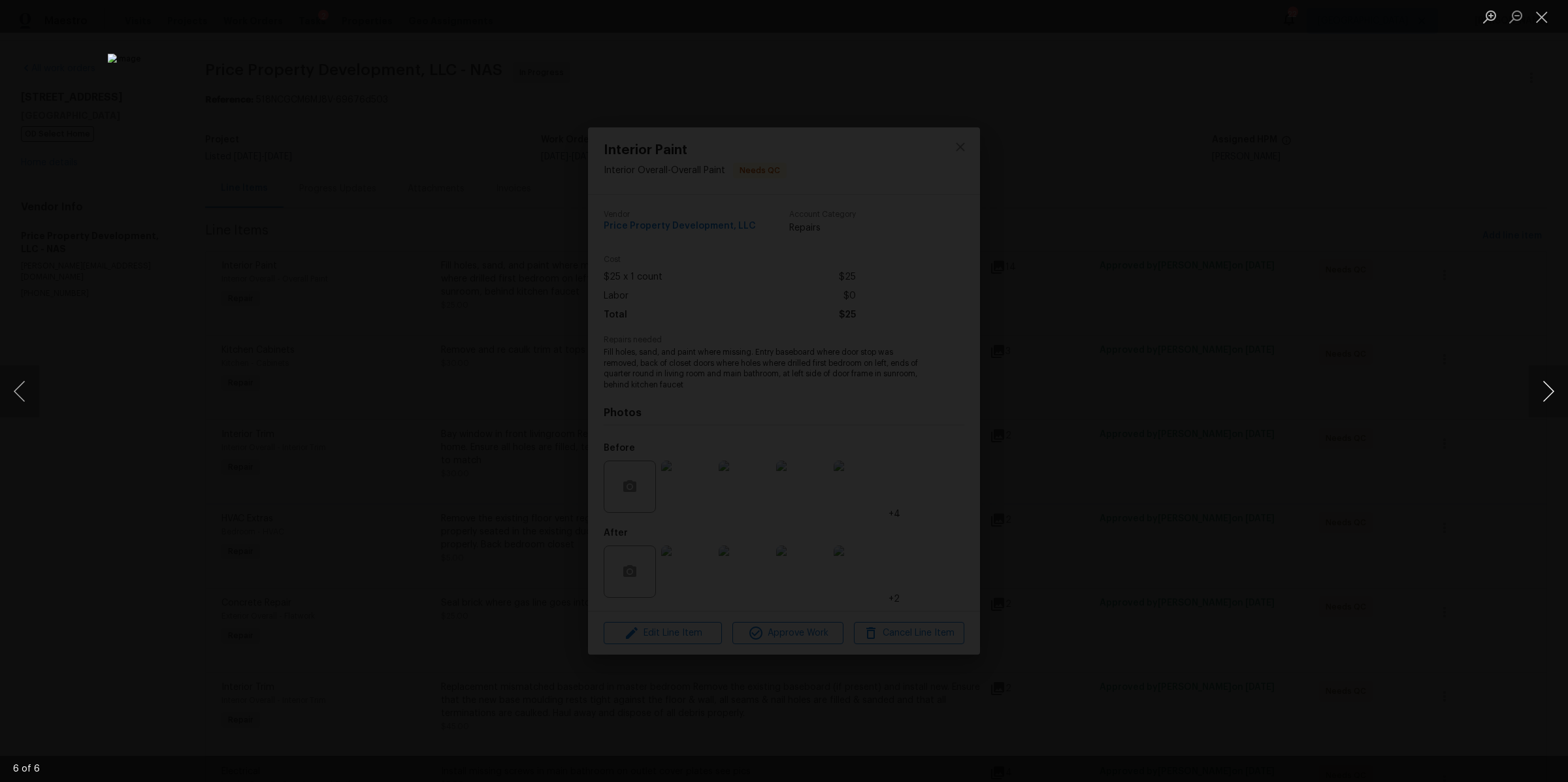
click at [1540, 390] on button "Next image" at bounding box center [1548, 391] width 39 height 52
click at [1539, 390] on button "Next image" at bounding box center [1548, 391] width 39 height 52
click at [1311, 428] on div "Lightbox" at bounding box center [784, 391] width 1568 height 782
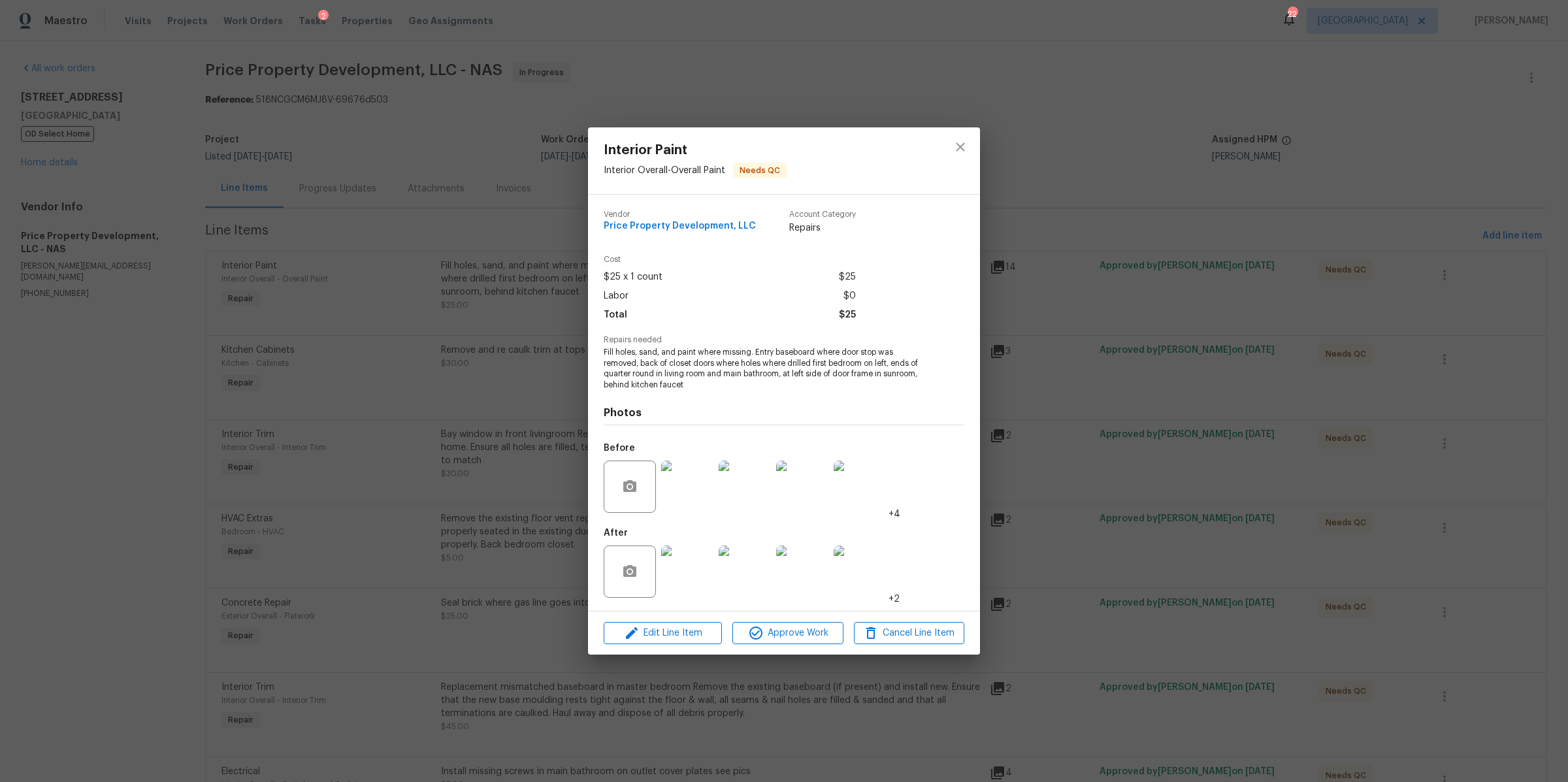
click at [1311, 428] on div "Interior Paint Interior Overall - Overall Paint Needs QC Vendor Price Property …" at bounding box center [784, 391] width 1568 height 782
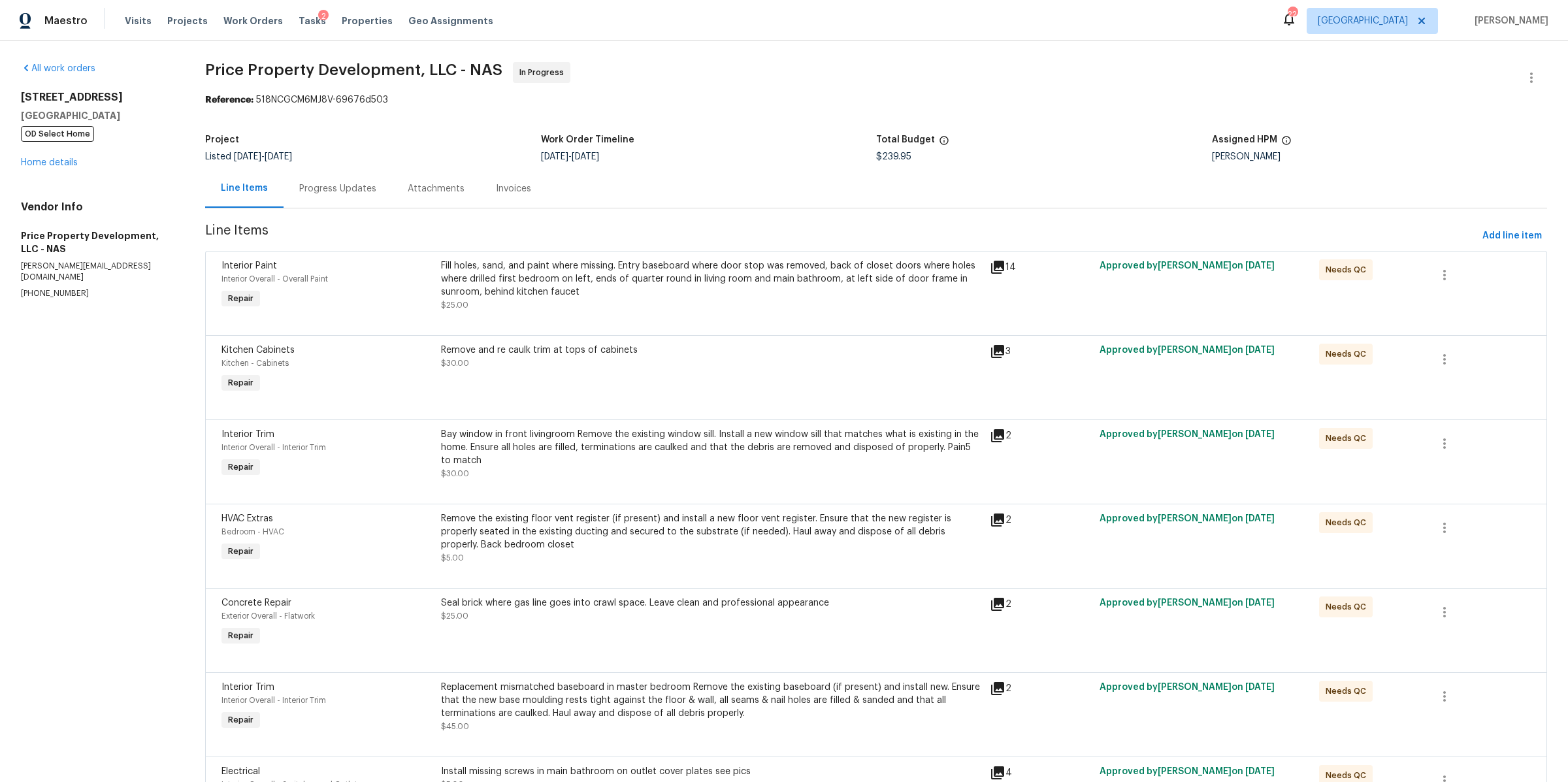
click at [628, 369] on div "Remove and re caulk trim at tops of cabinets $30.00" at bounding box center [711, 357] width 541 height 26
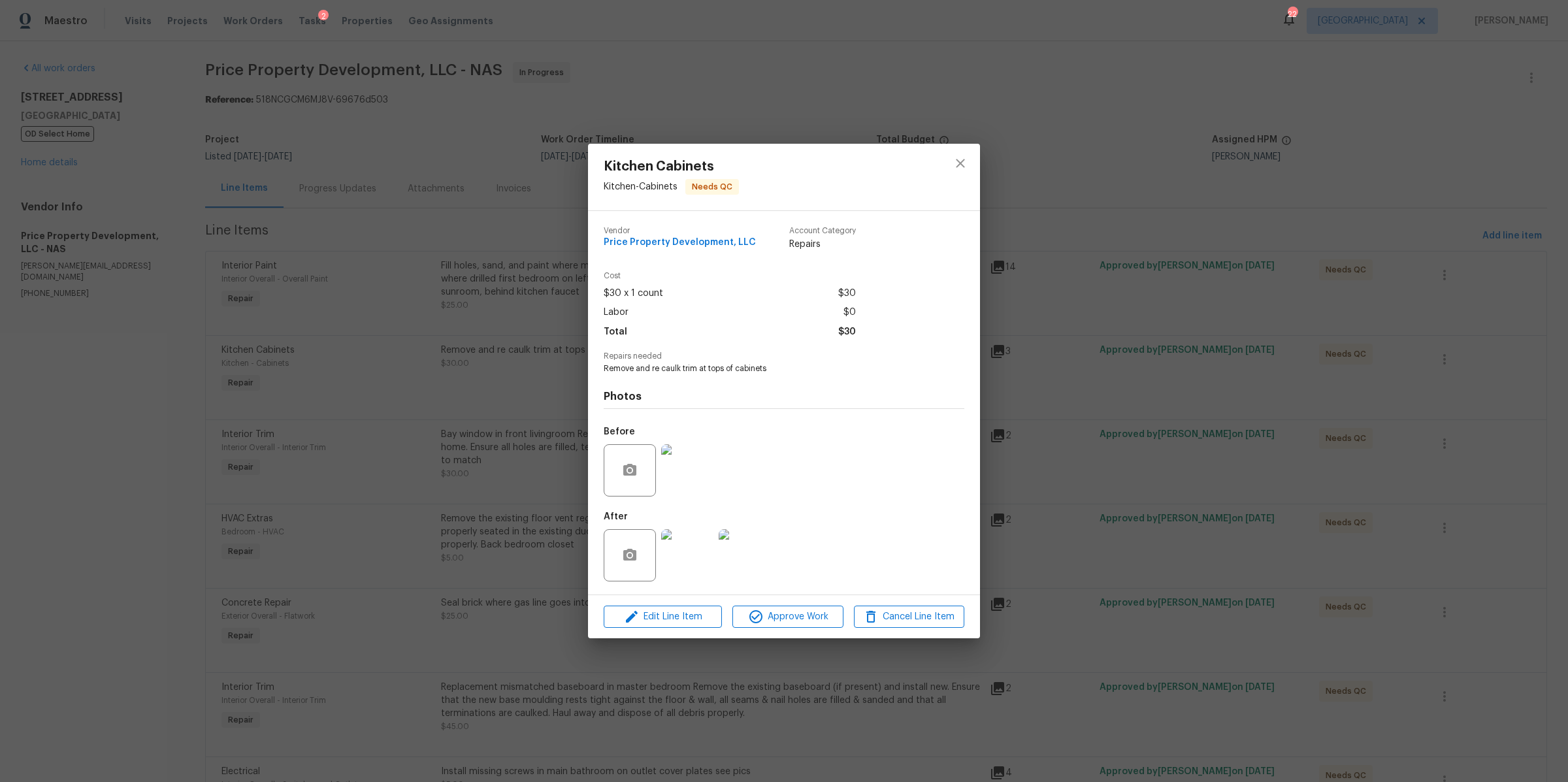
click at [691, 561] on img at bounding box center [687, 555] width 52 height 52
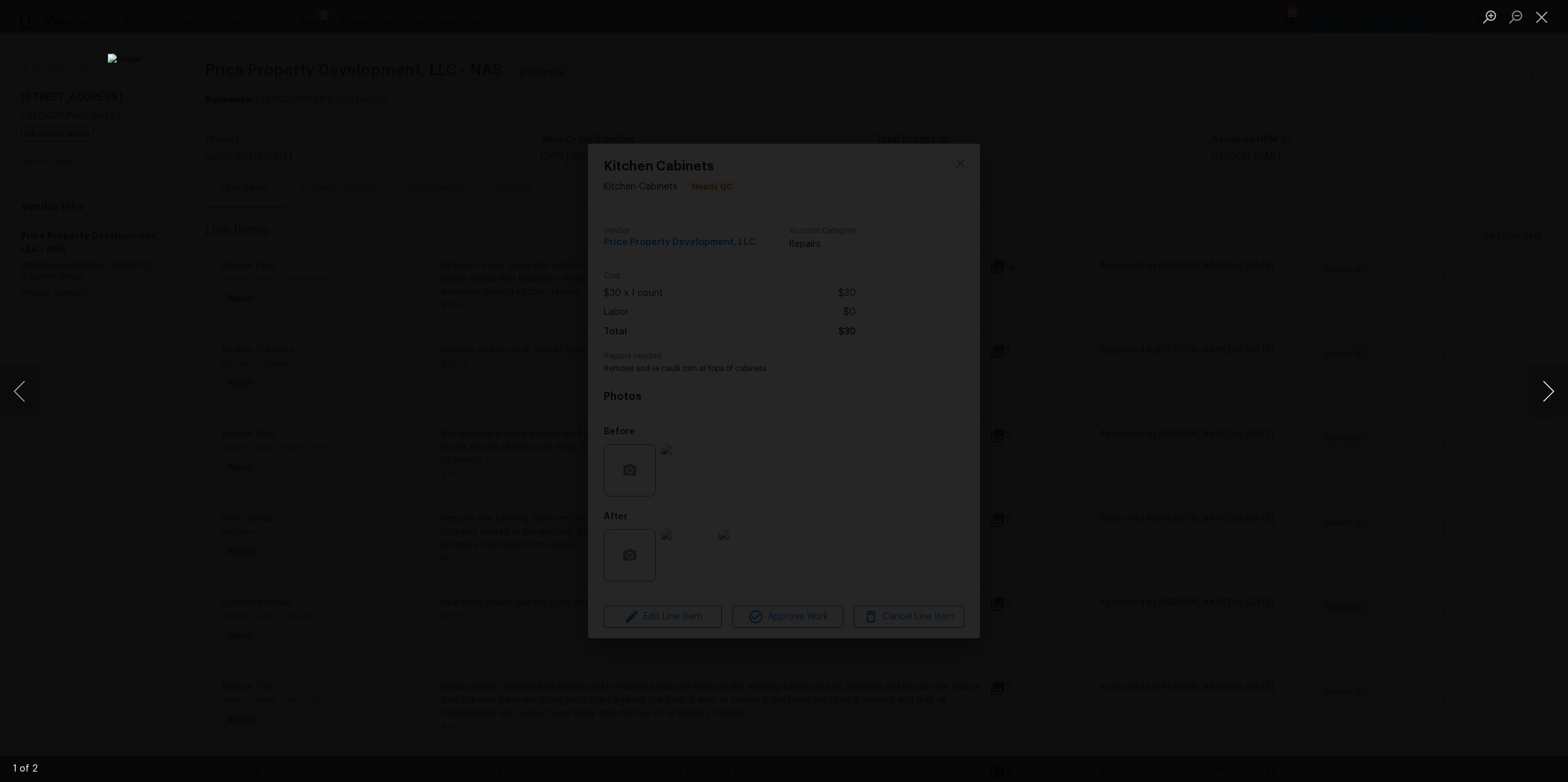
click at [1538, 388] on button "Next image" at bounding box center [1548, 391] width 39 height 52
click at [1357, 398] on div "Lightbox" at bounding box center [784, 391] width 1568 height 782
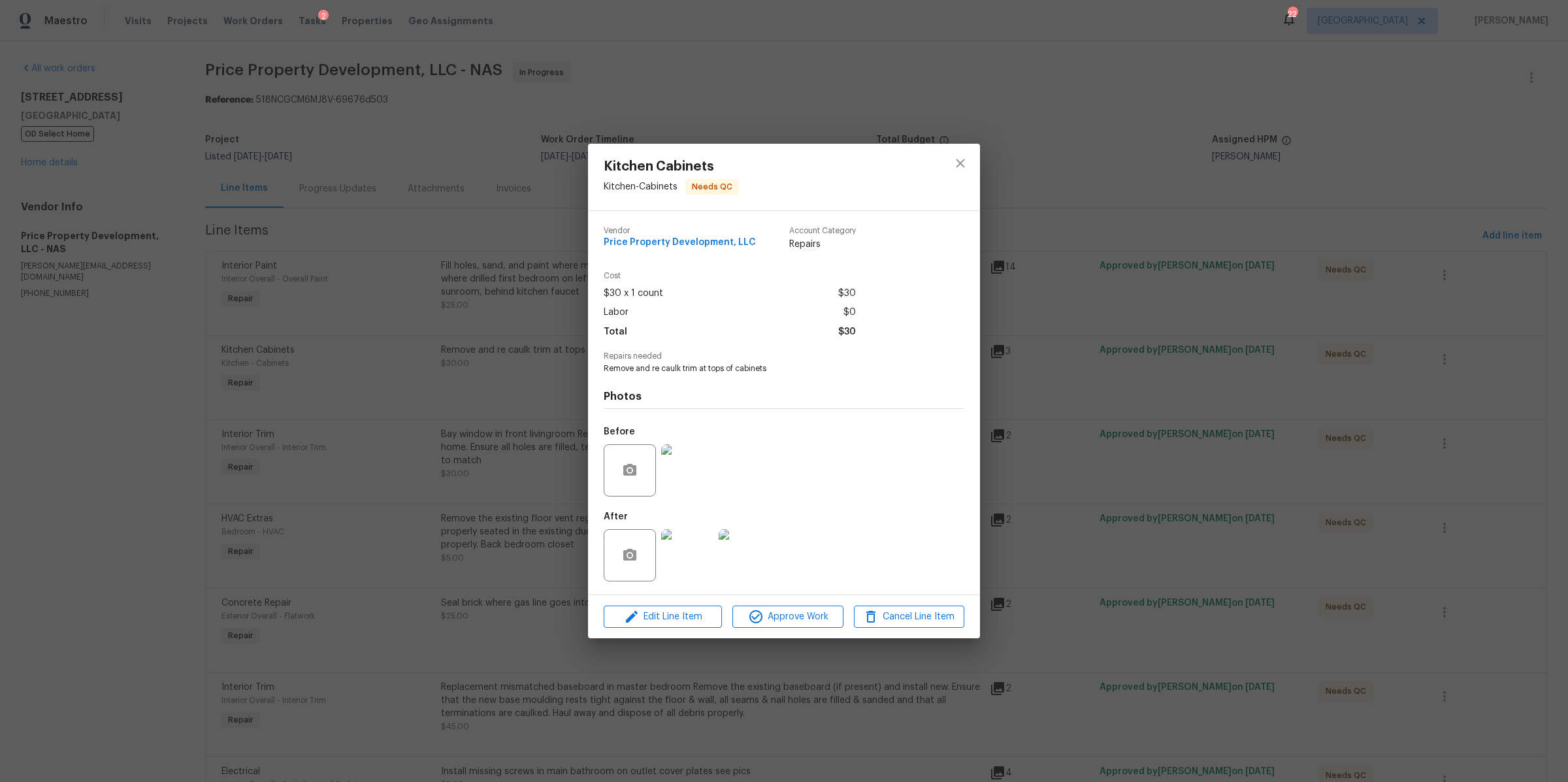
click at [683, 482] on img at bounding box center [687, 470] width 52 height 52
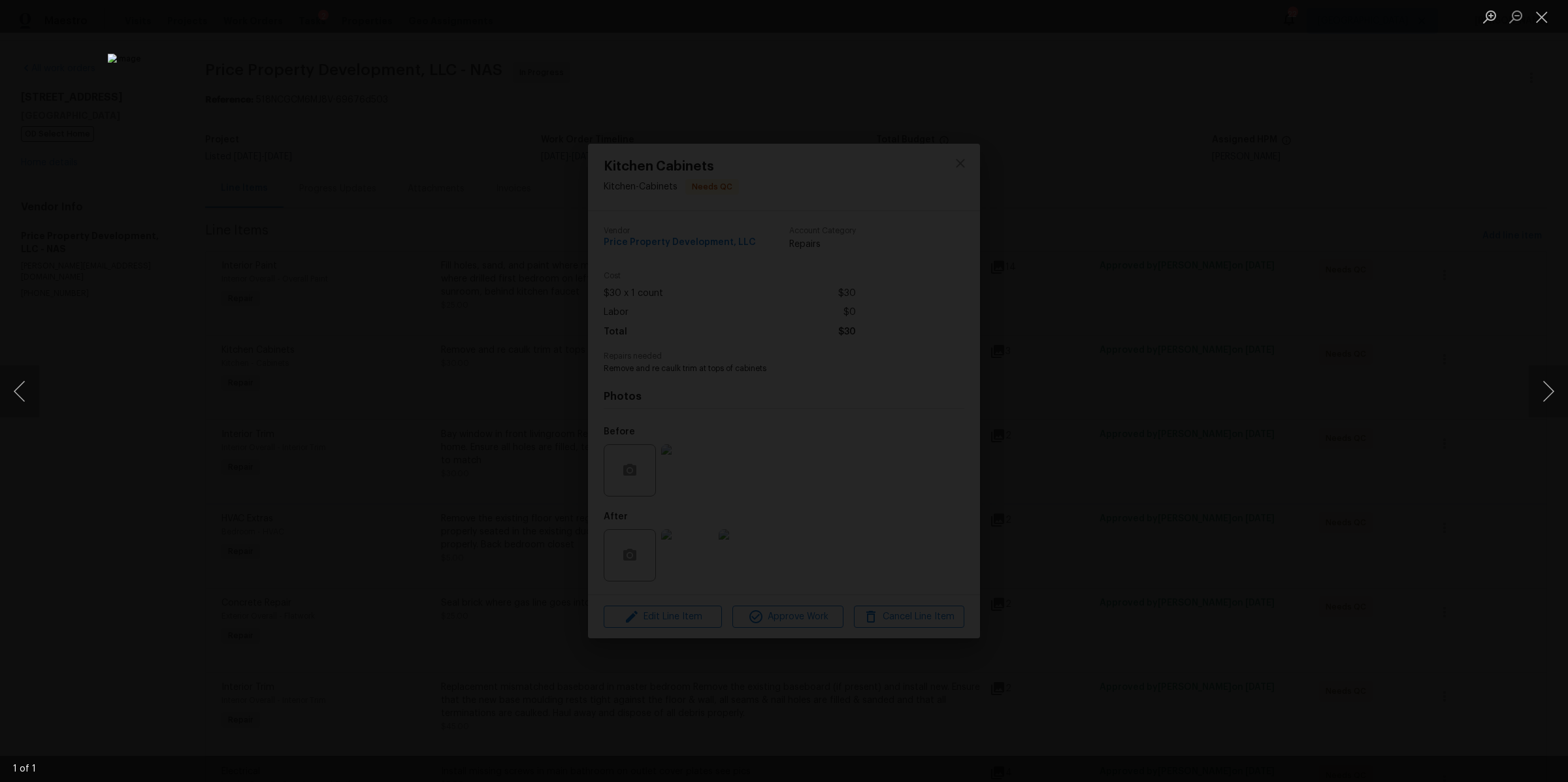
click at [1156, 376] on div "Lightbox" at bounding box center [784, 391] width 1568 height 782
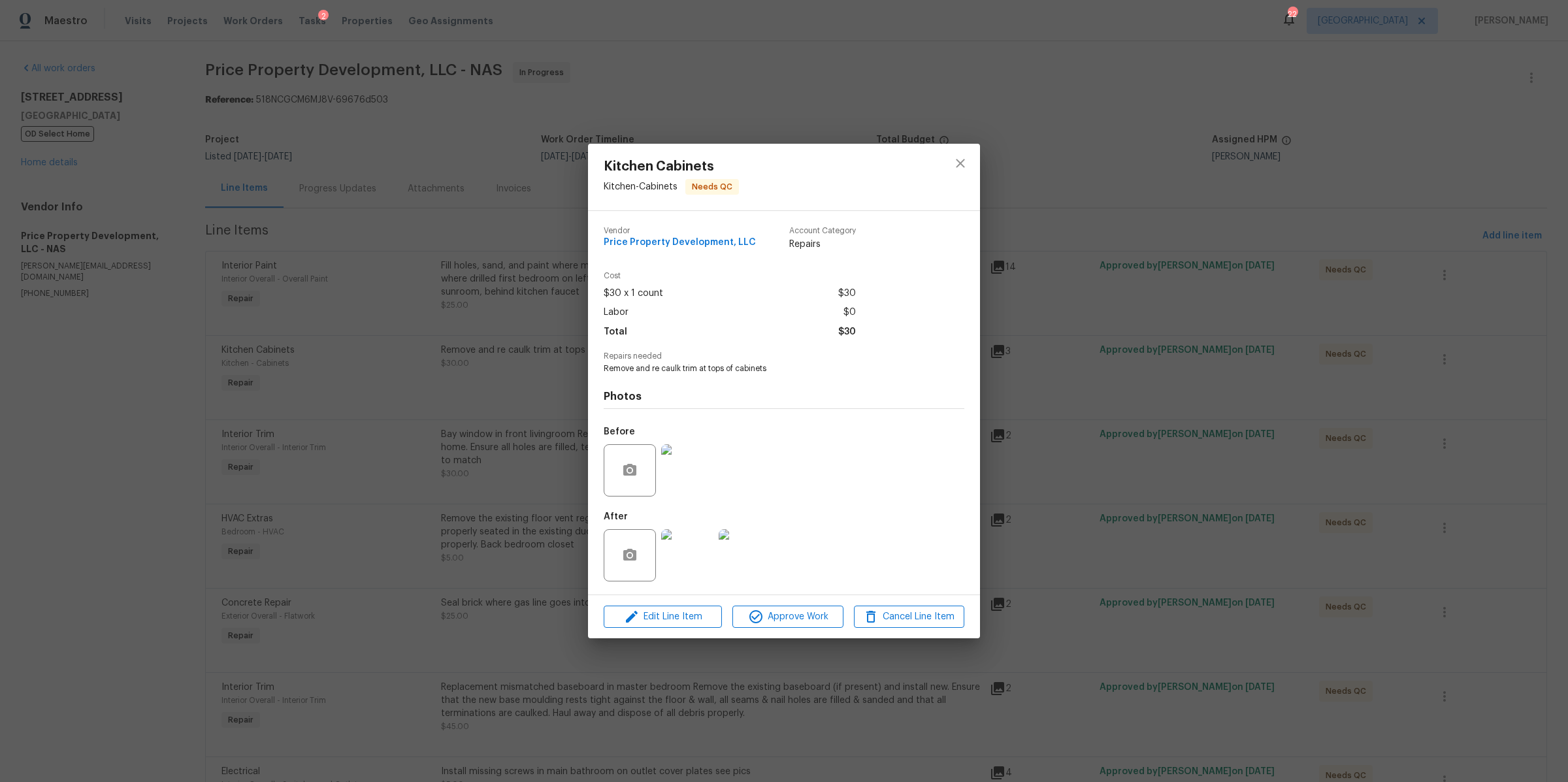
click at [1164, 377] on div "Kitchen Cabinets Kitchen - Cabinets Needs QC Vendor Price Property Development,…" at bounding box center [784, 391] width 1568 height 782
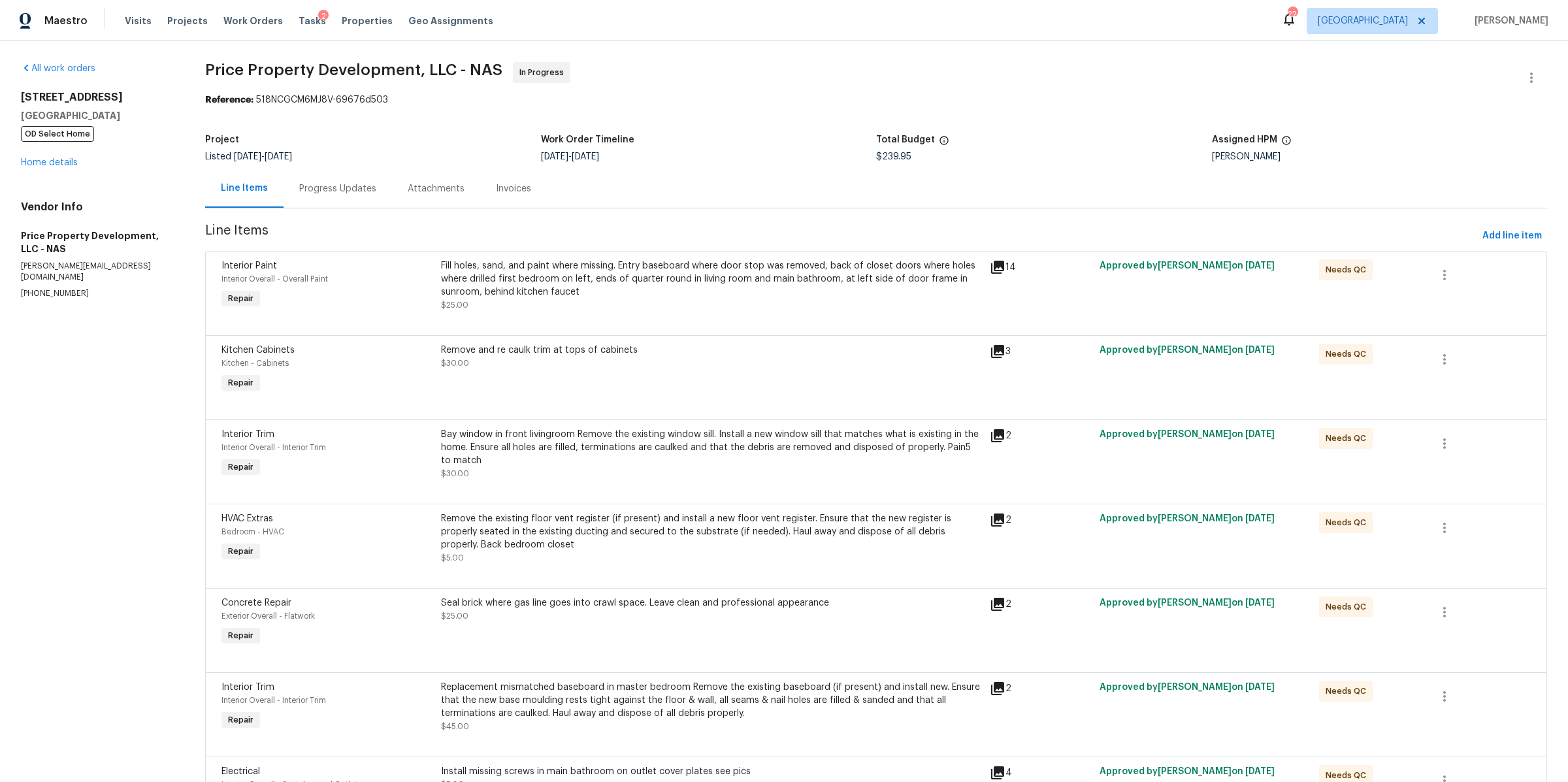
click at [615, 470] on div "Bay window in front livingroom Remove the existing window sill. Install a new w…" at bounding box center [711, 454] width 541 height 52
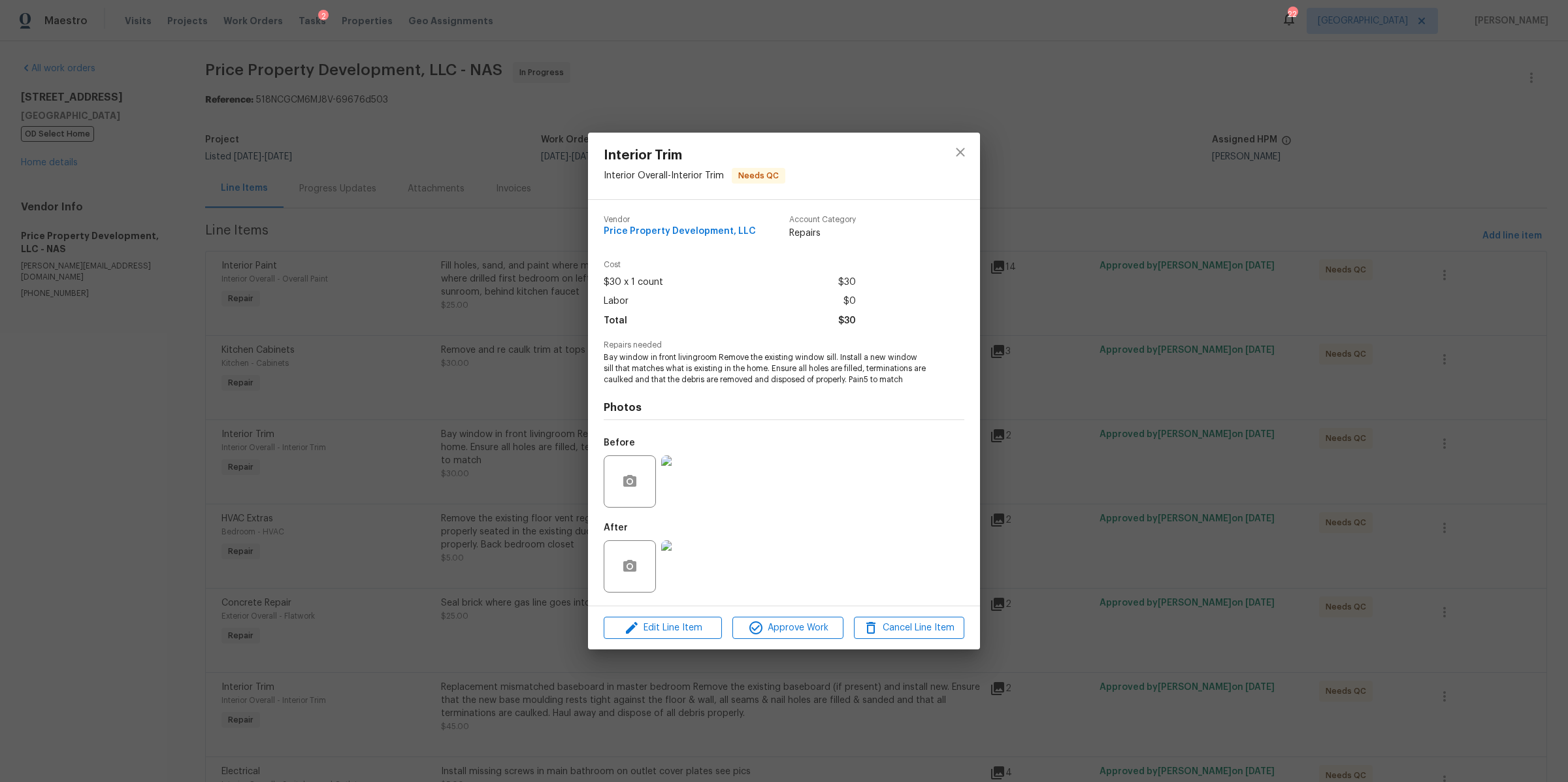
click at [694, 489] on img at bounding box center [687, 481] width 52 height 52
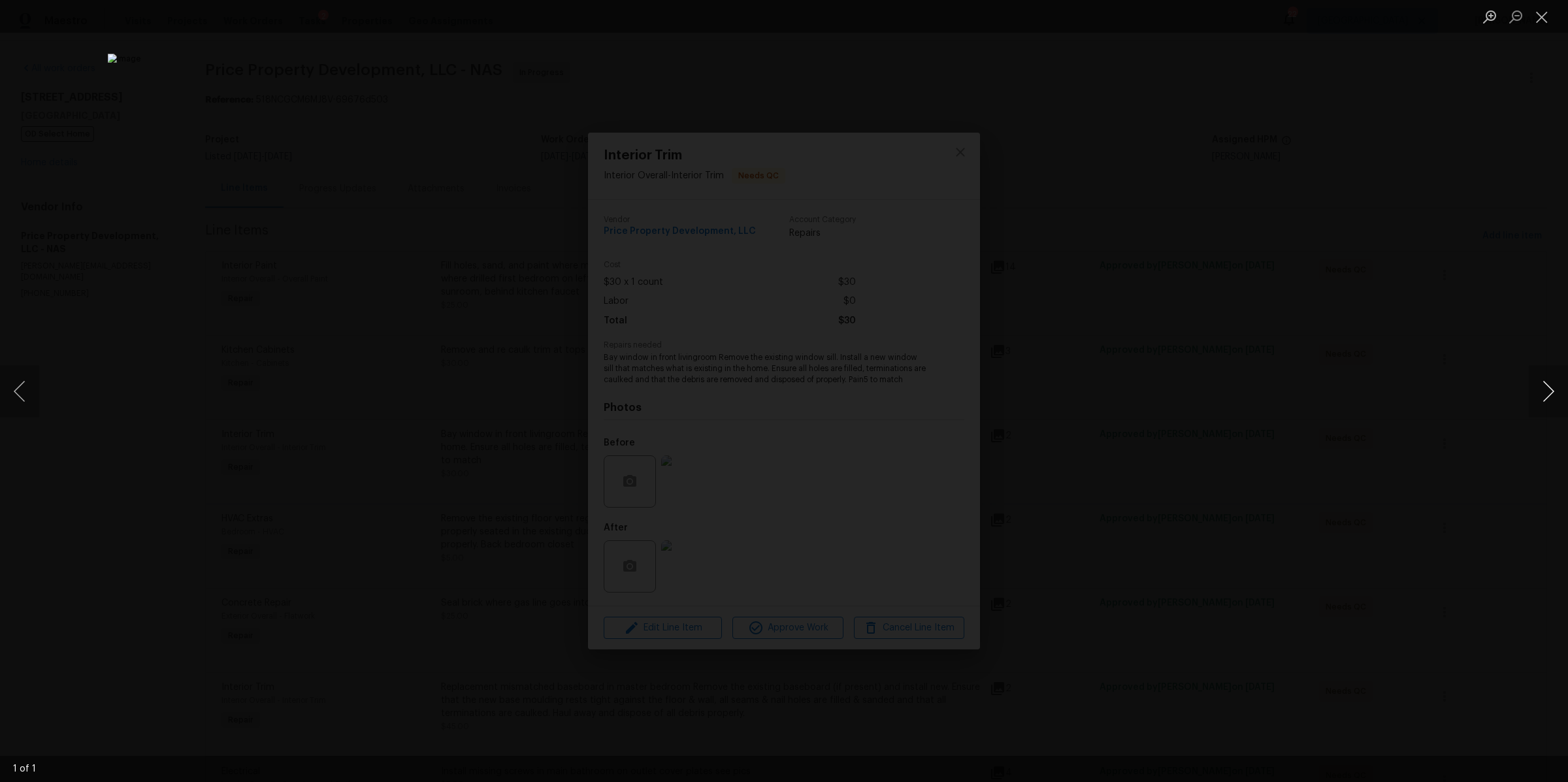
click at [1529, 397] on button "Next image" at bounding box center [1548, 391] width 39 height 52
click at [1540, 394] on button "Next image" at bounding box center [1548, 391] width 39 height 52
click at [1550, 397] on button "Next image" at bounding box center [1548, 391] width 39 height 52
click at [1340, 407] on div "Lightbox" at bounding box center [784, 391] width 1568 height 782
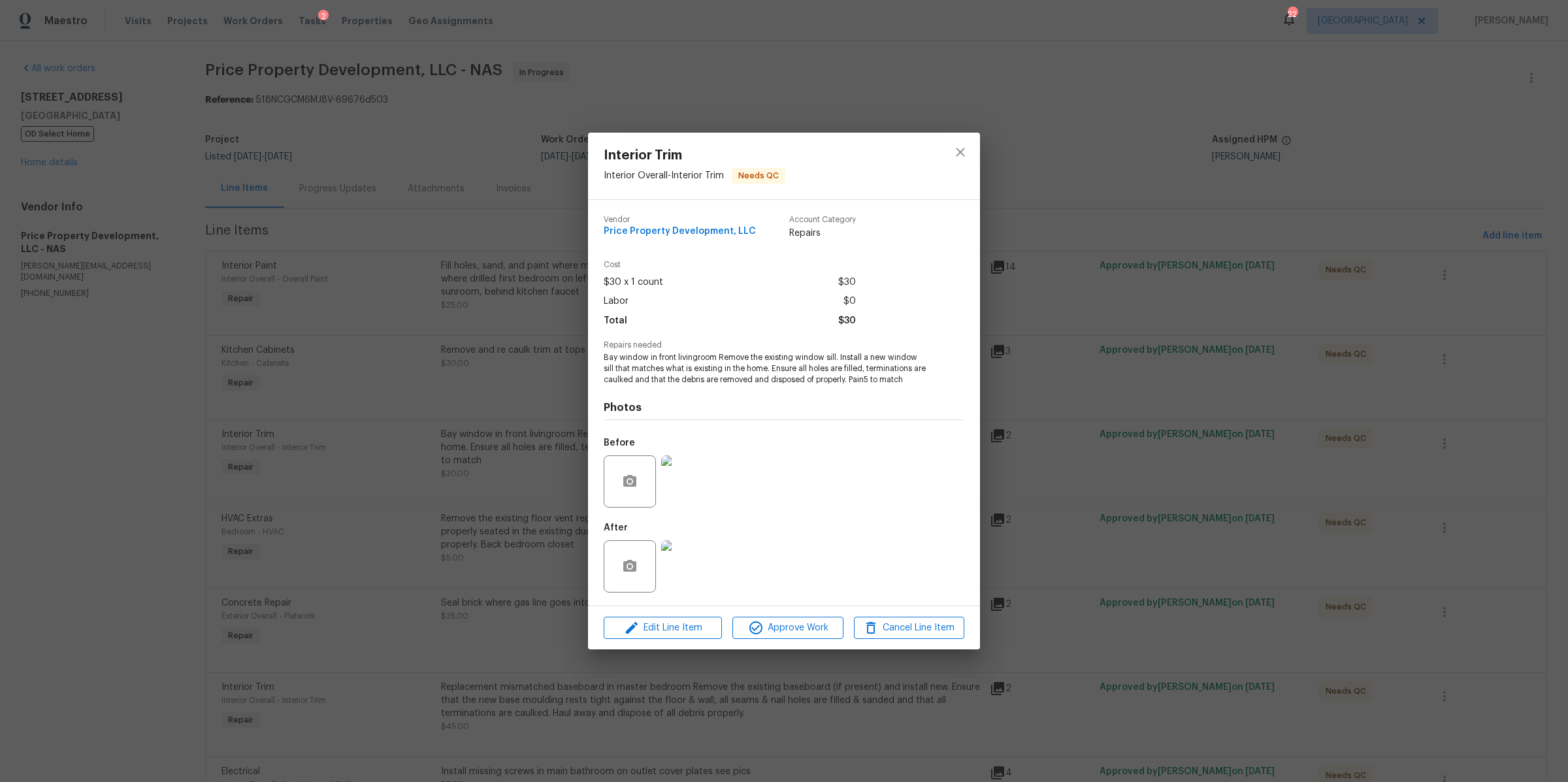
click at [1229, 458] on div "Interior Trim Interior Overall - Interior Trim Needs QC Vendor Price Property D…" at bounding box center [784, 391] width 1568 height 782
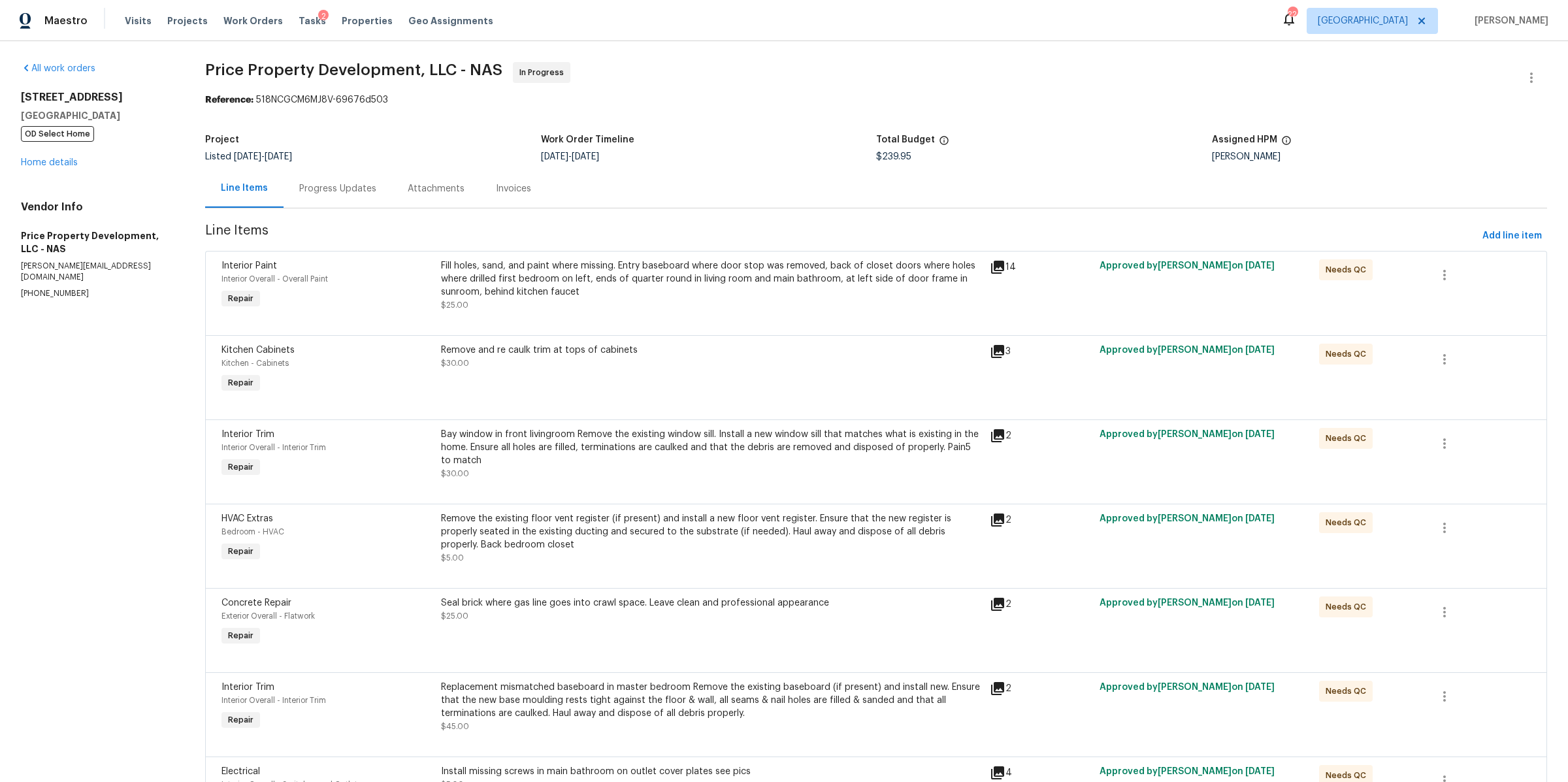
click at [612, 457] on div "Bay window in front livingroom Remove the existing window sill. Install a new w…" at bounding box center [711, 448] width 541 height 39
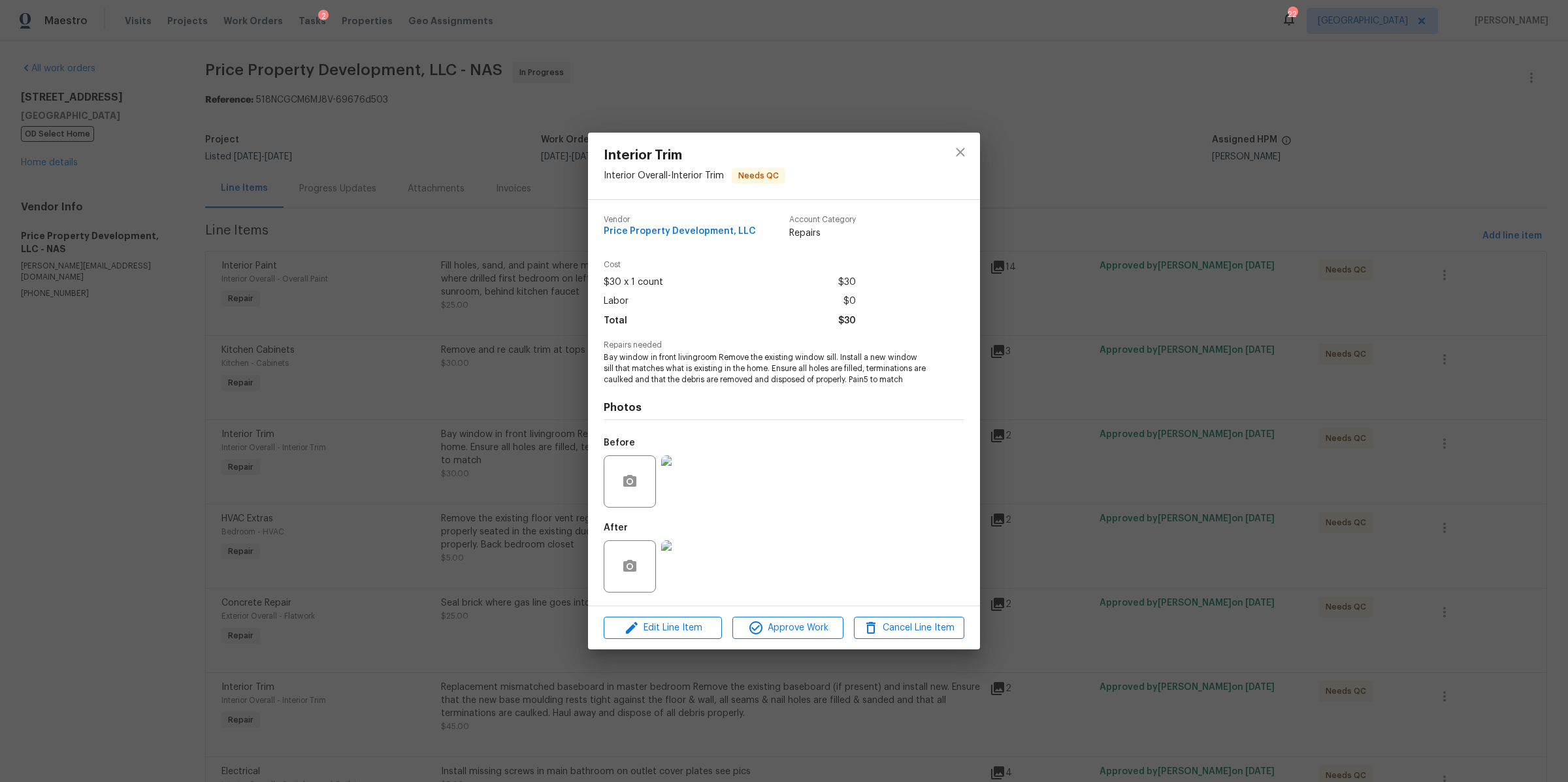
click at [700, 568] on img at bounding box center [687, 566] width 52 height 52
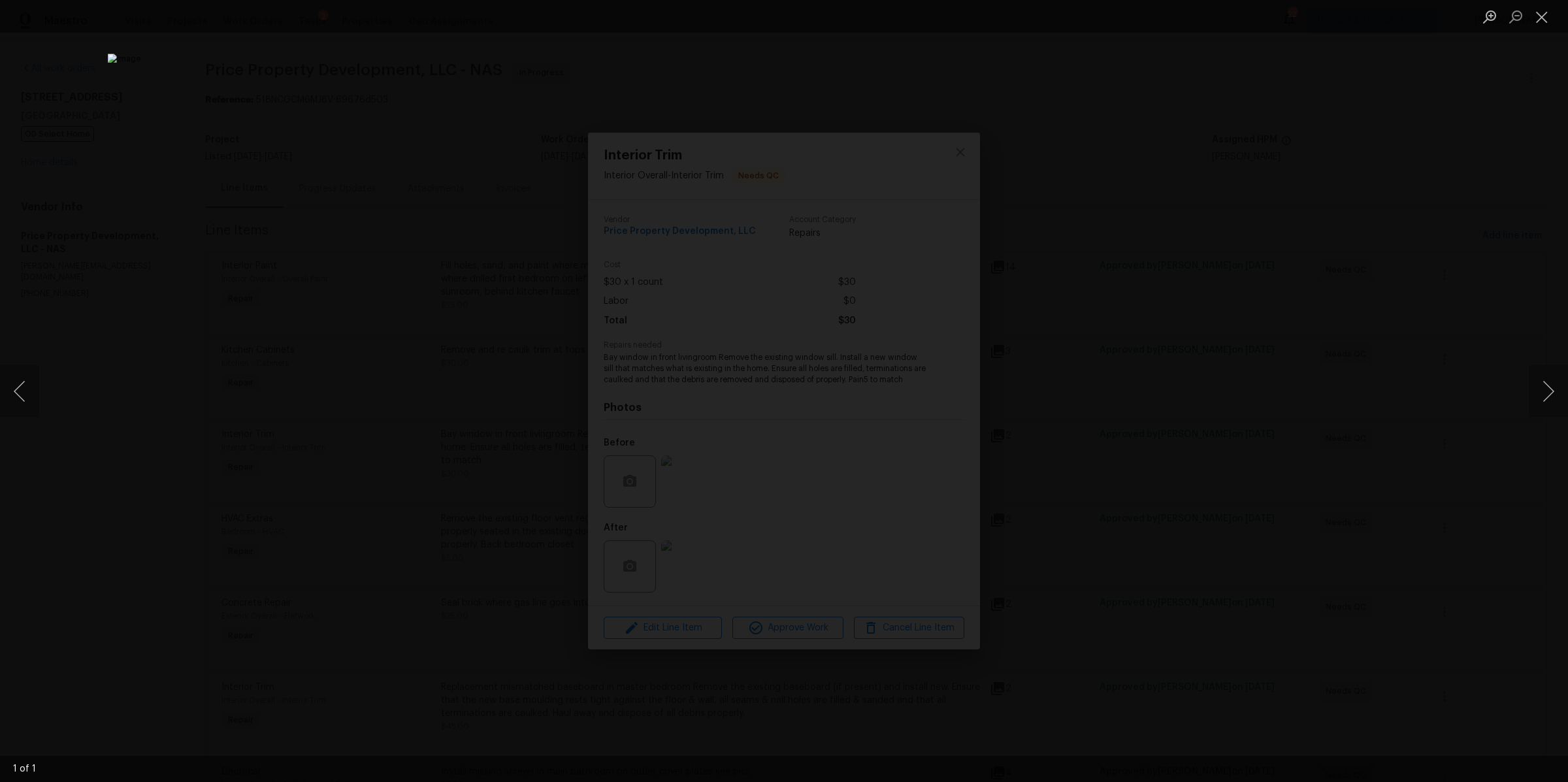
click at [1257, 453] on div "Lightbox" at bounding box center [784, 391] width 1568 height 782
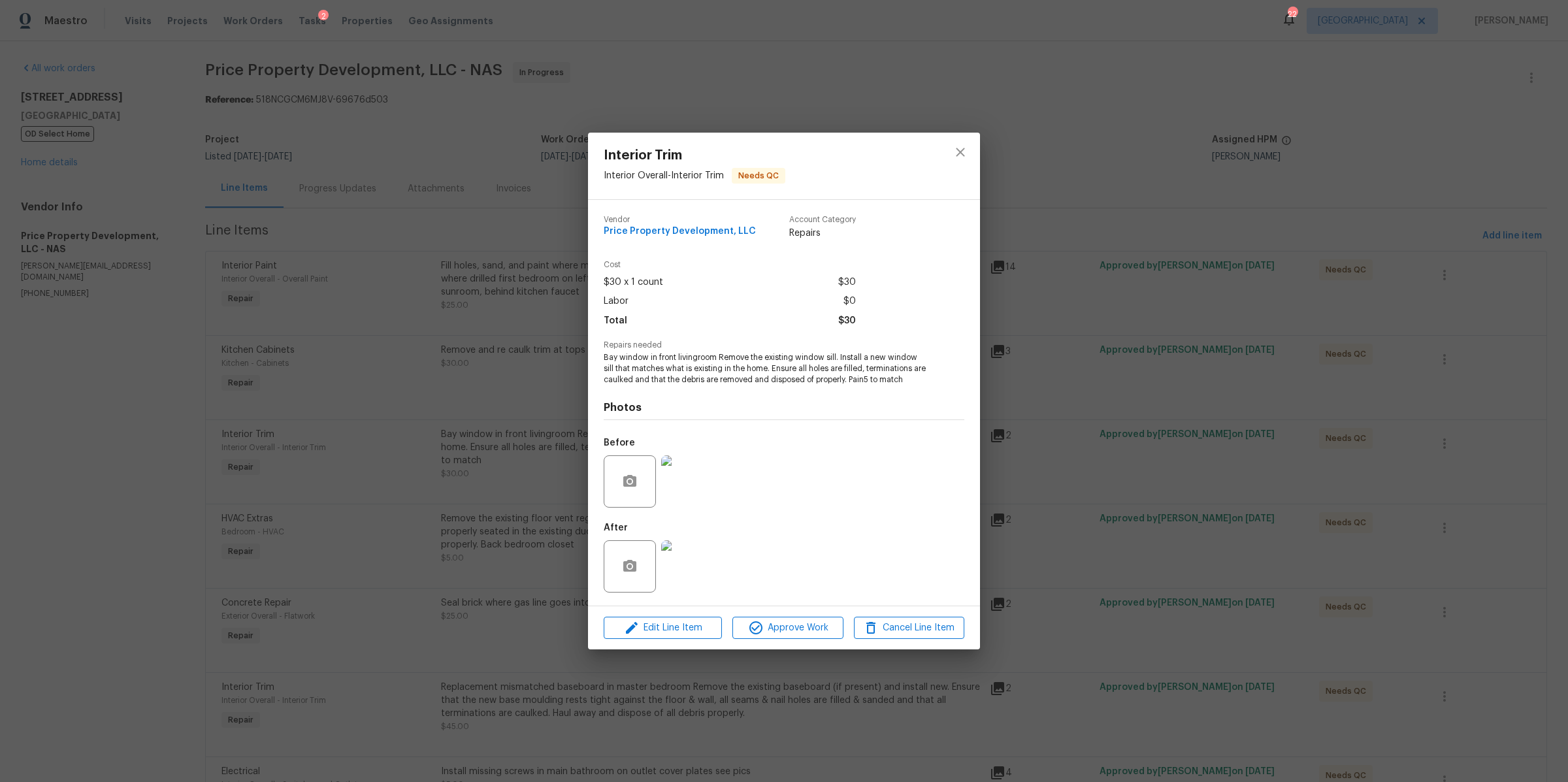
click at [1220, 460] on div "Interior Trim Interior Overall - Interior Trim Needs QC Vendor Price Property D…" at bounding box center [784, 391] width 1568 height 782
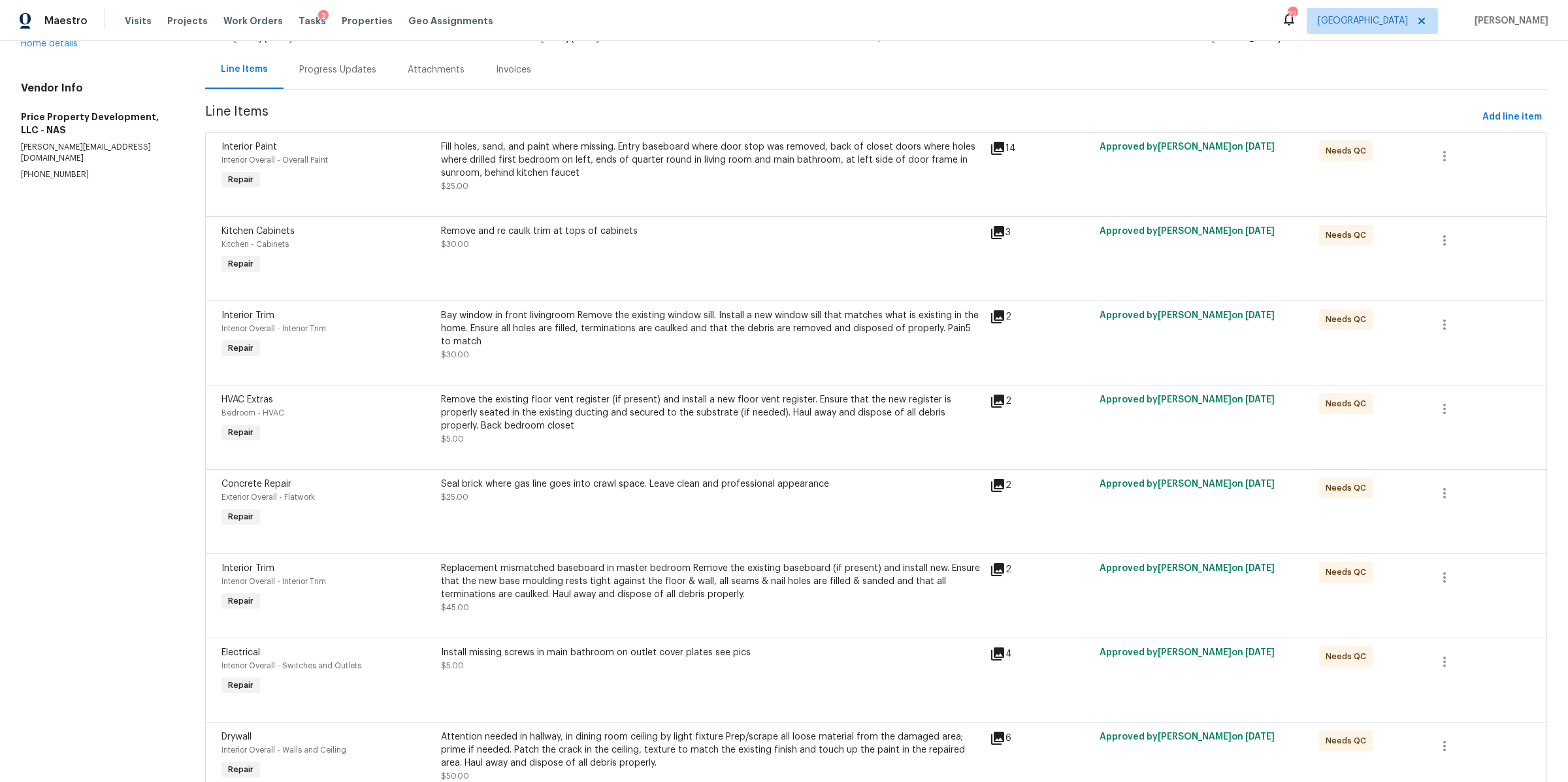
scroll to position [152, 0]
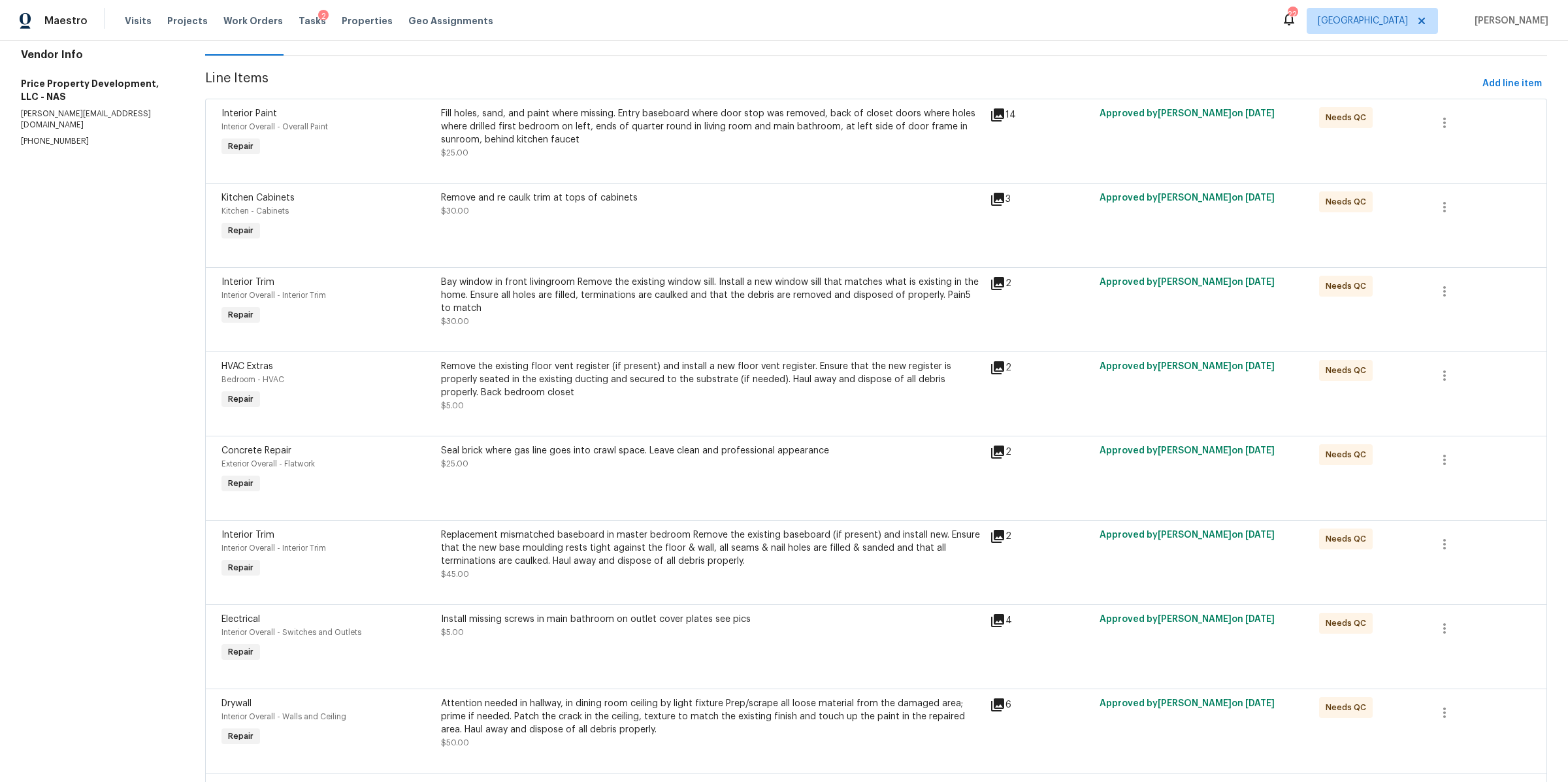
click at [599, 397] on div "Remove the existing floor vent register (if present) and install a new floor ve…" at bounding box center [711, 380] width 541 height 39
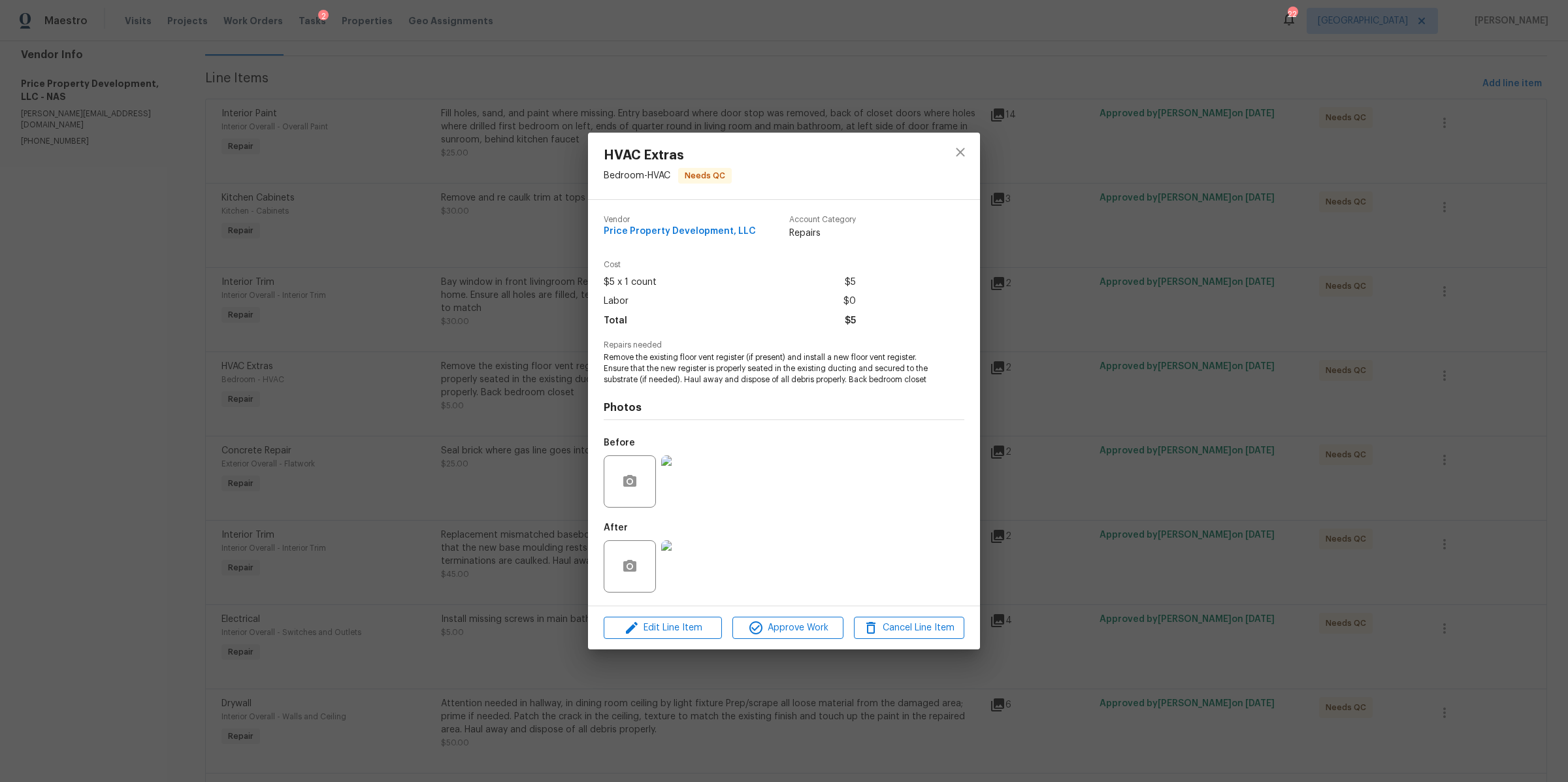
click at [692, 571] on img at bounding box center [687, 566] width 52 height 52
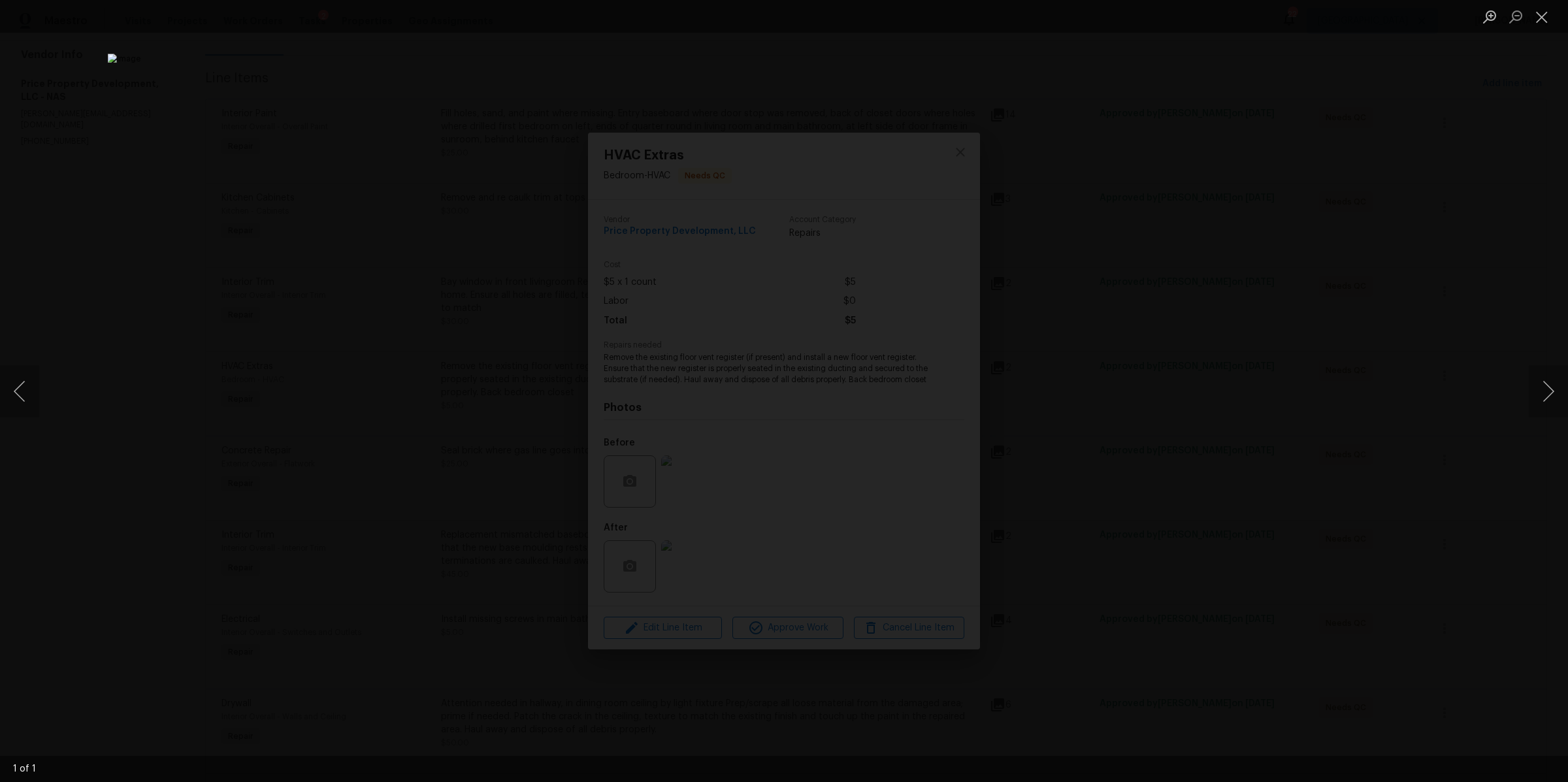
click at [1153, 513] on div "Lightbox" at bounding box center [784, 391] width 1568 height 782
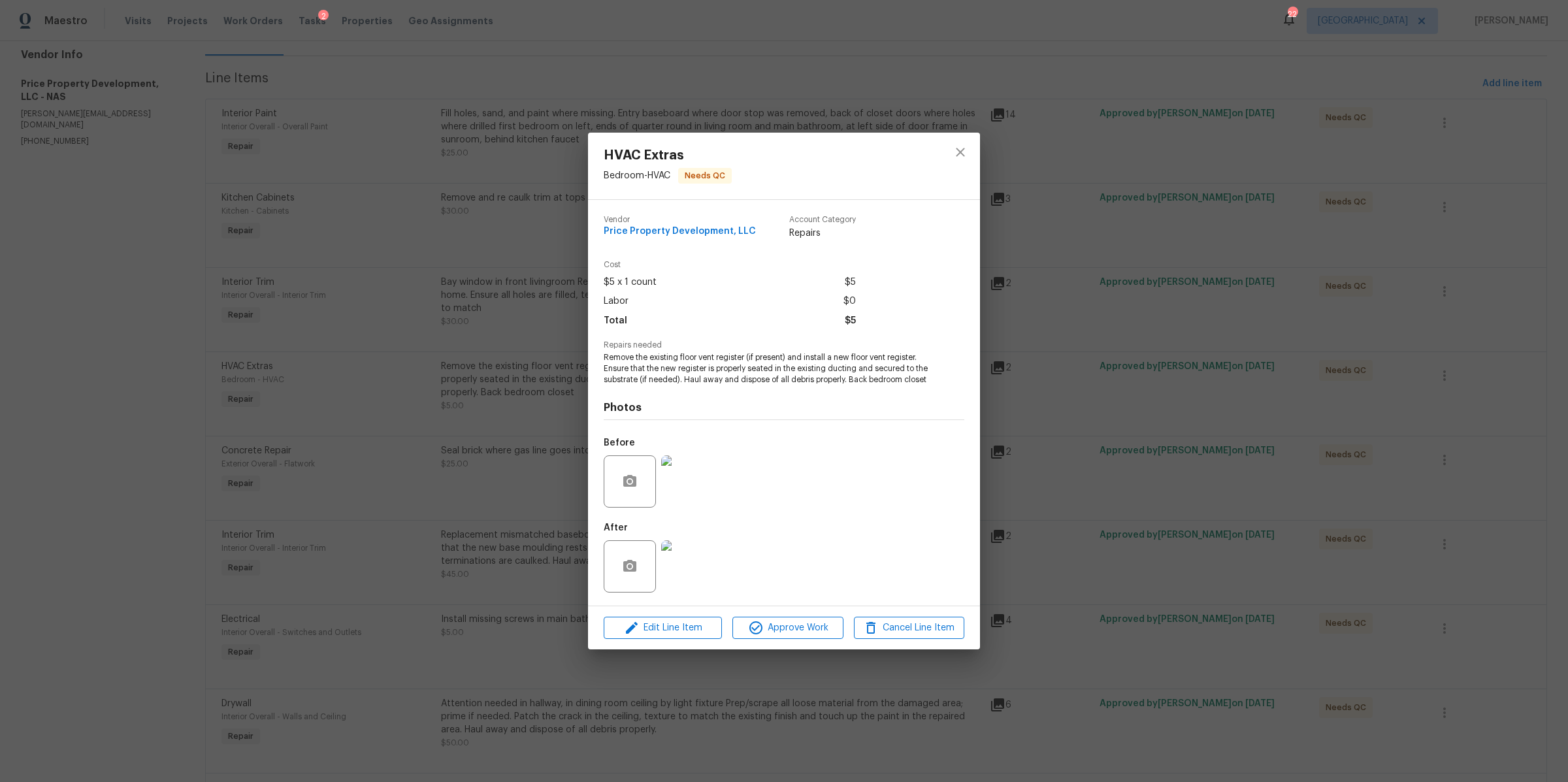
click at [1153, 513] on div "HVAC Extras Bedroom - HVAC Needs QC Vendor Price Property Development, LLC Acco…" at bounding box center [784, 391] width 1568 height 782
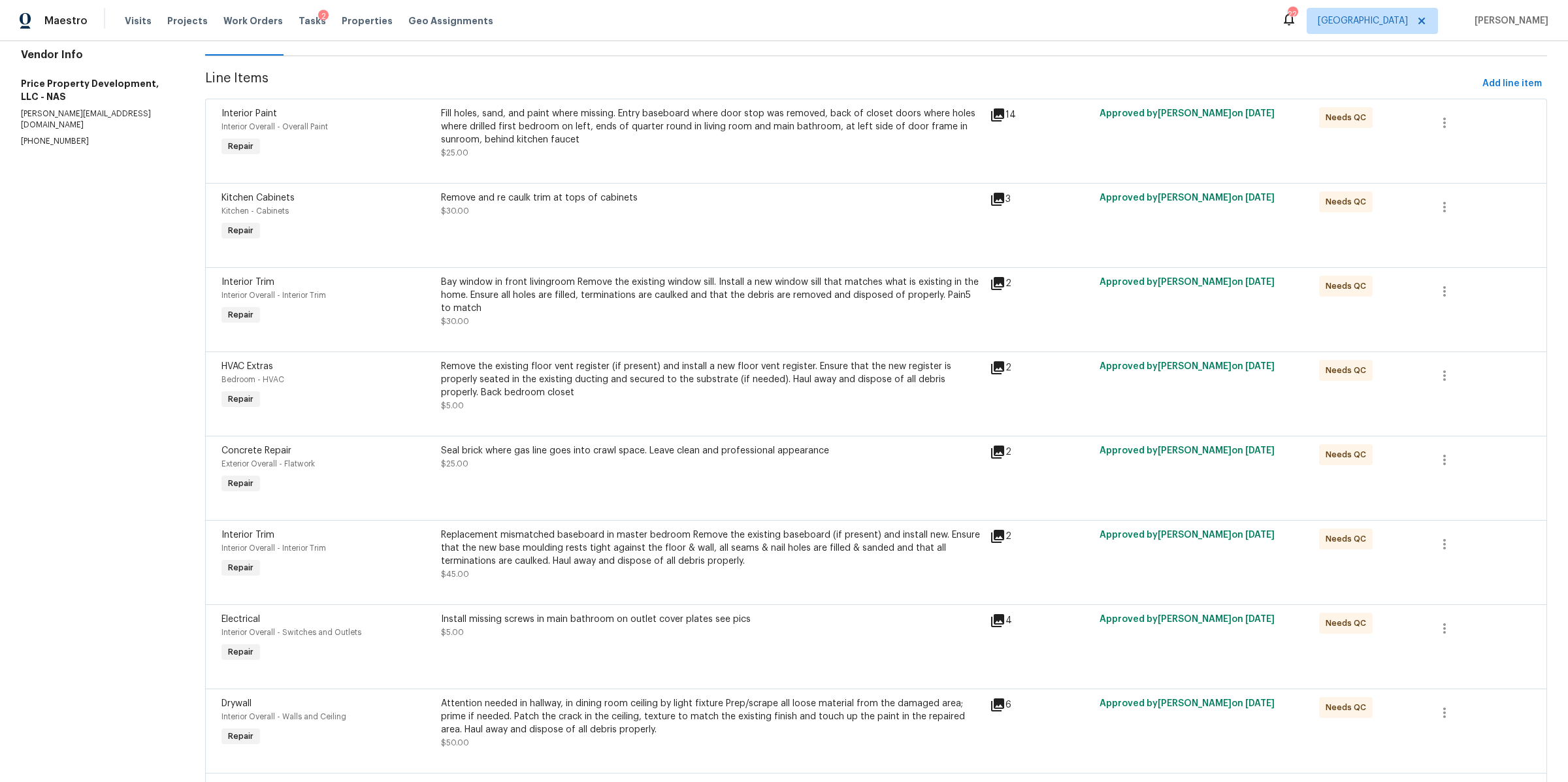
click at [576, 477] on div "Seal brick where gas line goes into crawl space. Leave clean and professional a…" at bounding box center [711, 470] width 549 height 60
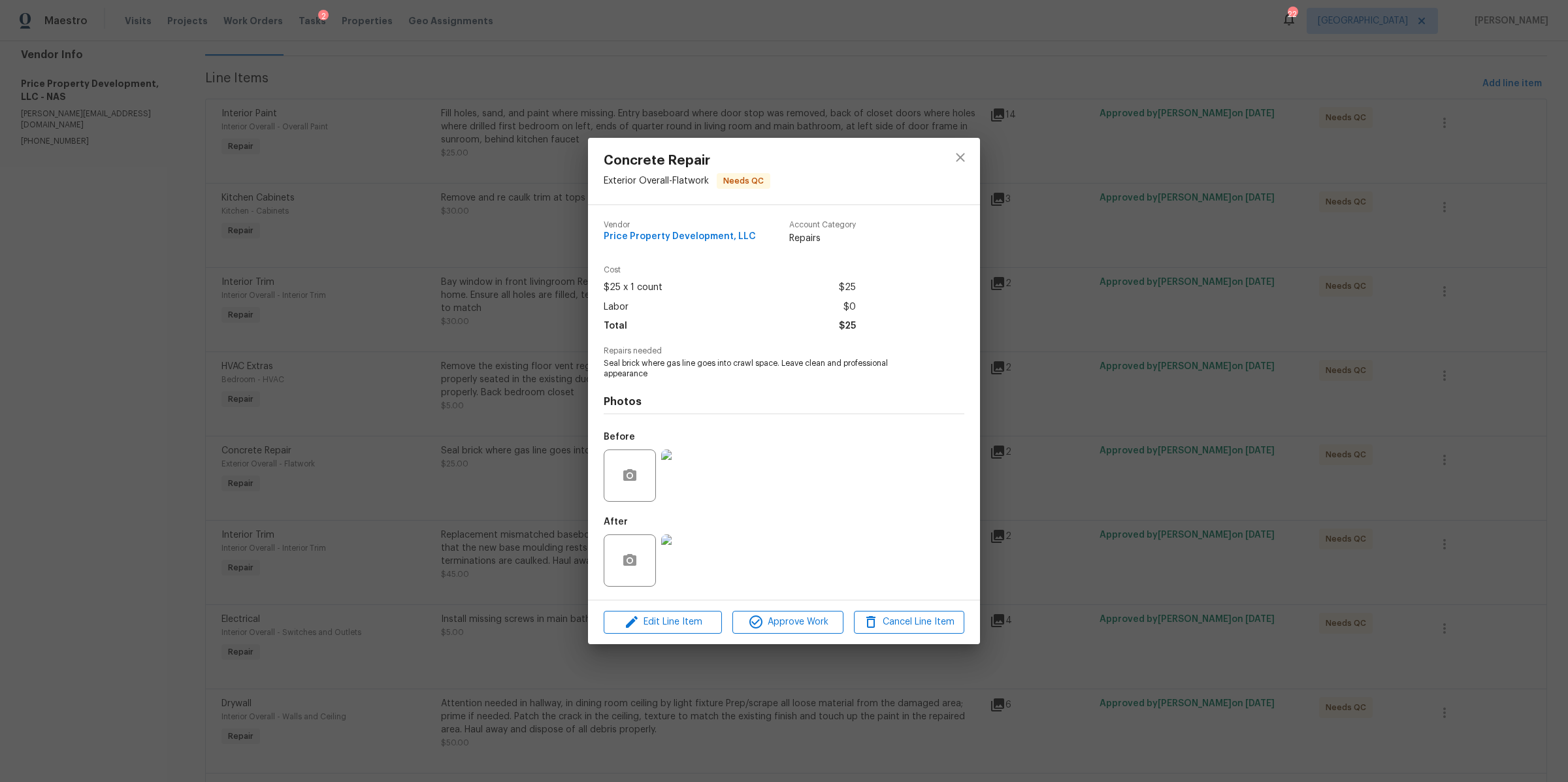
click at [690, 558] on img at bounding box center [687, 560] width 52 height 52
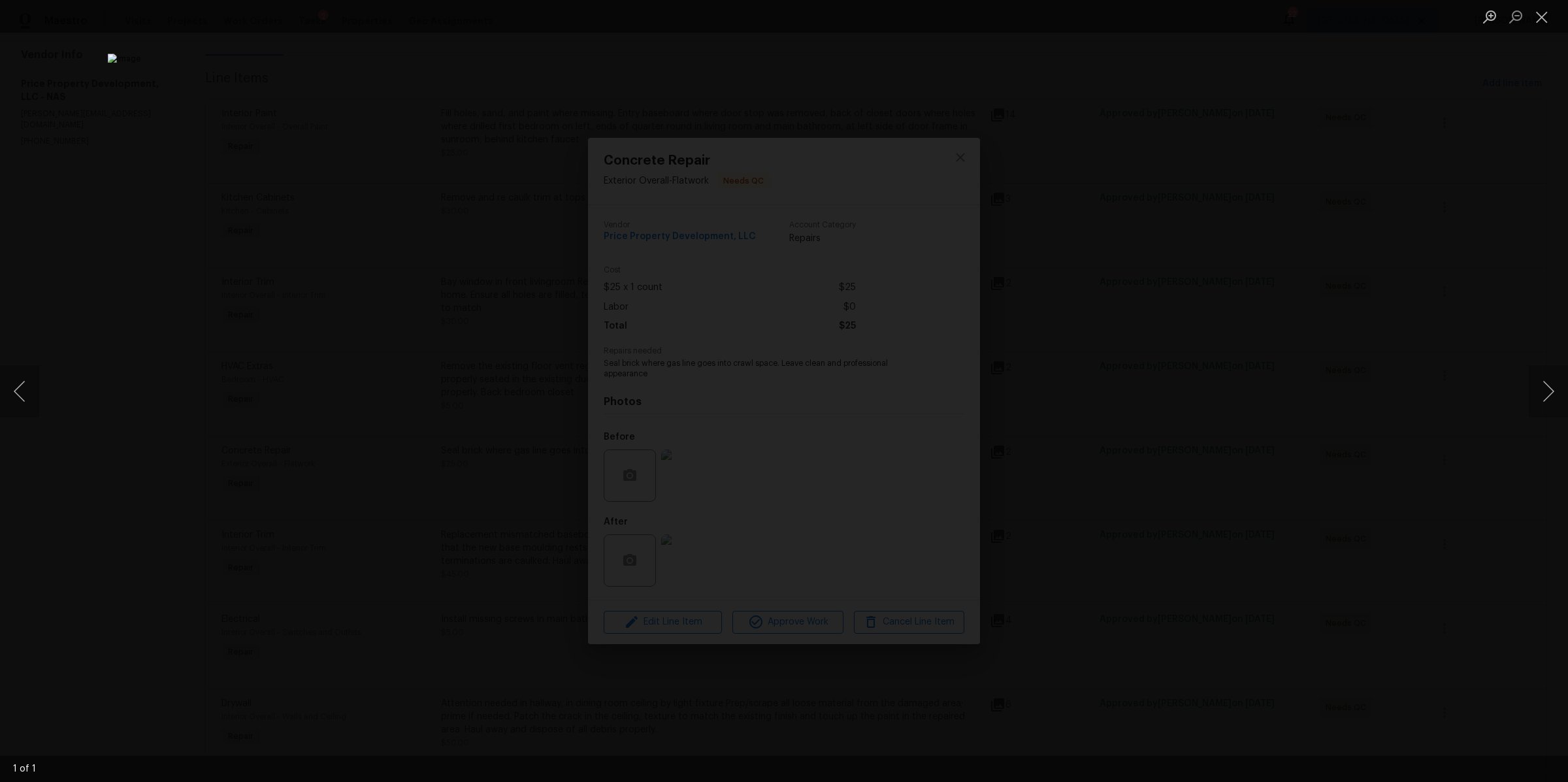
click at [1122, 387] on div "Lightbox" at bounding box center [784, 391] width 1568 height 782
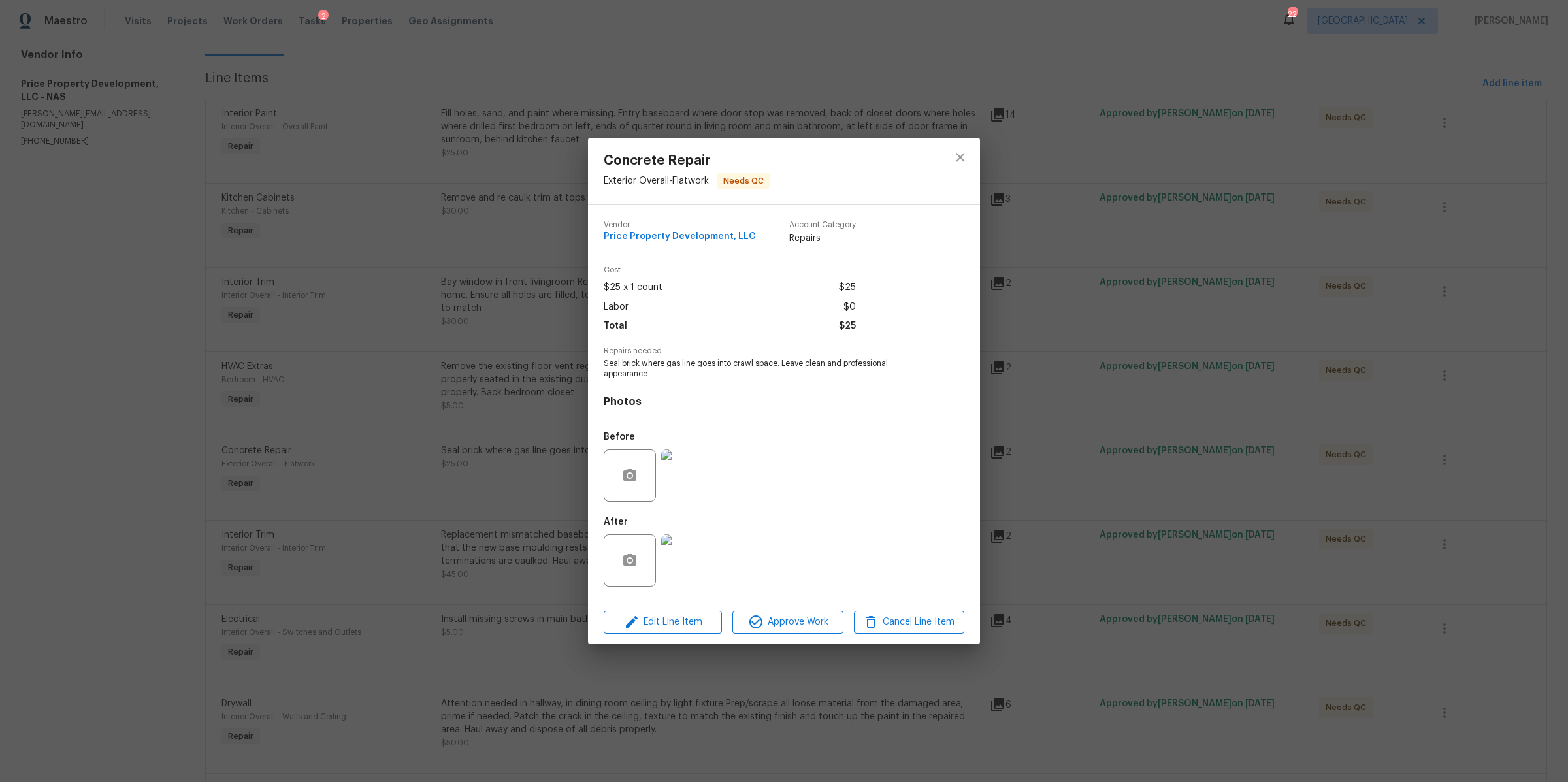
click at [1095, 409] on div "Concrete Repair Exterior Overall - Flatwork Needs QC Vendor Price Property Deve…" at bounding box center [784, 391] width 1568 height 782
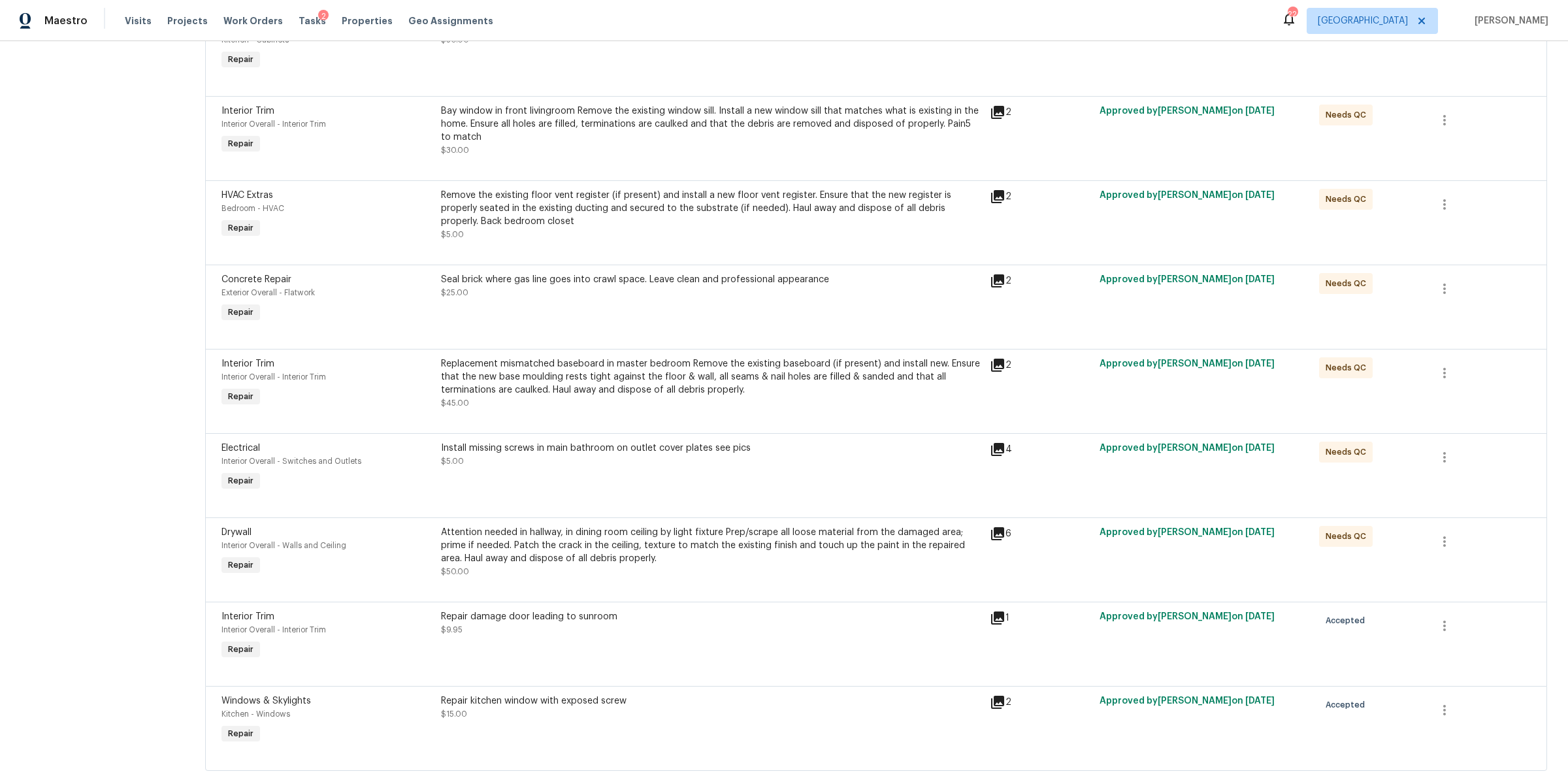
scroll to position [338, 0]
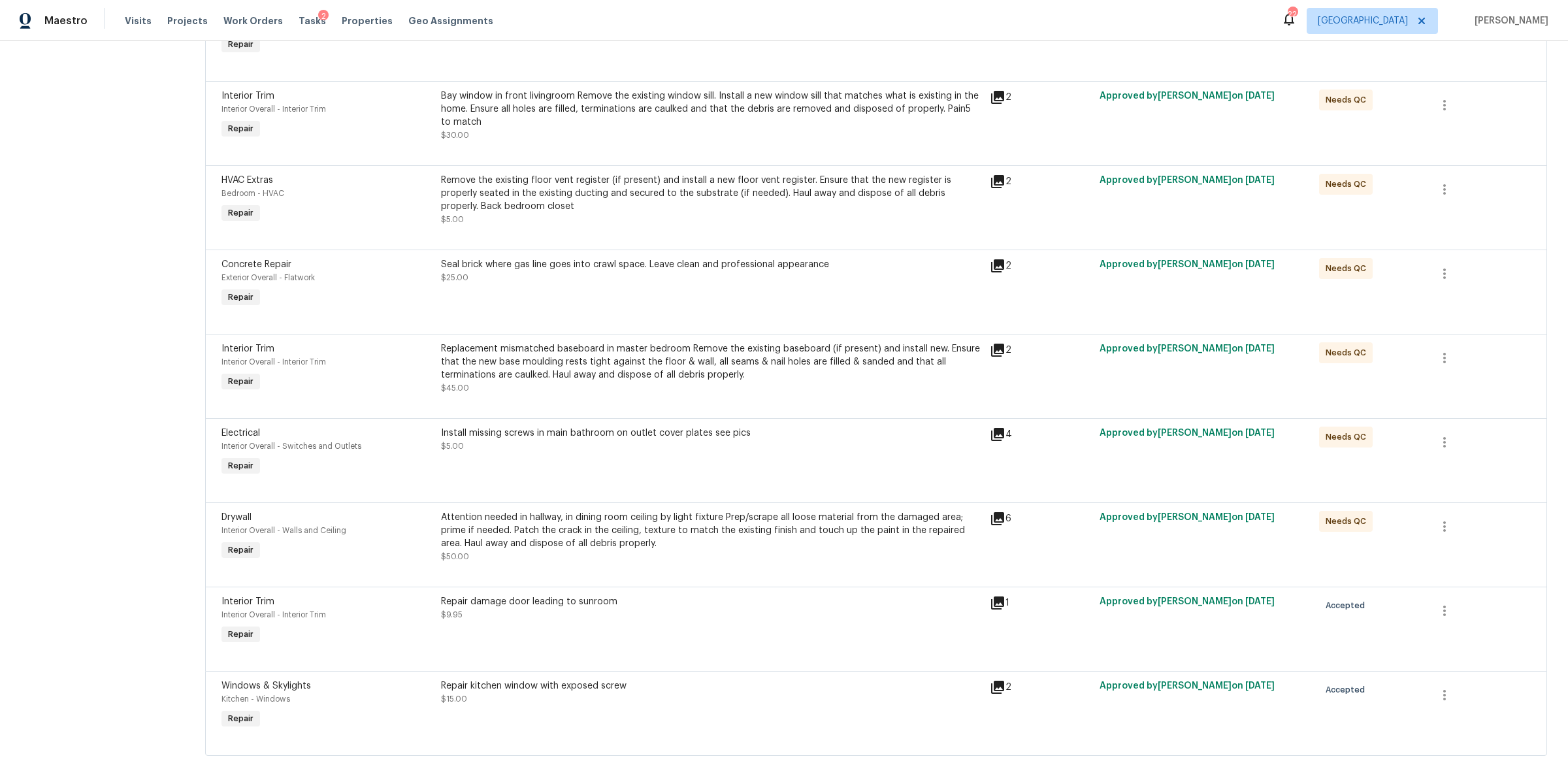
click at [641, 381] on div "Replacement mismatched baseboard in master bedroom Remove the existing baseboar…" at bounding box center [711, 362] width 541 height 39
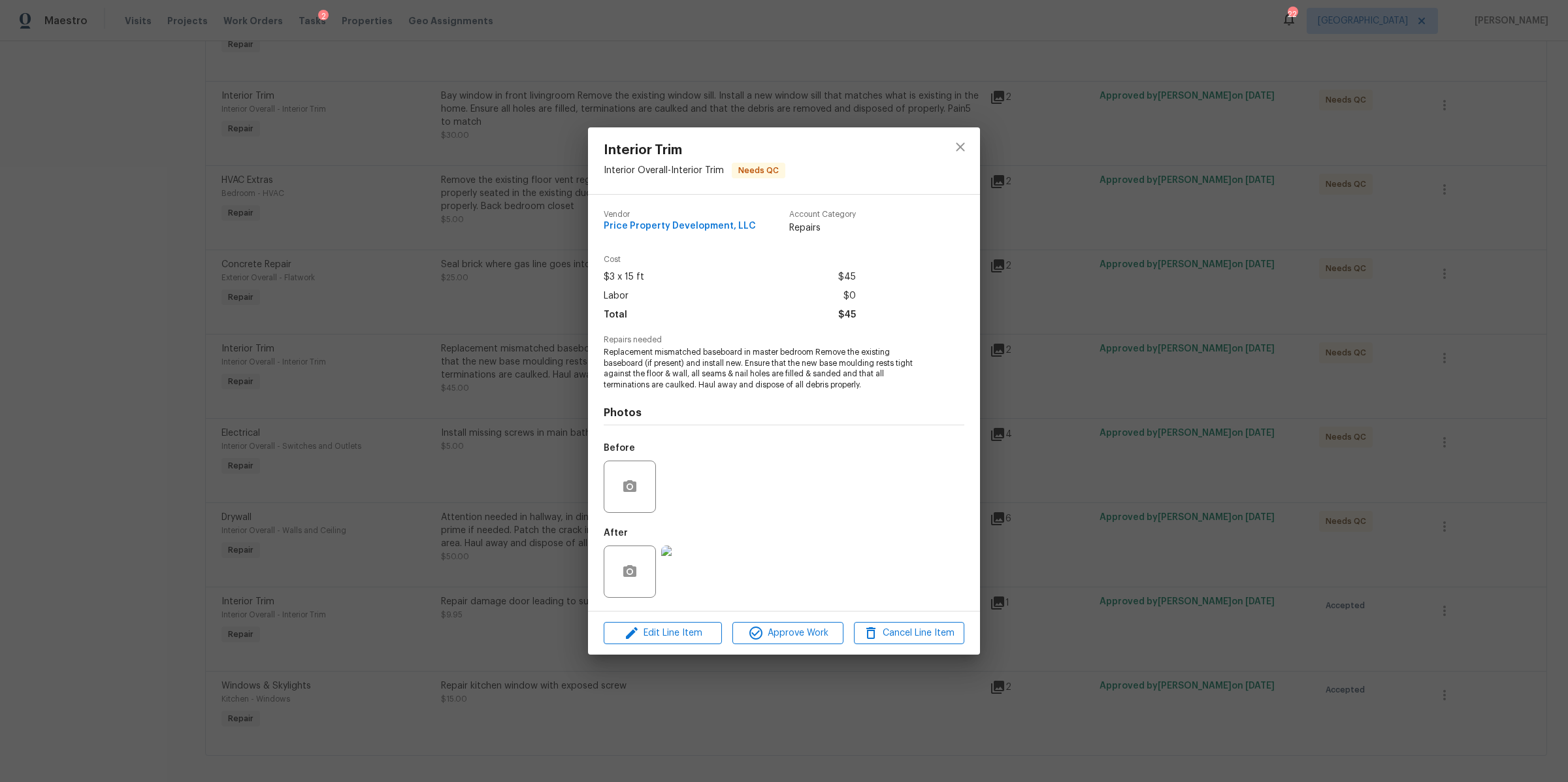
click at [691, 571] on img at bounding box center [687, 571] width 52 height 52
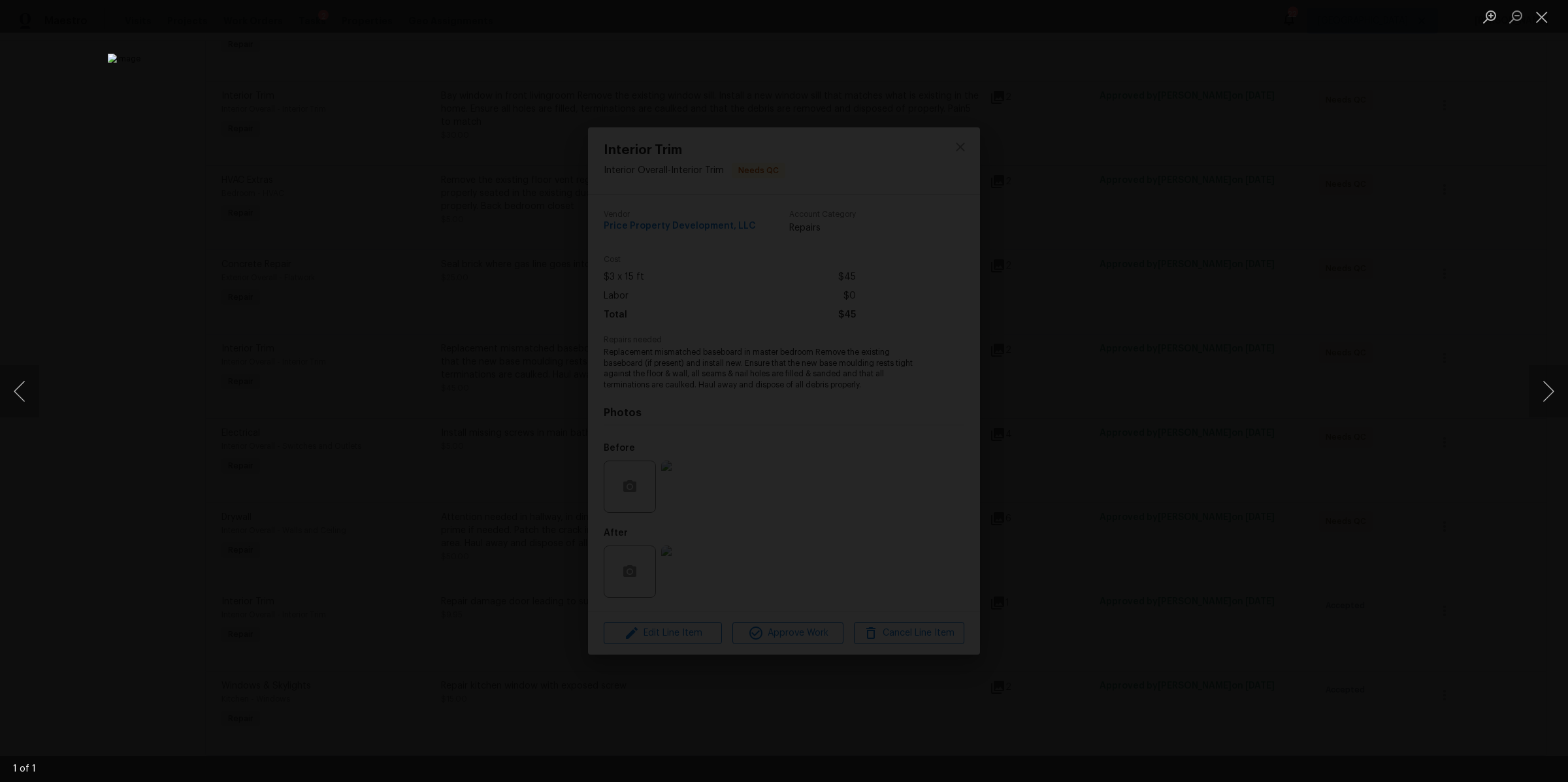
click at [1183, 452] on div "Lightbox" at bounding box center [784, 391] width 1568 height 782
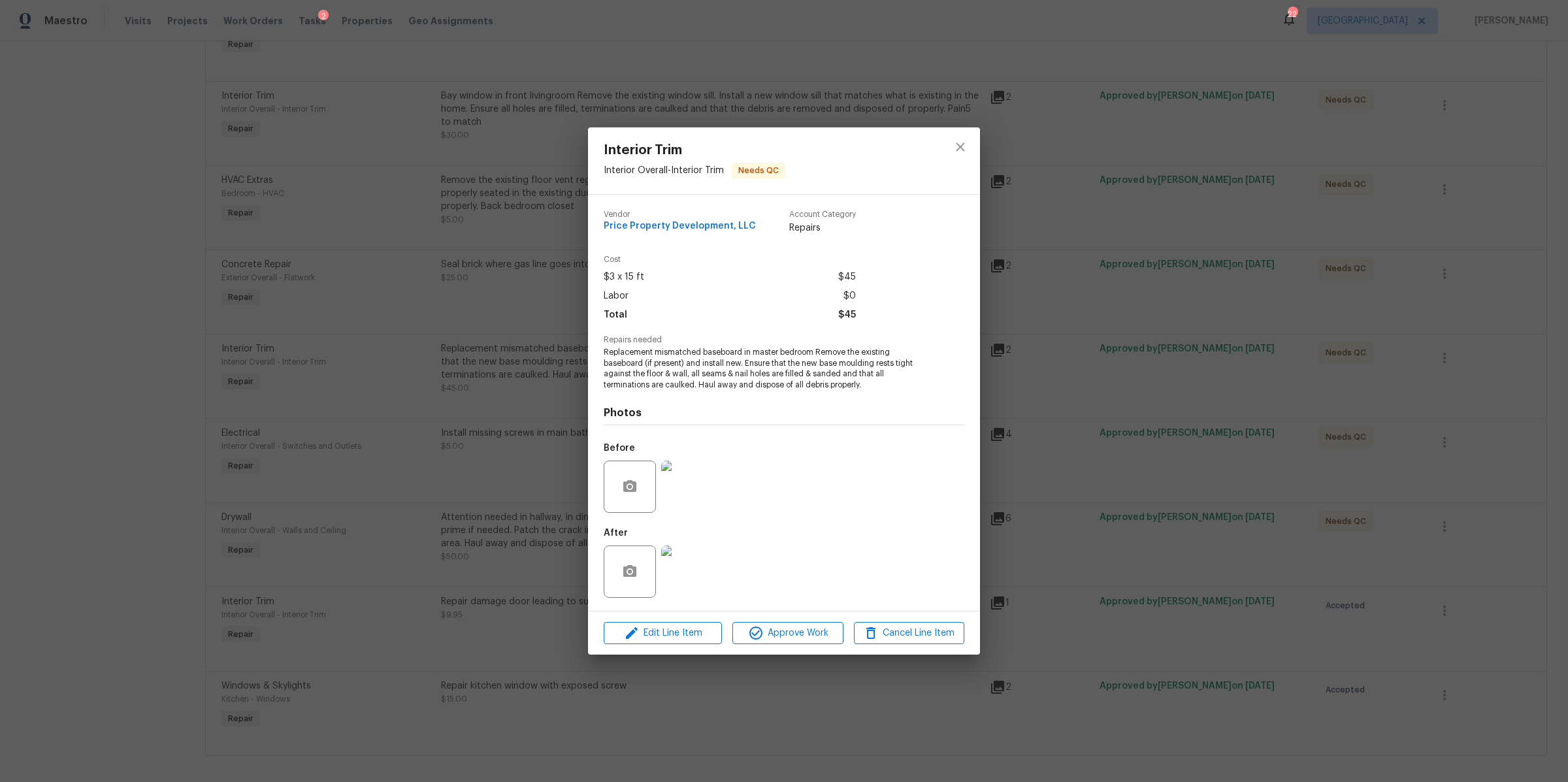
click at [1182, 452] on div "Interior Trim Interior Overall - Interior Trim Needs QC Vendor Price Property D…" at bounding box center [784, 391] width 1568 height 782
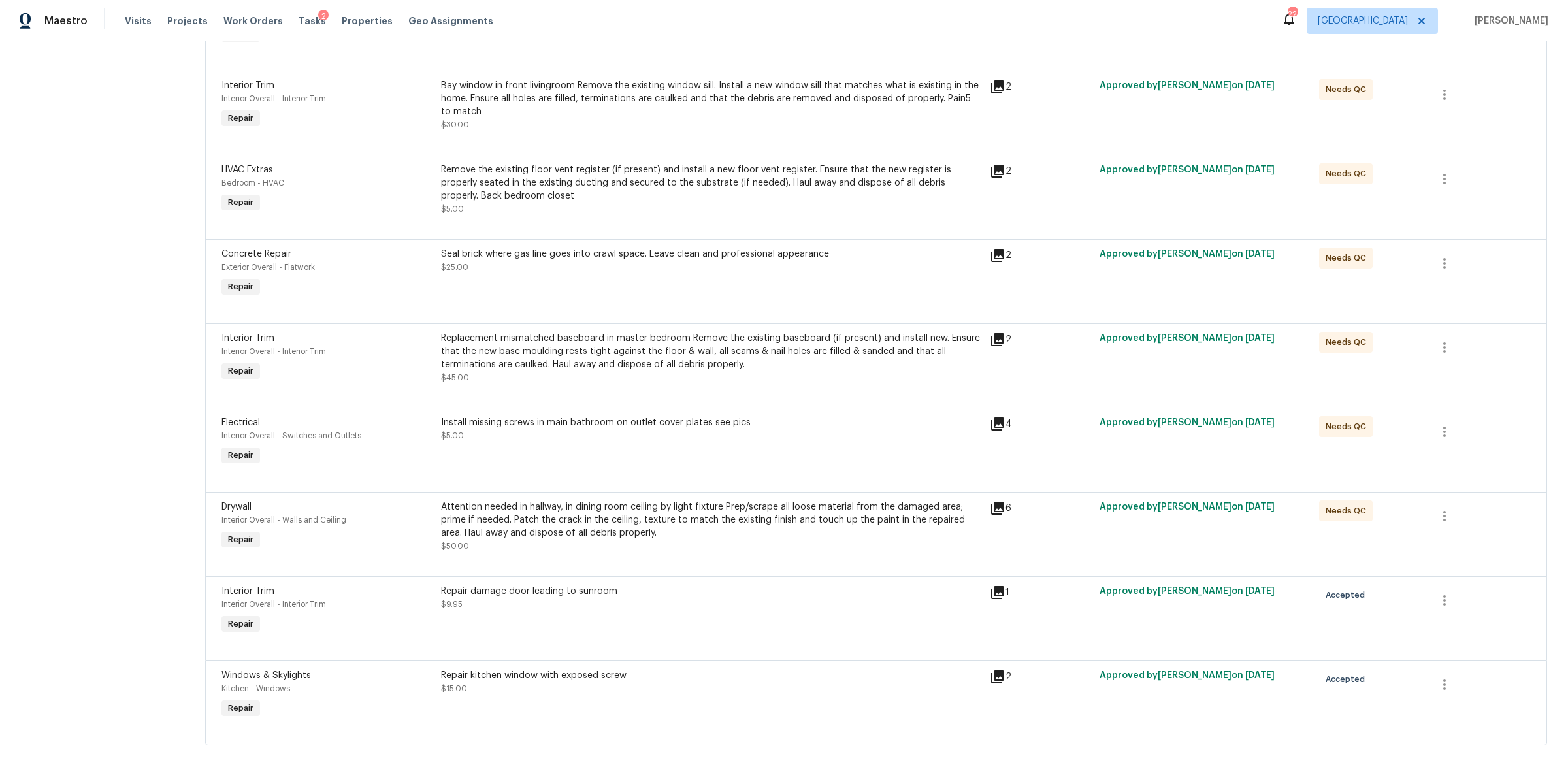
scroll to position [363, 0]
click at [673, 525] on div "Attention needed in hallway, in dining room ceiling by light fixture Prep/scrap…" at bounding box center [711, 520] width 541 height 39
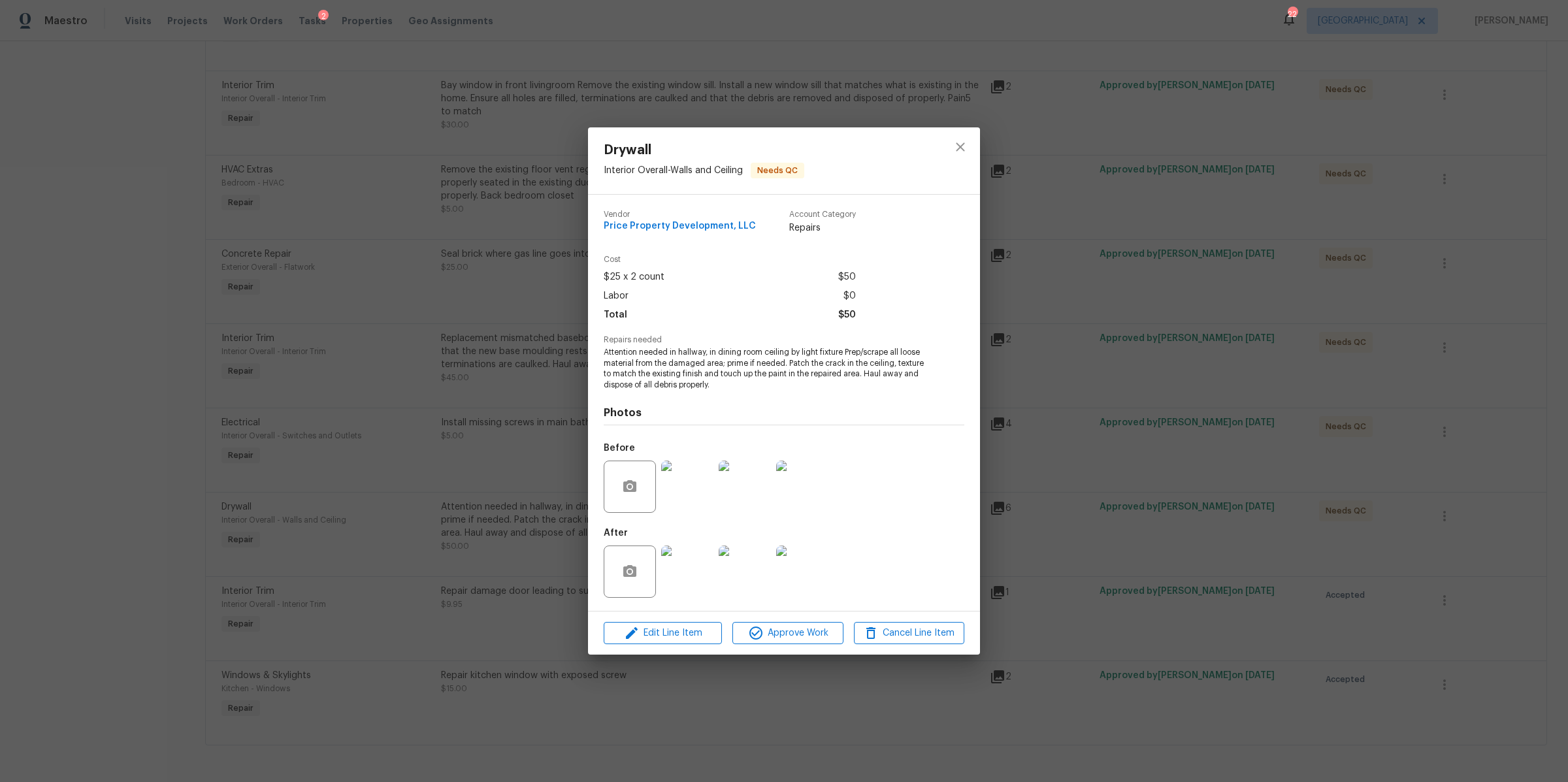
click at [683, 571] on img at bounding box center [687, 571] width 52 height 52
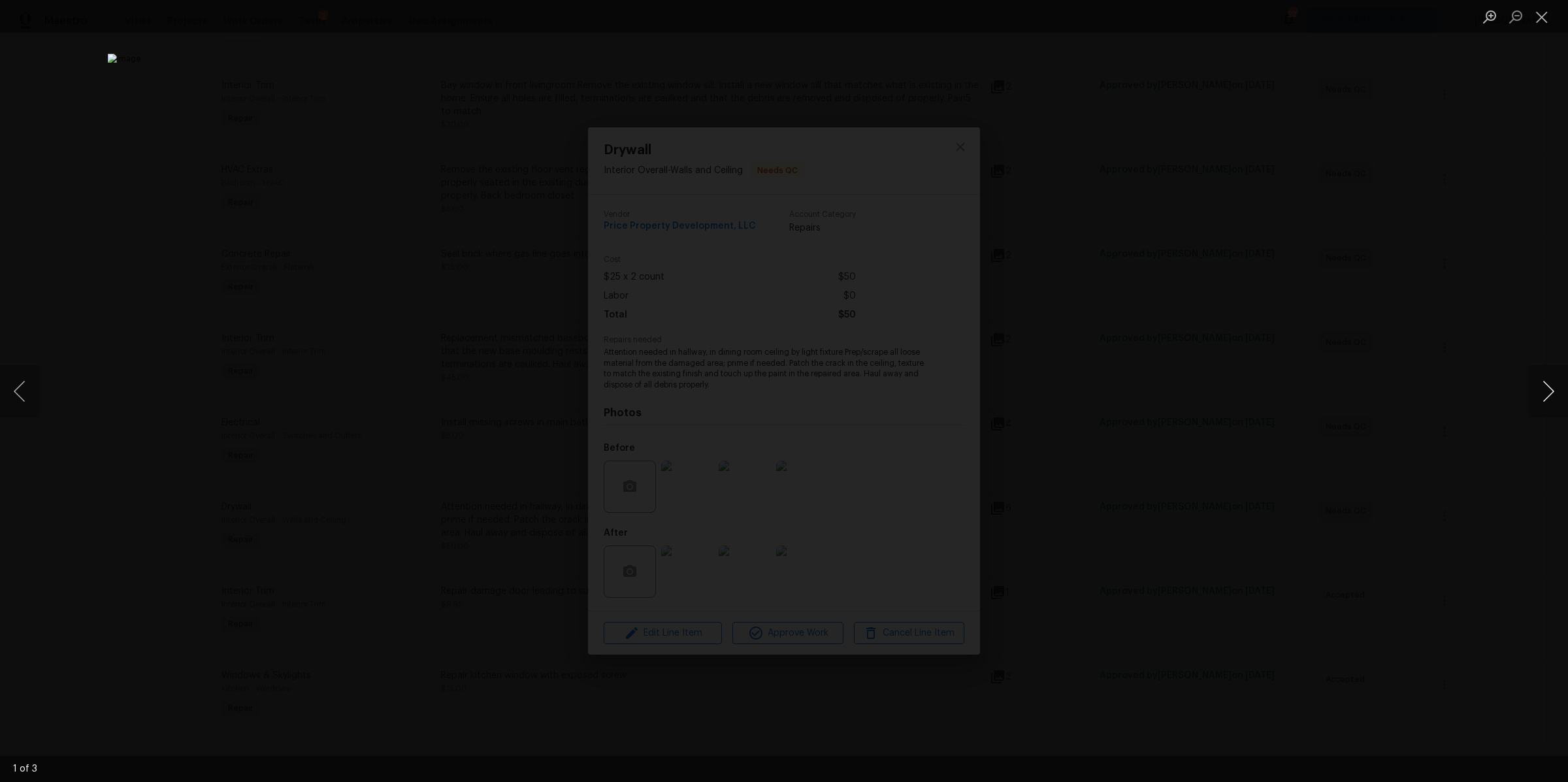
click at [1547, 390] on button "Next image" at bounding box center [1548, 391] width 39 height 52
click at [1547, 390] on button "Next image" at bounding box center [1548, 391] width 39 height 52
click at [1357, 431] on div "Lightbox" at bounding box center [784, 391] width 1568 height 782
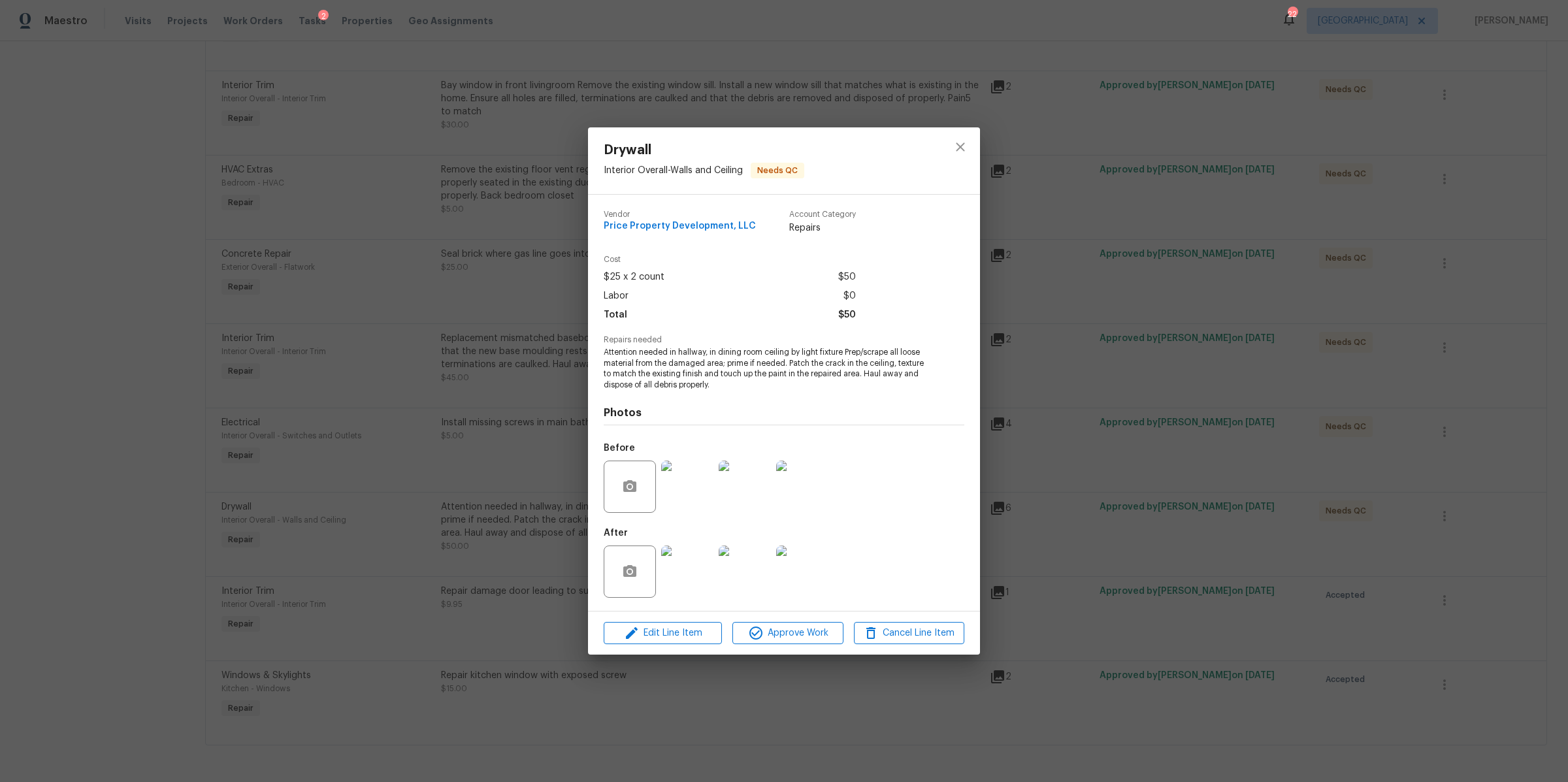
click at [1349, 431] on div "Drywall Interior Overall - Walls and Ceiling Needs QC Vendor Price Property Dev…" at bounding box center [784, 391] width 1568 height 782
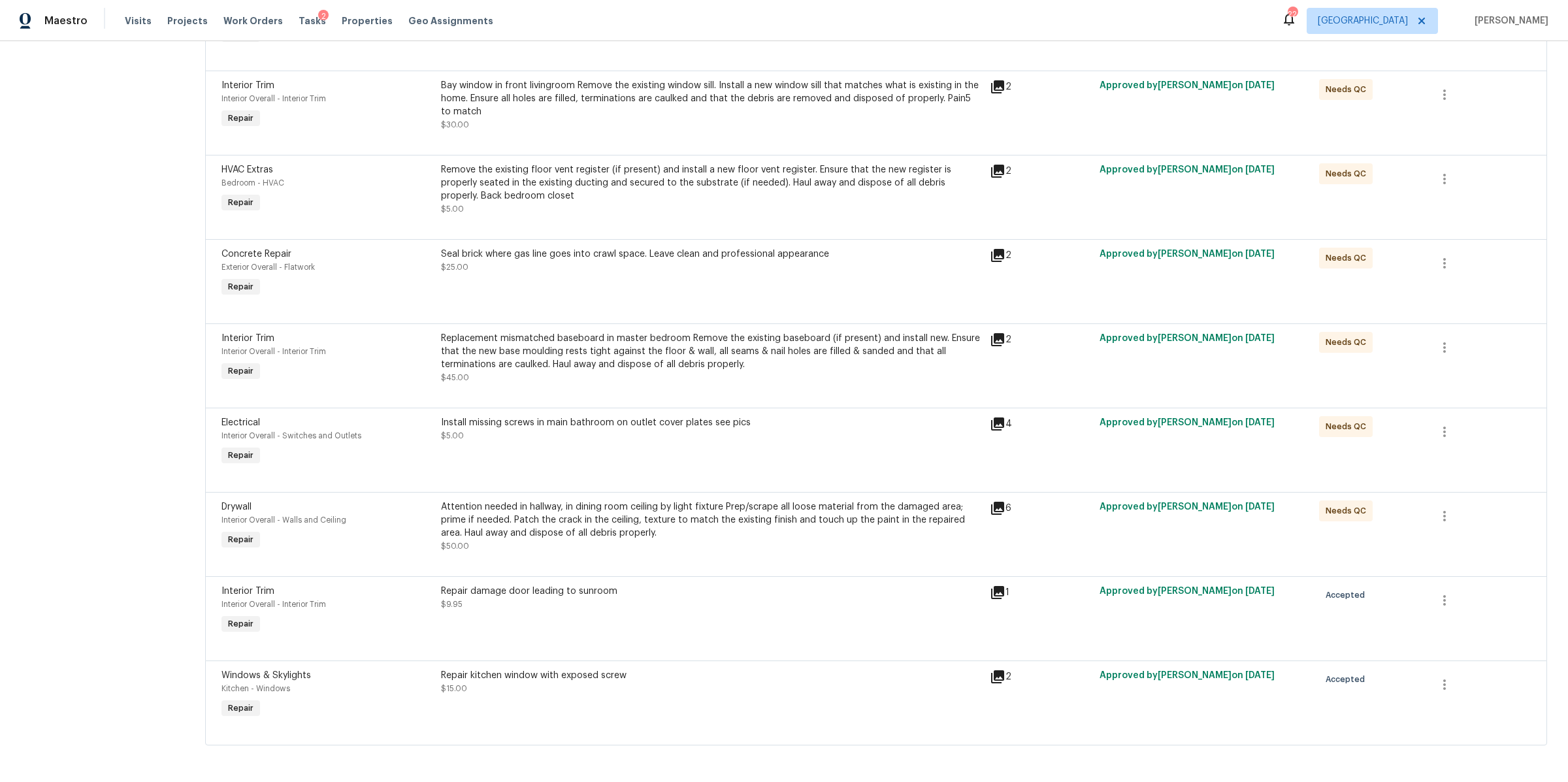
click at [566, 608] on div "Repair damage door leading to sunroom $9.95" at bounding box center [711, 610] width 549 height 60
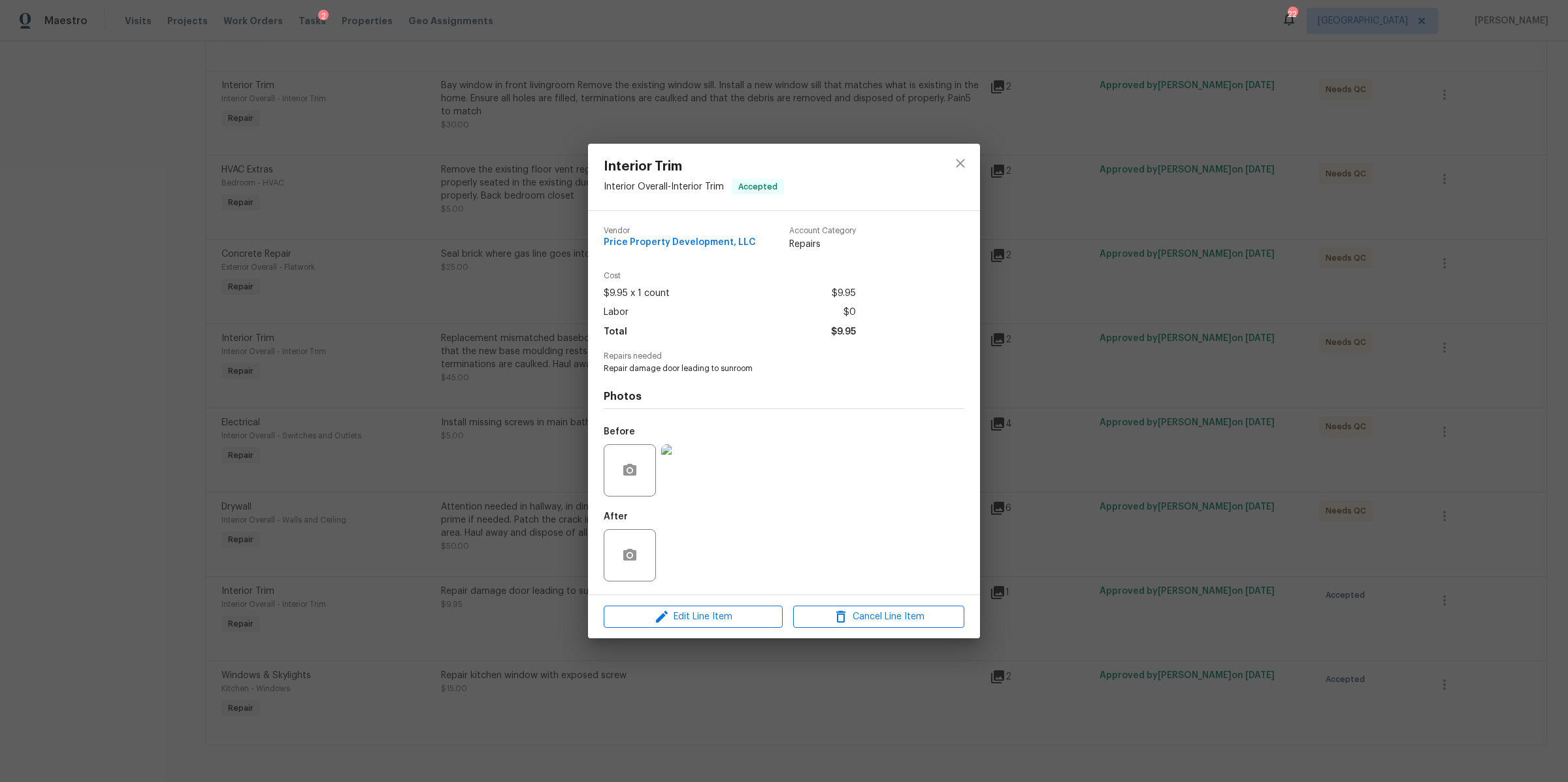
click at [1076, 553] on div "Interior Trim Interior Overall - Interior Trim Accepted Vendor Price Property D…" at bounding box center [784, 391] width 1568 height 782
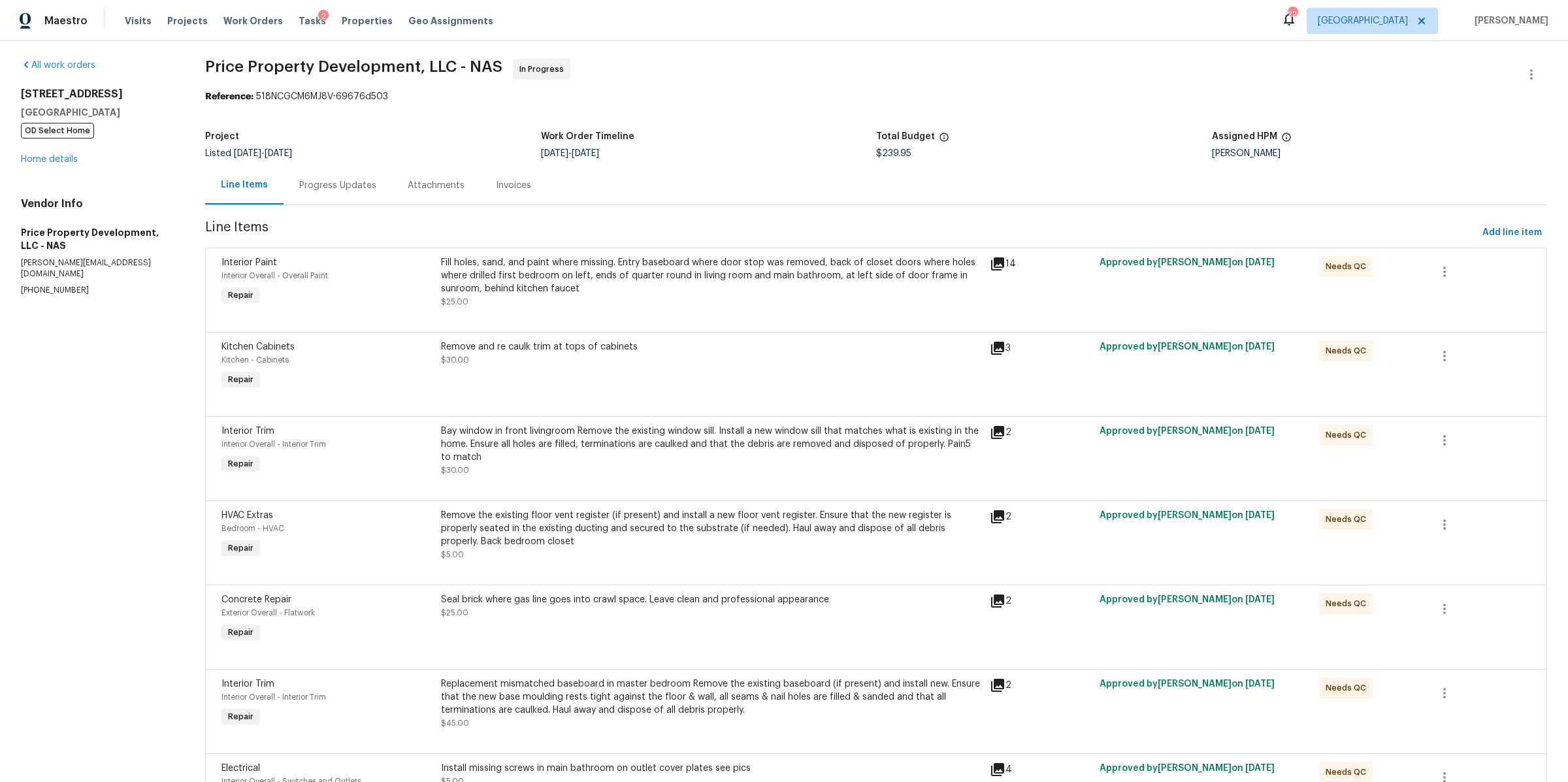
scroll to position [0, 0]
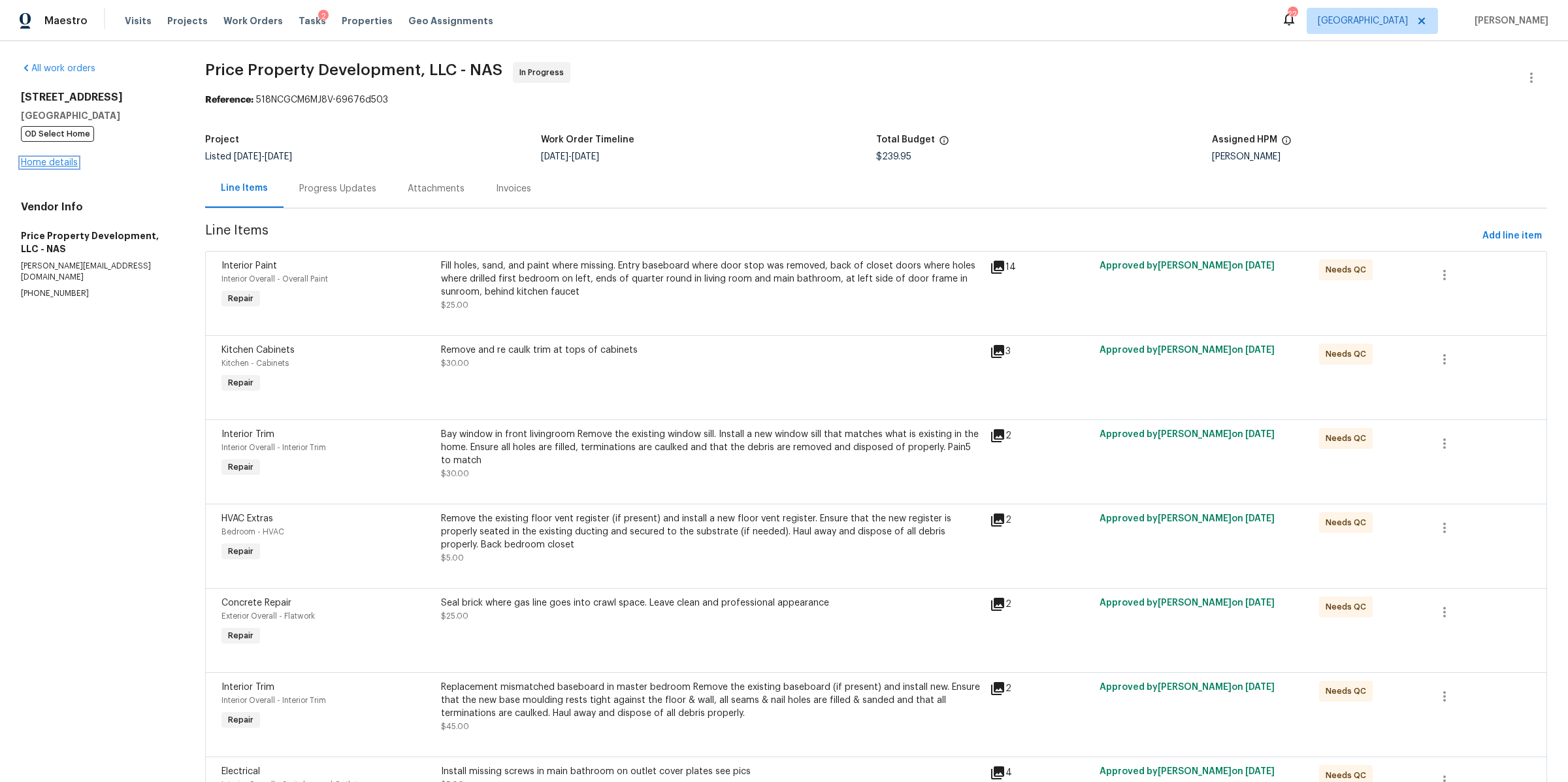
click at [30, 162] on link "Home details" at bounding box center [49, 163] width 57 height 9
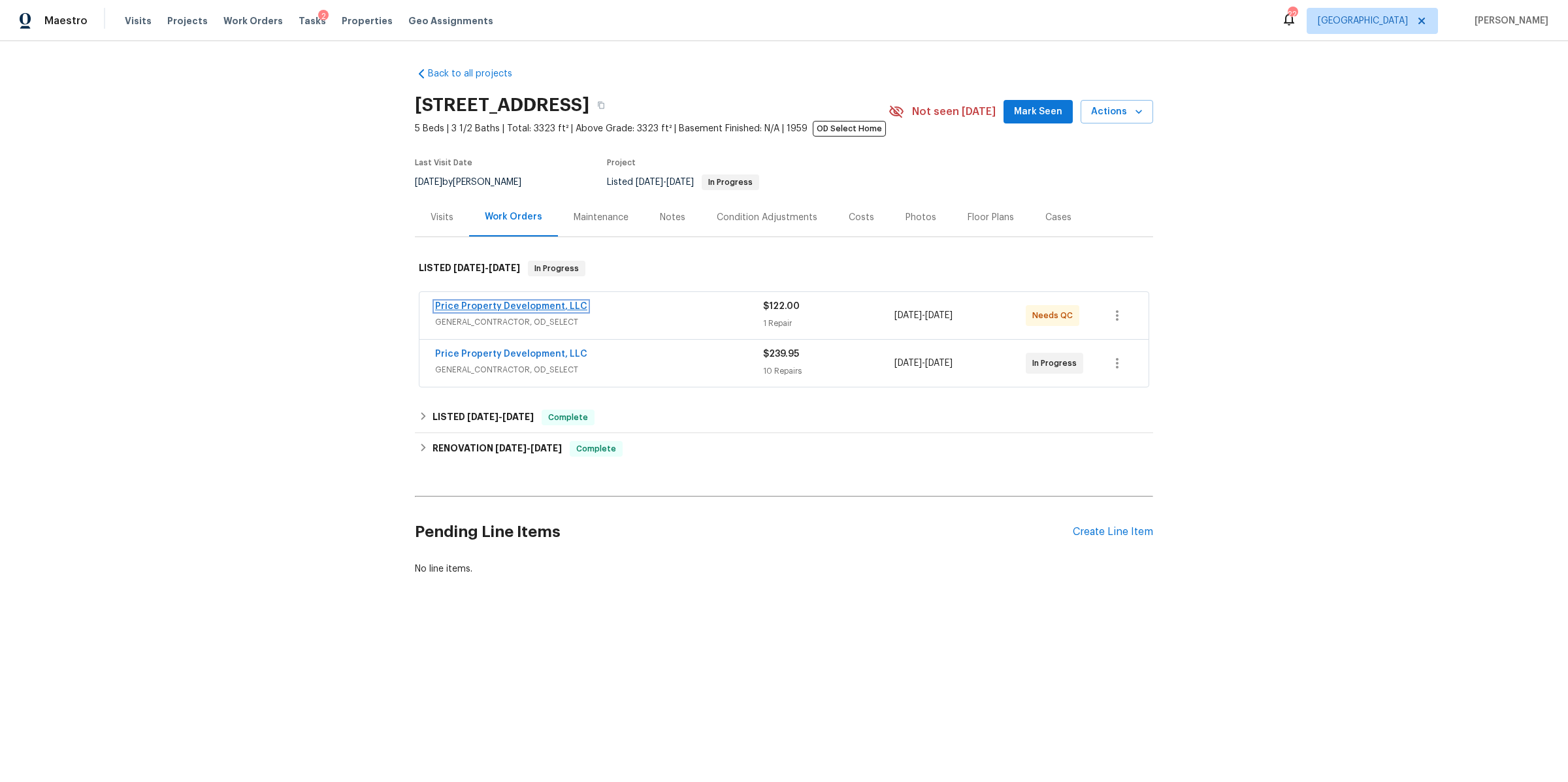
click at [504, 309] on link "Price Property Development, LLC" at bounding box center [511, 307] width 152 height 9
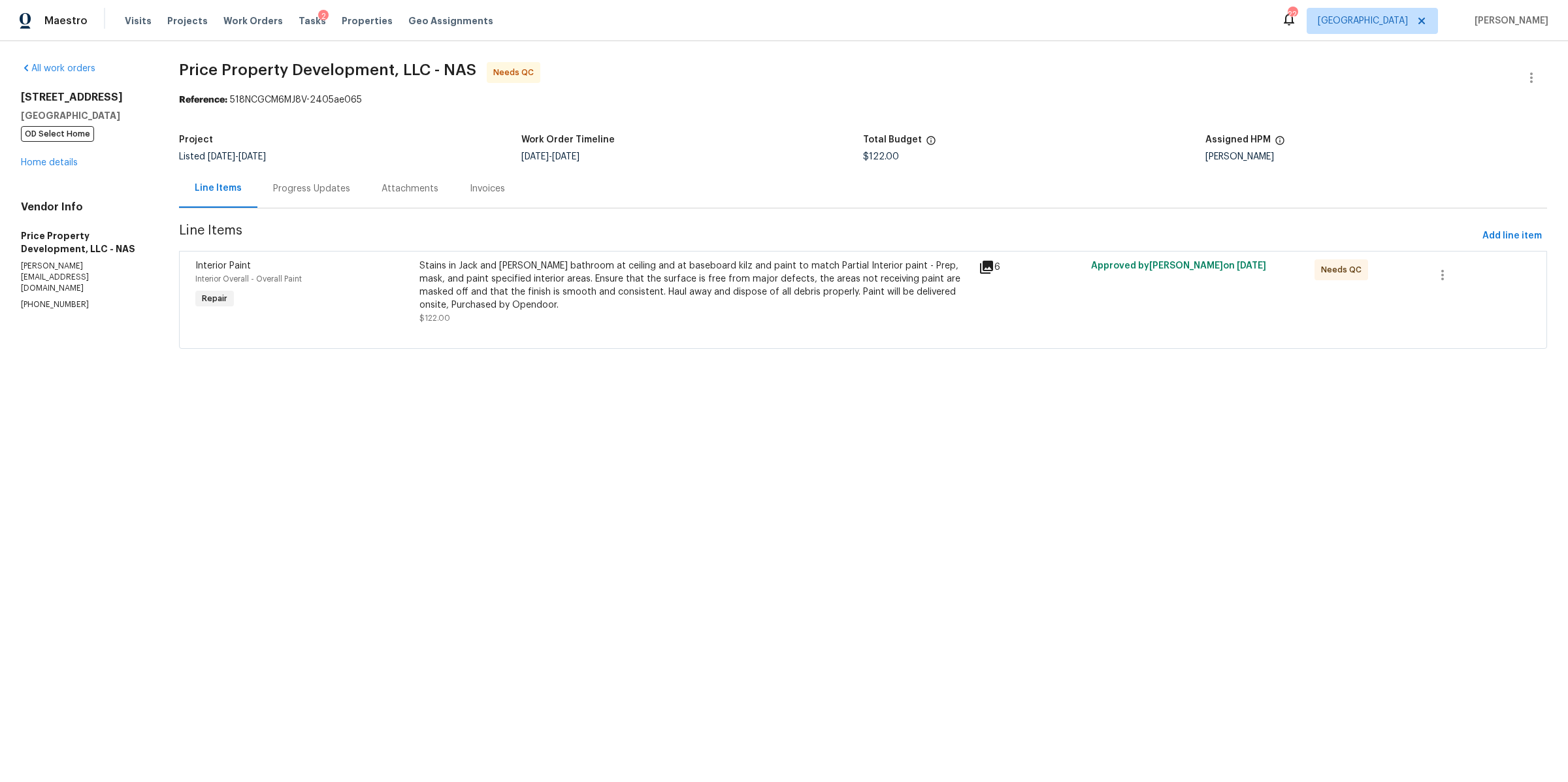
click at [630, 310] on div "Stains in Jack and [PERSON_NAME] bathroom at ceiling and at baseboard kilz and …" at bounding box center [695, 285] width 551 height 52
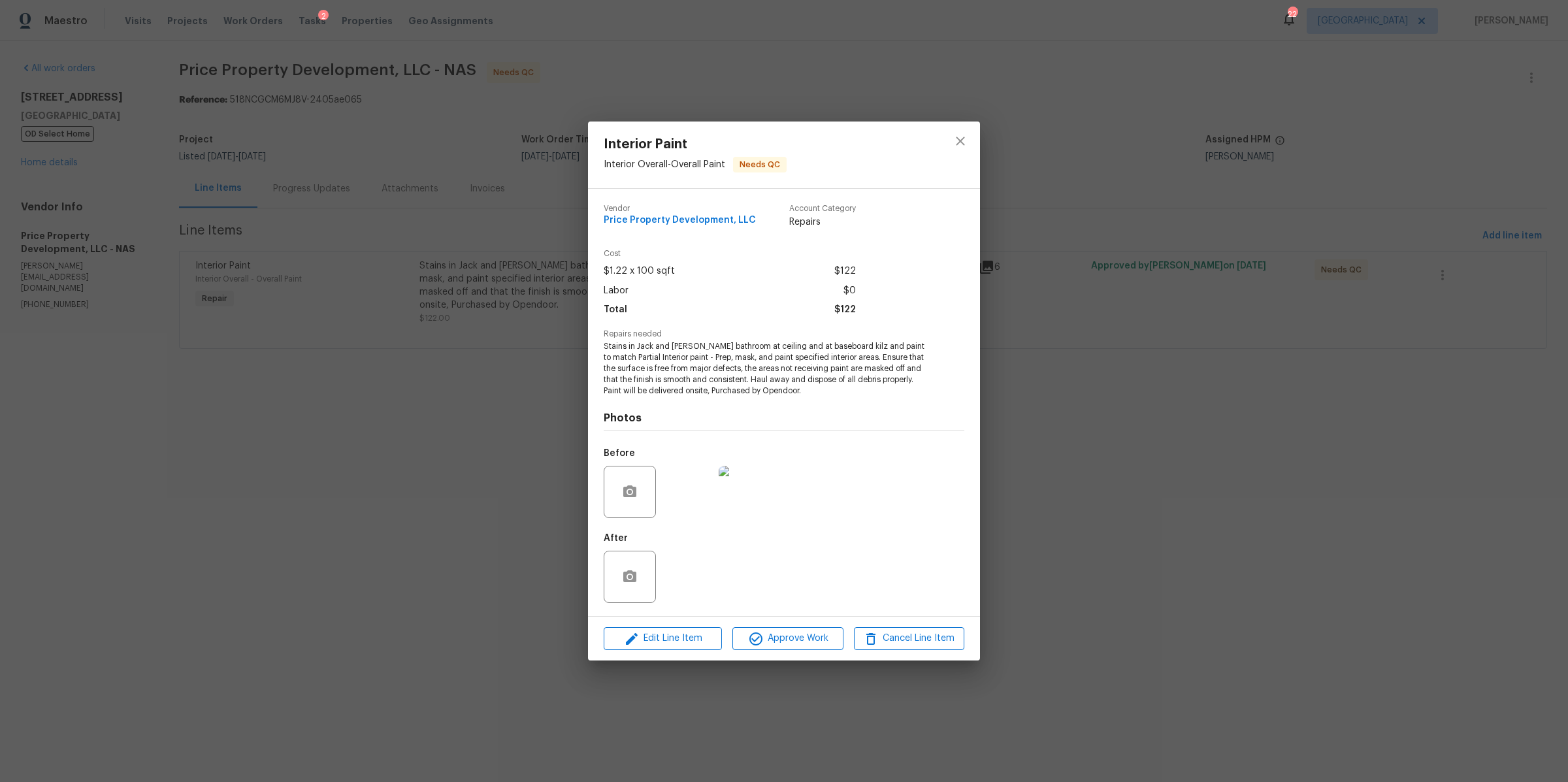
click at [689, 573] on img at bounding box center [687, 576] width 52 height 52
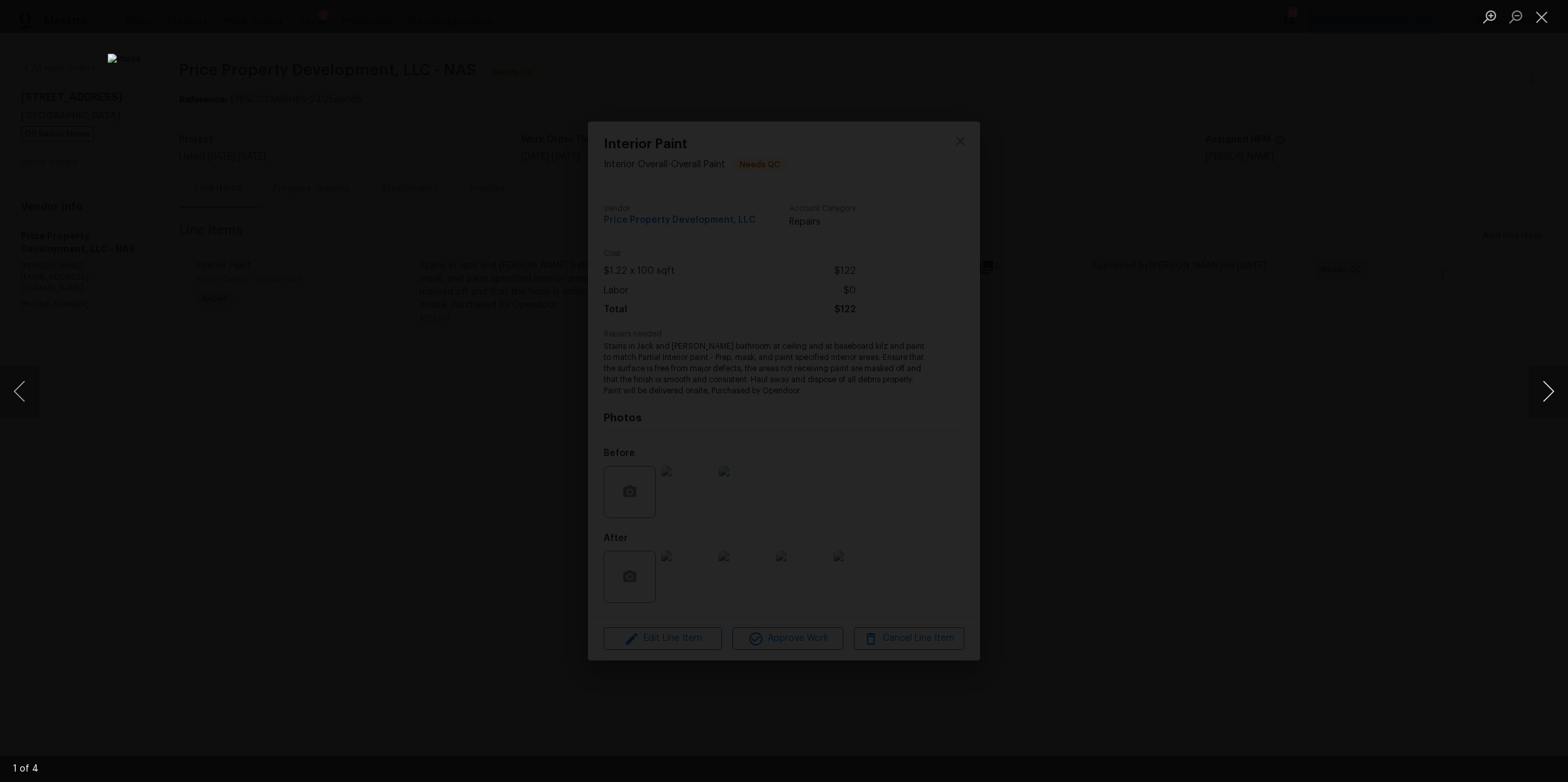
click at [1534, 389] on button "Next image" at bounding box center [1548, 391] width 39 height 52
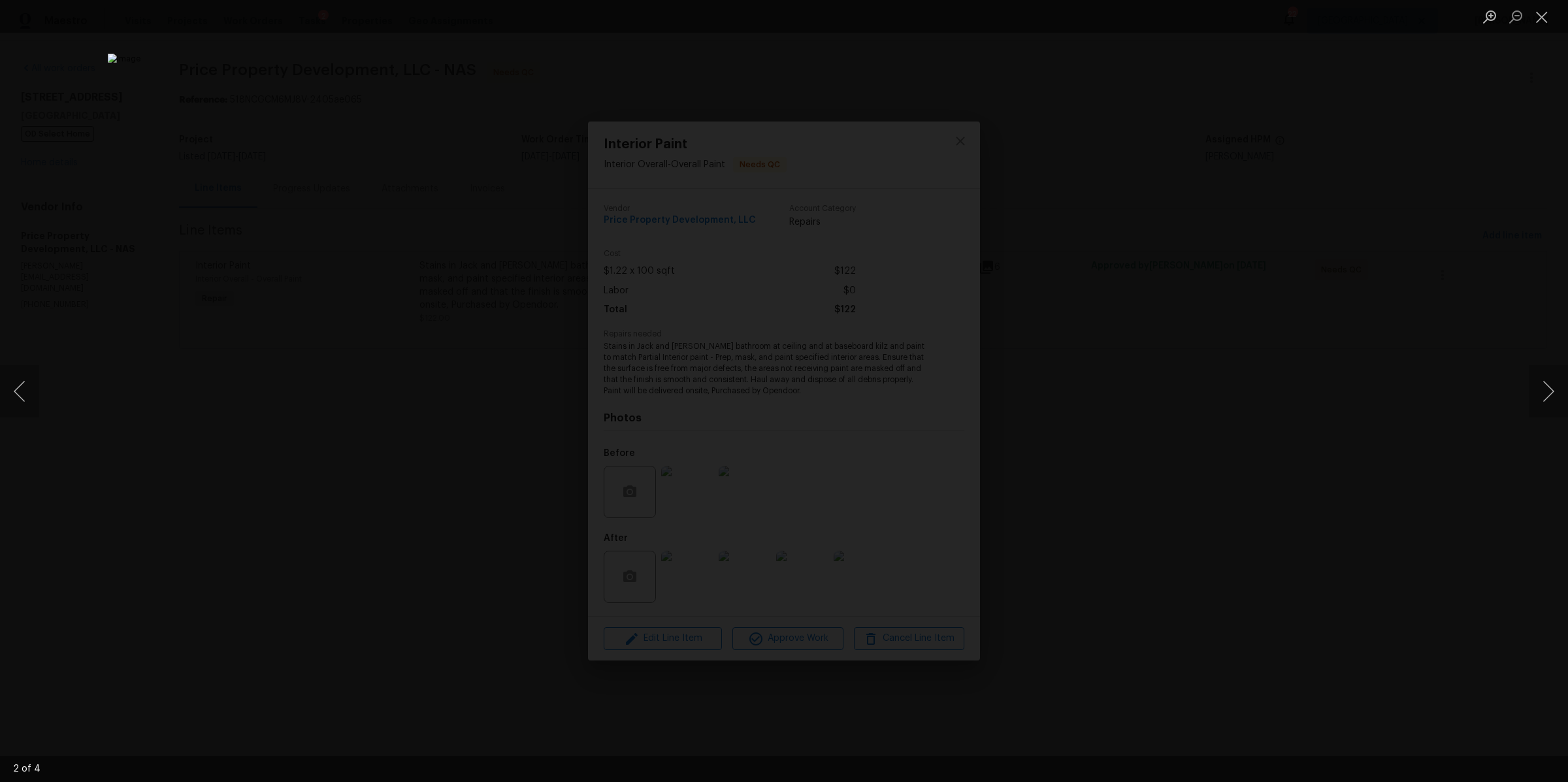
click at [1390, 370] on div "Lightbox" at bounding box center [784, 391] width 1568 height 782
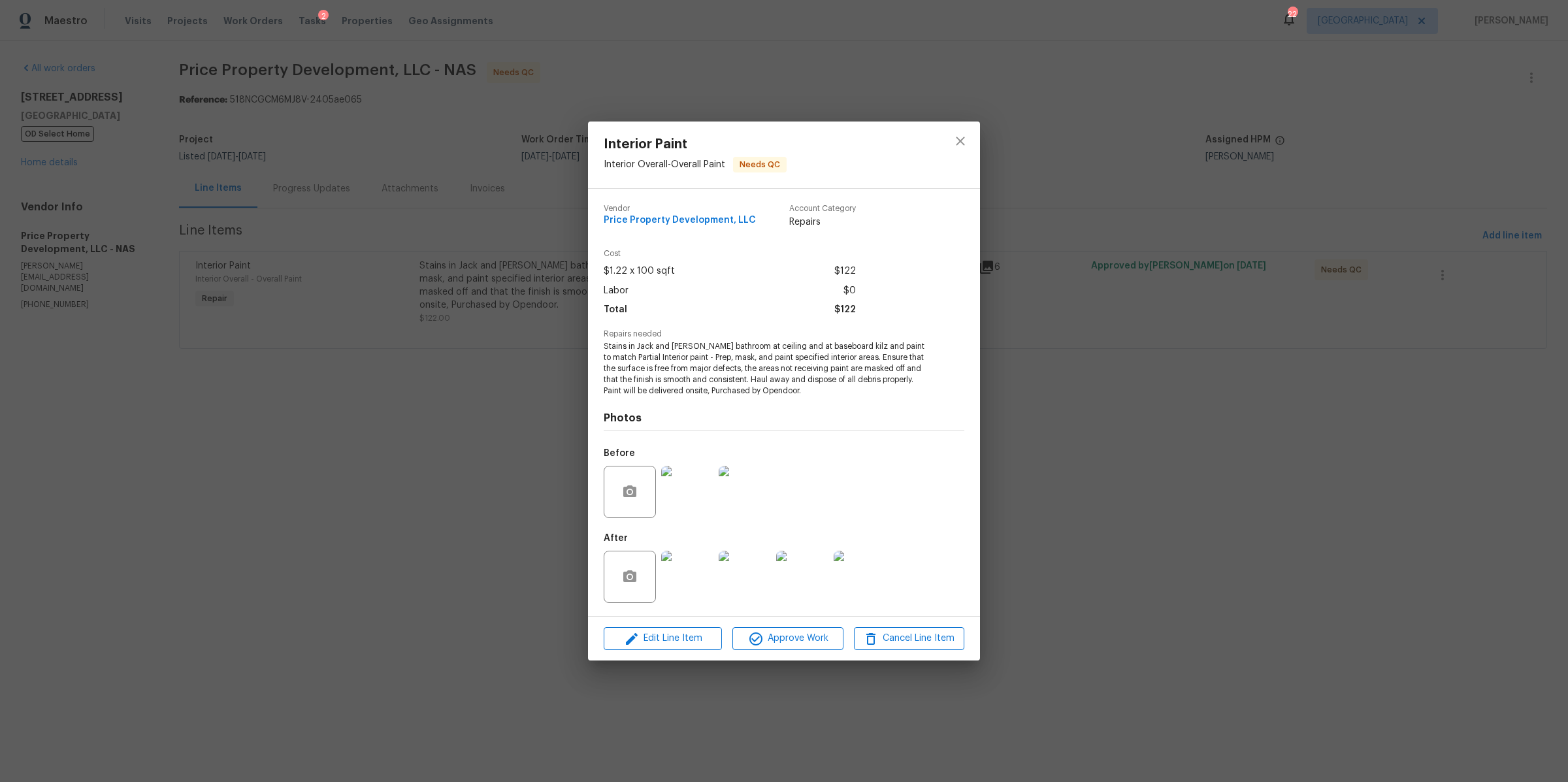
click at [1390, 370] on div "Interior Paint Interior Overall - Overall Paint Needs QC Vendor Price Property …" at bounding box center [784, 391] width 1568 height 782
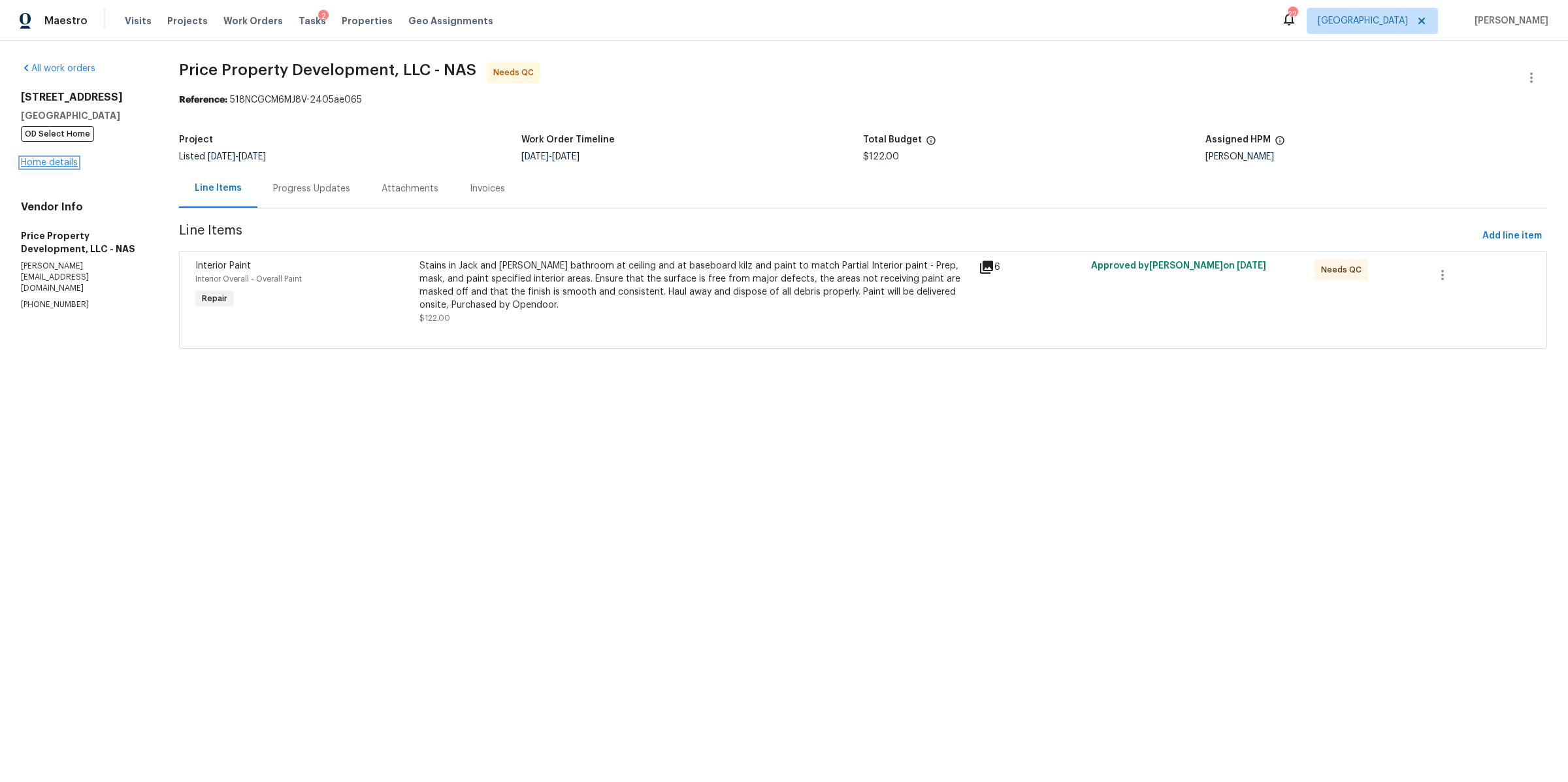
click at [42, 165] on link "Home details" at bounding box center [49, 163] width 57 height 9
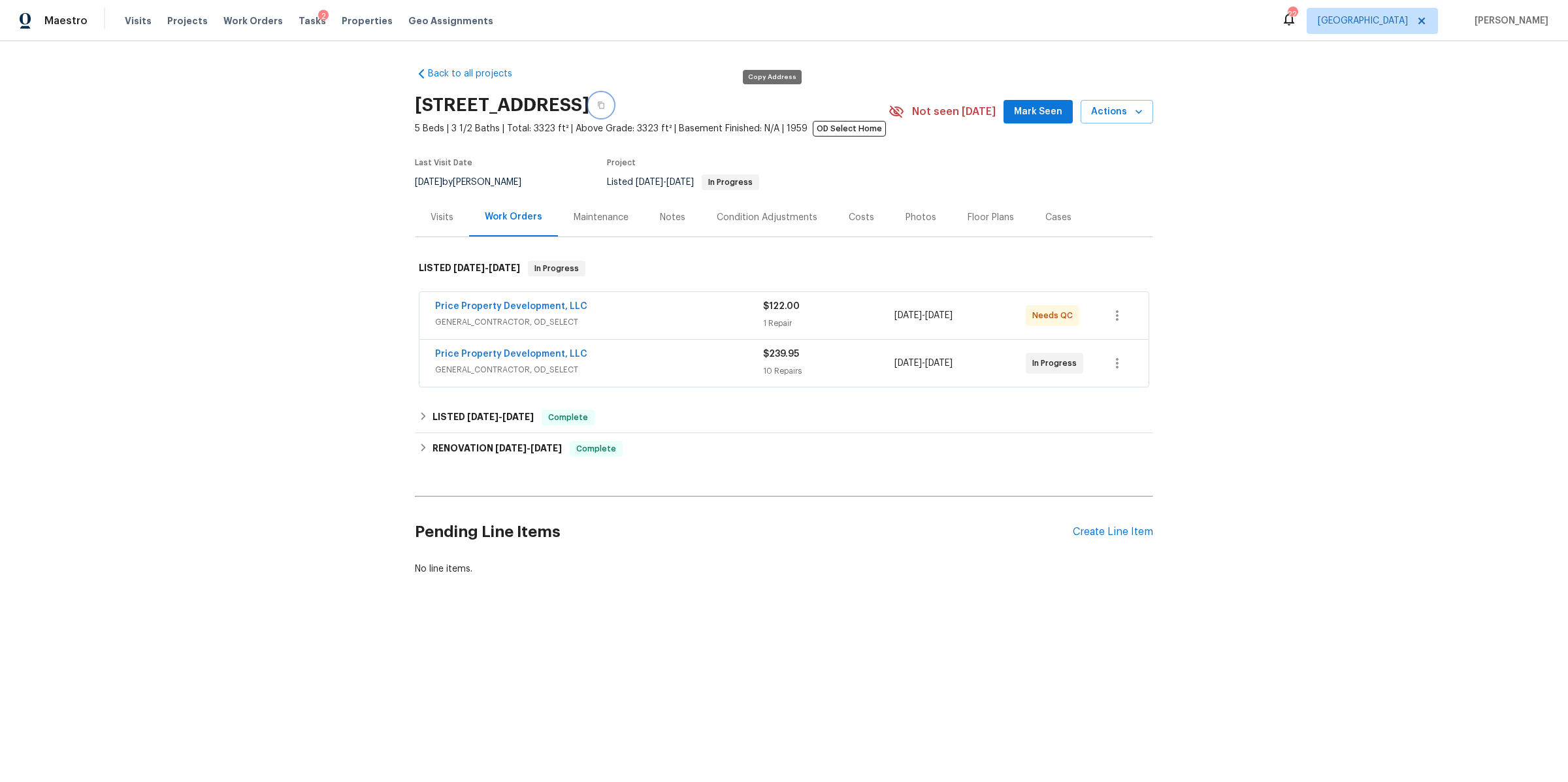
click at [605, 105] on icon "button" at bounding box center [601, 105] width 8 height 8
click at [240, 22] on span "Work Orders" at bounding box center [253, 20] width 59 height 13
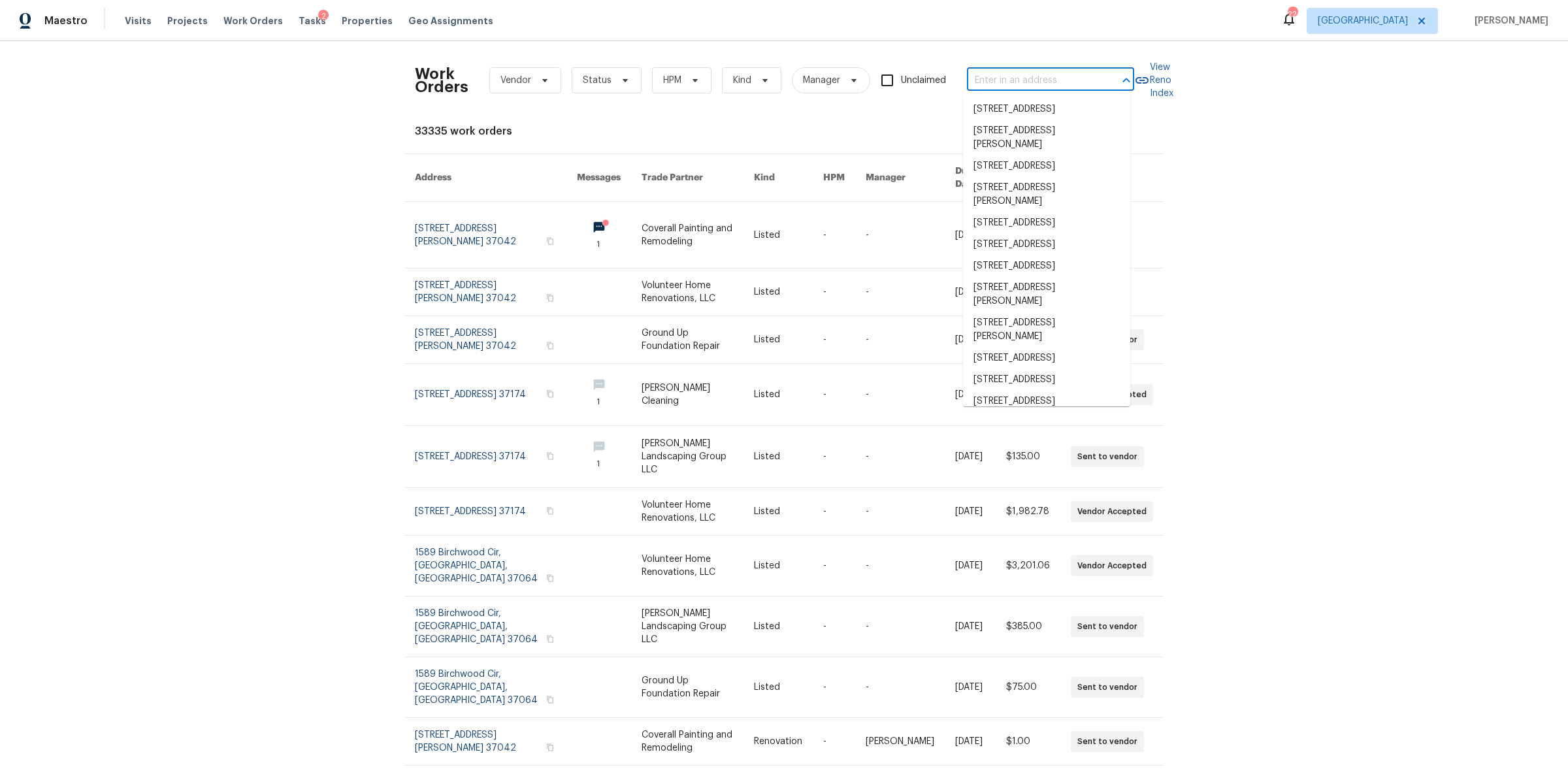
click at [1014, 80] on input "text" at bounding box center [1032, 80] width 130 height 20
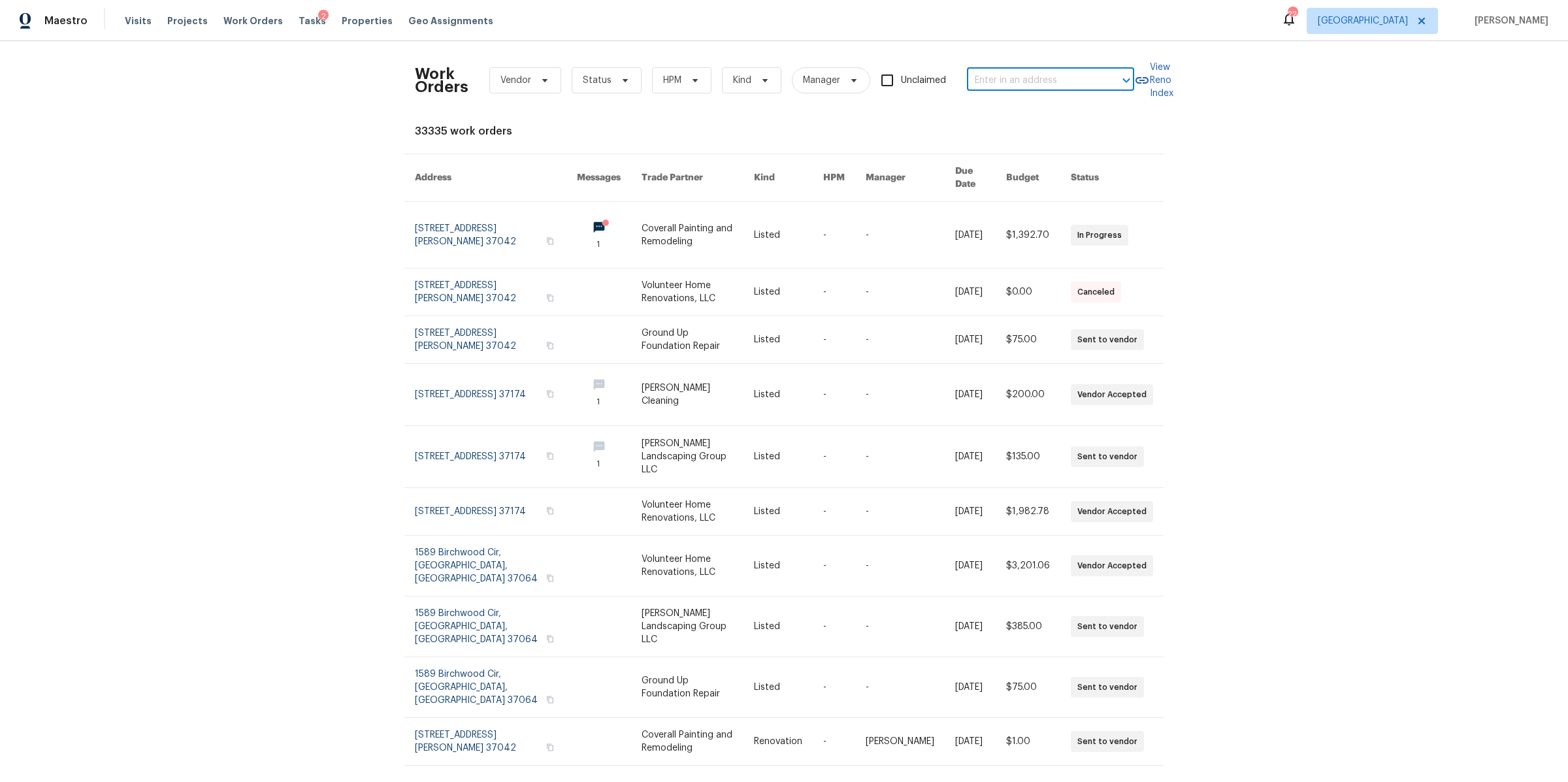
paste input "[STREET_ADDRESS]"
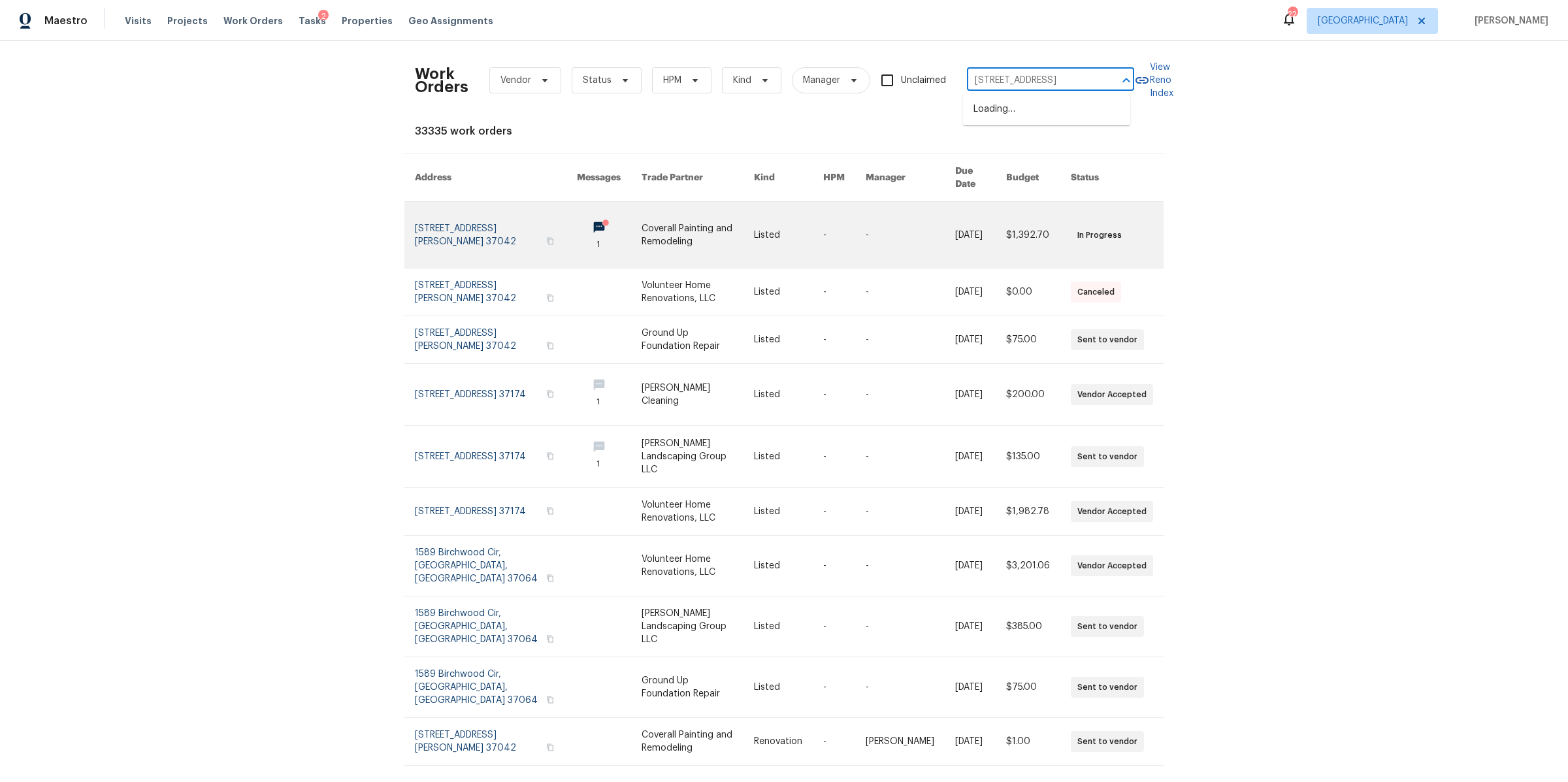
type input "[STREET_ADDRESS]"
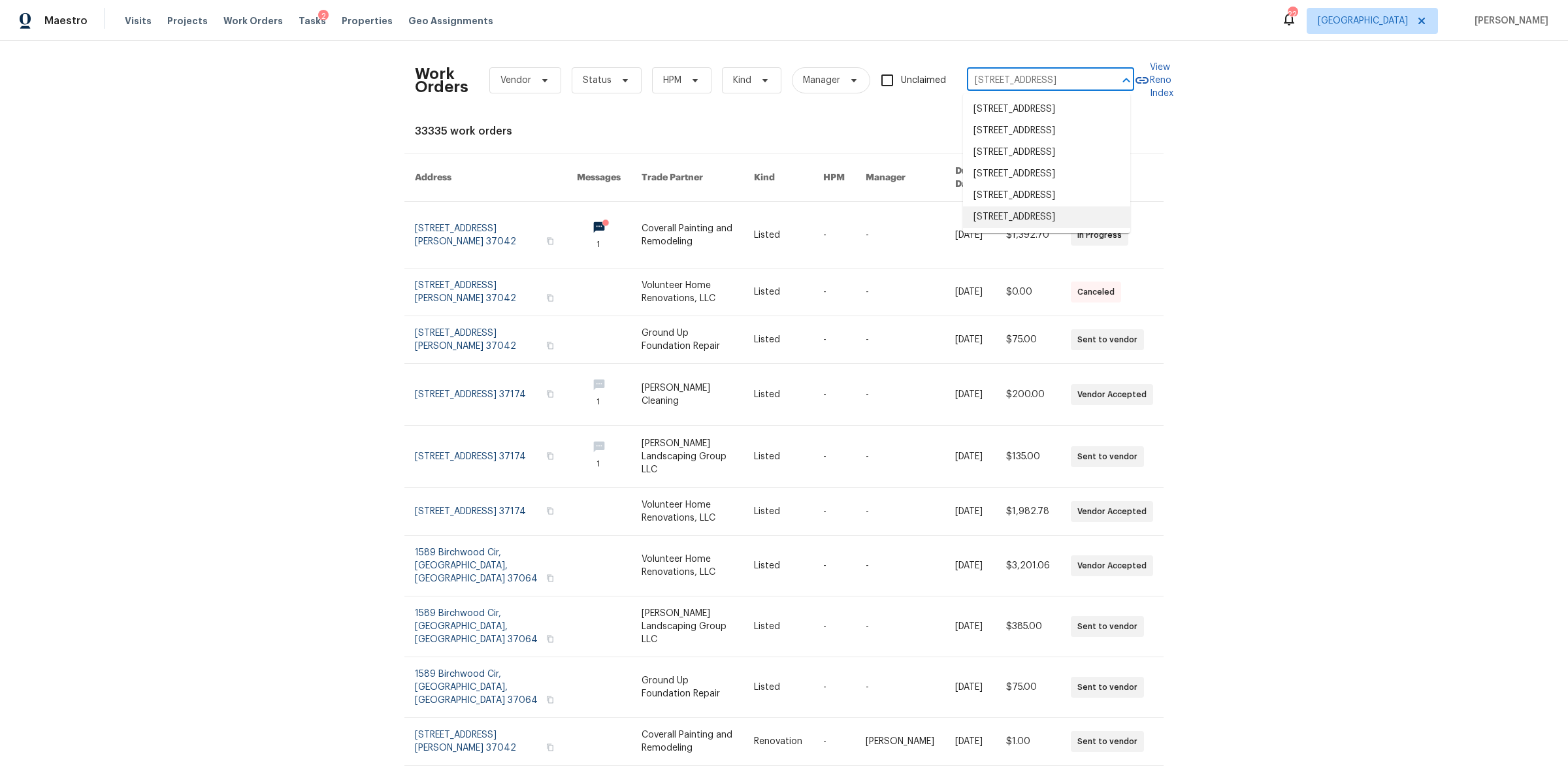
click at [995, 228] on li "[STREET_ADDRESS]" at bounding box center [1047, 217] width 167 height 22
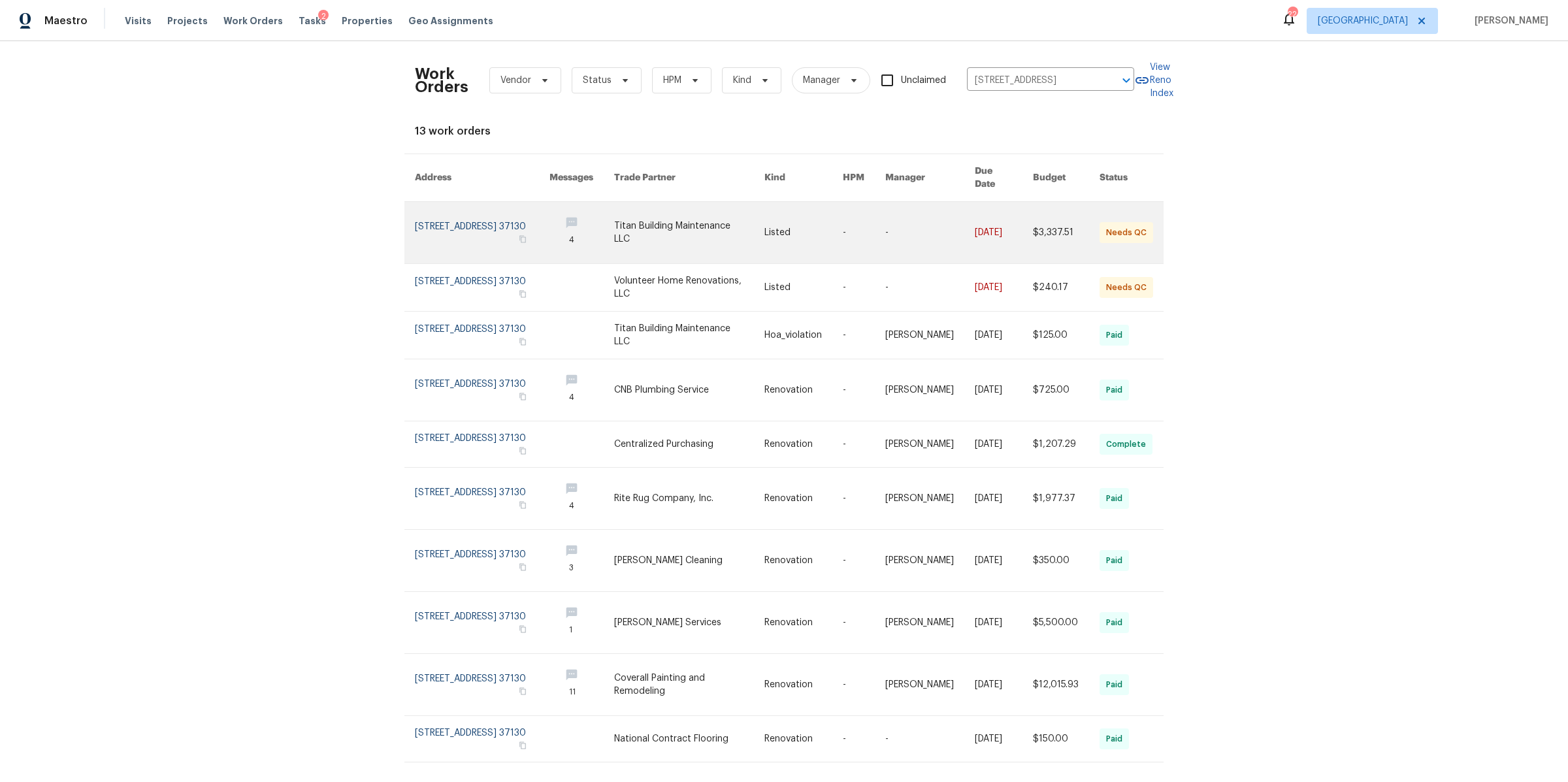
click at [454, 232] on link at bounding box center [481, 232] width 134 height 61
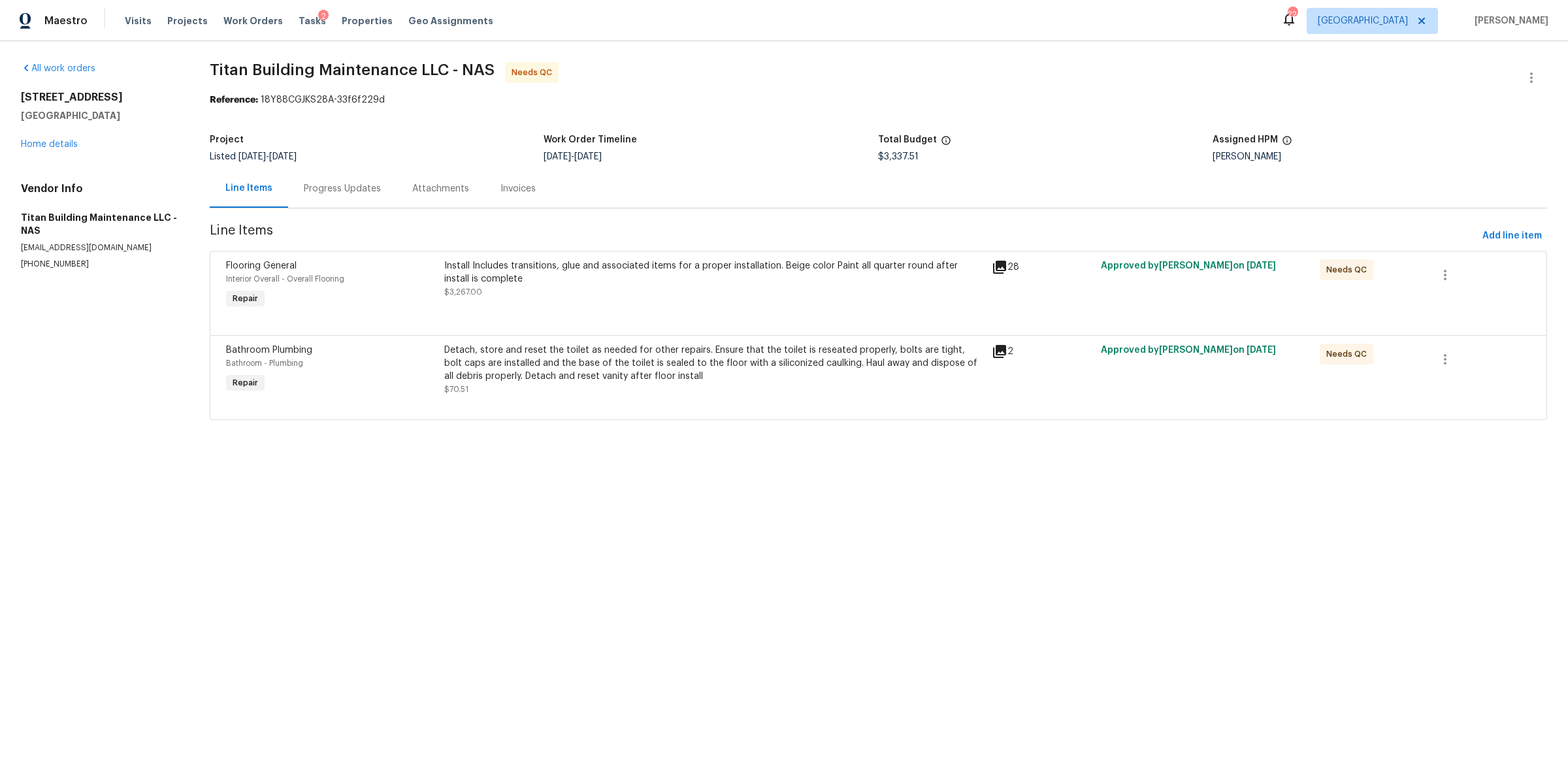
click at [340, 182] on div "Progress Updates" at bounding box center [342, 188] width 77 height 13
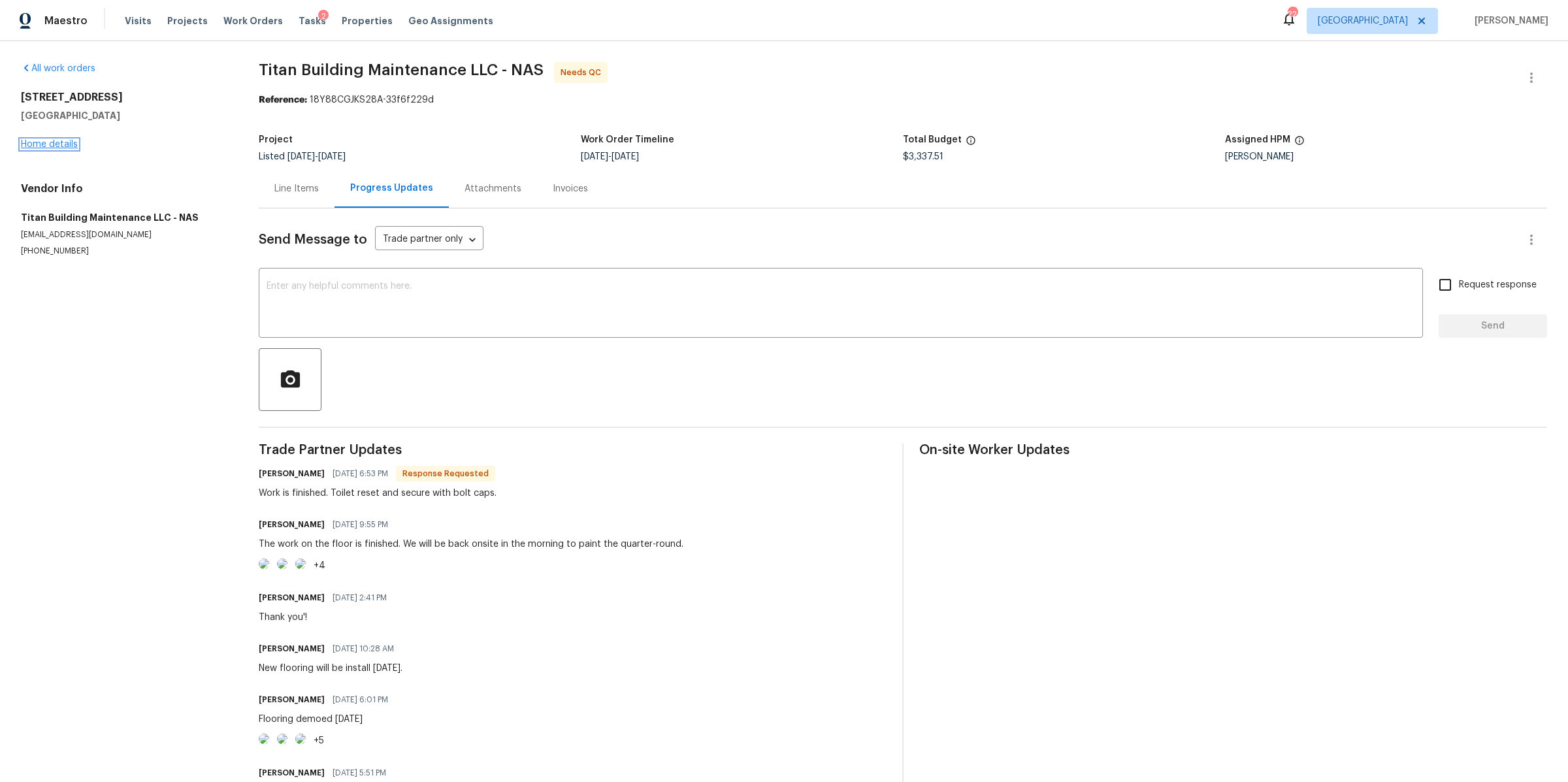
click at [61, 143] on link "Home details" at bounding box center [49, 145] width 57 height 9
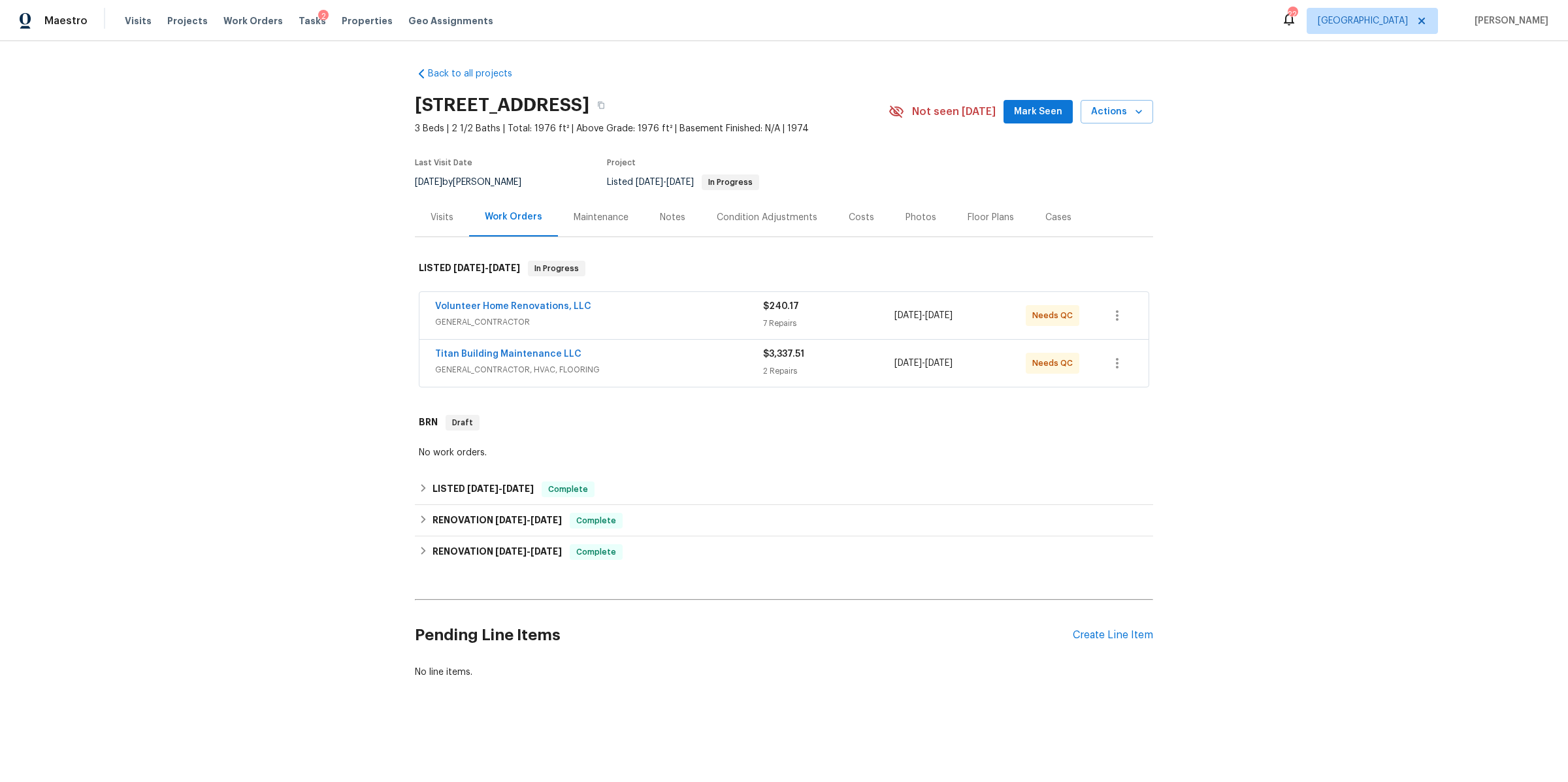
click at [432, 224] on div "Visits" at bounding box center [442, 217] width 23 height 13
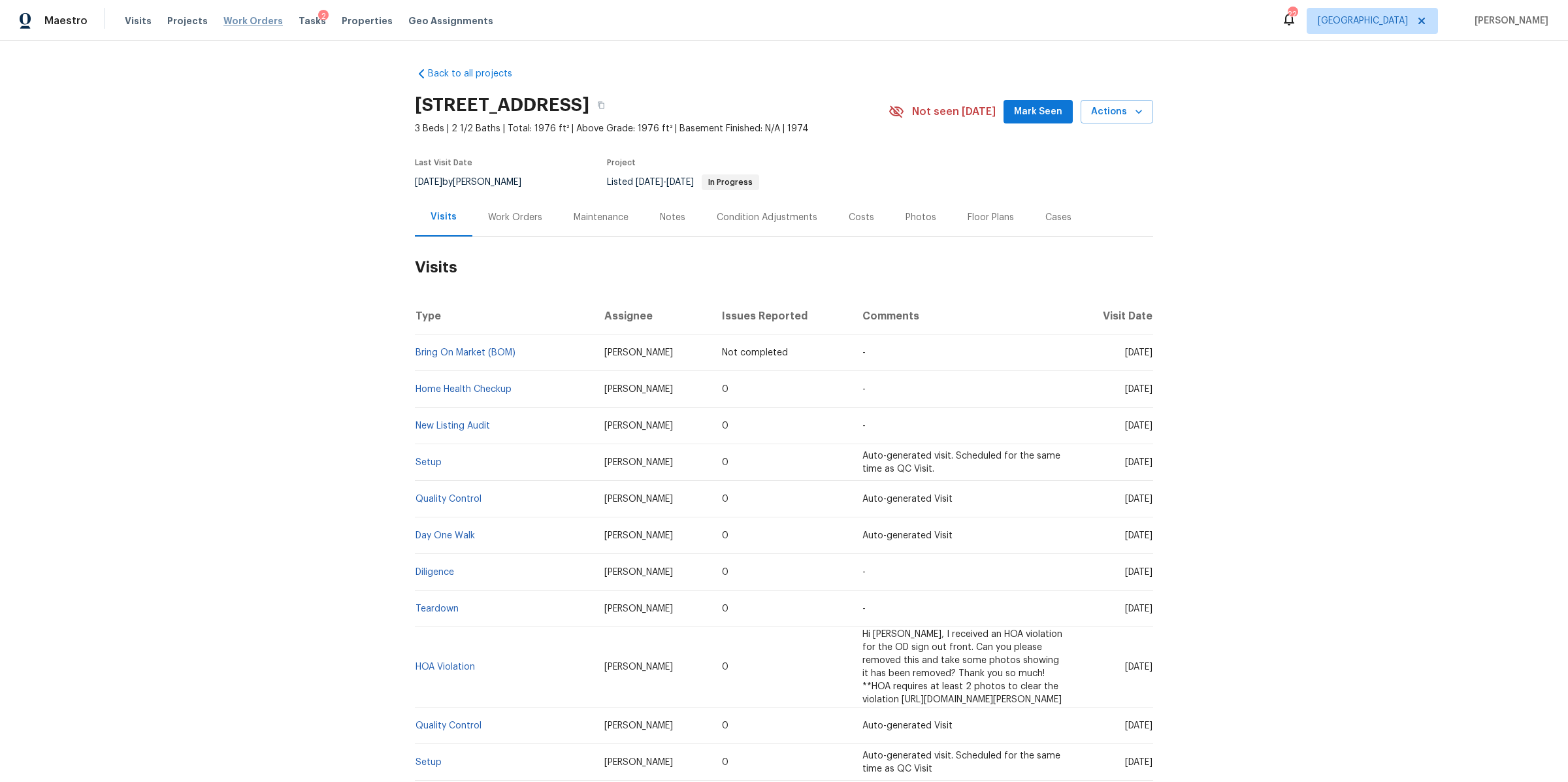
click at [251, 16] on span "Work Orders" at bounding box center [253, 20] width 59 height 13
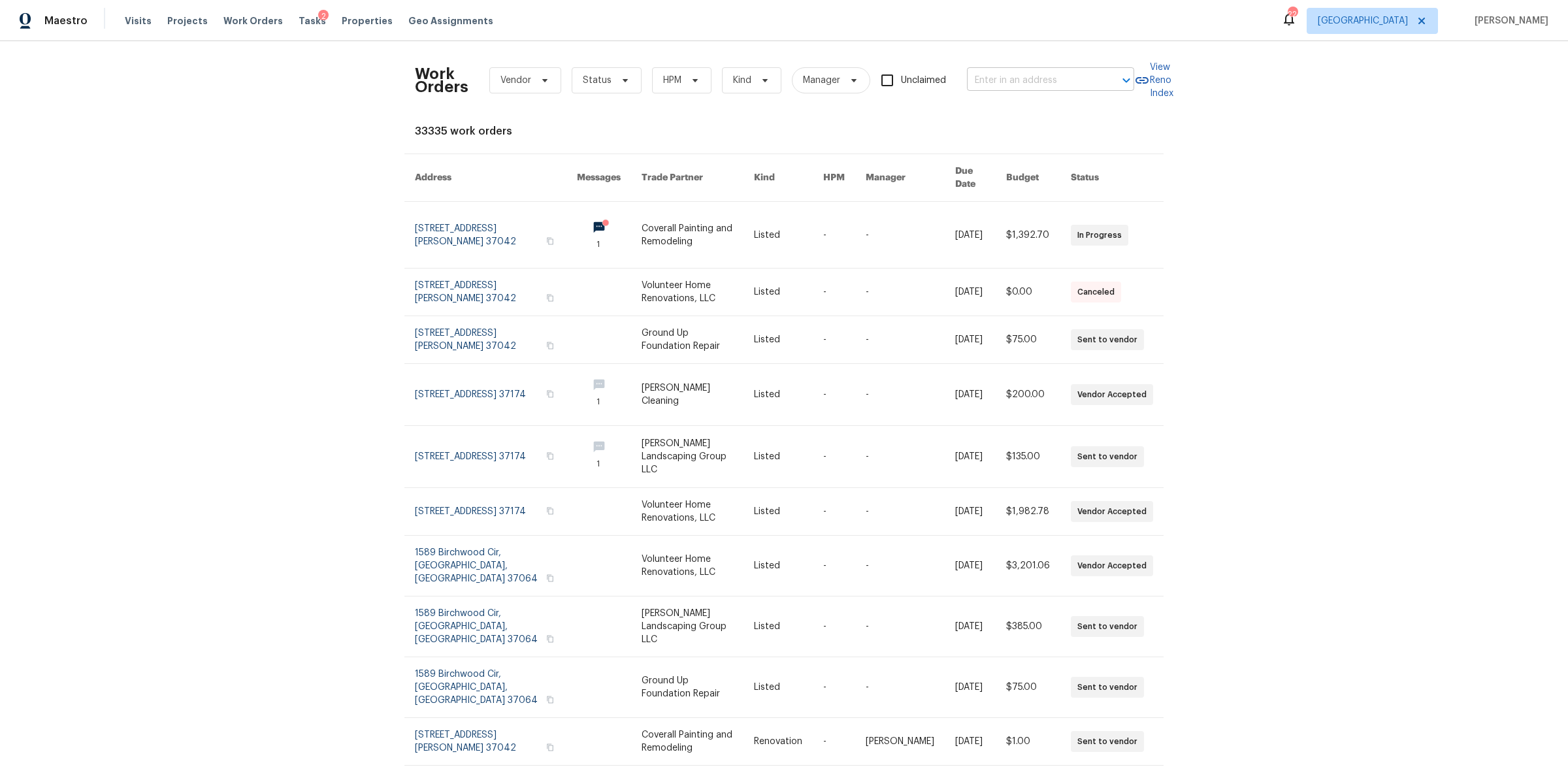
click at [1009, 84] on input "text" at bounding box center [1032, 80] width 130 height 20
paste input "[STREET_ADDRESS][PERSON_NAME]"
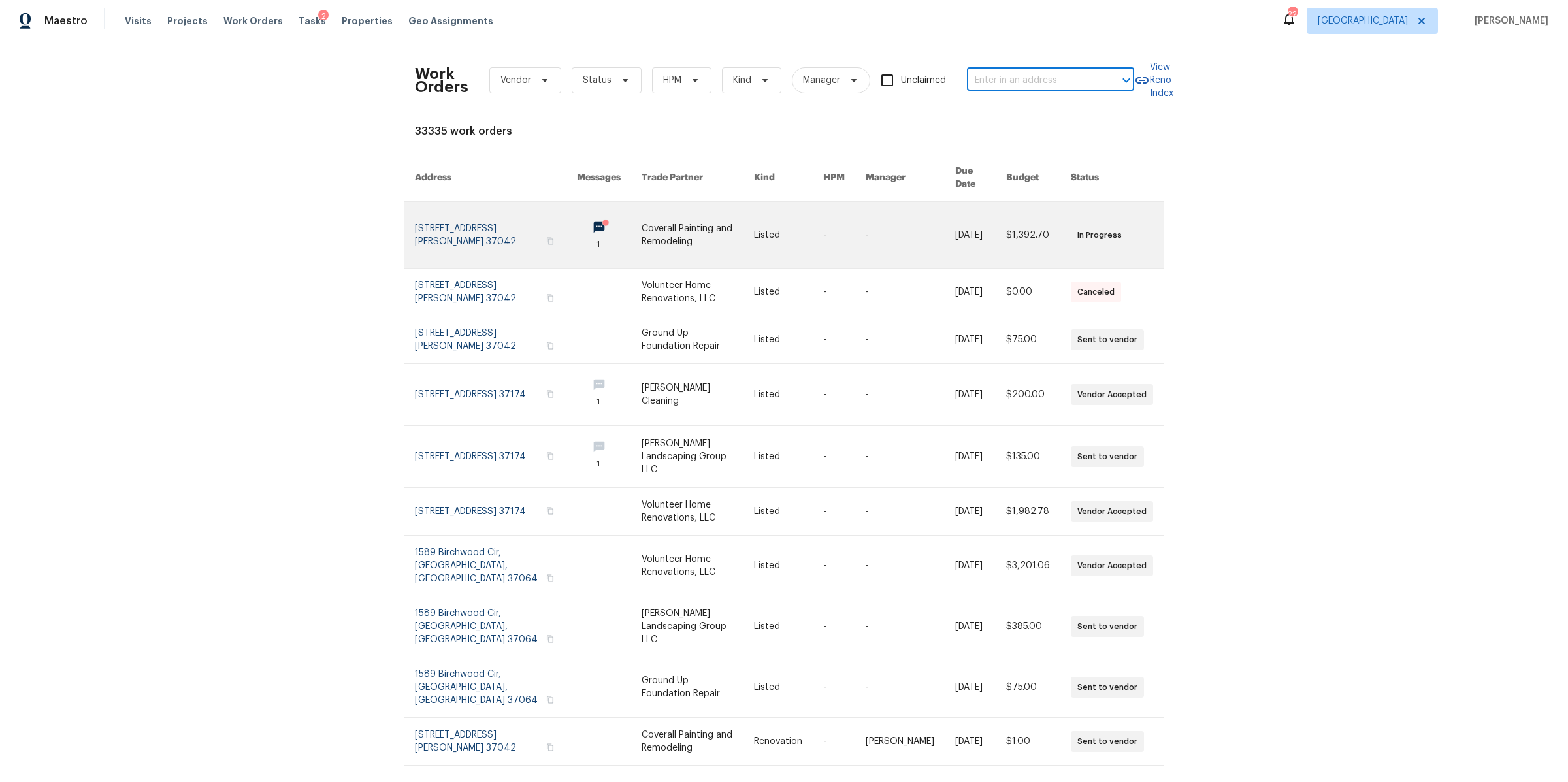
type input "[STREET_ADDRESS][PERSON_NAME]"
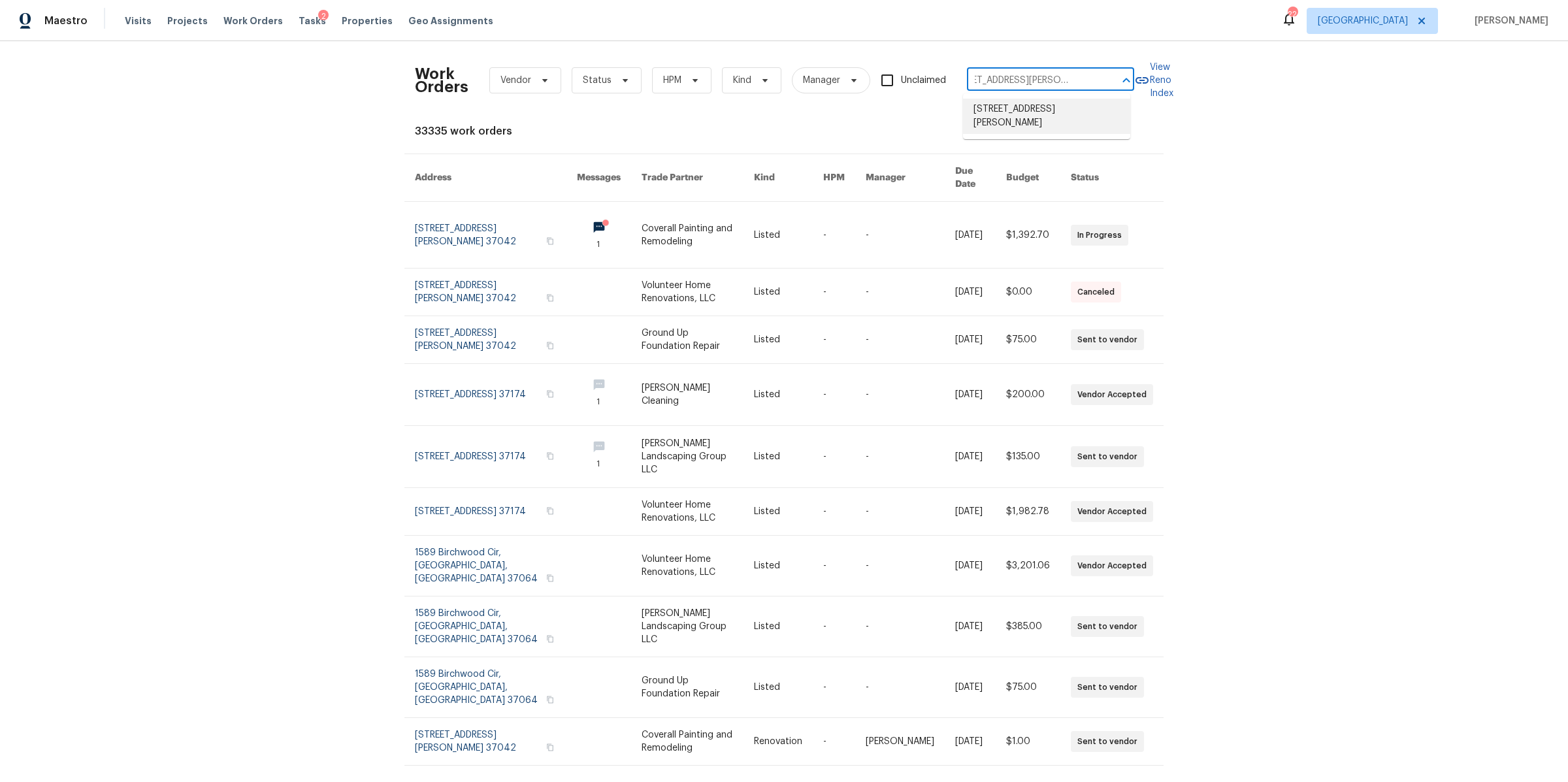
click at [1003, 116] on li "[STREET_ADDRESS][PERSON_NAME]" at bounding box center [1047, 116] width 167 height 35
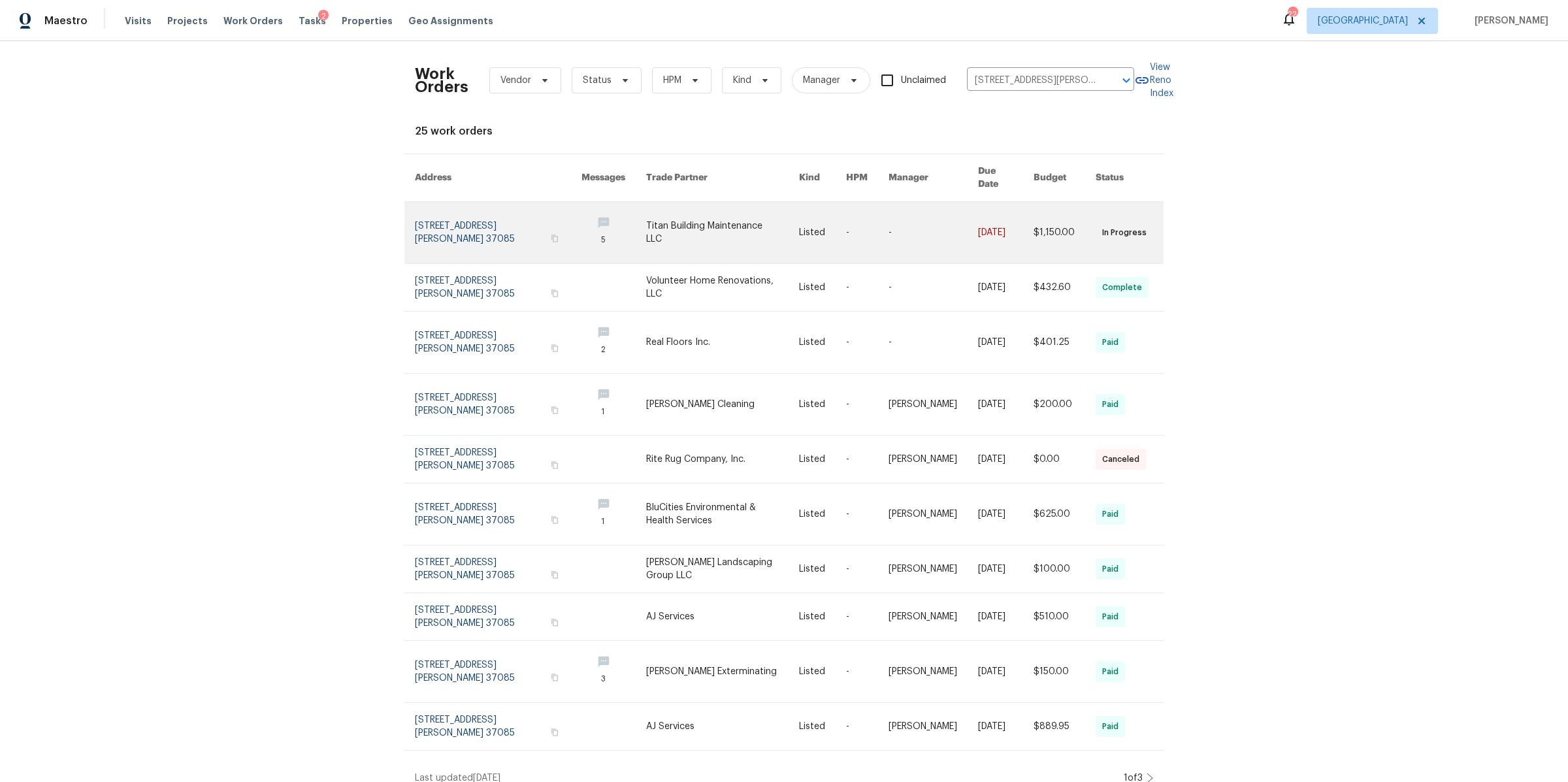
click at [454, 212] on link at bounding box center [498, 232] width 167 height 61
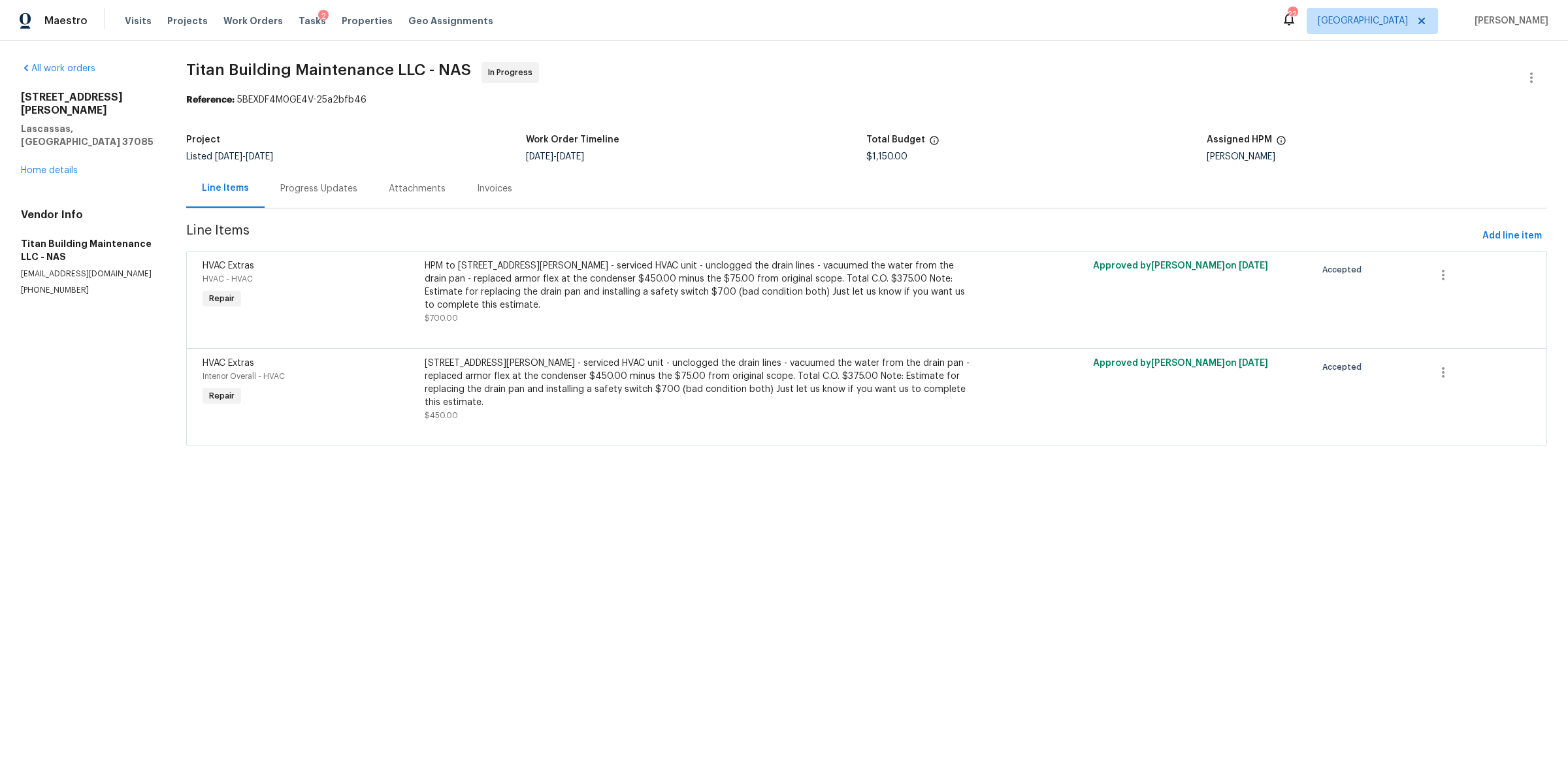
click at [321, 189] on div "Progress Updates" at bounding box center [319, 188] width 77 height 13
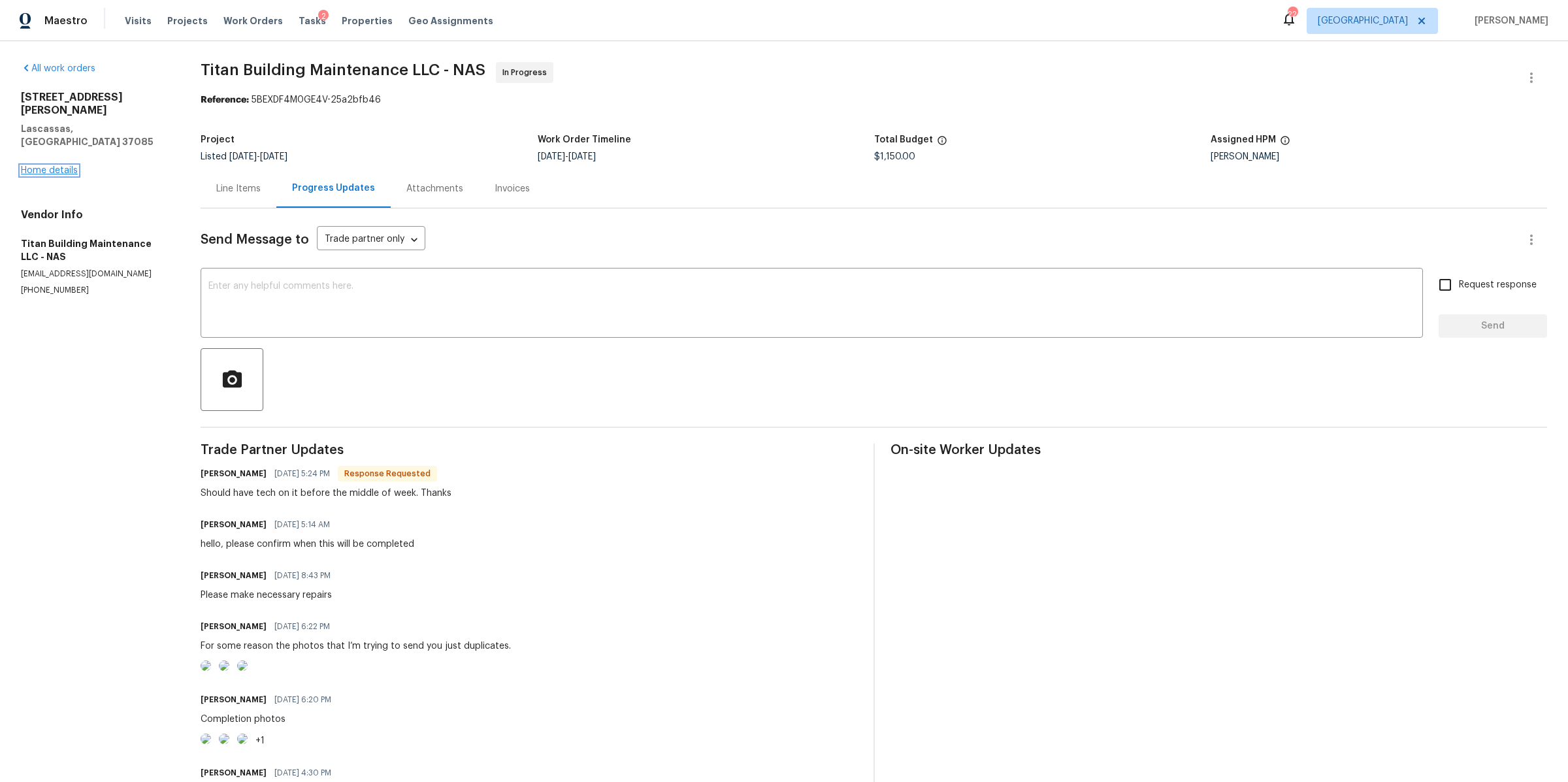
click at [55, 166] on link "Home details" at bounding box center [49, 171] width 57 height 9
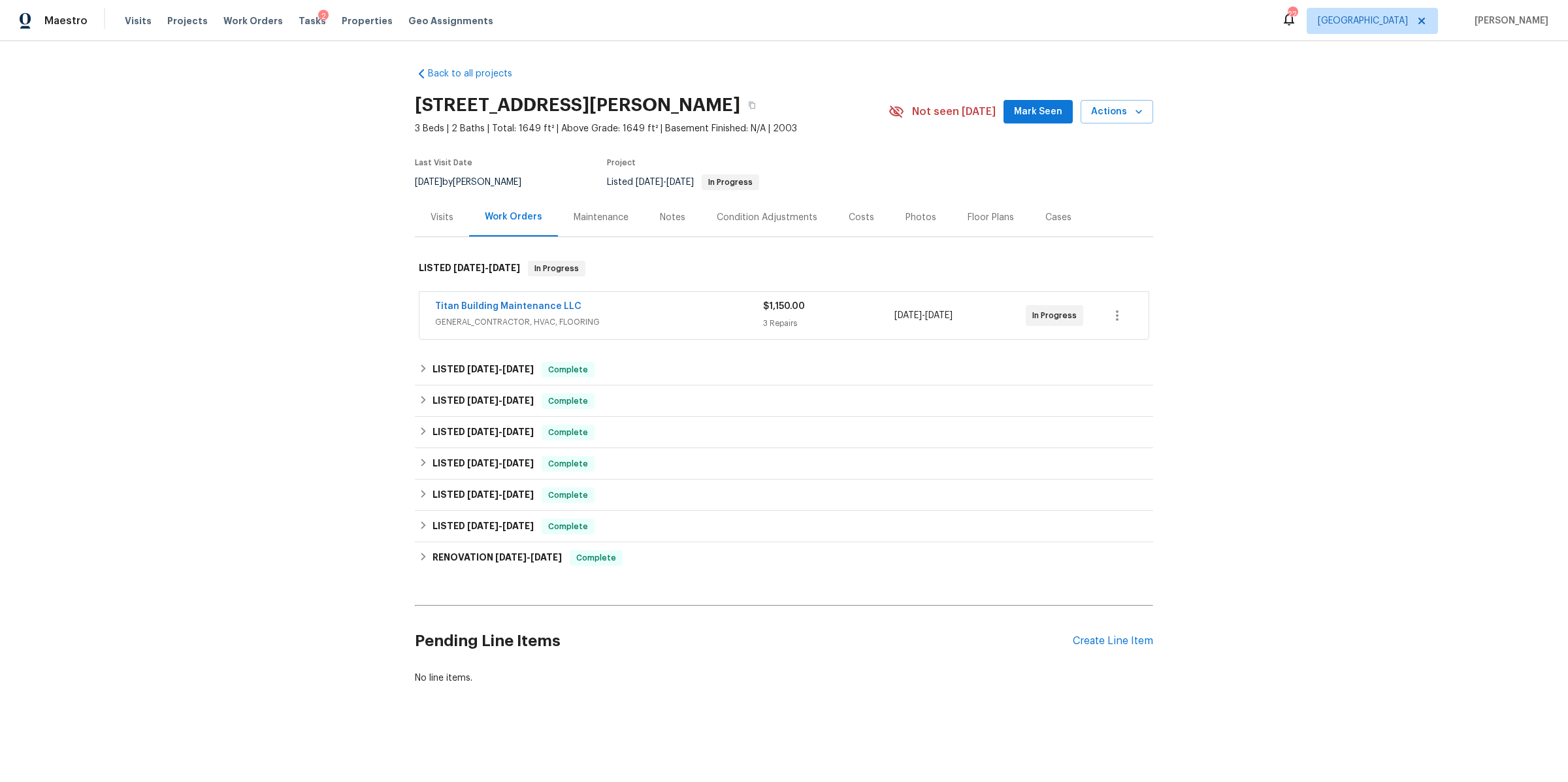
click at [666, 218] on div "Notes" at bounding box center [673, 217] width 26 height 13
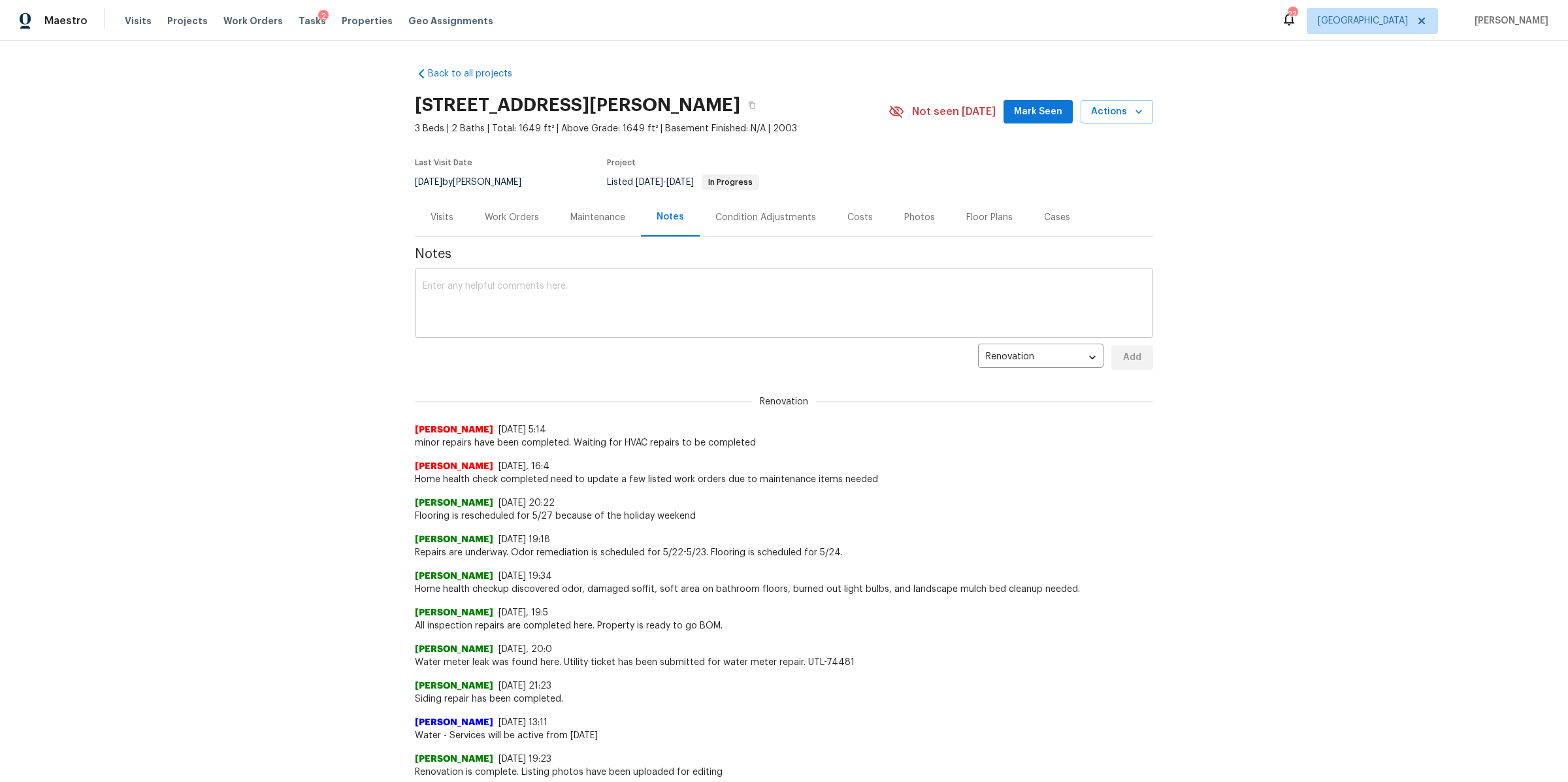
click at [608, 287] on textarea at bounding box center [784, 305] width 723 height 46
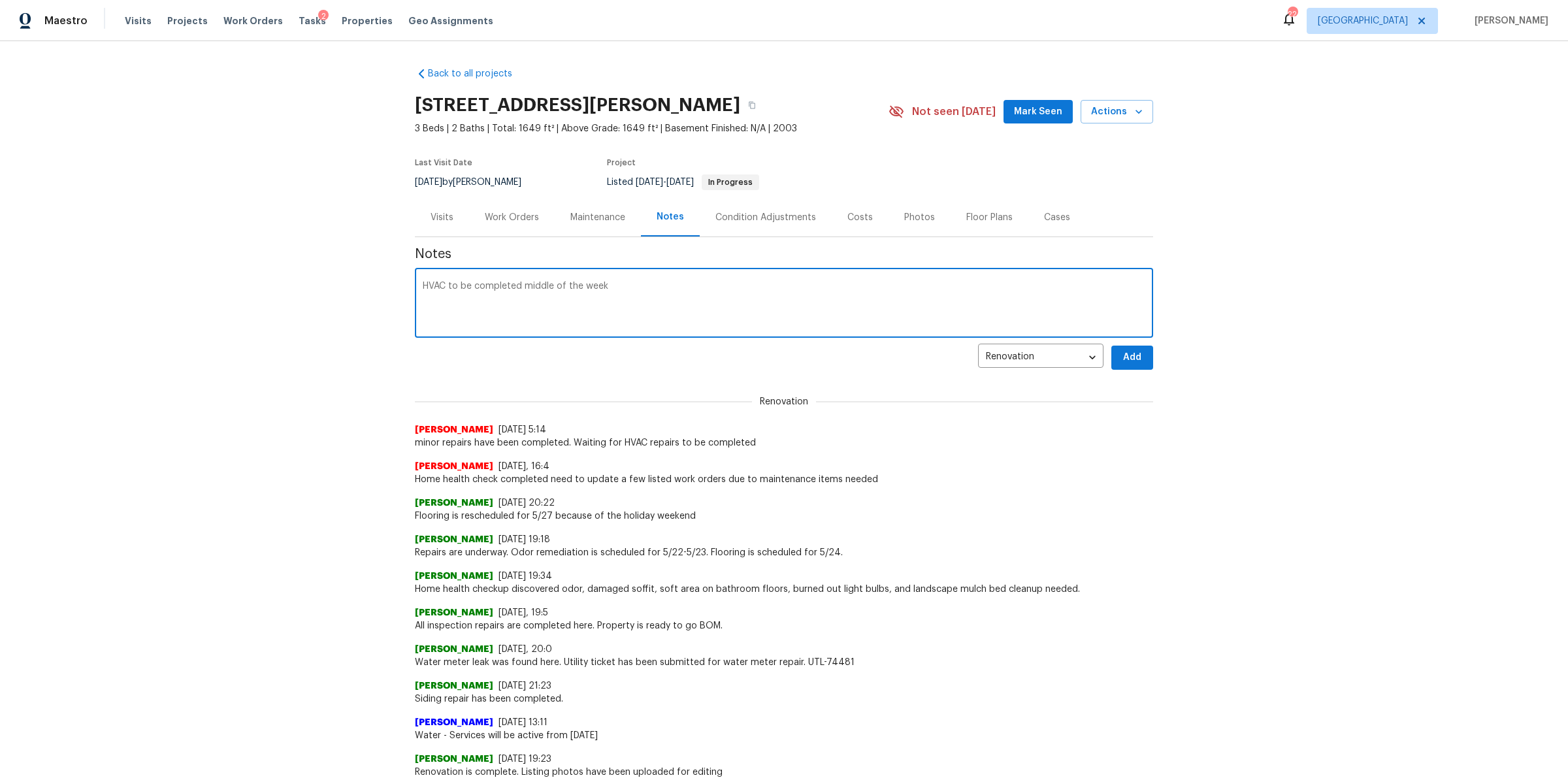
type textarea "HVAC to be completed middle of the week"
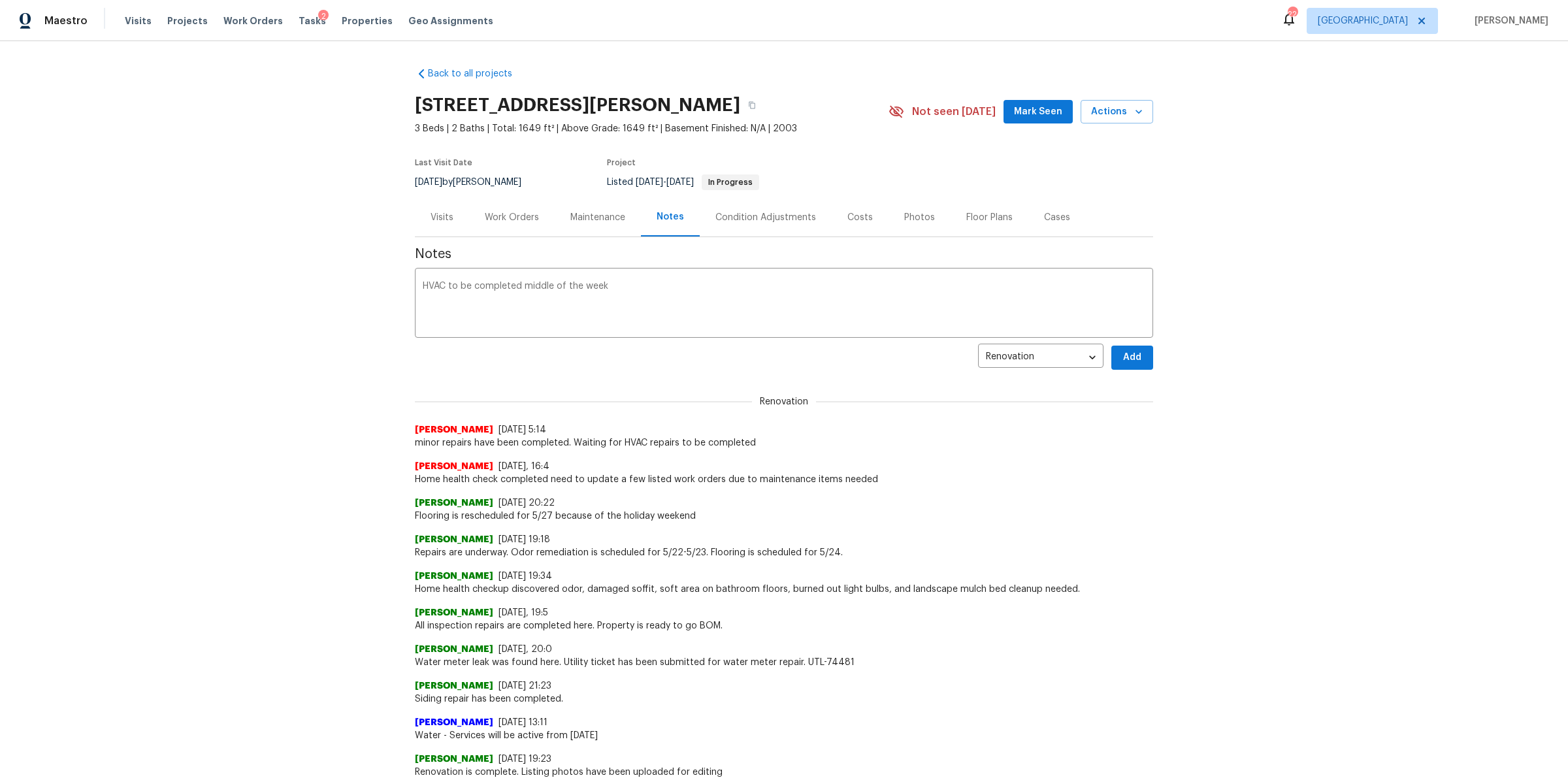
click at [1126, 367] on button "Add" at bounding box center [1132, 358] width 42 height 24
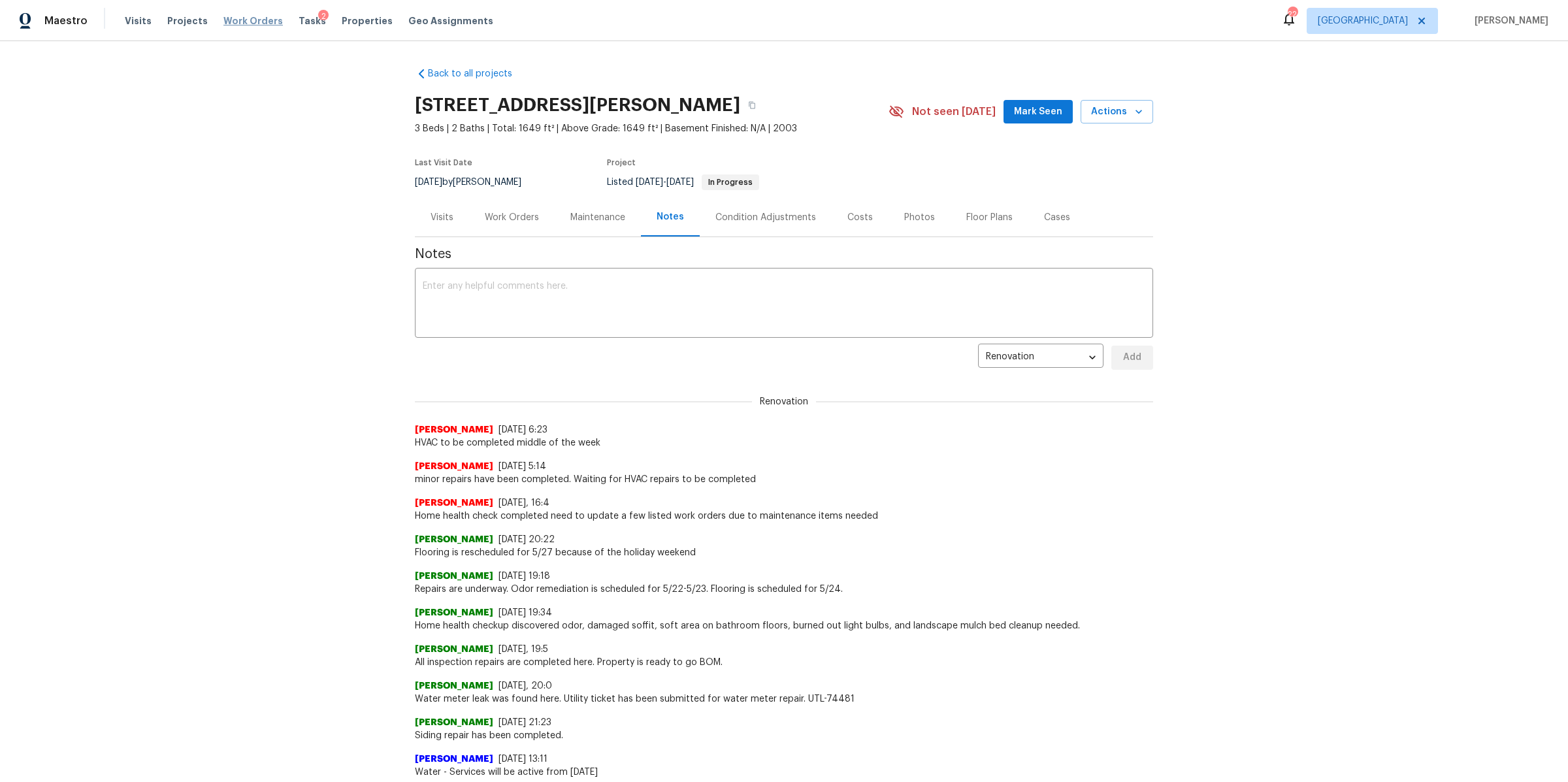
click at [230, 14] on span "Work Orders" at bounding box center [253, 20] width 59 height 13
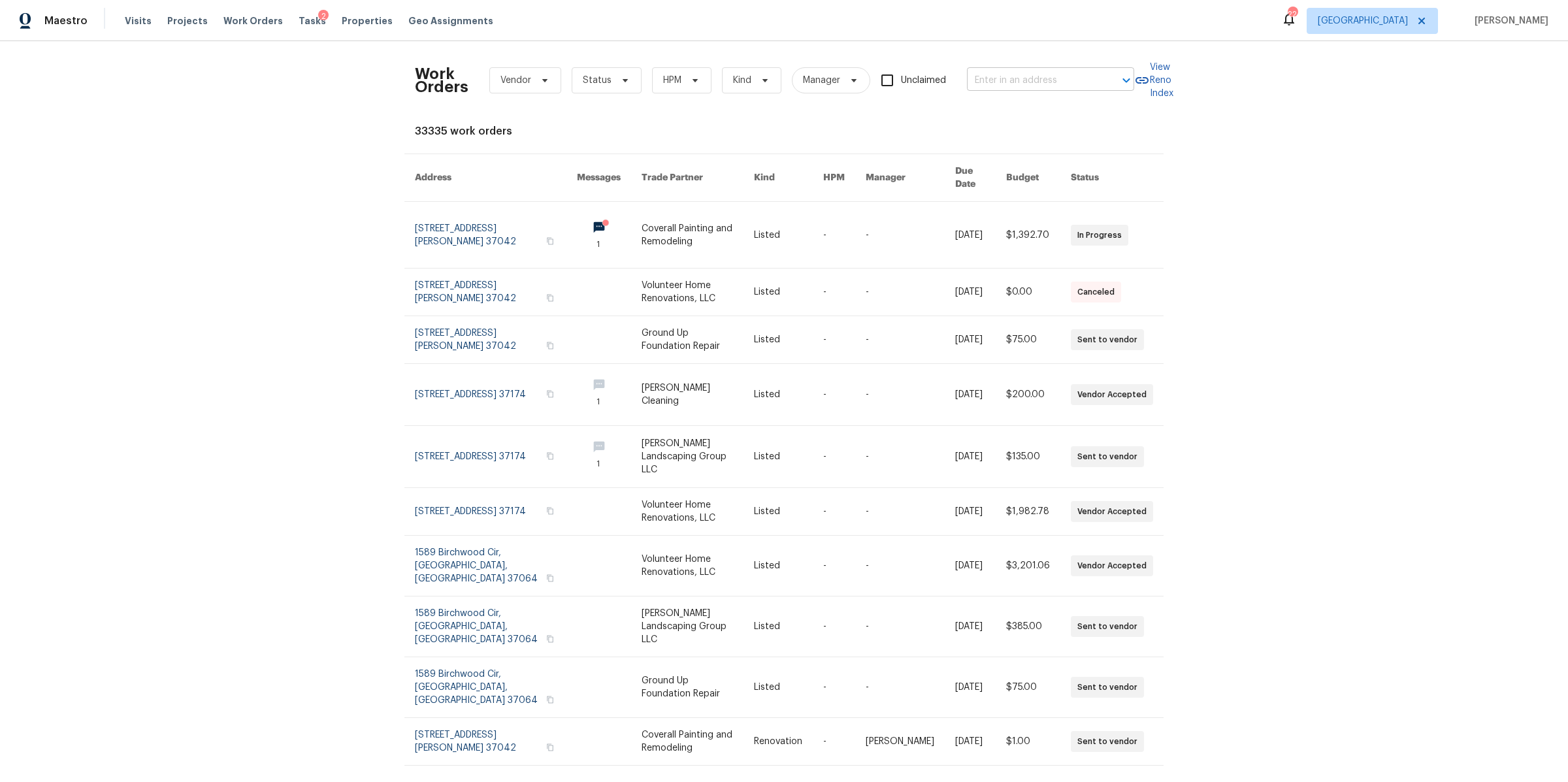
click at [1051, 80] on input "text" at bounding box center [1032, 80] width 130 height 20
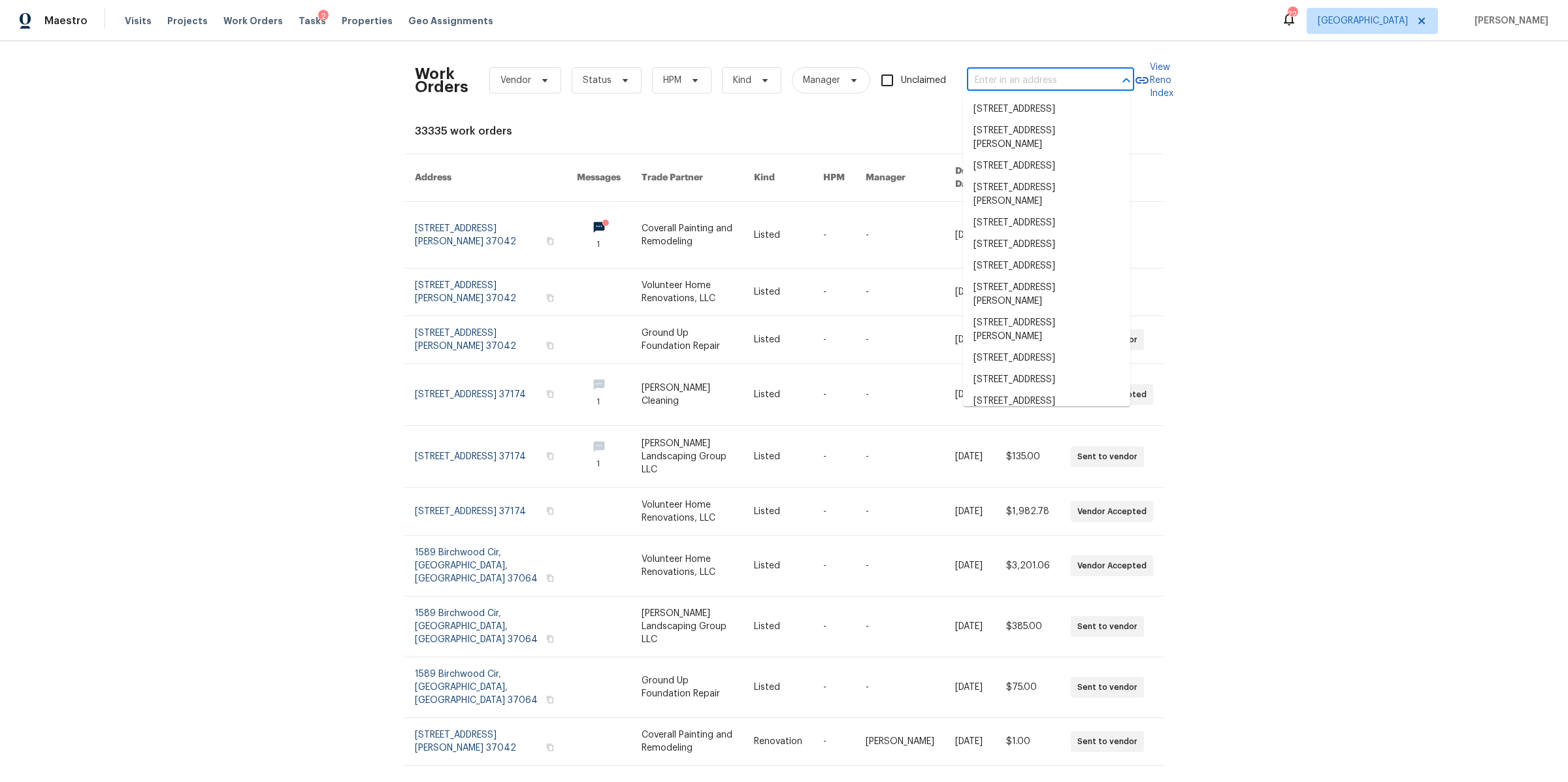
paste input "[STREET_ADDRESS]"
type input "[STREET_ADDRESS]"
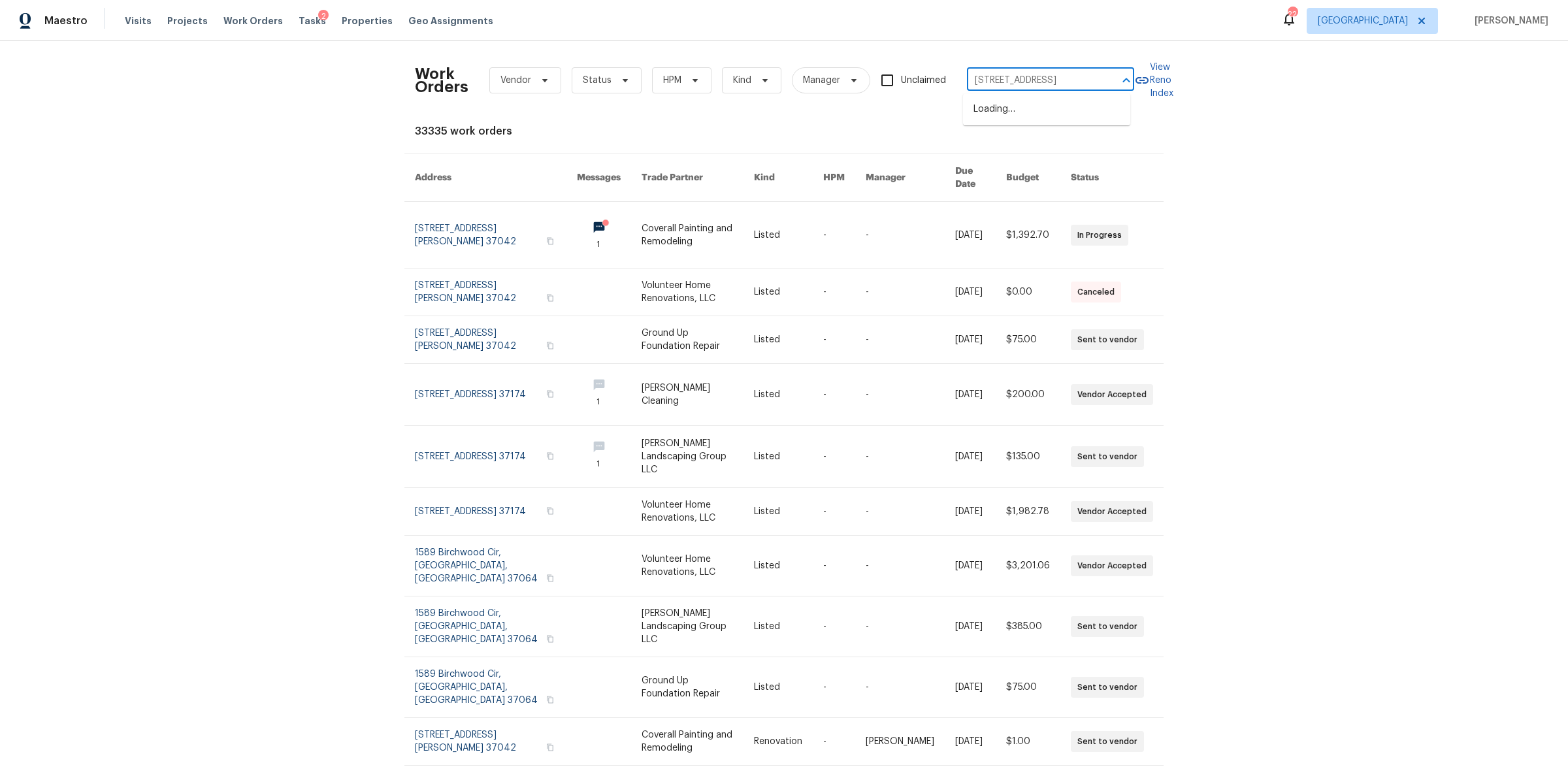
scroll to position [0, 50]
click at [1021, 111] on li "[STREET_ADDRESS]" at bounding box center [1047, 109] width 167 height 22
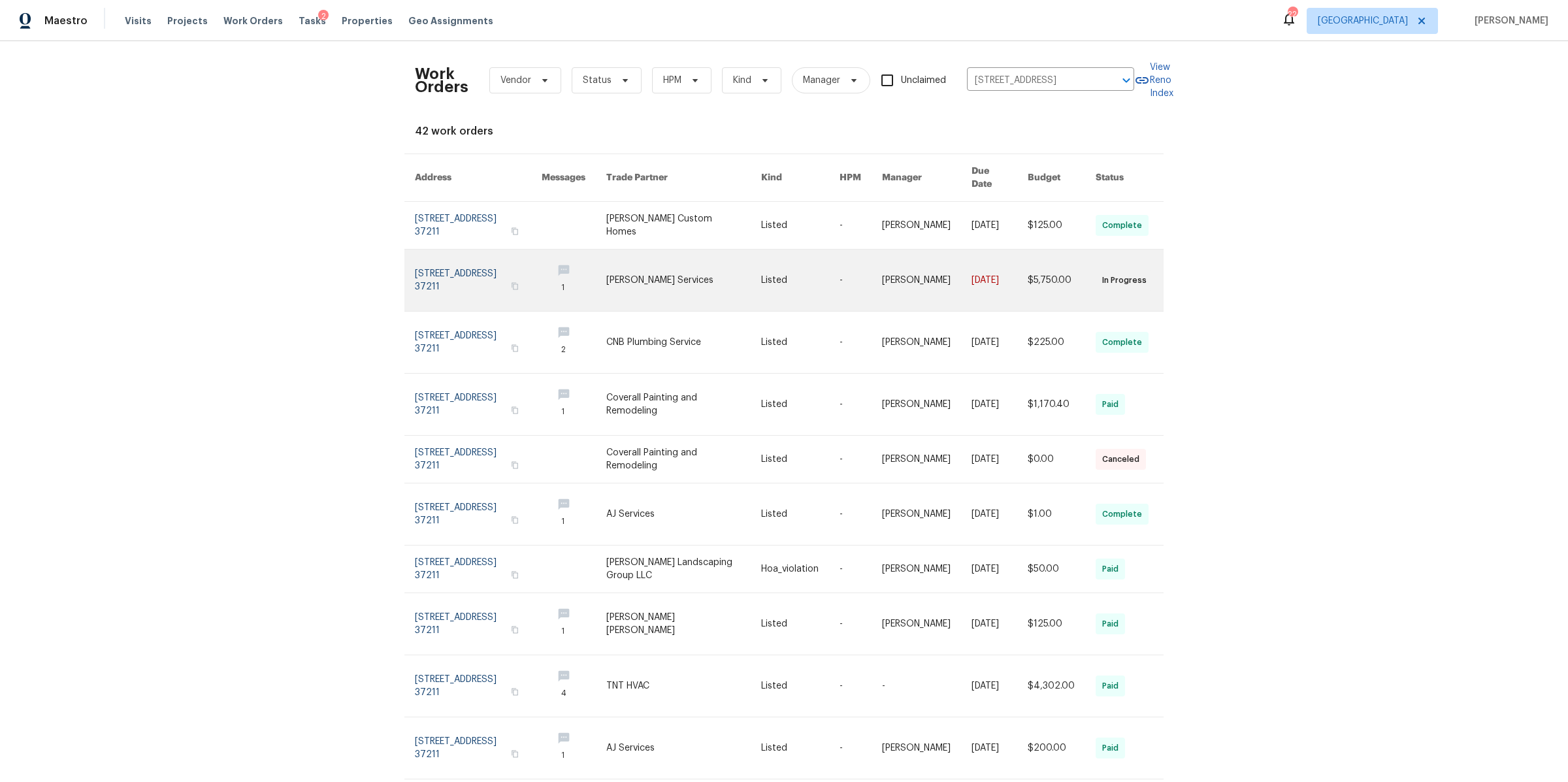
click at [445, 261] on link at bounding box center [478, 280] width 127 height 61
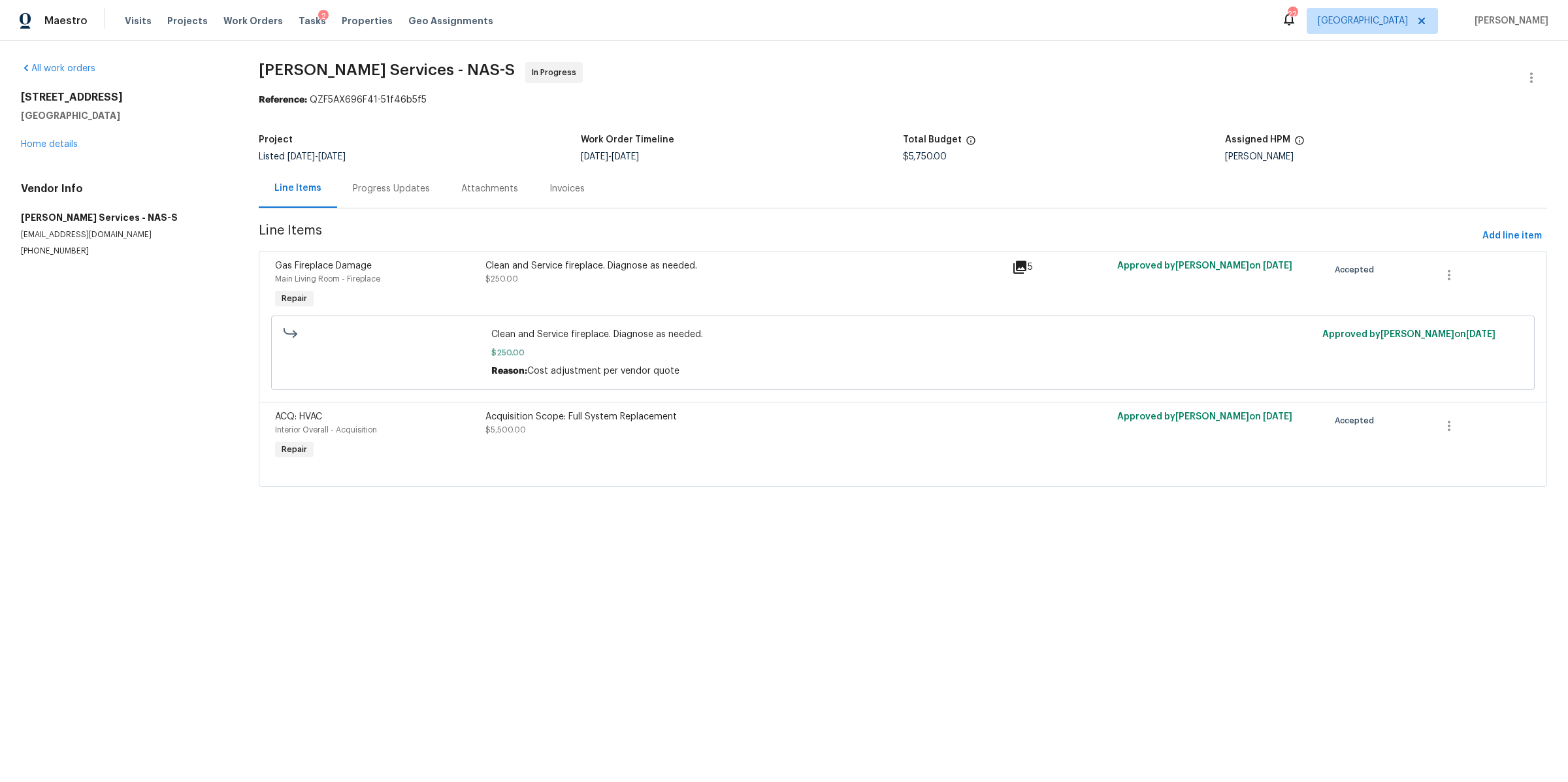
click at [408, 195] on div "Progress Updates" at bounding box center [391, 188] width 109 height 38
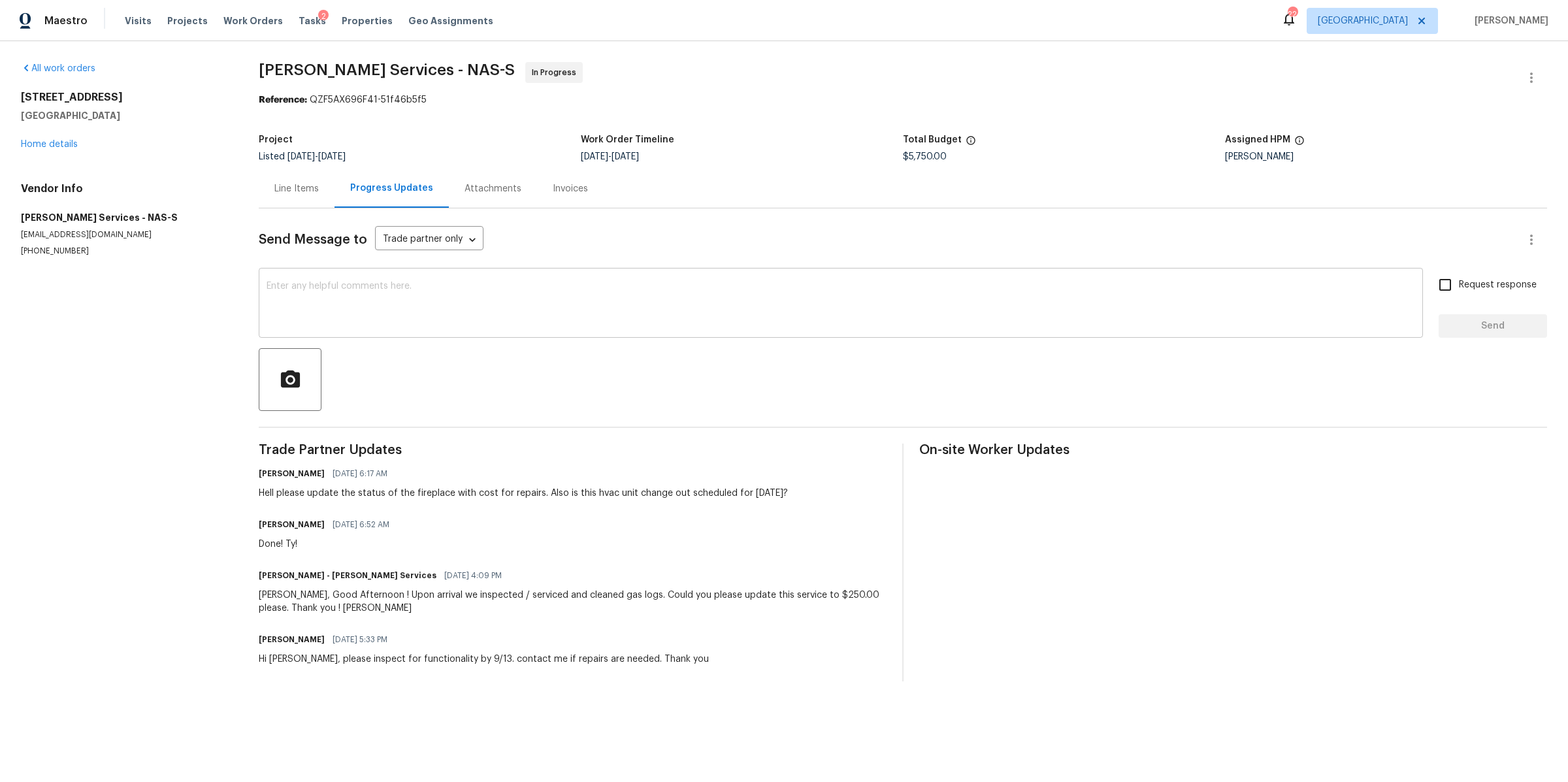
click at [400, 280] on div "x ​" at bounding box center [841, 304] width 1164 height 67
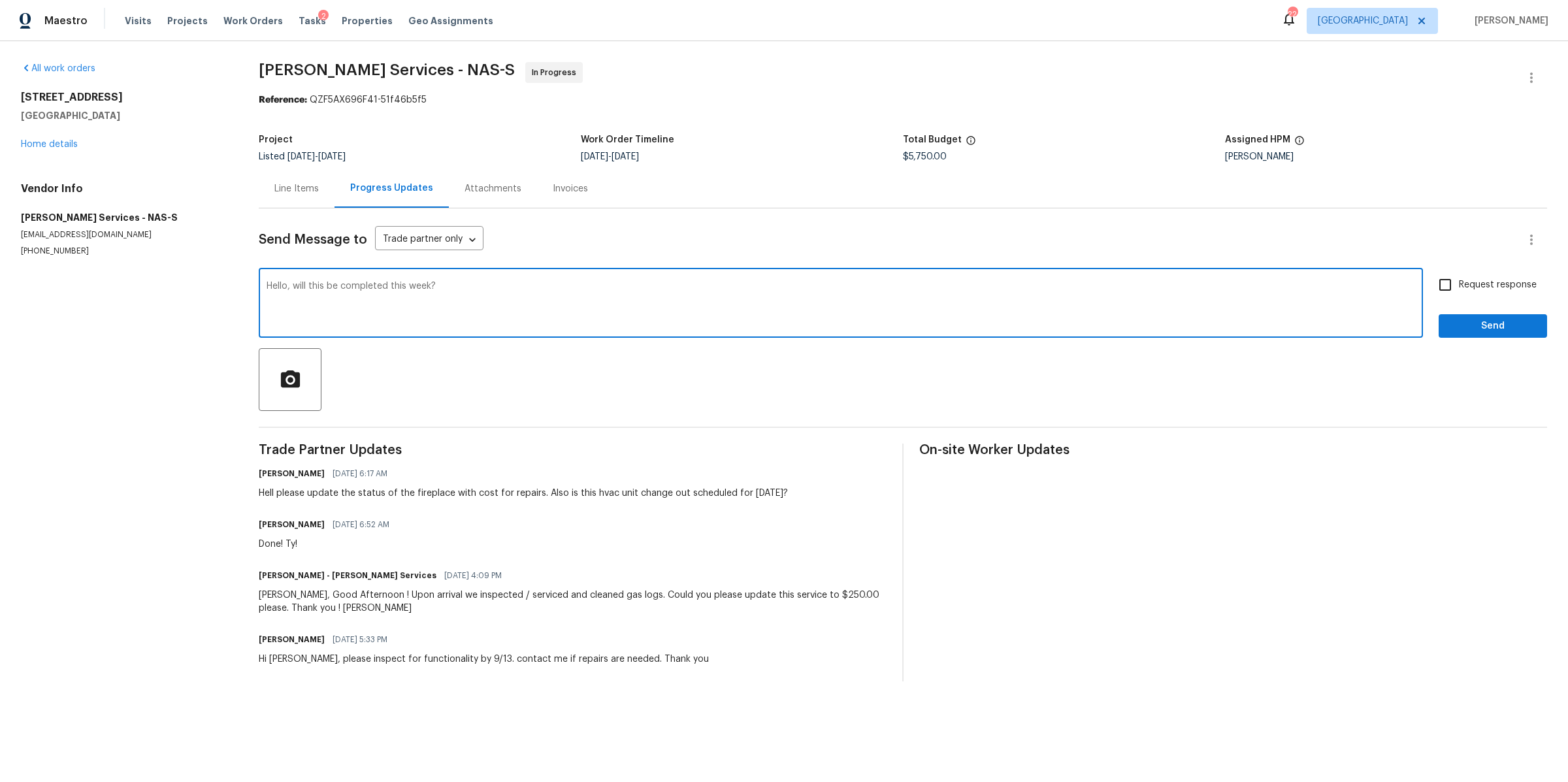
type textarea "Hello, will this be completed this week?"
click at [1472, 287] on span "Request response" at bounding box center [1497, 285] width 78 height 14
click at [1459, 287] on input "Request response" at bounding box center [1444, 284] width 28 height 28
checkbox input "true"
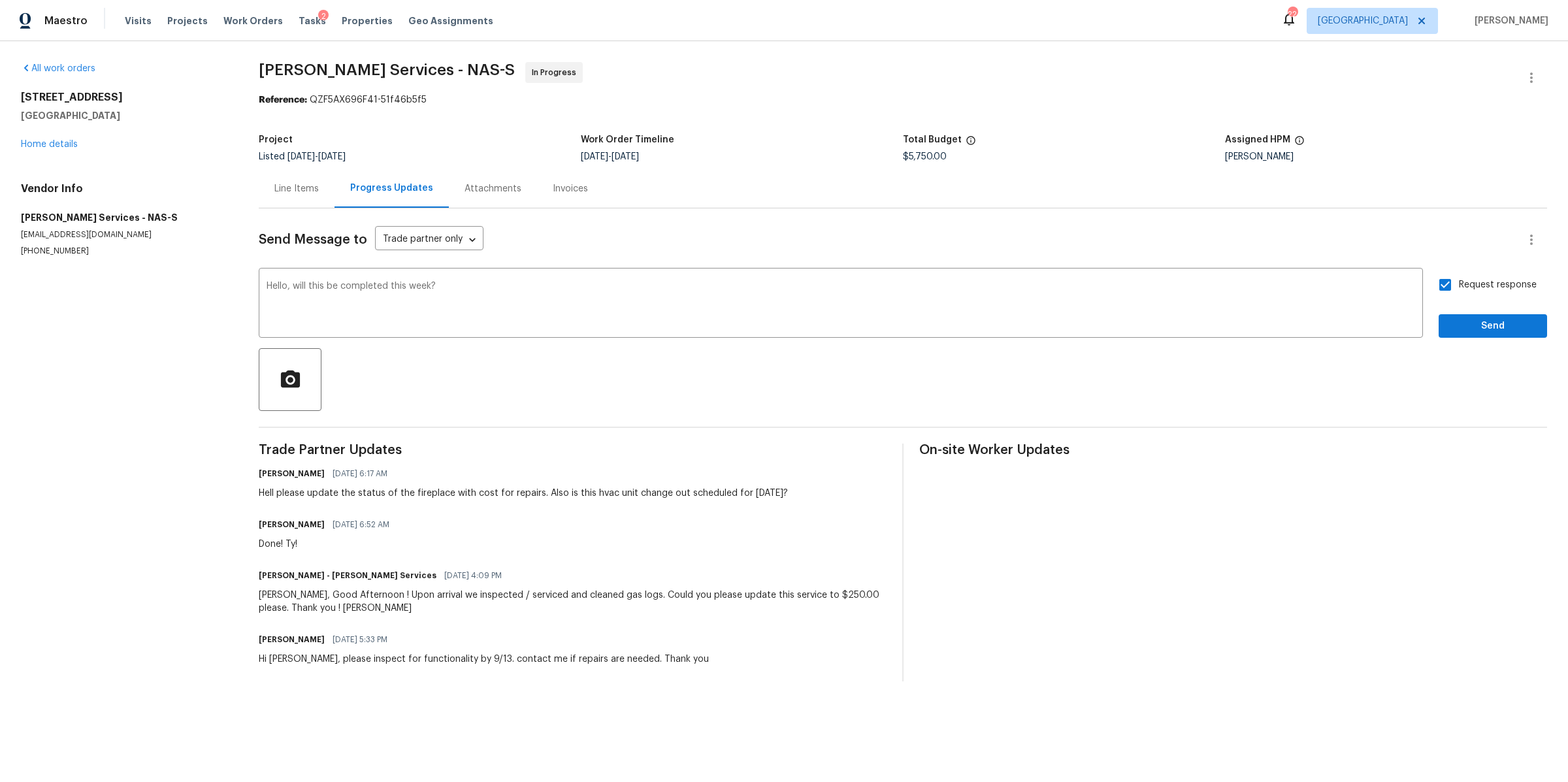
click at [1457, 309] on div "Request response Send" at bounding box center [1492, 304] width 109 height 67
click at [1449, 332] on span "Send" at bounding box center [1493, 326] width 88 height 16
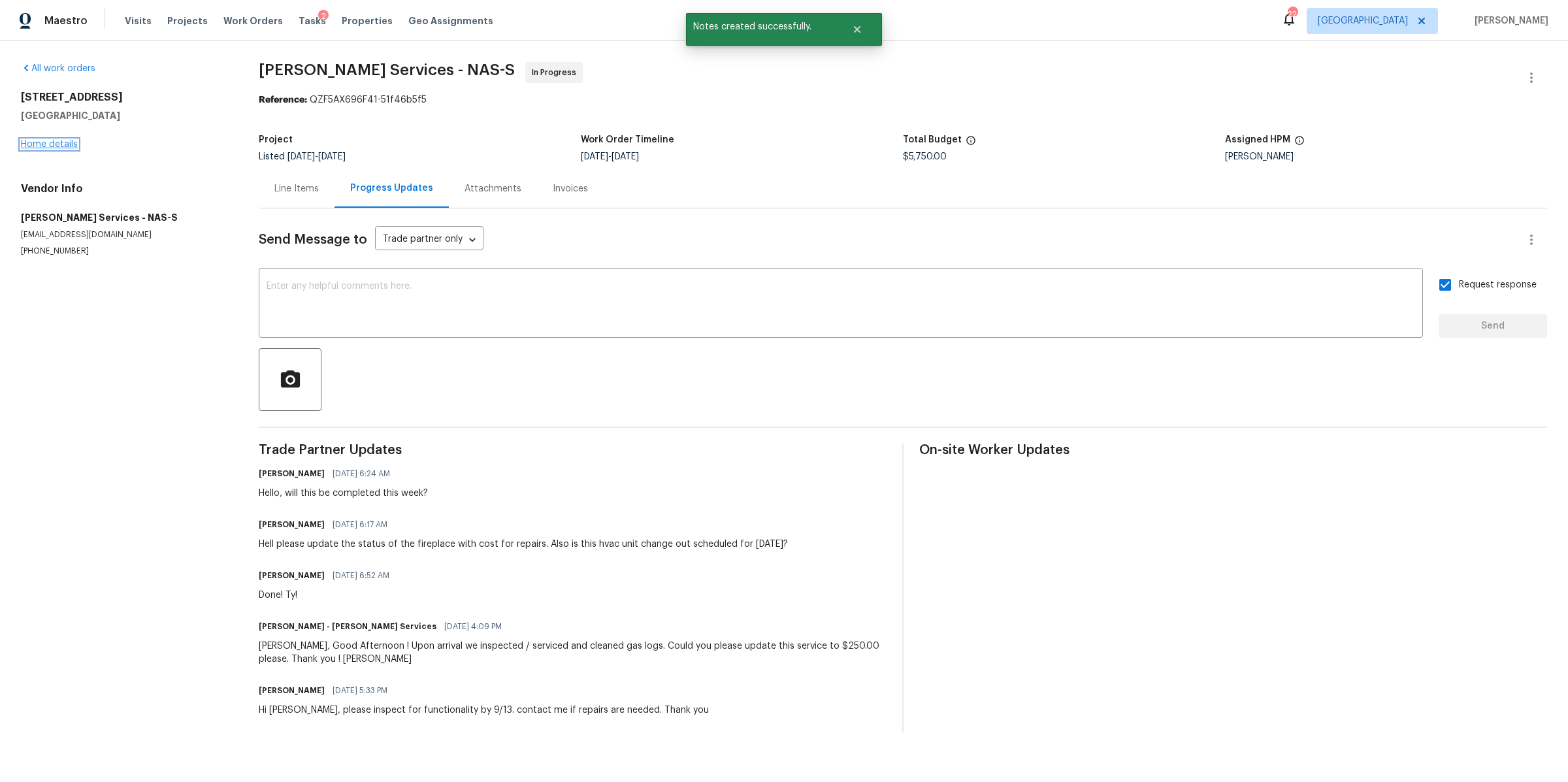
click at [24, 144] on link "Home details" at bounding box center [49, 145] width 57 height 9
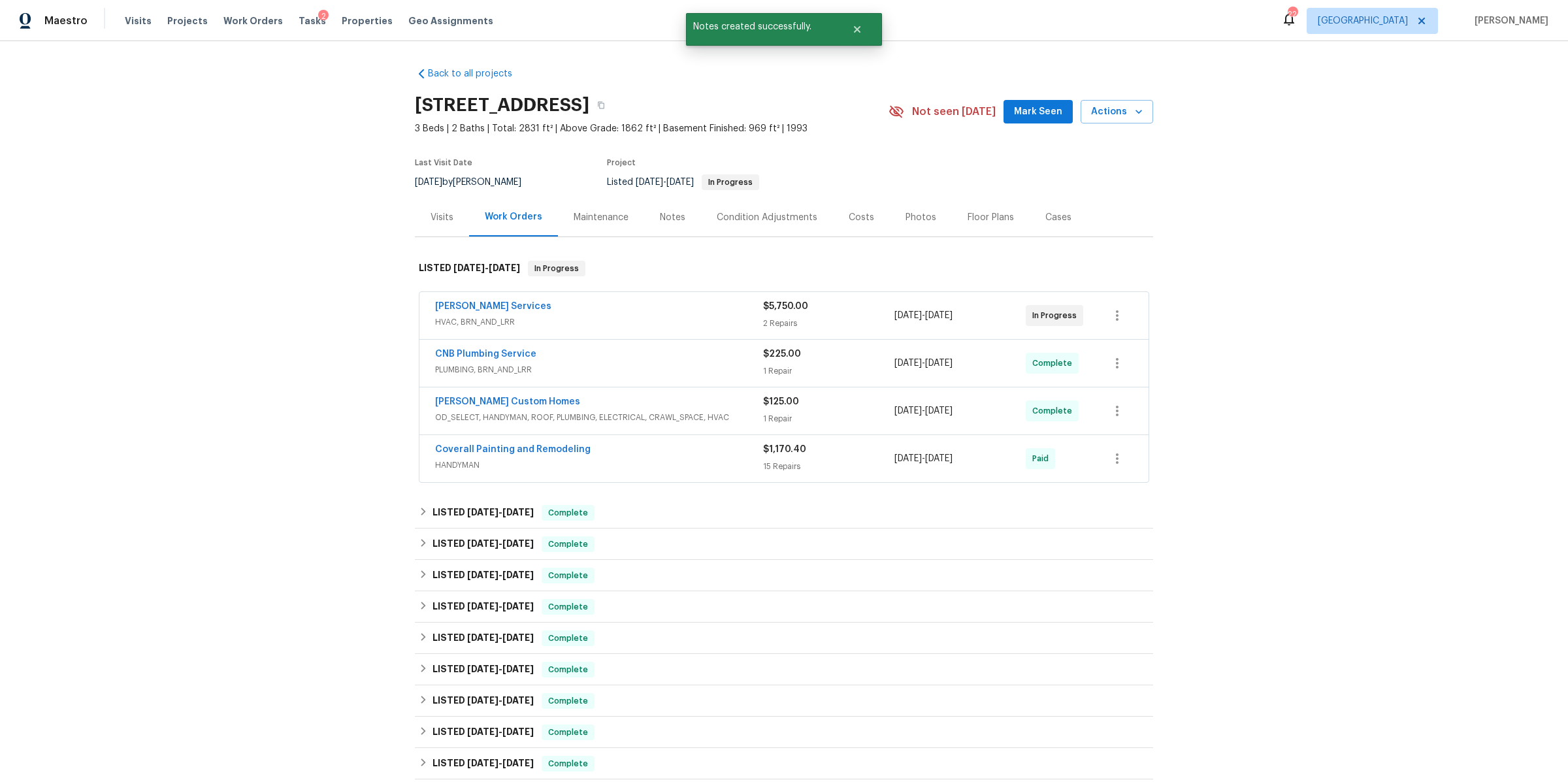
click at [667, 215] on div "Notes" at bounding box center [673, 217] width 26 height 13
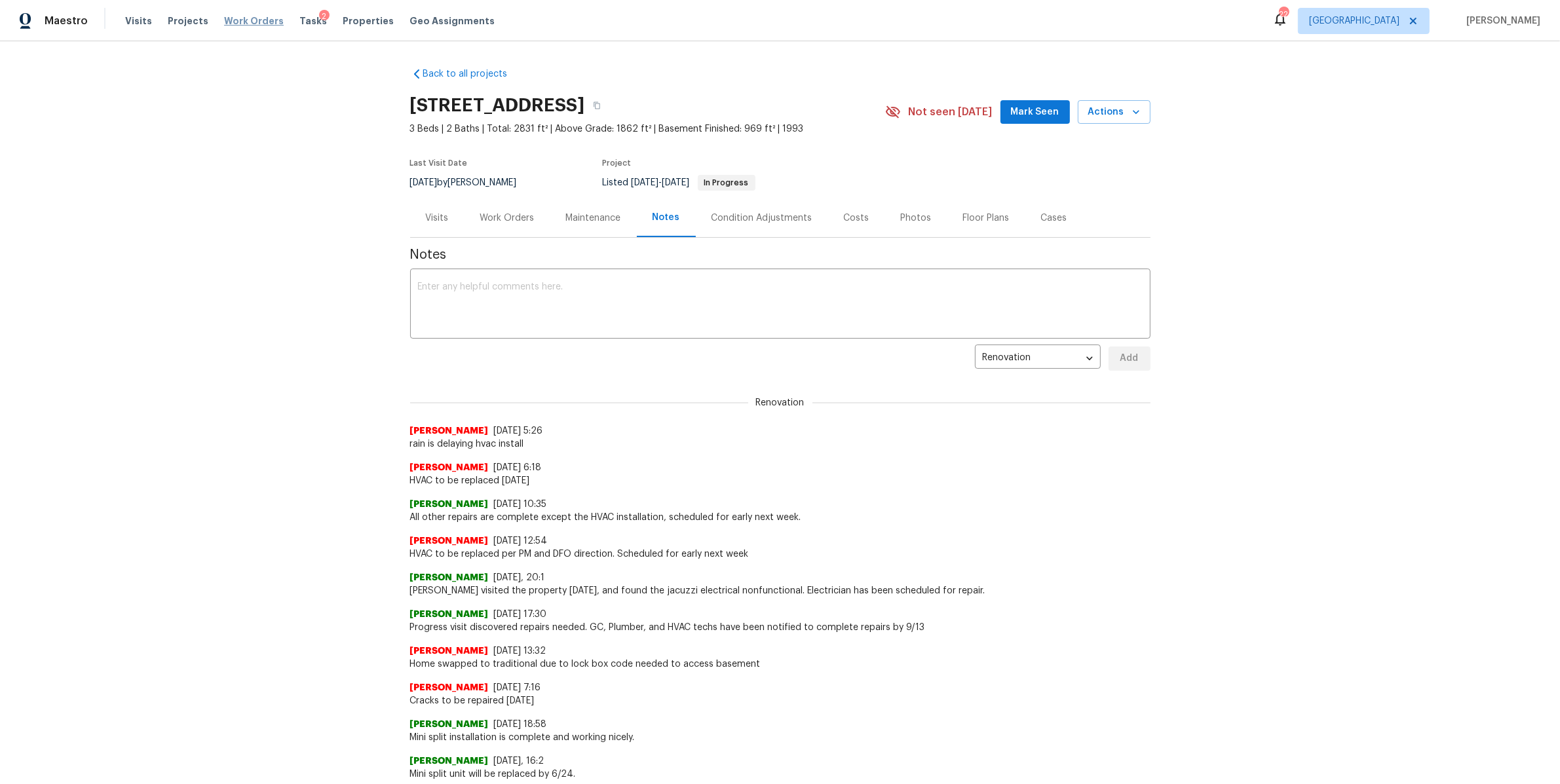
click at [234, 14] on span "Work Orders" at bounding box center [254, 20] width 60 height 13
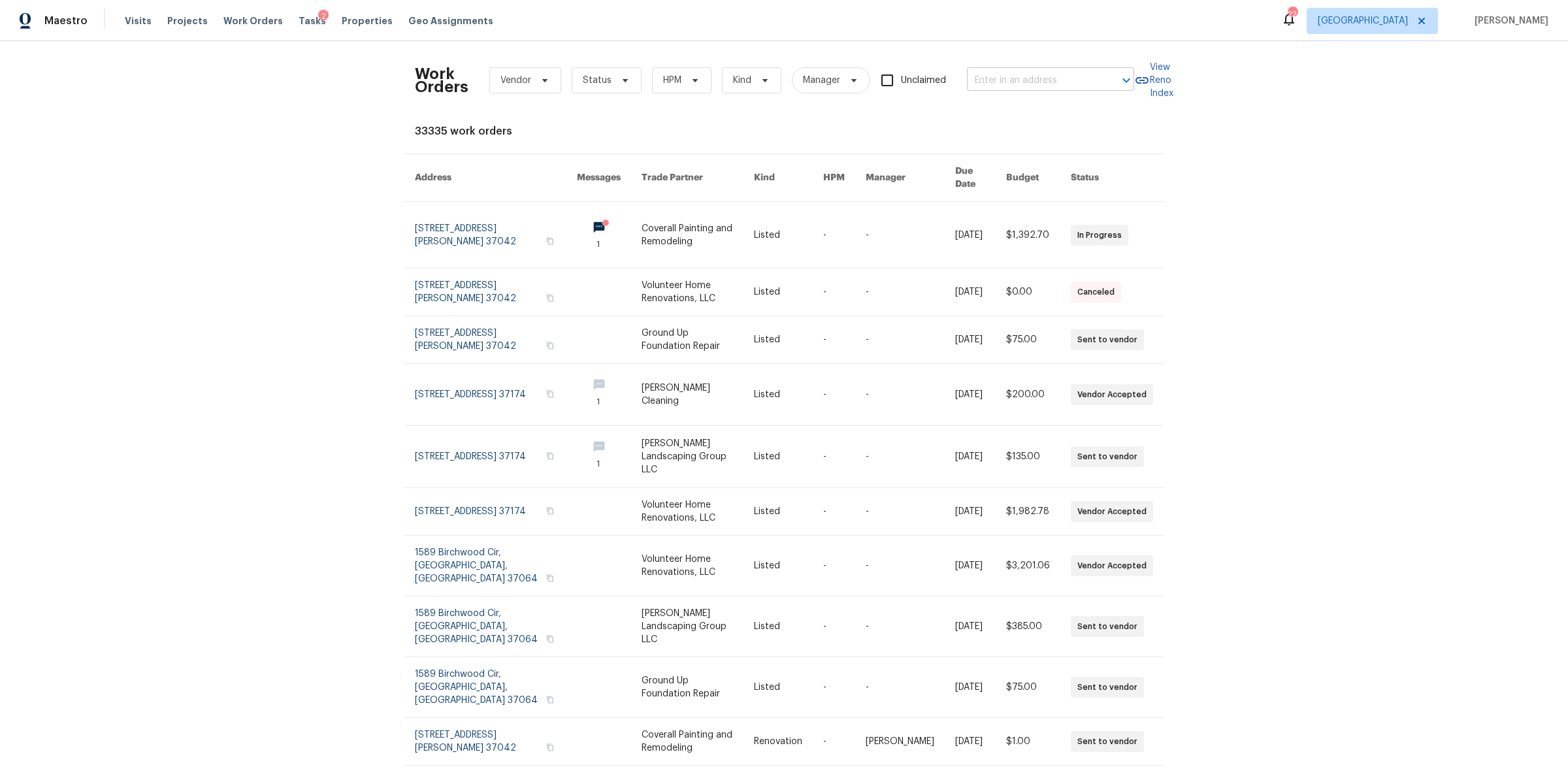
click at [1017, 78] on input "text" at bounding box center [1032, 80] width 130 height 20
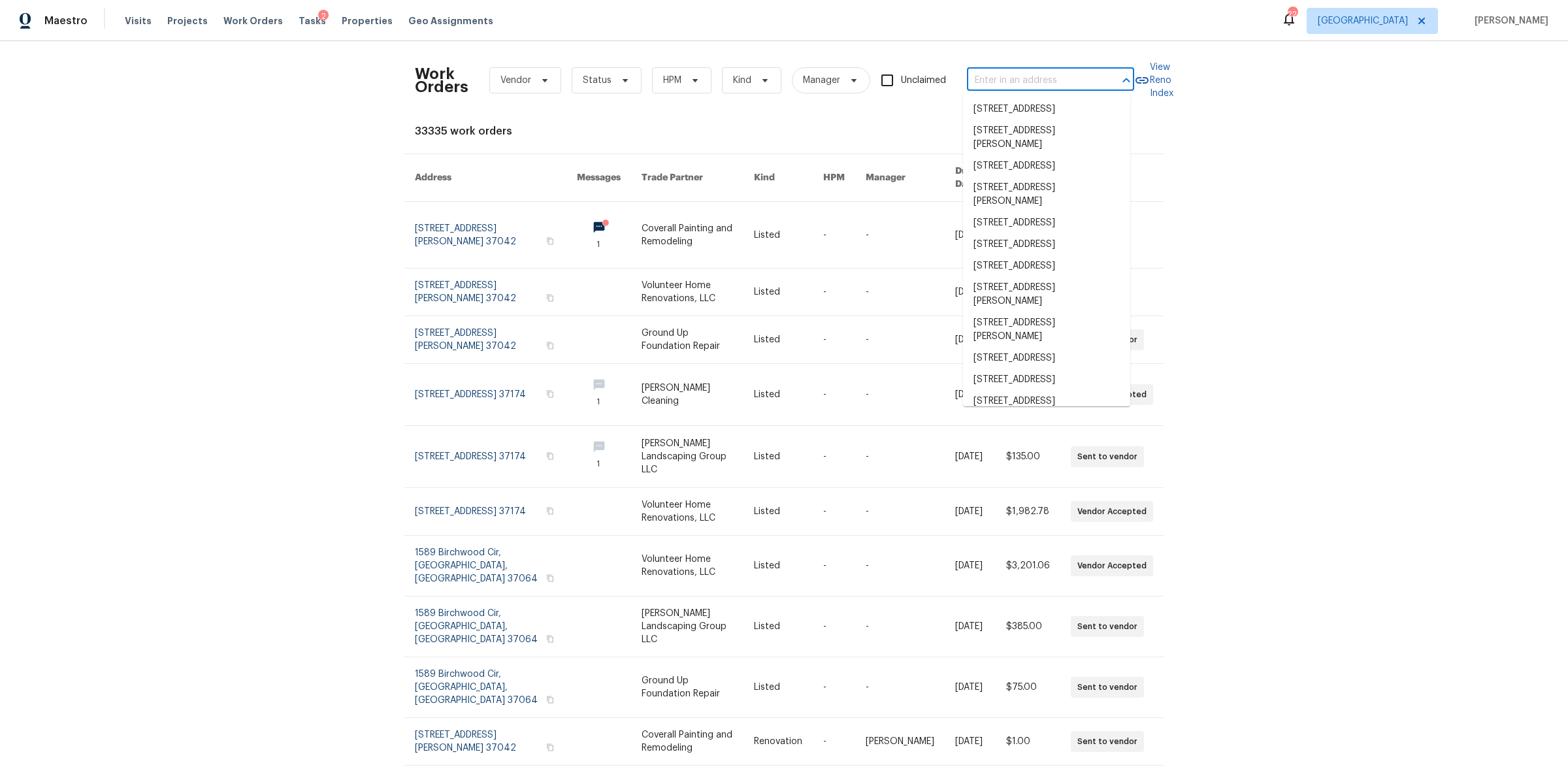
paste input "[STREET_ADDRESS]"
type input "[STREET_ADDRESS]"
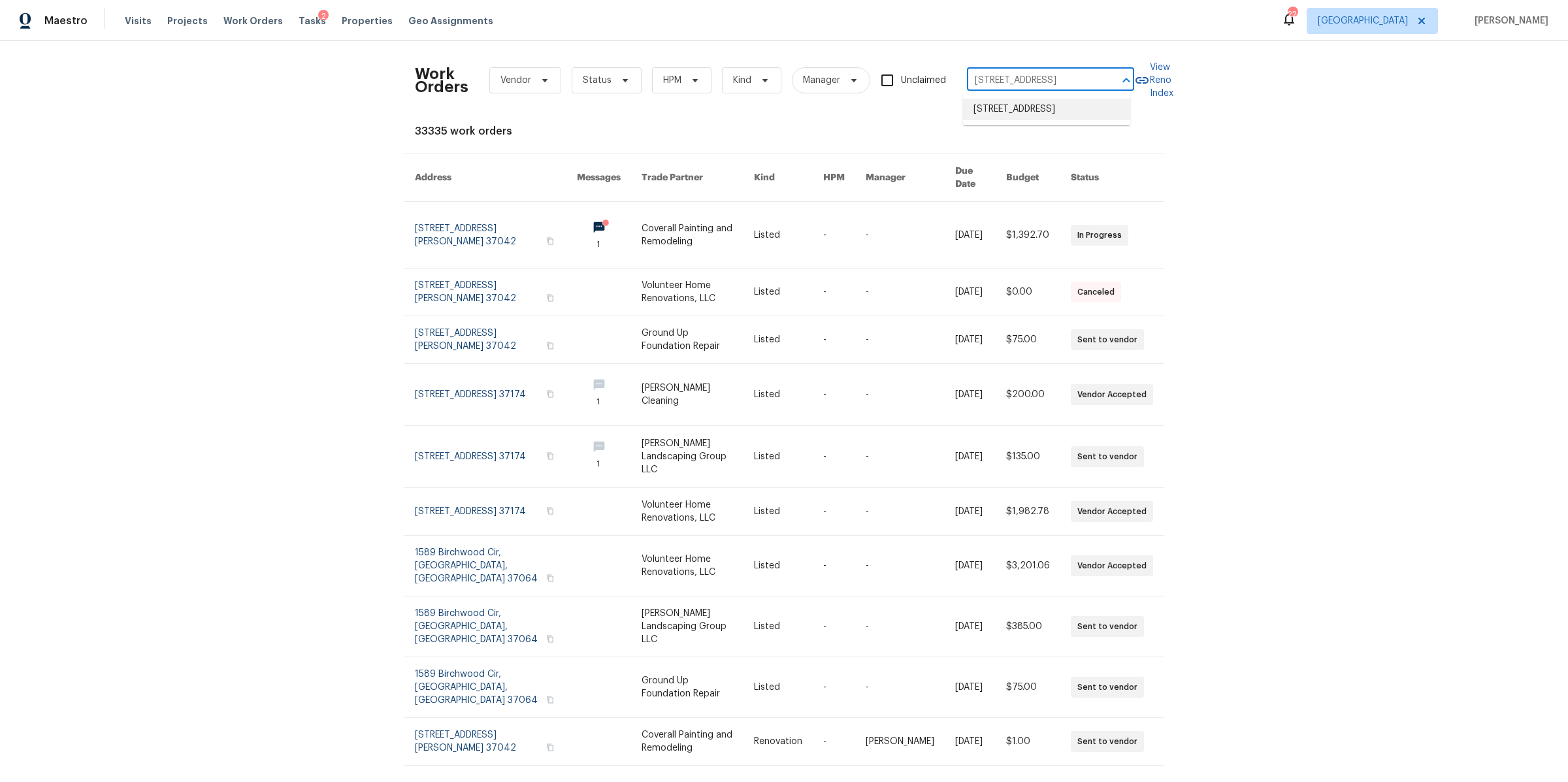
click at [1018, 103] on li "[STREET_ADDRESS]" at bounding box center [1047, 109] width 167 height 22
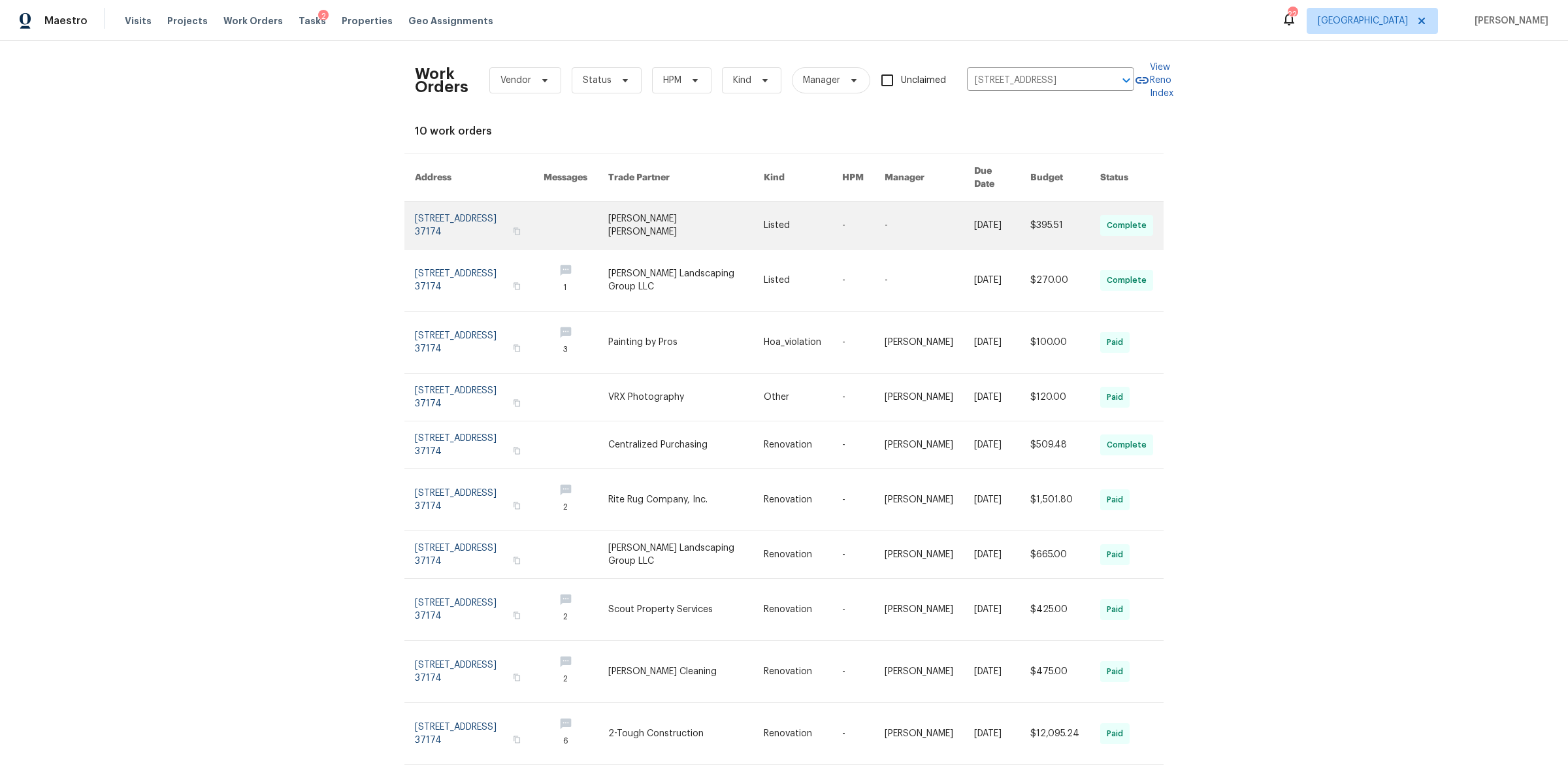
click at [480, 204] on link at bounding box center [479, 226] width 129 height 47
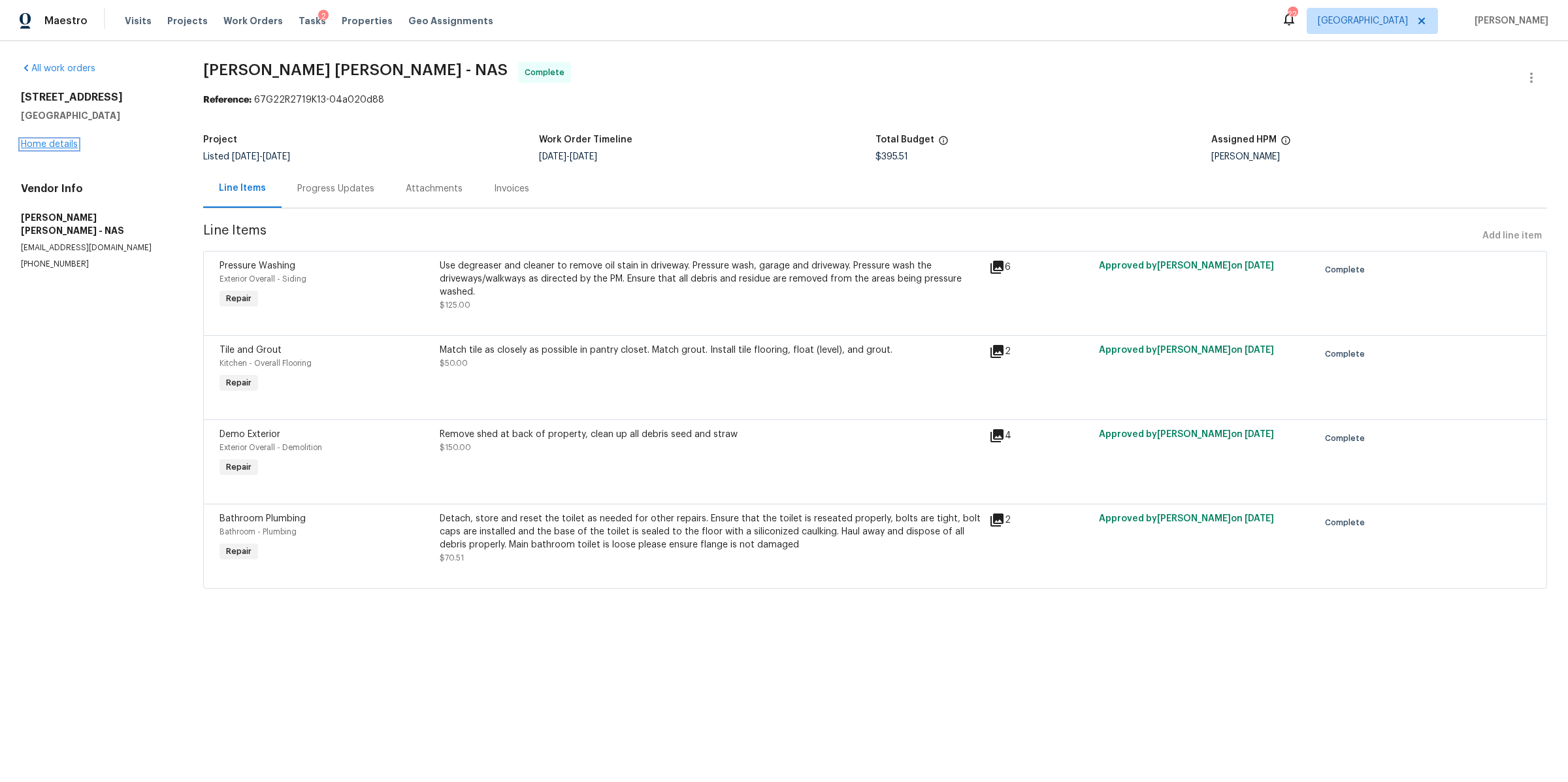
click at [57, 144] on link "Home details" at bounding box center [49, 145] width 57 height 9
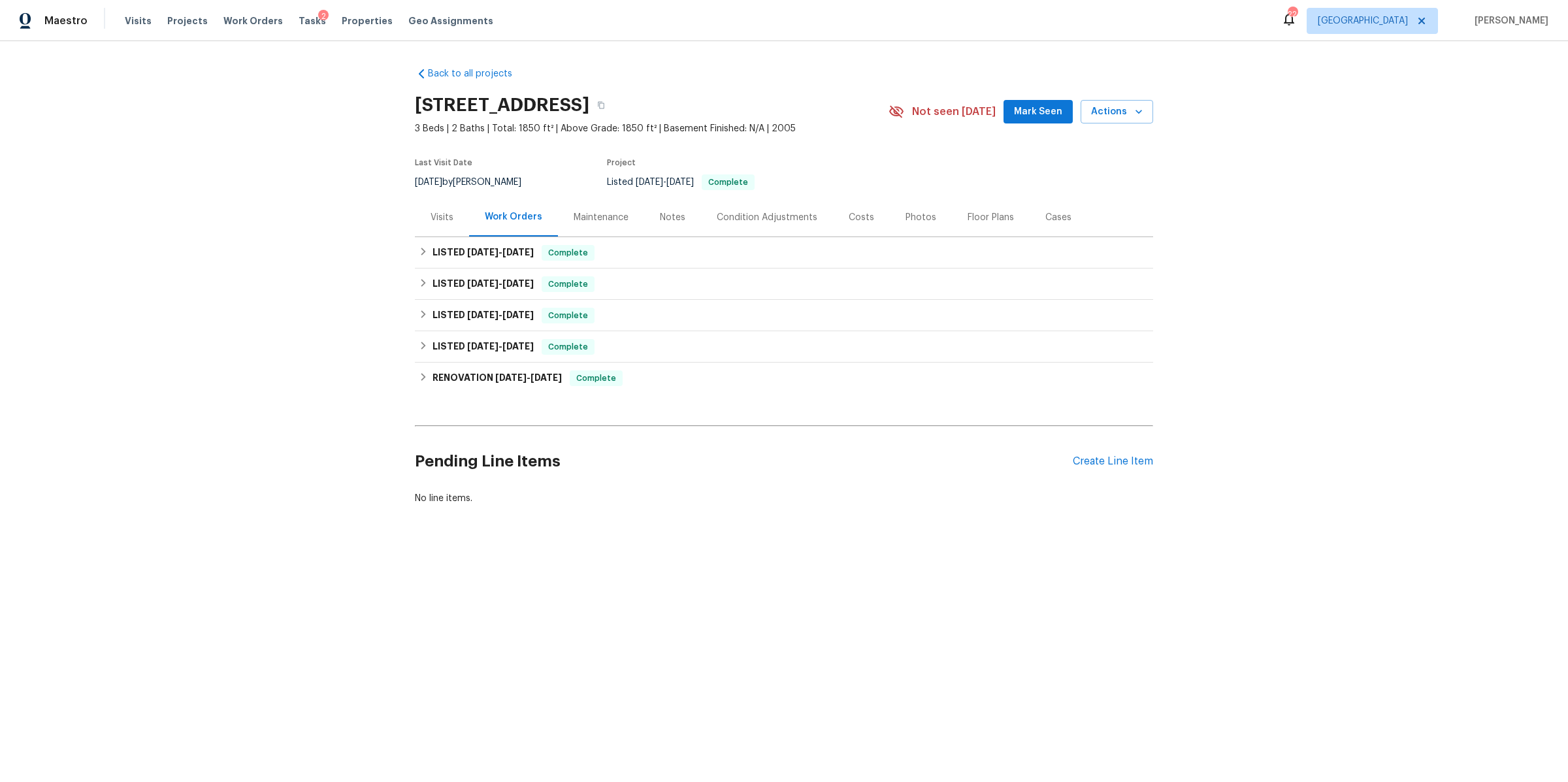
click at [440, 214] on div "Visits" at bounding box center [442, 217] width 23 height 13
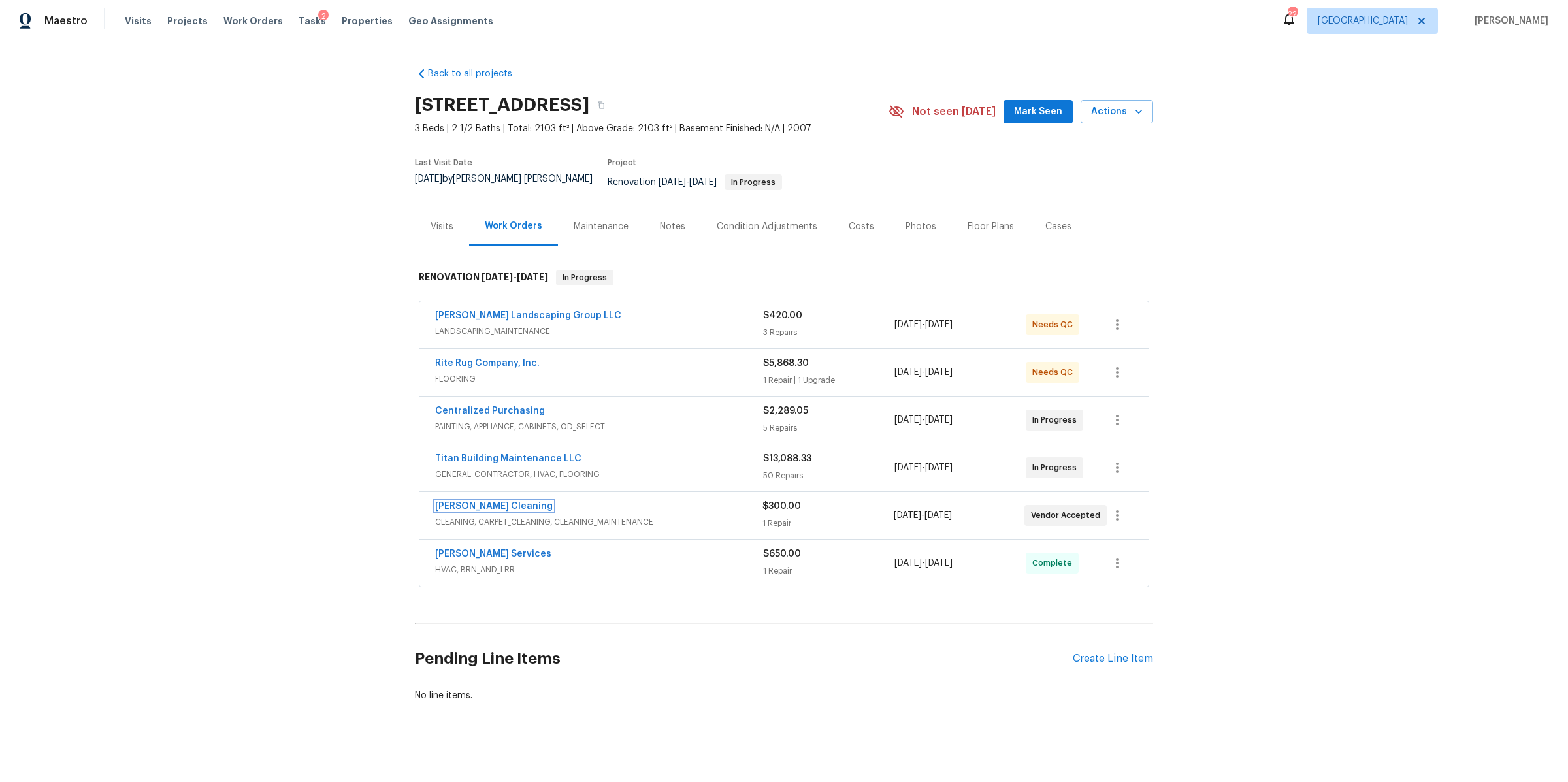
click at [477, 502] on link "[PERSON_NAME] Cleaning" at bounding box center [494, 506] width 117 height 9
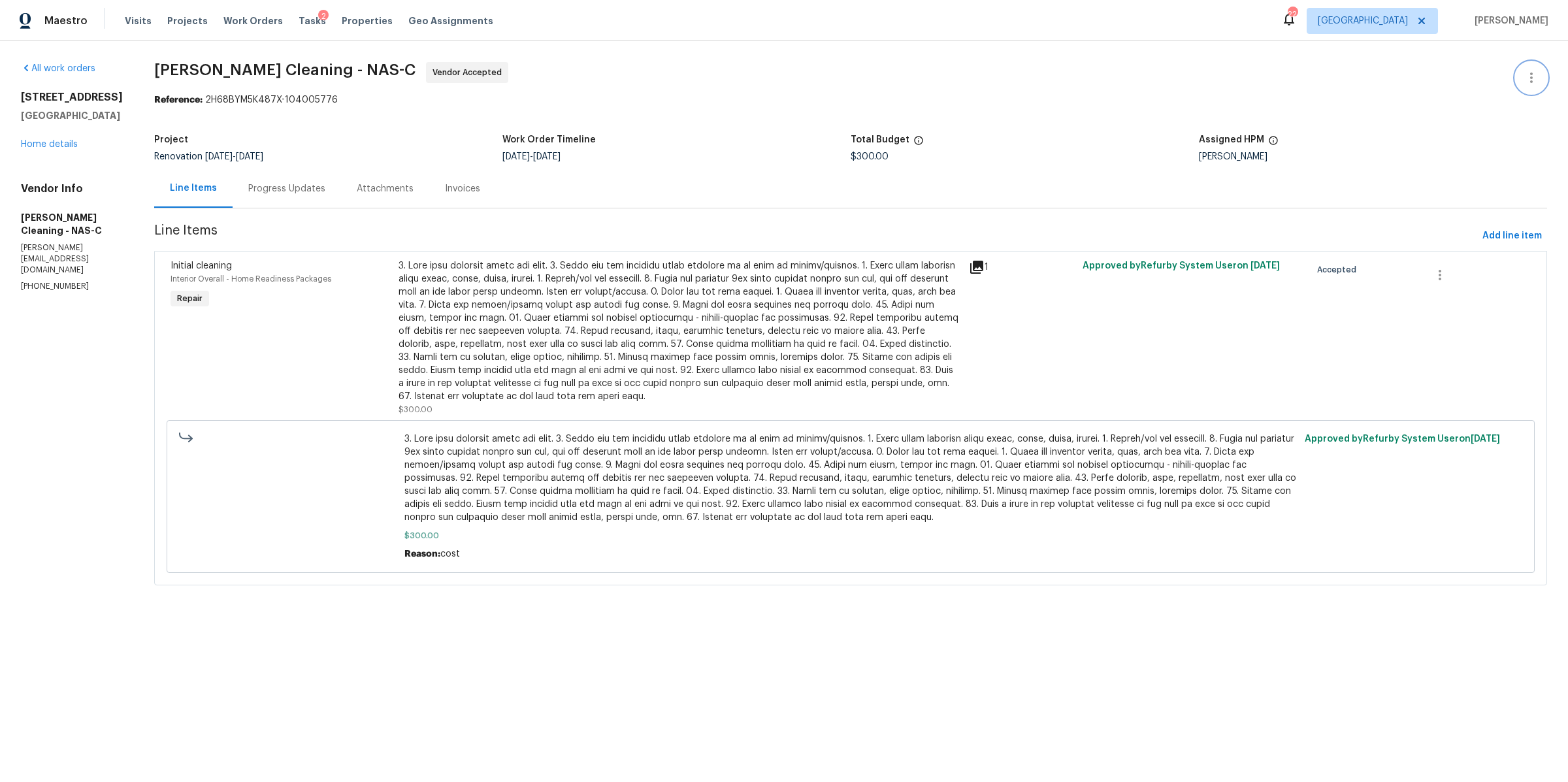
click at [1515, 86] on button "button" at bounding box center [1531, 78] width 31 height 31
click at [1457, 104] on li "Add Trip Charge" at bounding box center [1488, 100] width 141 height 22
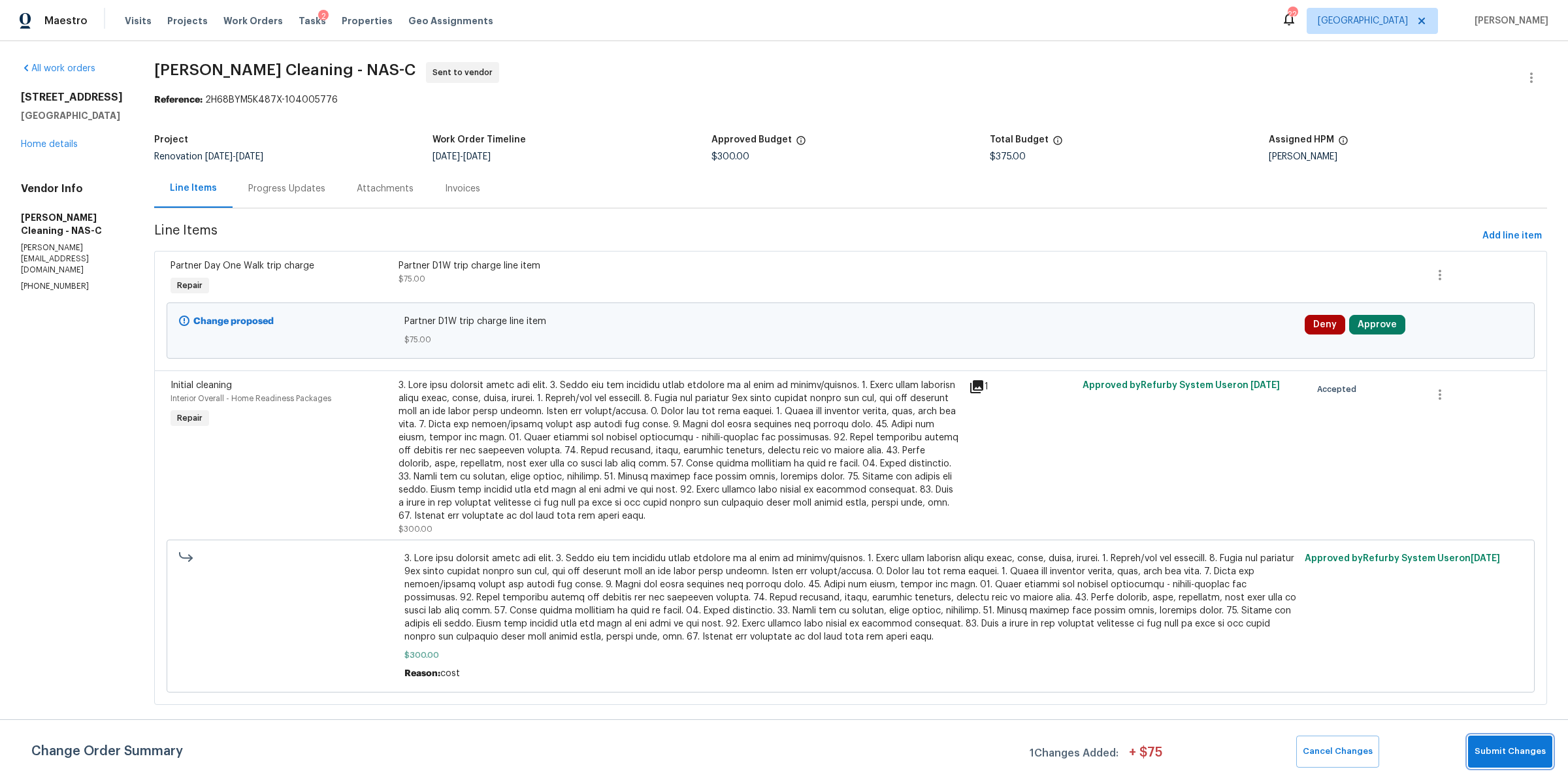
click at [1500, 762] on button "Submit Changes" at bounding box center [1510, 751] width 84 height 32
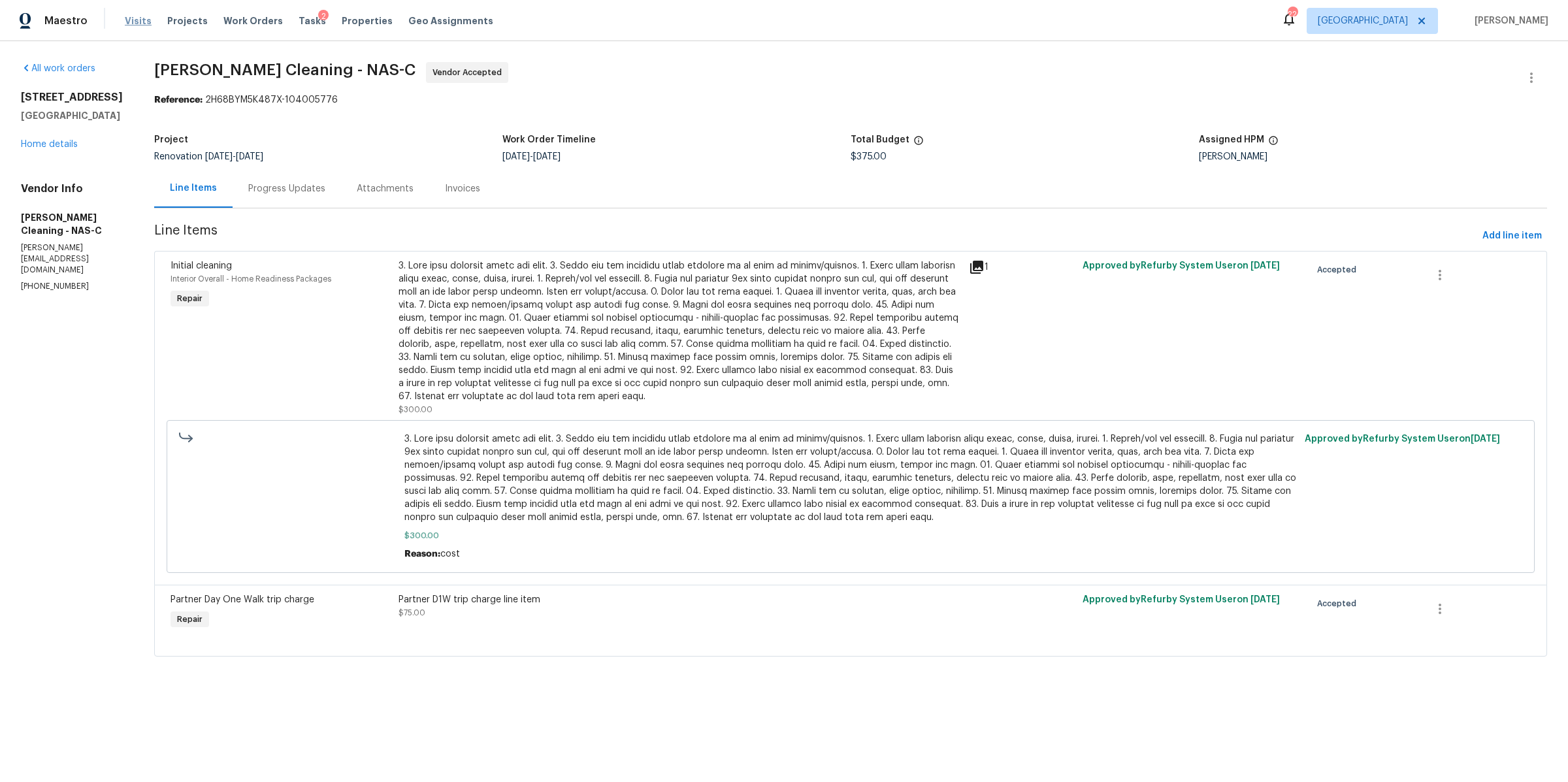
click at [129, 16] on span "Visits" at bounding box center [138, 20] width 27 height 13
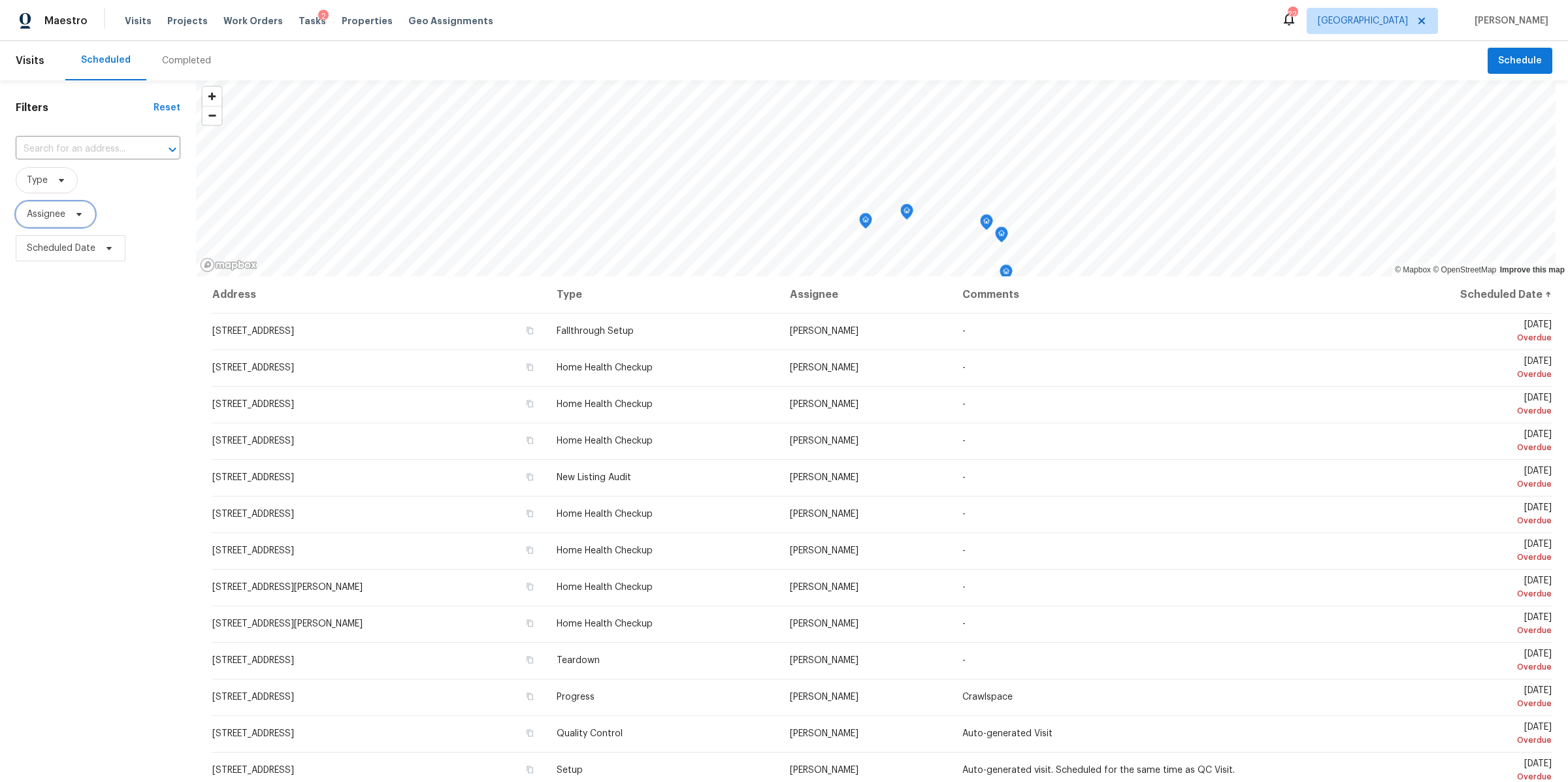
click at [90, 212] on span "Assignee" at bounding box center [55, 214] width 80 height 26
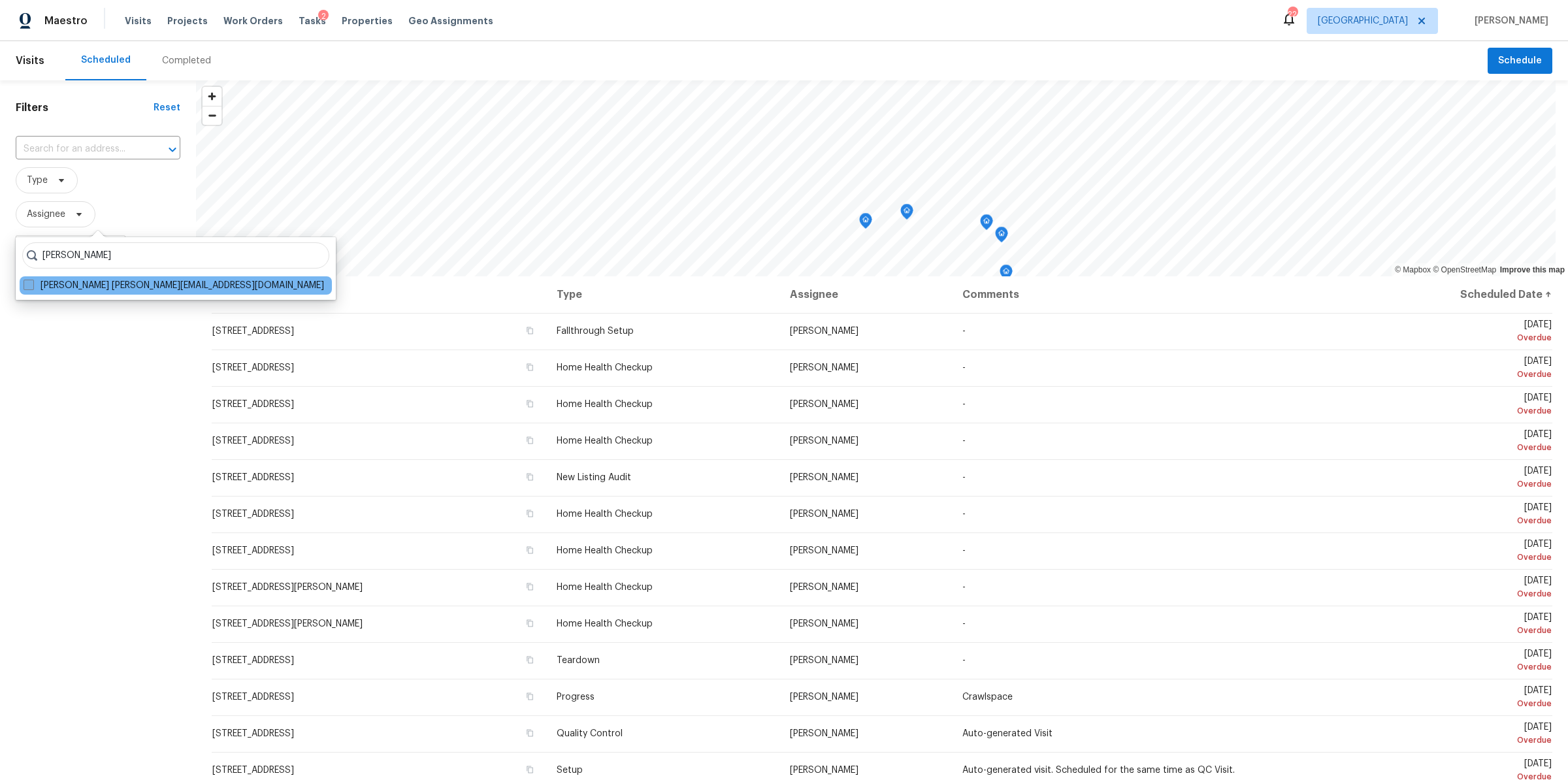
type input "brianna bidco"
click at [81, 283] on label "Brianna Bidco brianna.bidco@opendoor.com" at bounding box center [174, 285] width 300 height 13
click at [32, 283] on input "Brianna Bidco brianna.bidco@opendoor.com" at bounding box center [28, 283] width 9 height 9
checkbox input "true"
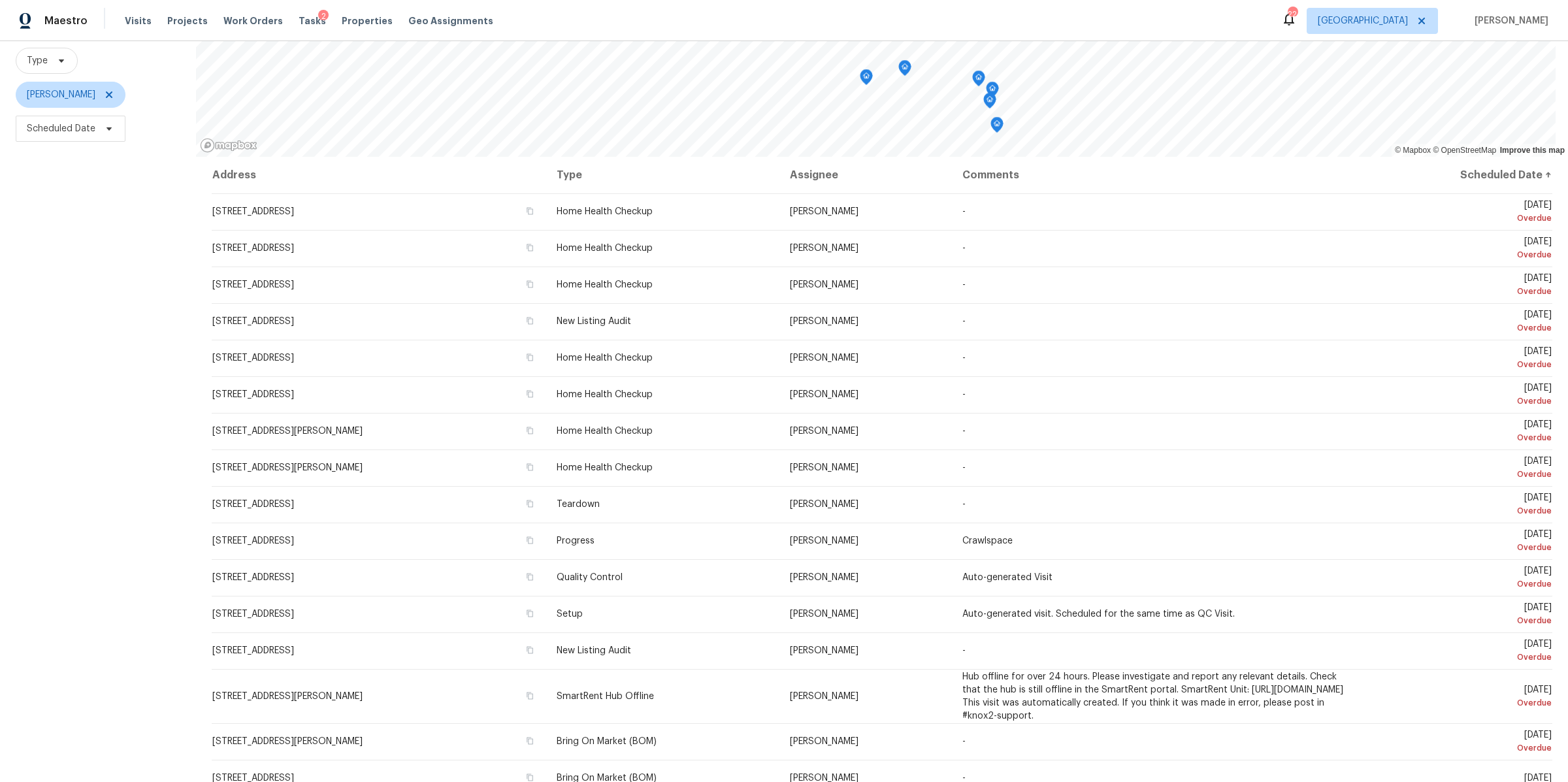
scroll to position [132, 0]
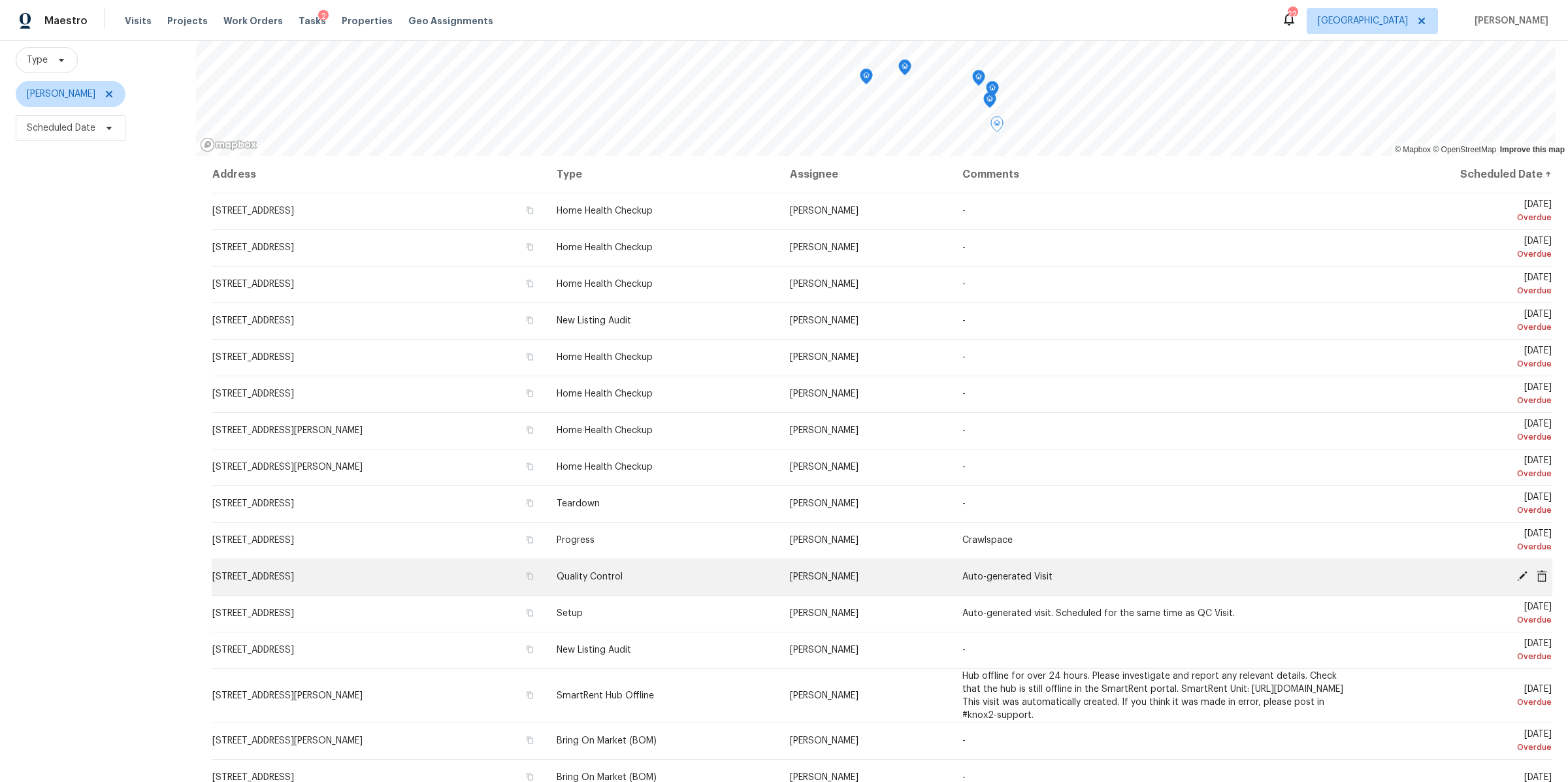
click at [1516, 570] on icon at bounding box center [1521, 575] width 11 height 11
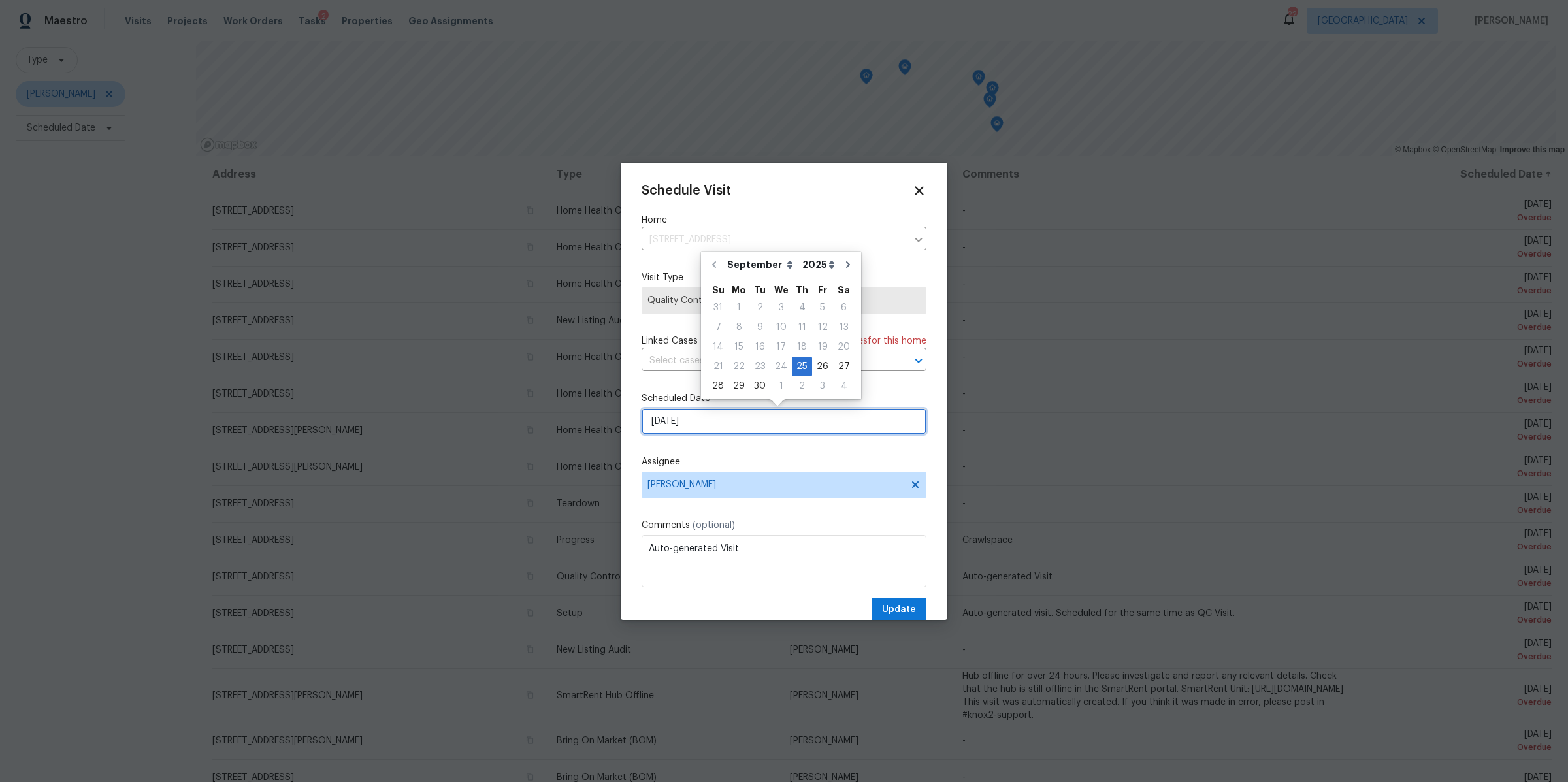
click at [722, 421] on input "[DATE]" at bounding box center [784, 421] width 285 height 26
click at [737, 386] on div "29" at bounding box center [739, 386] width 21 height 18
type input "[DATE]"
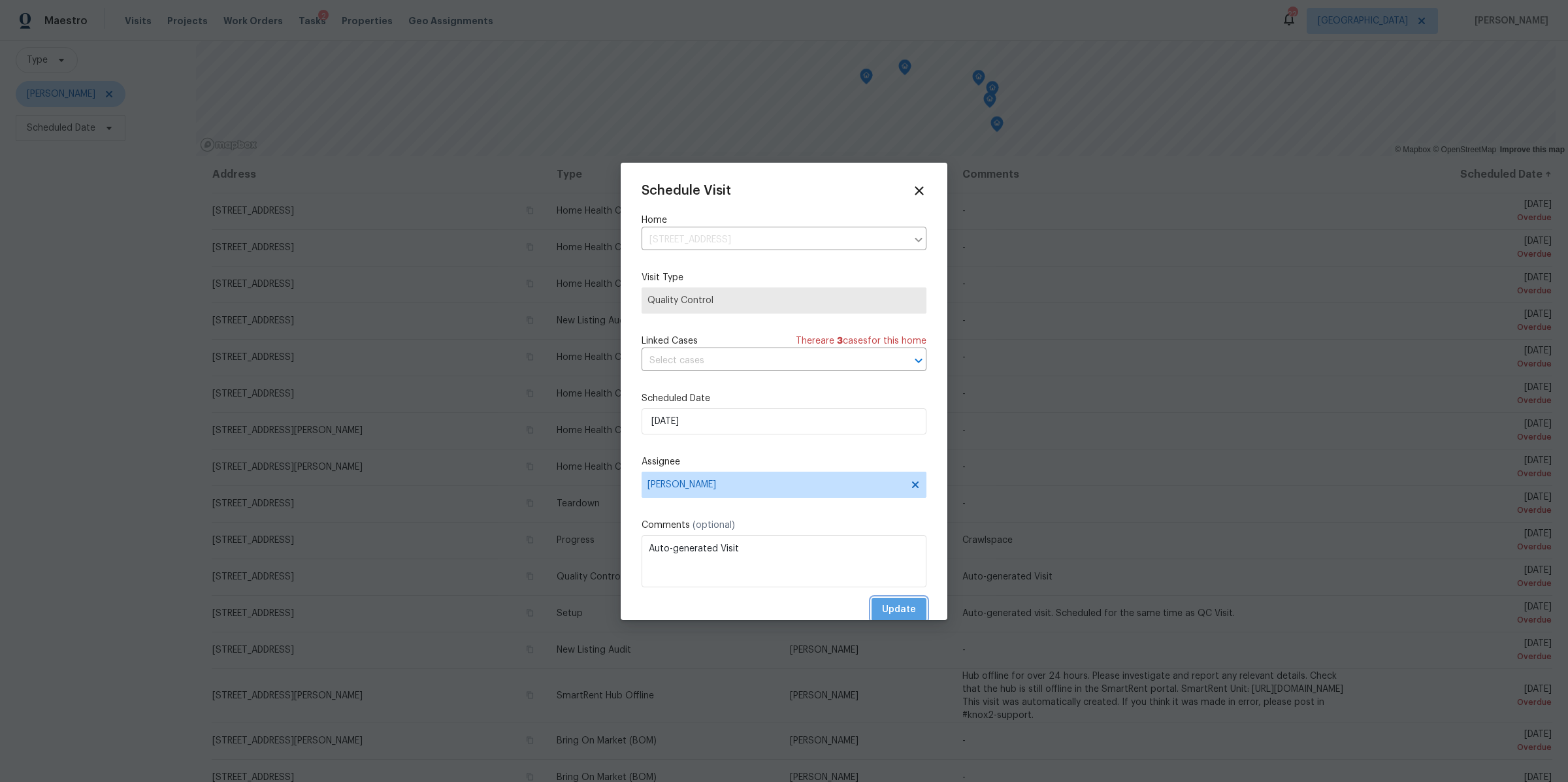
click at [882, 604] on span "Update" at bounding box center [899, 610] width 34 height 16
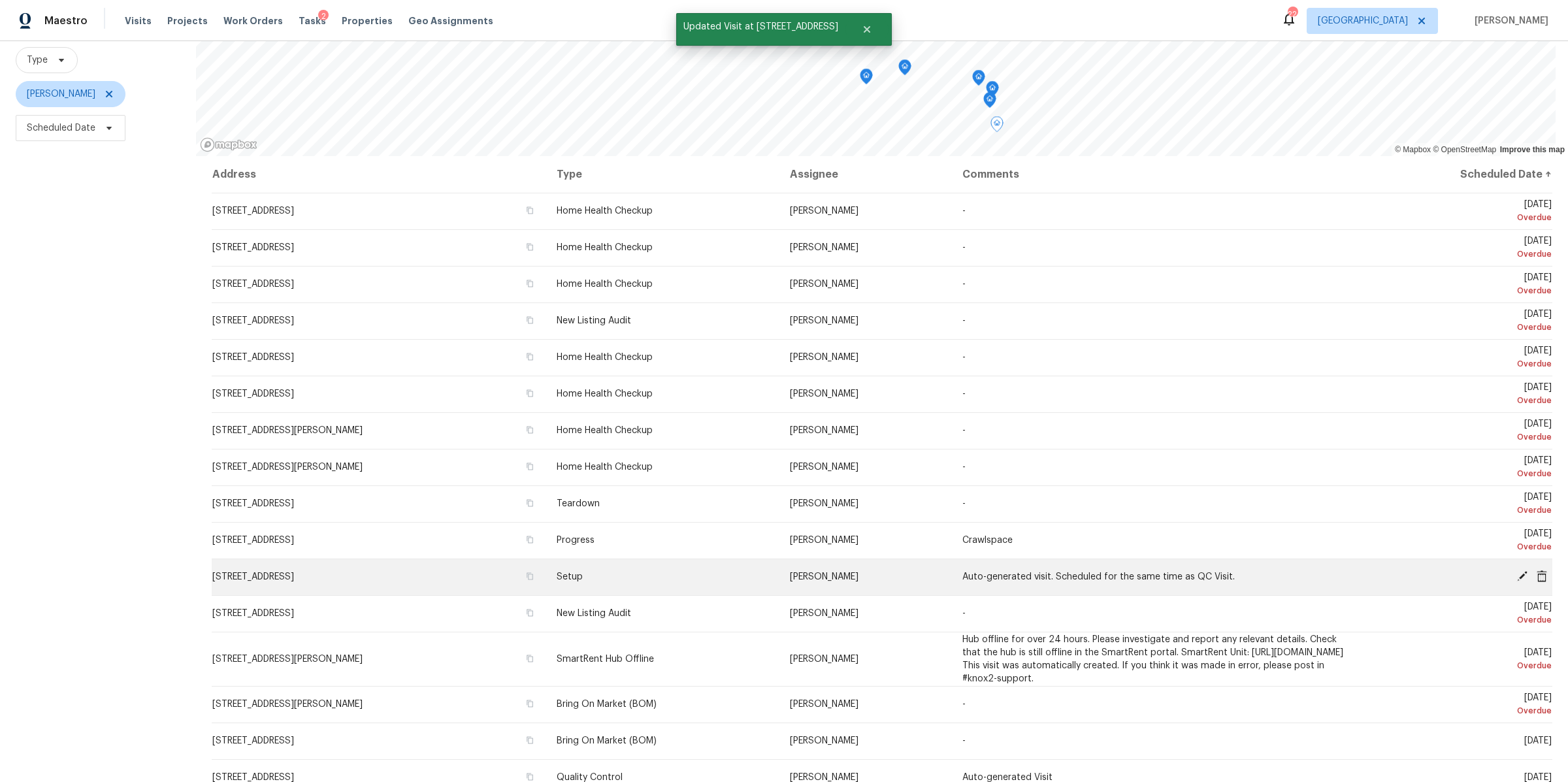
click at [1516, 570] on icon at bounding box center [1521, 575] width 11 height 11
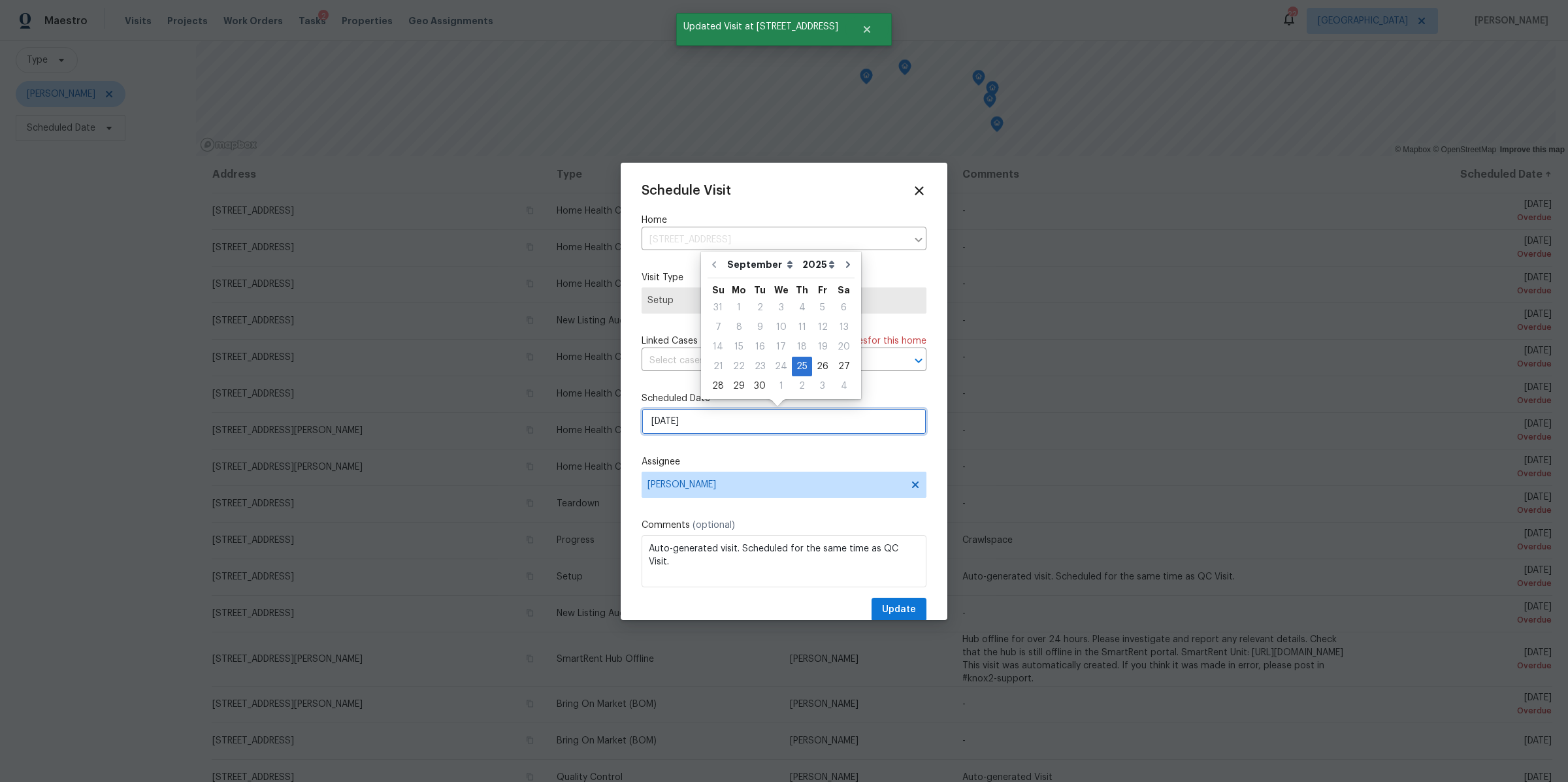
click at [756, 421] on input "[DATE]" at bounding box center [784, 421] width 285 height 26
click at [736, 380] on div "29" at bounding box center [739, 386] width 21 height 18
type input "[DATE]"
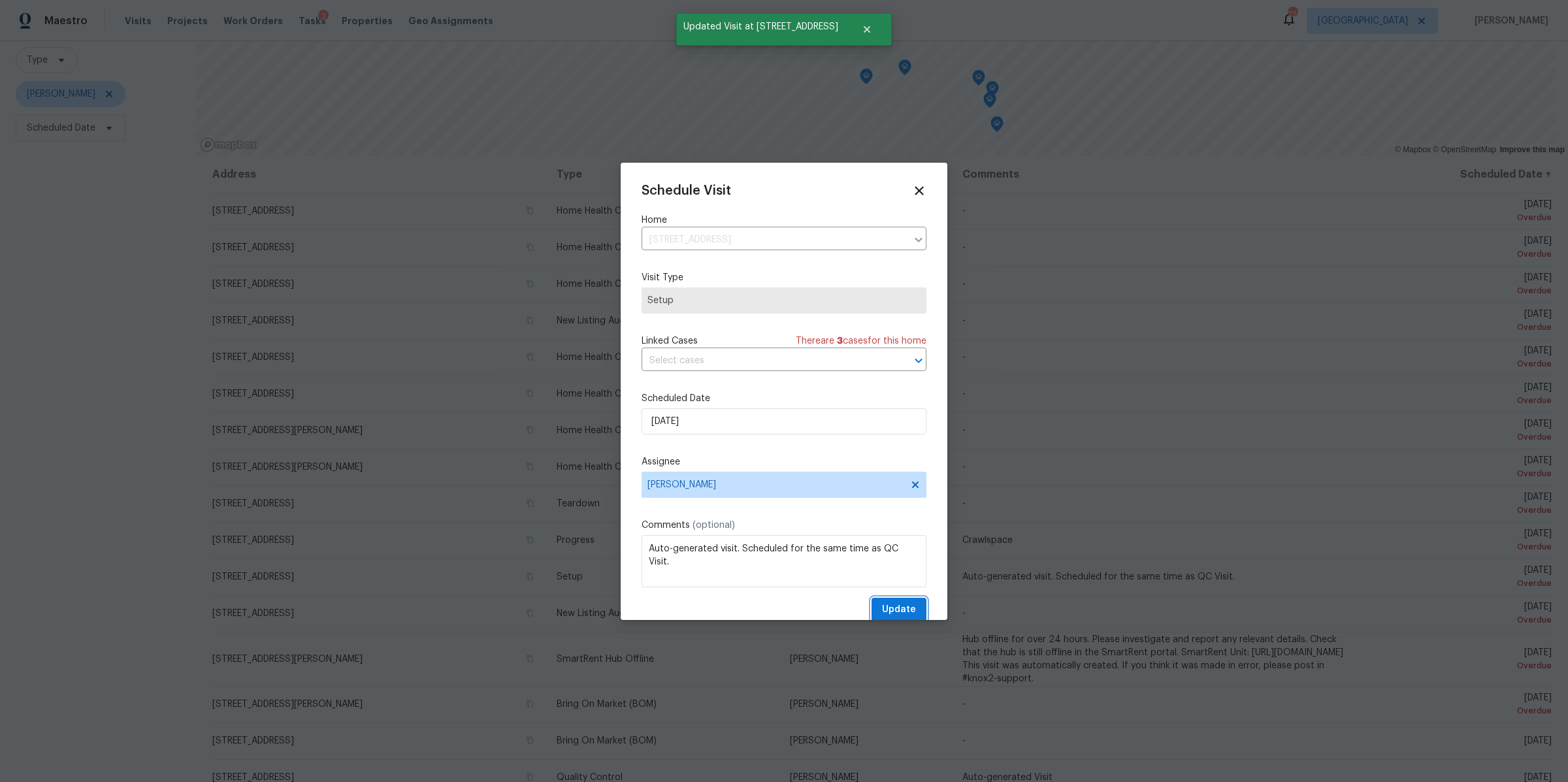
click at [885, 600] on button "Update" at bounding box center [898, 610] width 55 height 24
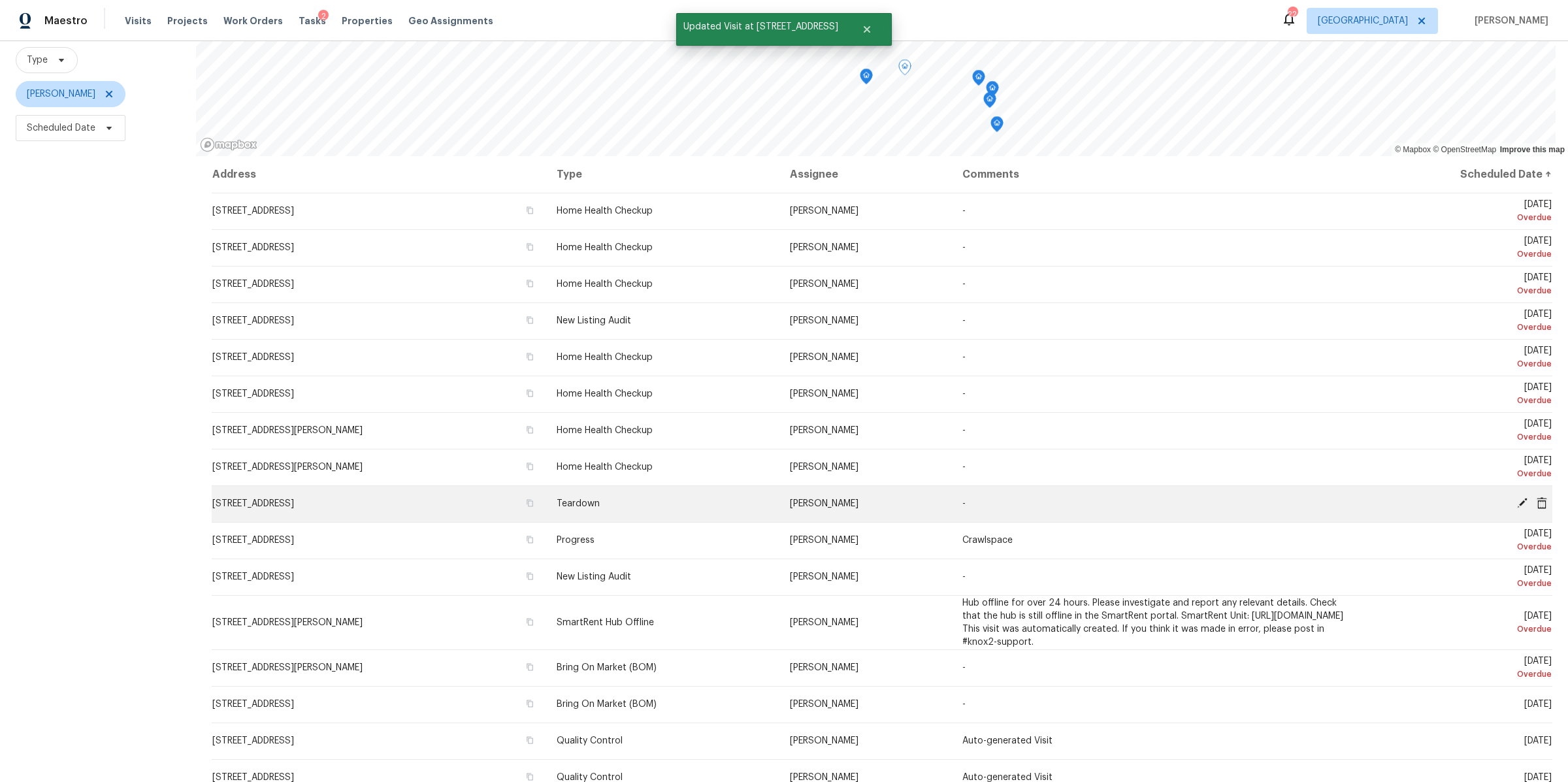
click at [1517, 498] on icon at bounding box center [1521, 502] width 10 height 10
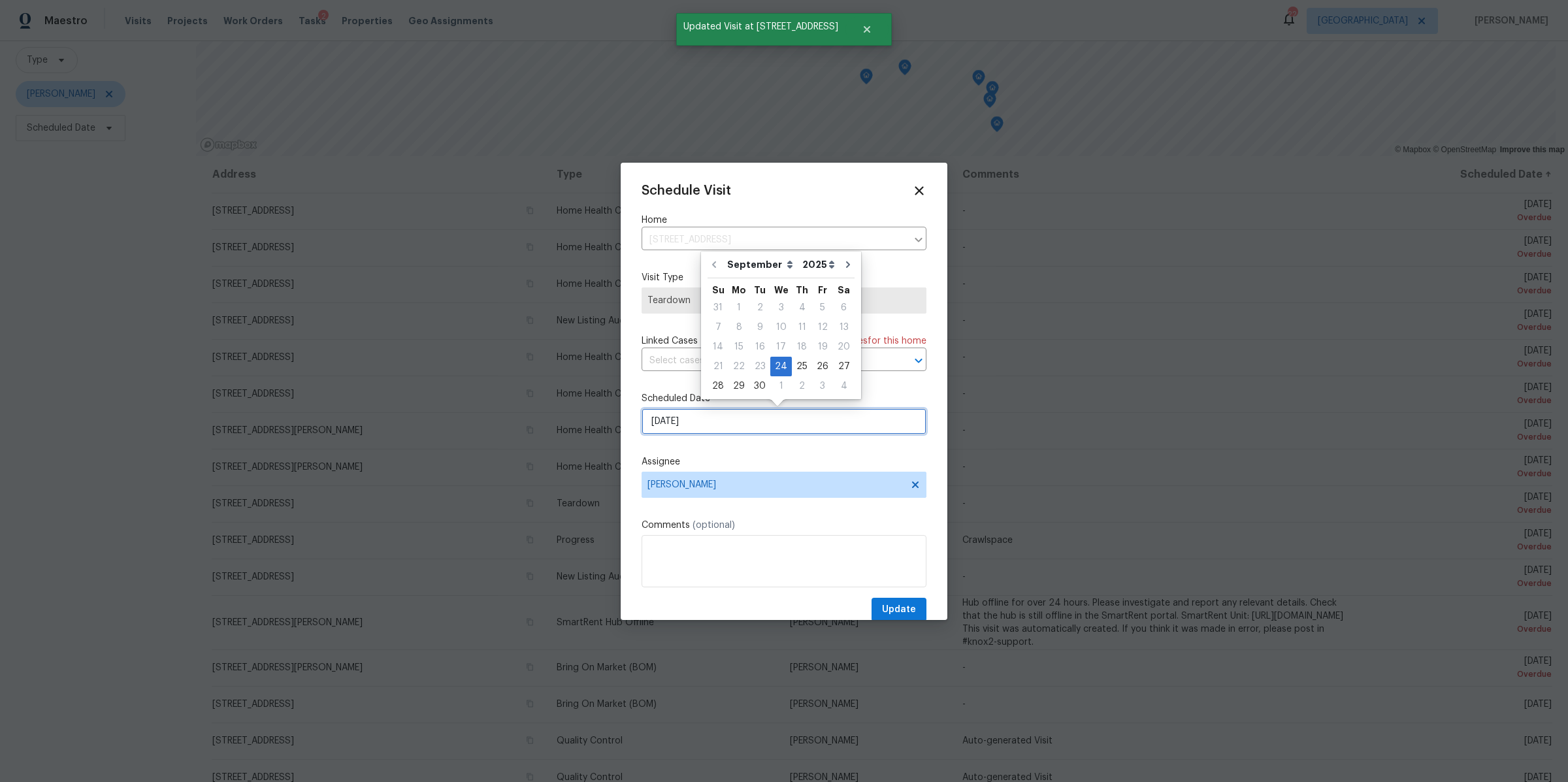
click at [708, 423] on input "[DATE]" at bounding box center [784, 421] width 285 height 26
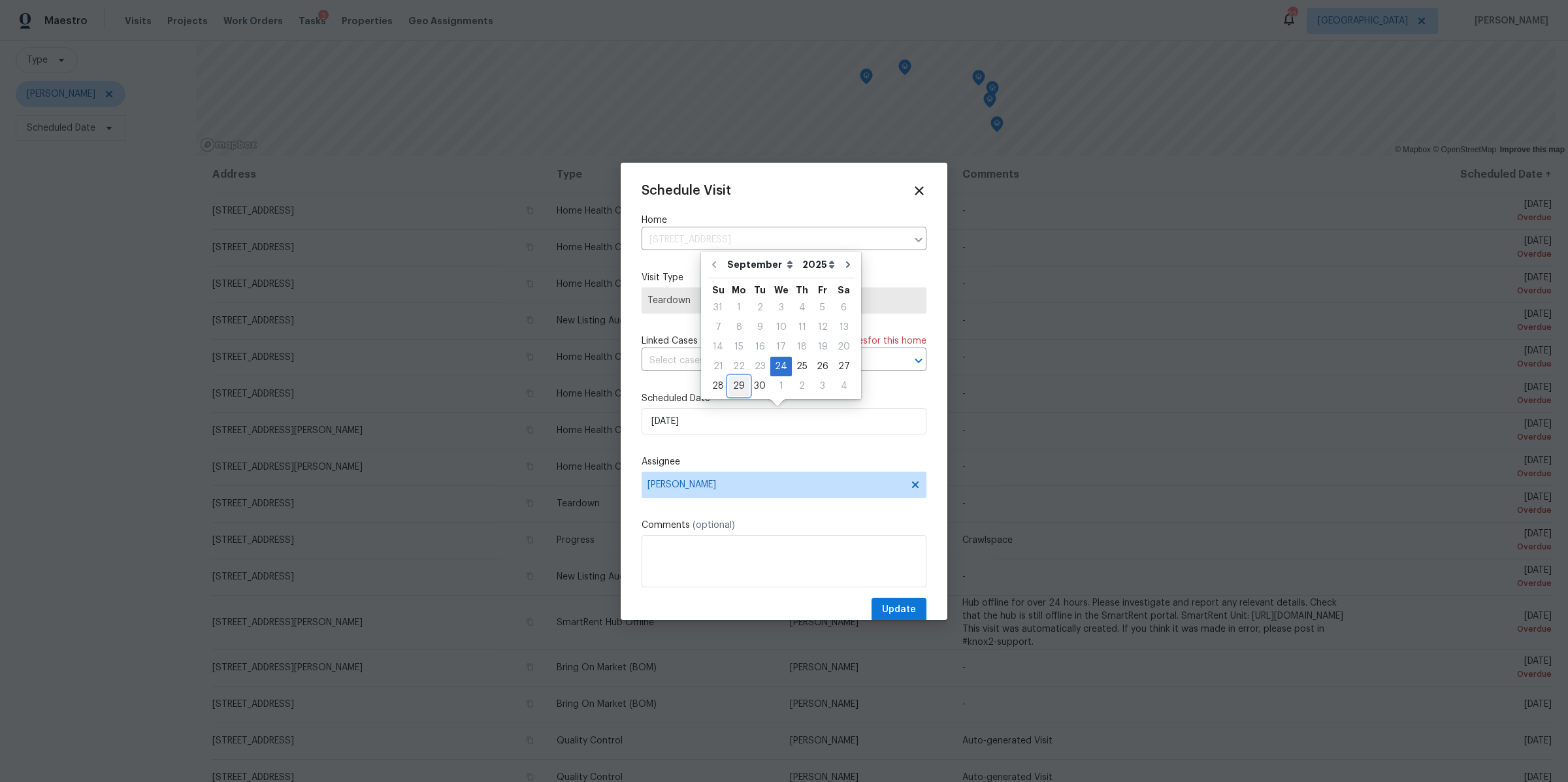
click at [741, 388] on div "29" at bounding box center [739, 386] width 21 height 18
type input "[DATE]"
click at [892, 609] on span "Update" at bounding box center [899, 610] width 34 height 16
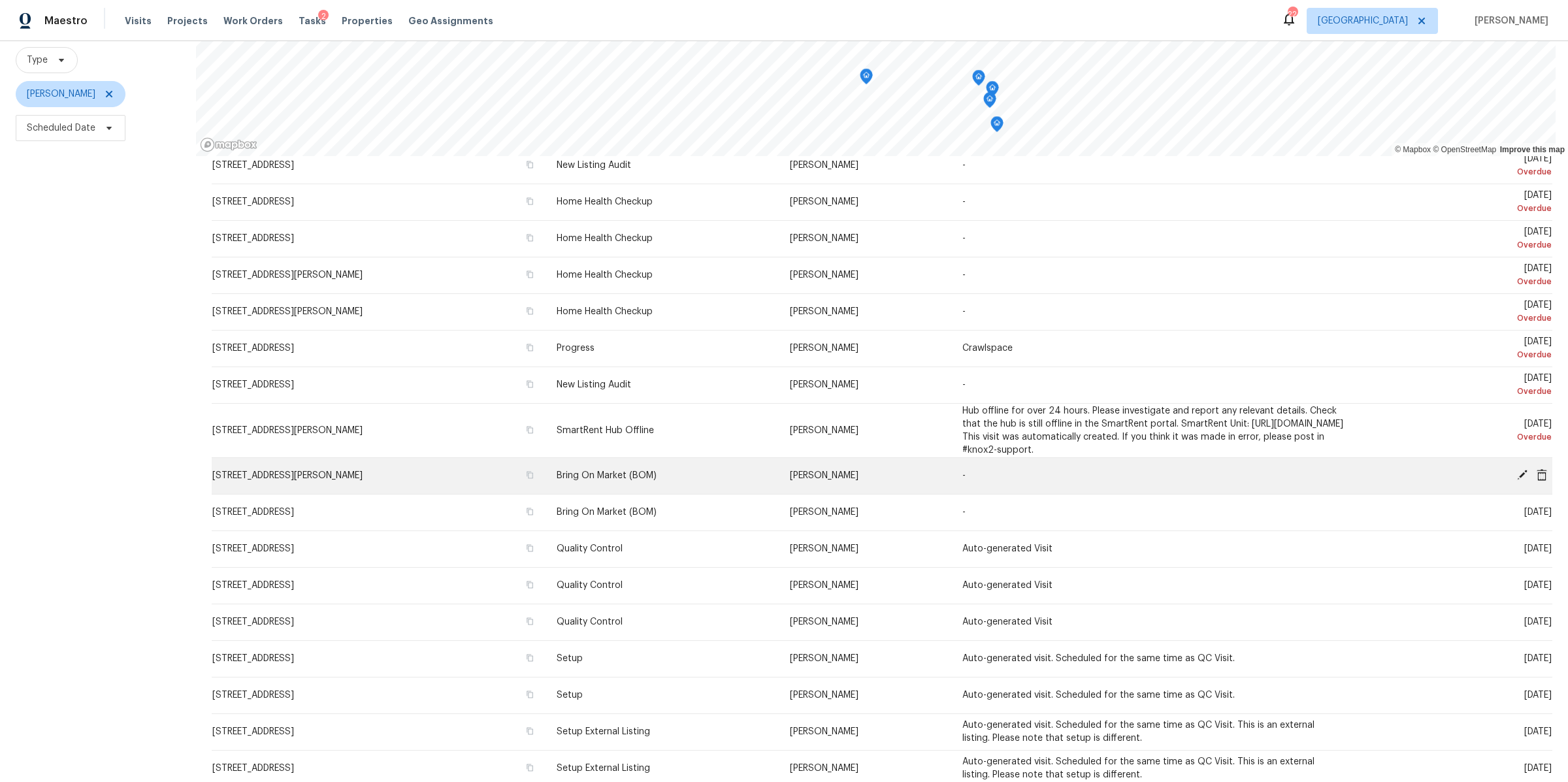
scroll to position [196, 0]
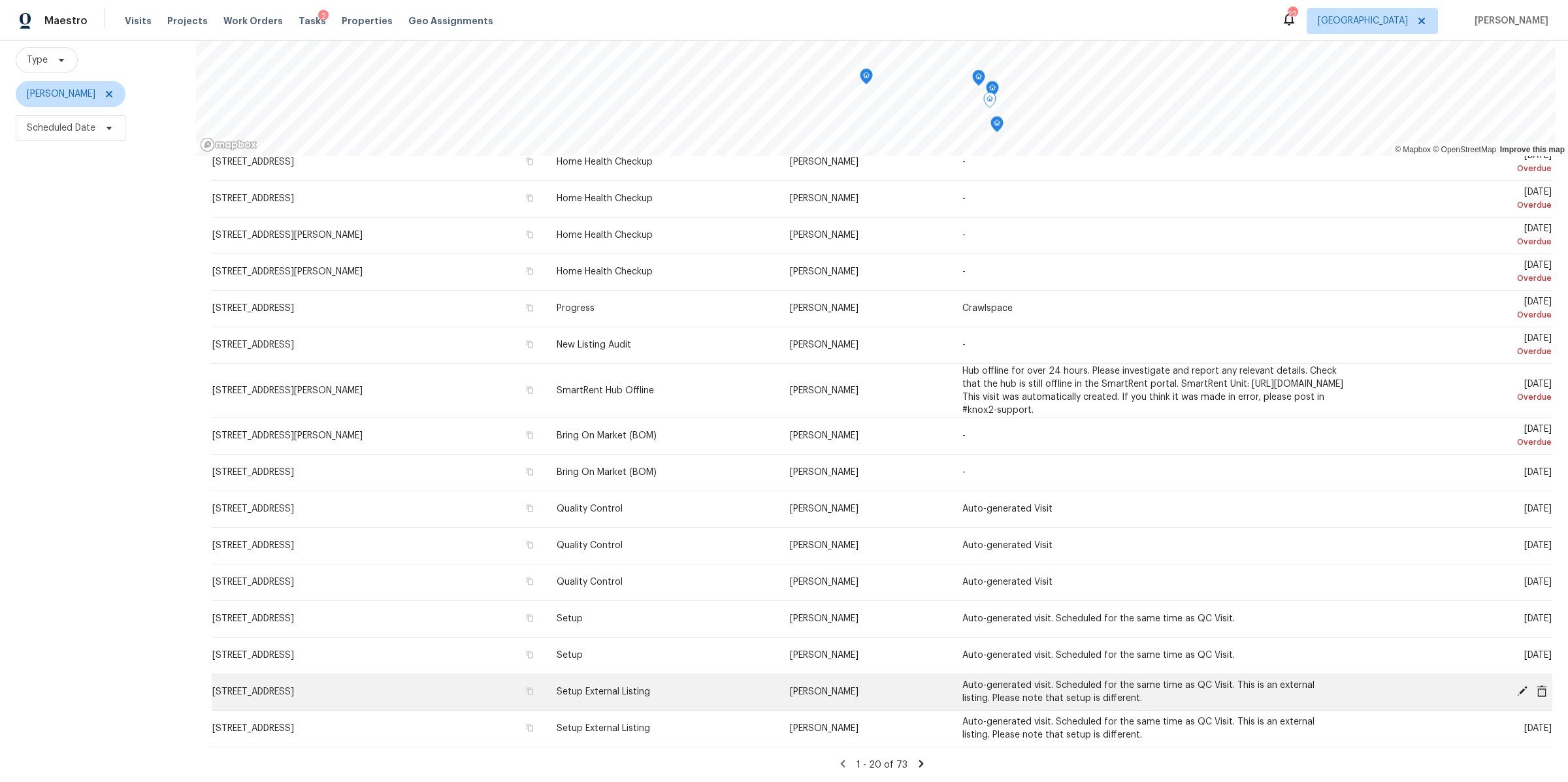
click at [1517, 686] on icon at bounding box center [1521, 691] width 10 height 10
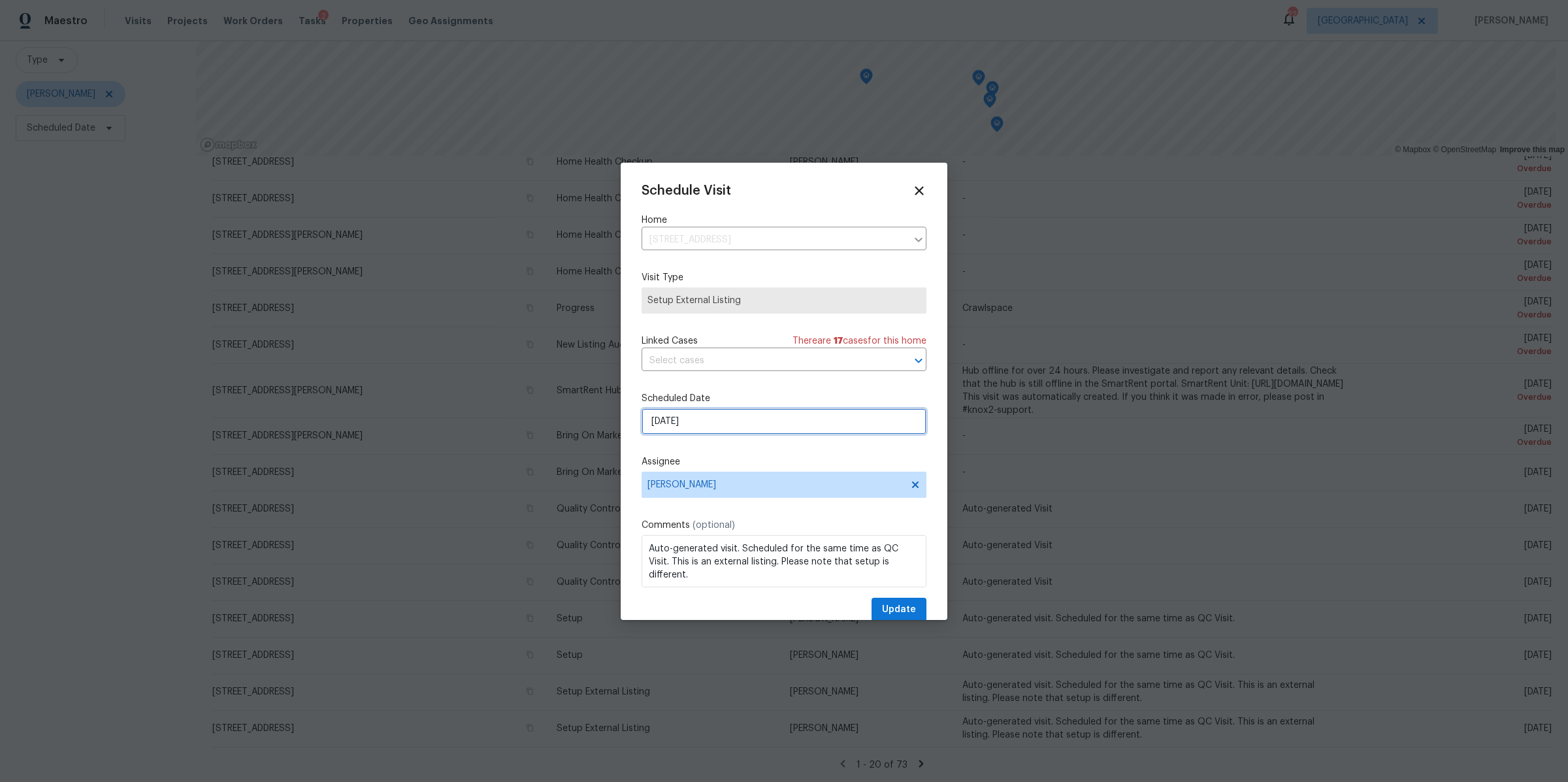
click at [764, 429] on input "[DATE]" at bounding box center [784, 421] width 285 height 26
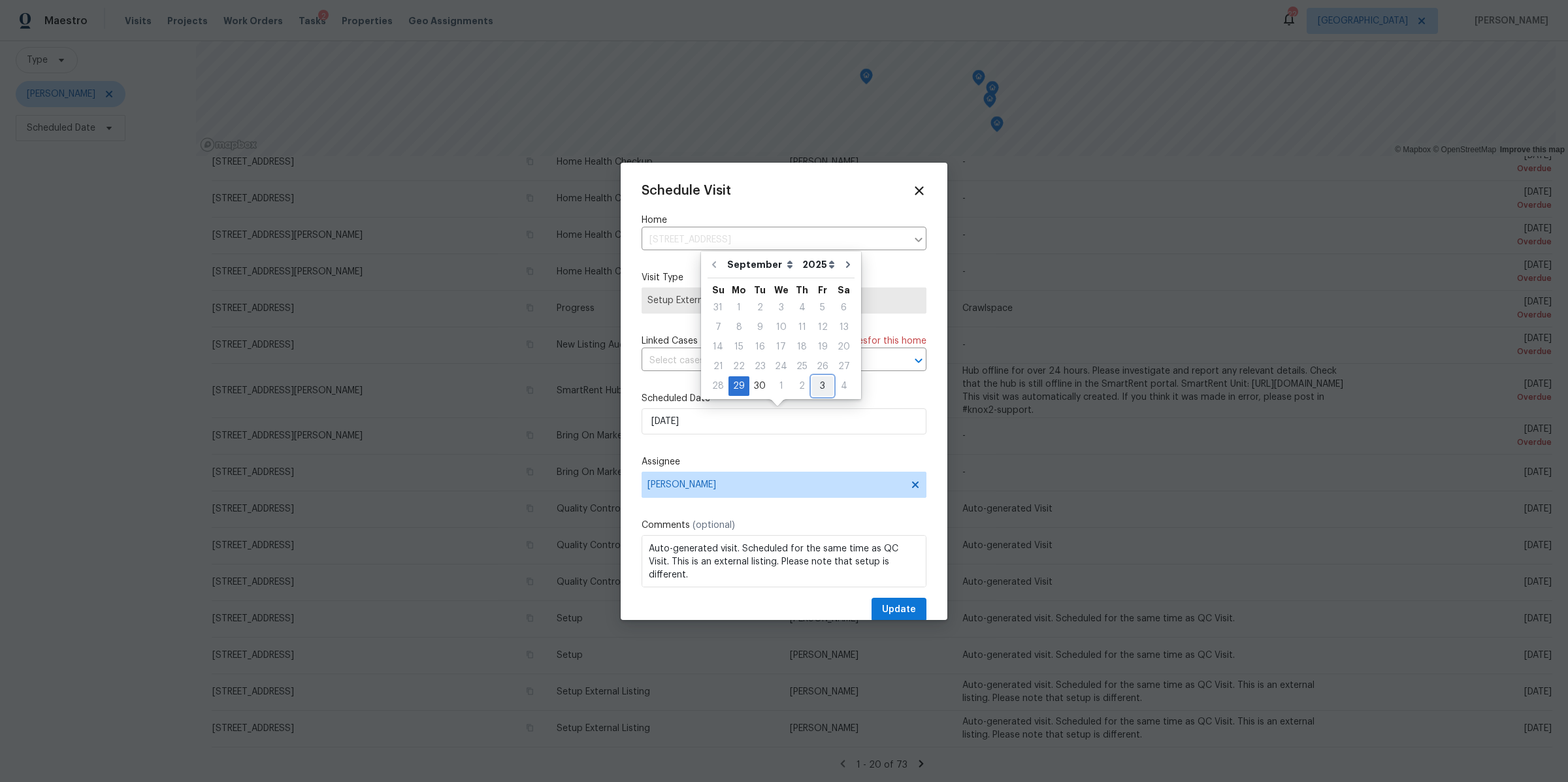
click at [812, 386] on div "3" at bounding box center [822, 386] width 21 height 18
type input "[DATE]"
select select "9"
click at [799, 306] on div "2" at bounding box center [801, 307] width 21 height 18
type input "[DATE]"
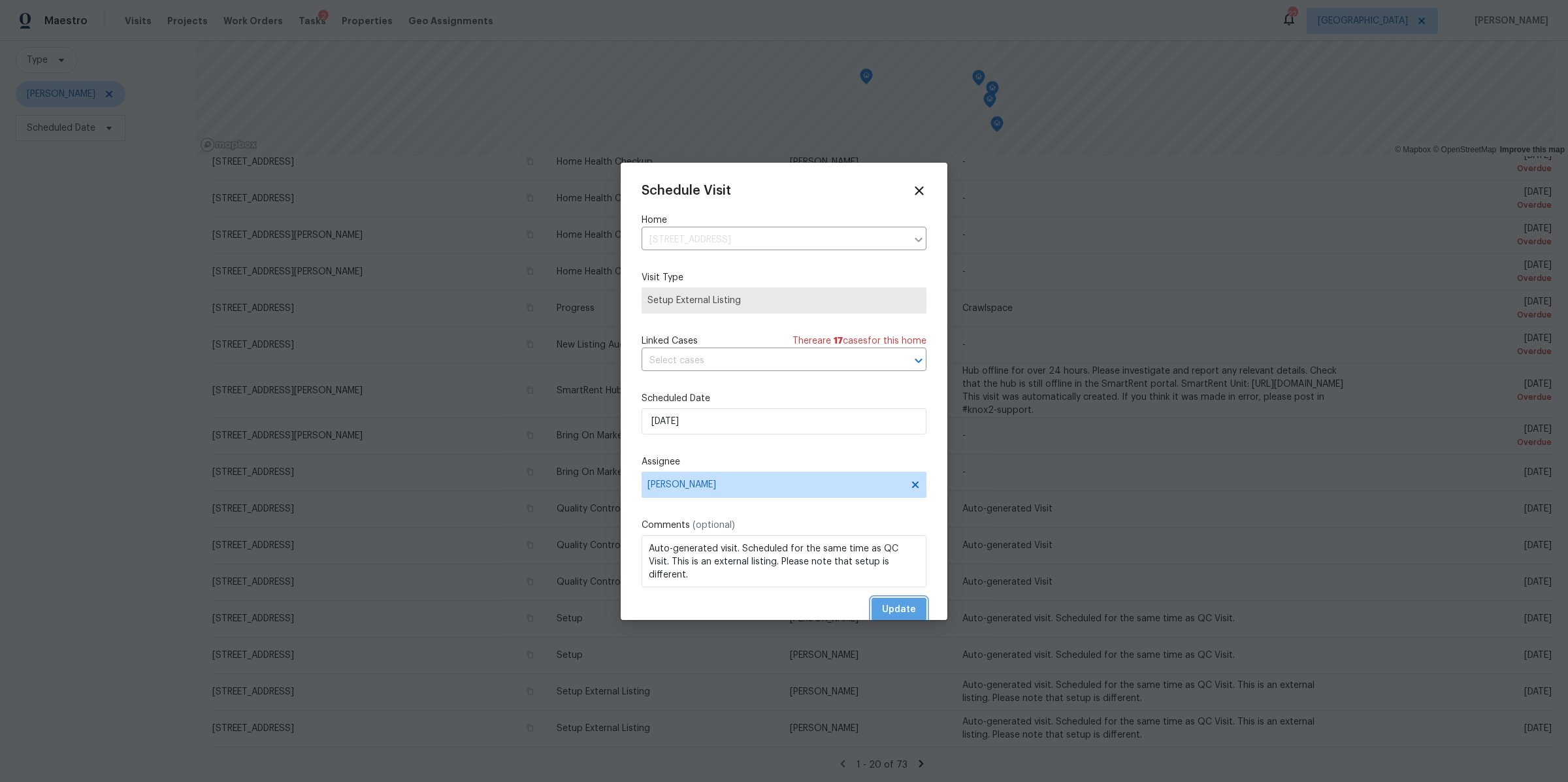
click at [883, 610] on span "Update" at bounding box center [899, 610] width 34 height 16
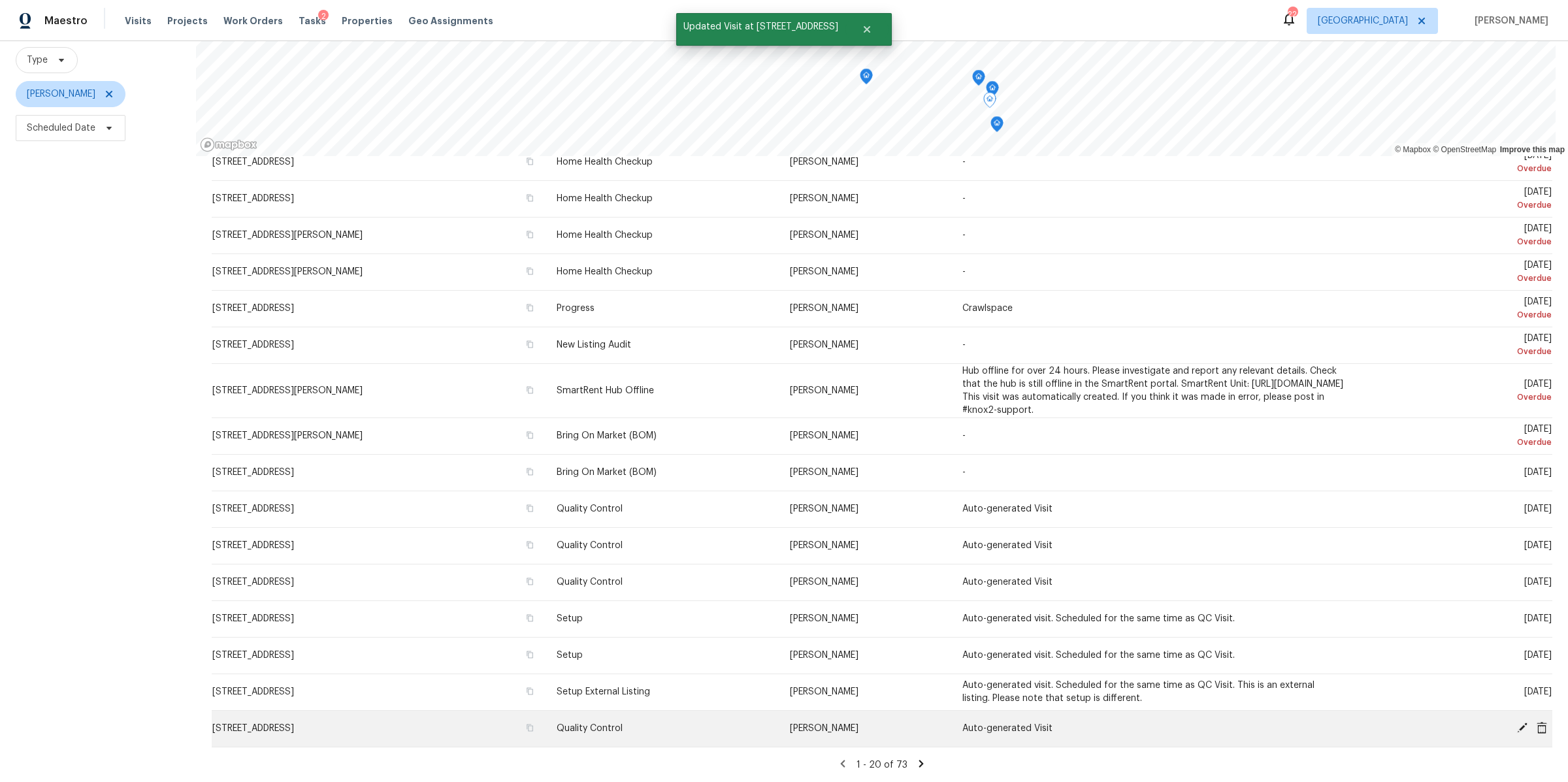
click at [1516, 722] on icon at bounding box center [1521, 727] width 11 height 11
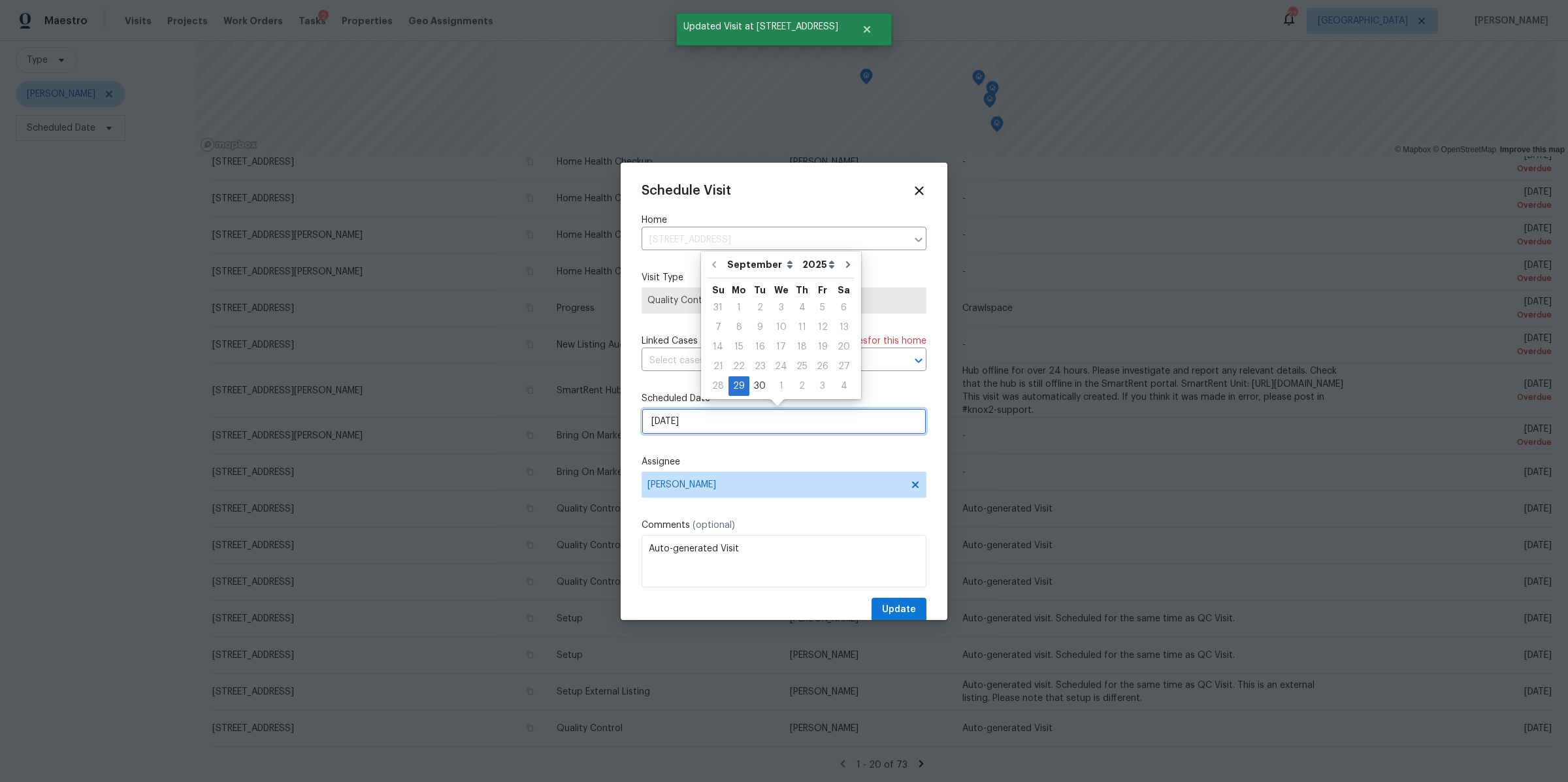
click at [753, 413] on input "[DATE]" at bounding box center [784, 421] width 285 height 26
click at [803, 386] on div "2" at bounding box center [802, 386] width 20 height 18
type input "[DATE]"
select select "9"
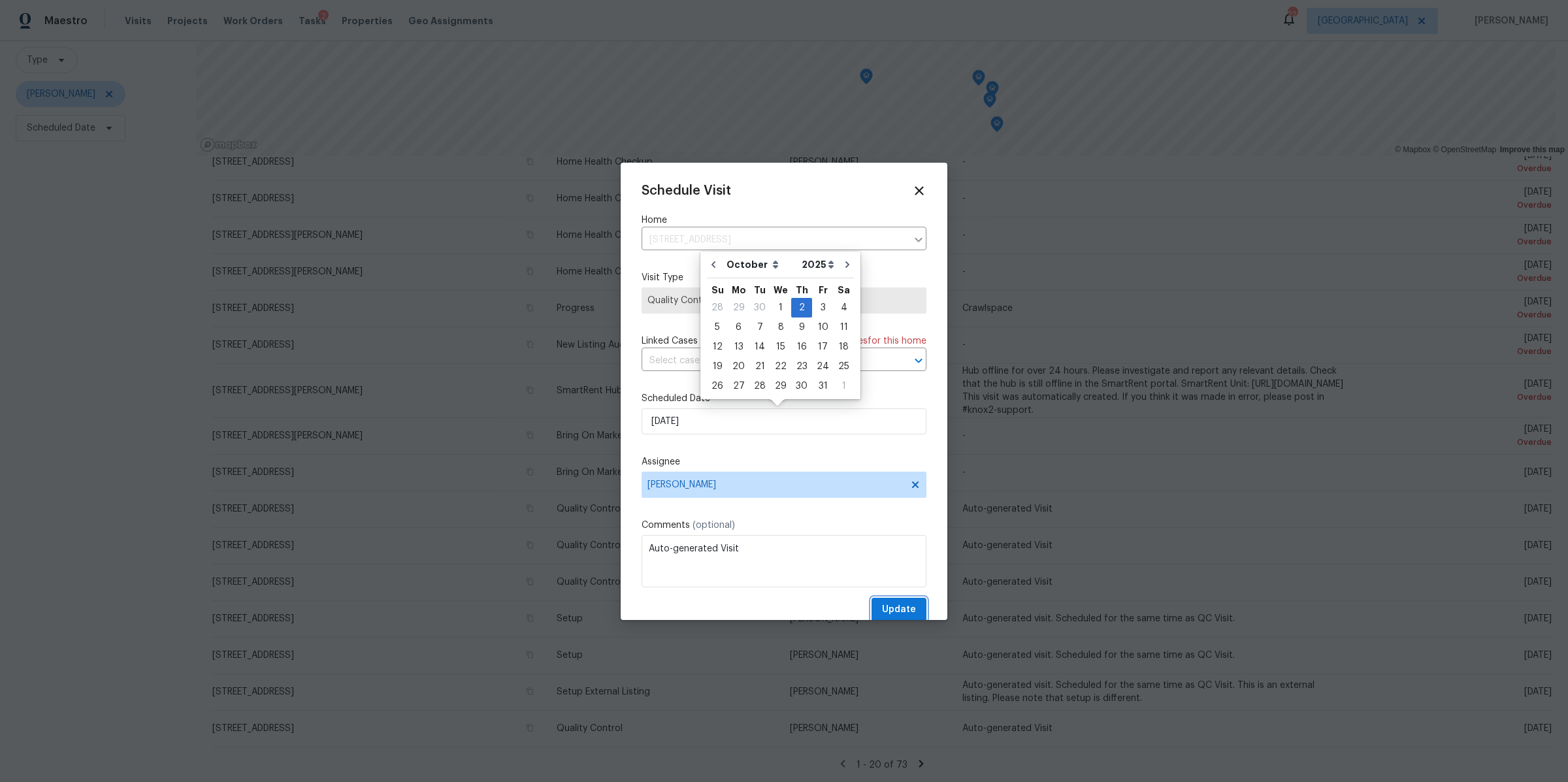
click at [898, 604] on span "Update" at bounding box center [899, 610] width 34 height 16
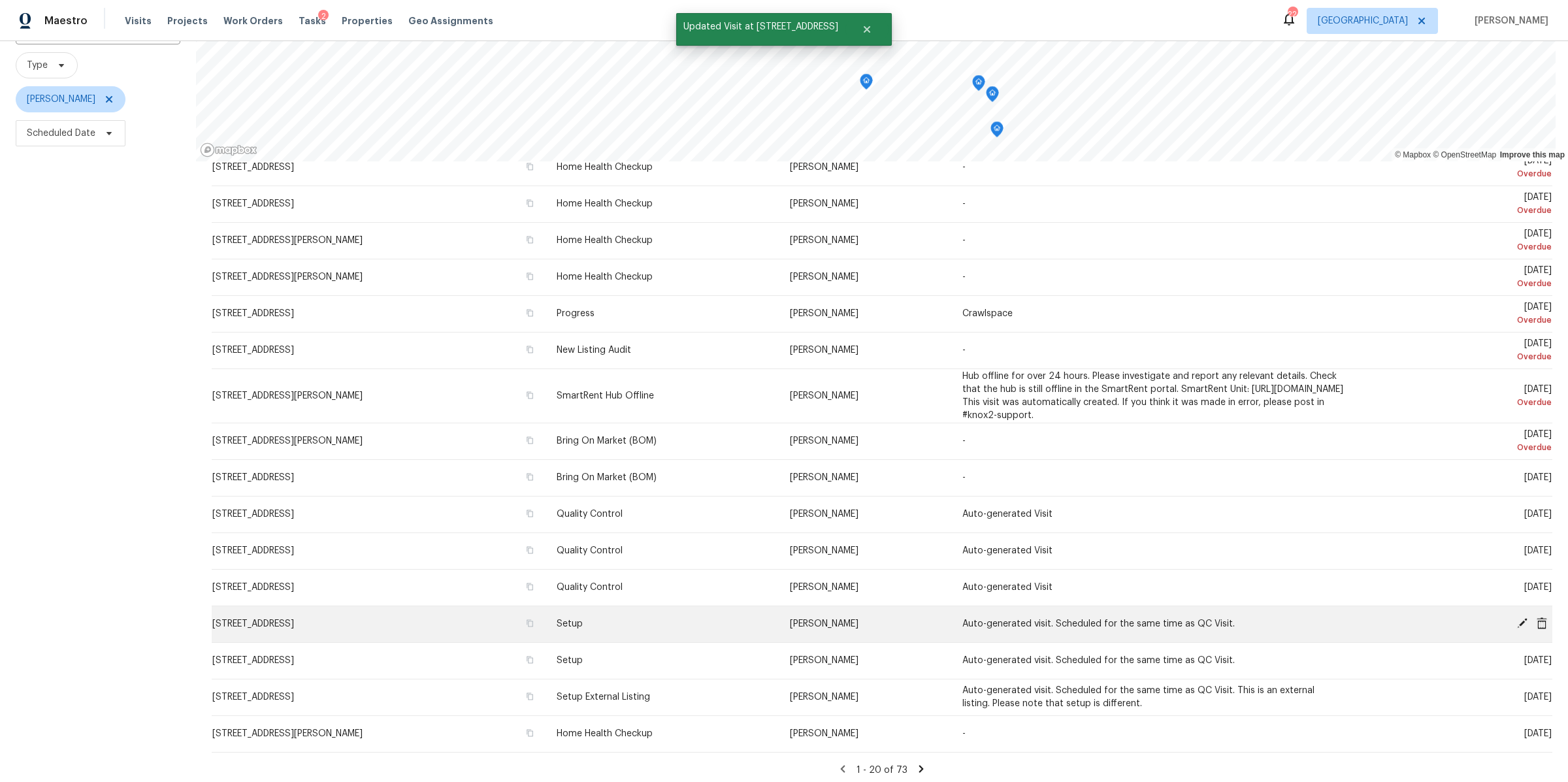
scroll to position [132, 0]
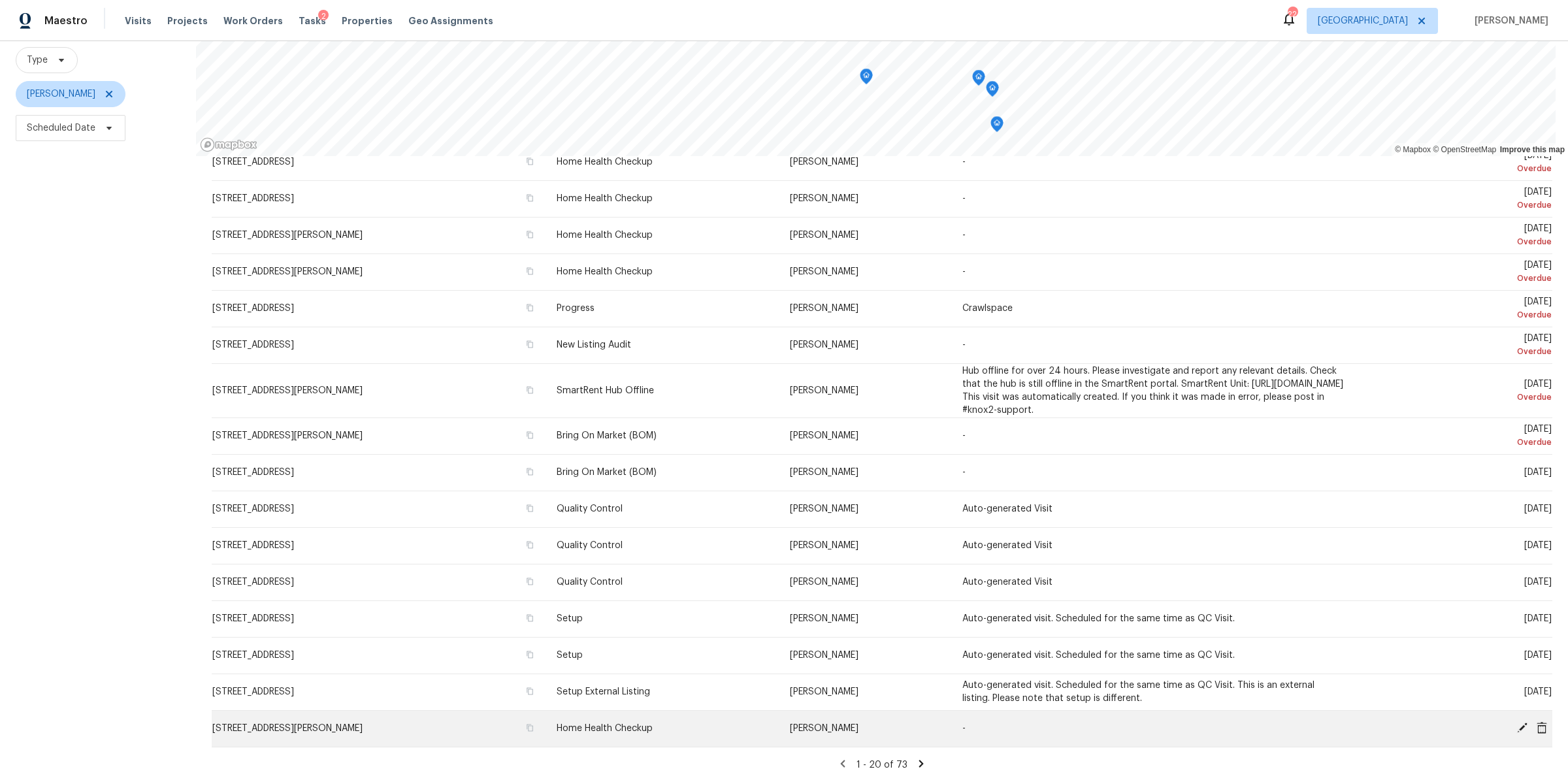
click at [1536, 721] on icon at bounding box center [1541, 727] width 10 height 11
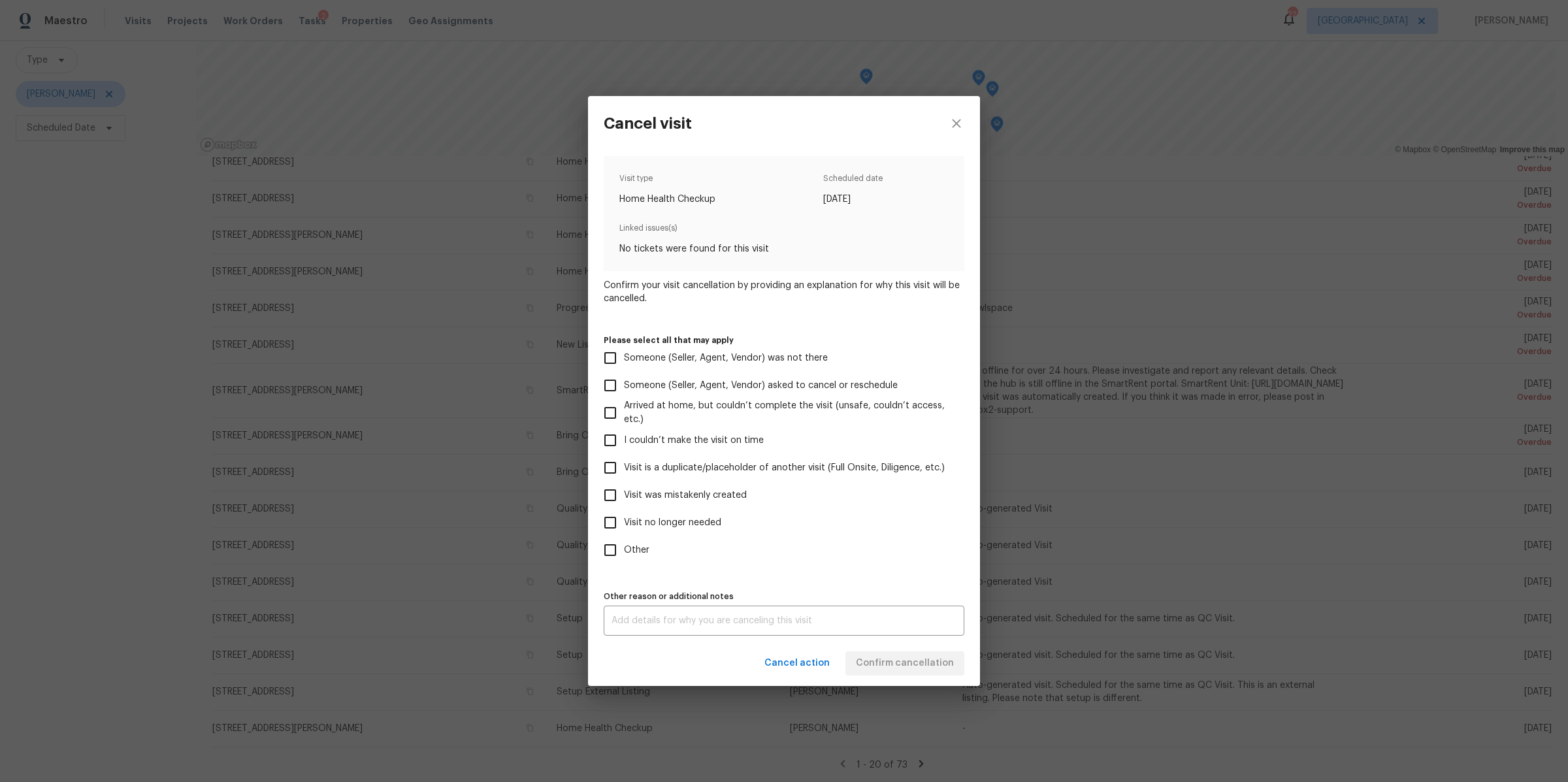
click at [664, 527] on span "Visit no longer needed" at bounding box center [673, 523] width 97 height 14
click at [624, 527] on input "Visit no longer needed" at bounding box center [610, 523] width 28 height 28
checkbox input "true"
click at [697, 637] on div "Visit type Home Health Checkup Scheduled date 9/29/2025 Linked issues(s) No tic…" at bounding box center [784, 396] width 392 height 490
click at [703, 630] on div "x Other reason or additional notes" at bounding box center [784, 621] width 361 height 30
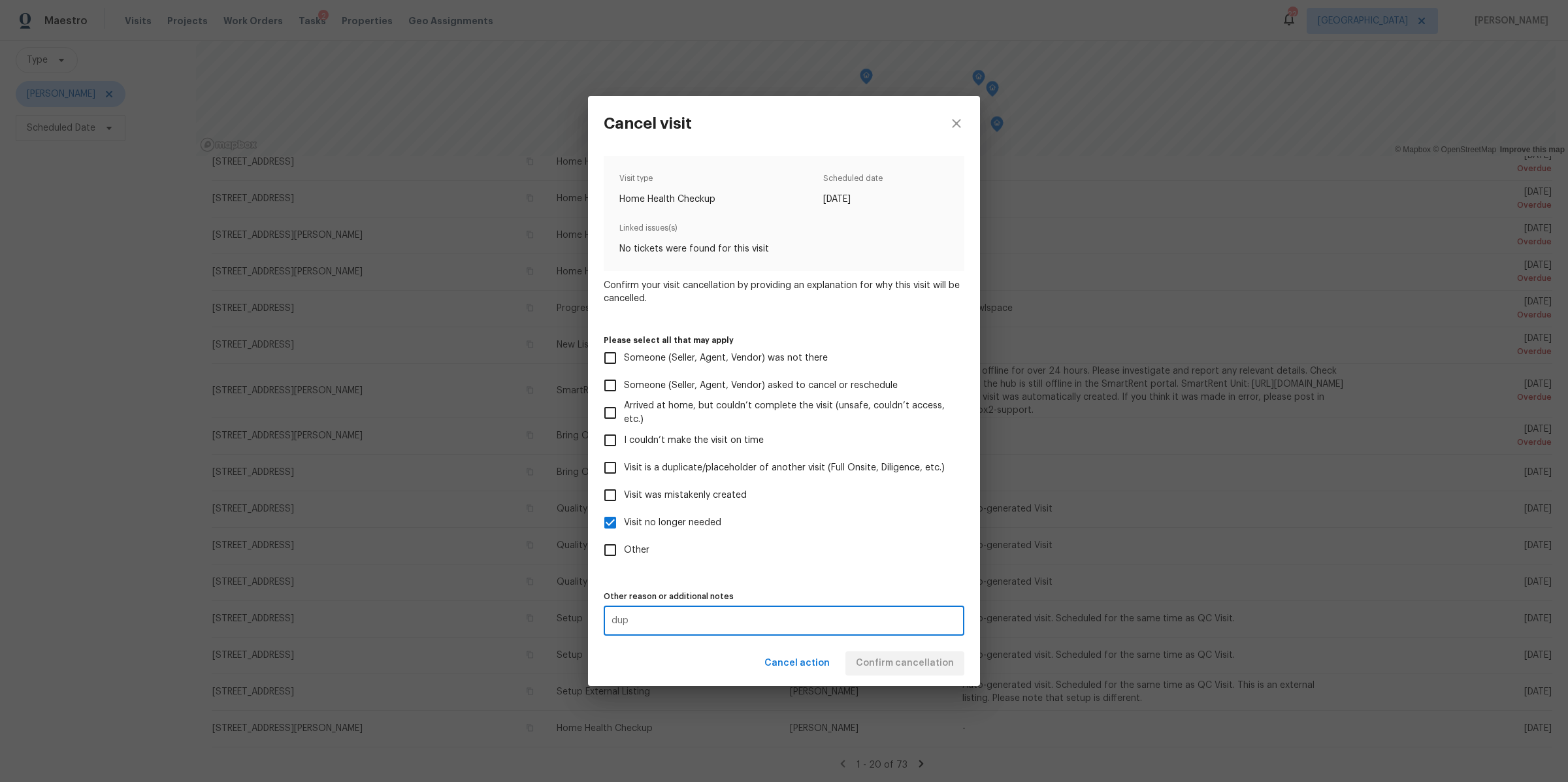
type textarea "dup"
click at [894, 656] on div "Cancel action Confirm cancellation" at bounding box center [784, 663] width 392 height 45
click at [895, 656] on span "Confirm cancellation" at bounding box center [904, 663] width 98 height 16
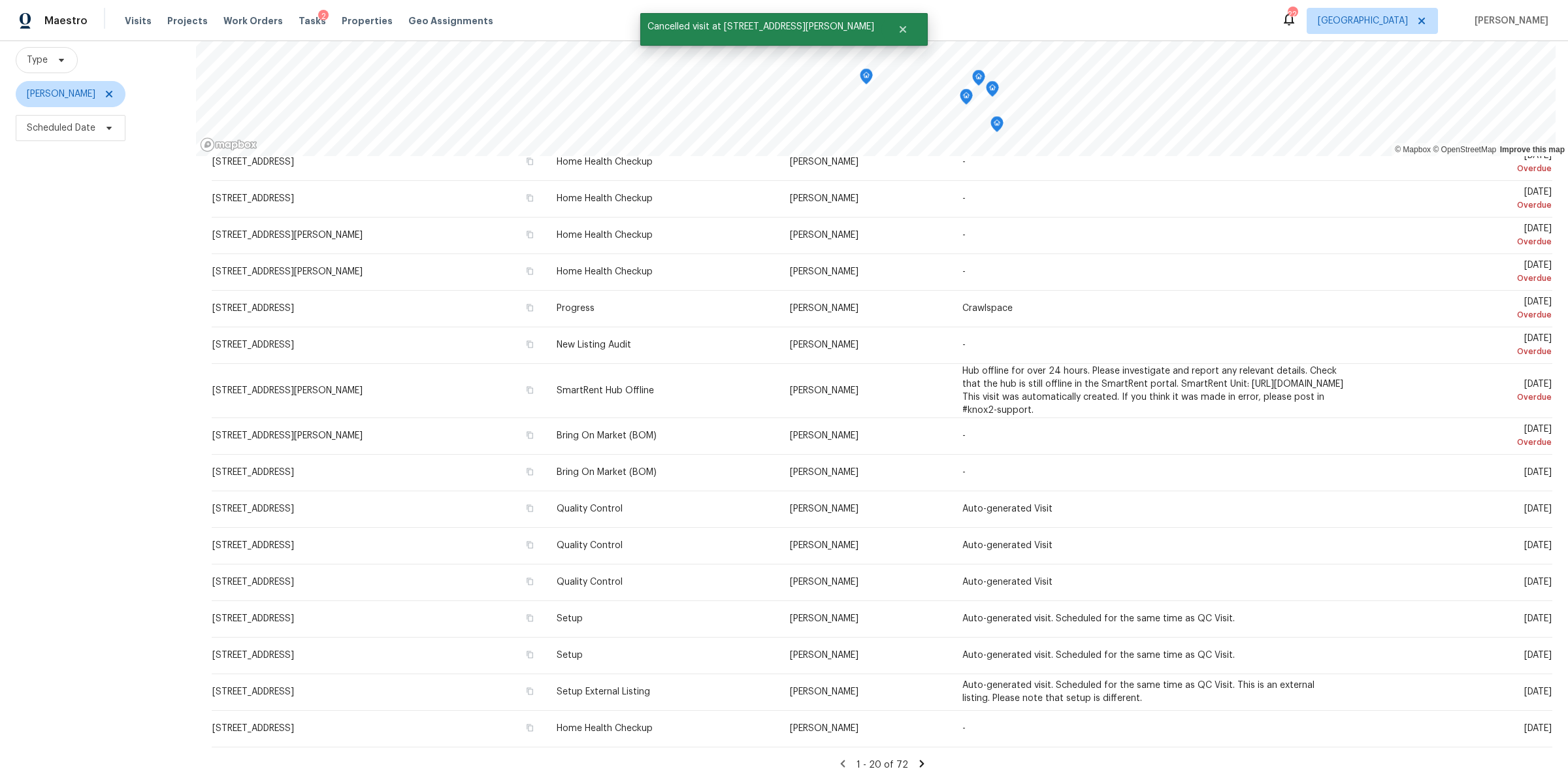
click at [916, 758] on icon at bounding box center [921, 763] width 11 height 11
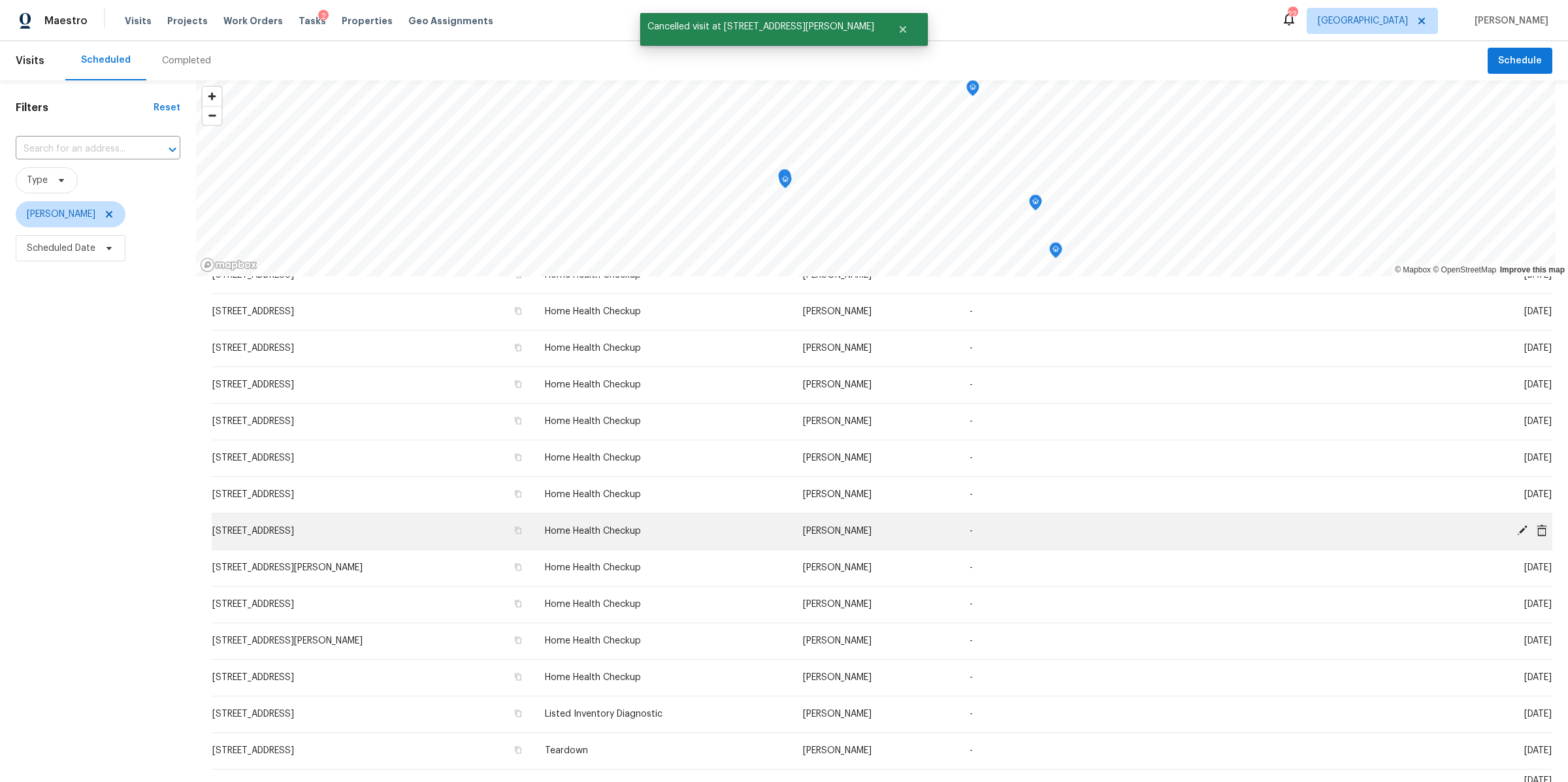
scroll to position [0, 0]
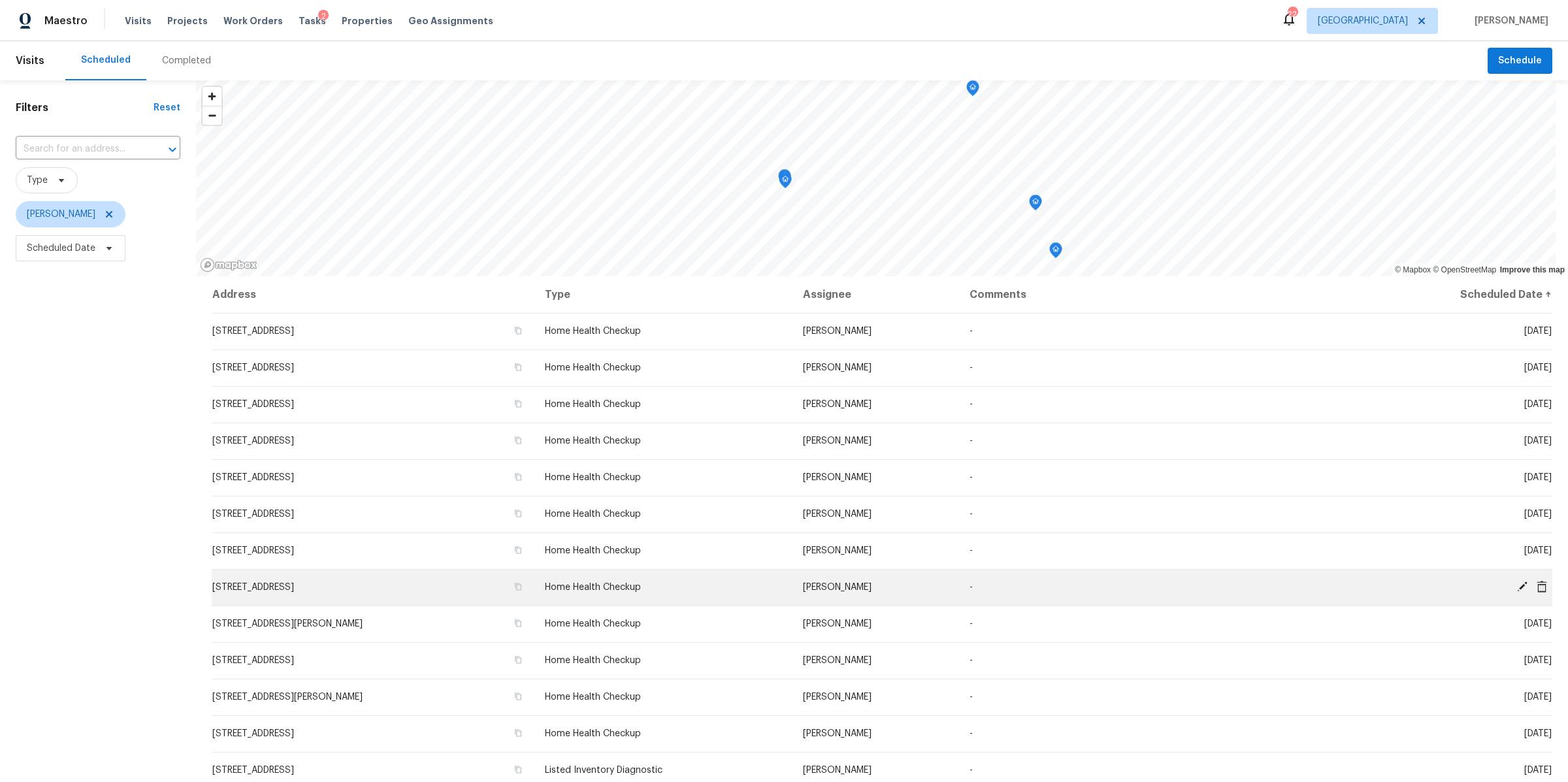
click at [1536, 582] on icon at bounding box center [1541, 585] width 10 height 11
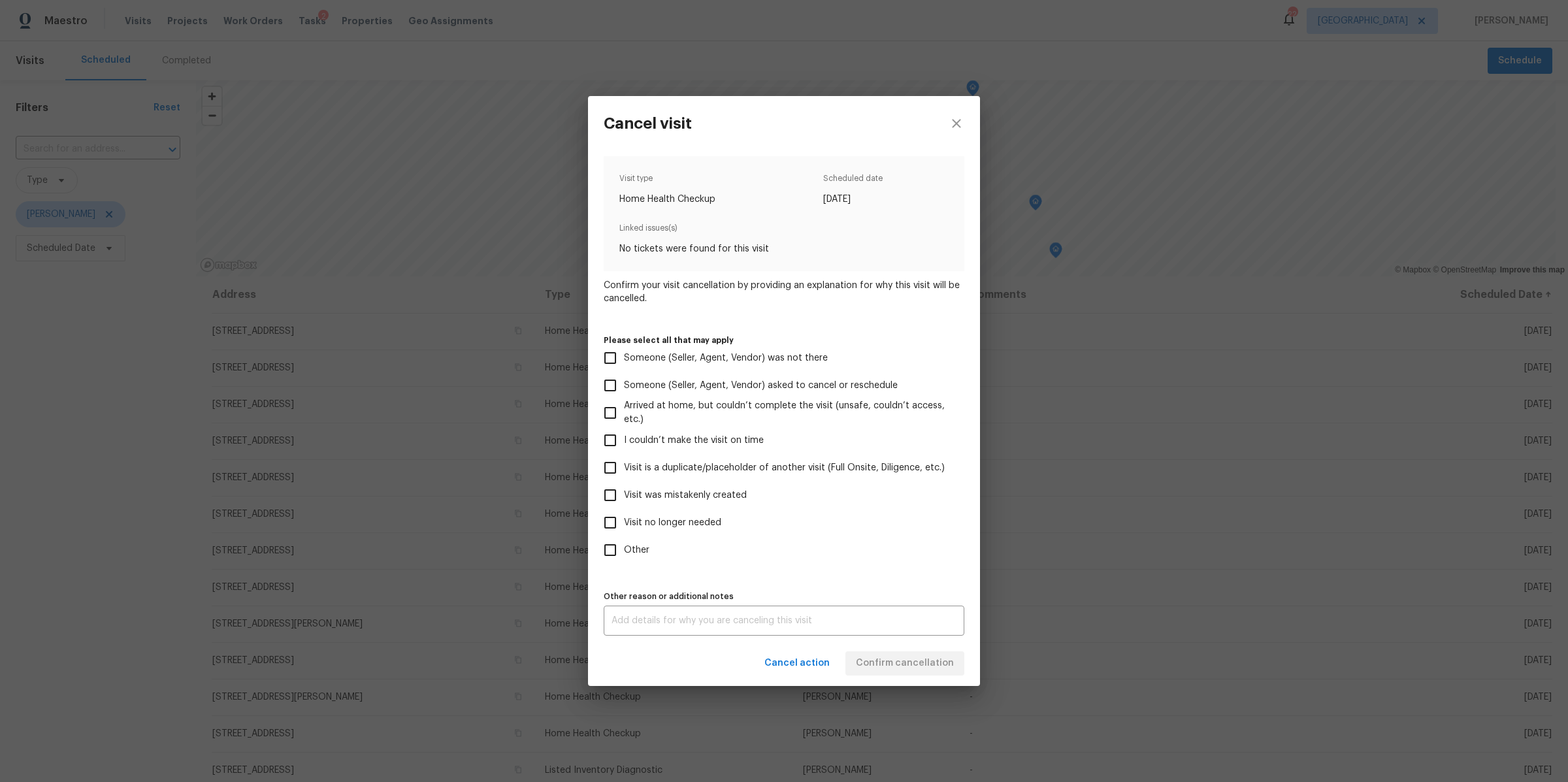
click at [706, 515] on label "Visit no longer needed" at bounding box center [775, 523] width 357 height 28
click at [624, 515] on input "Visit no longer needed" at bounding box center [610, 523] width 28 height 28
checkbox input "true"
click at [737, 617] on textarea at bounding box center [783, 621] width 345 height 9
type textarea "sold"
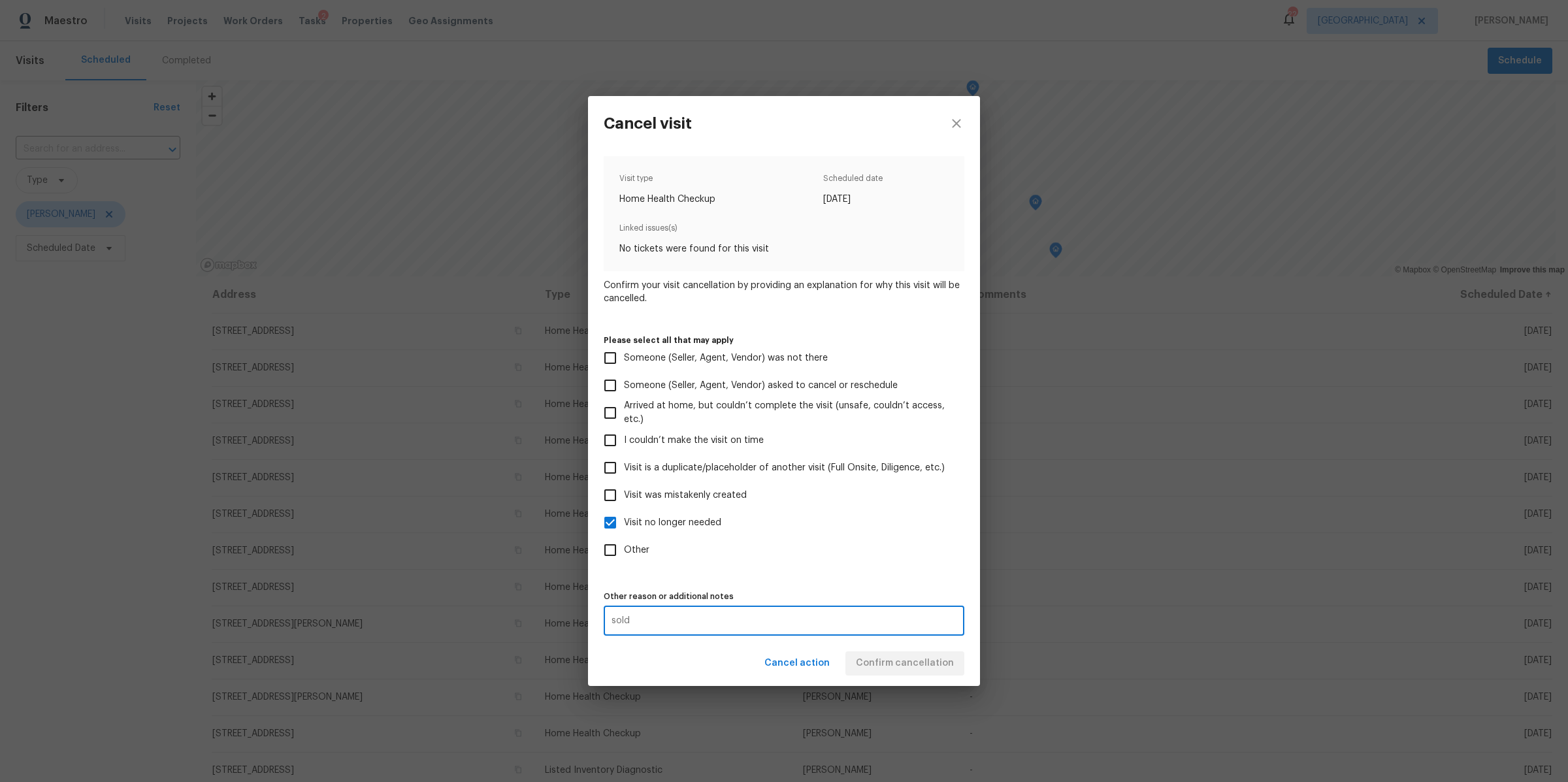
click at [874, 650] on div "Cancel action Confirm cancellation" at bounding box center [784, 663] width 392 height 45
click at [874, 660] on span "Confirm cancellation" at bounding box center [904, 663] width 98 height 16
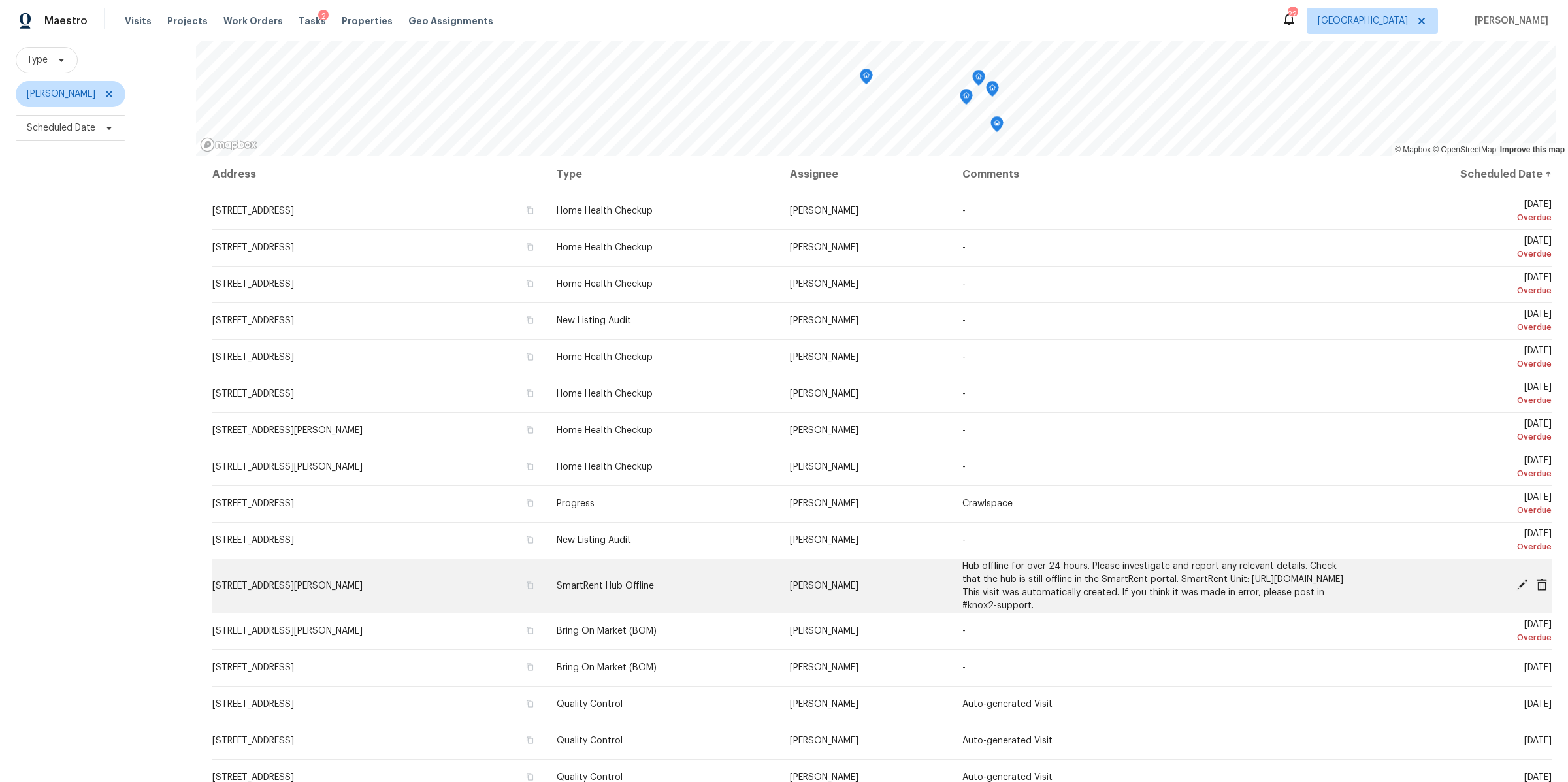
scroll to position [196, 0]
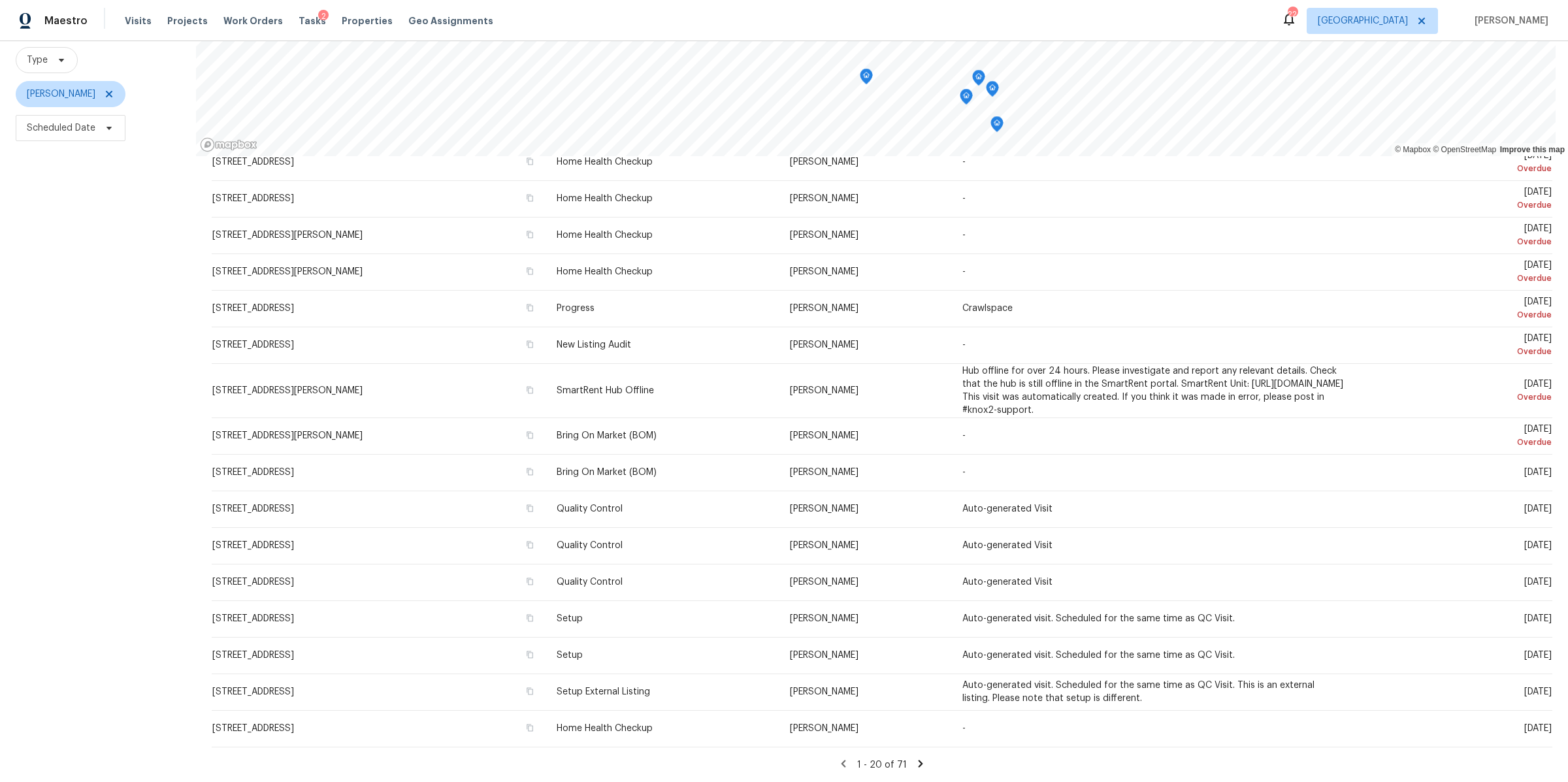
click at [914, 758] on icon at bounding box center [920, 763] width 11 height 11
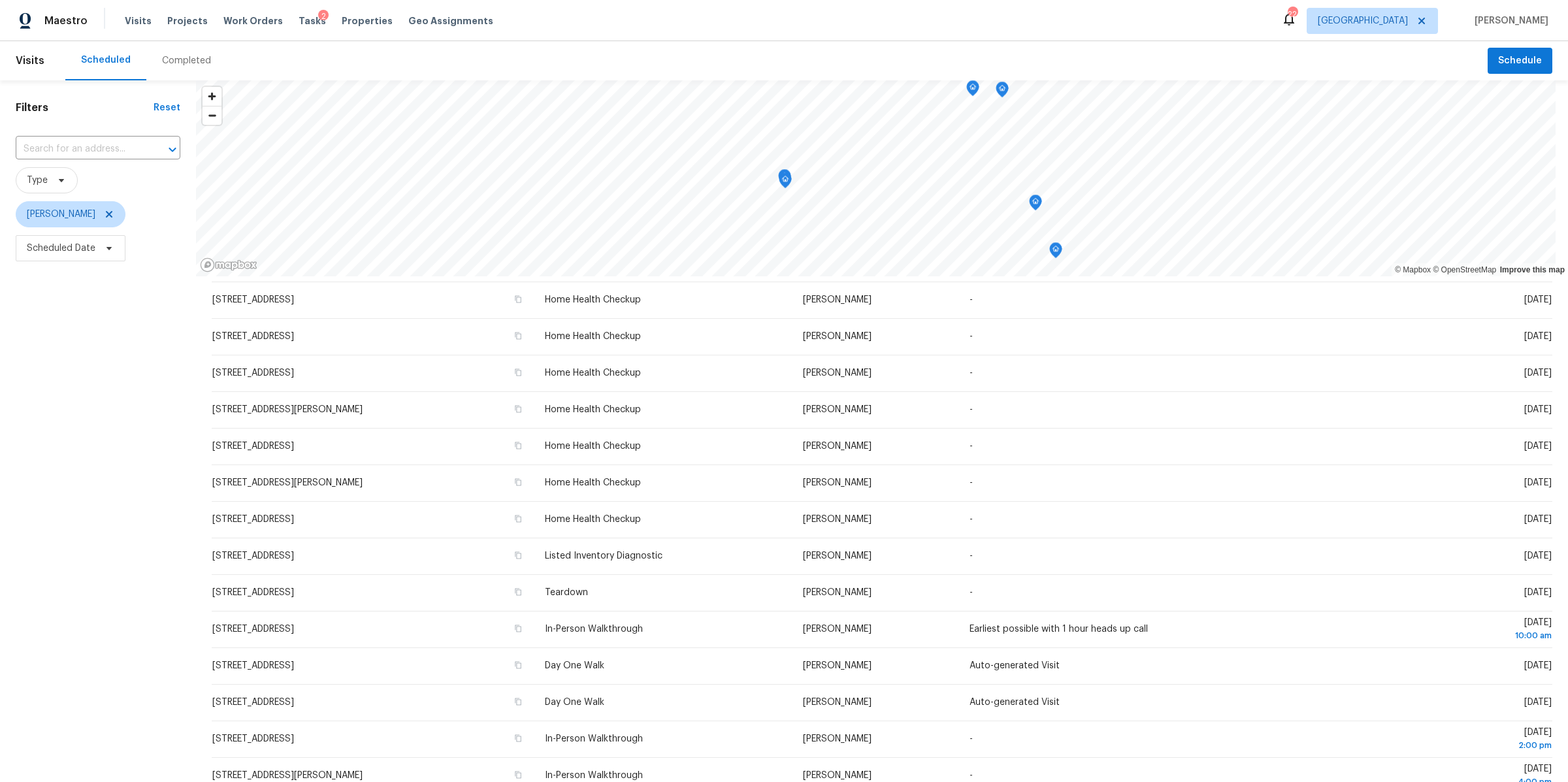
scroll to position [178, 0]
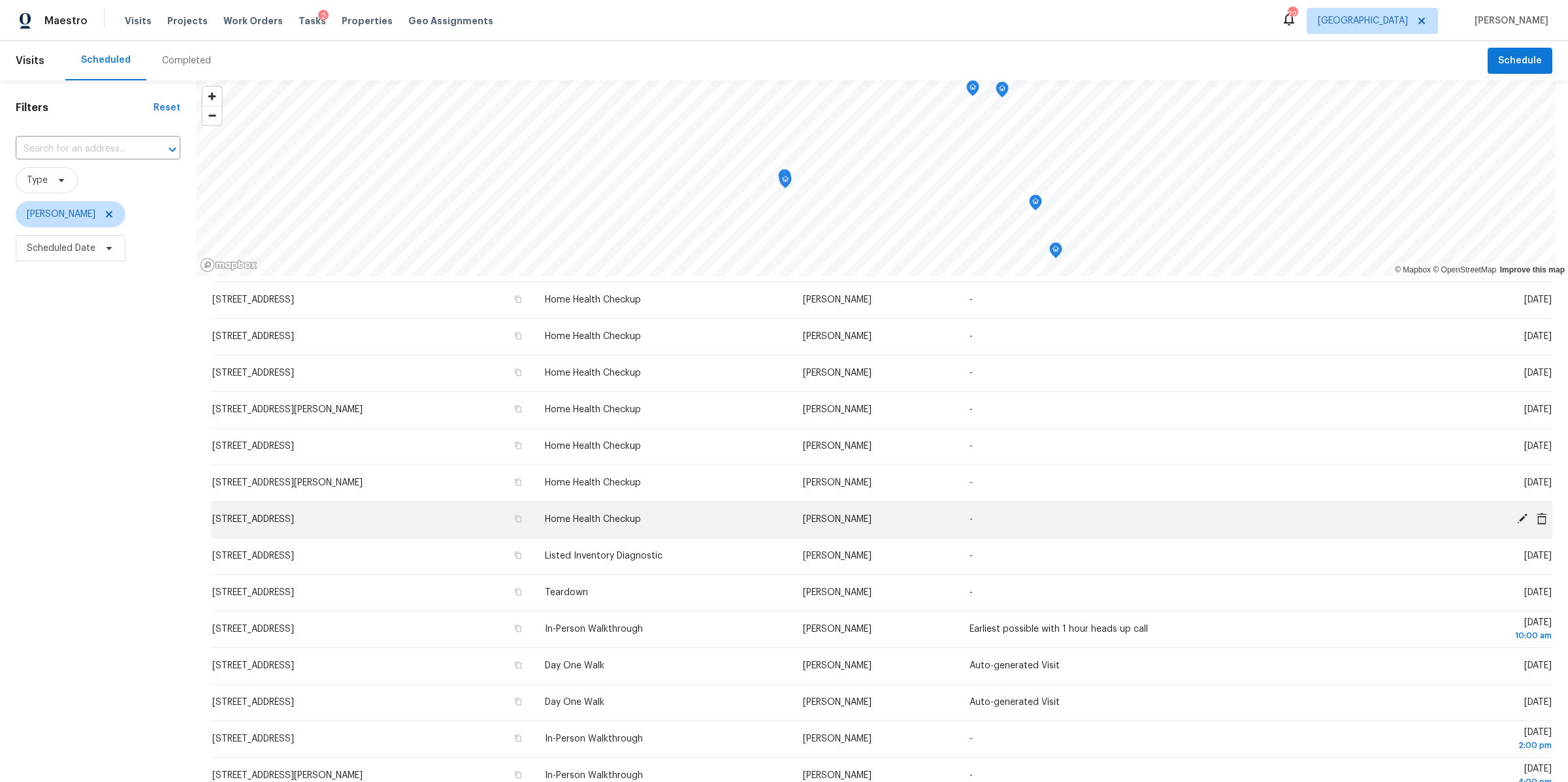
click at [1536, 517] on icon at bounding box center [1541, 517] width 10 height 11
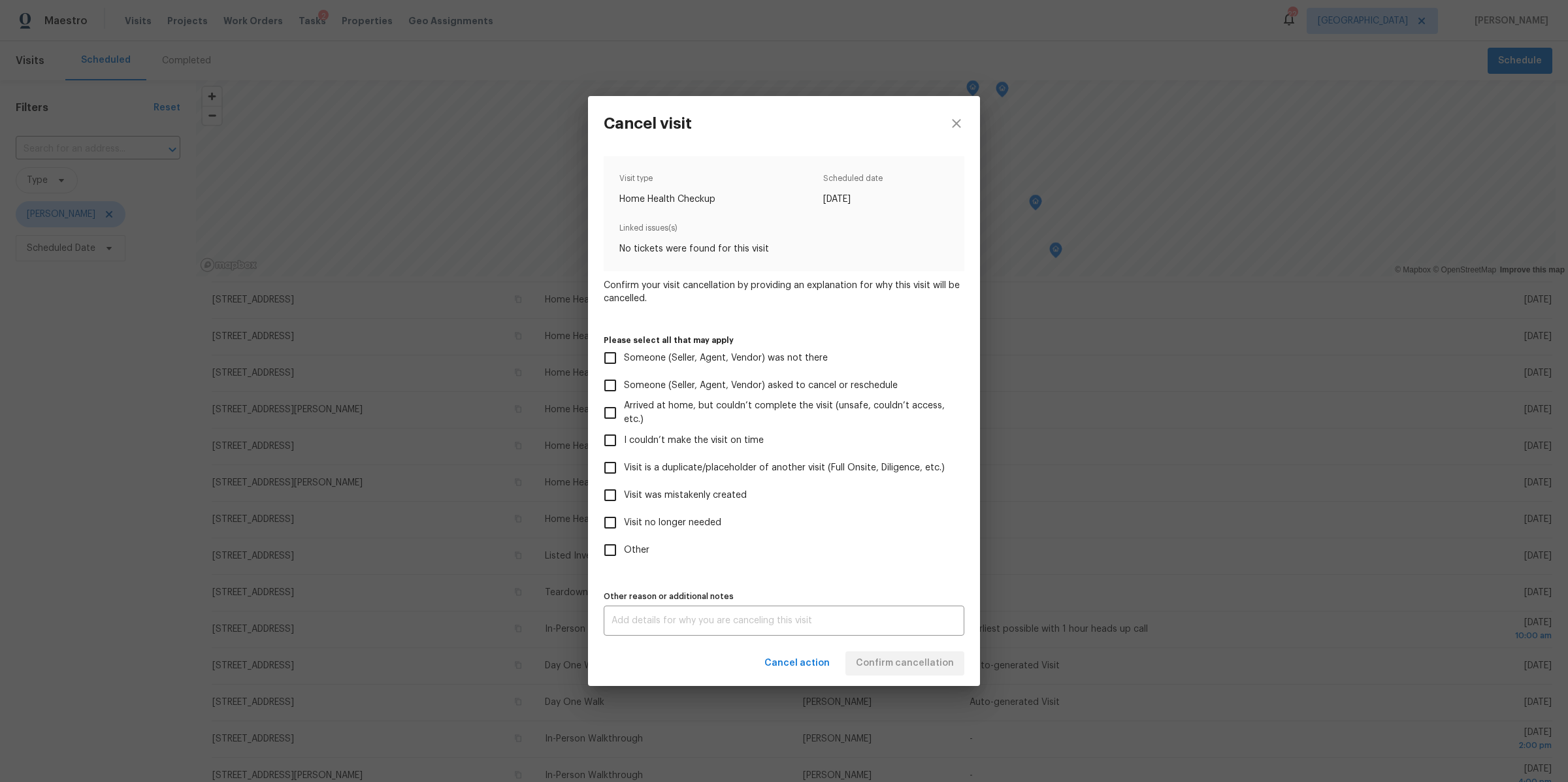
click at [650, 519] on span "Visit no longer needed" at bounding box center [673, 523] width 97 height 14
click at [624, 519] on input "Visit no longer needed" at bounding box center [610, 523] width 28 height 28
checkbox input "true"
click at [664, 614] on div "x Other reason or additional notes" at bounding box center [784, 621] width 361 height 30
click at [656, 619] on textarea at bounding box center [783, 621] width 345 height 9
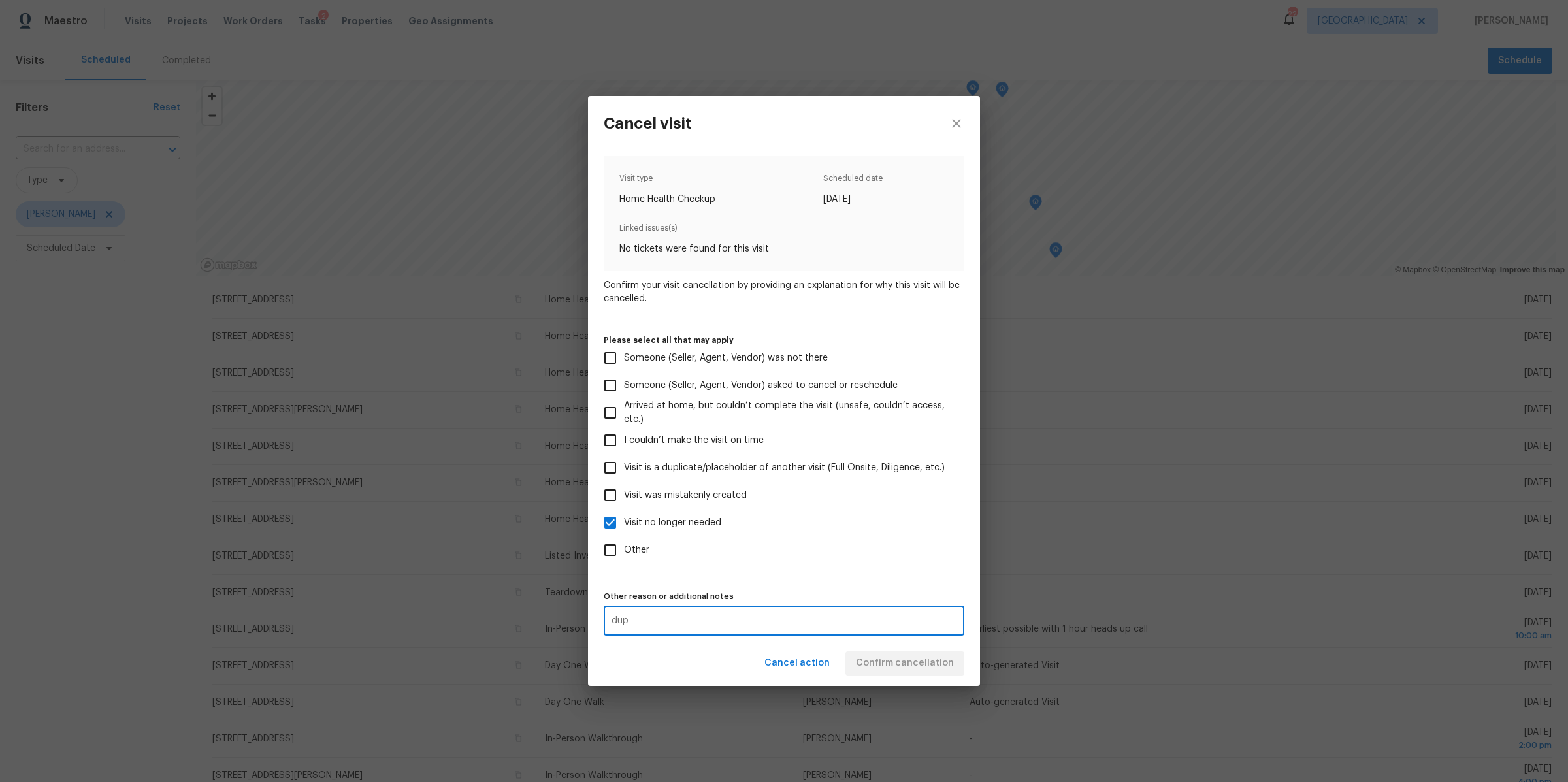
type textarea "dup"
click at [890, 660] on div "Cancel action Confirm cancellation" at bounding box center [784, 663] width 392 height 45
click at [890, 660] on span "Confirm cancellation" at bounding box center [904, 663] width 98 height 16
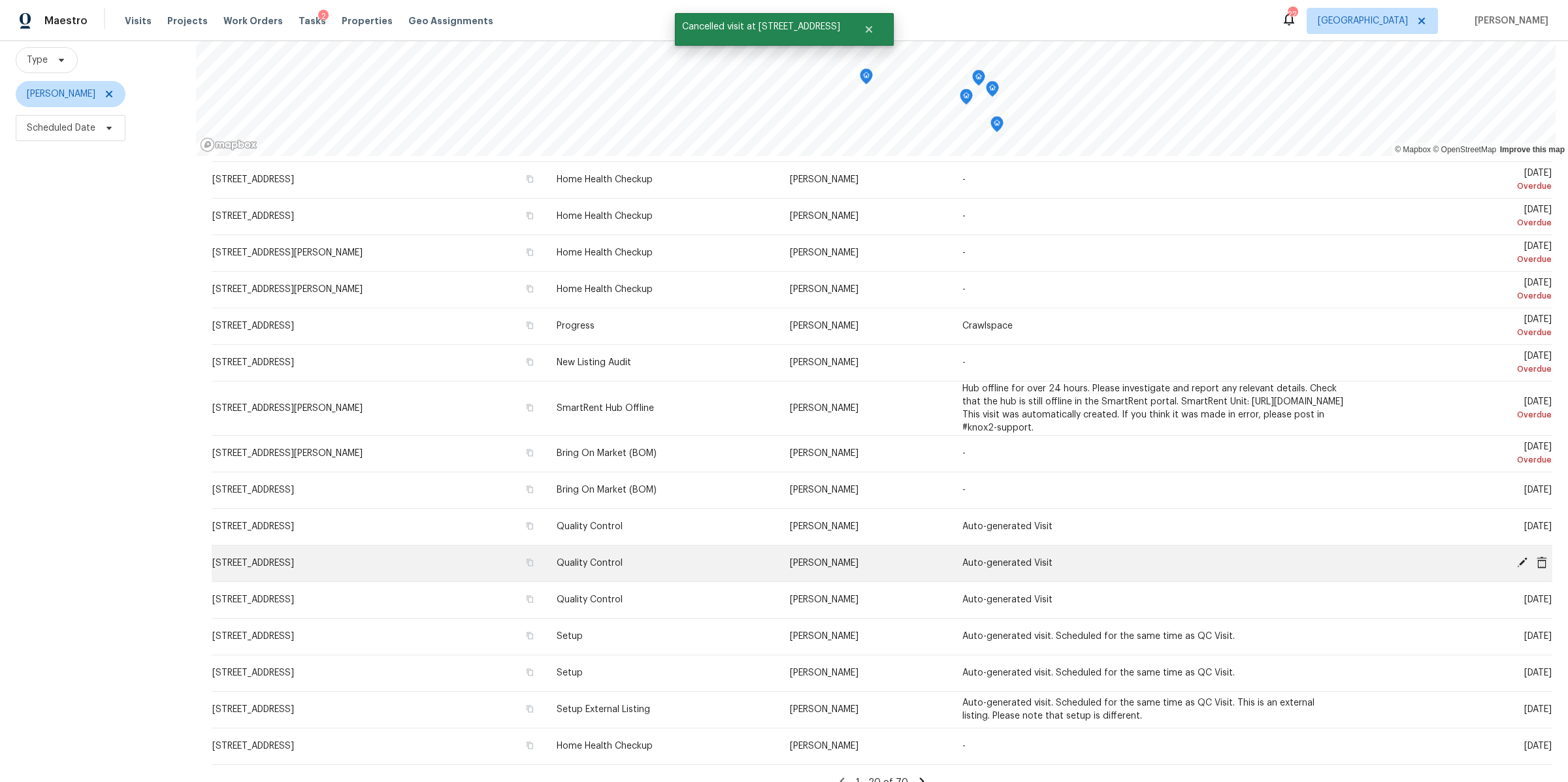
scroll to position [196, 0]
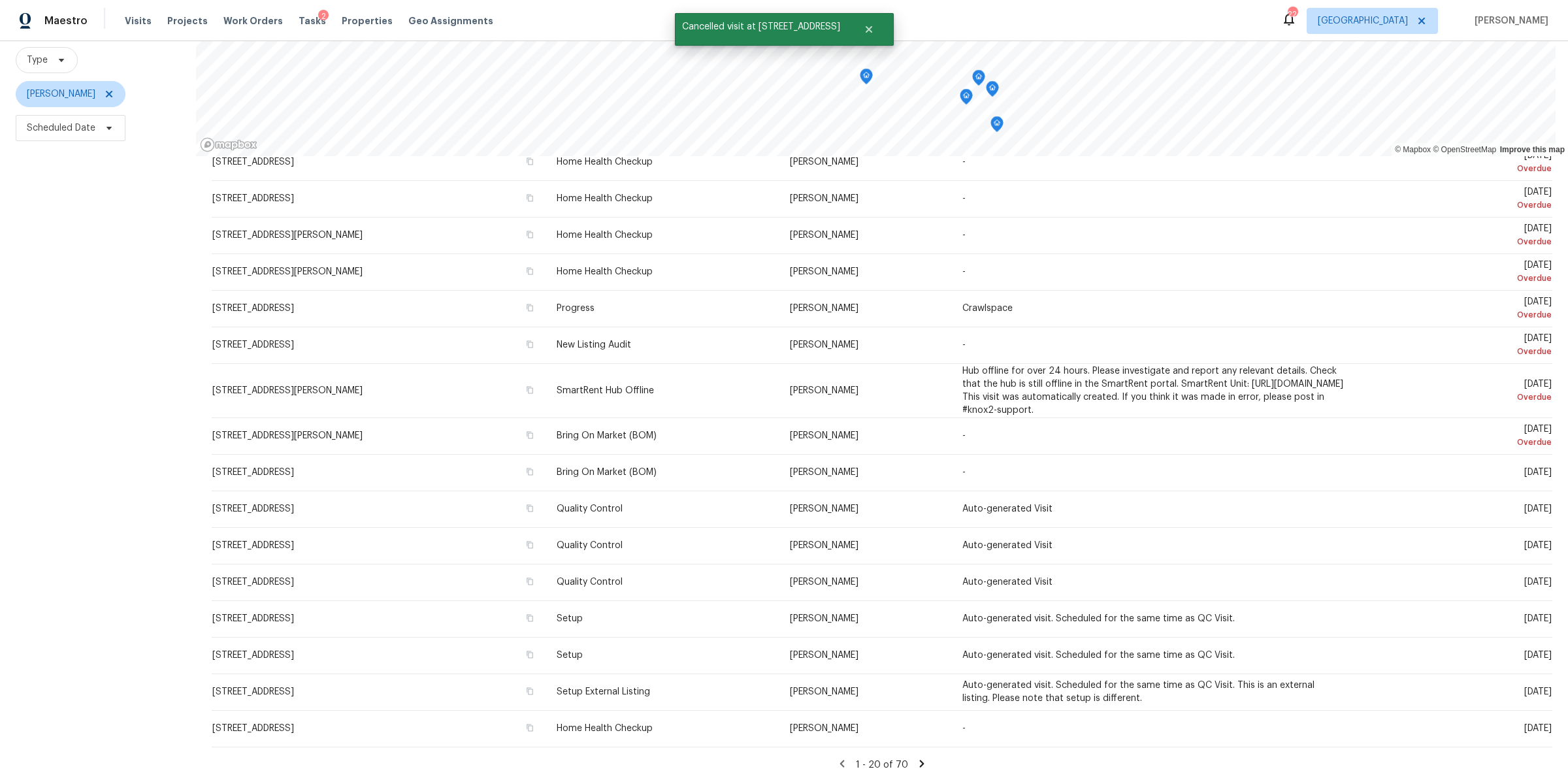
click at [916, 758] on icon at bounding box center [921, 763] width 11 height 11
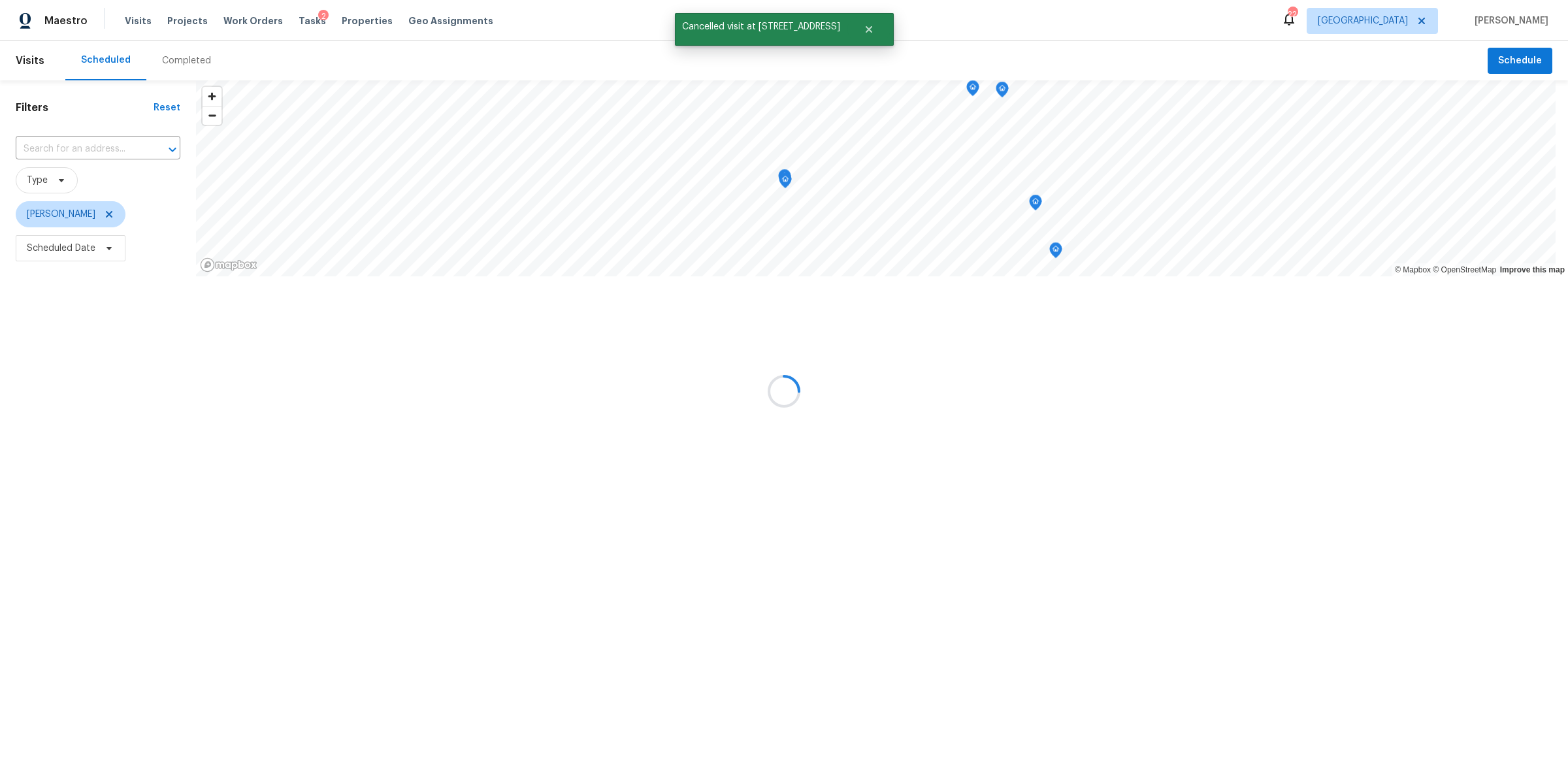
scroll to position [178, 0]
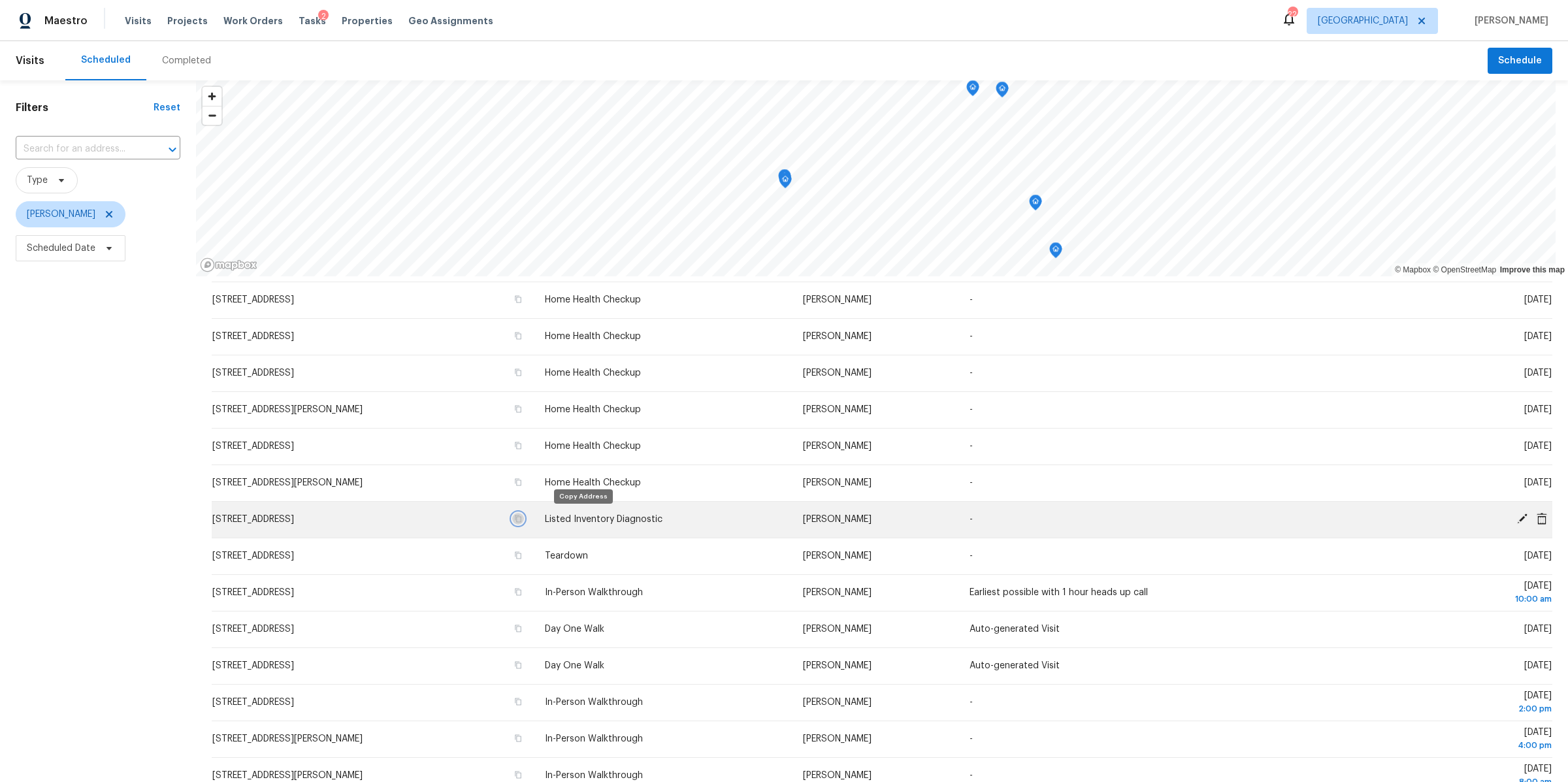
click at [524, 516] on button "button" at bounding box center [517, 518] width 11 height 11
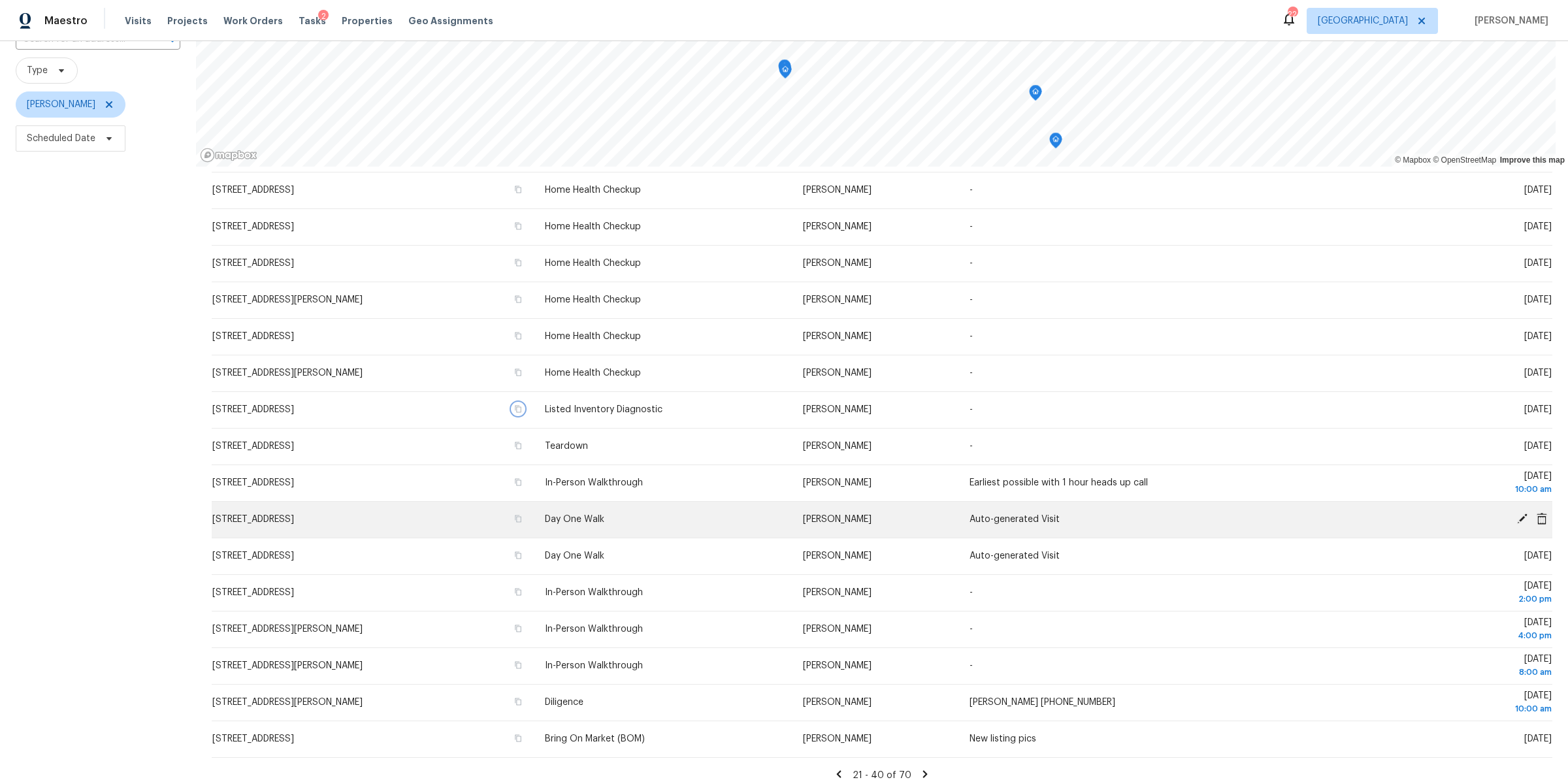
scroll to position [132, 0]
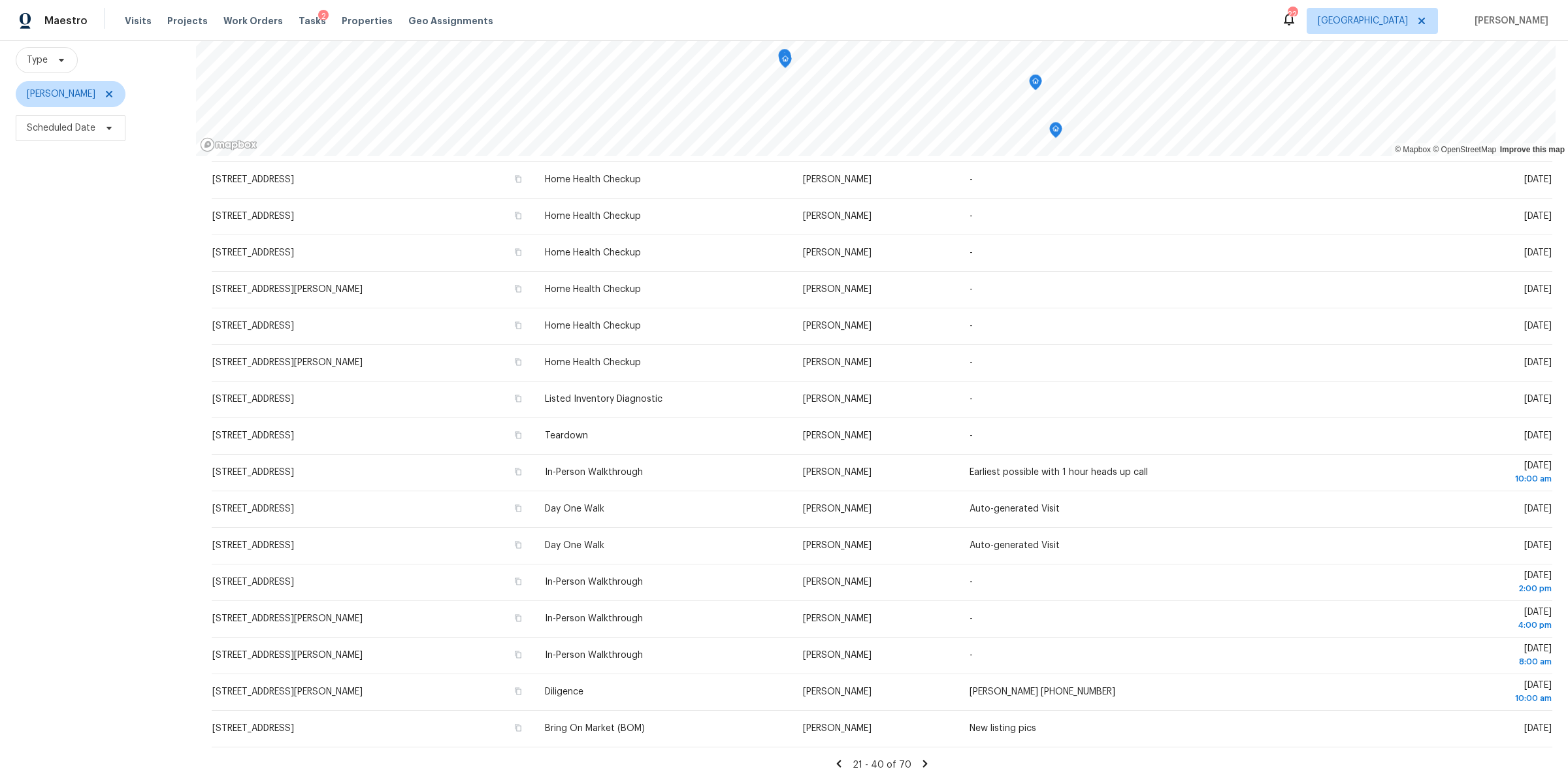
click at [923, 760] on icon at bounding box center [925, 763] width 5 height 7
